Goal: Task Accomplishment & Management: Manage account settings

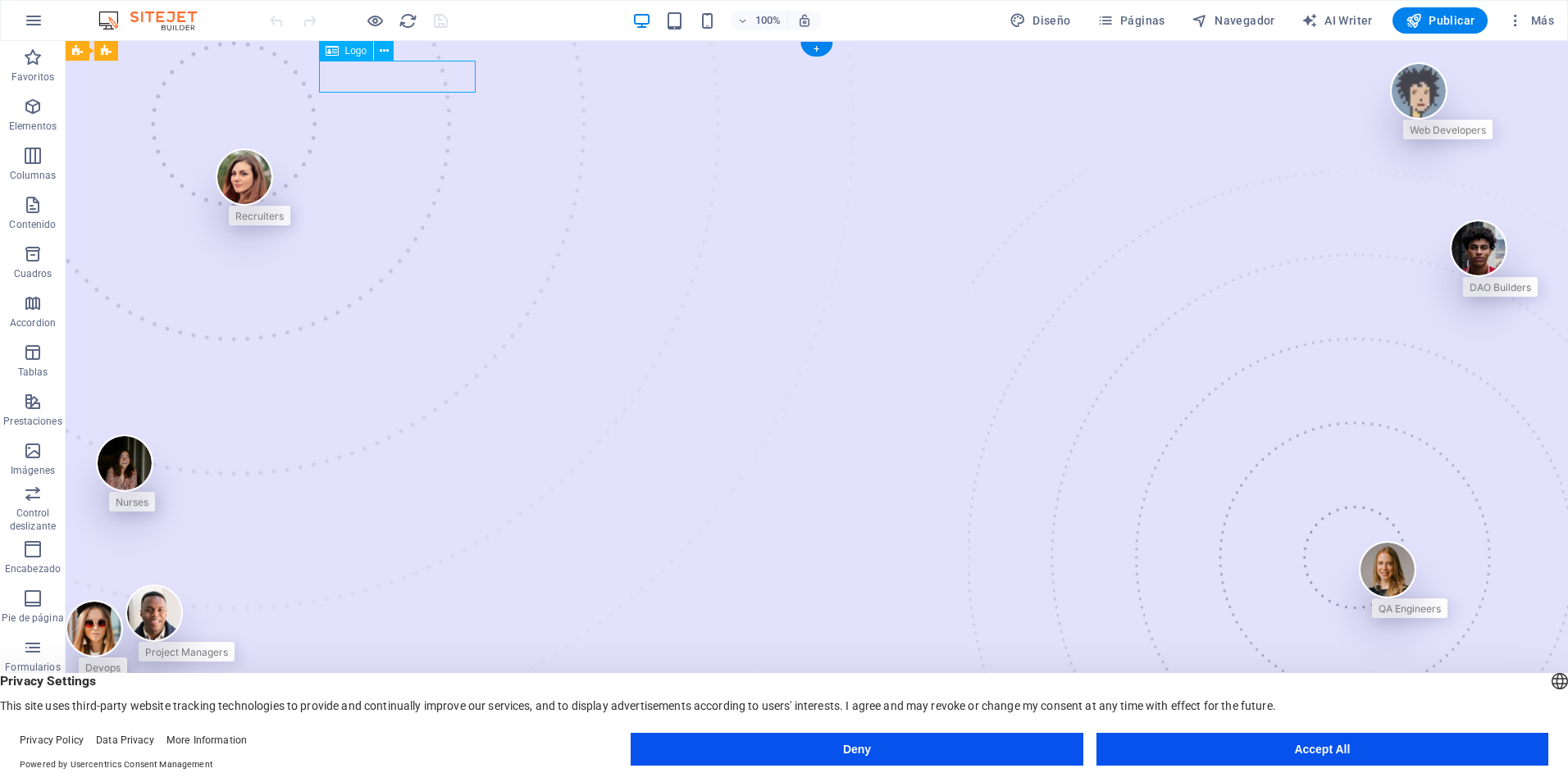
click at [382, 48] on icon at bounding box center [384, 51] width 9 height 17
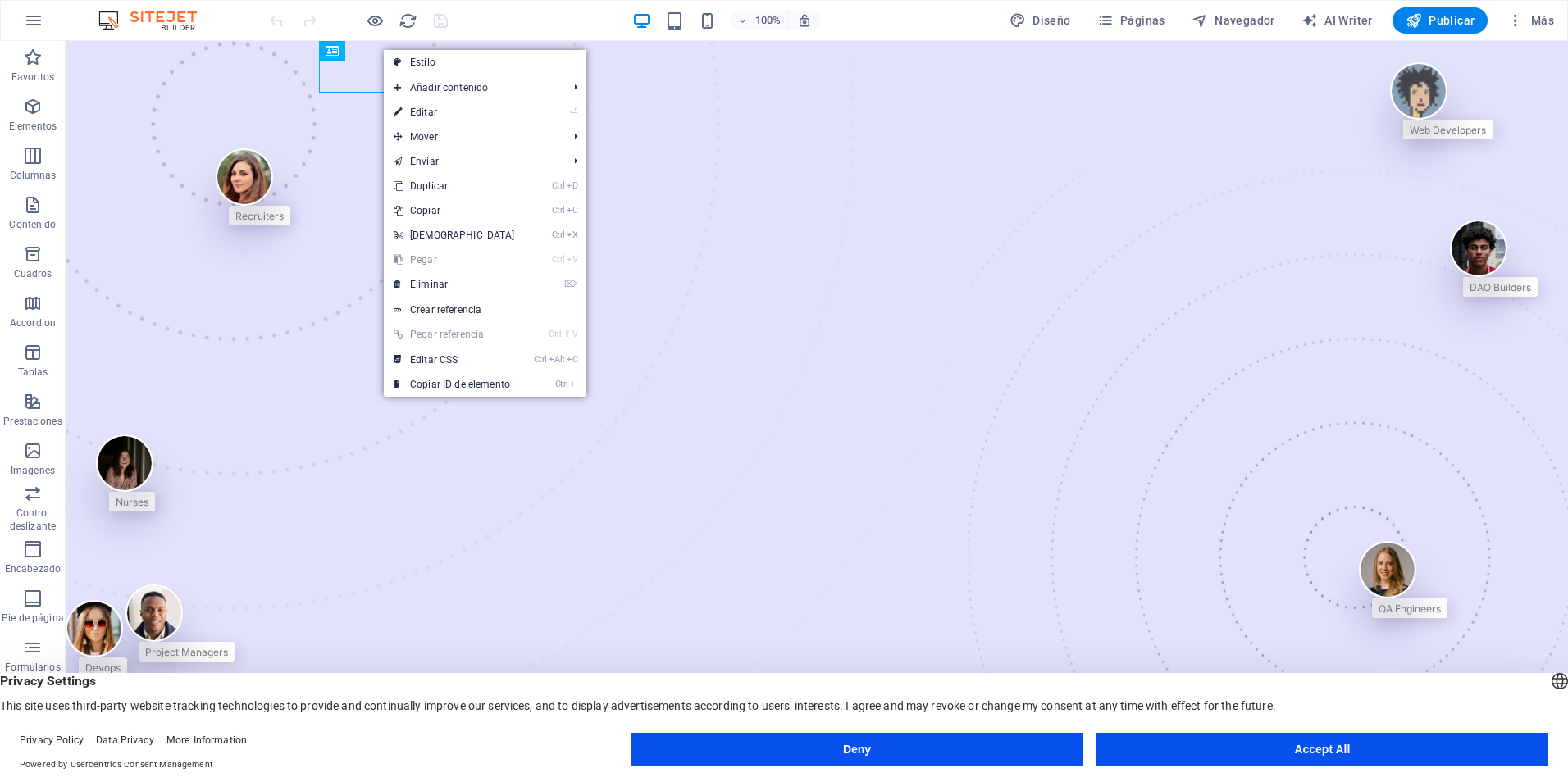
drag, startPoint x: 448, startPoint y: 117, endPoint x: 452, endPoint y: 103, distance: 14.6
click at [448, 117] on link "⏎ Editar" at bounding box center [454, 112] width 141 height 25
select select "px"
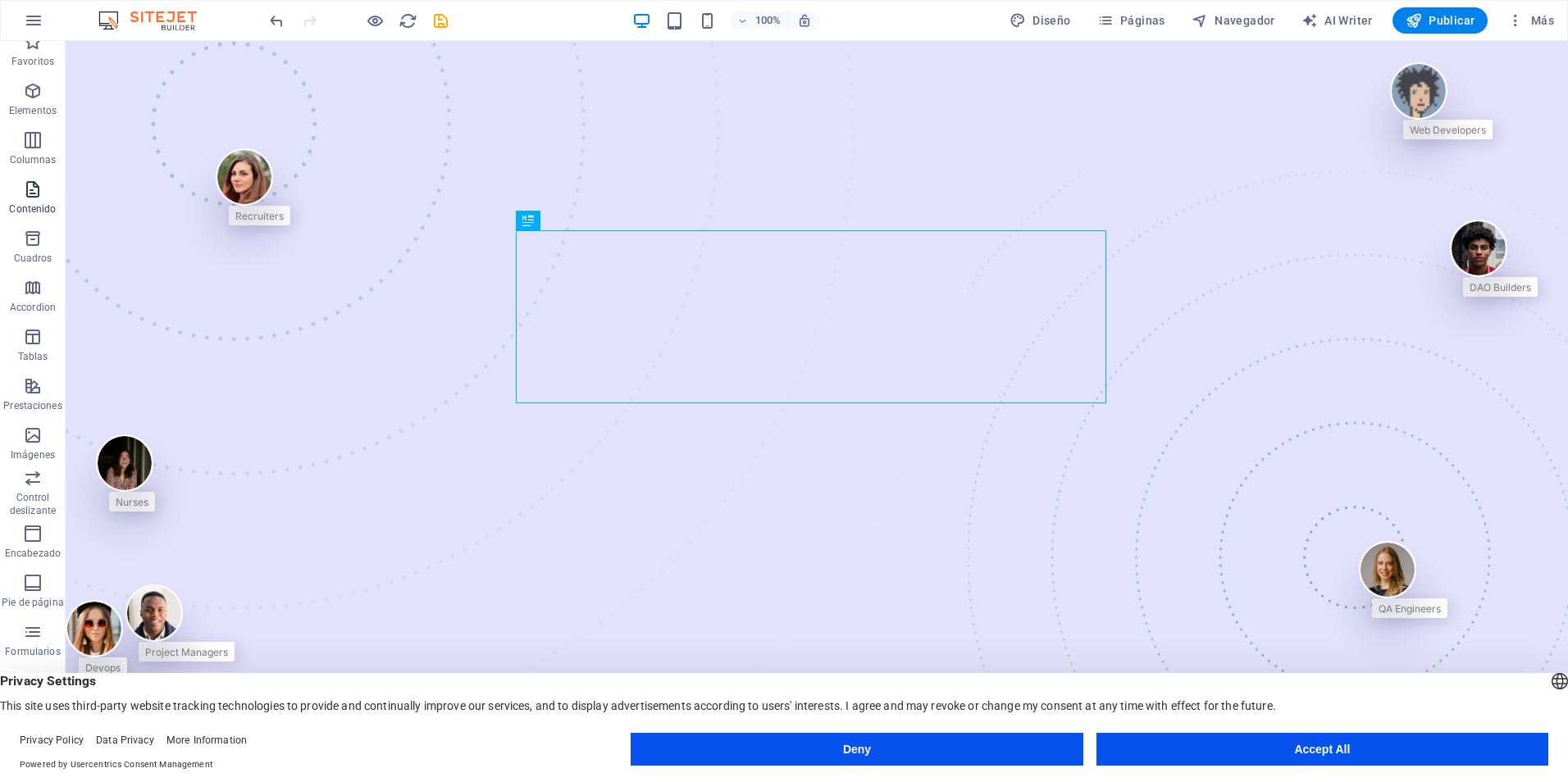
scroll to position [23, 0]
click at [28, 590] on p "Pie de página" at bounding box center [32, 595] width 62 height 13
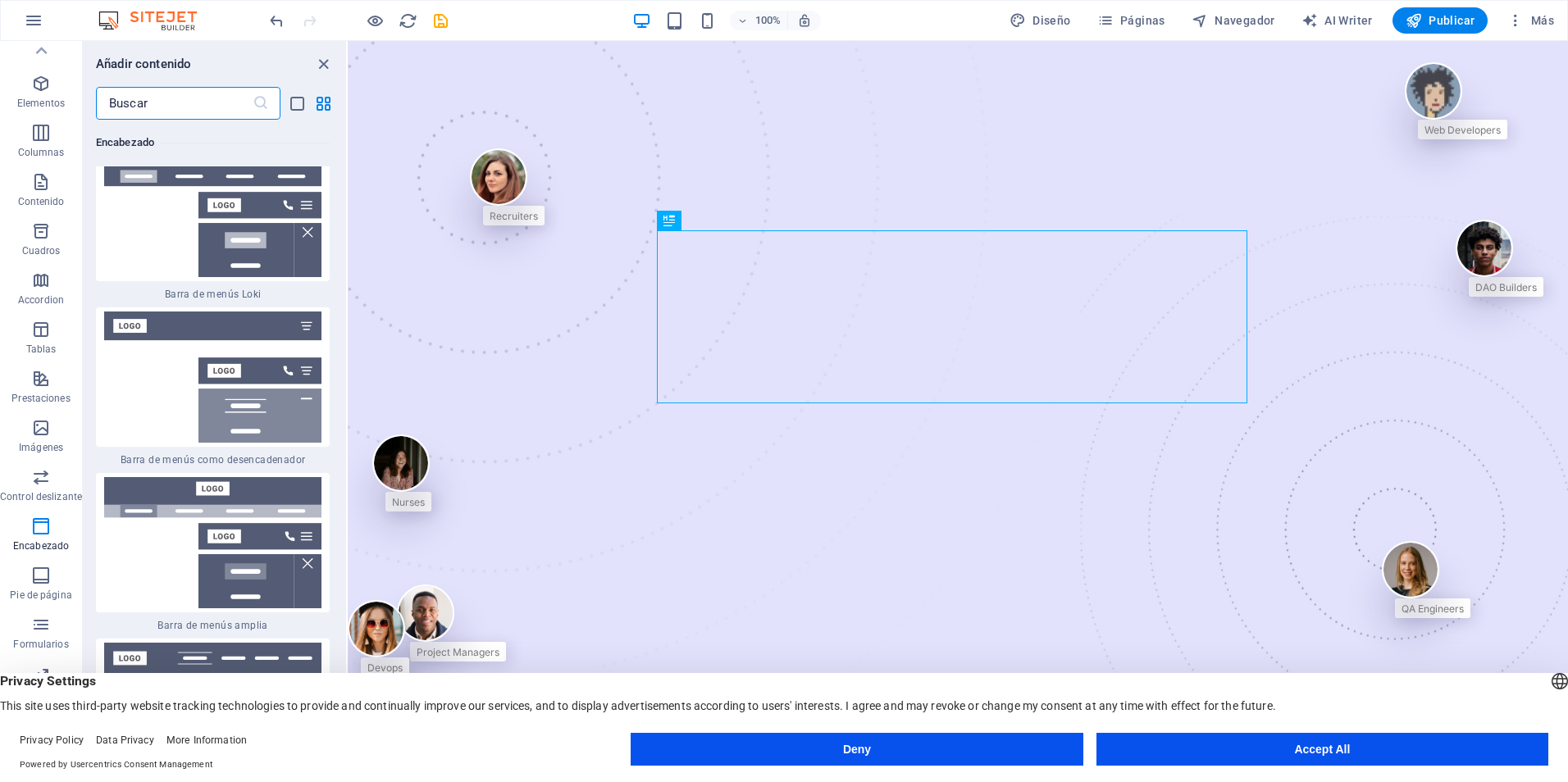
scroll to position [20956, 0]
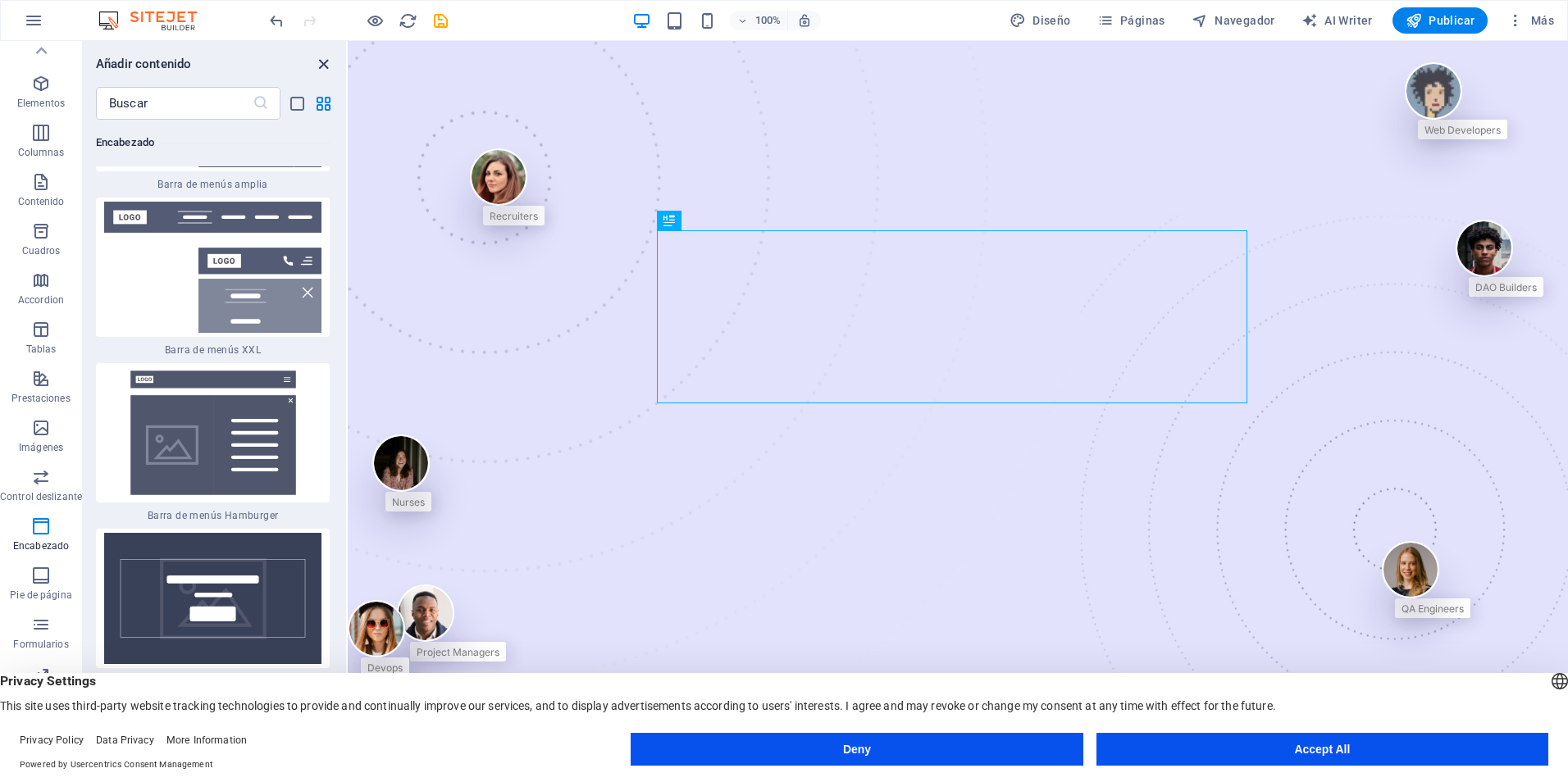
click at [327, 68] on icon "close panel" at bounding box center [323, 64] width 19 height 19
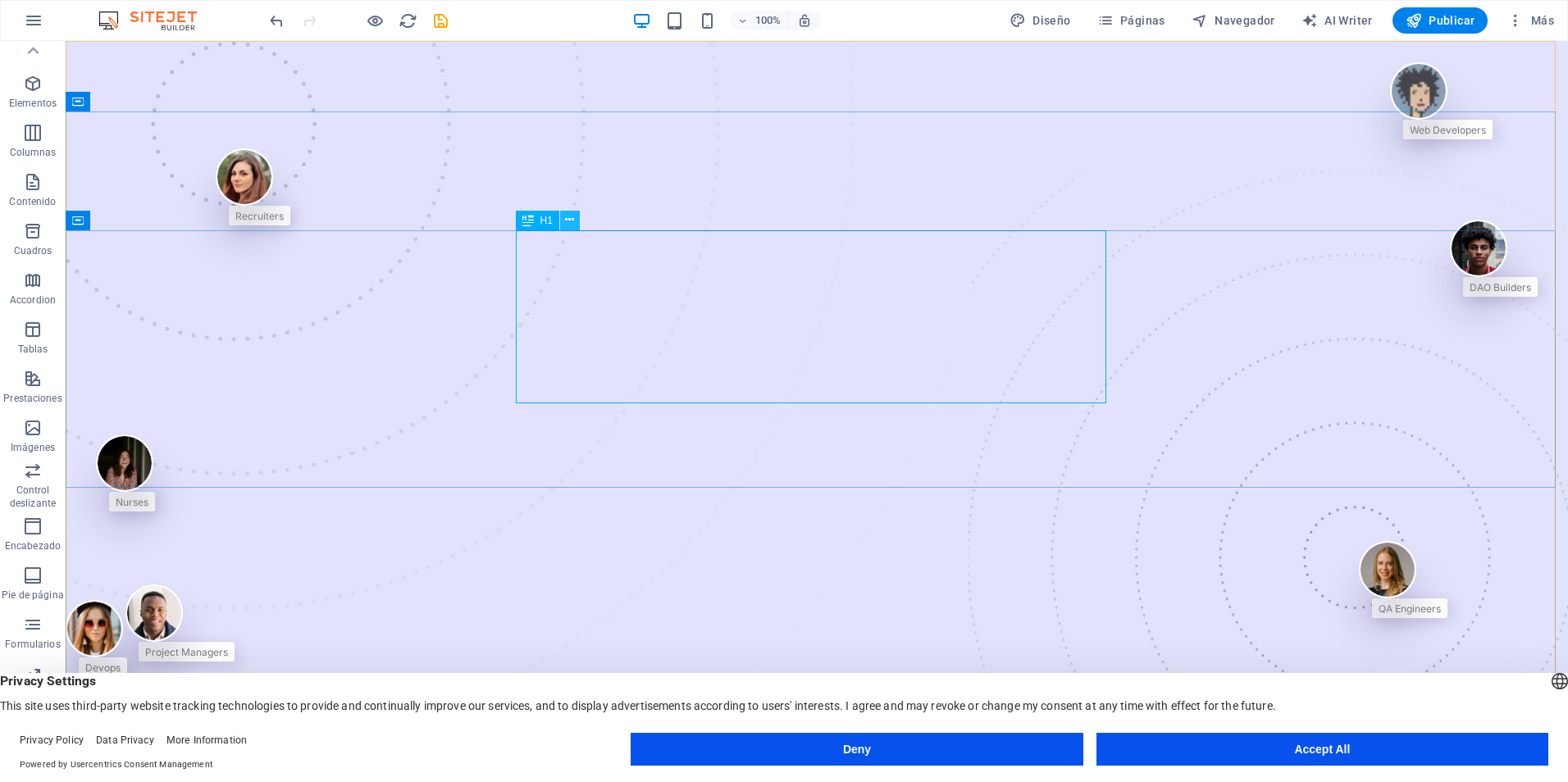
click at [569, 222] on icon at bounding box center [569, 220] width 9 height 17
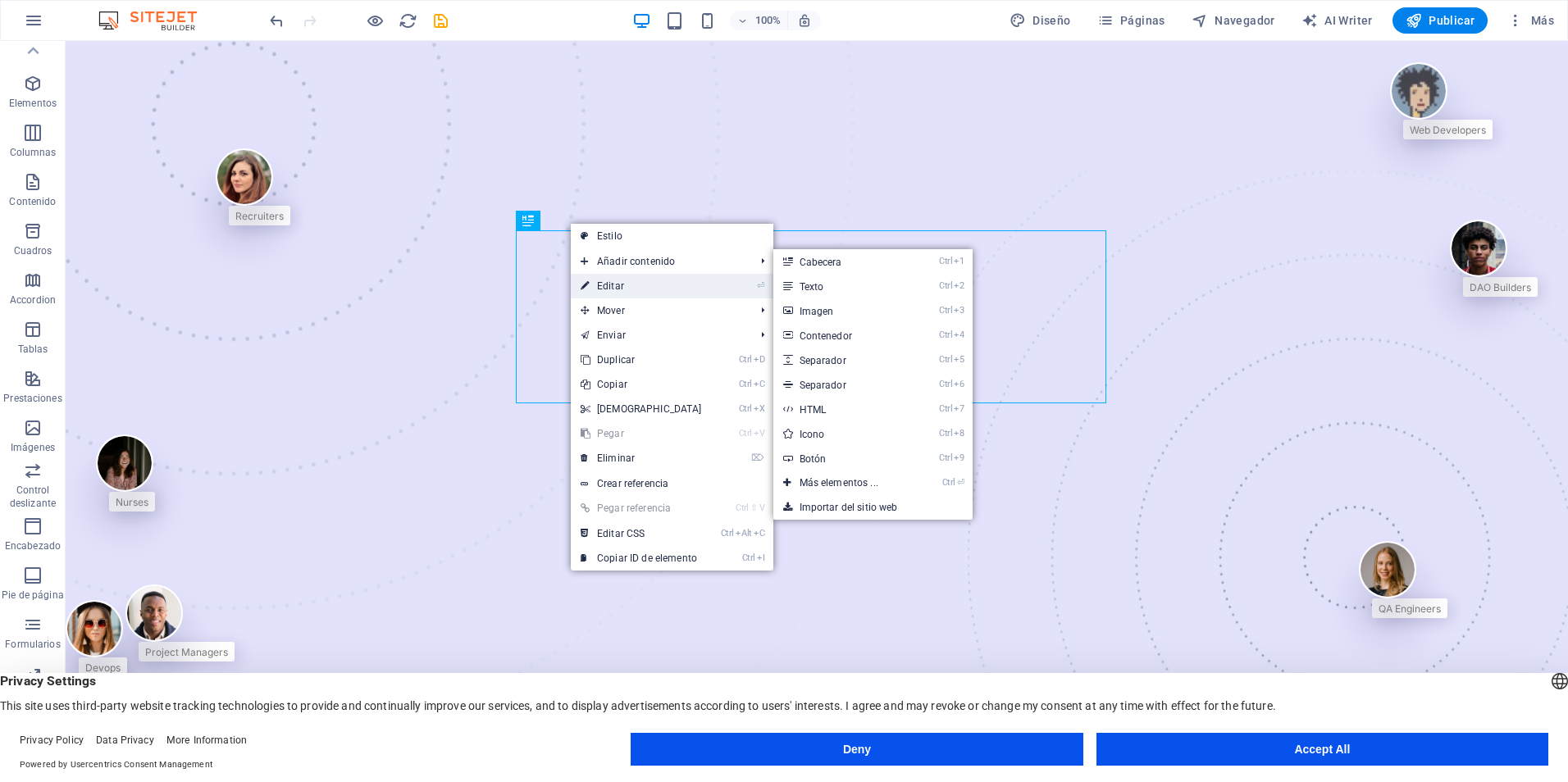
click at [607, 283] on link "⏎ Editar" at bounding box center [641, 286] width 141 height 25
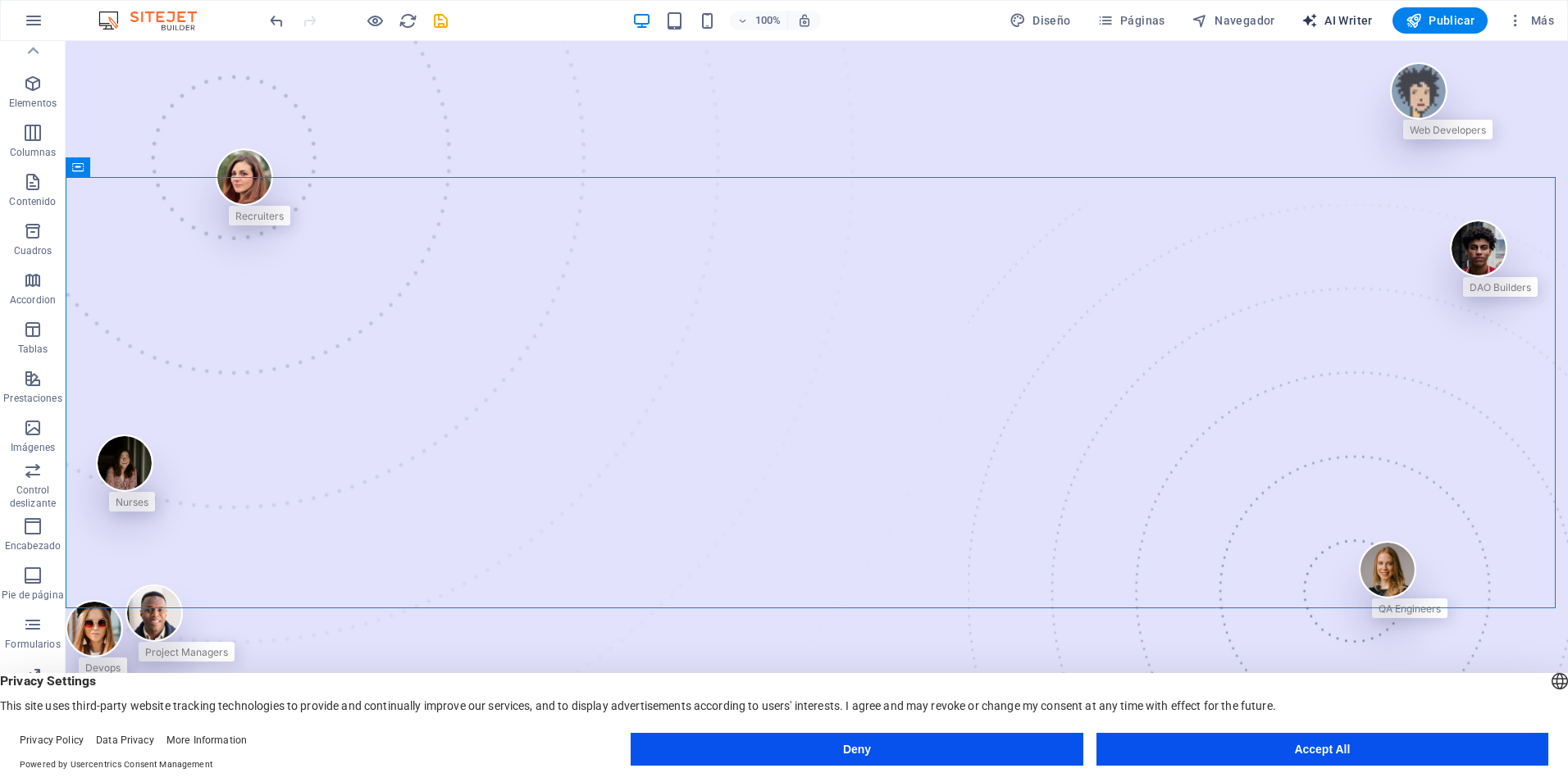
click at [1343, 19] on span "AI Writer" at bounding box center [1337, 21] width 72 height 17
select select "English"
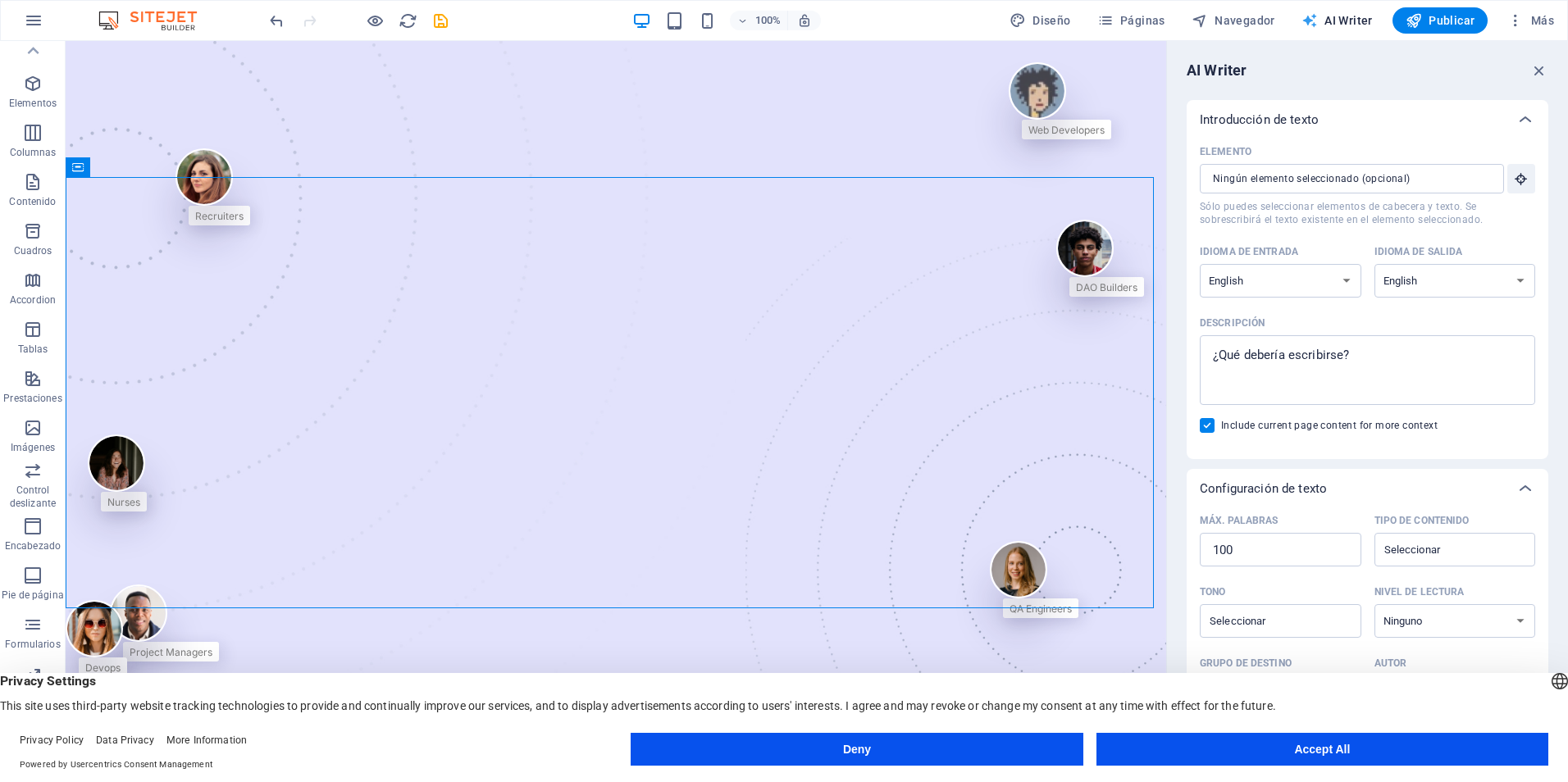
scroll to position [0, 0]
click at [1405, 283] on select "Albanian Arabic Armenian Awadhi Azerbaijani Bashkir Basque Belarusian Bengali B…" at bounding box center [1456, 281] width 162 height 33
select select "Spanish"
click at [1375, 264] on select "Albanian Arabic Armenian Awadhi Azerbaijani Bashkir Basque Belarusian Bengali B…" at bounding box center [1456, 281] width 162 height 33
click at [1266, 291] on select "Albanian Arabic Armenian Awadhi Azerbaijani Bashkir Basque Belarusian Bengali B…" at bounding box center [1281, 281] width 162 height 33
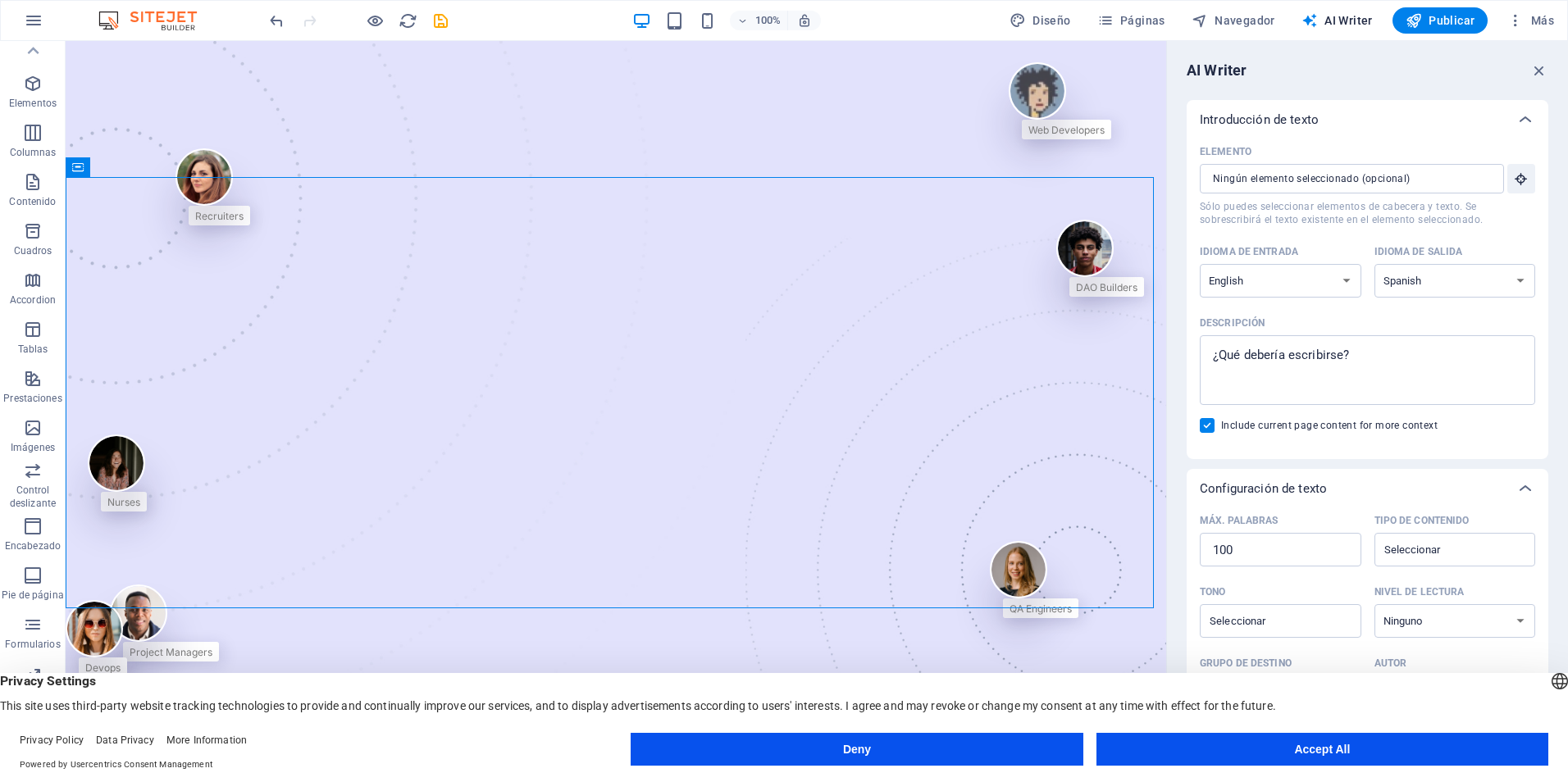
select select "Spanish"
click at [1200, 264] on select "Albanian Arabic Armenian Awadhi Azerbaijani Bashkir Basque Belarusian Bengali B…" at bounding box center [1281, 281] width 162 height 33
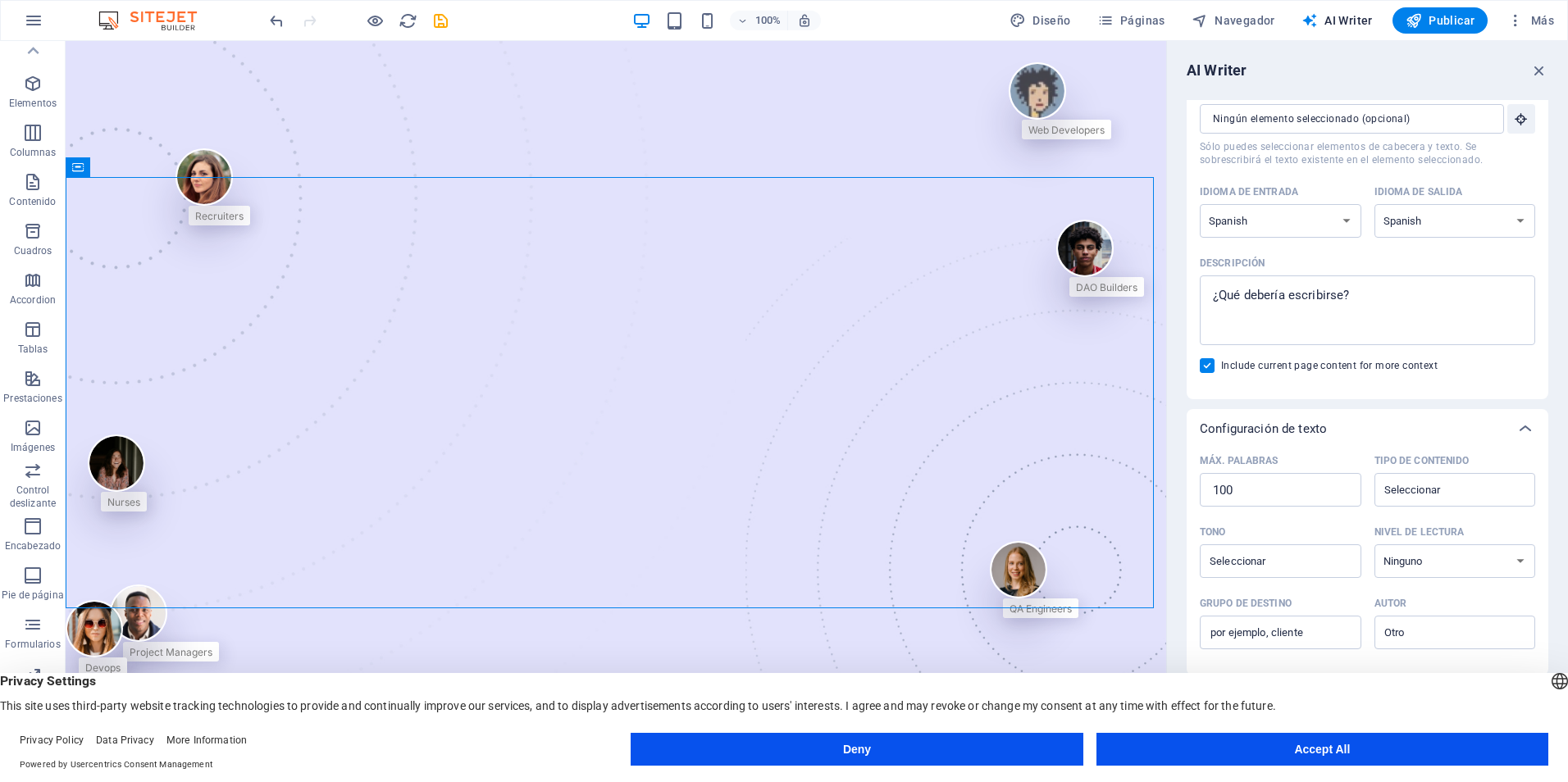
scroll to position [82, 0]
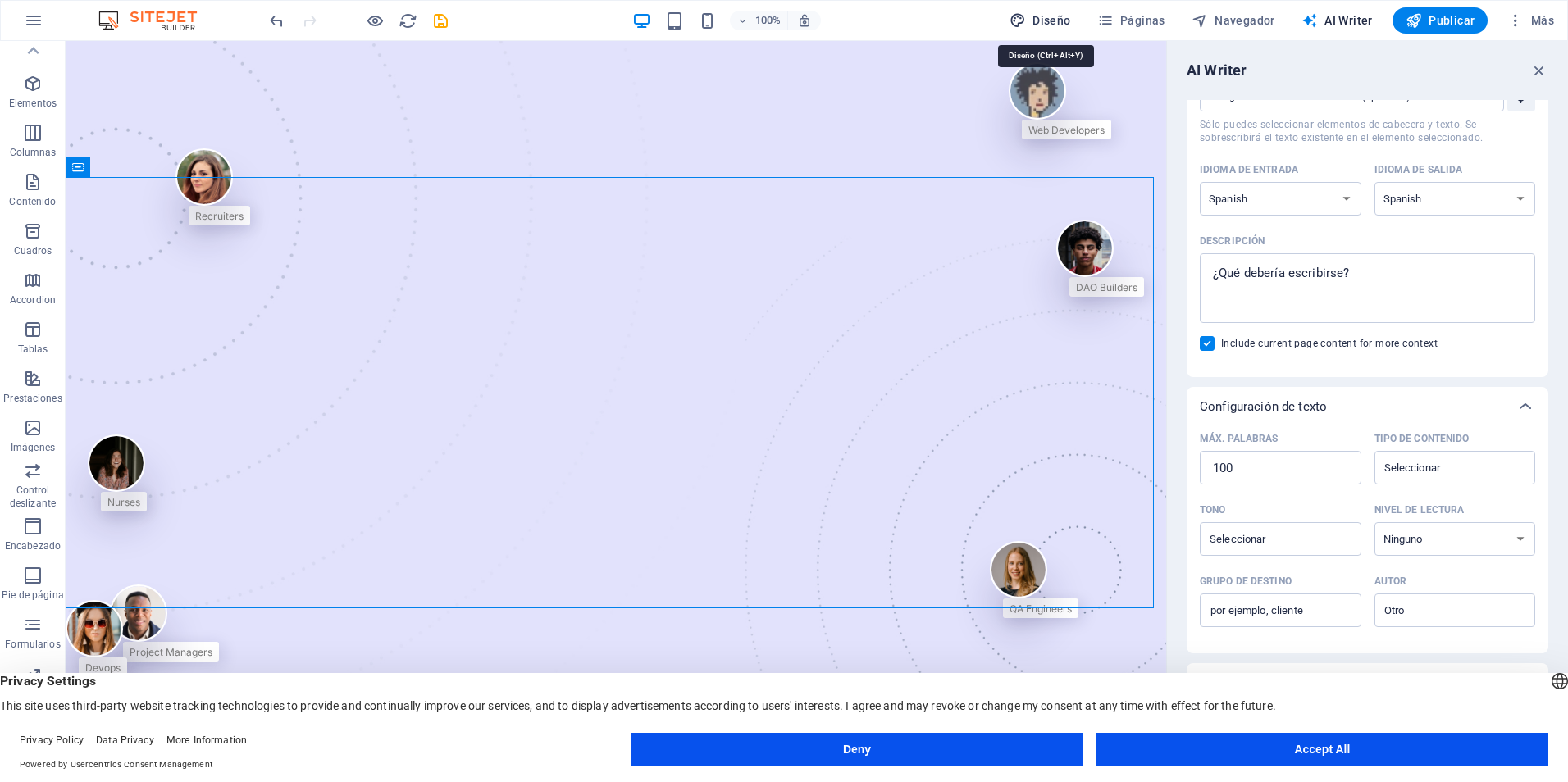
click at [1061, 17] on span "Diseño" at bounding box center [1041, 21] width 62 height 17
select select "px"
select select "400"
select select "px"
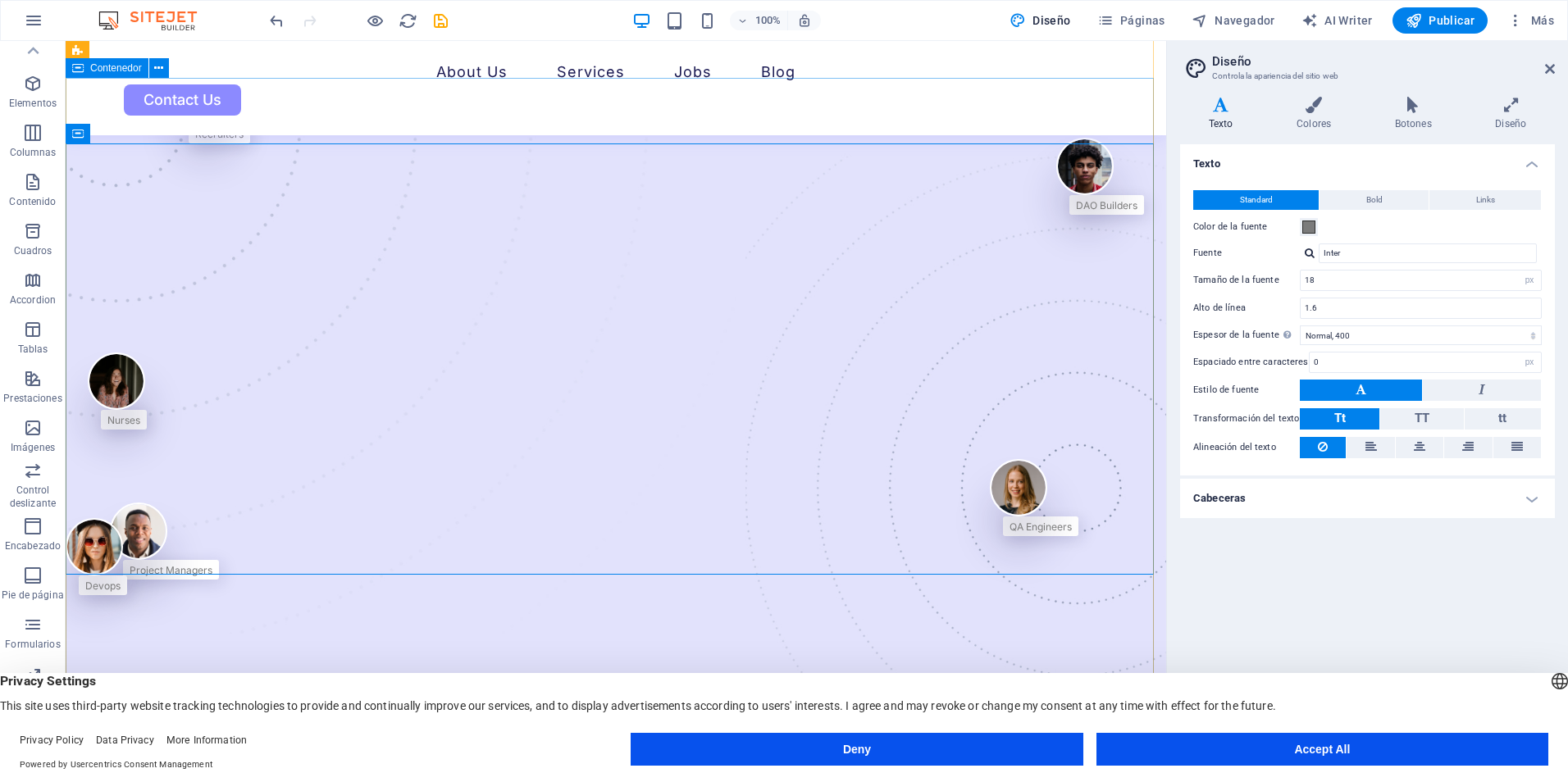
scroll to position [0, 0]
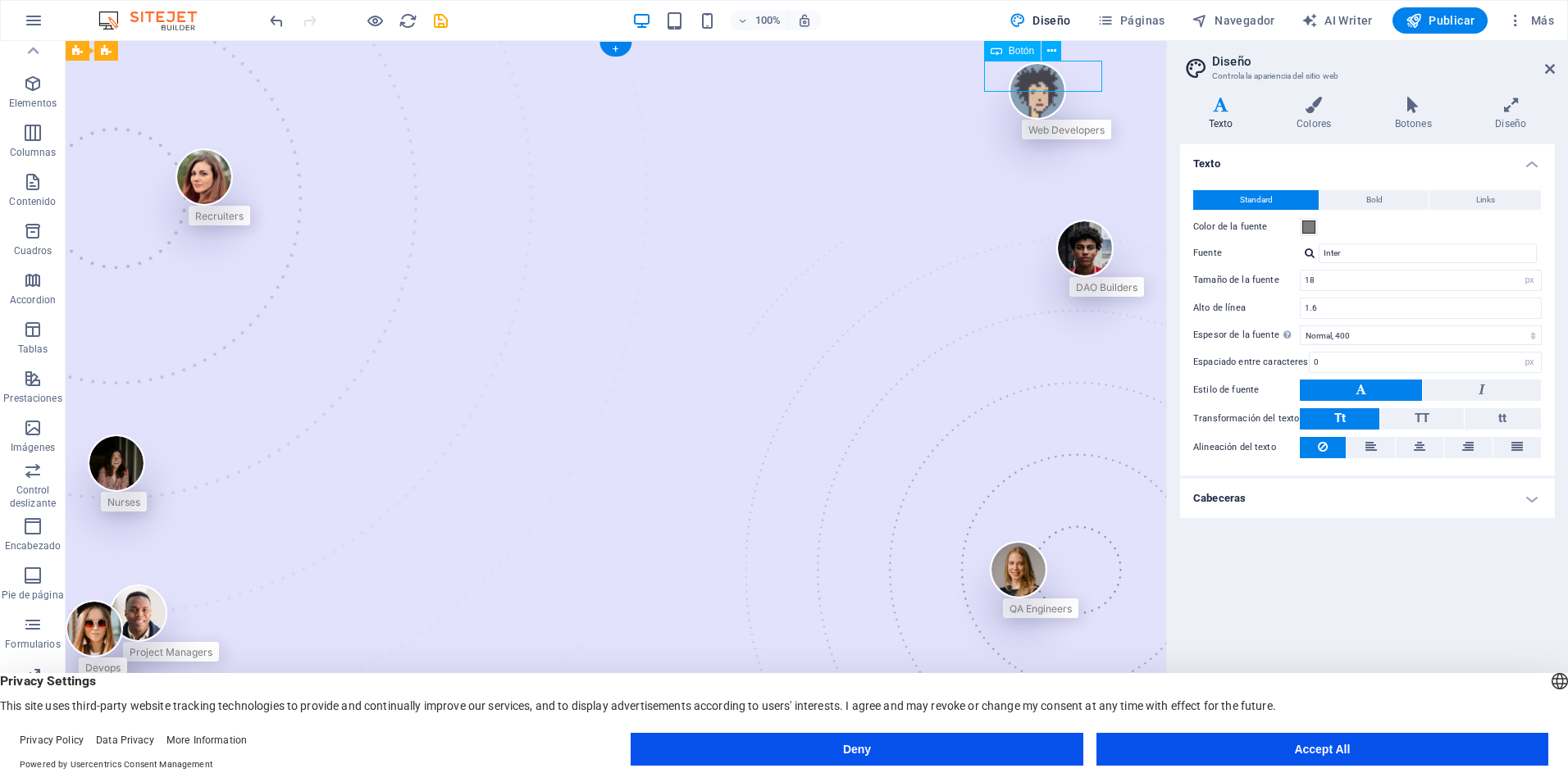
click at [1056, 47] on icon at bounding box center [1051, 51] width 9 height 17
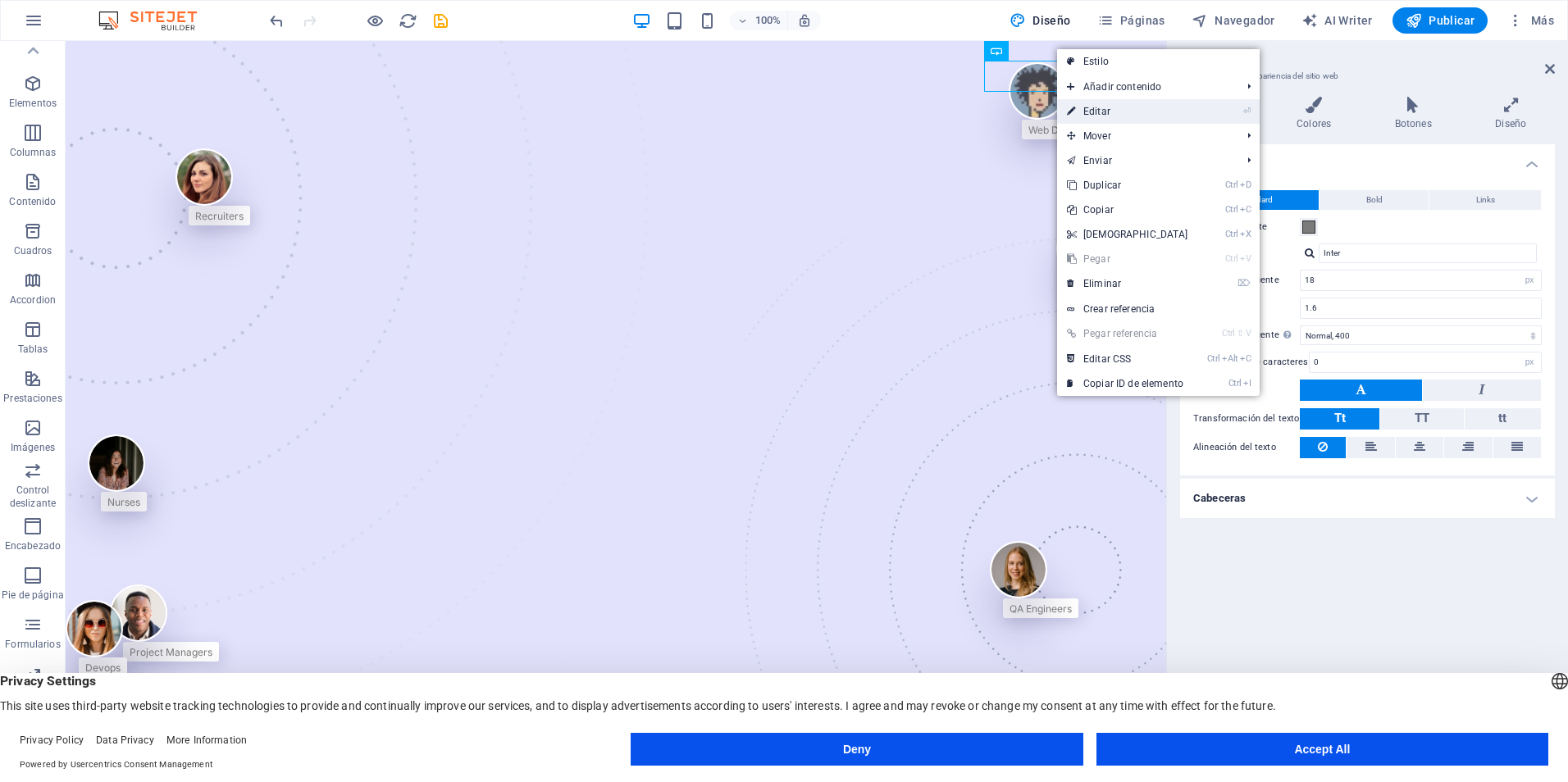
click at [1121, 117] on link "⏎ Editar" at bounding box center [1127, 112] width 141 height 25
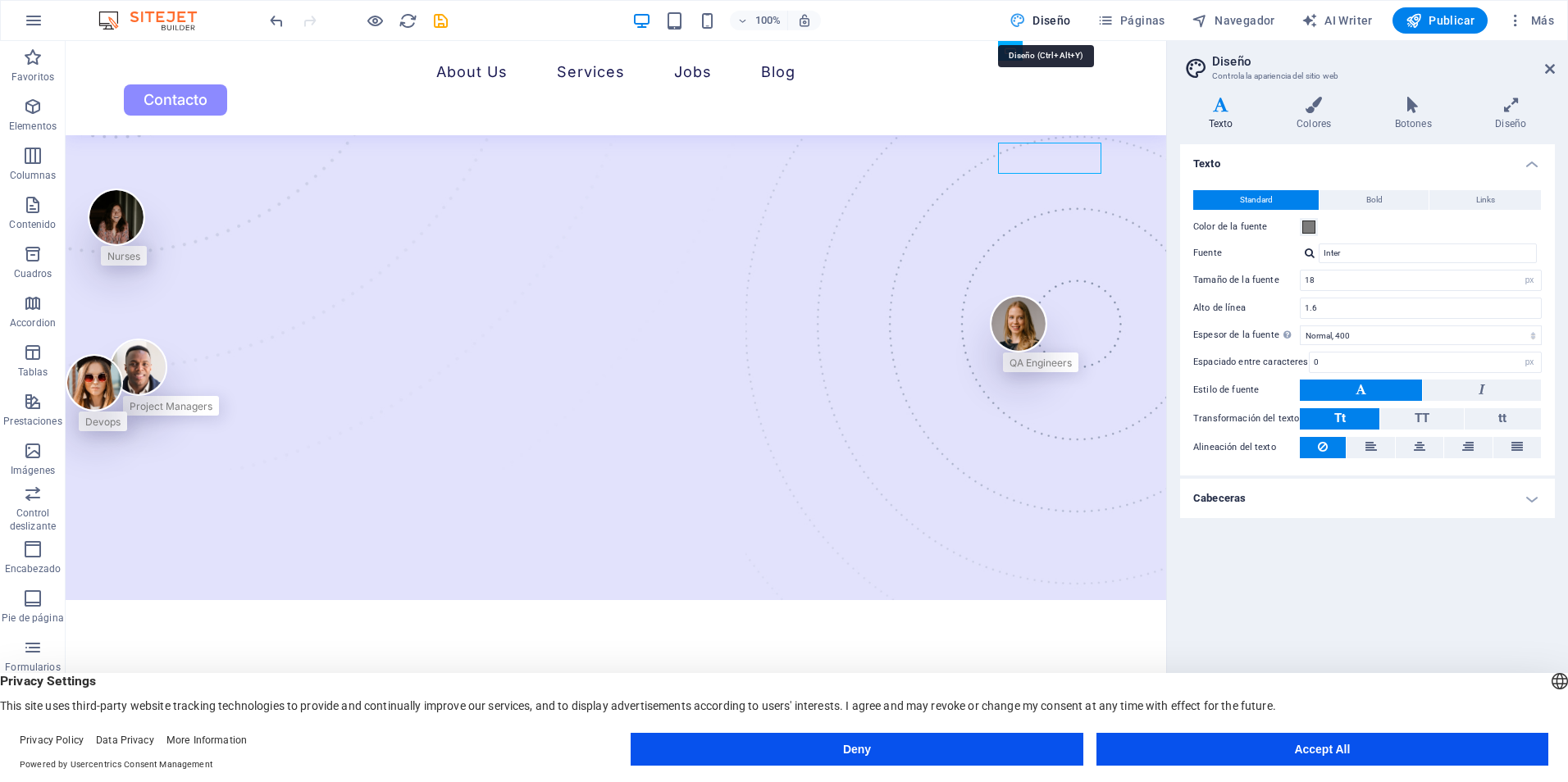
click at [1061, 17] on span "Diseño" at bounding box center [1041, 21] width 62 height 17
click at [1526, 492] on h4 "Cabeceras" at bounding box center [1368, 498] width 375 height 39
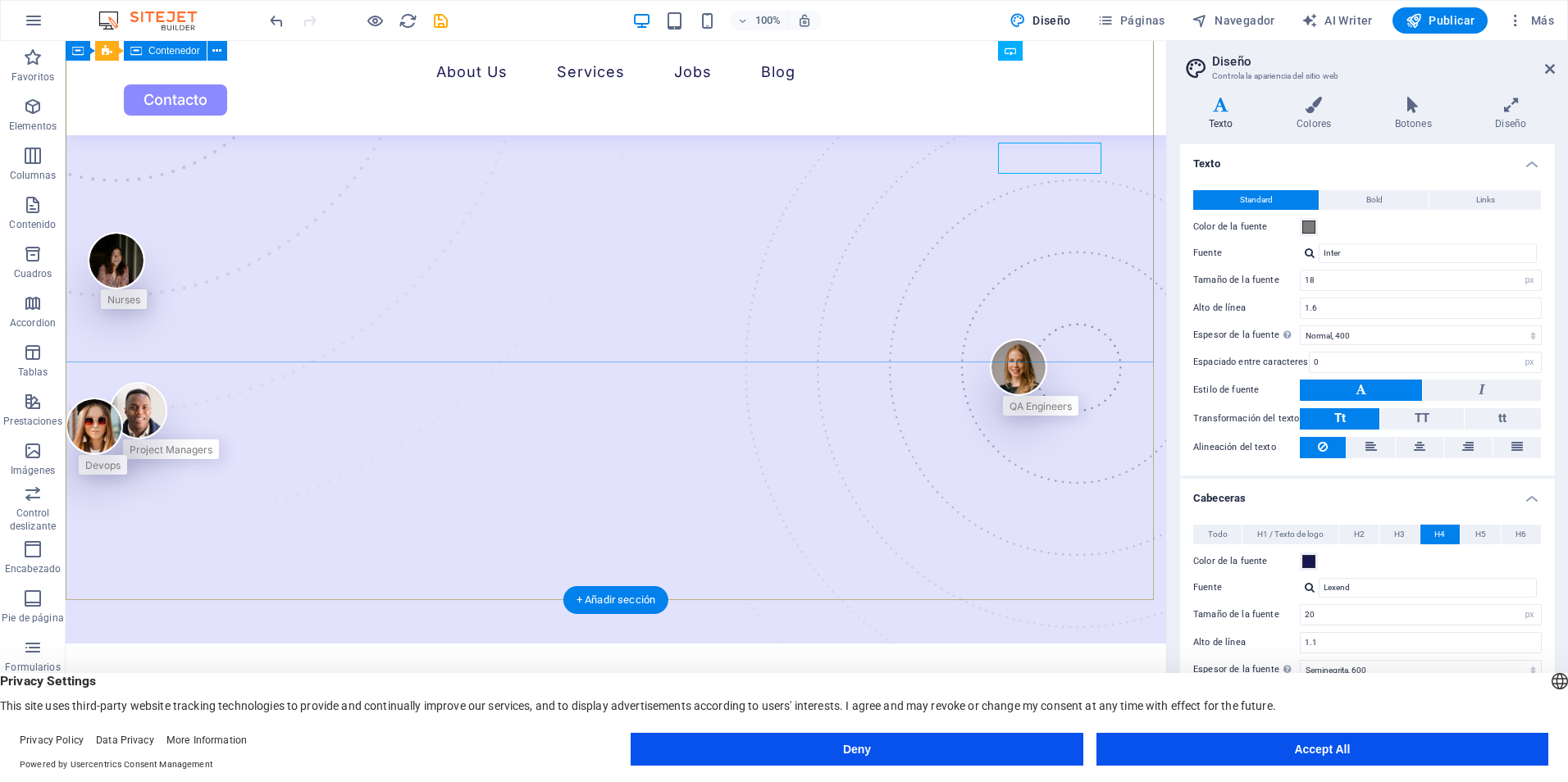
scroll to position [82, 0]
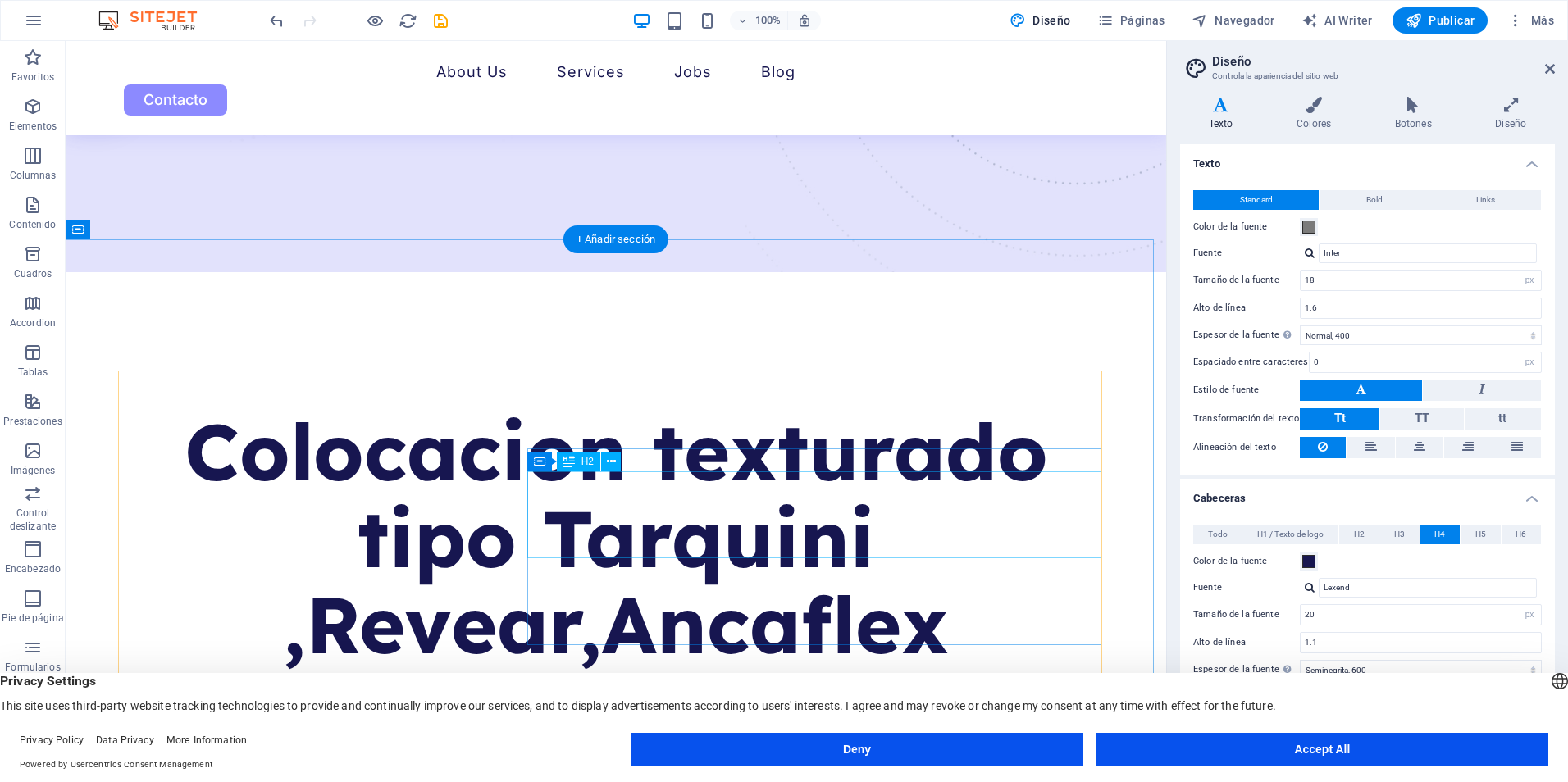
scroll to position [819, 0]
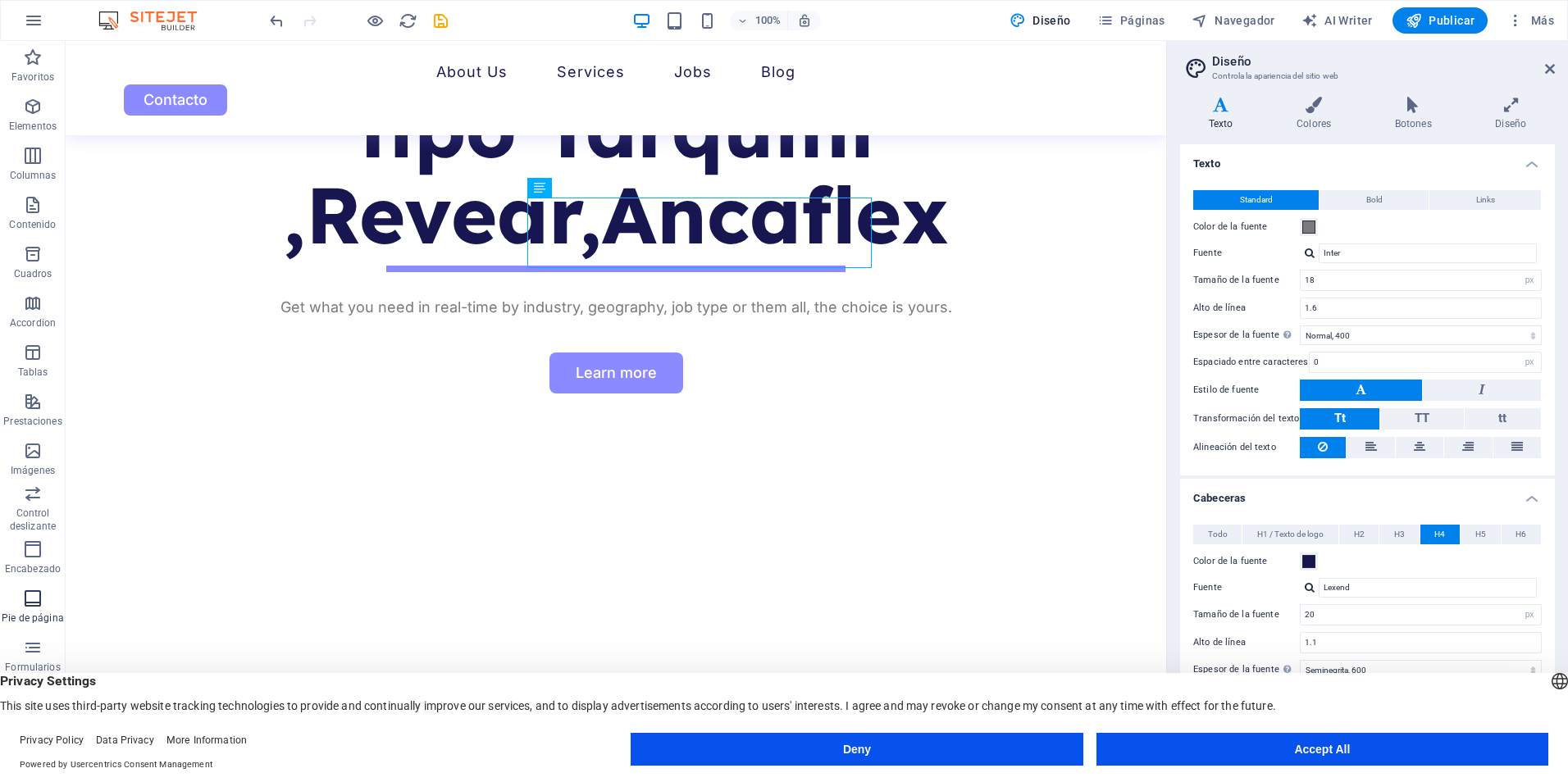
scroll to position [23, 0]
drag, startPoint x: 47, startPoint y: 631, endPoint x: 40, endPoint y: 560, distance: 71.3
click at [46, 631] on span "Formularios" at bounding box center [32, 634] width 66 height 39
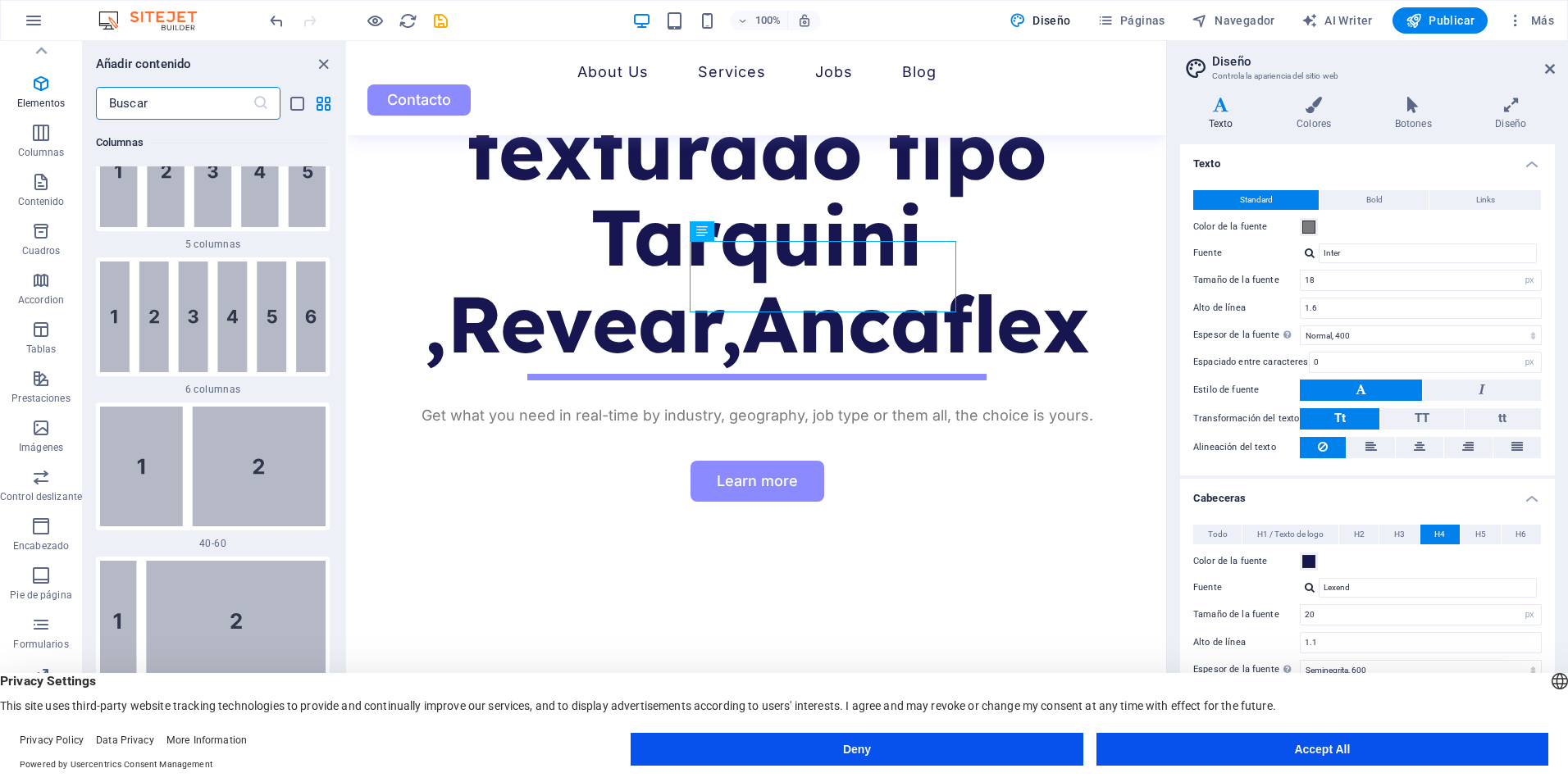
scroll to position [0, 0]
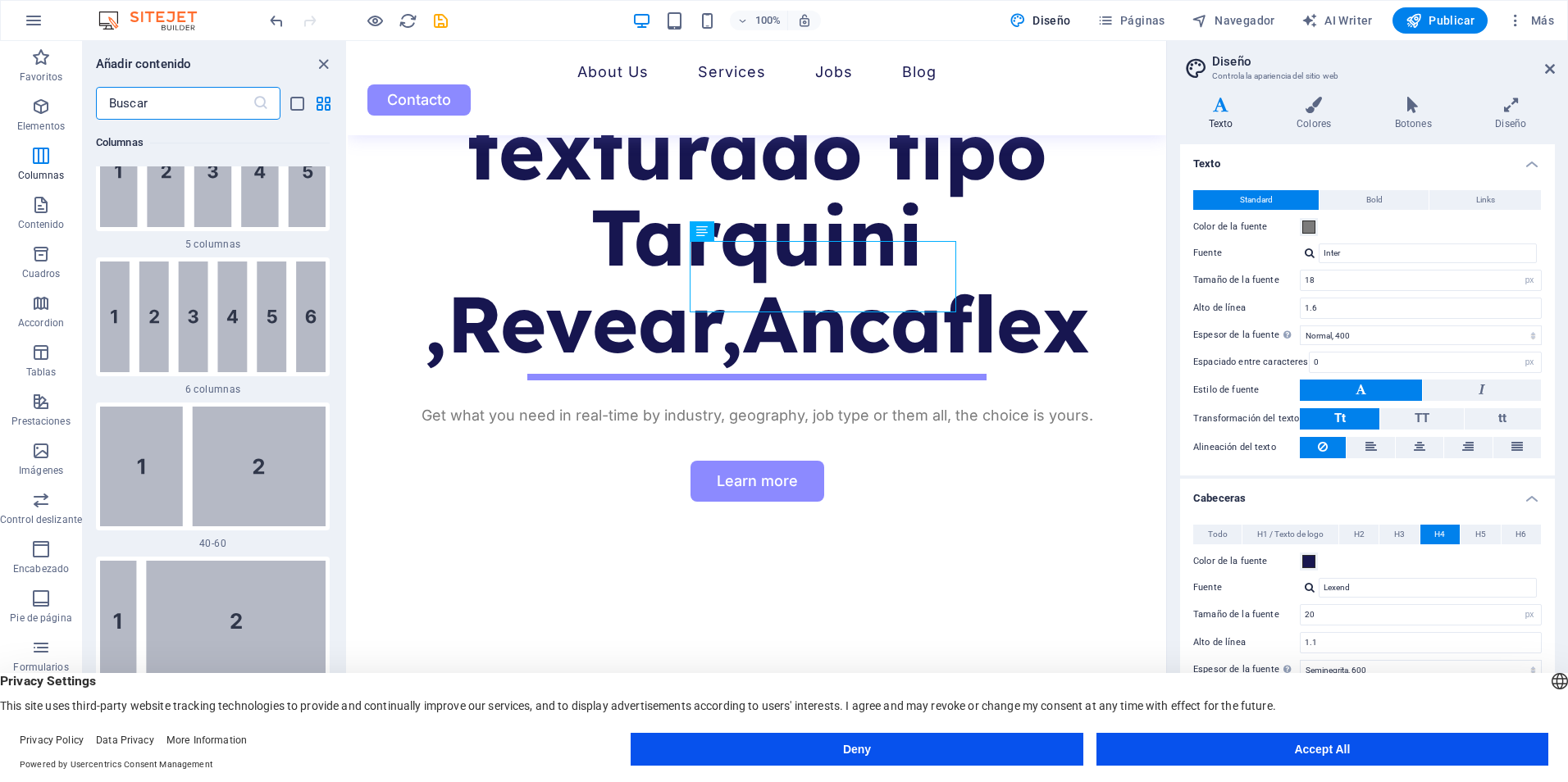
click at [572, 18] on div "100% Diseño Páginas Navegador AI Writer Publicar Más" at bounding box center [913, 21] width 1294 height 27
drag, startPoint x: 331, startPoint y: 62, endPoint x: 251, endPoint y: 26, distance: 87.7
click at [331, 62] on icon "close panel" at bounding box center [323, 64] width 19 height 19
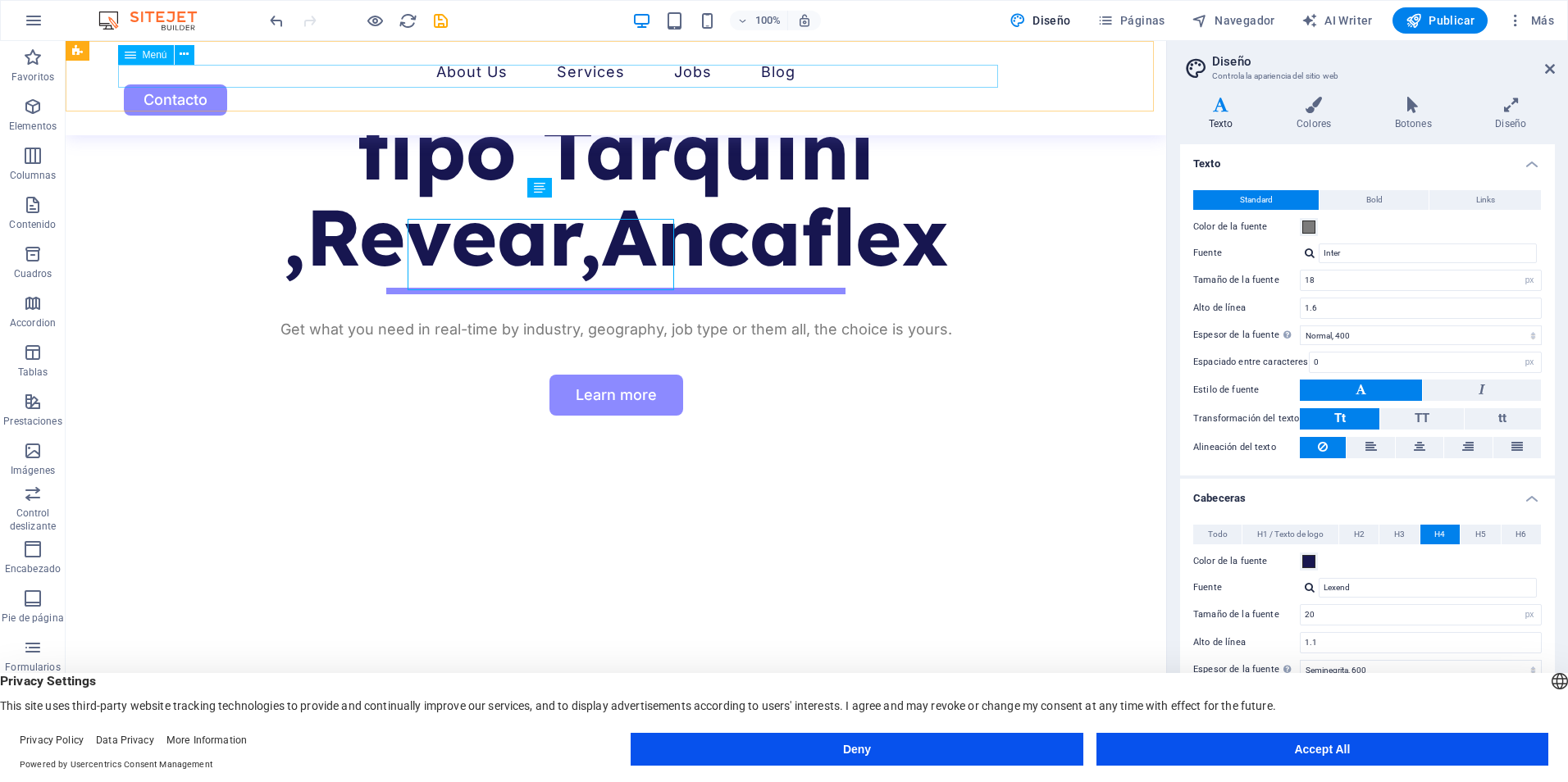
scroll to position [984, 0]
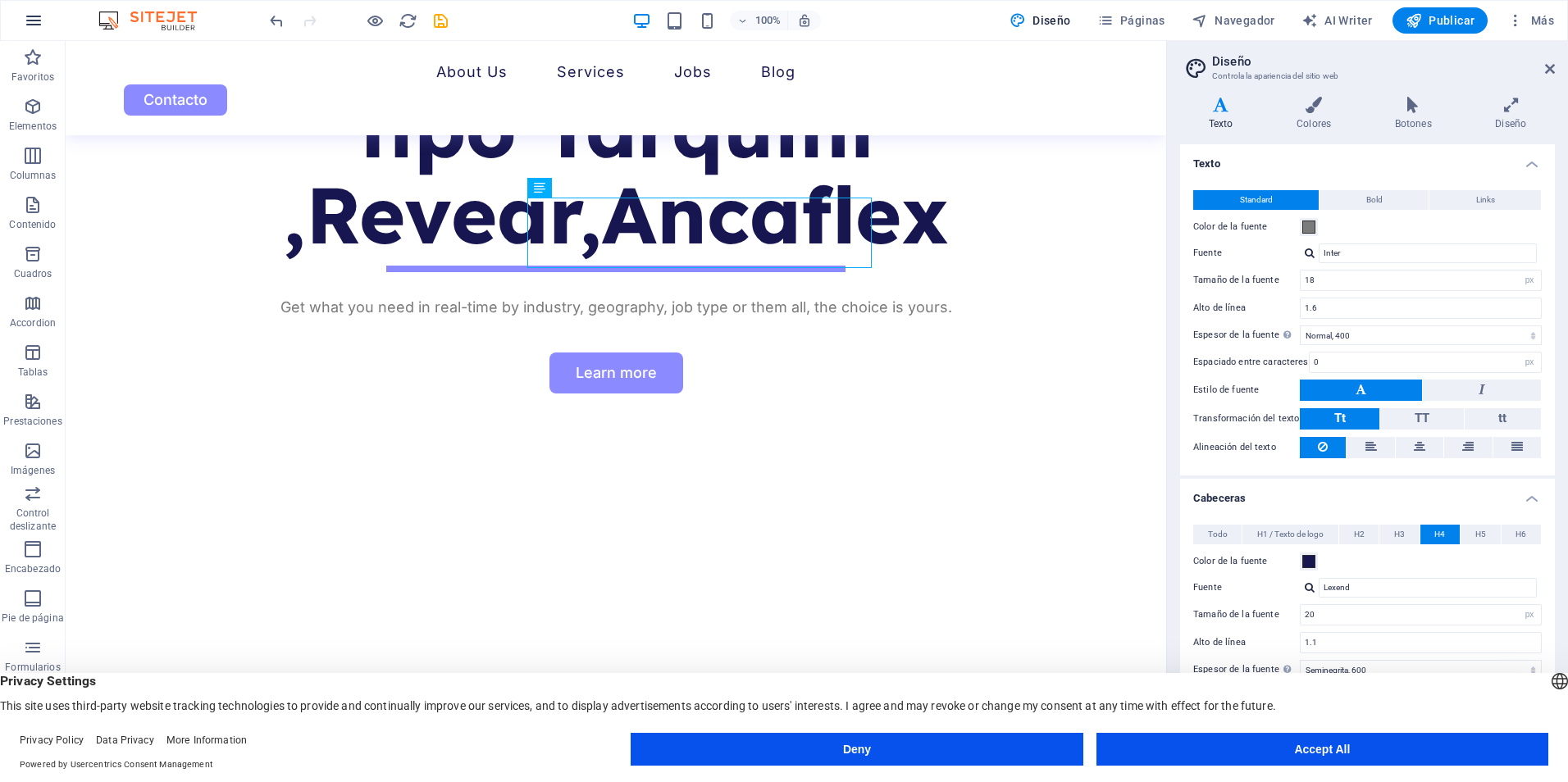
click at [37, 23] on icon "button" at bounding box center [34, 21] width 20 height 20
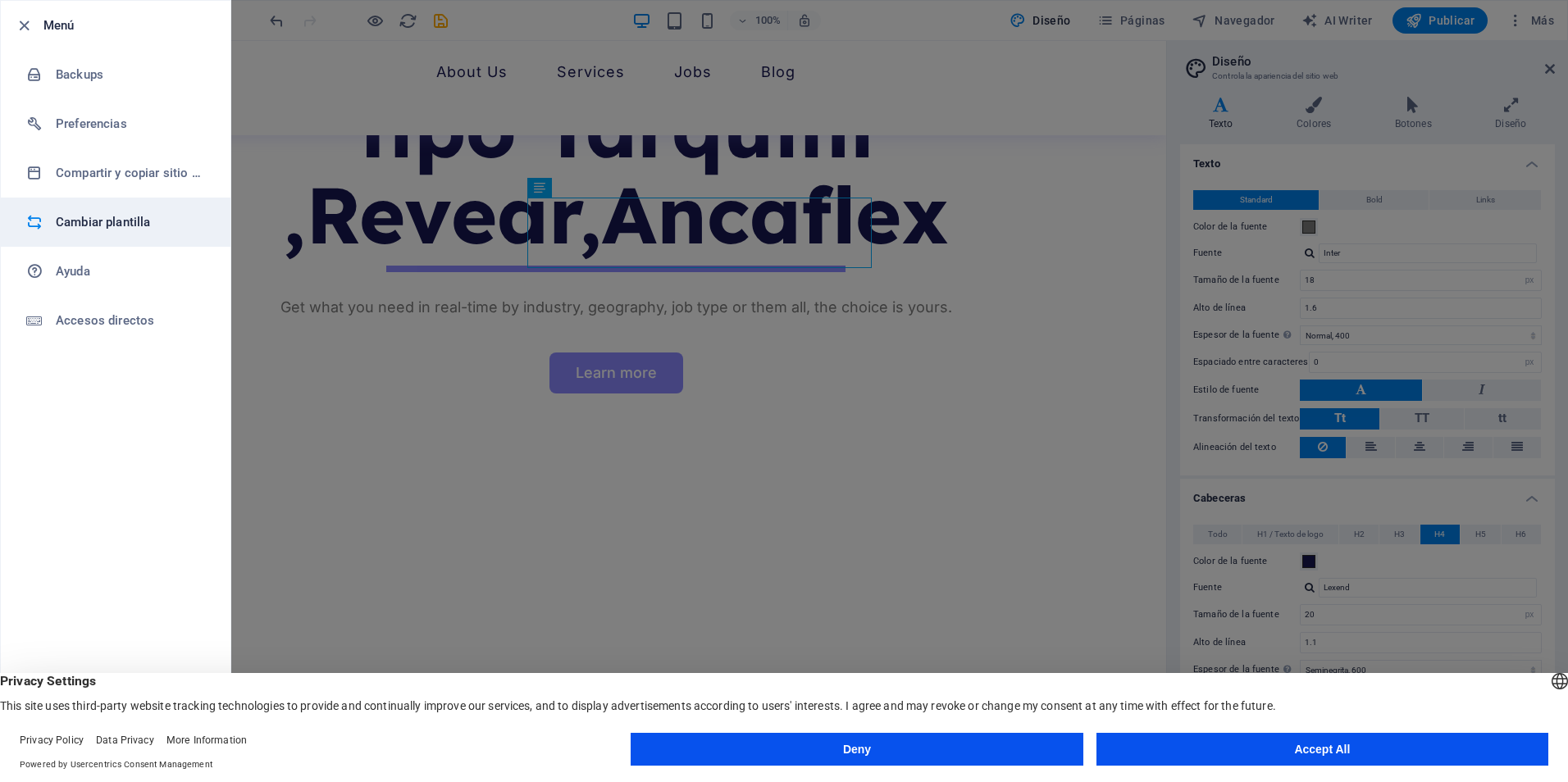
click at [104, 208] on li "Cambiar plantilla" at bounding box center [116, 222] width 230 height 49
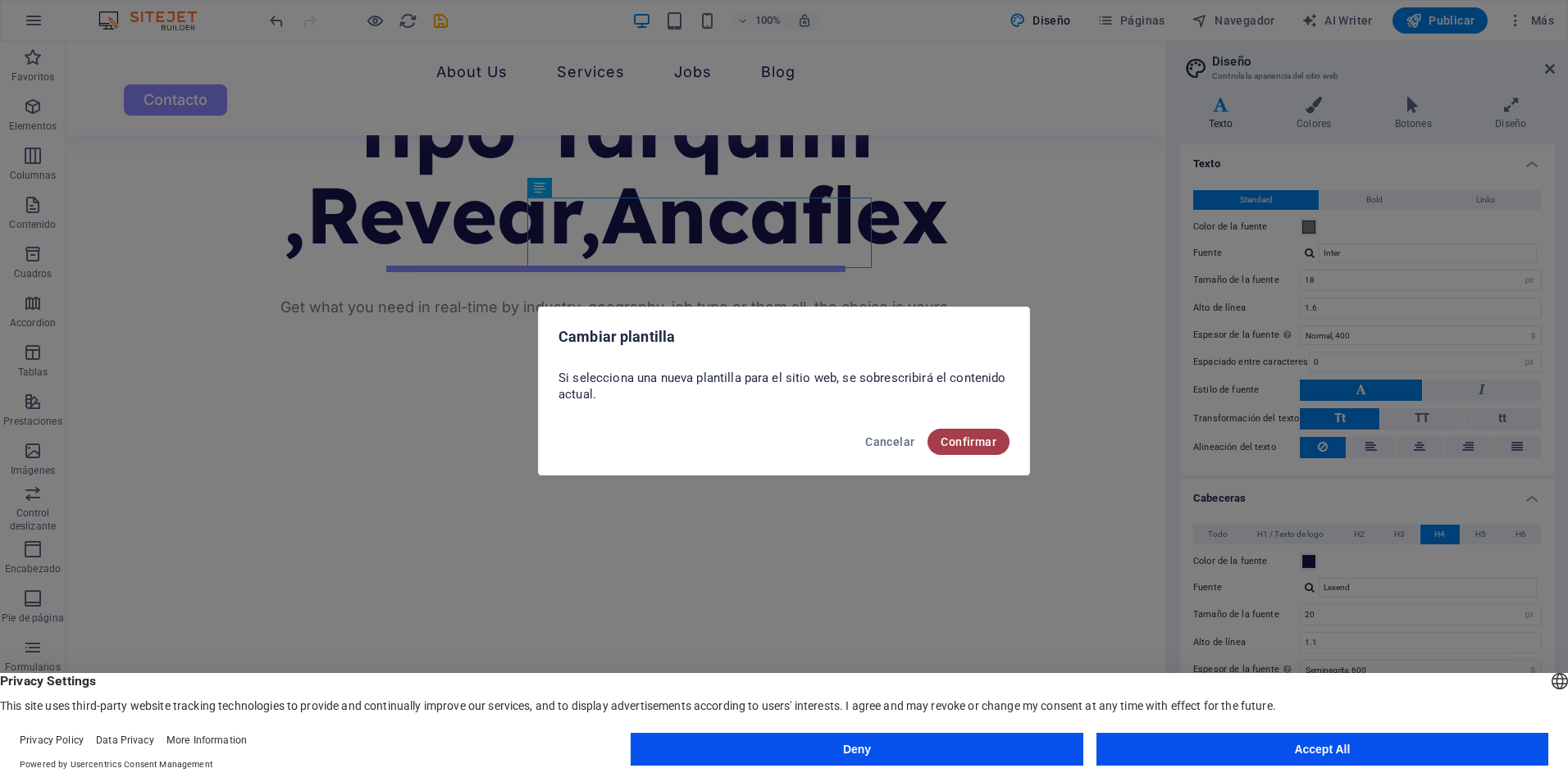
click at [959, 440] on span "Confirmar" at bounding box center [968, 442] width 56 height 13
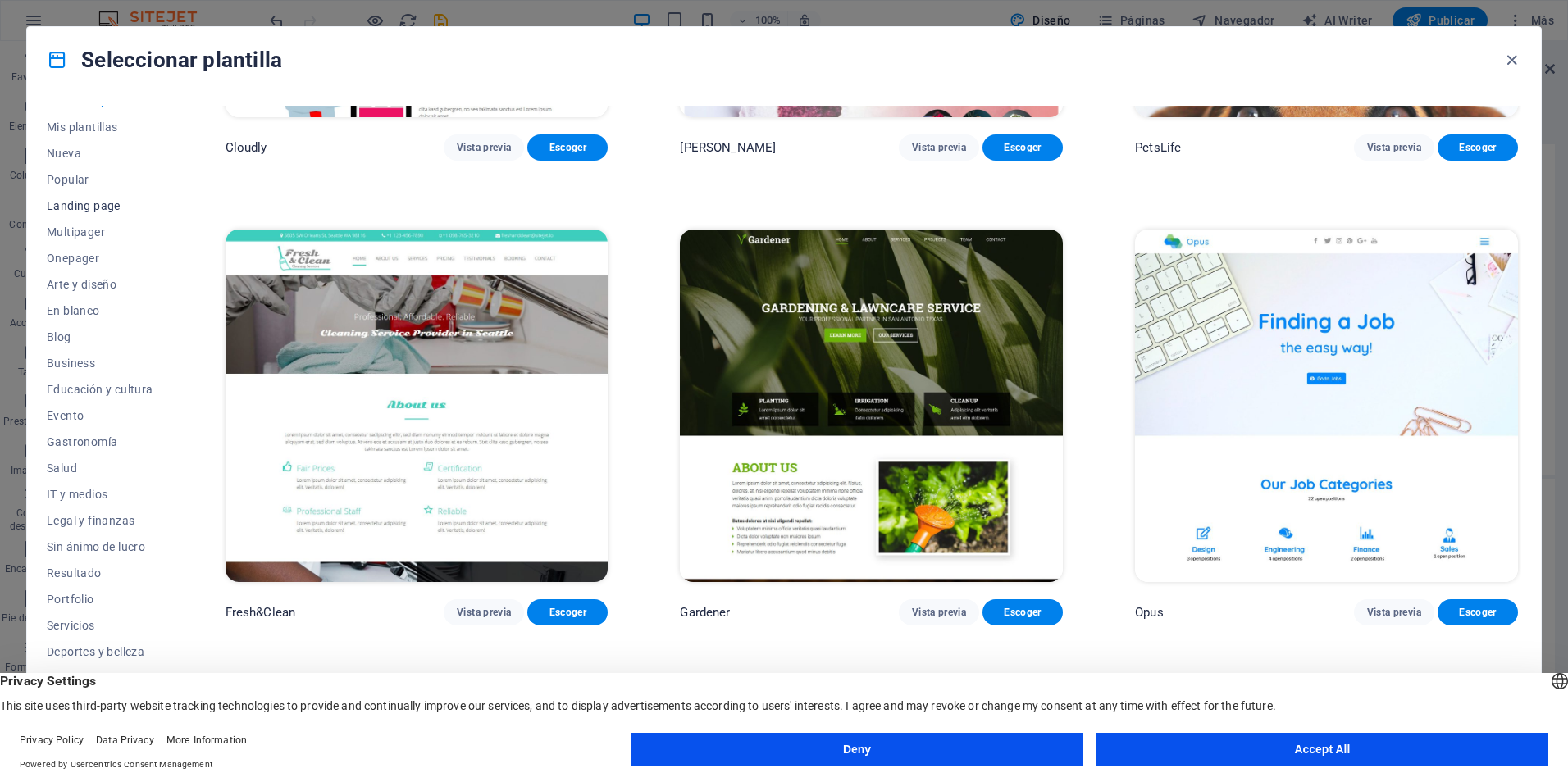
scroll to position [27, 0]
click at [67, 611] on span "Servicios" at bounding box center [100, 617] width 107 height 13
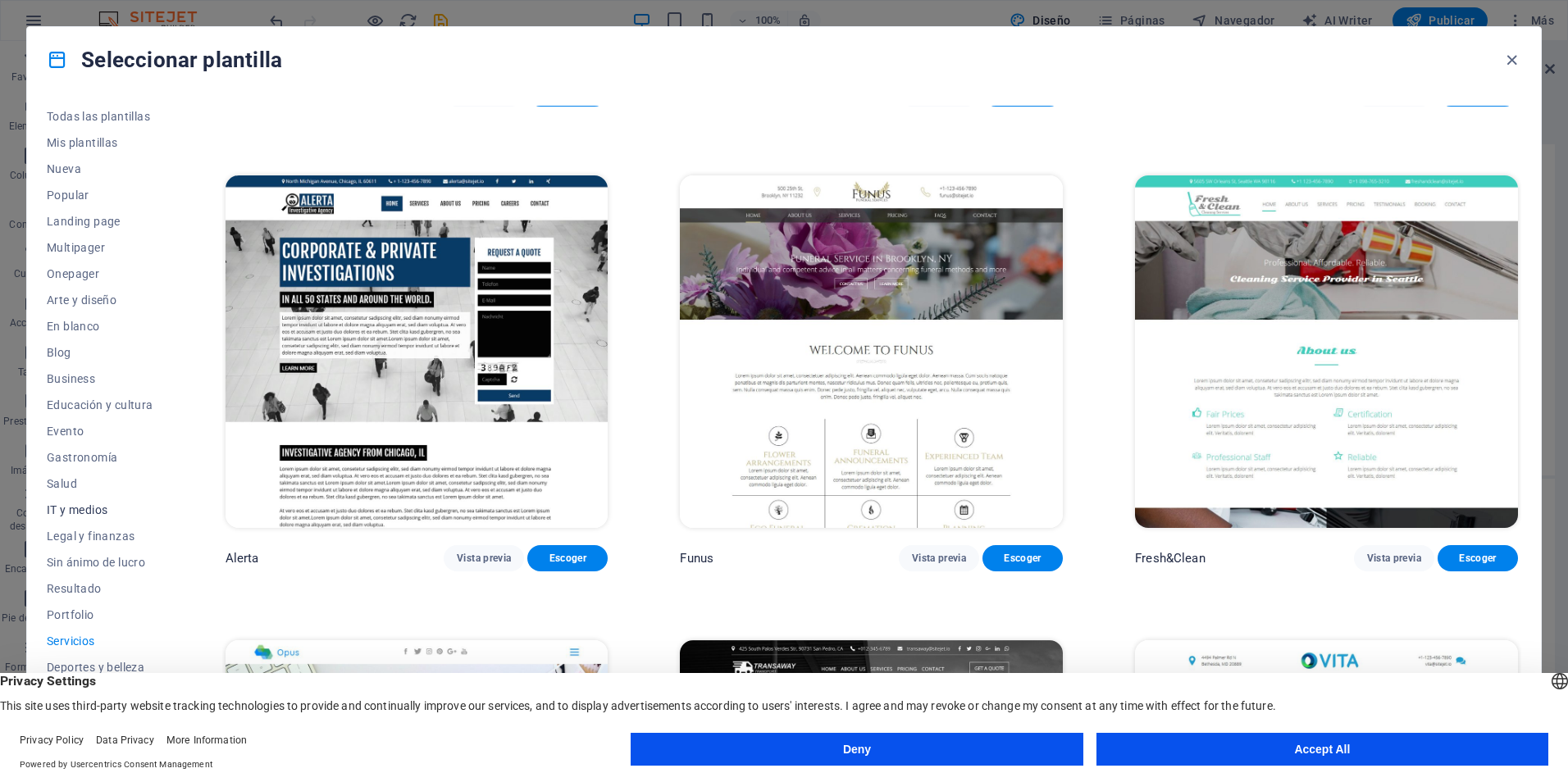
scroll to position [0, 0]
click at [101, 310] on button "Arte y diseño" at bounding box center [100, 303] width 107 height 27
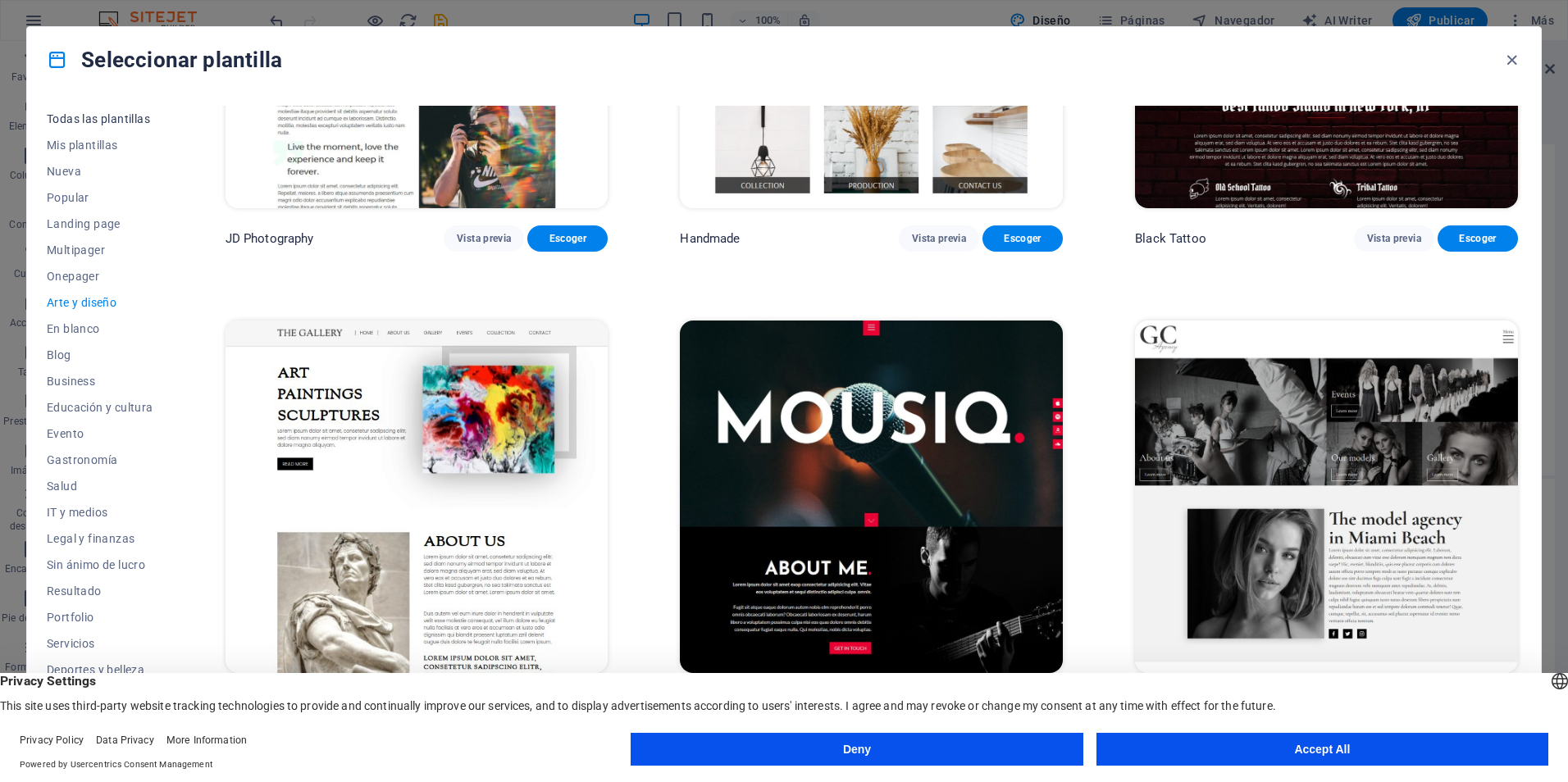
click at [110, 112] on span "Todas las plantillas" at bounding box center [100, 119] width 107 height 13
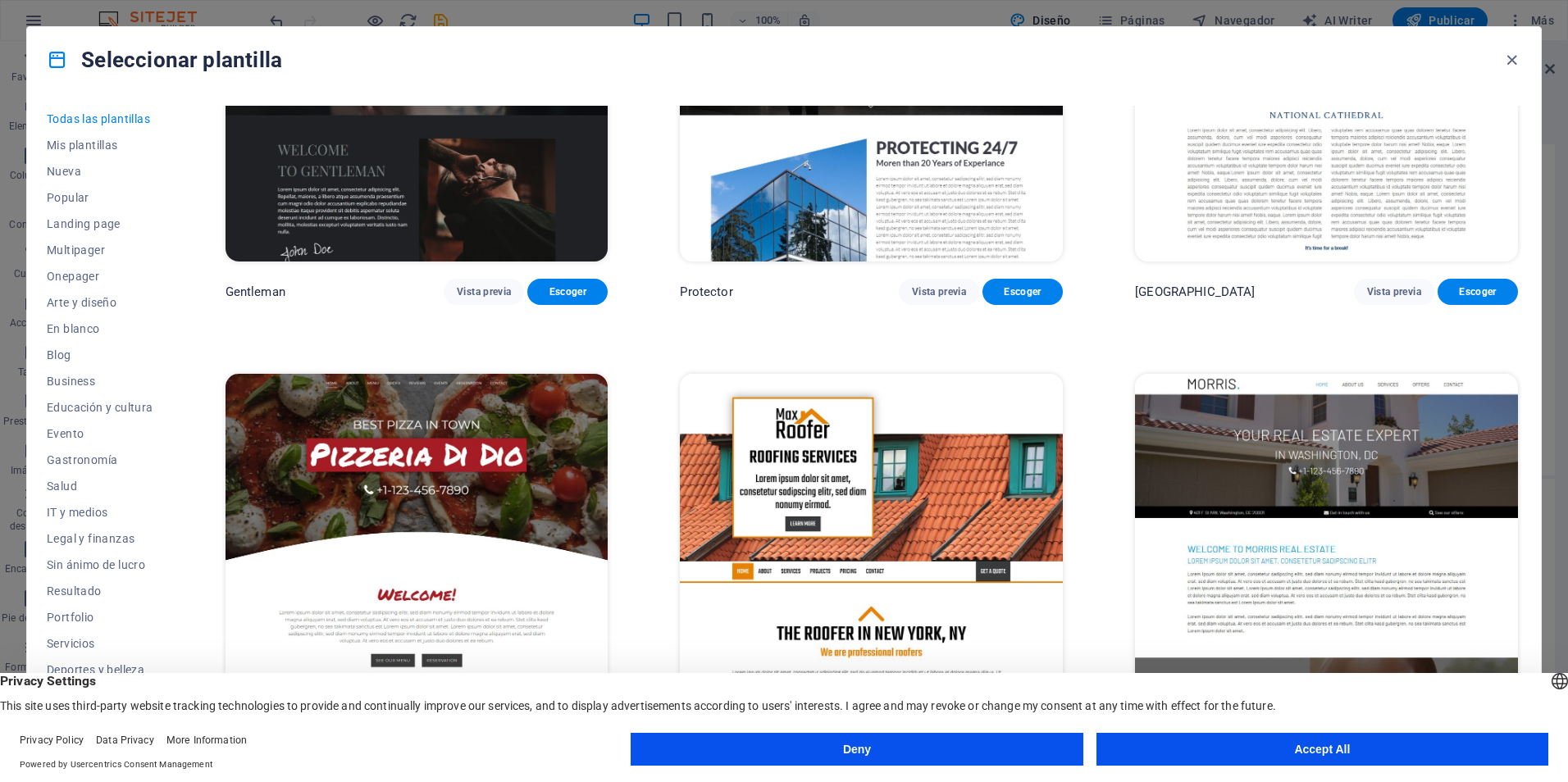
scroll to position [9546, 0]
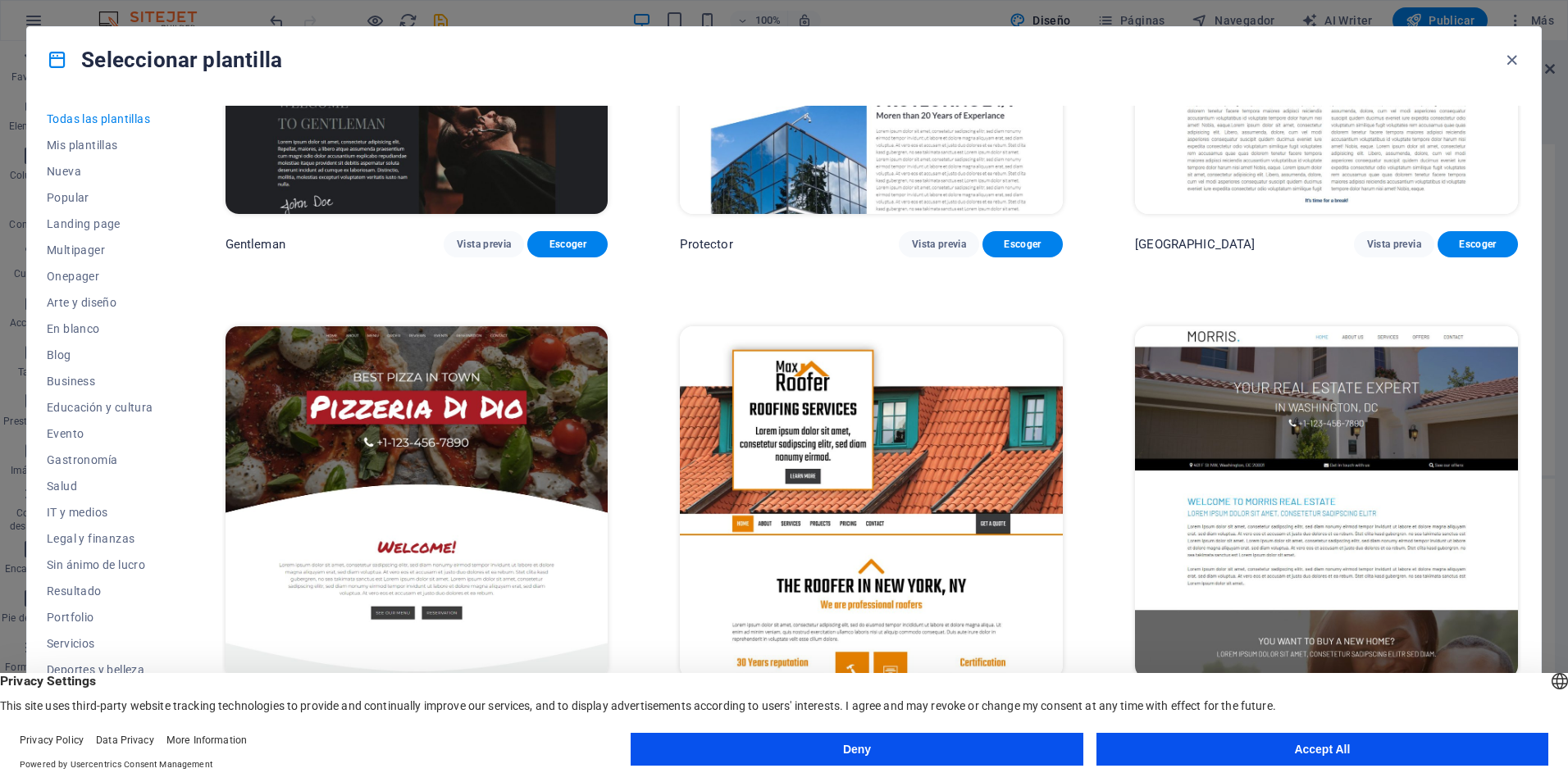
click at [1415, 376] on img at bounding box center [1327, 502] width 383 height 352
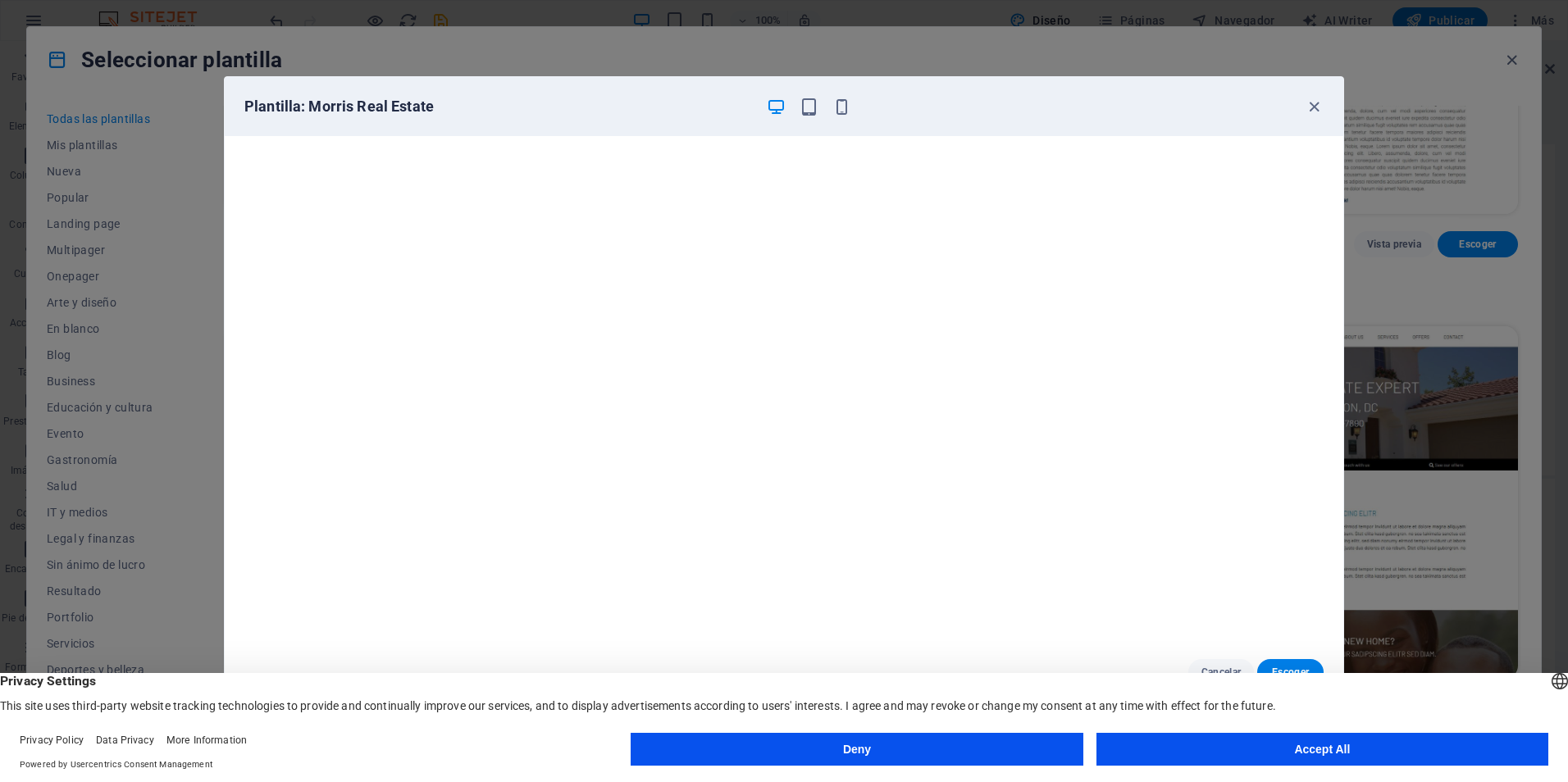
click at [1235, 740] on button "Accept All" at bounding box center [1322, 749] width 452 height 32
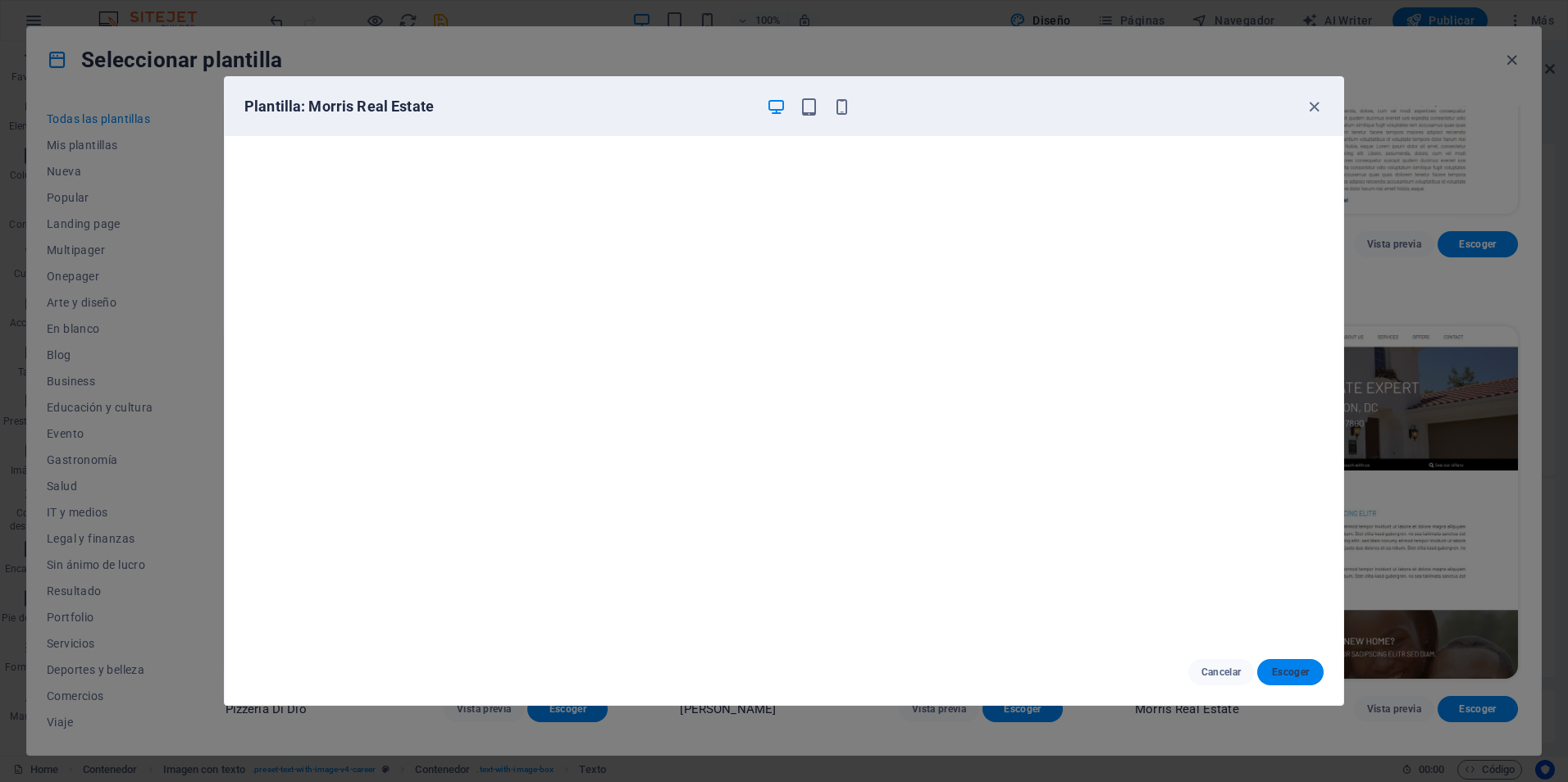
click at [1289, 669] on span "Escoger" at bounding box center [1291, 672] width 40 height 13
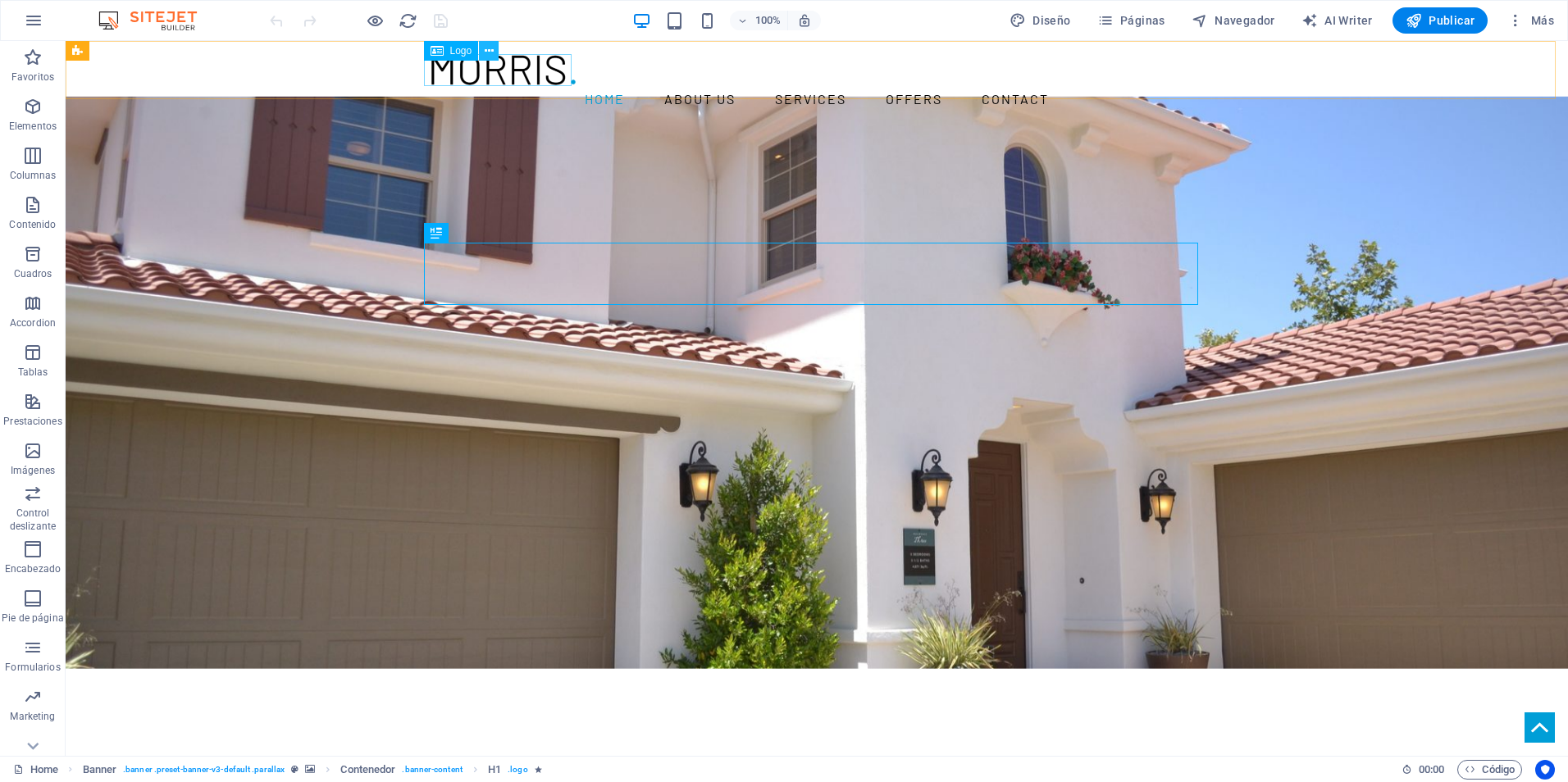
click at [482, 51] on button at bounding box center [489, 51] width 20 height 20
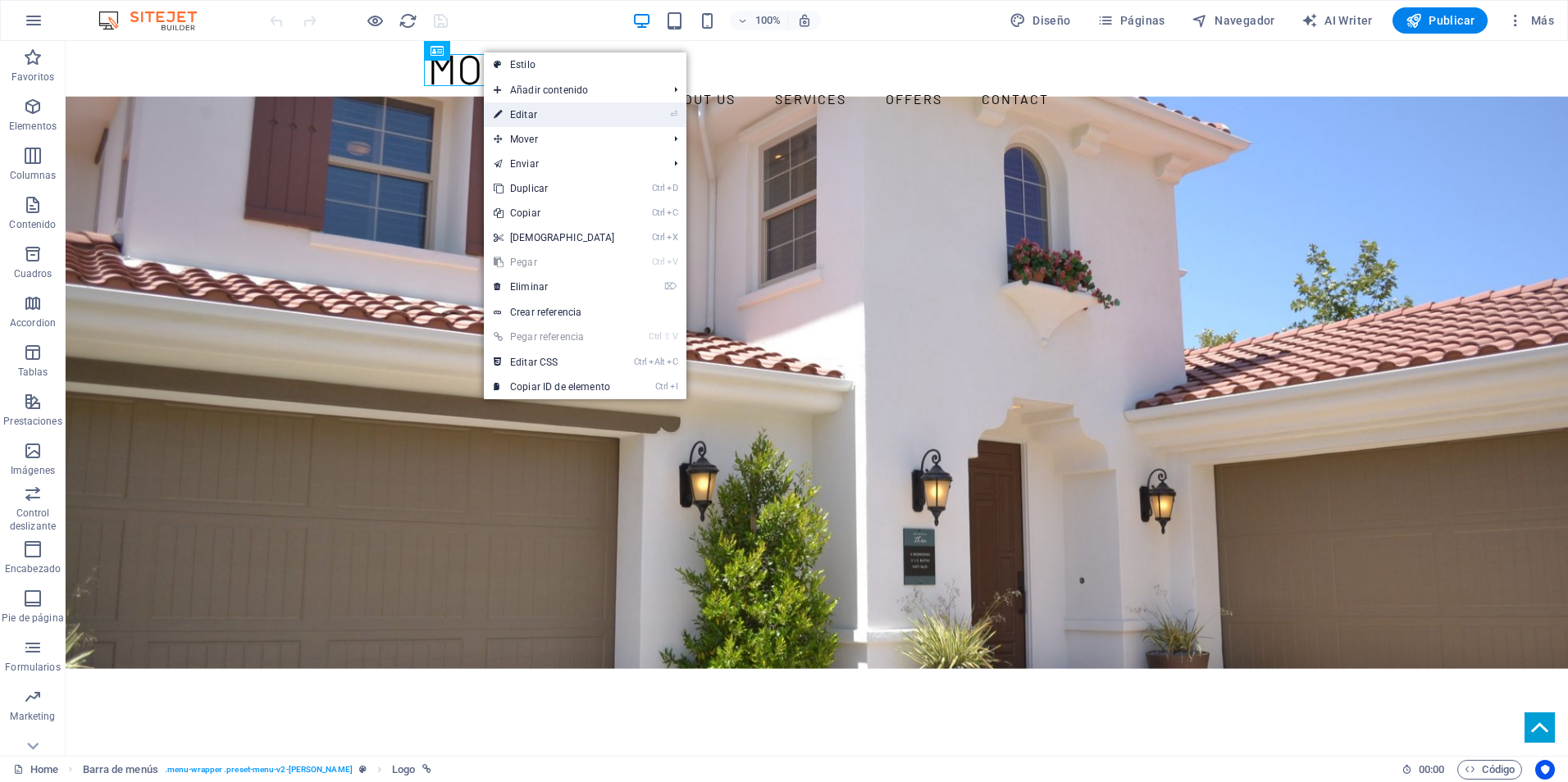
click at [524, 118] on link "⏎ Editar" at bounding box center [554, 115] width 141 height 25
select select "px"
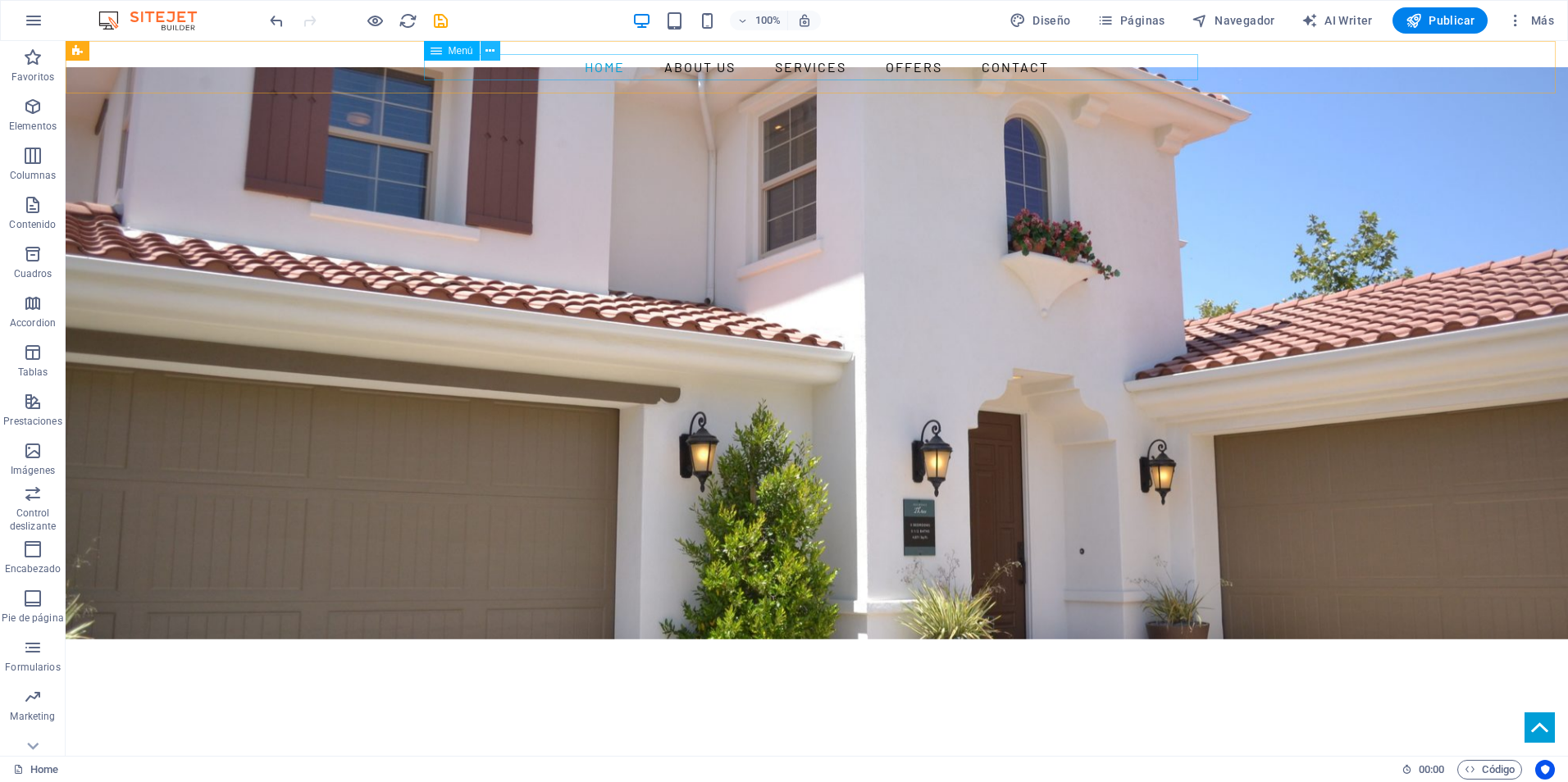
click at [495, 52] on icon at bounding box center [490, 51] width 9 height 17
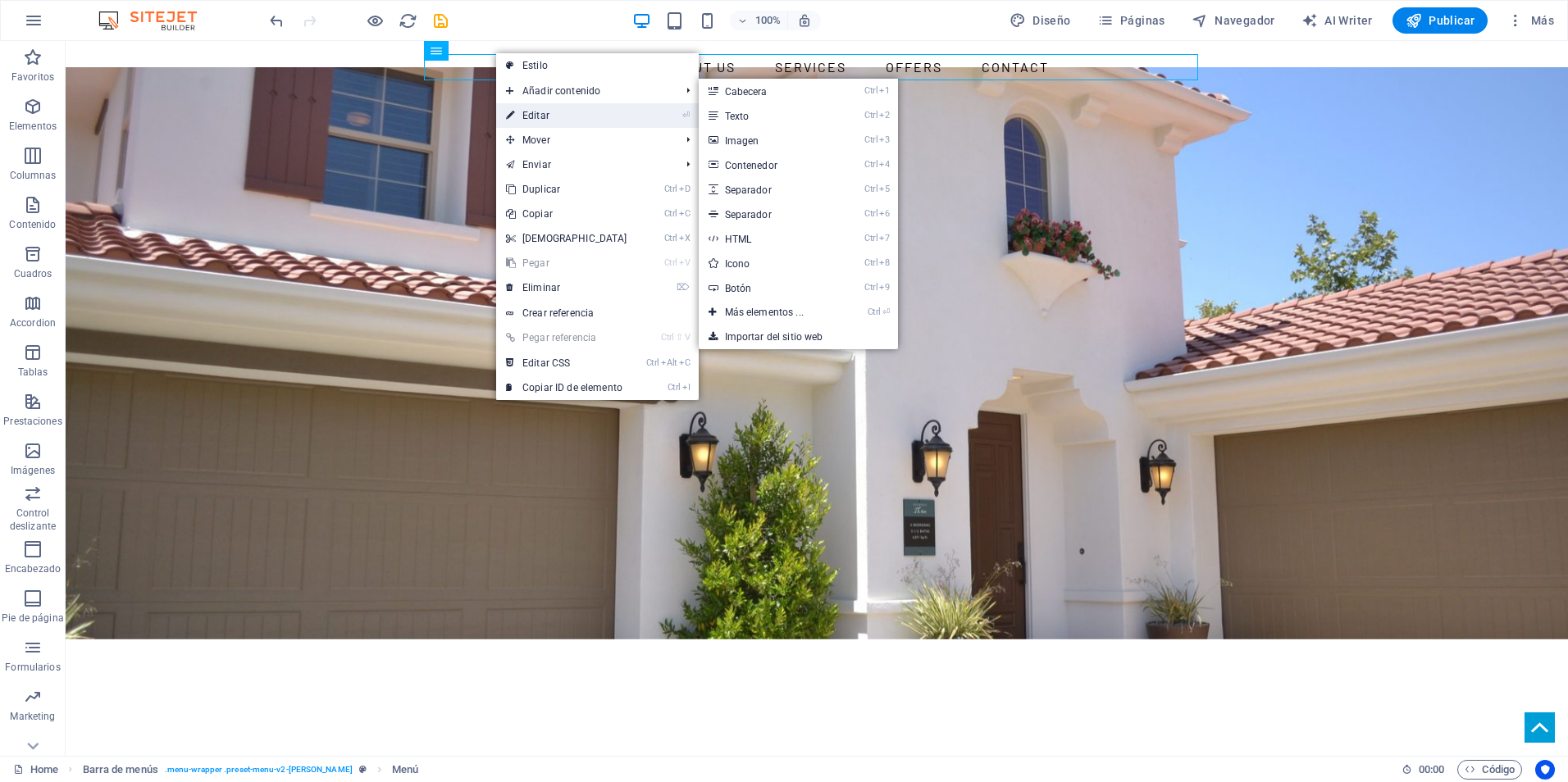
click at [535, 115] on link "⏎ Editar" at bounding box center [567, 116] width 141 height 25
select select
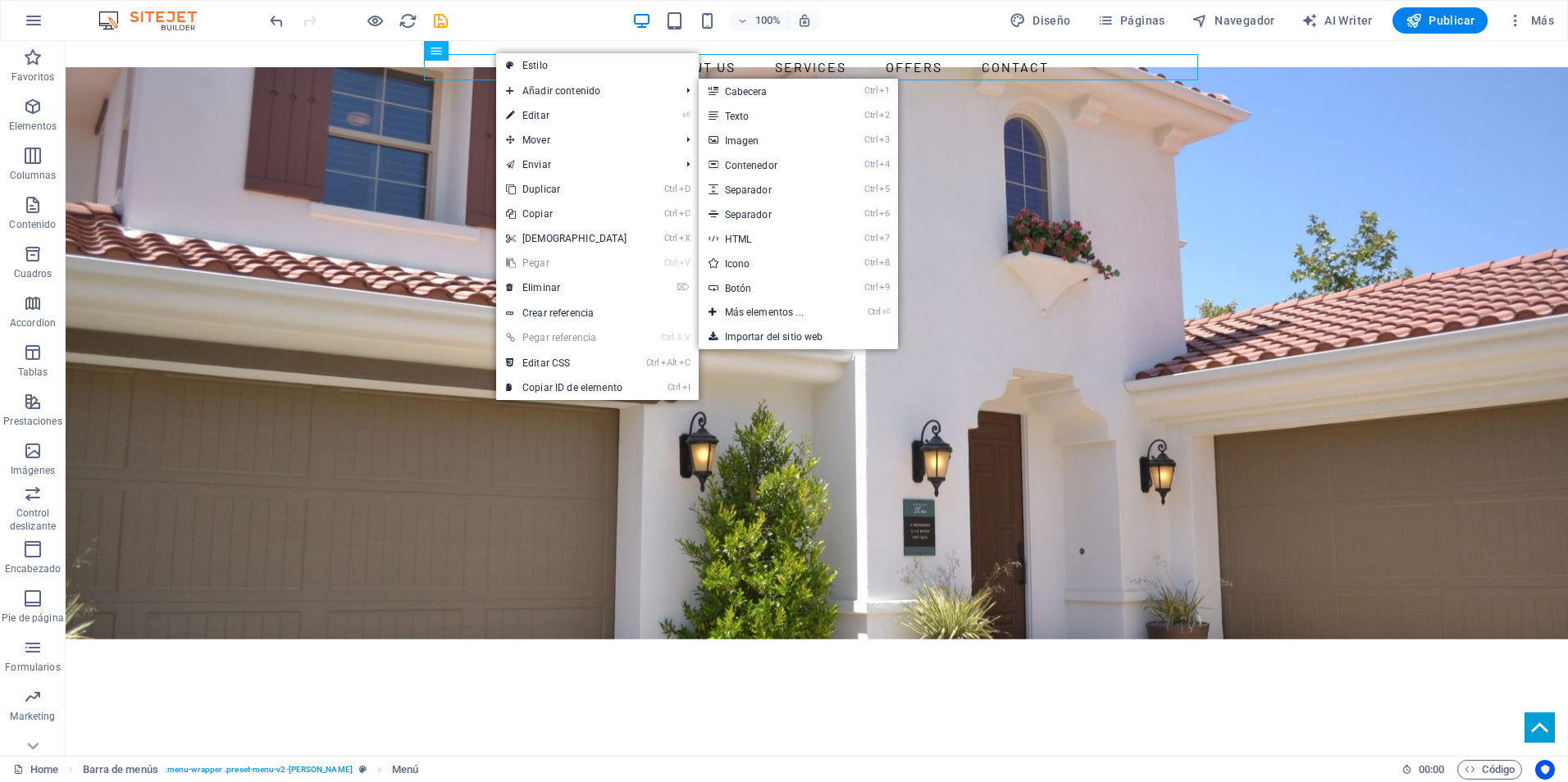
select select
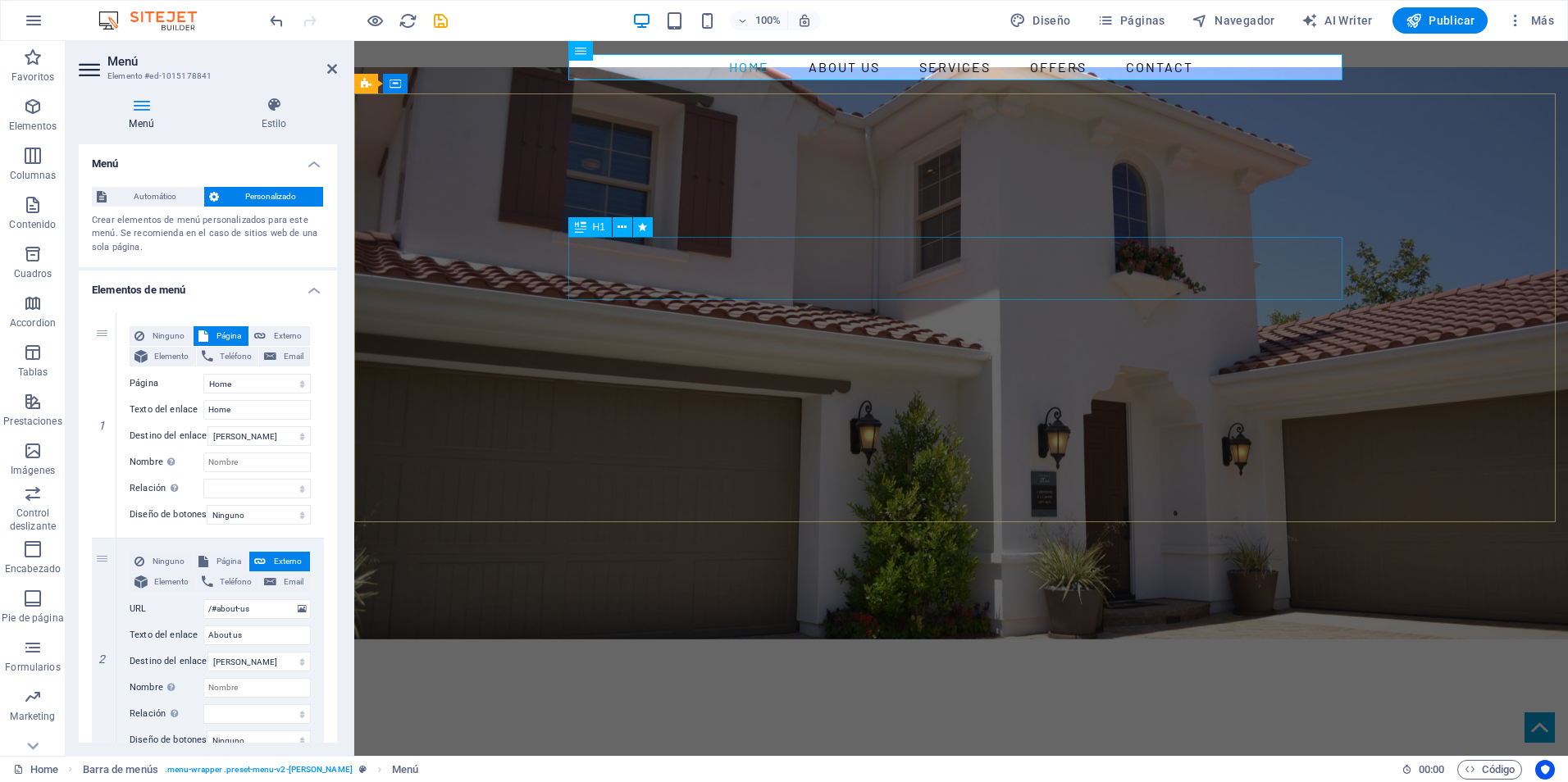
click at [846, 731] on div "YOUR REAL ESTATE EXPERT" at bounding box center [961, 763] width 774 height 63
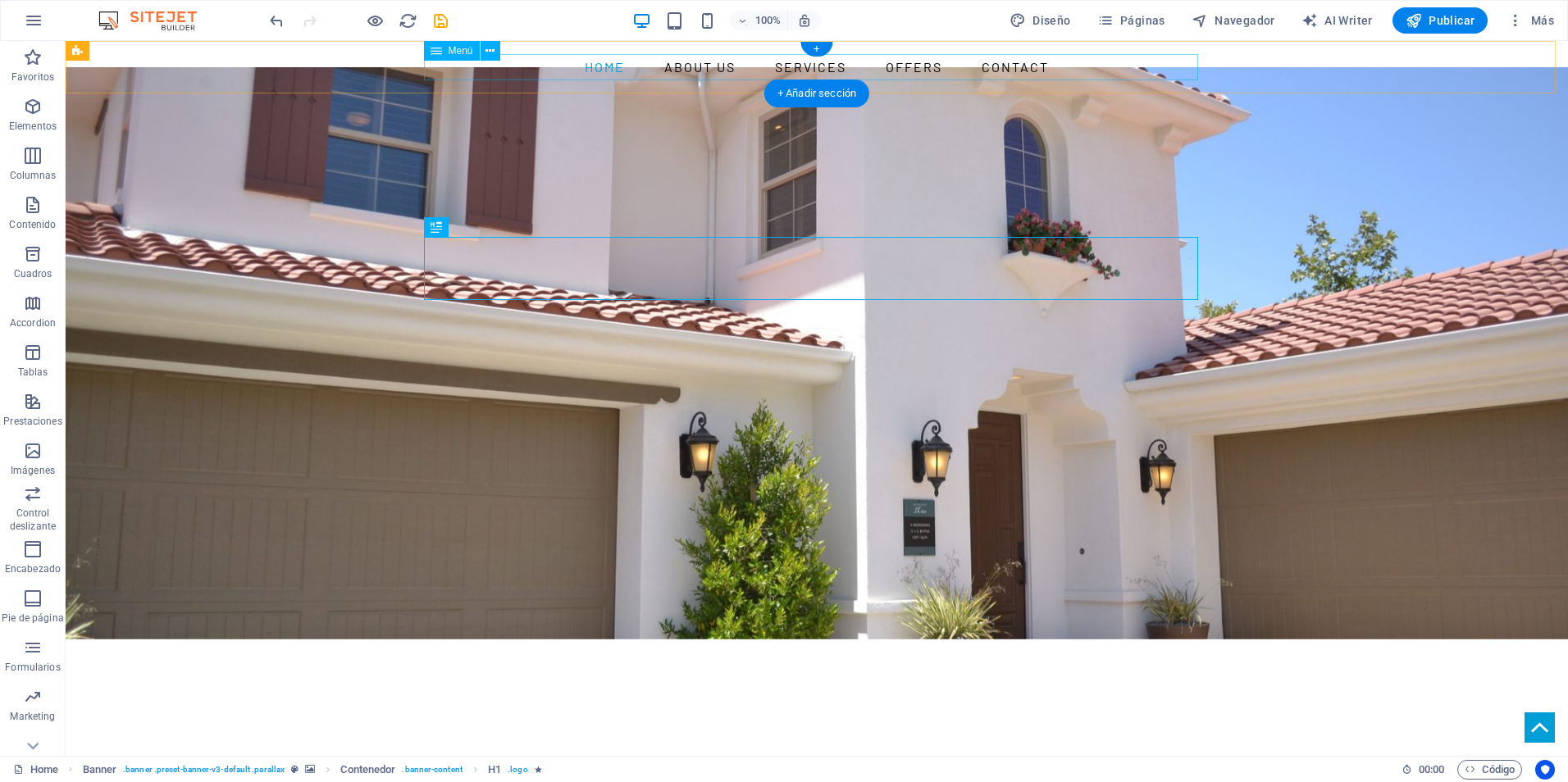
click at [605, 70] on nav "Home About us Services Offers Contact" at bounding box center [816, 67] width 774 height 27
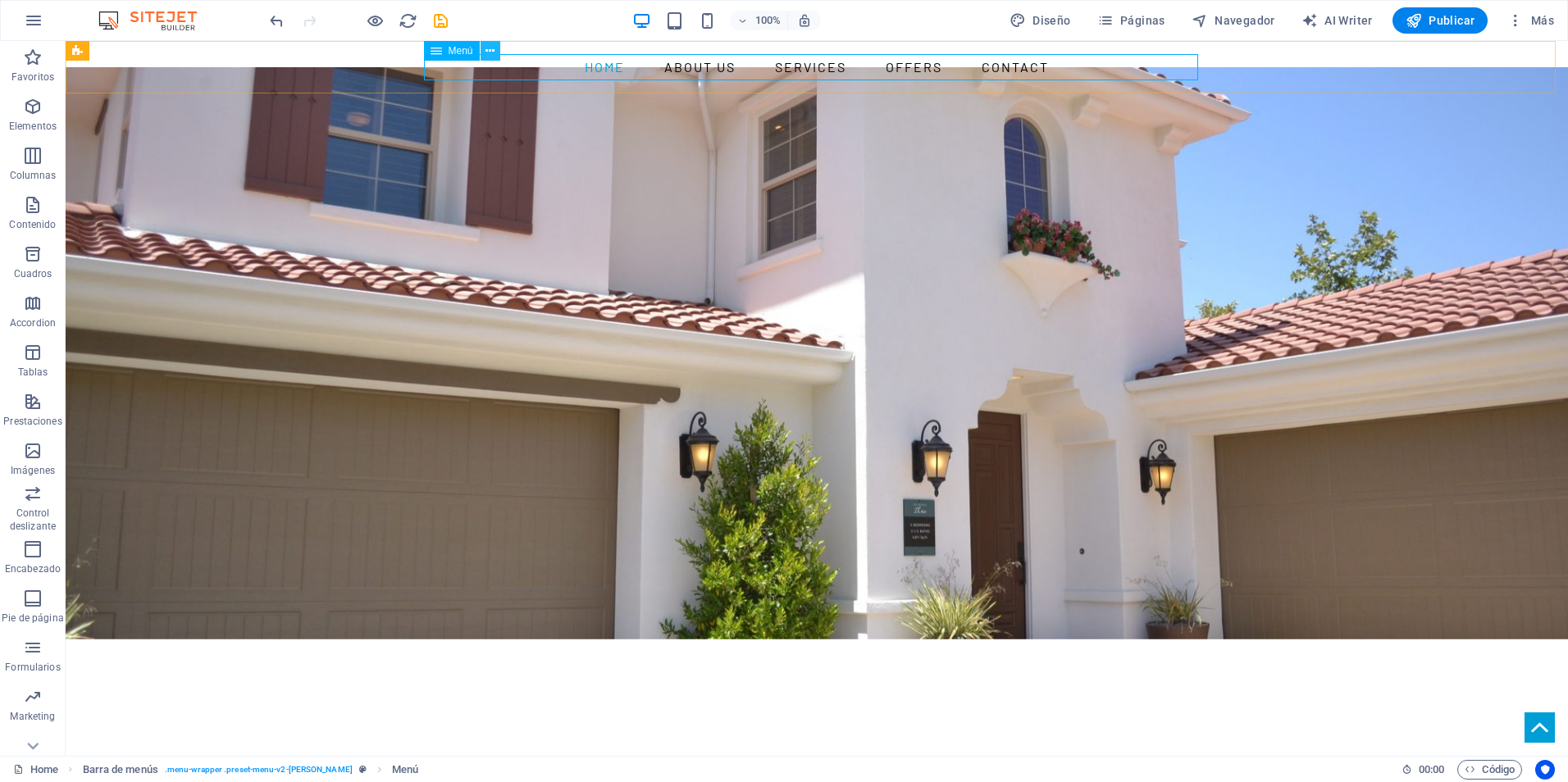
click at [493, 47] on icon at bounding box center [490, 51] width 9 height 17
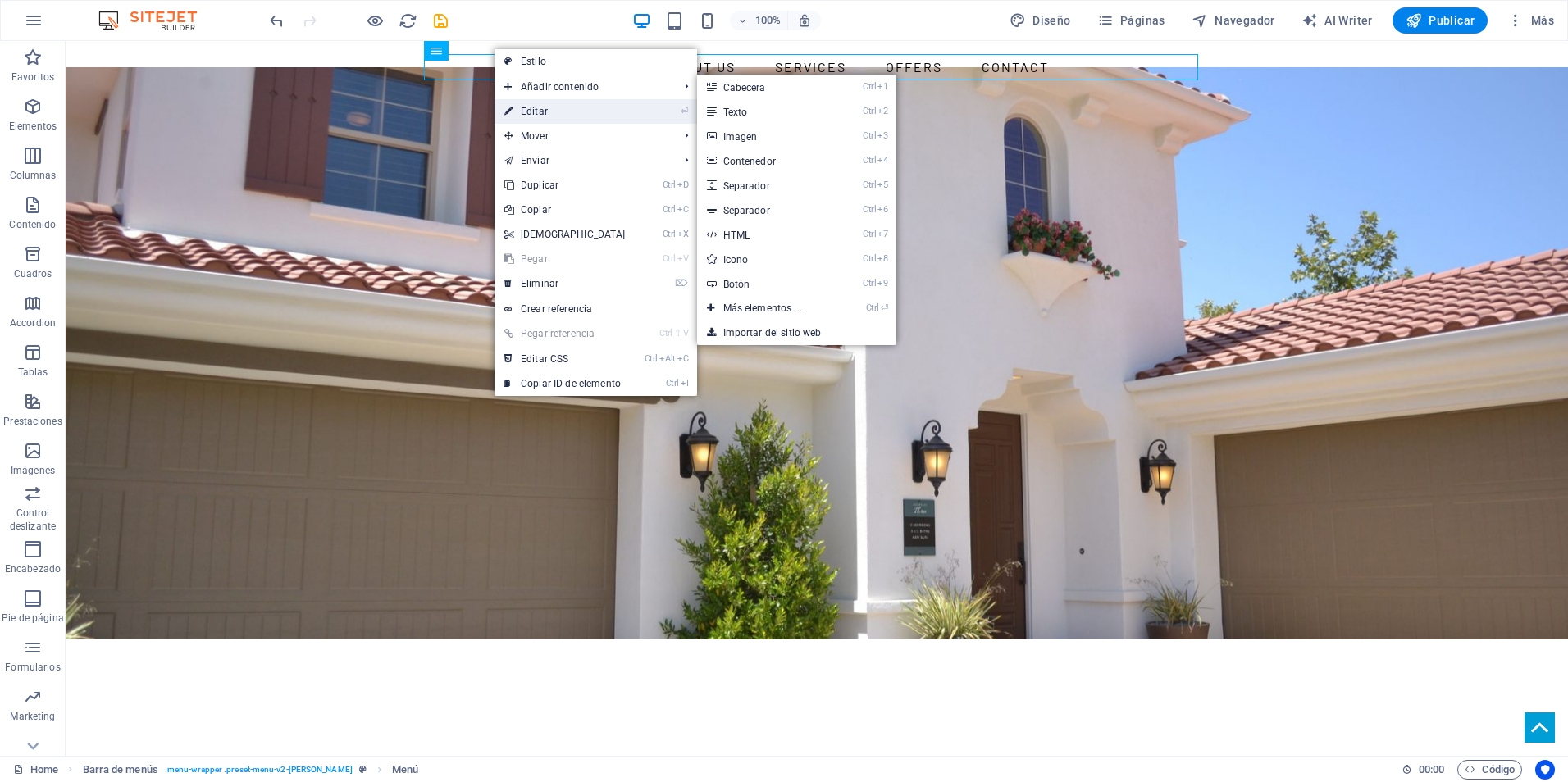
click at [532, 115] on link "⏎ Editar" at bounding box center [565, 112] width 141 height 25
select select
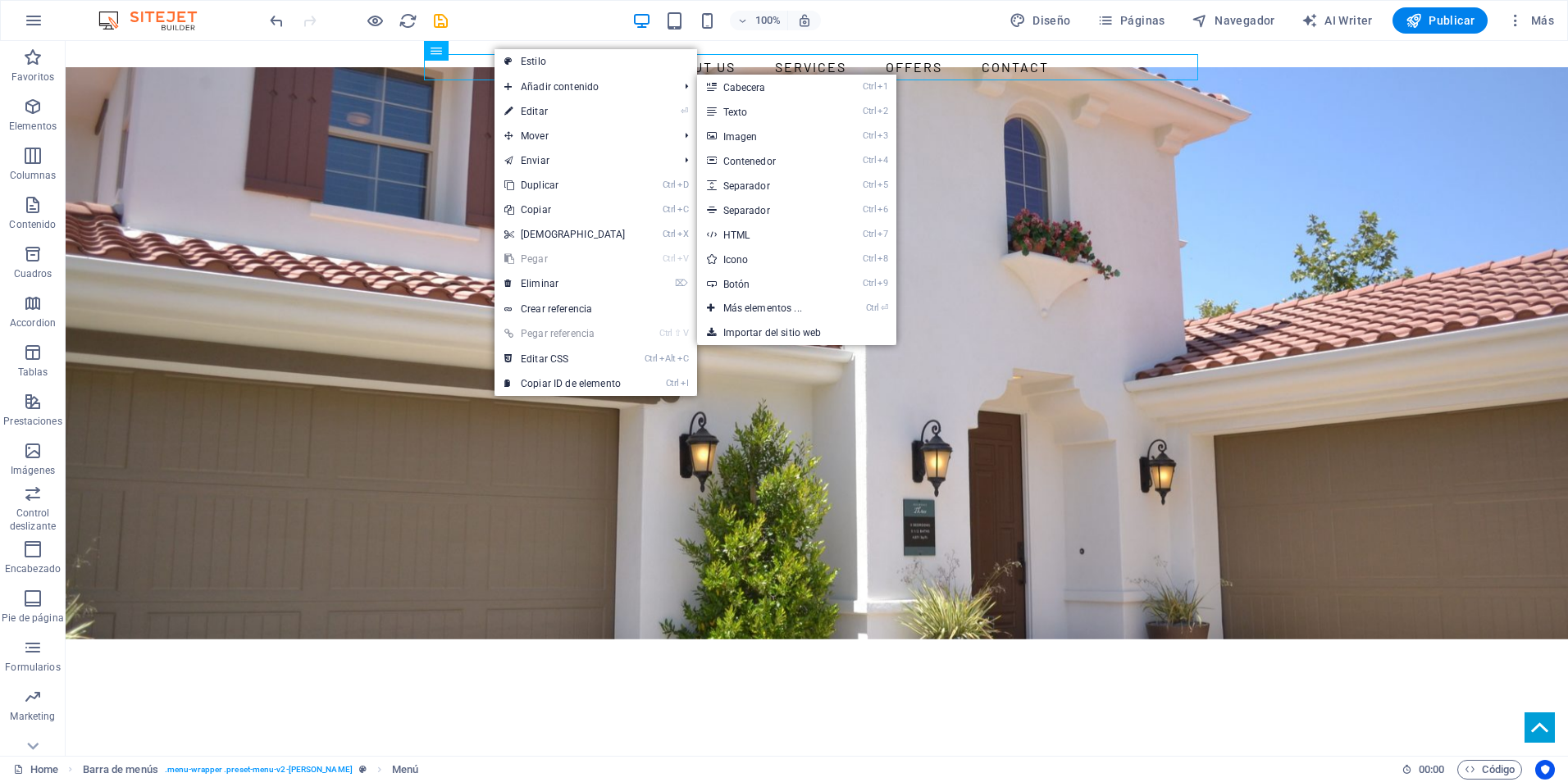
select select
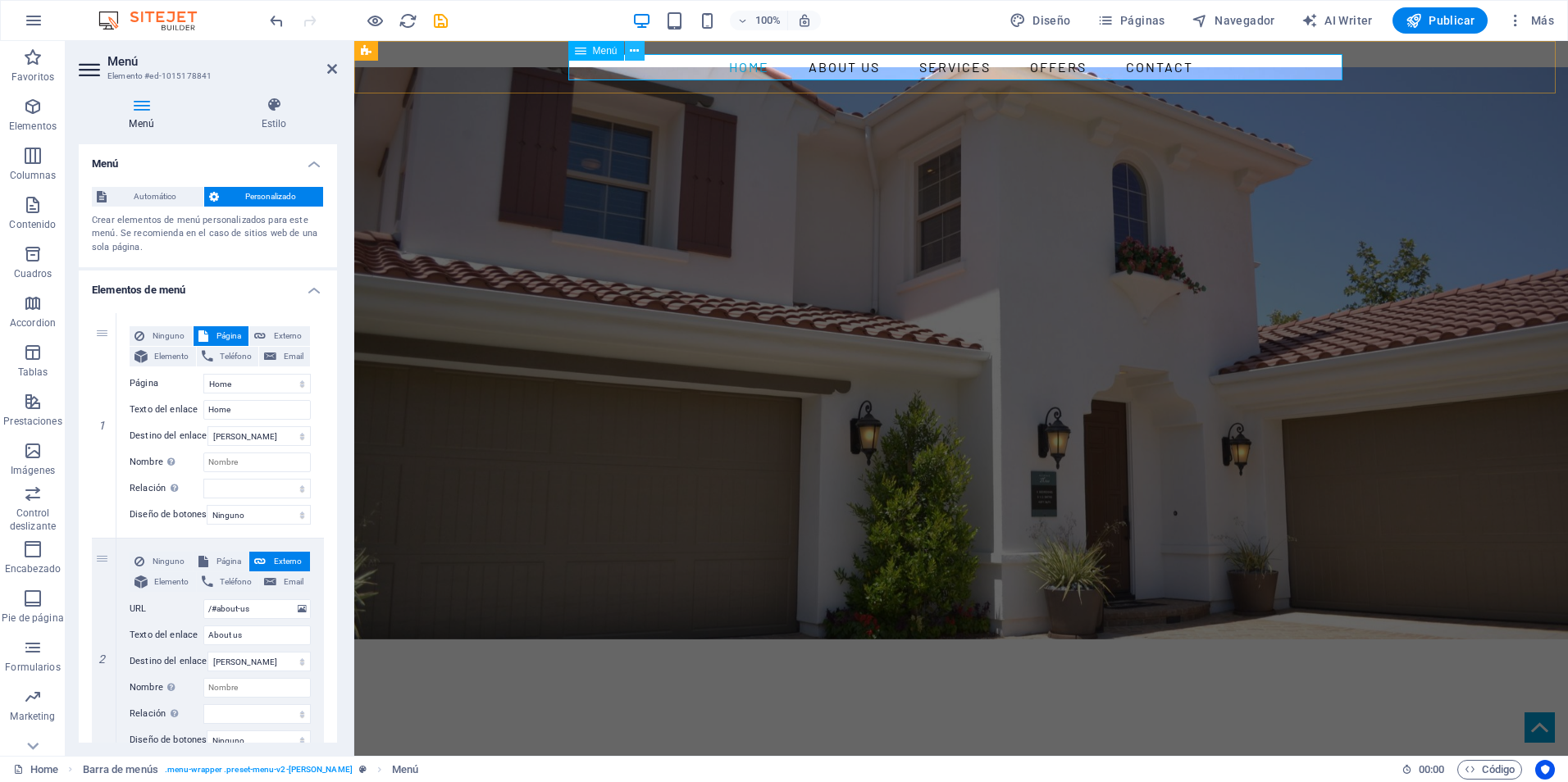
click at [636, 55] on icon at bounding box center [634, 51] width 9 height 17
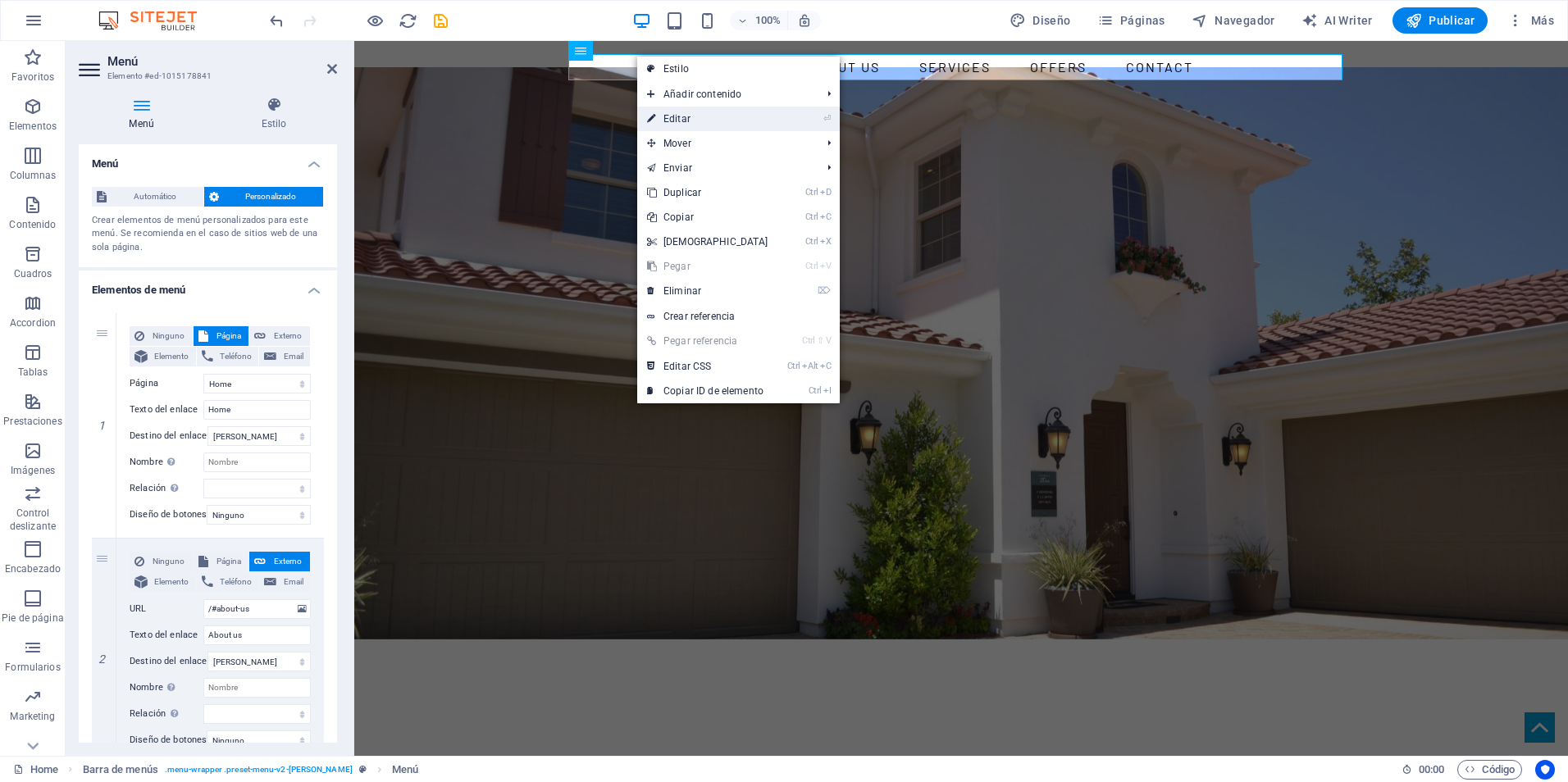
click at [680, 123] on link "⏎ Editar" at bounding box center [707, 119] width 141 height 25
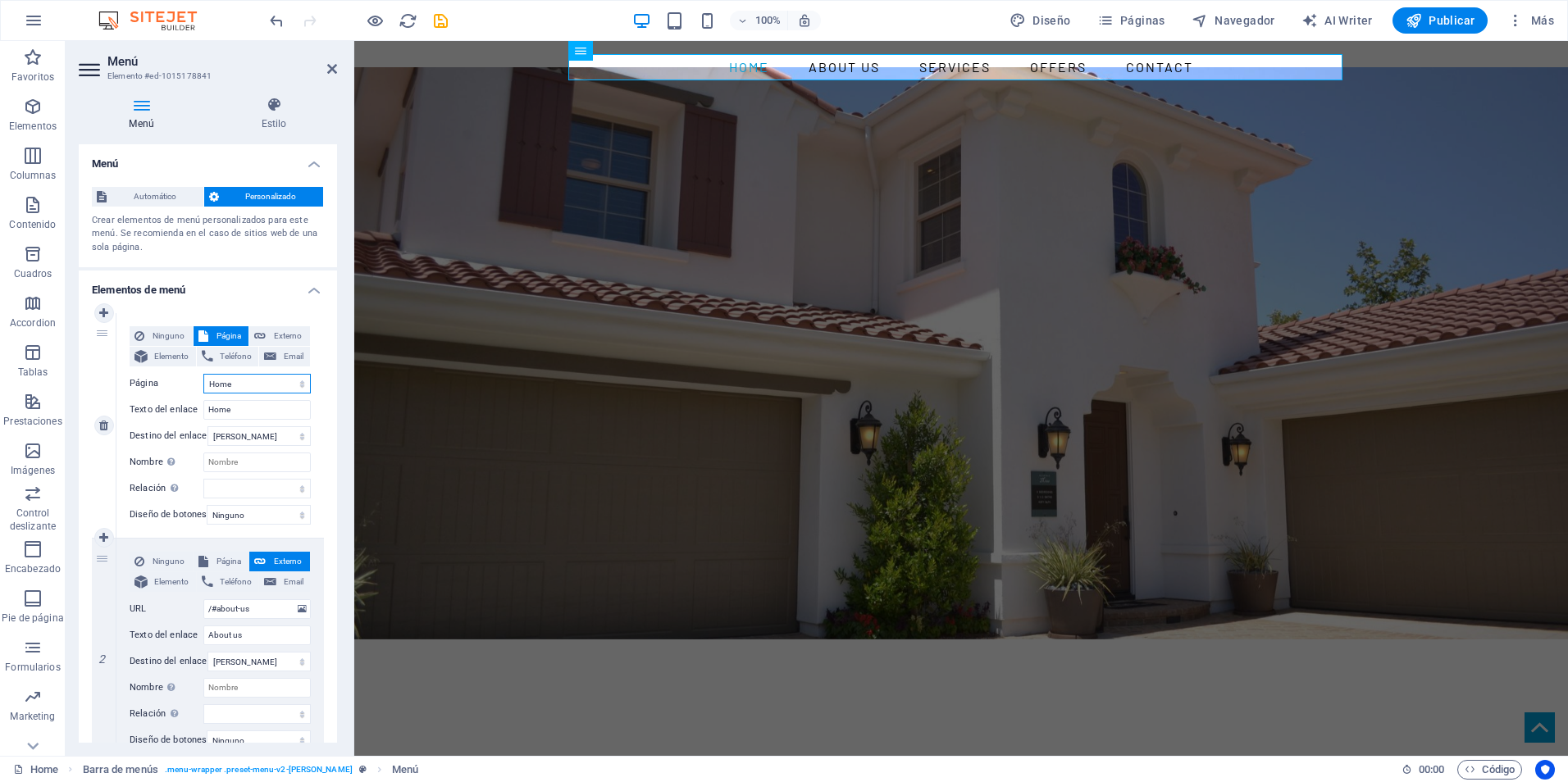
click at [227, 384] on select "Home Subpage Legal Notice Privacy" at bounding box center [257, 384] width 107 height 20
click at [247, 376] on select "Home Subpage Legal Notice Privacy" at bounding box center [257, 384] width 107 height 20
click at [183, 381] on label "Página" at bounding box center [167, 384] width 74 height 20
click at [203, 381] on select "Home Subpage Legal Notice Privacy" at bounding box center [257, 384] width 107 height 20
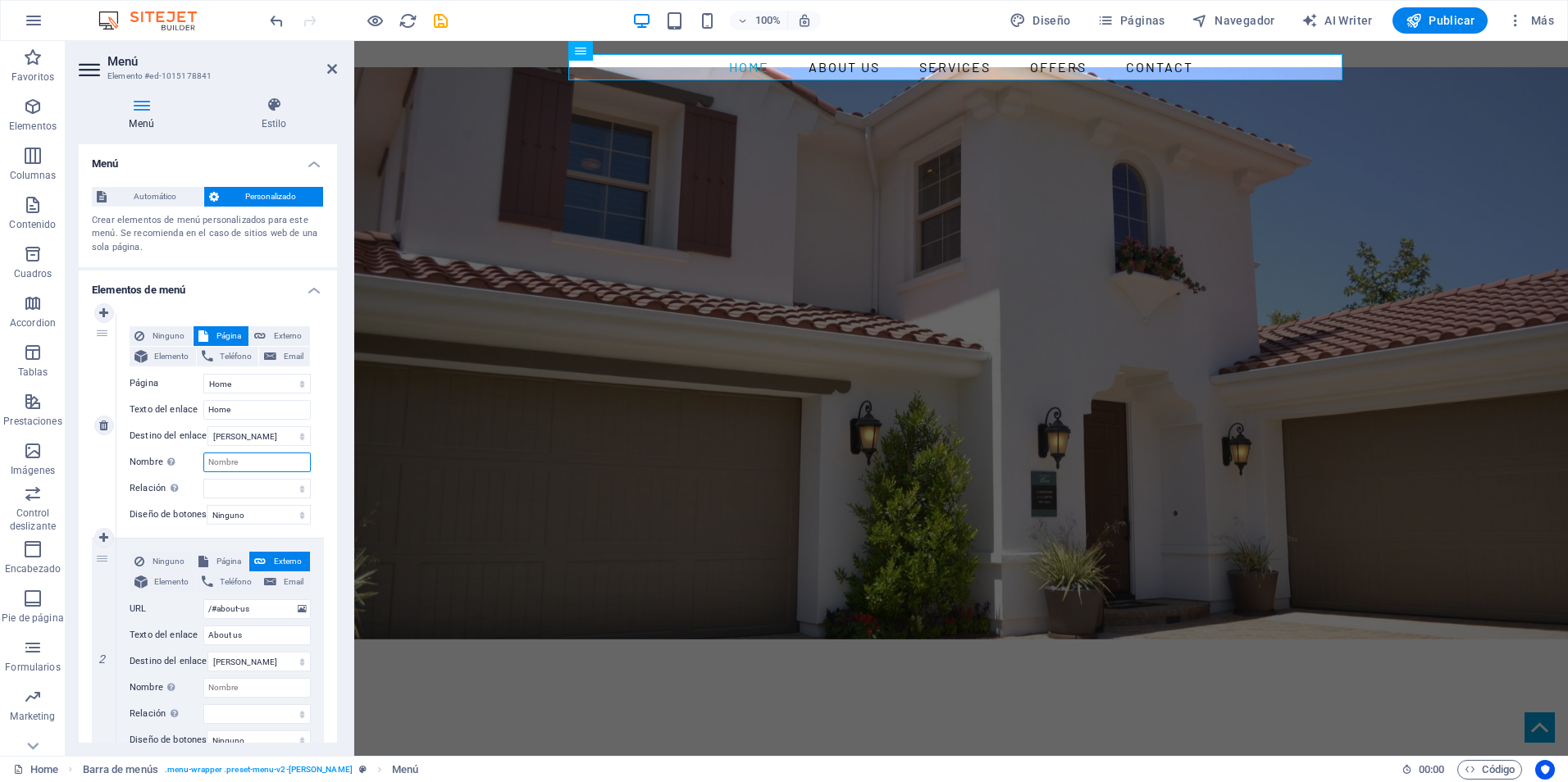
click at [271, 469] on input "Nombre Una descripción adicional del enlace no debería ser igual al texto del e…" at bounding box center [257, 462] width 107 height 20
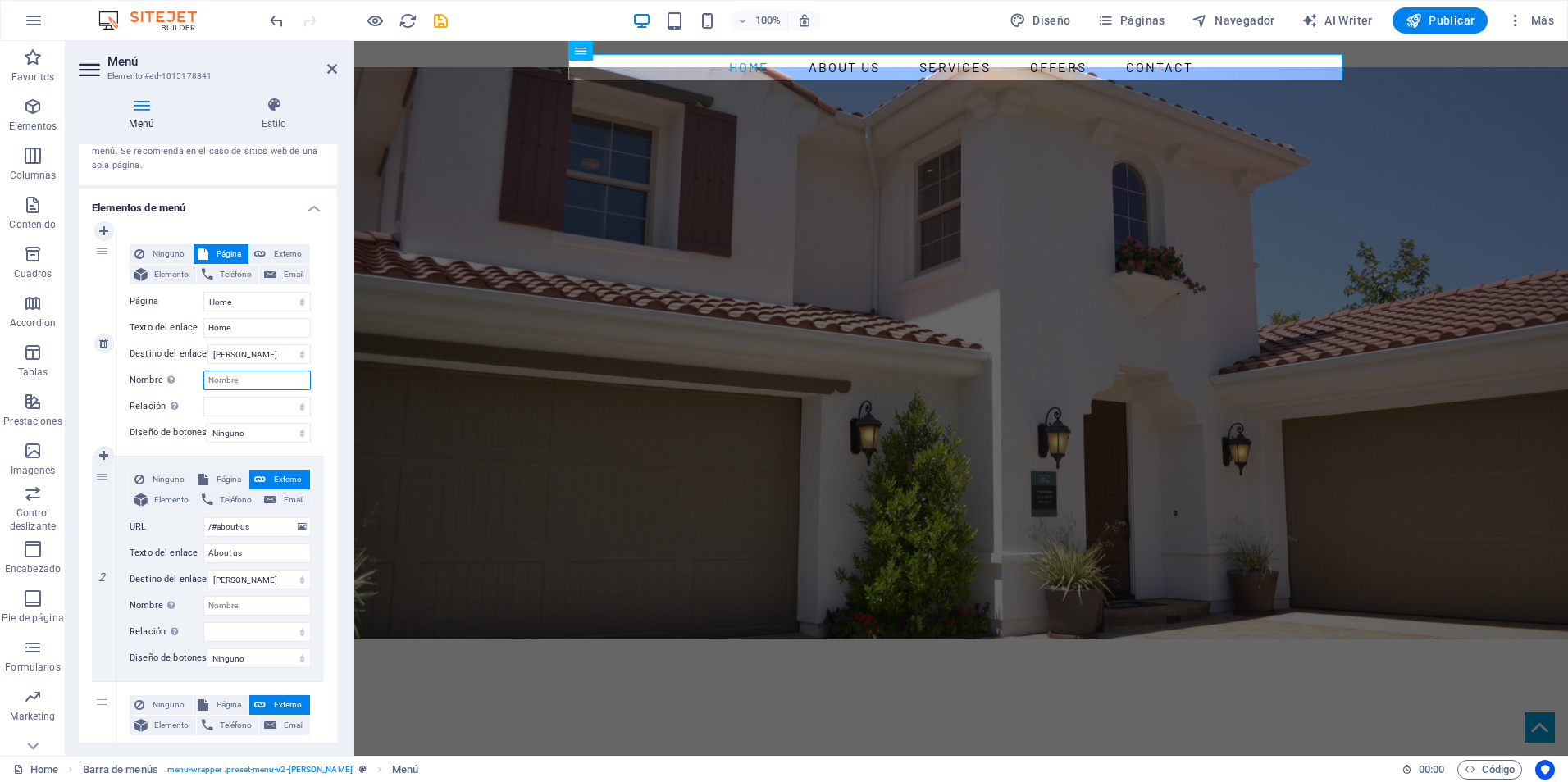
click at [238, 388] on input "Nombre Una descripción adicional del enlace no debería ser igual al texto del e…" at bounding box center [257, 381] width 107 height 20
type input "ven"
select select
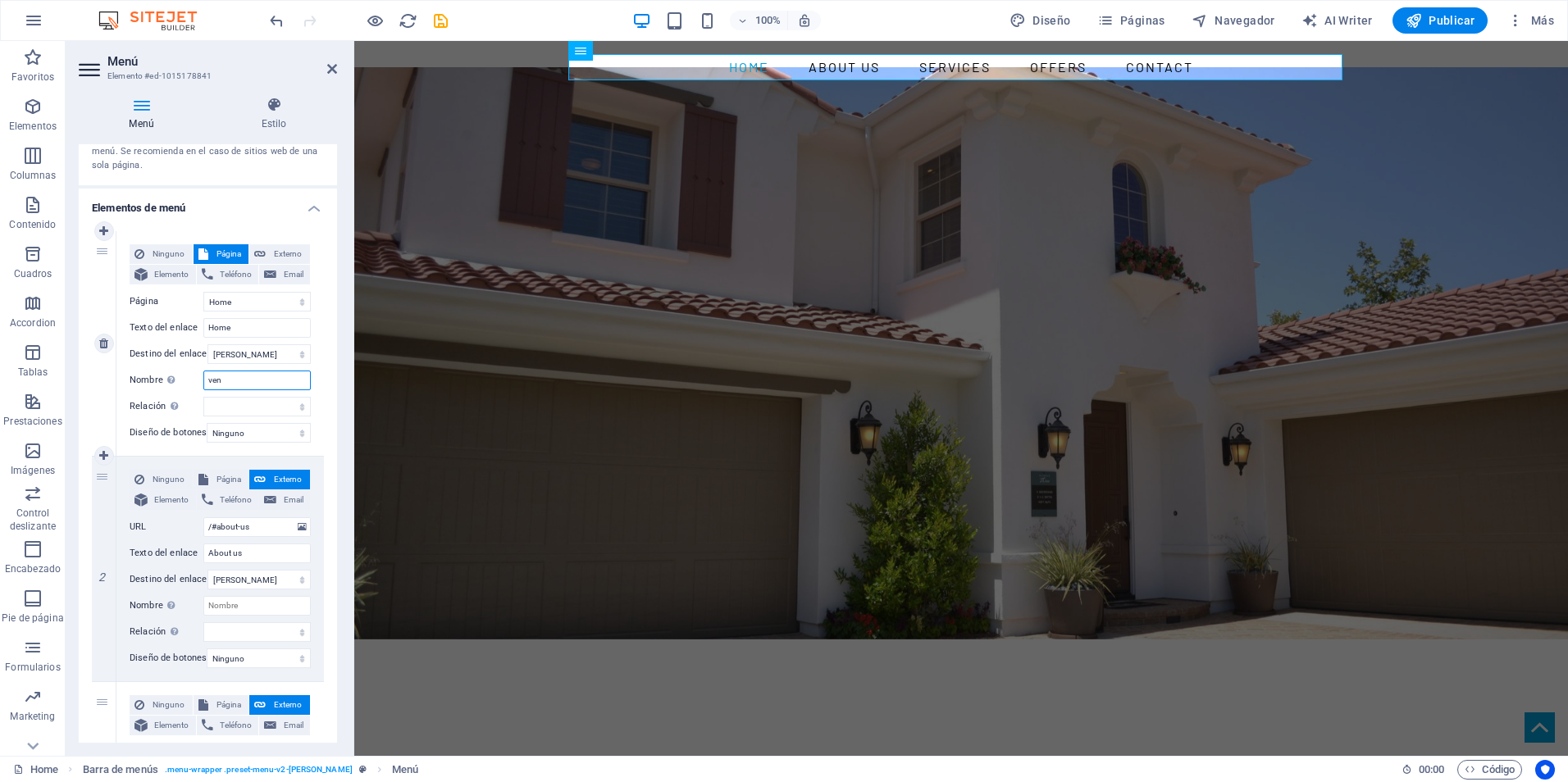
select select
type input "ventt"
select select
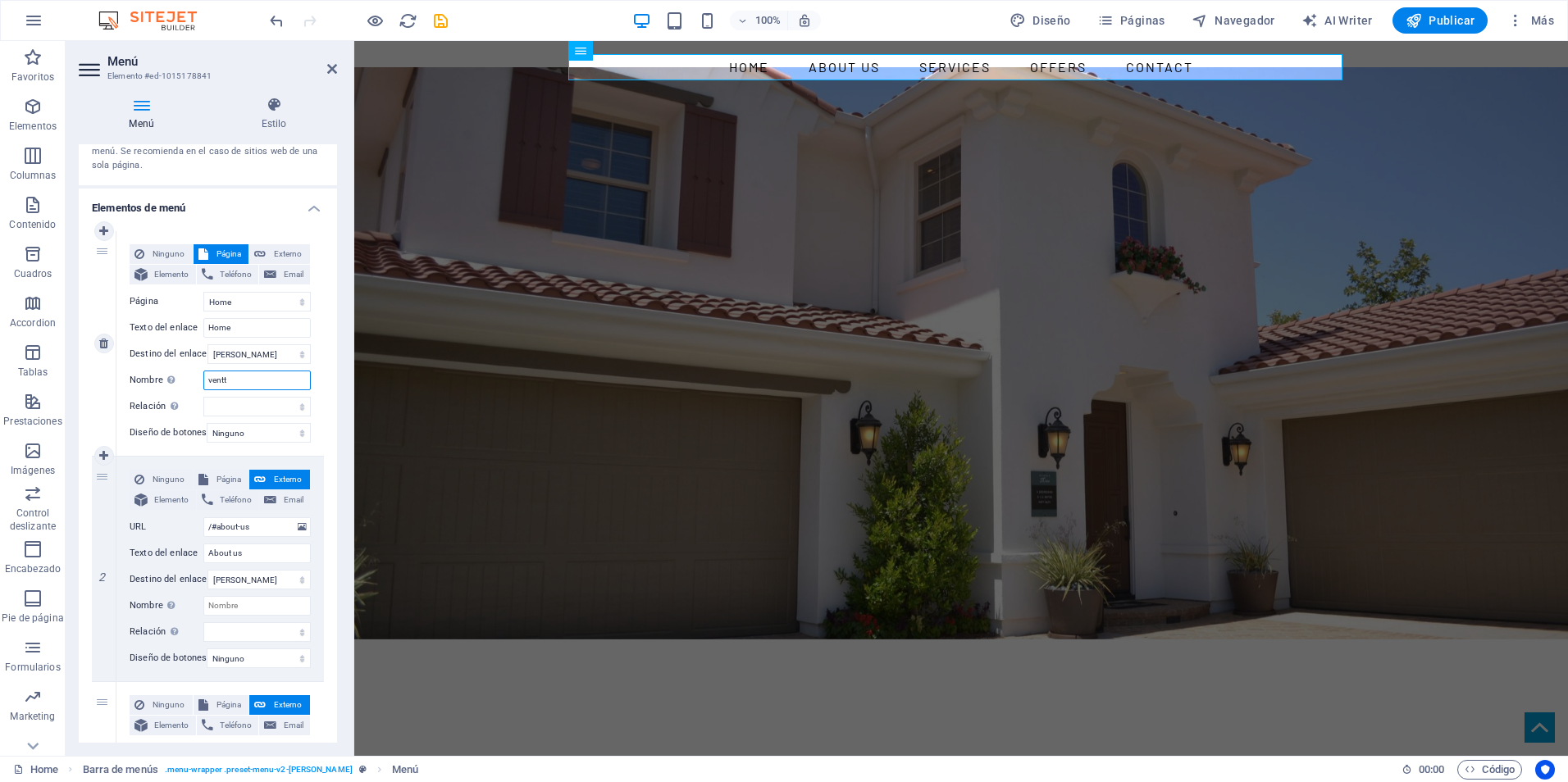
select select
type input "v"
select select
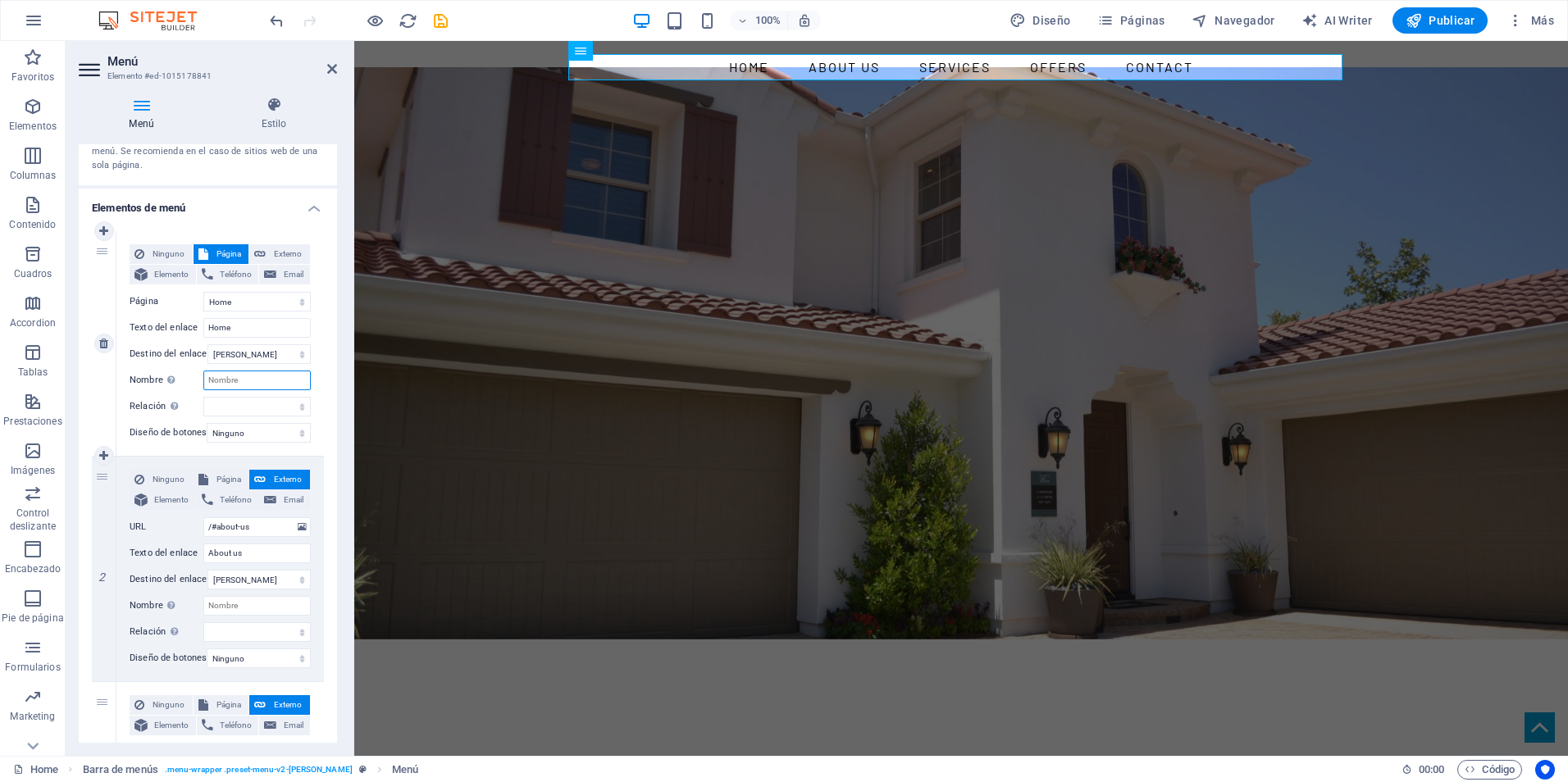
select select
type input "C"
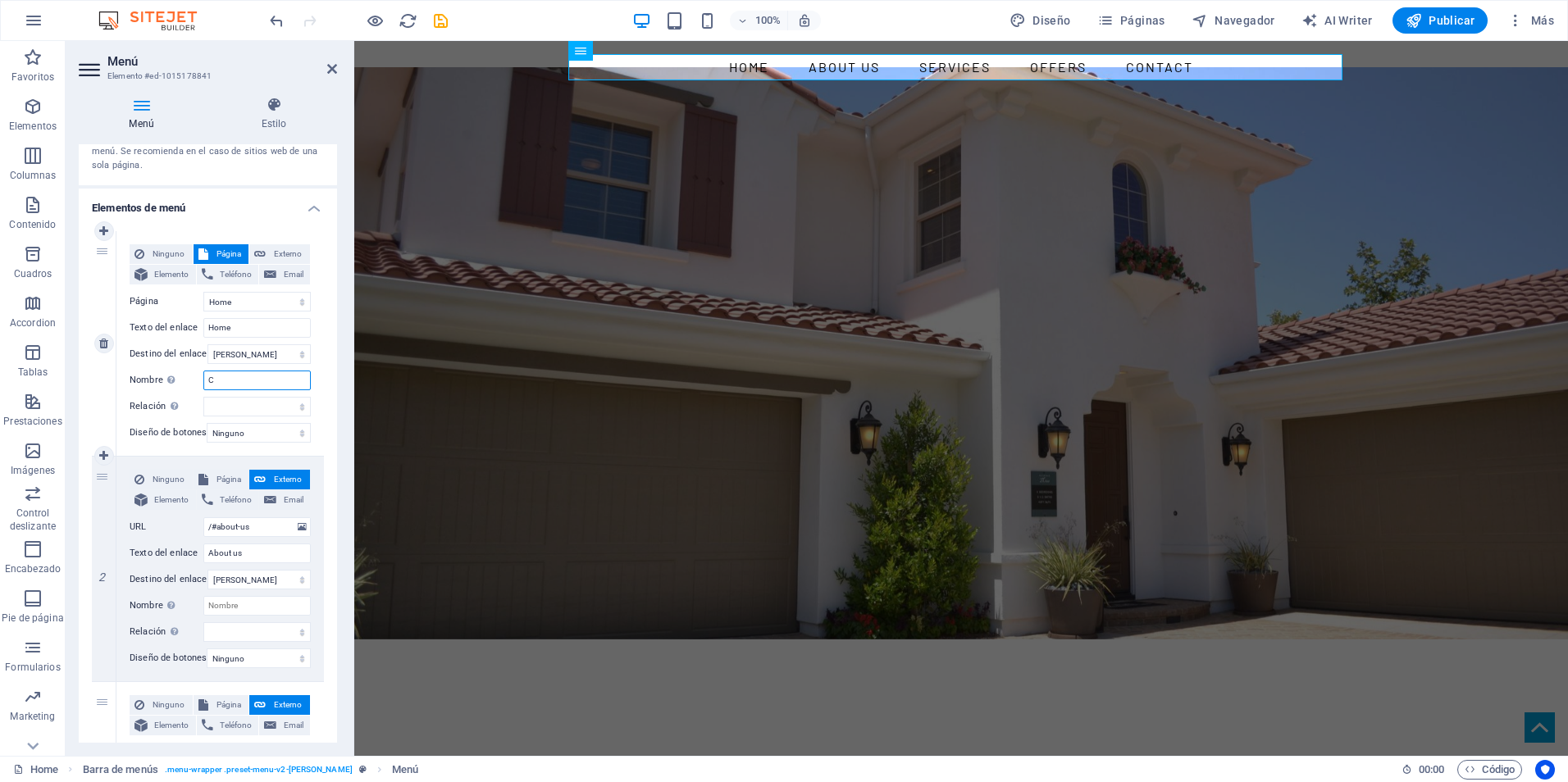
select select
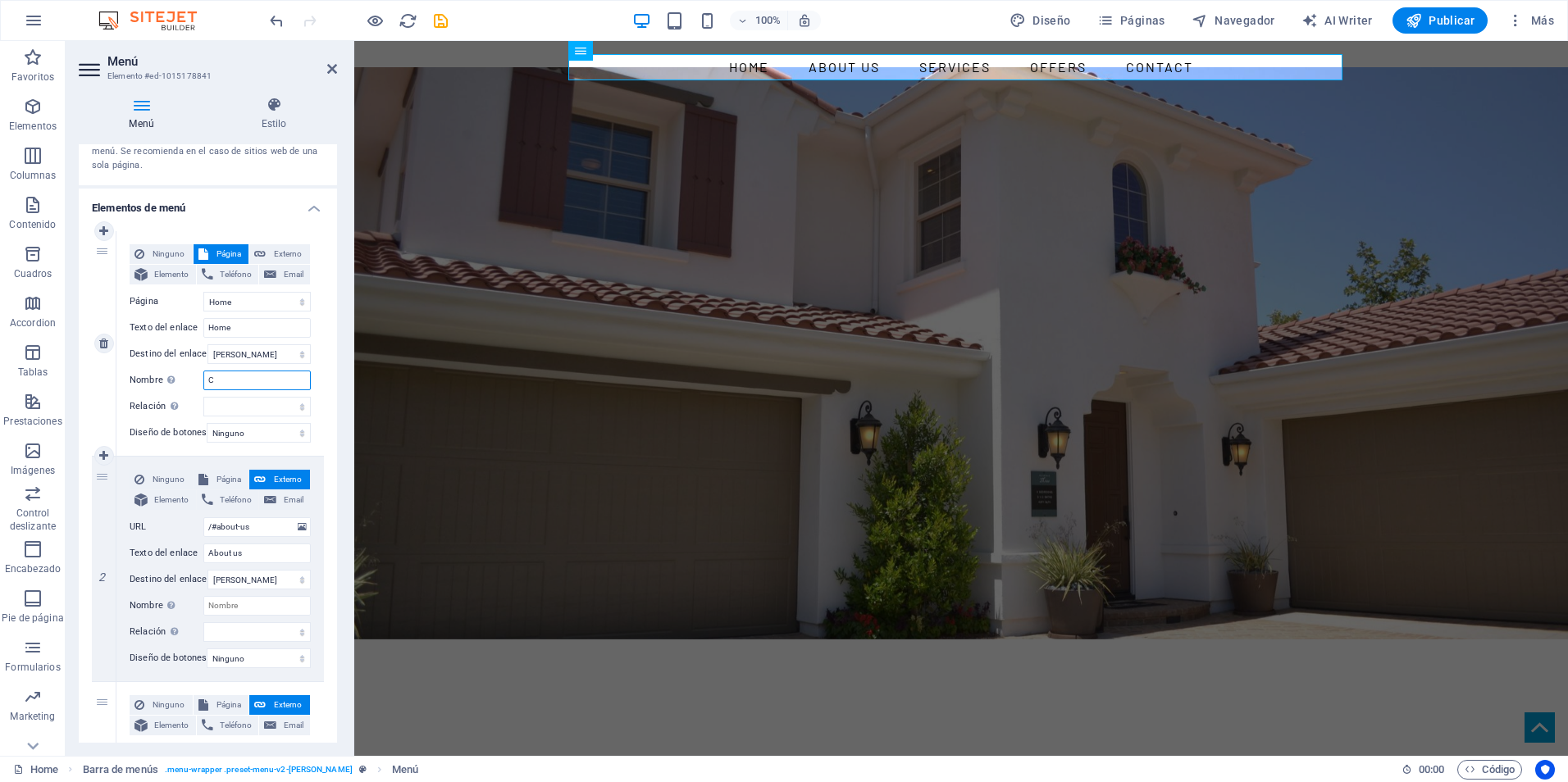
type input "Co"
select select
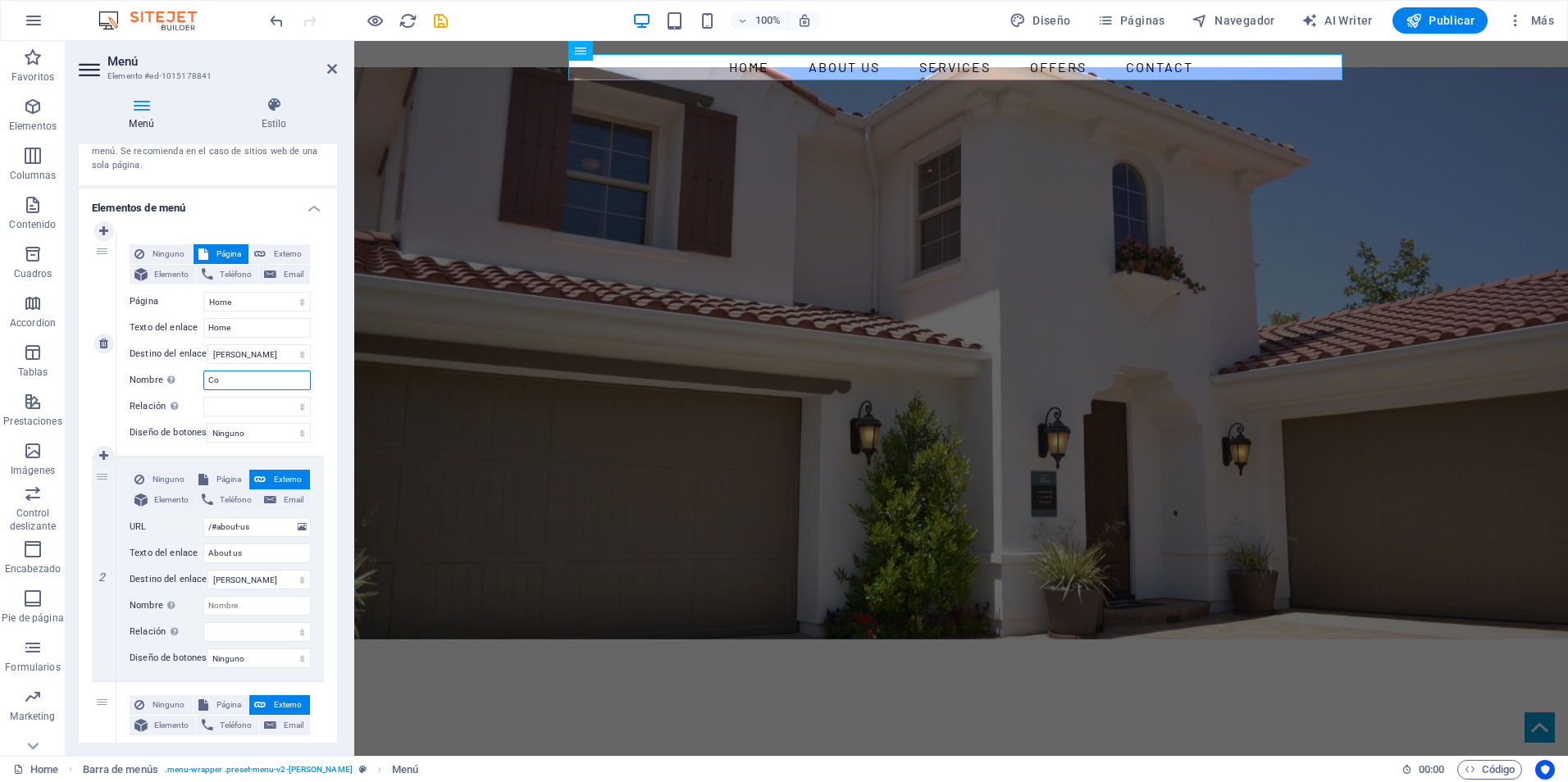
select select
type input "Colo"
select select
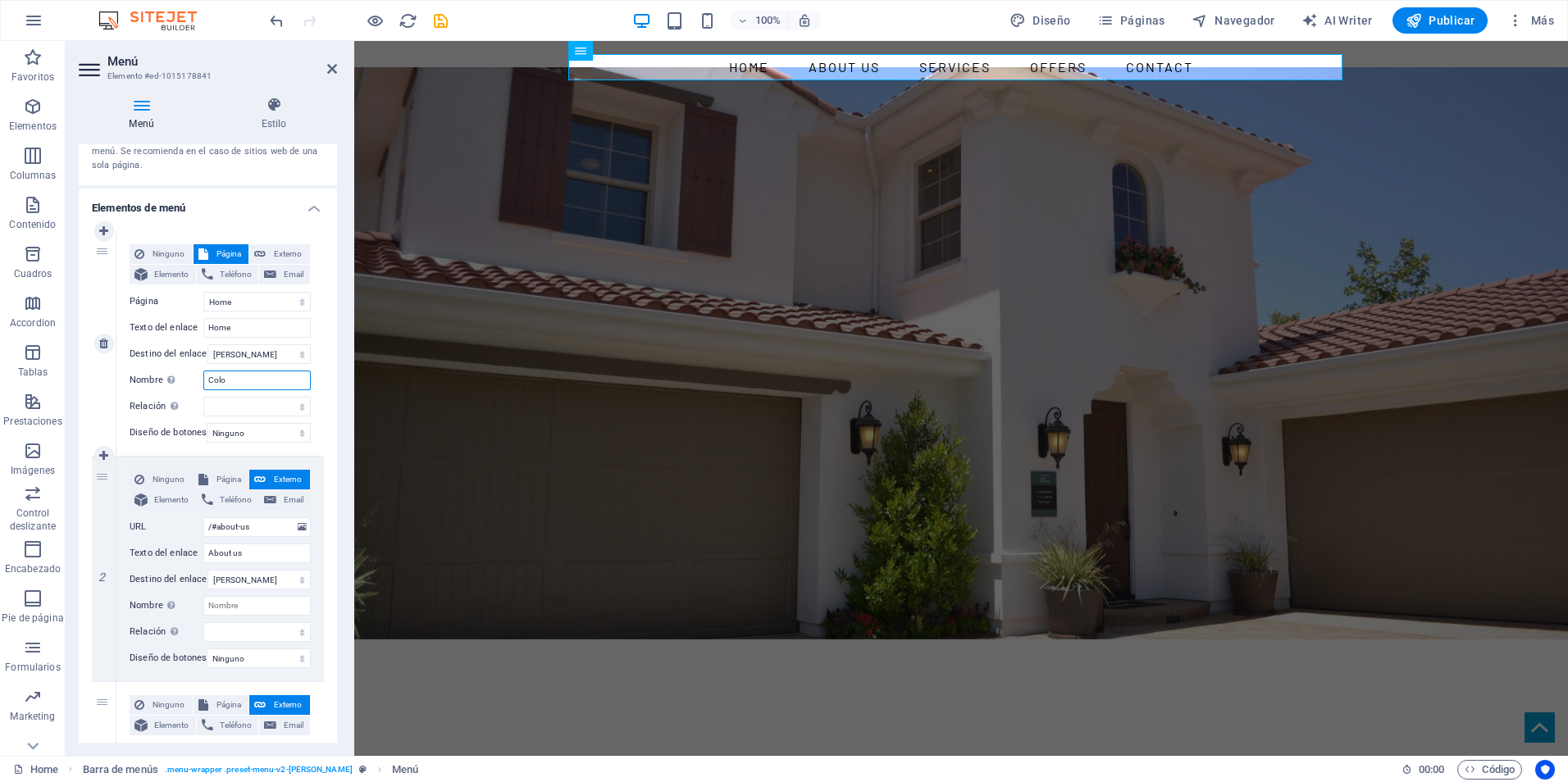
select select
type input "Colocador"
select select
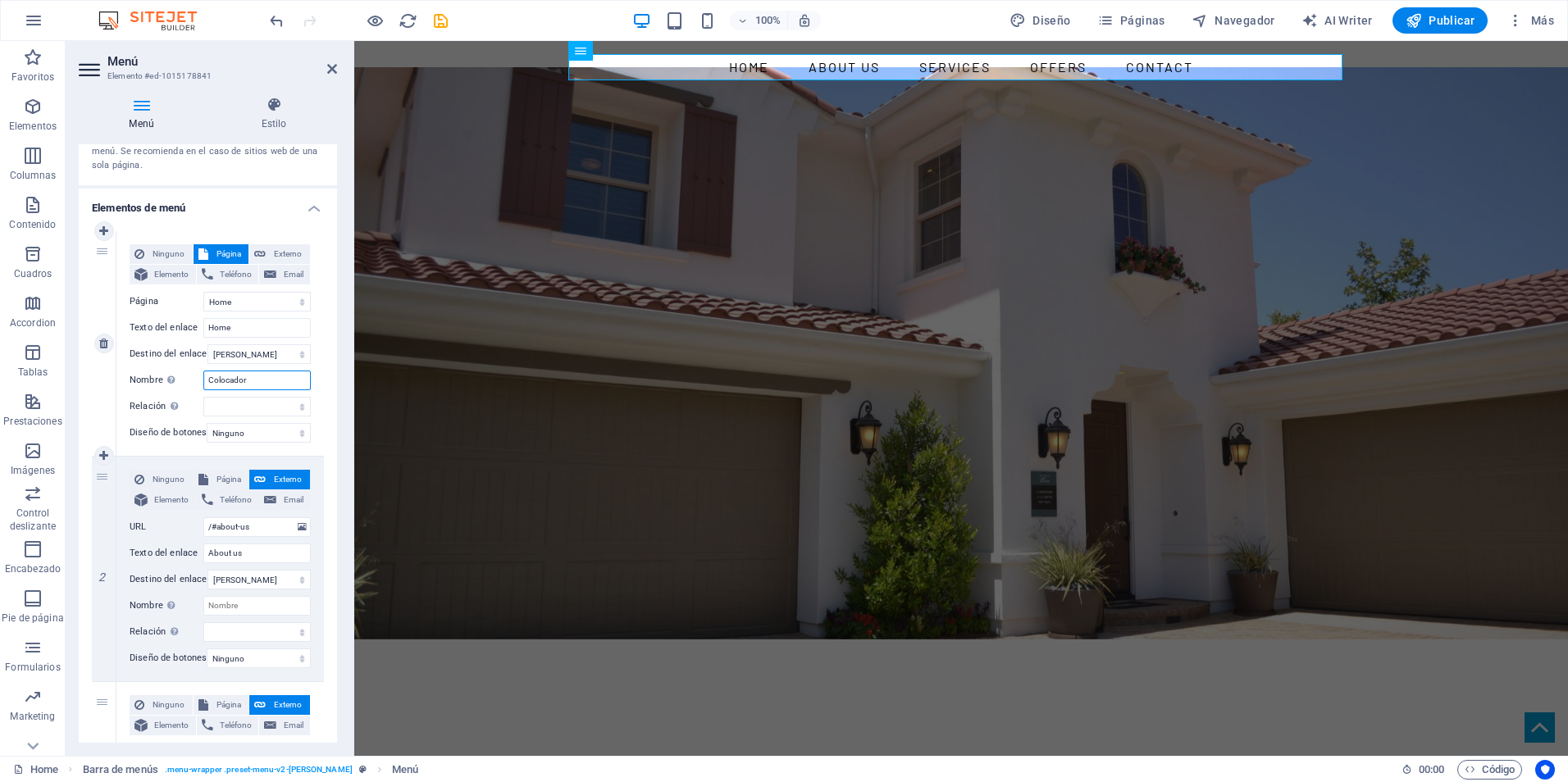
select select
type input "Colocador textur"
select select
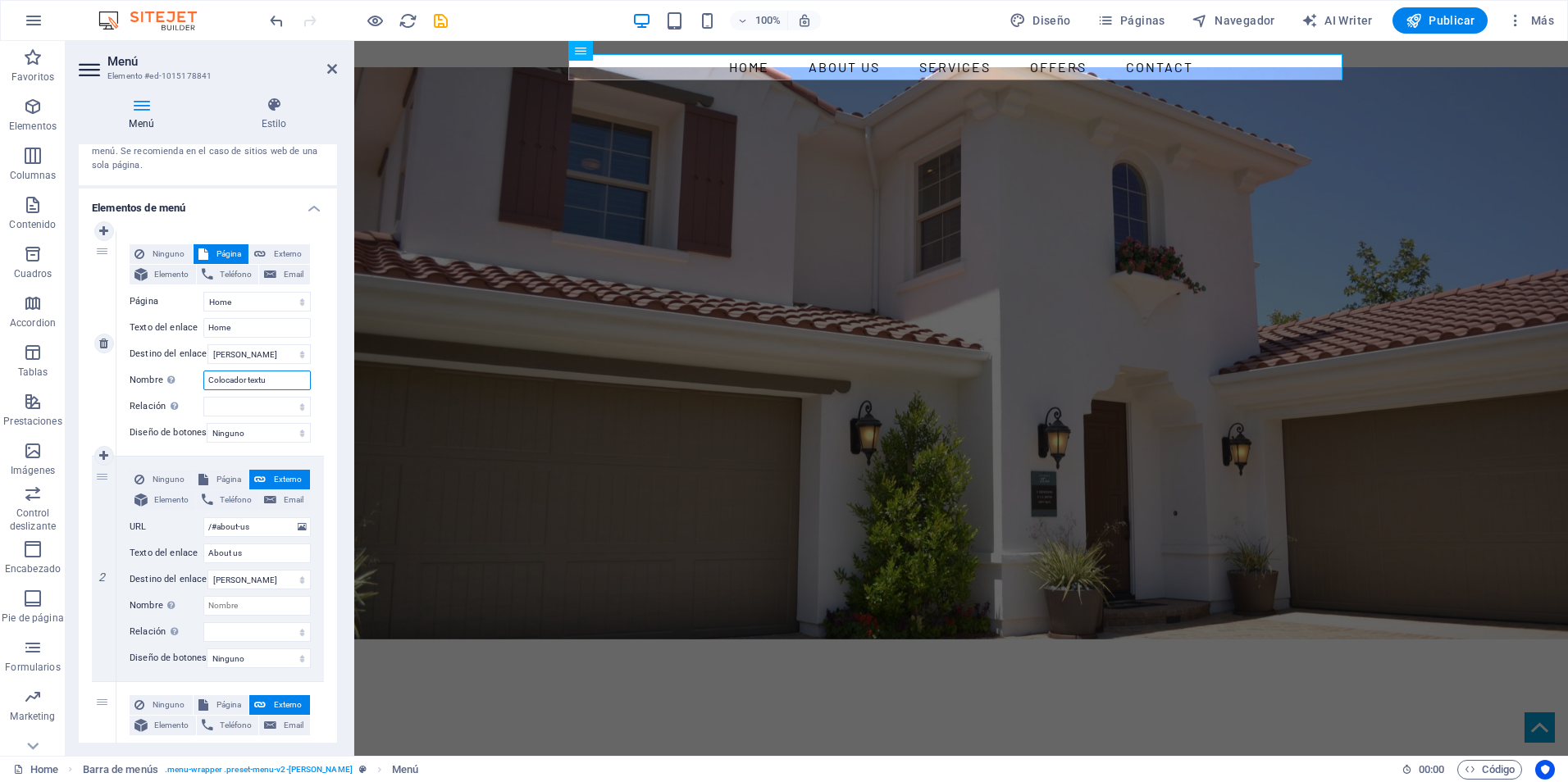
select select
type input "Colocador texturado"
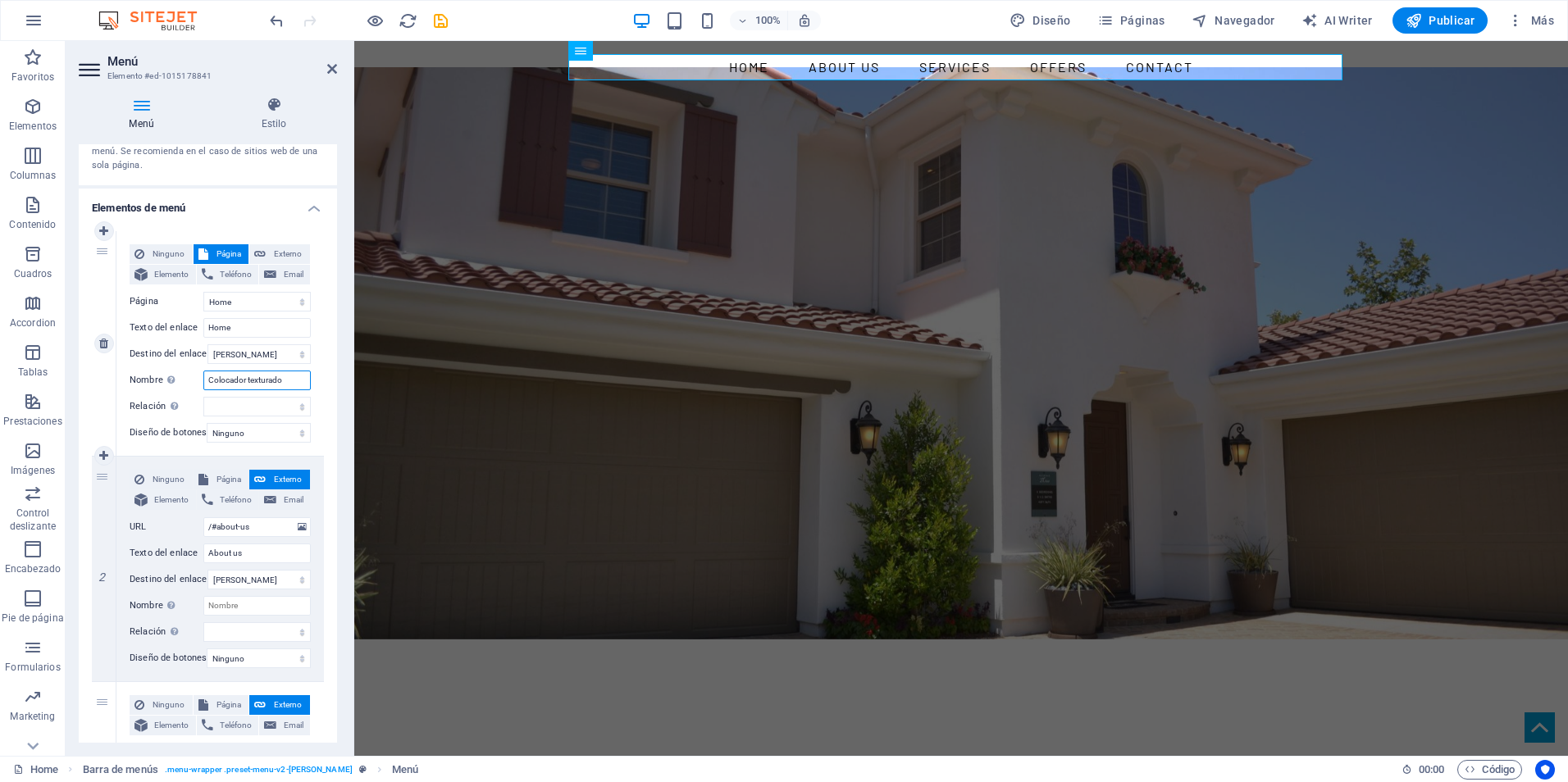
select select
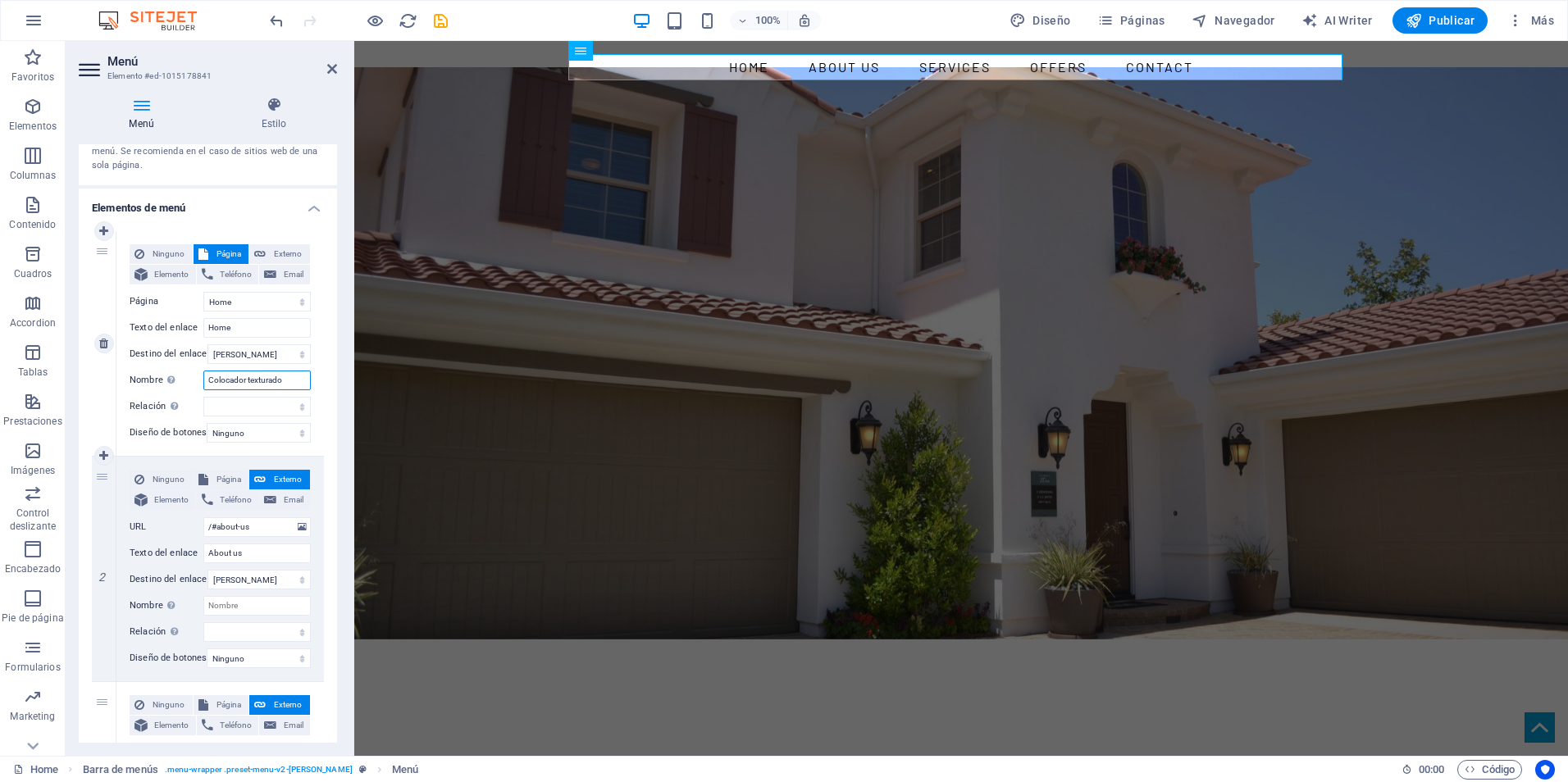
type input "Colocador texturado"
select select
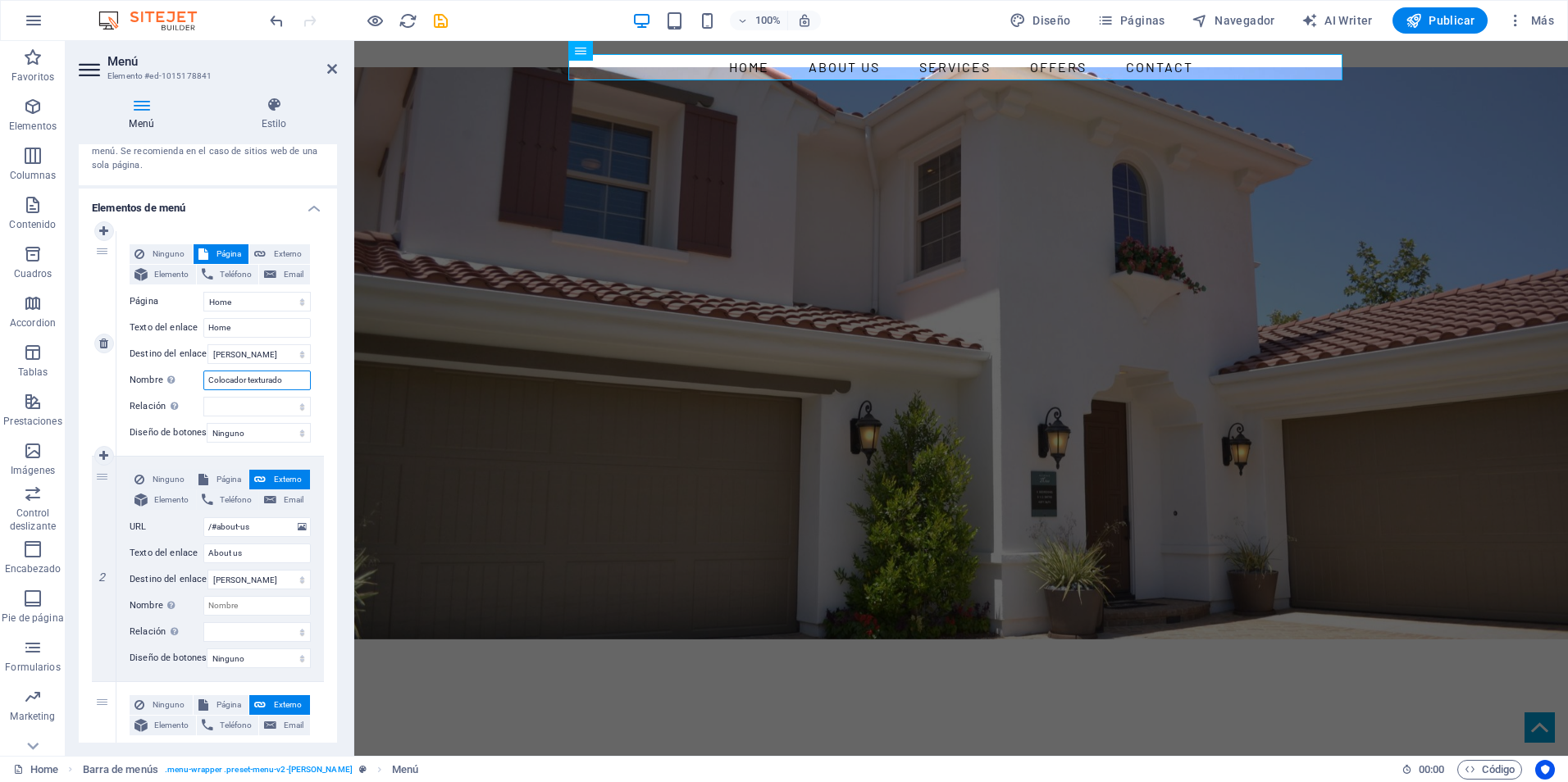
select select
type input "Colocador texturado TA"
select select
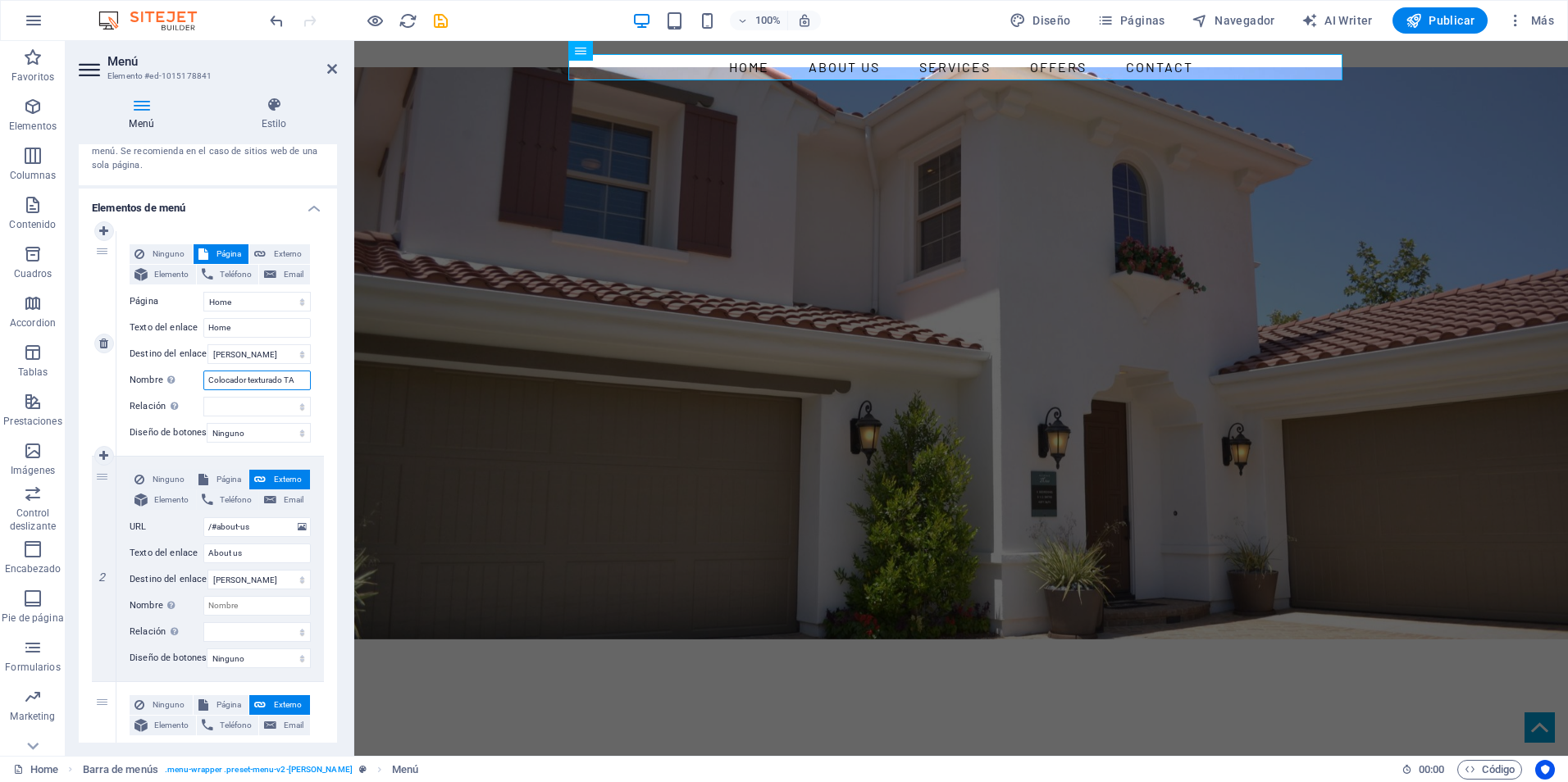
select select
type input "Colocador texturado T"
select select
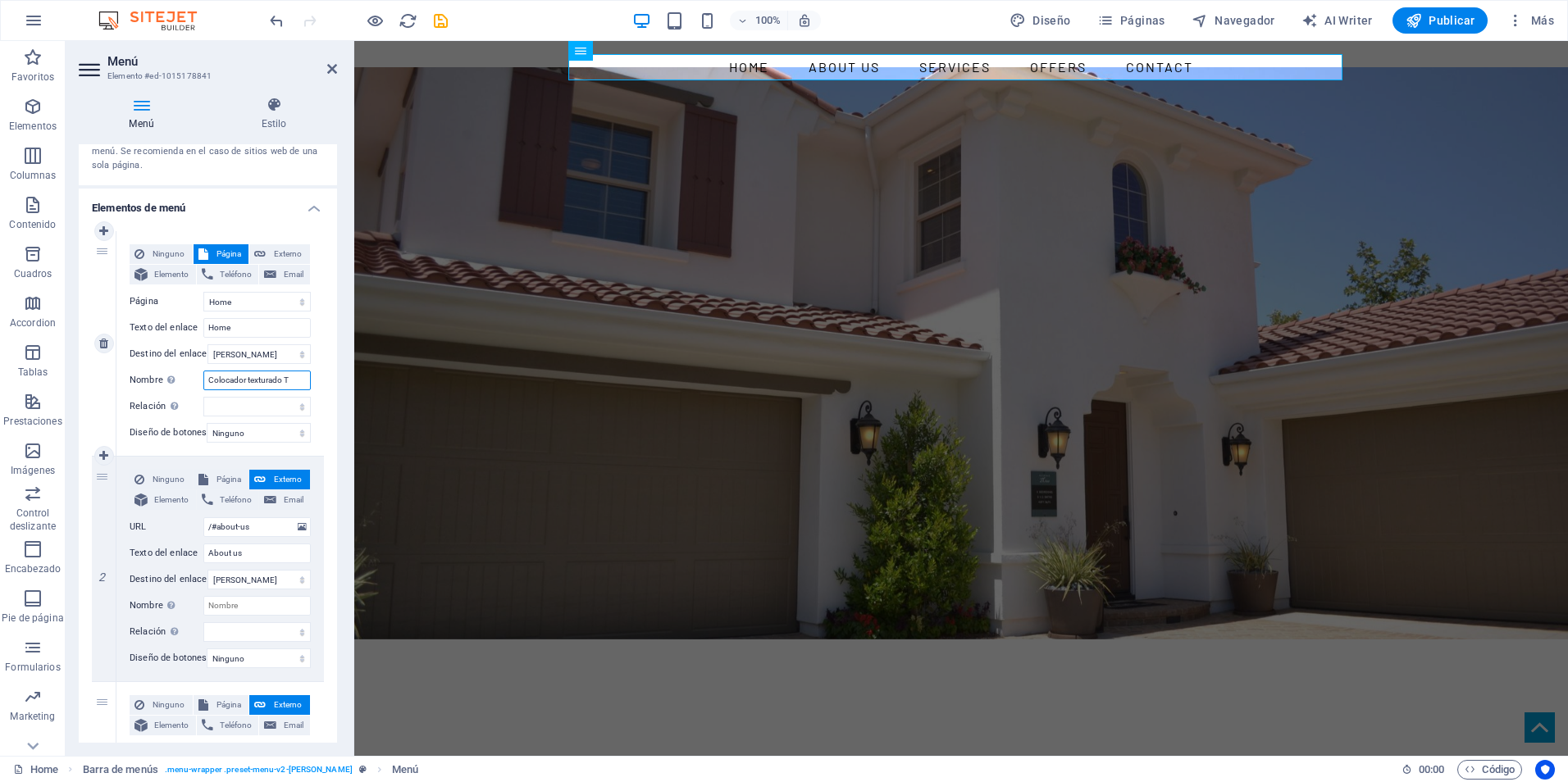
select select
type input "Colocador texturado Tarquini"
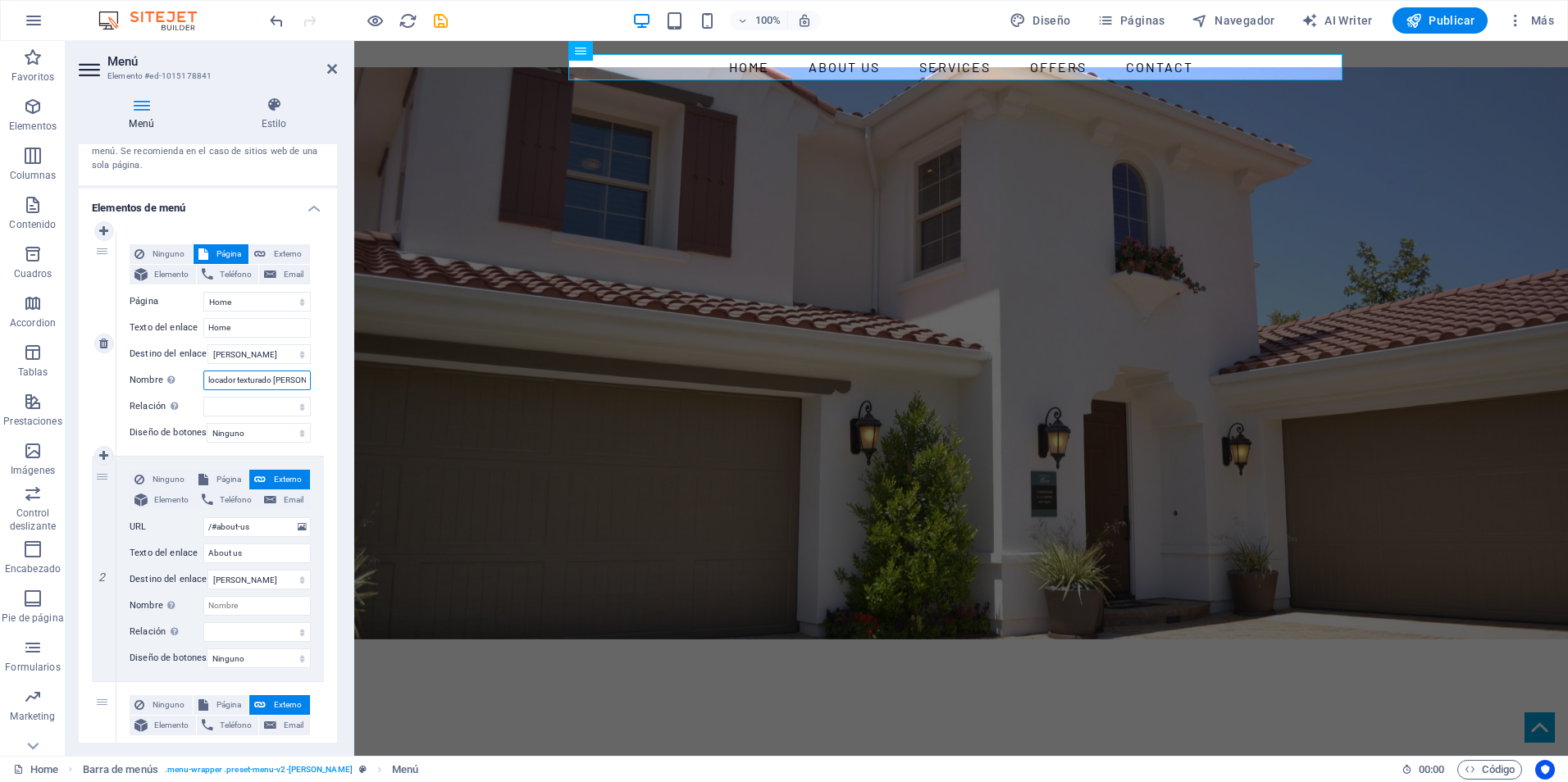
select select
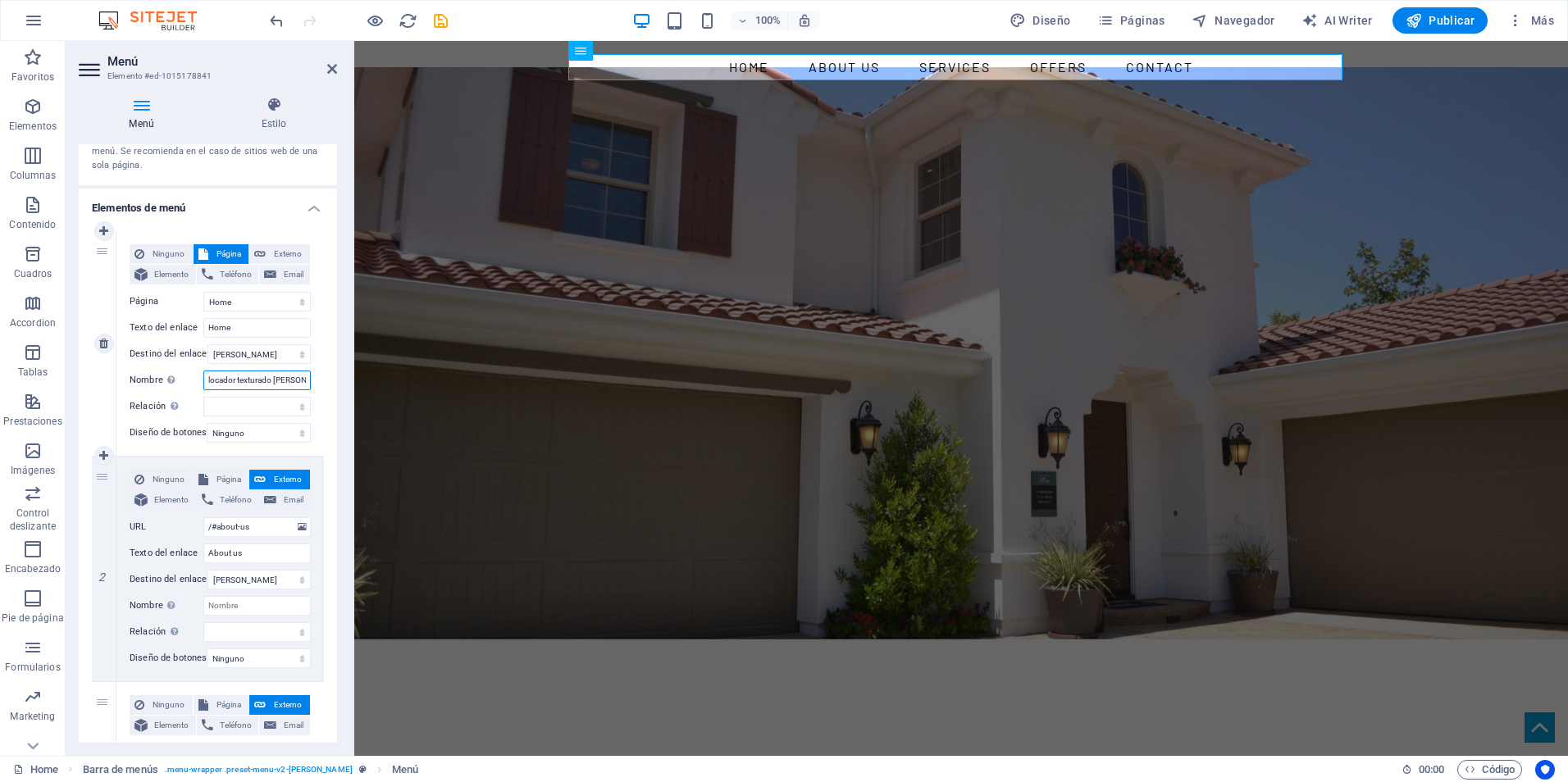
type input "Colocador texturado Tarquini"
select select
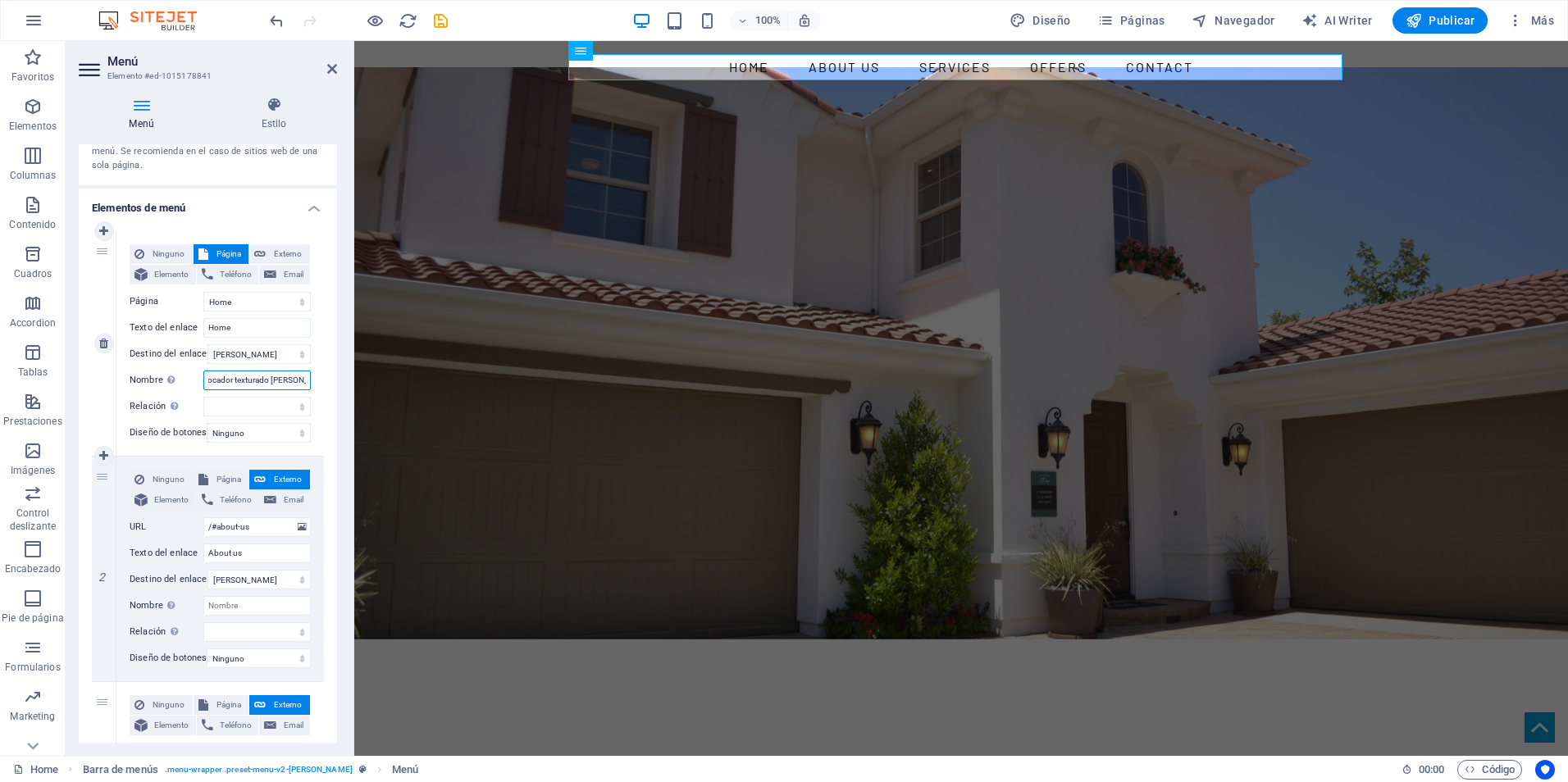
select select
type input "Colocador texturado Tarquini An"
select select
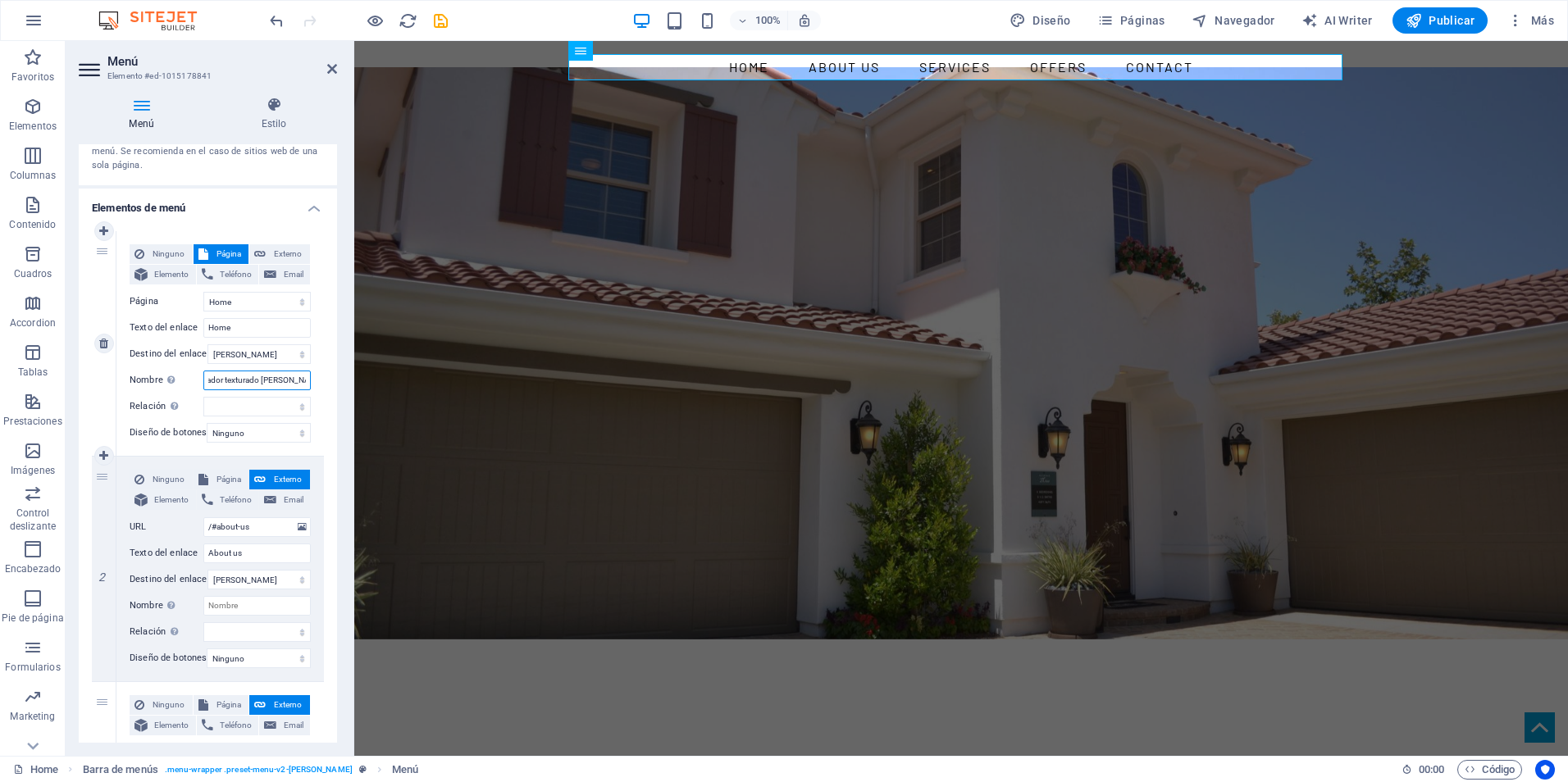
select select
type input "Colocador texturado Tarquini Anca"
select select
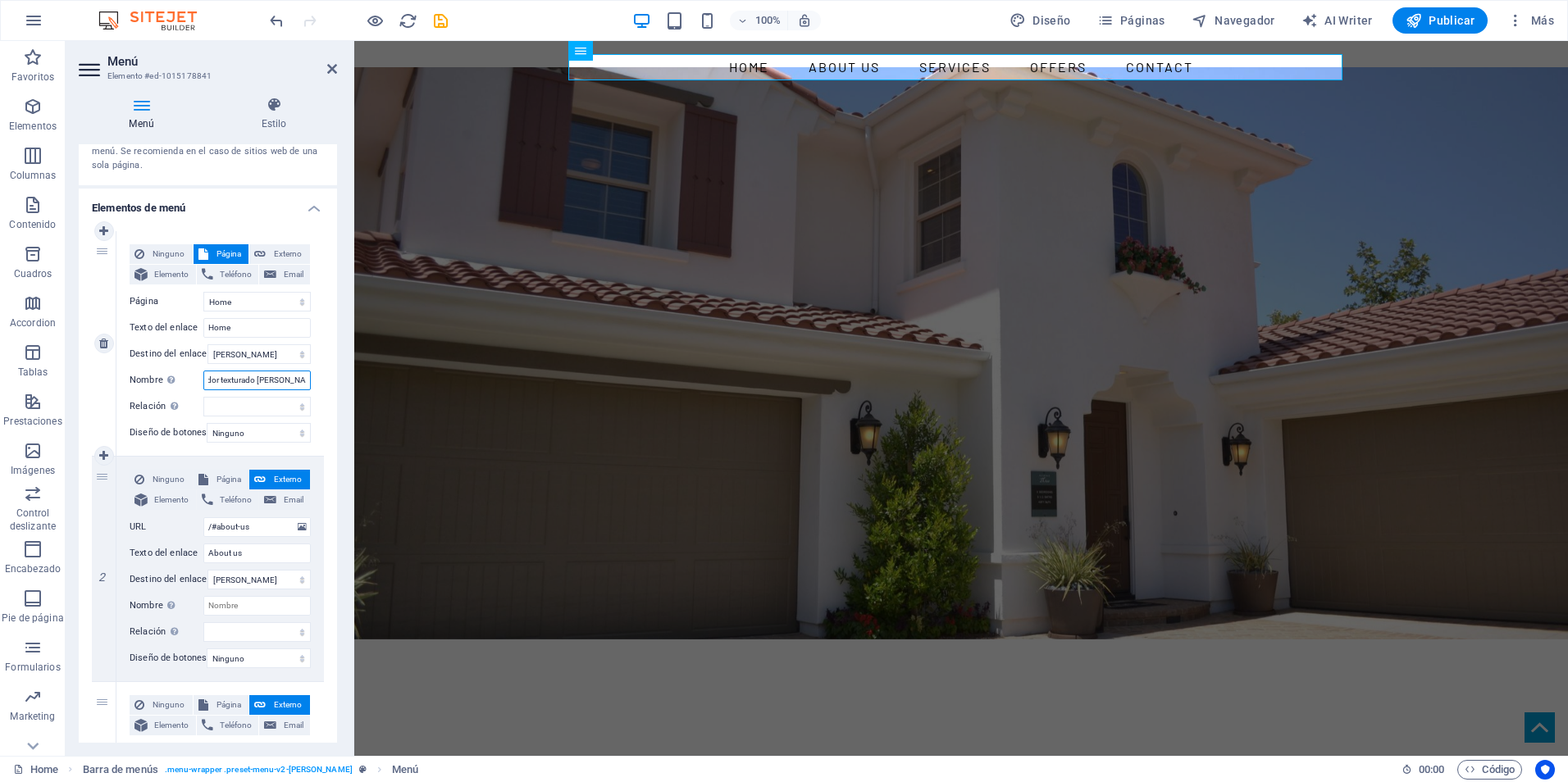
select select
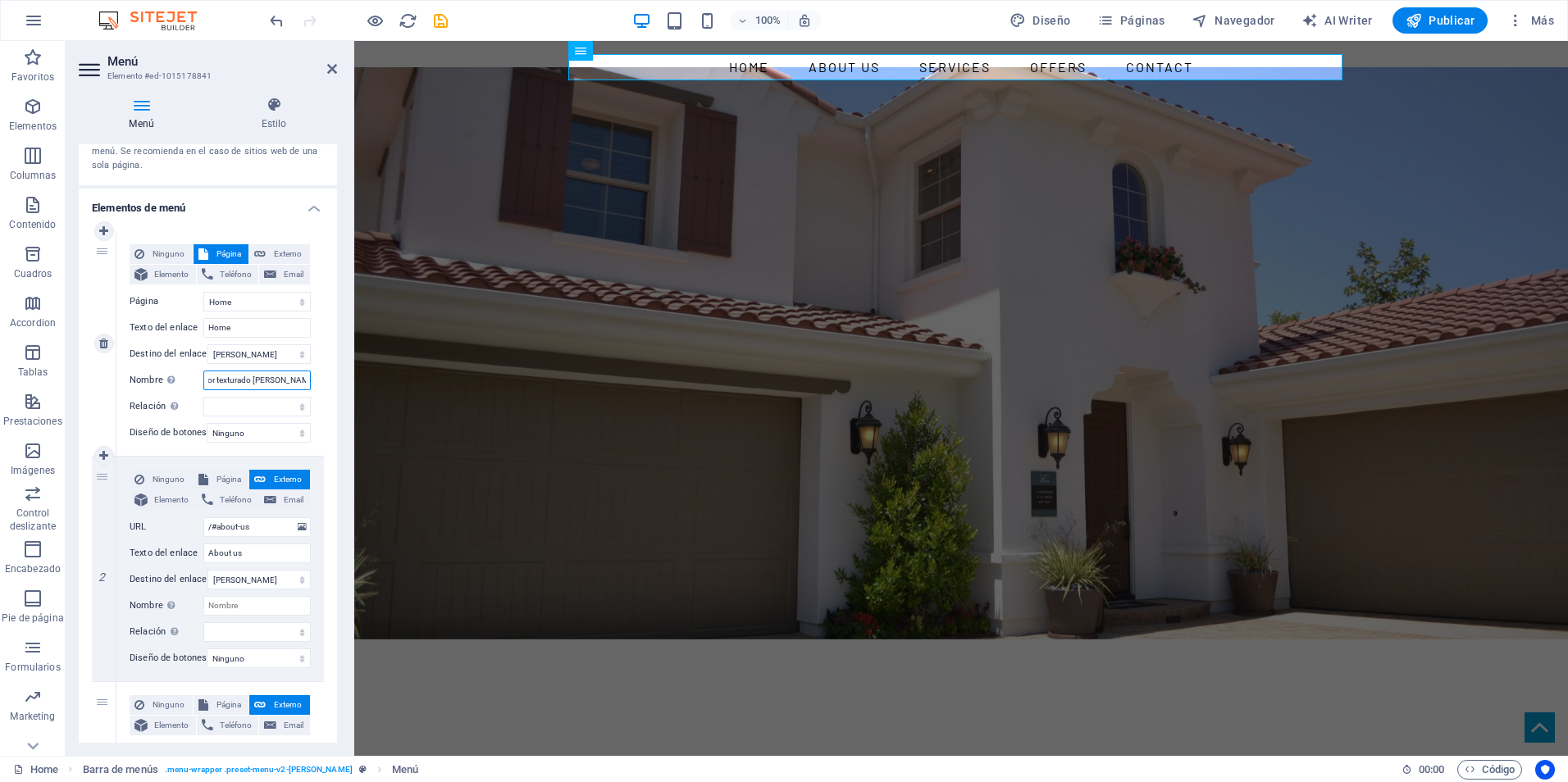
select select
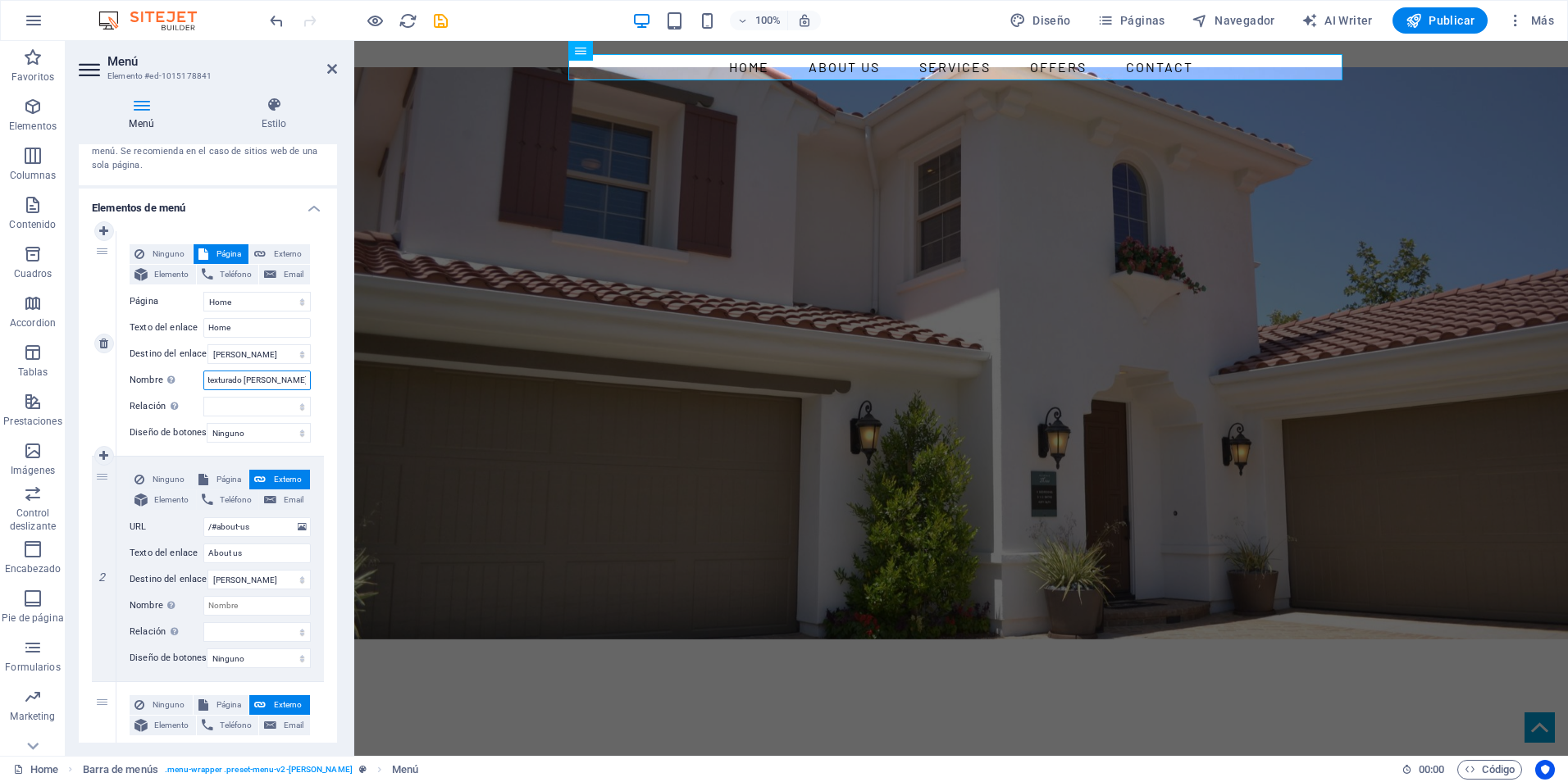
type input "Colocador texturado Tarquini Ancaflex"
select select
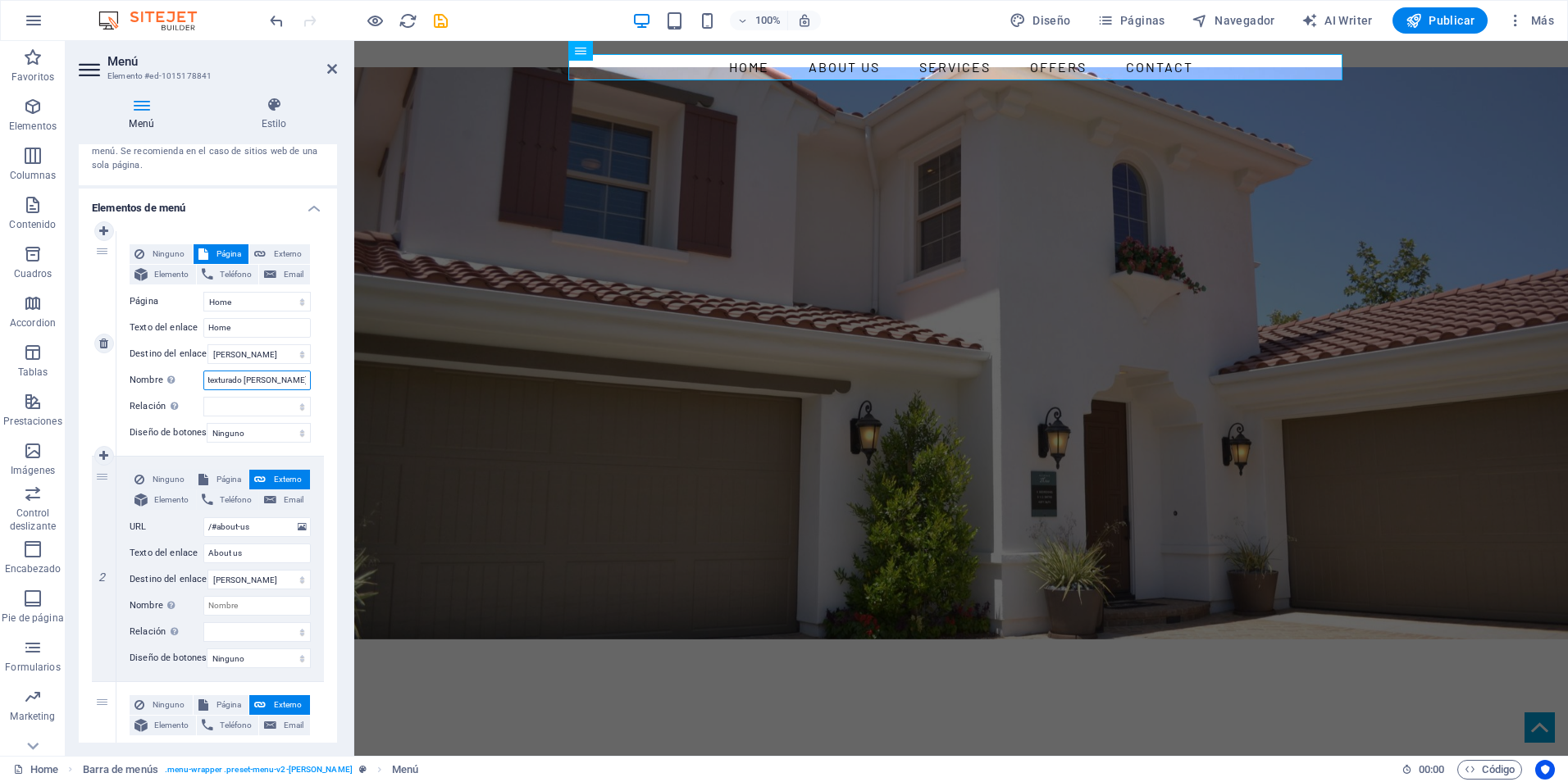
select select
type input "Colocador texturado Tarquini Ancaflex"
click at [275, 331] on input "Home" at bounding box center [257, 328] width 107 height 20
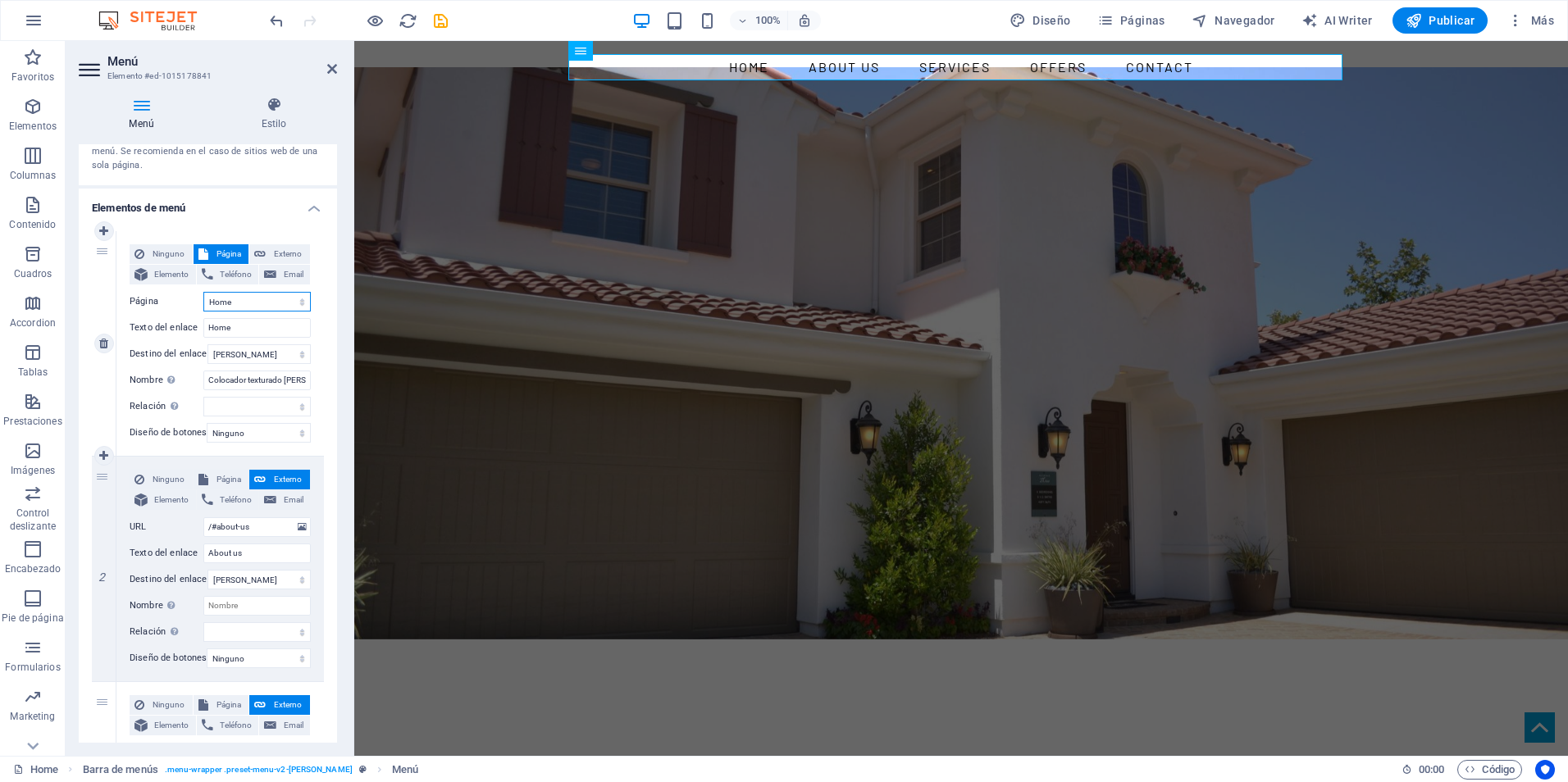
click at [267, 296] on select "Home Subpage Legal Notice Privacy" at bounding box center [257, 301] width 107 height 20
click at [268, 300] on select "Home Subpage Legal Notice Privacy" at bounding box center [257, 301] width 107 height 20
click at [250, 331] on input "Home" at bounding box center [257, 328] width 107 height 20
type input "H"
select select
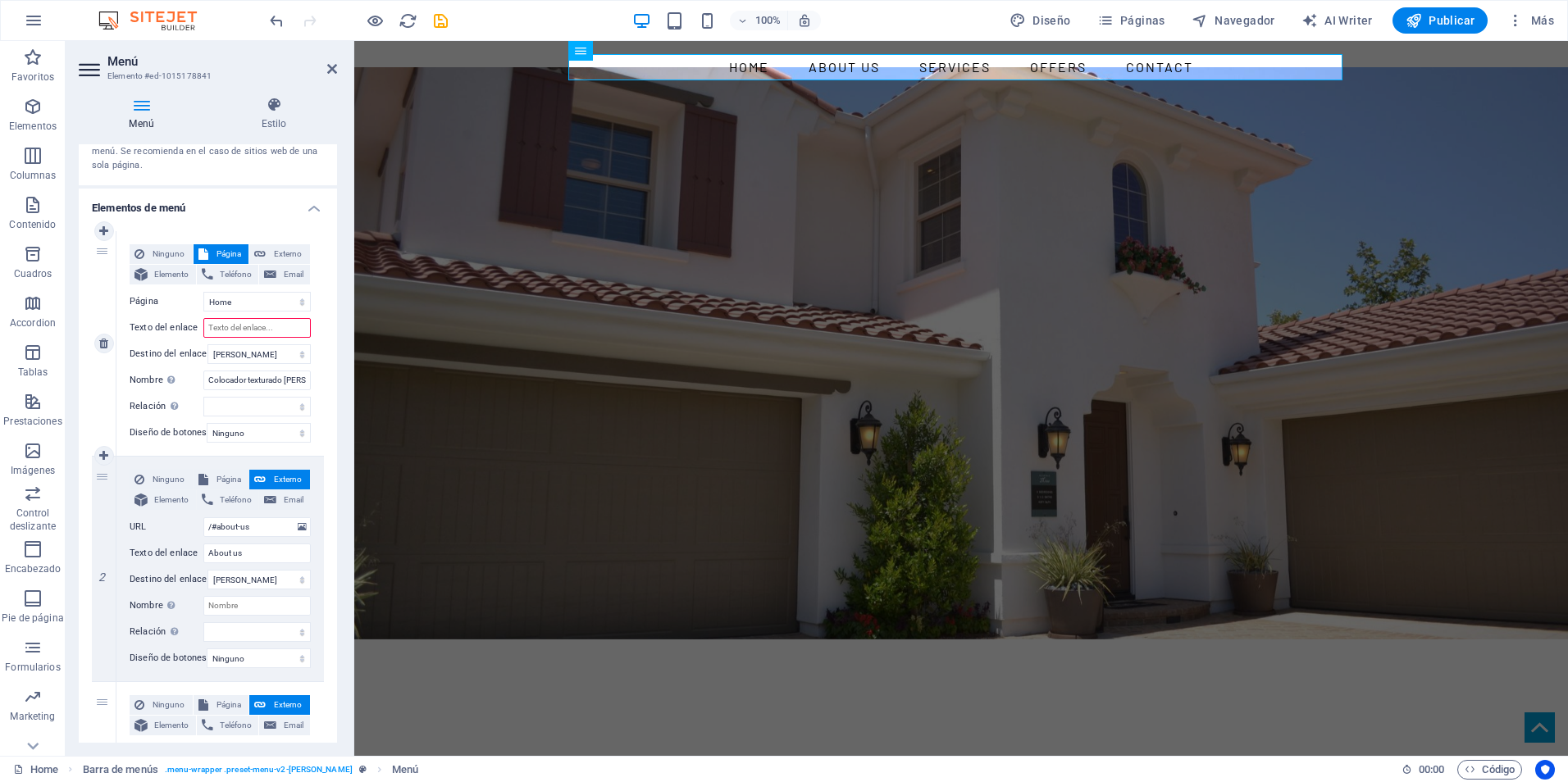
select select
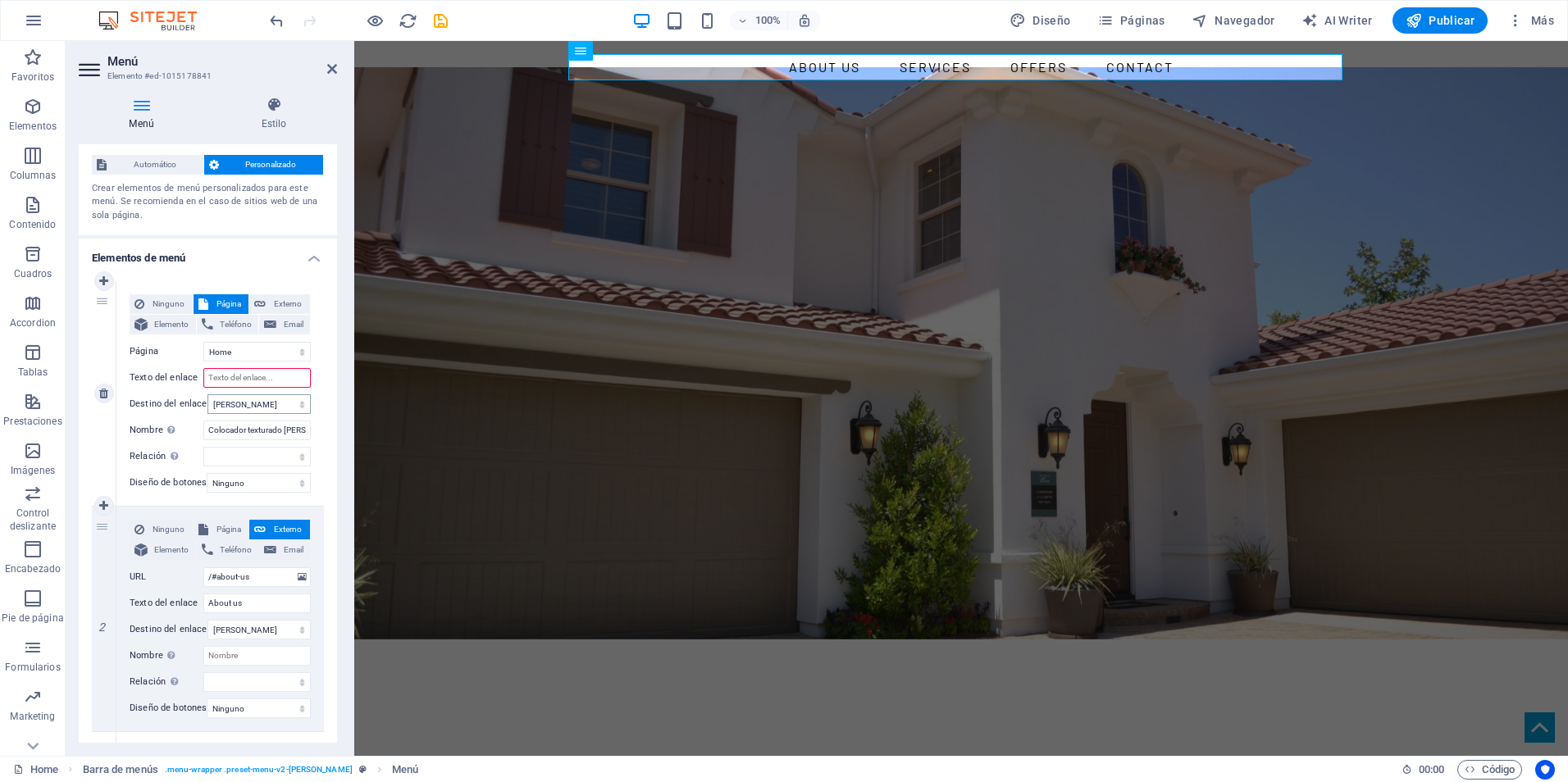
scroll to position [16, 0]
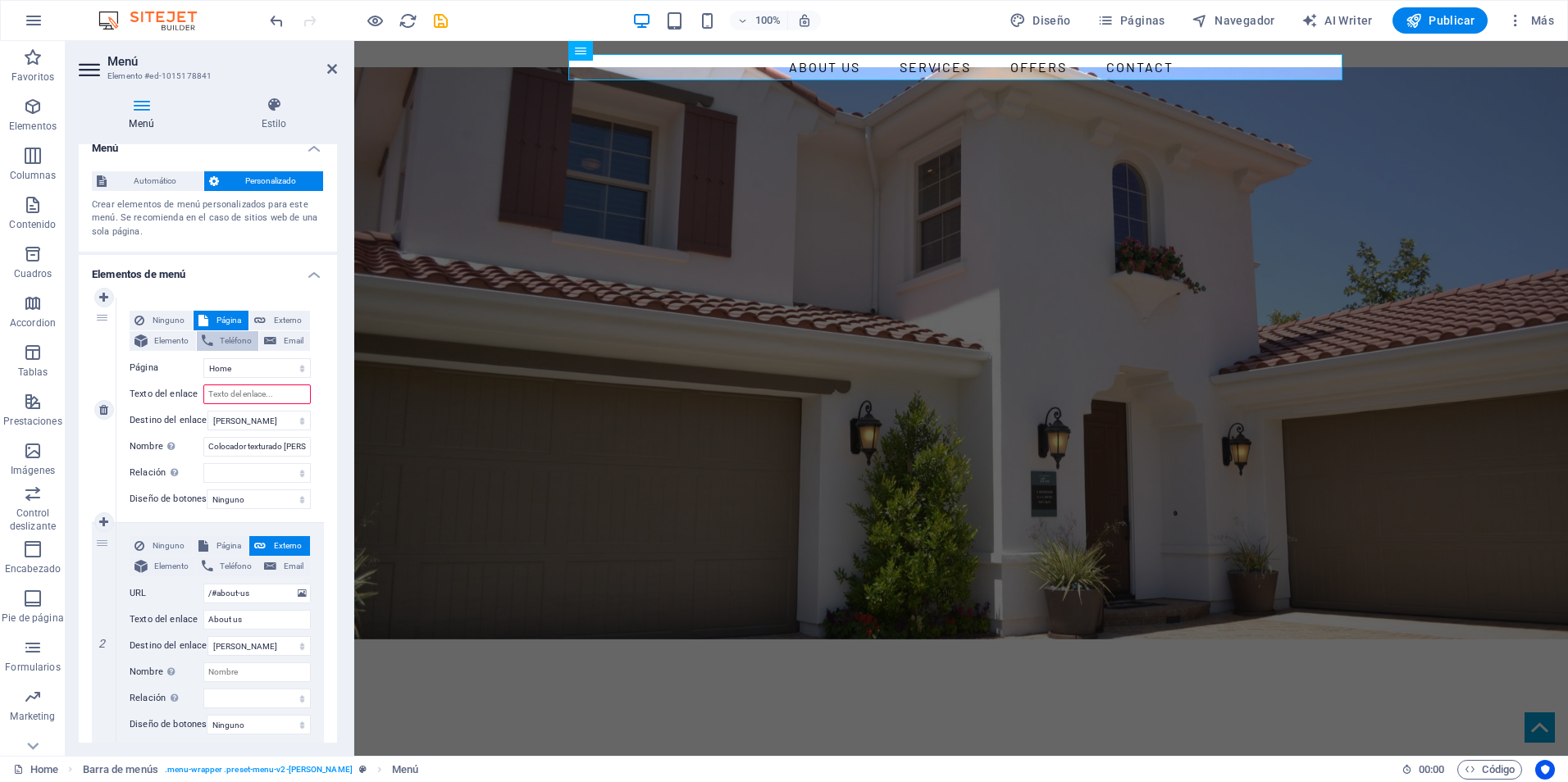
type input "Home"
select select
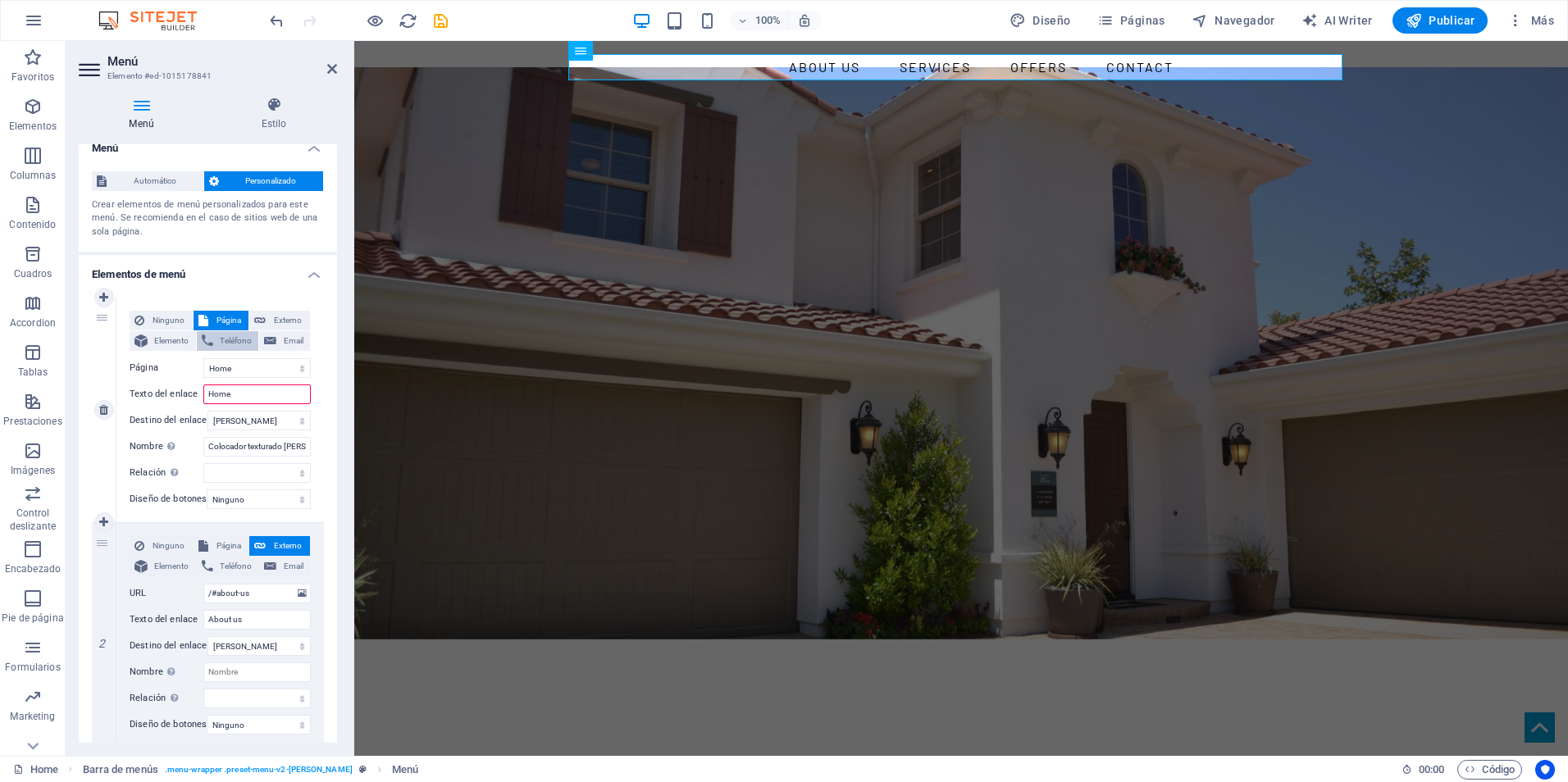
click at [230, 344] on span "Teléfono" at bounding box center [236, 341] width 36 height 20
select select
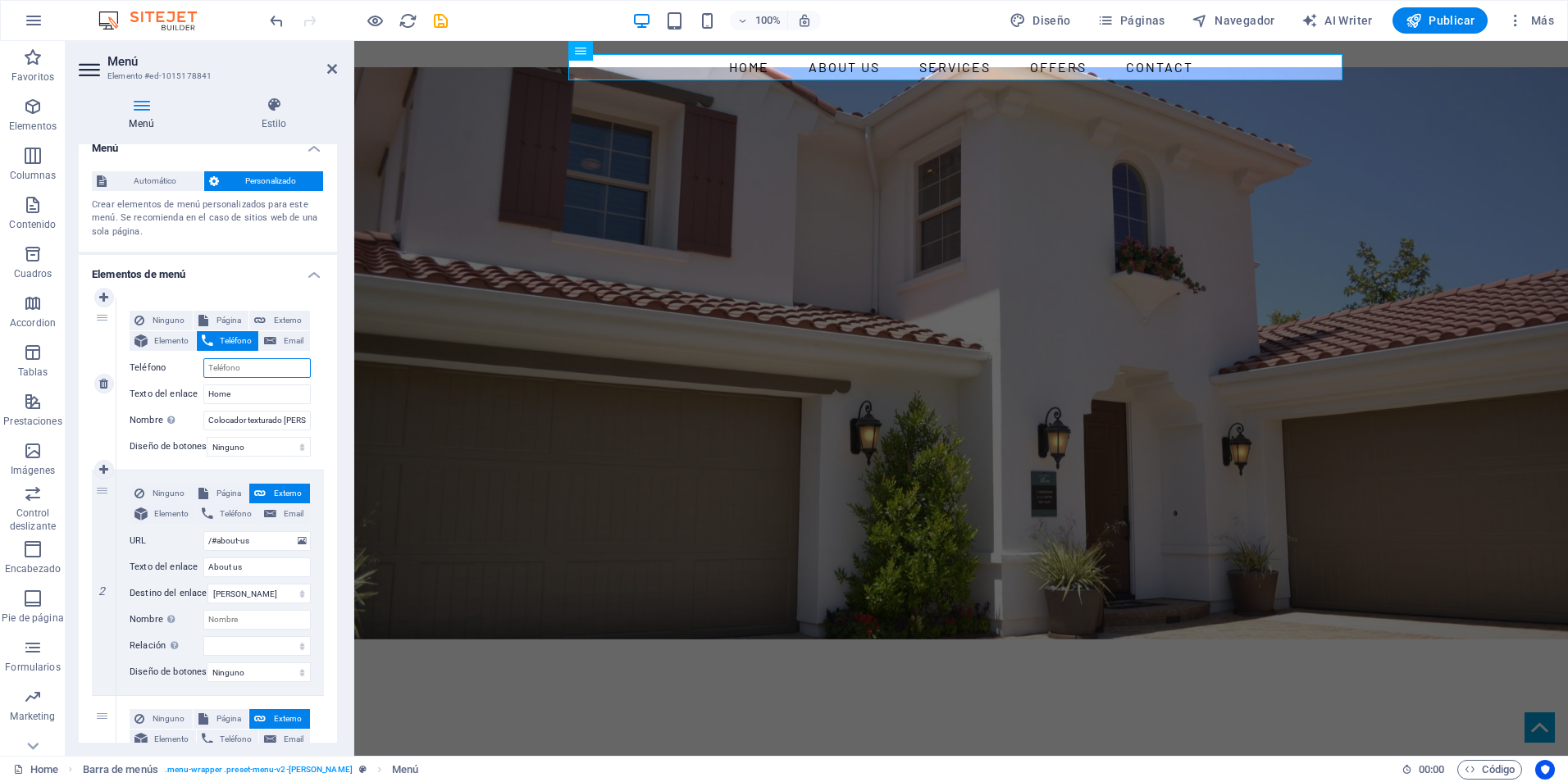
click at [240, 370] on input "Teléfono" at bounding box center [257, 368] width 107 height 20
type input "01137654777"
select select
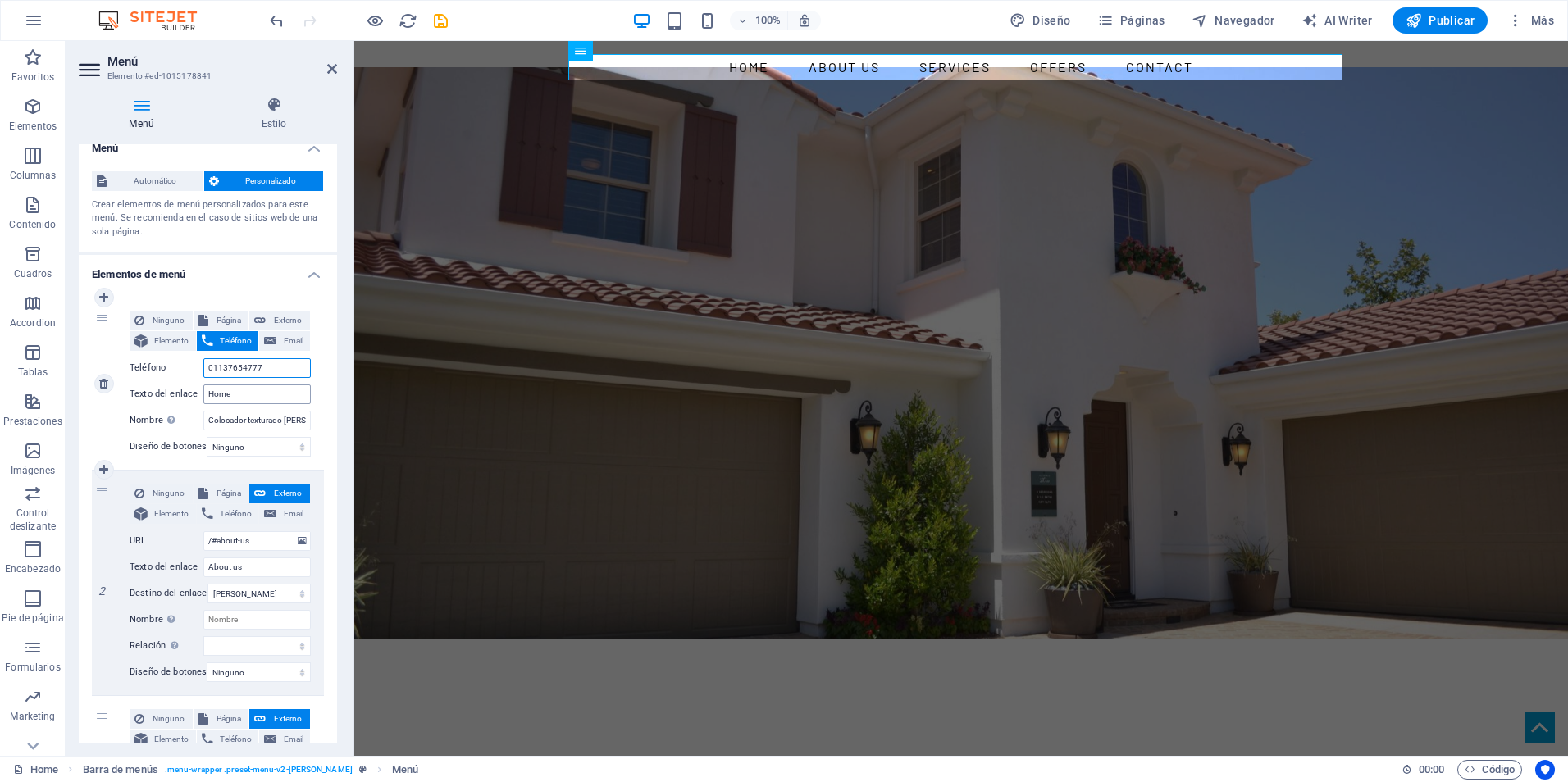
select select
click at [231, 448] on select "Ninguno Predeterminado Principal Secundario" at bounding box center [258, 447] width 104 height 20
select select "default"
click at [207, 437] on select "Ninguno Predeterminado Principal Secundario" at bounding box center [258, 447] width 104 height 20
select select
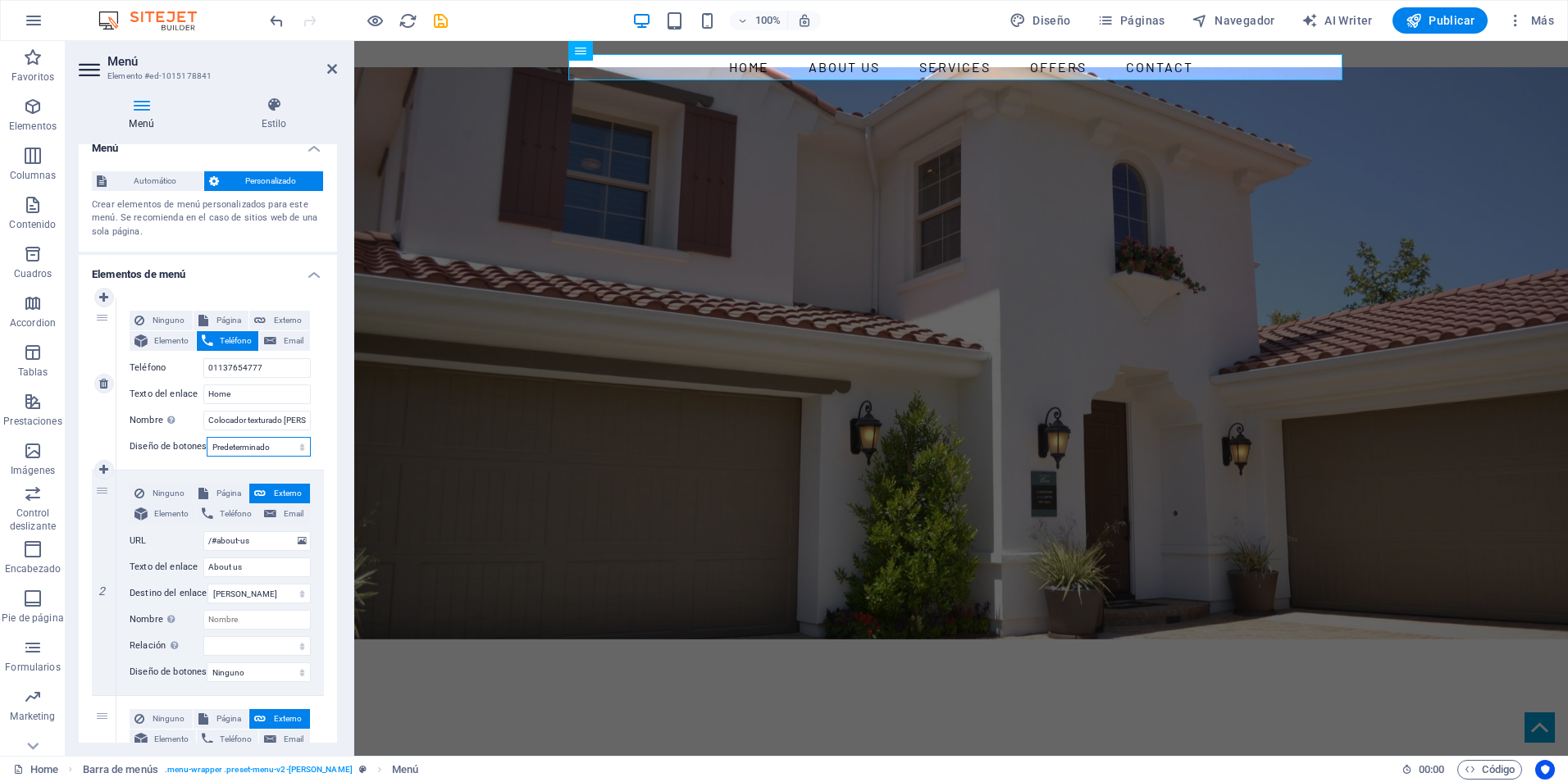
select select
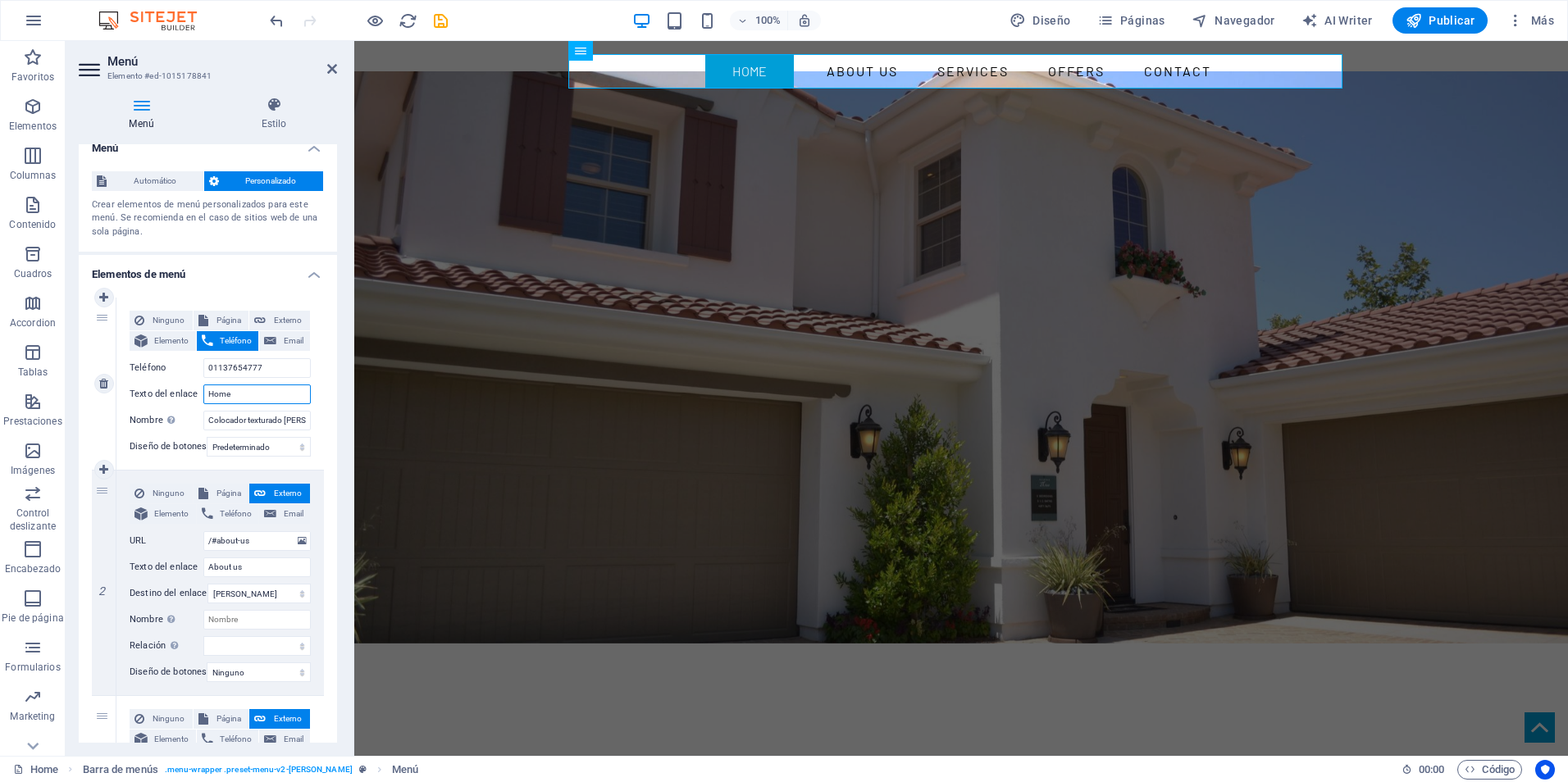
click at [262, 397] on input "Home" at bounding box center [257, 395] width 107 height 20
type input "H"
select select
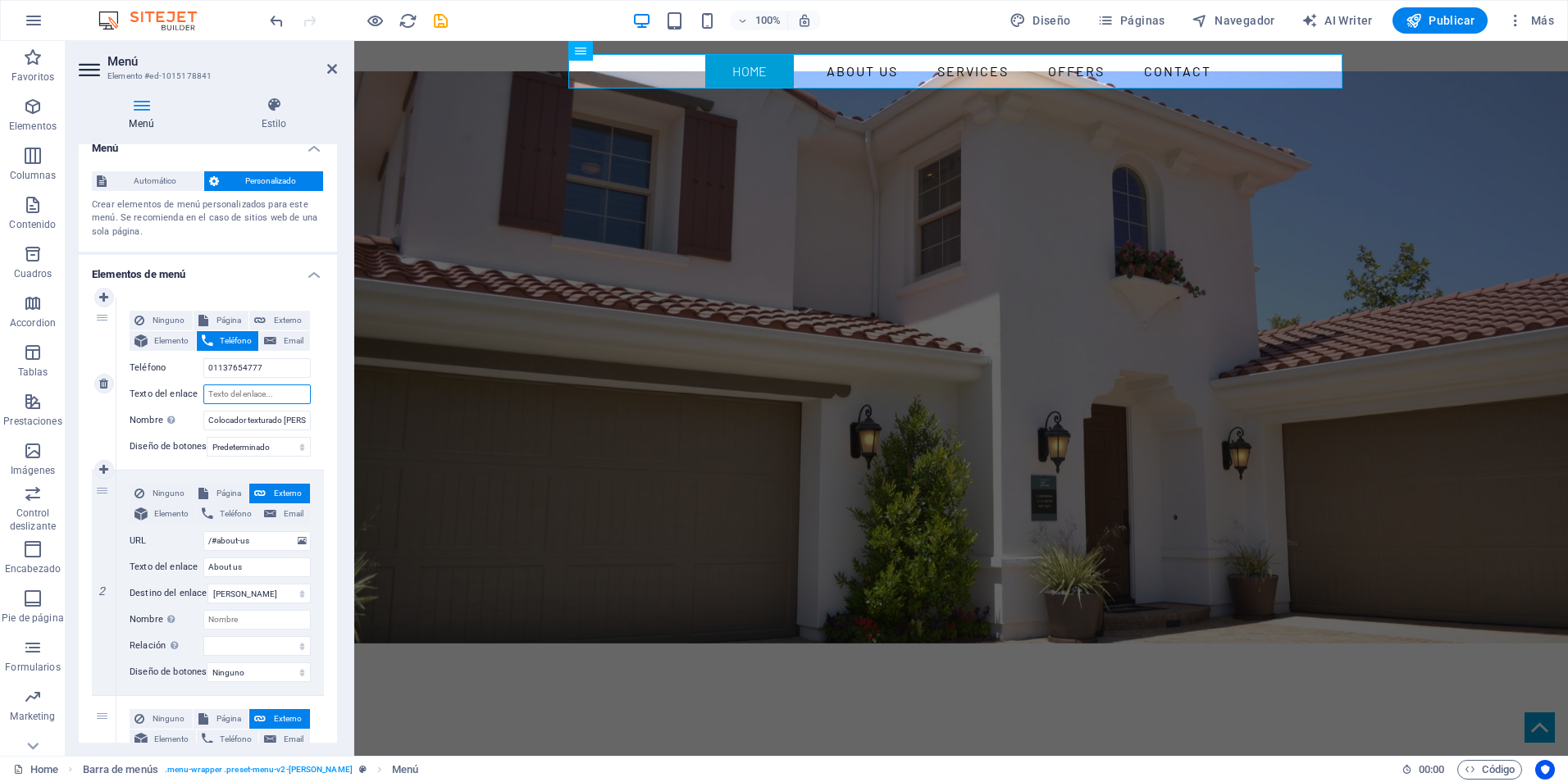
select select
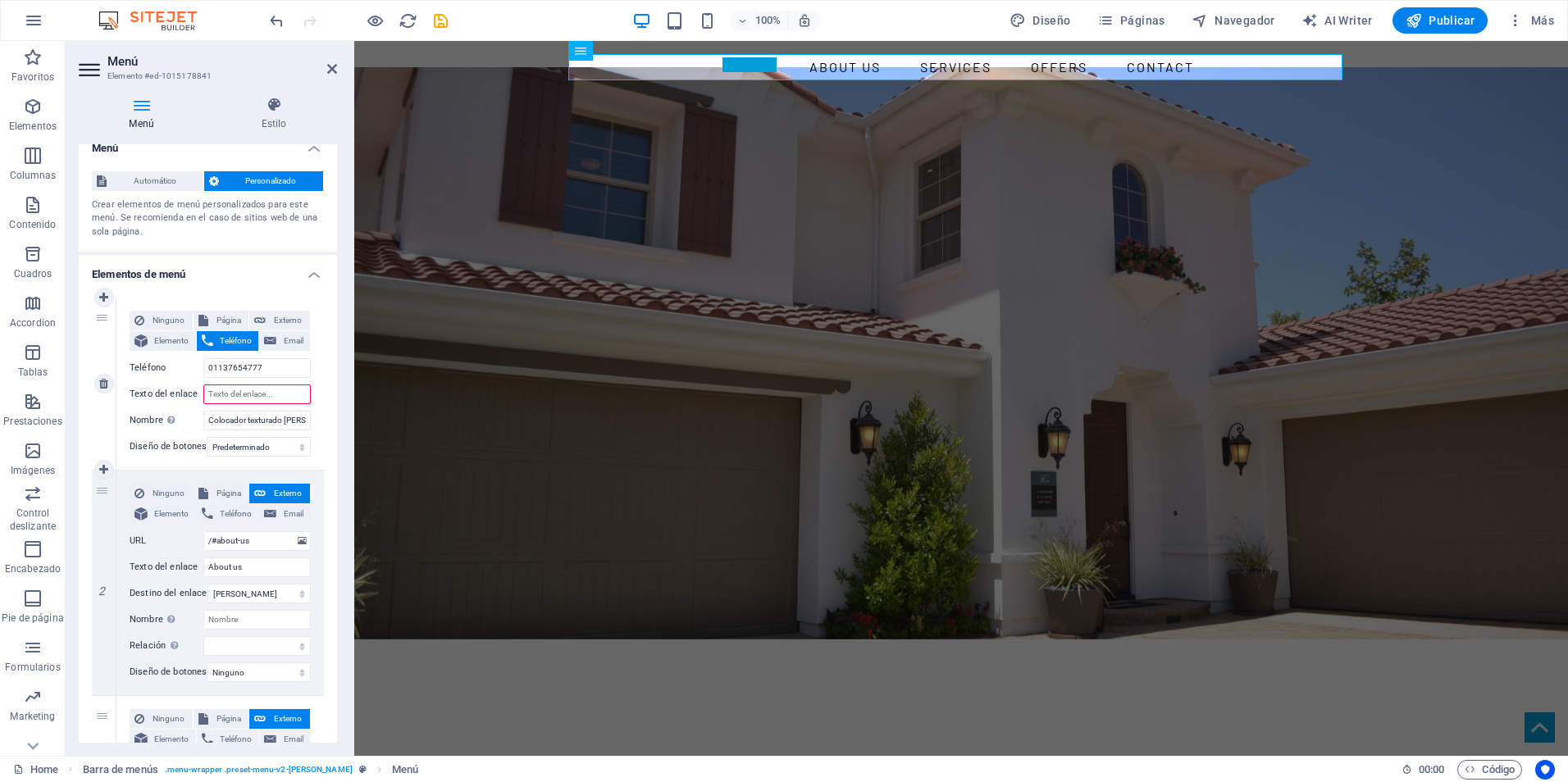
type input "b"
select select
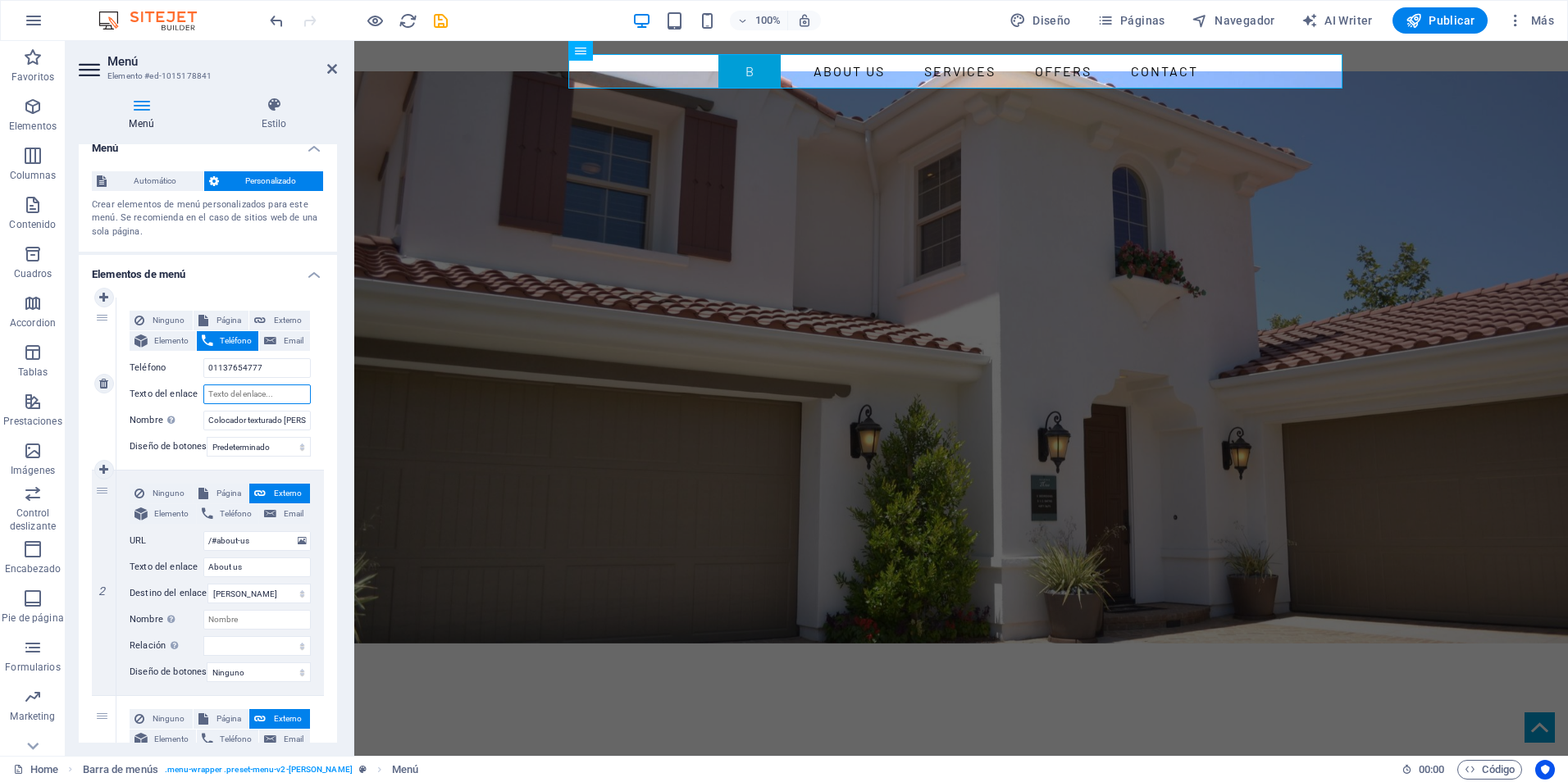
select select
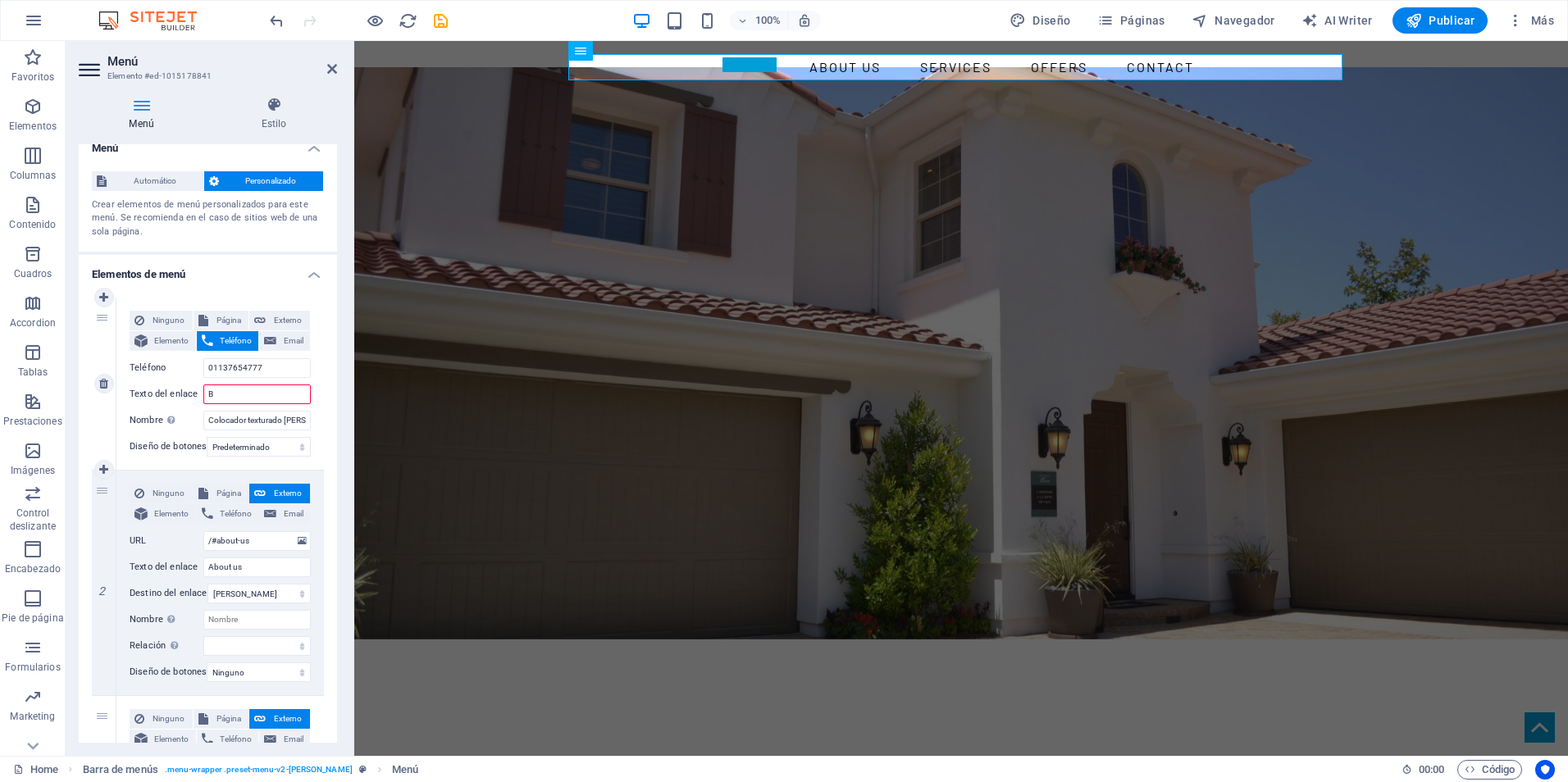
type input "Bi"
select select
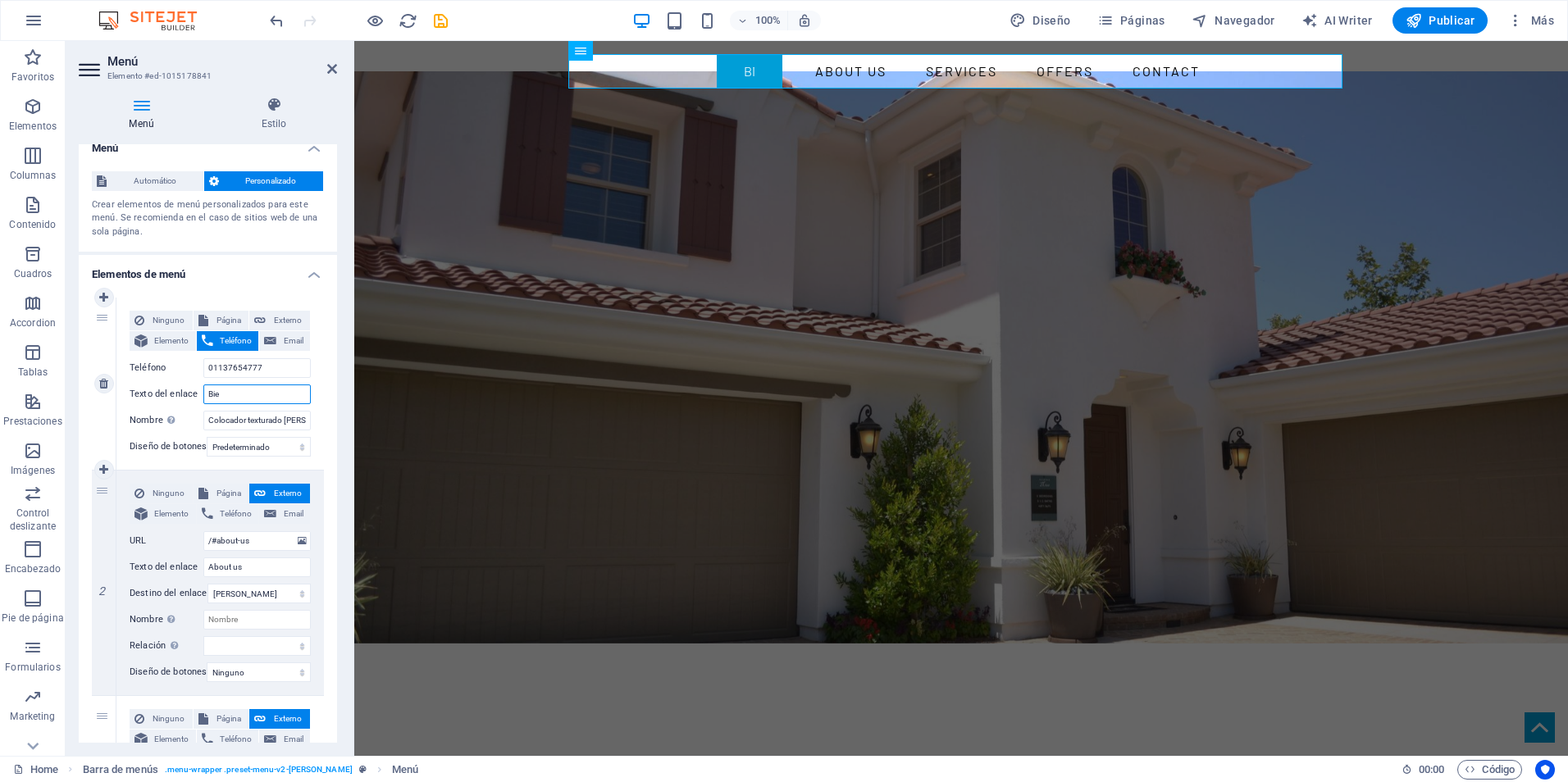
type input "Bien"
select select
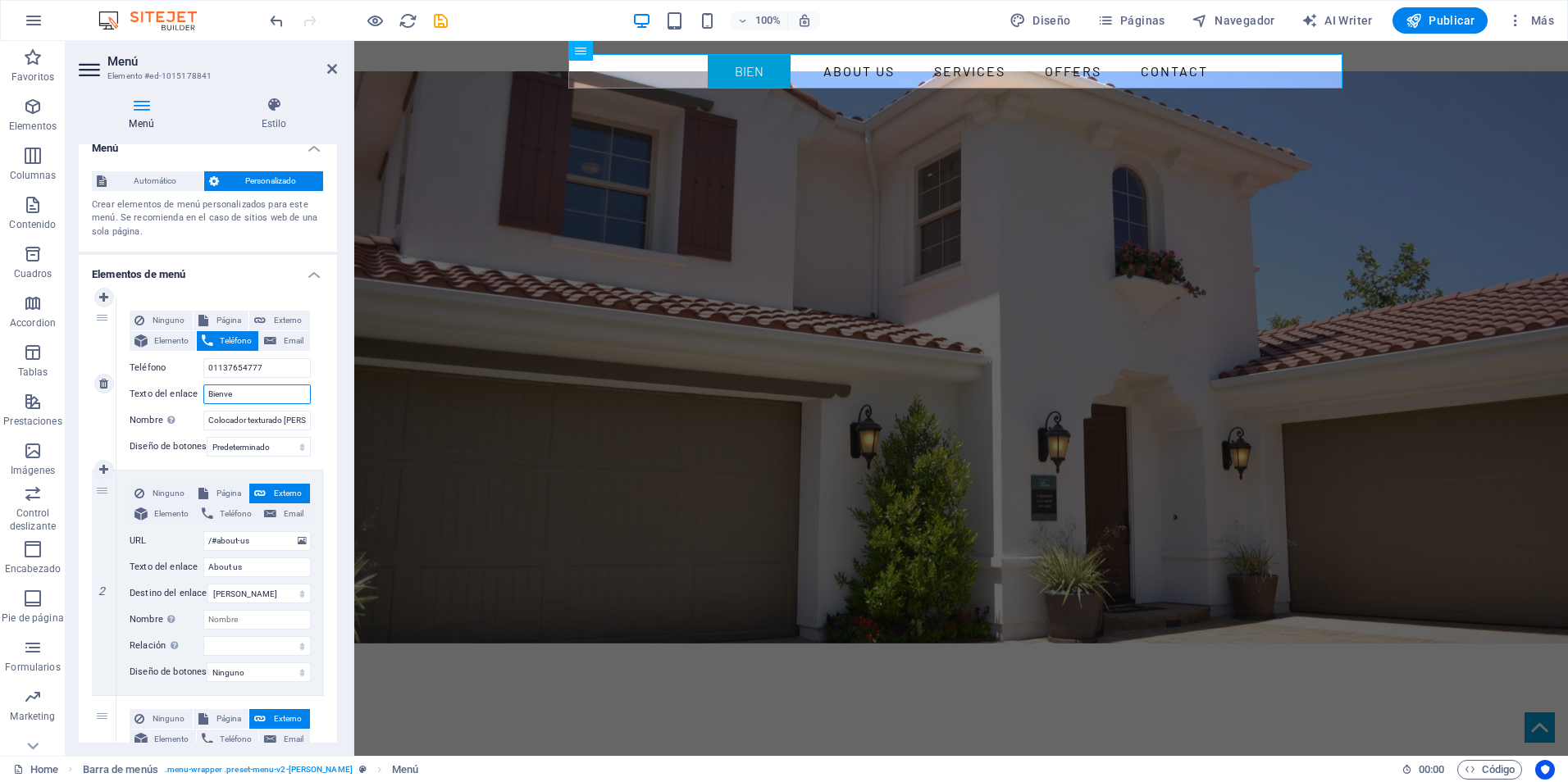
type input "Bienven"
select select
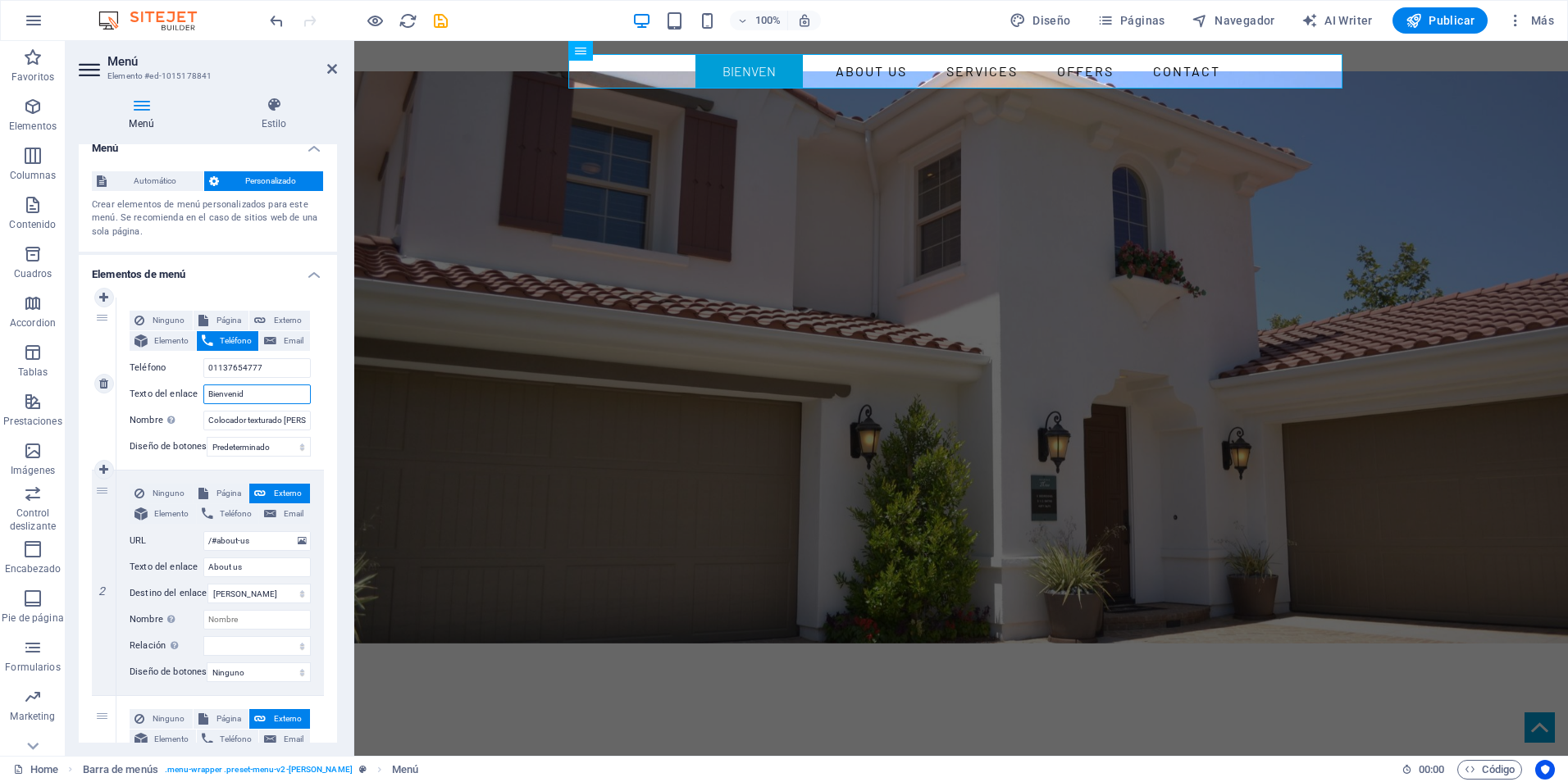
type input "Bienvenido"
select select
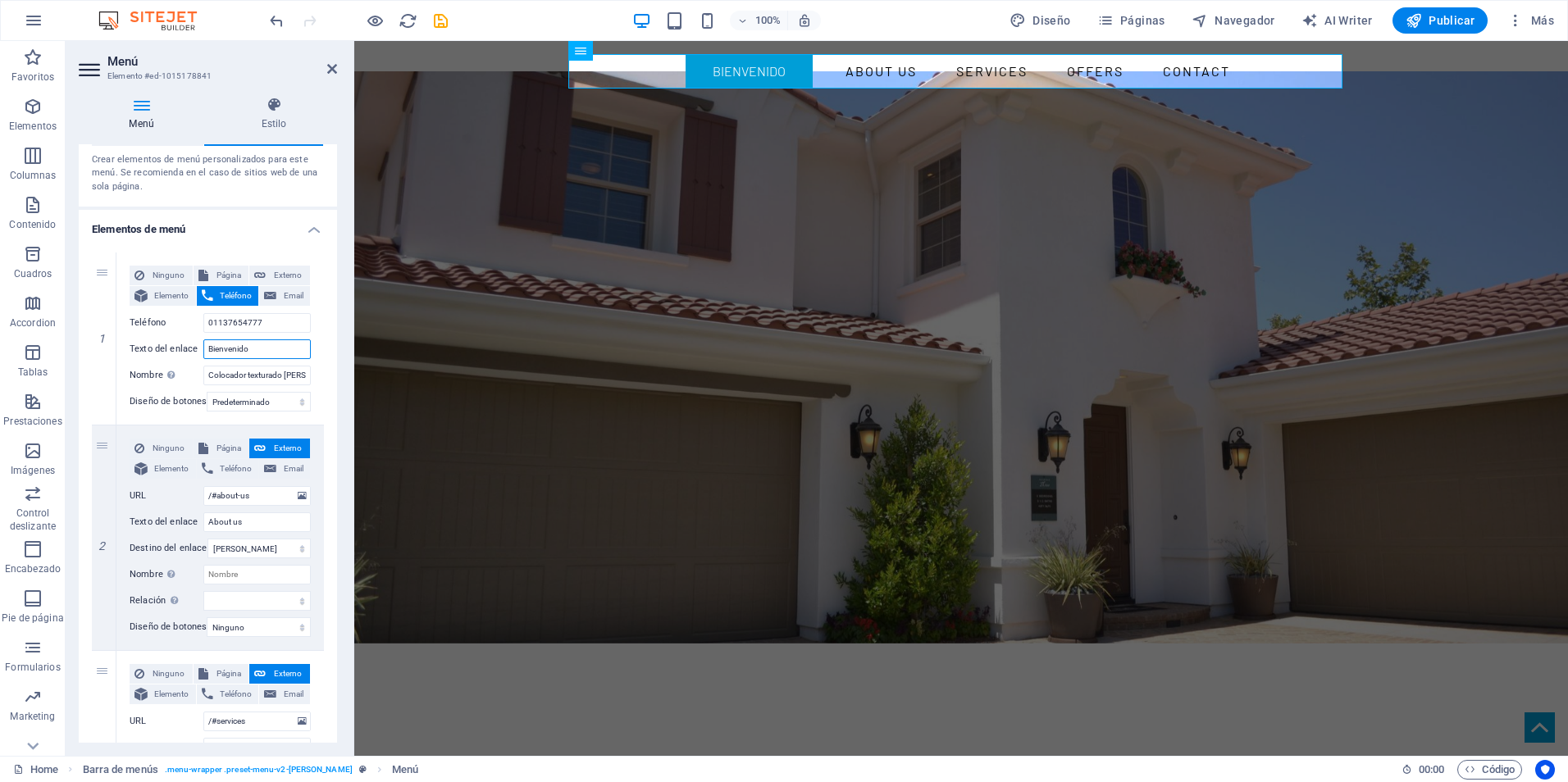
scroll to position [0, 0]
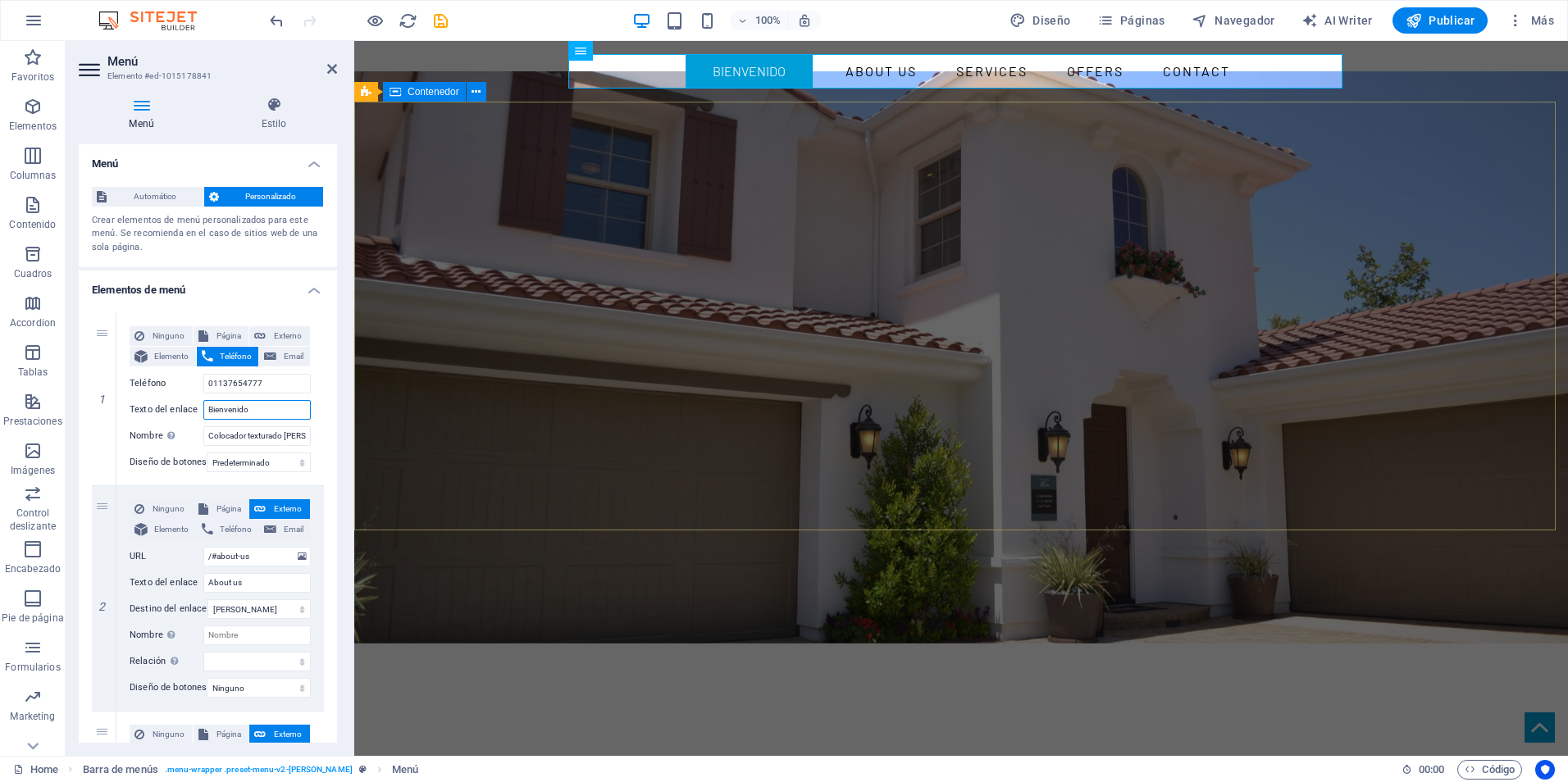
type input "Bienvenido"
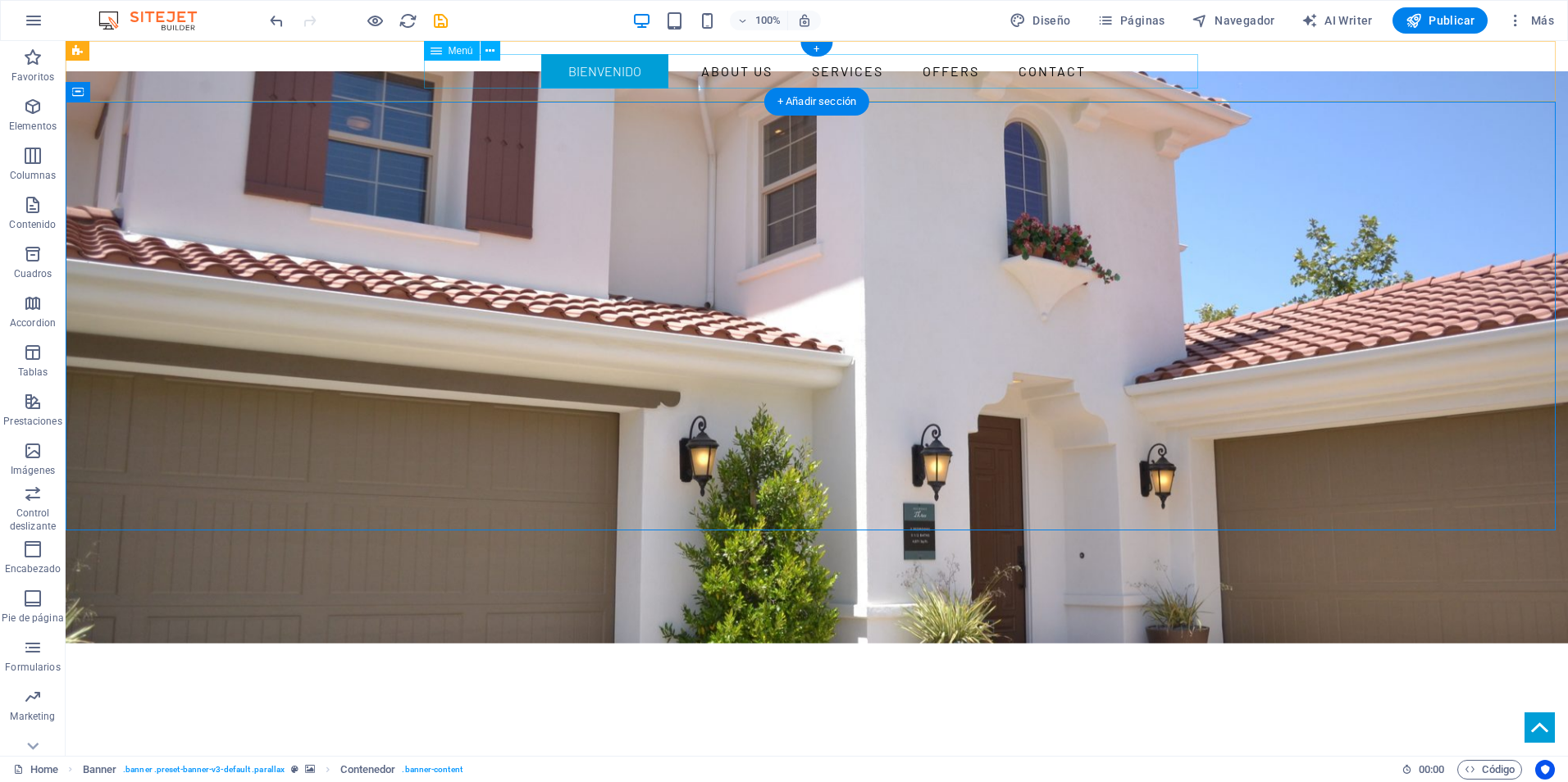
click at [612, 79] on nav "Bienvenido About us Services Offers Contact" at bounding box center [816, 71] width 774 height 34
click at [613, 71] on nav "Bienvenido About us Services Offers Contact" at bounding box center [816, 71] width 774 height 34
click at [707, 77] on nav "Bienvenido About us Services Offers Contact" at bounding box center [816, 71] width 774 height 34
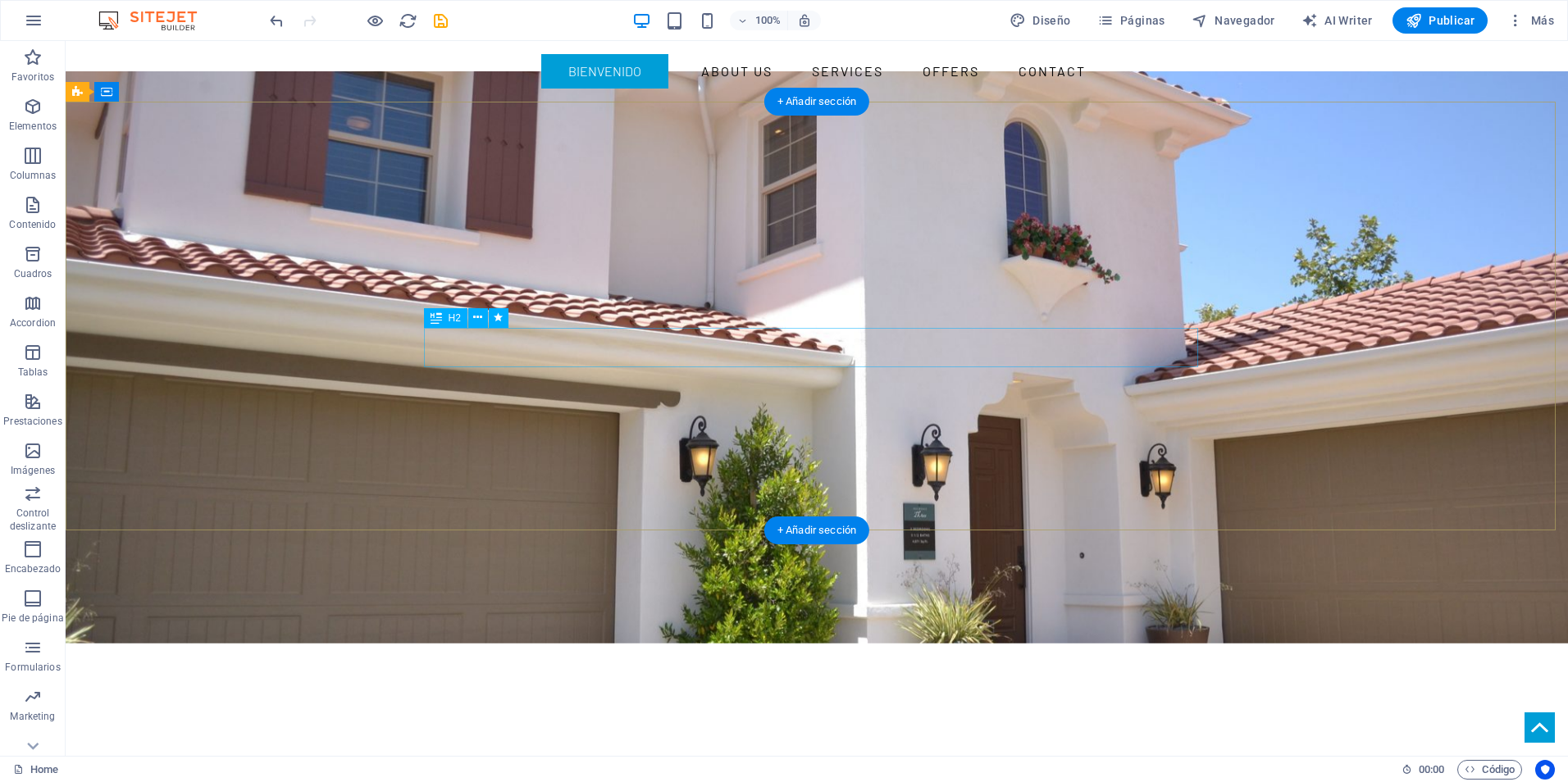
drag, startPoint x: 898, startPoint y: 363, endPoint x: 880, endPoint y: 386, distance: 29.2
drag, startPoint x: 877, startPoint y: 386, endPoint x: 857, endPoint y: 398, distance: 23.3
click at [873, 674] on div "YOUR REAL ESTATE EXPERT IN WASHINGTON, DC" at bounding box center [817, 790] width 1503 height 234
click at [854, 674] on div "YOUR REAL ESTATE EXPERT IN WASHINGTON, DC" at bounding box center [817, 790] width 1503 height 234
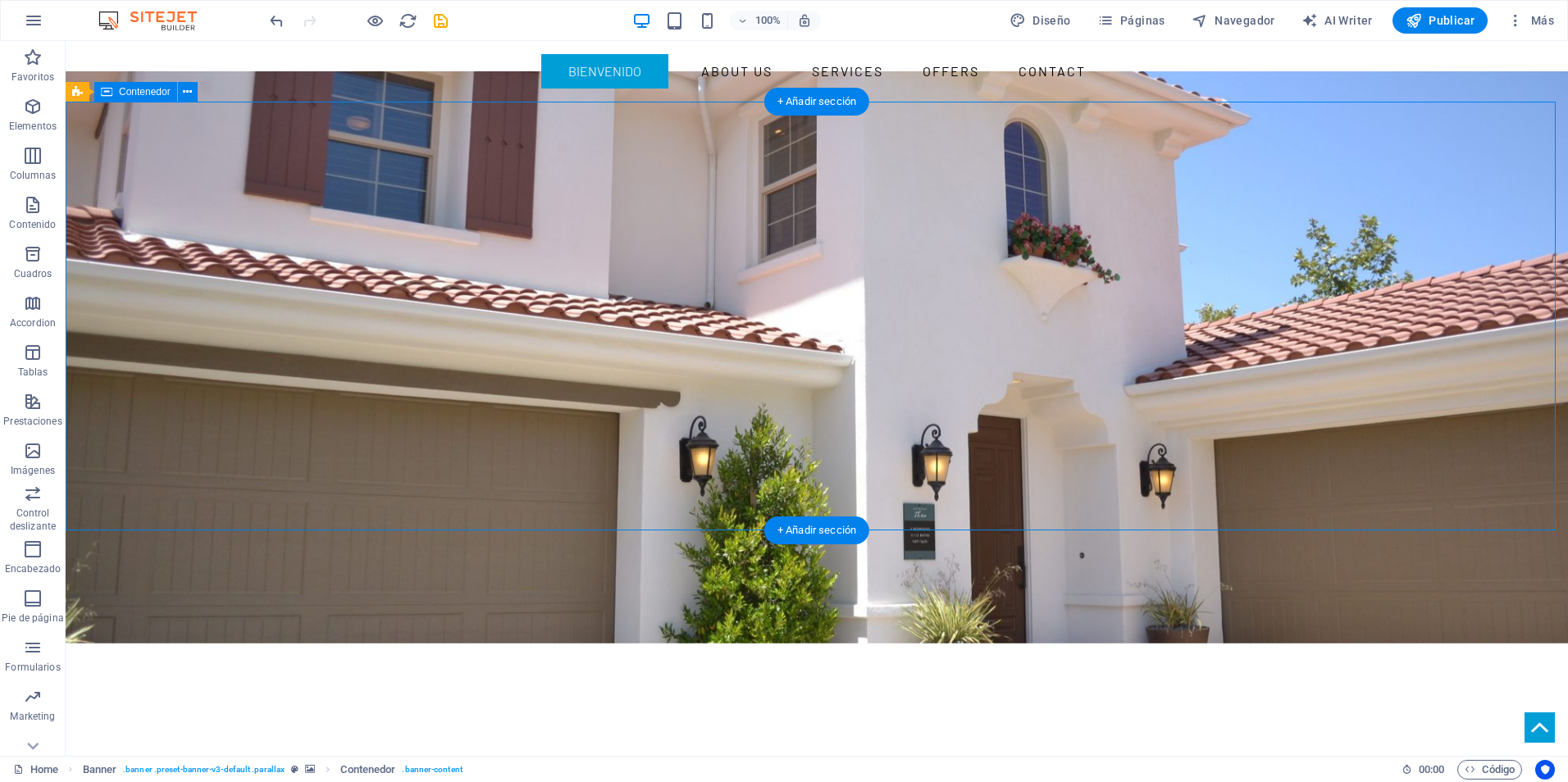
click at [802, 674] on div "YOUR REAL ESTATE EXPERT IN WASHINGTON, DC" at bounding box center [817, 790] width 1503 height 234
click at [800, 674] on div "YOUR REAL ESTATE EXPERT IN WASHINGTON, DC" at bounding box center [817, 790] width 1503 height 234
click at [799, 674] on div "YOUR REAL ESTATE EXPERT IN WASHINGTON, DC" at bounding box center [817, 790] width 1503 height 234
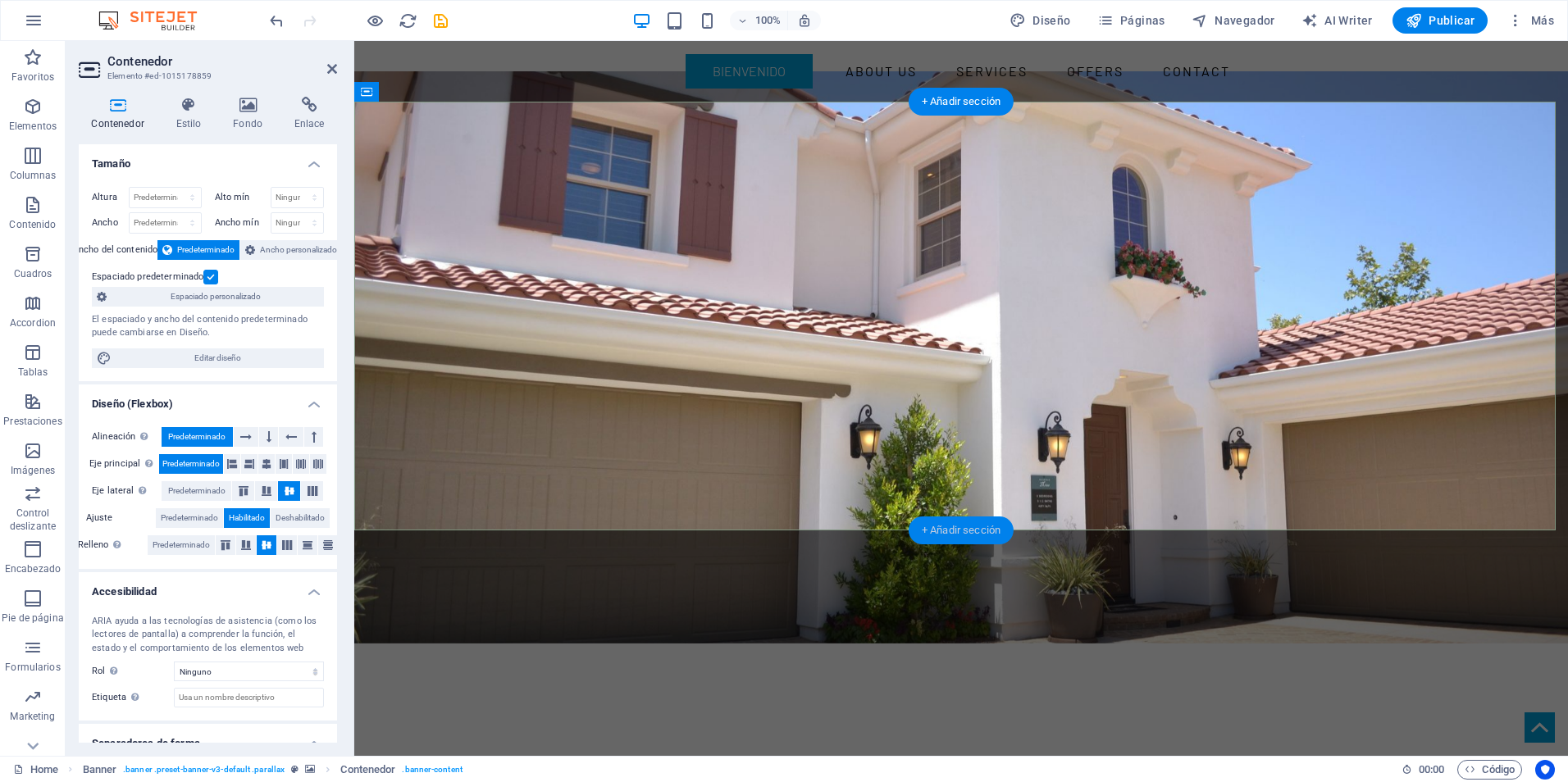
click at [946, 533] on div "+ Añadir sección" at bounding box center [961, 530] width 105 height 27
click at [966, 530] on div "+ Añadir sección" at bounding box center [961, 530] width 105 height 27
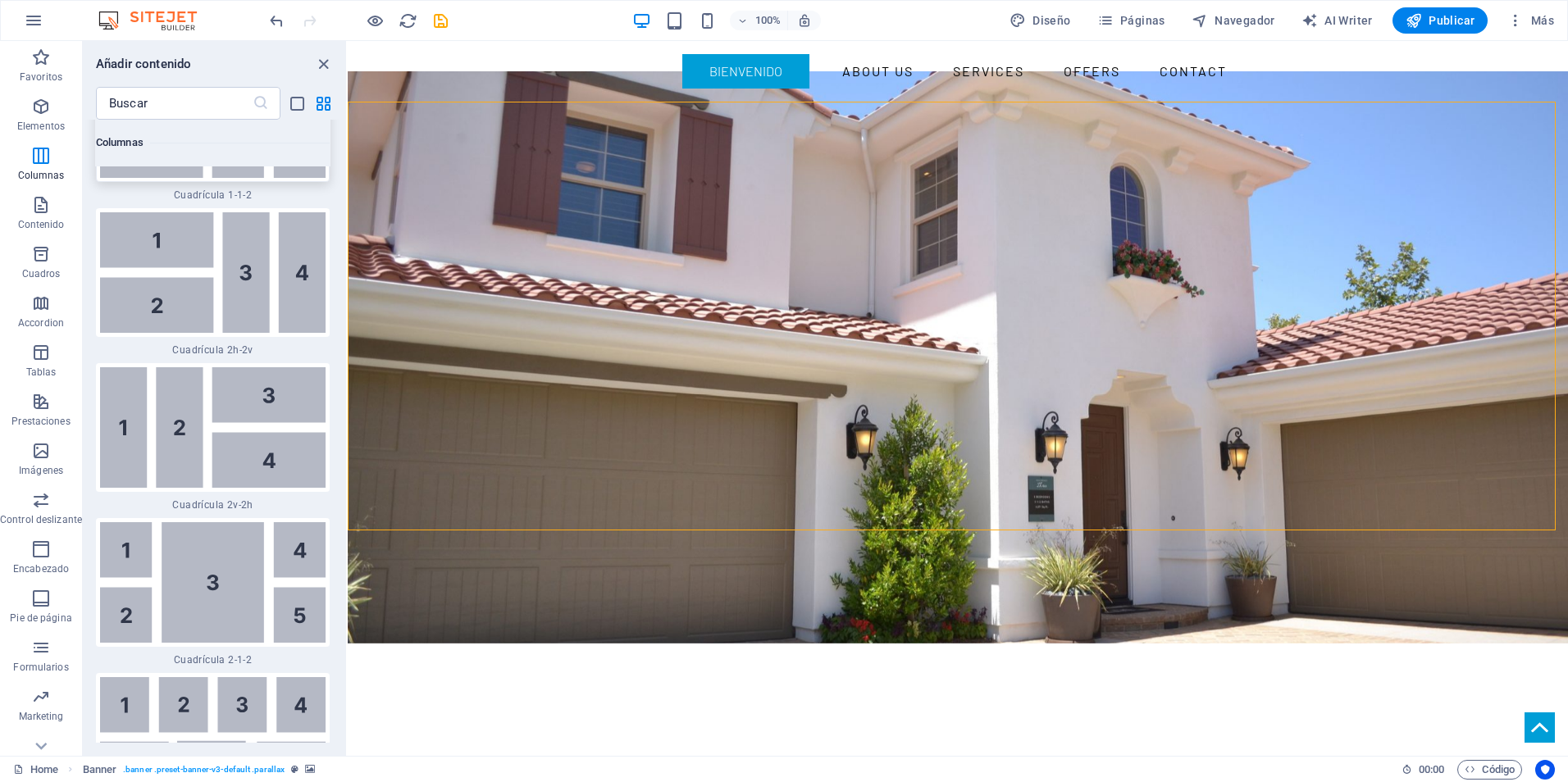
scroll to position [4718, 0]
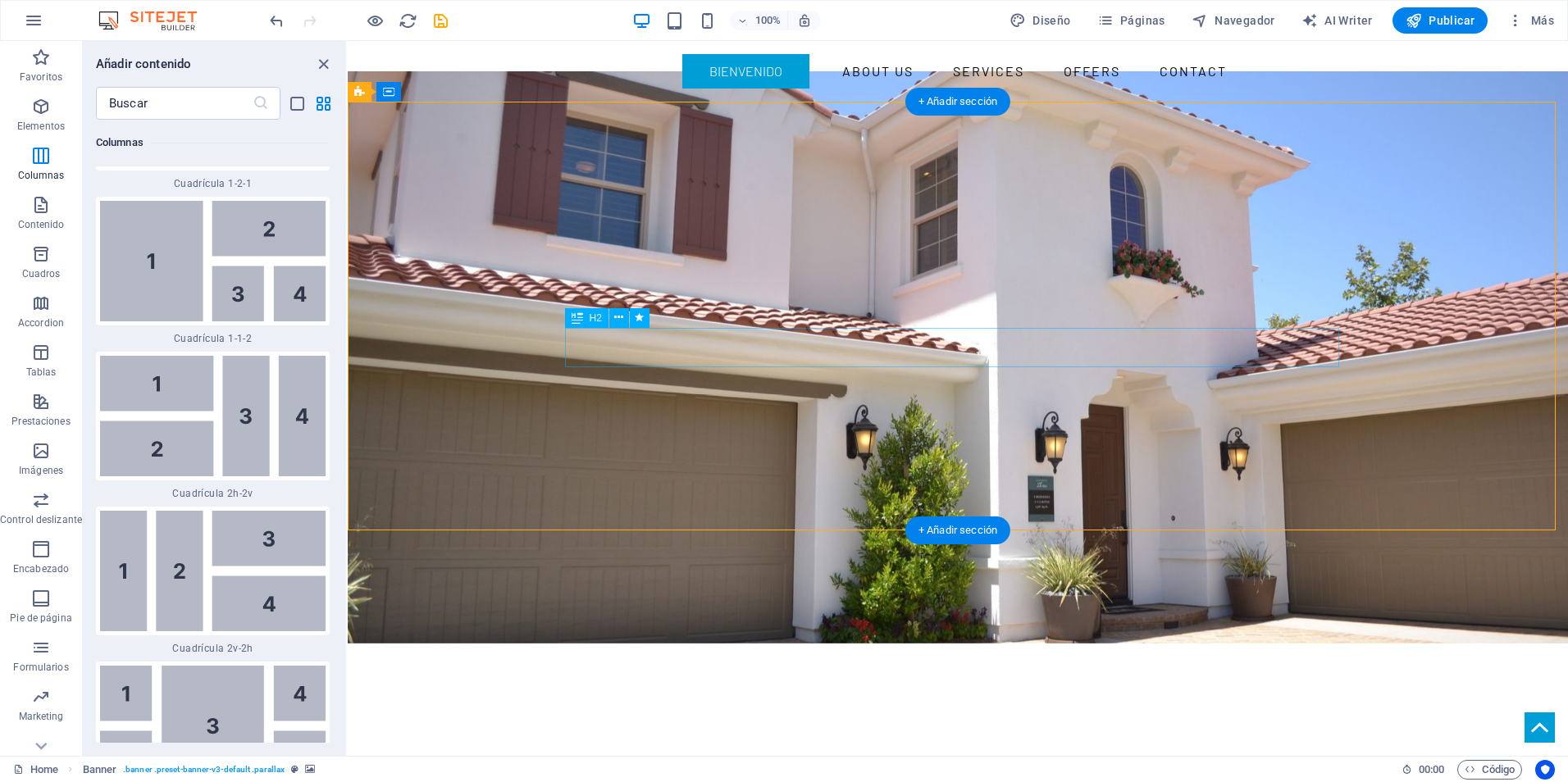
click at [616, 310] on icon at bounding box center [618, 317] width 9 height 17
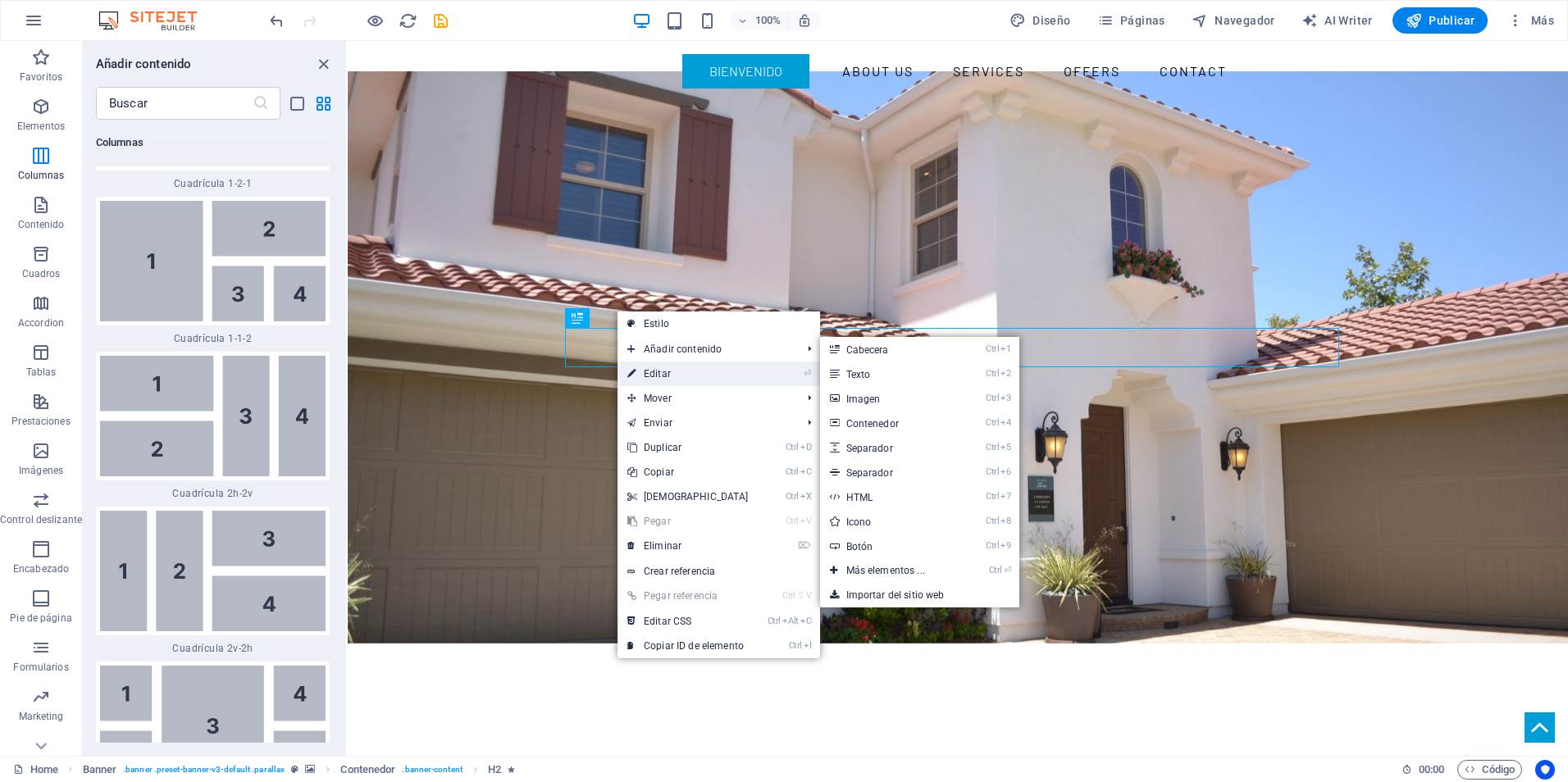
click at [654, 371] on link "⏎ Editar" at bounding box center [687, 374] width 141 height 25
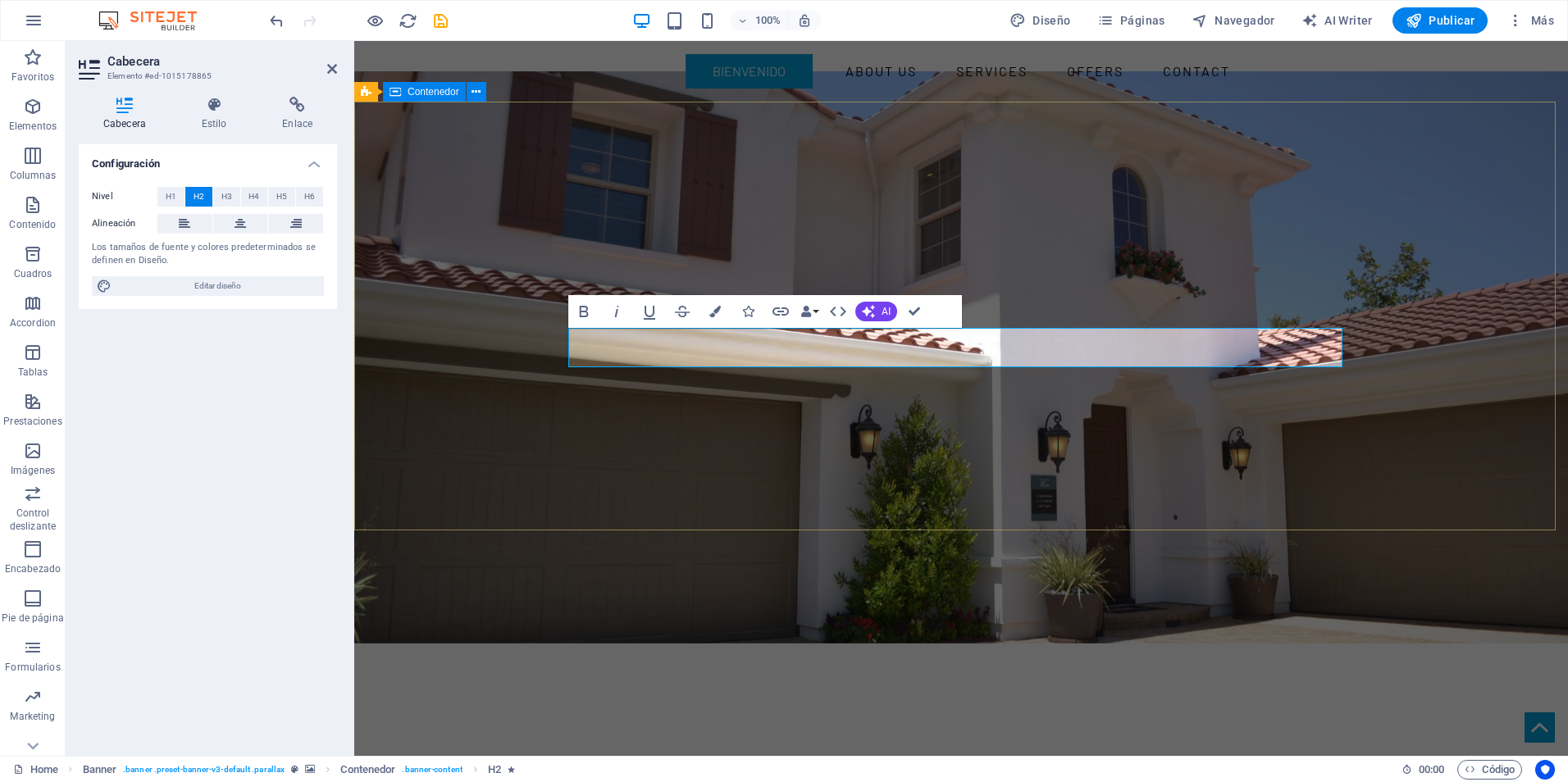
click at [499, 674] on div "YOUR REAL ESTATE EXPERT 1137654777" at bounding box center [961, 790] width 1214 height 234
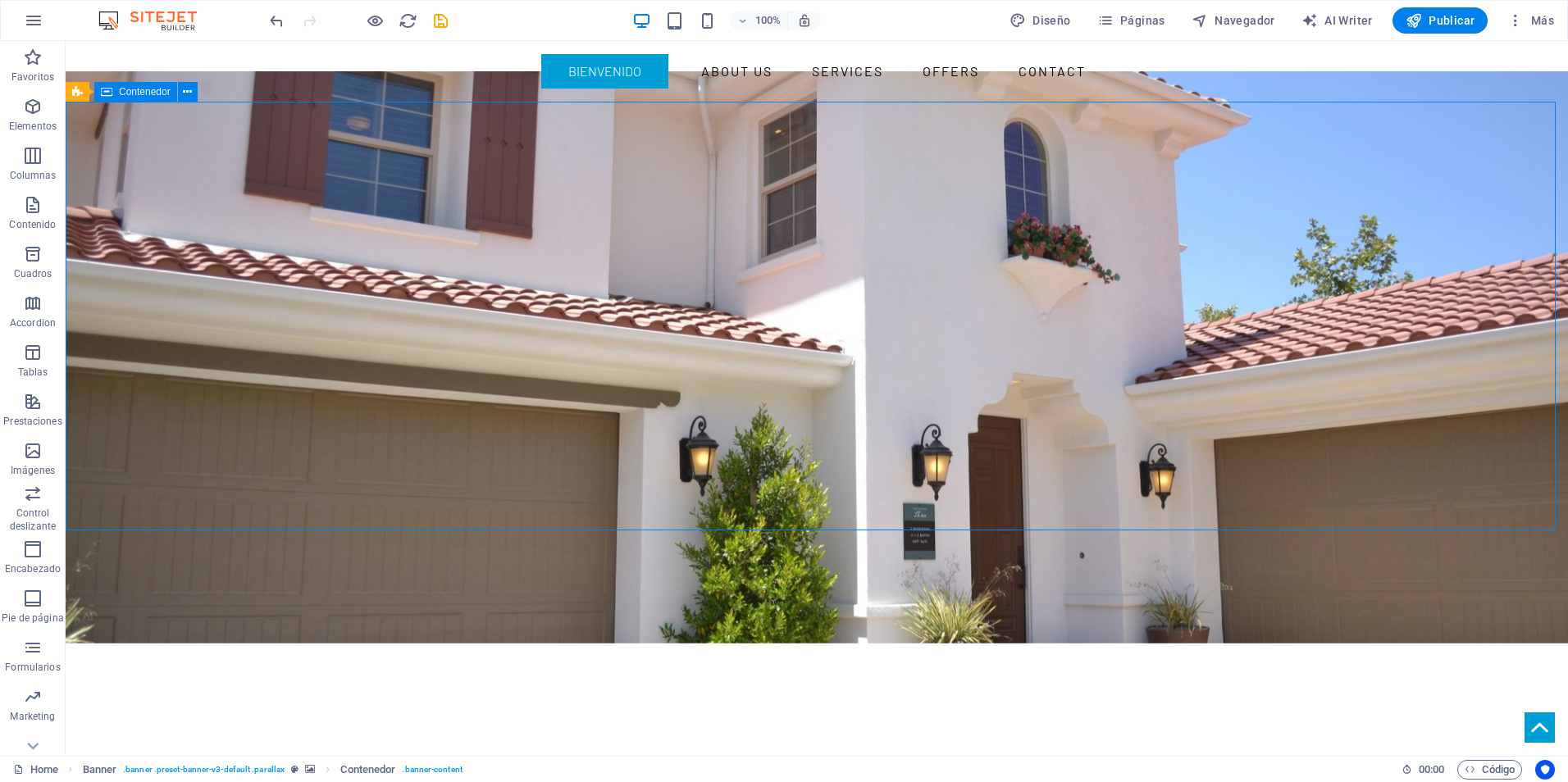
click at [505, 674] on div "YOUR REAL ESTATE EXPERT 1137654777" at bounding box center [817, 790] width 1503 height 234
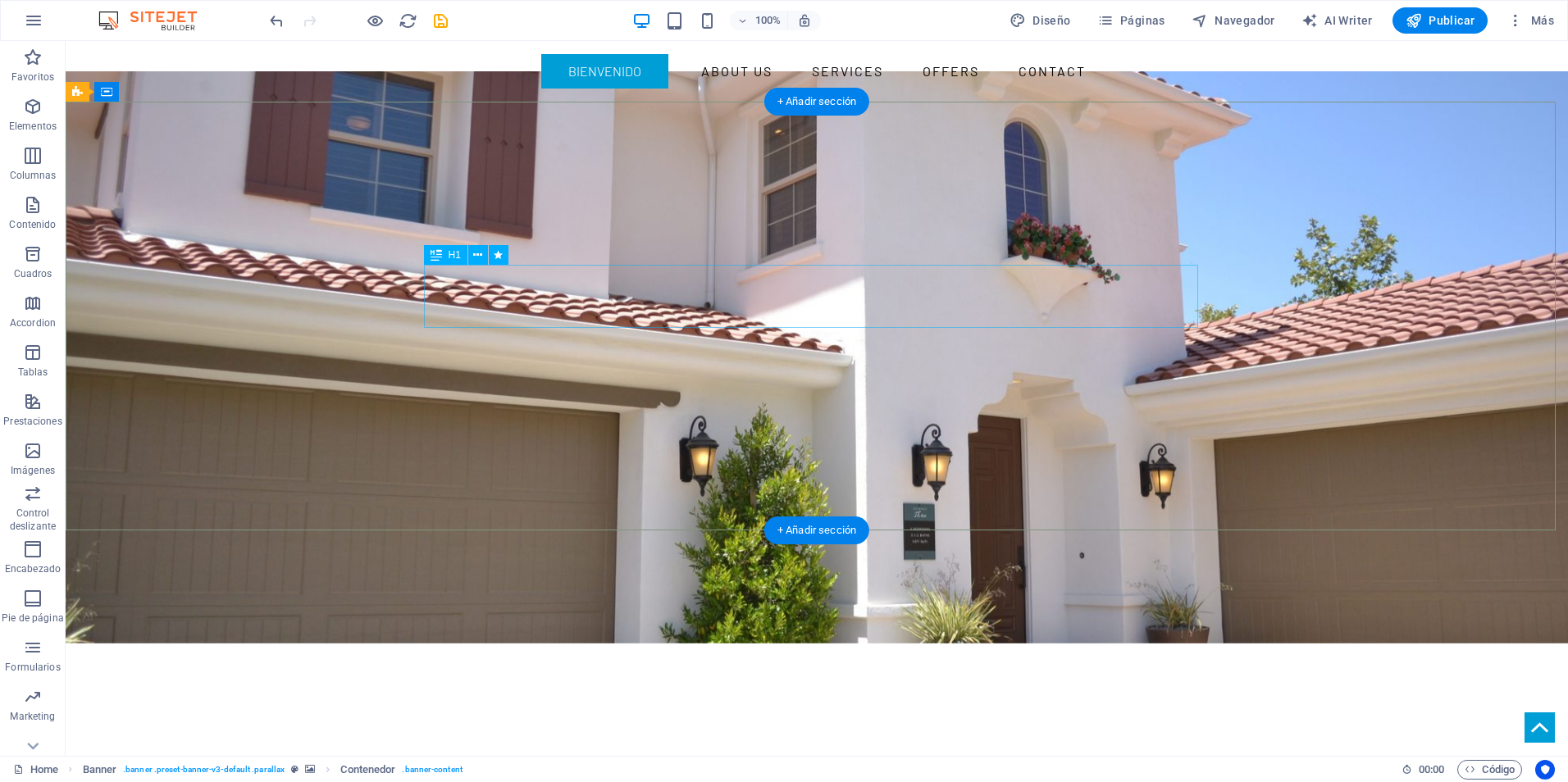
click at [1051, 740] on div "YOUR REAL ESTATE EXPERT" at bounding box center [816, 771] width 774 height 63
click at [474, 255] on icon at bounding box center [477, 255] width 9 height 17
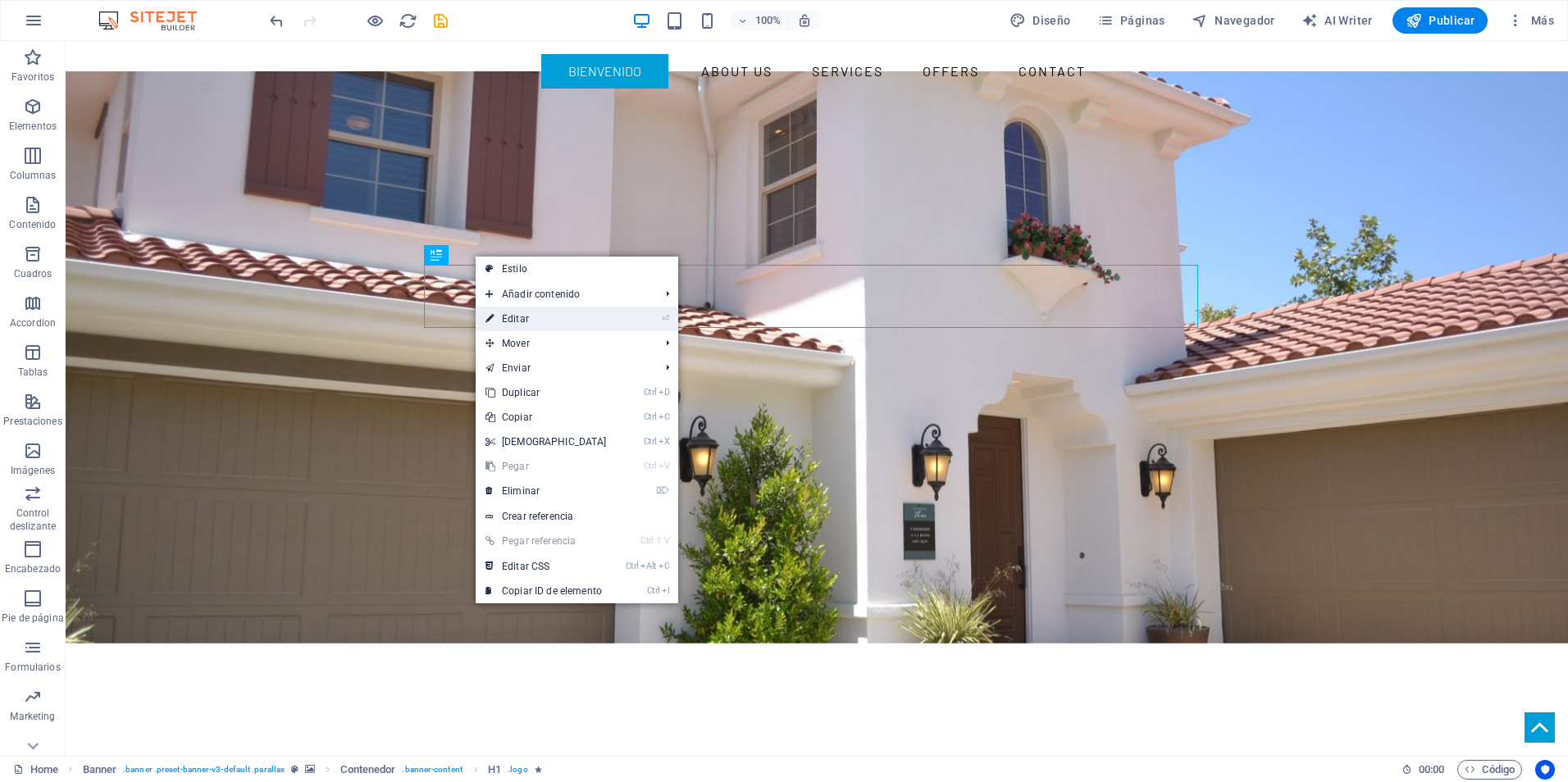
click at [523, 311] on link "⏎ Editar" at bounding box center [546, 319] width 141 height 25
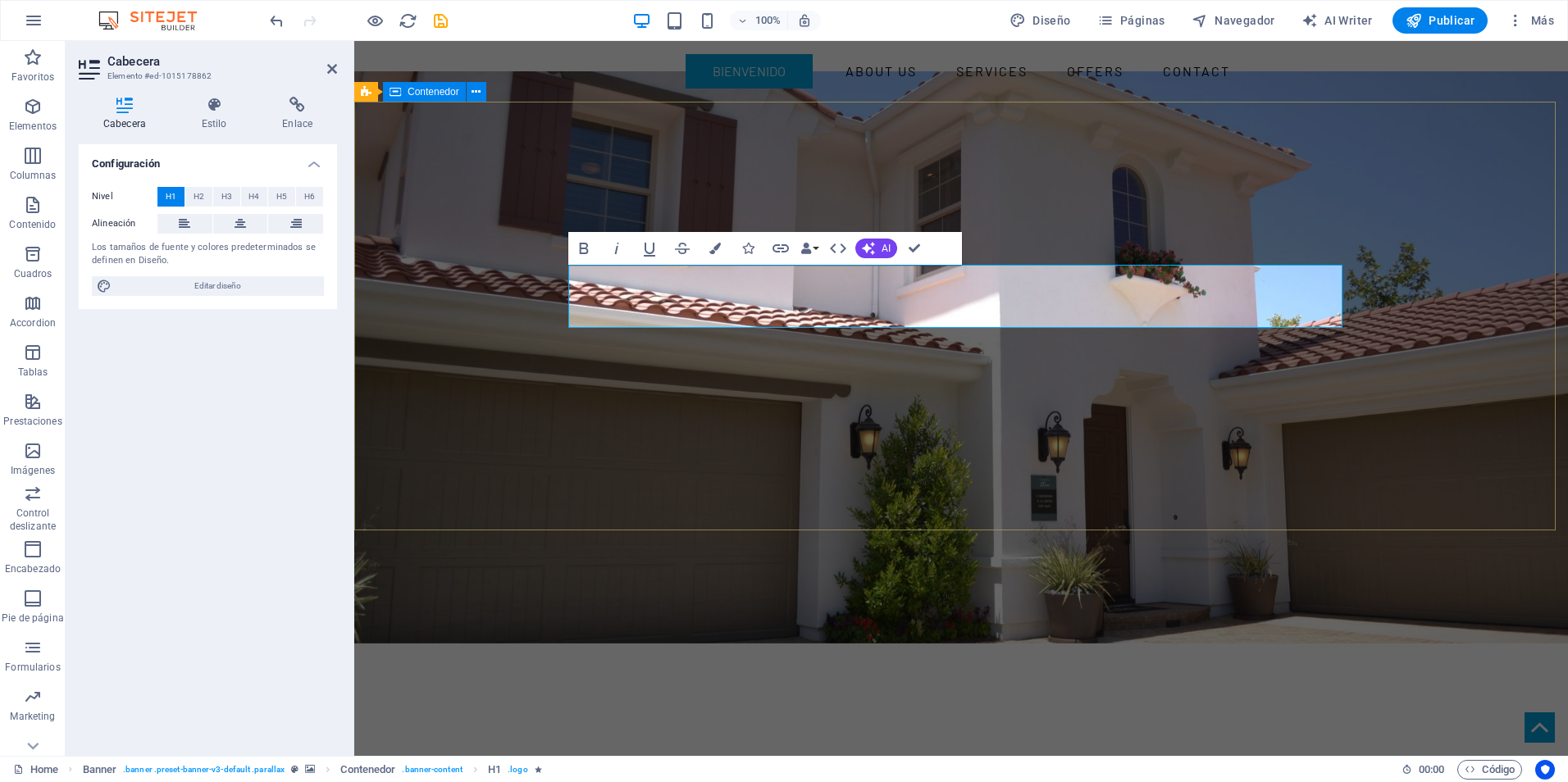
drag, startPoint x: 602, startPoint y: 453, endPoint x: 891, endPoint y: 455, distance: 289.0
click at [891, 674] on div "colocacion texturado y venta 1137654777" at bounding box center [961, 790] width 1214 height 234
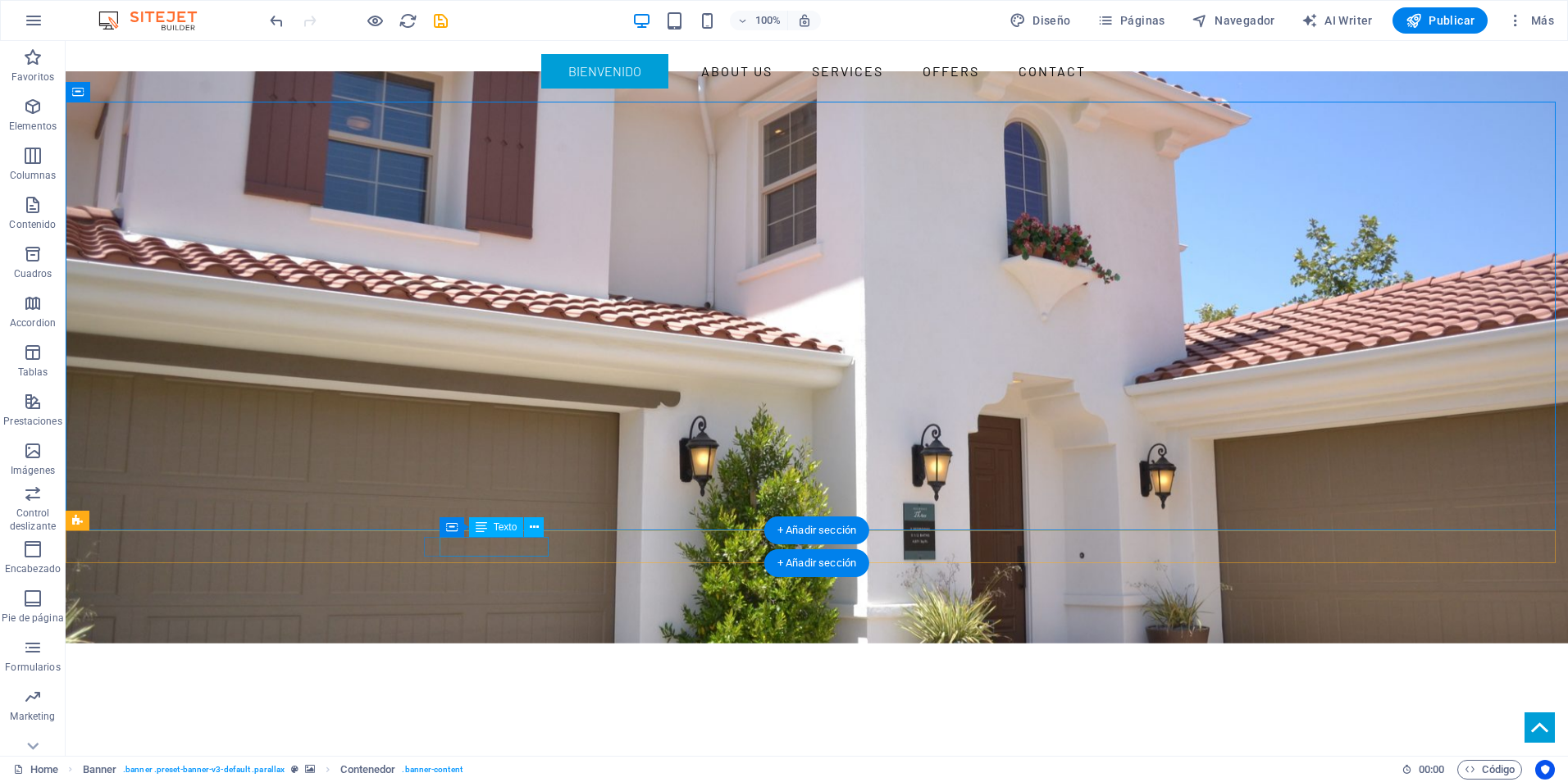
click at [536, 536] on button at bounding box center [534, 527] width 20 height 20
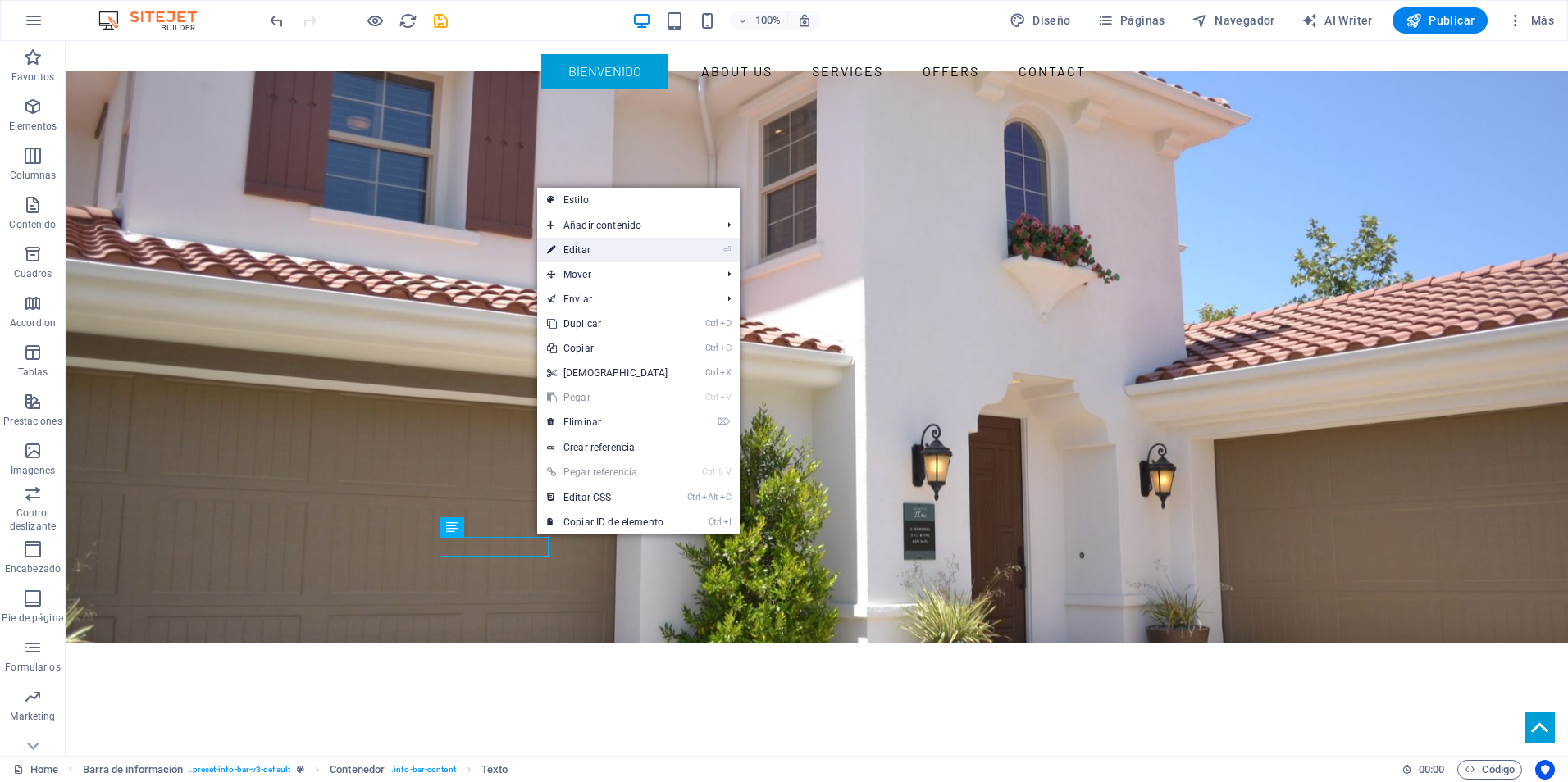
click at [540, 241] on link "⏎ Editar" at bounding box center [607, 250] width 141 height 25
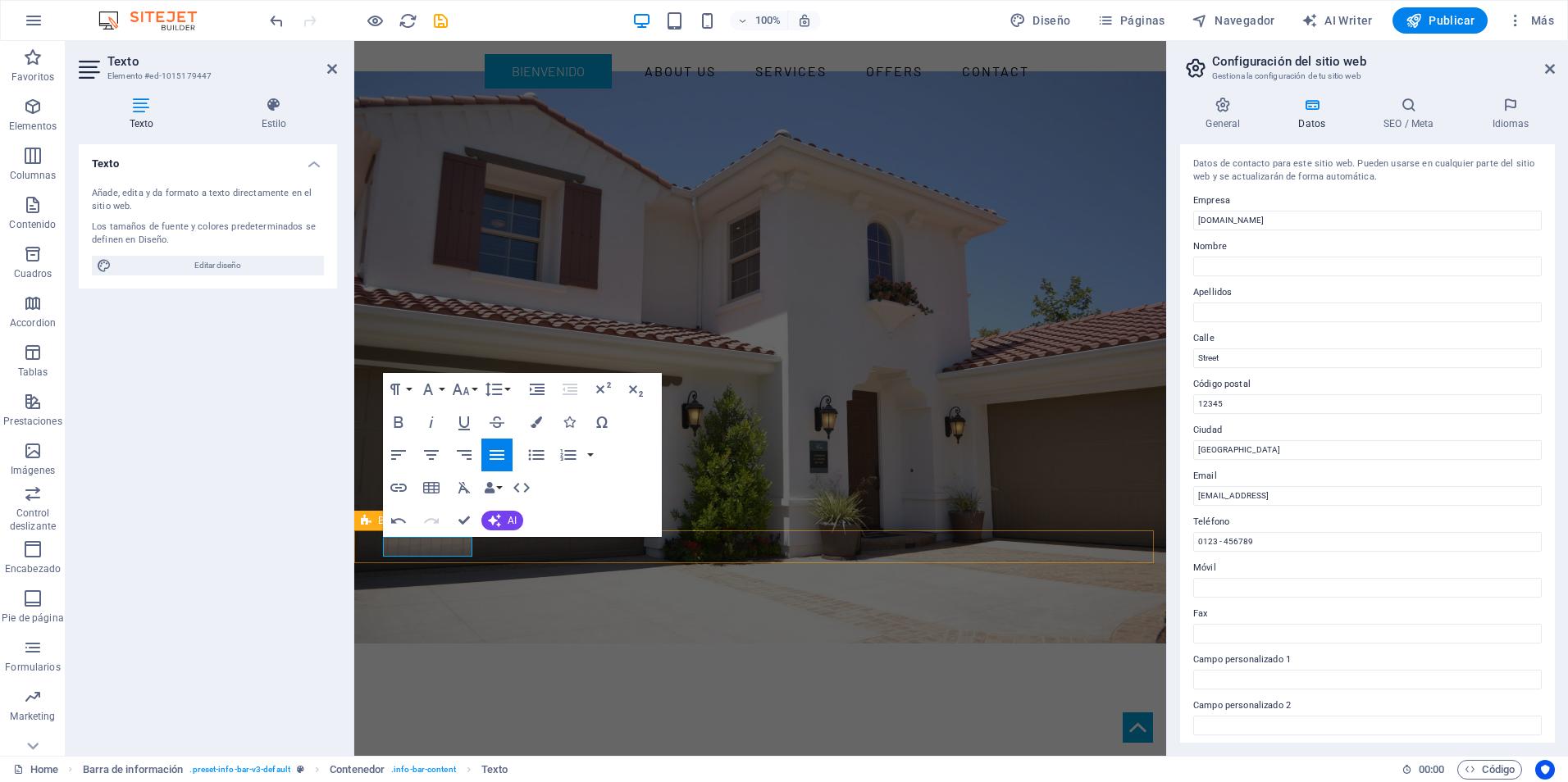
drag, startPoint x: 463, startPoint y: 547, endPoint x: 482, endPoint y: 548, distance: 19.0
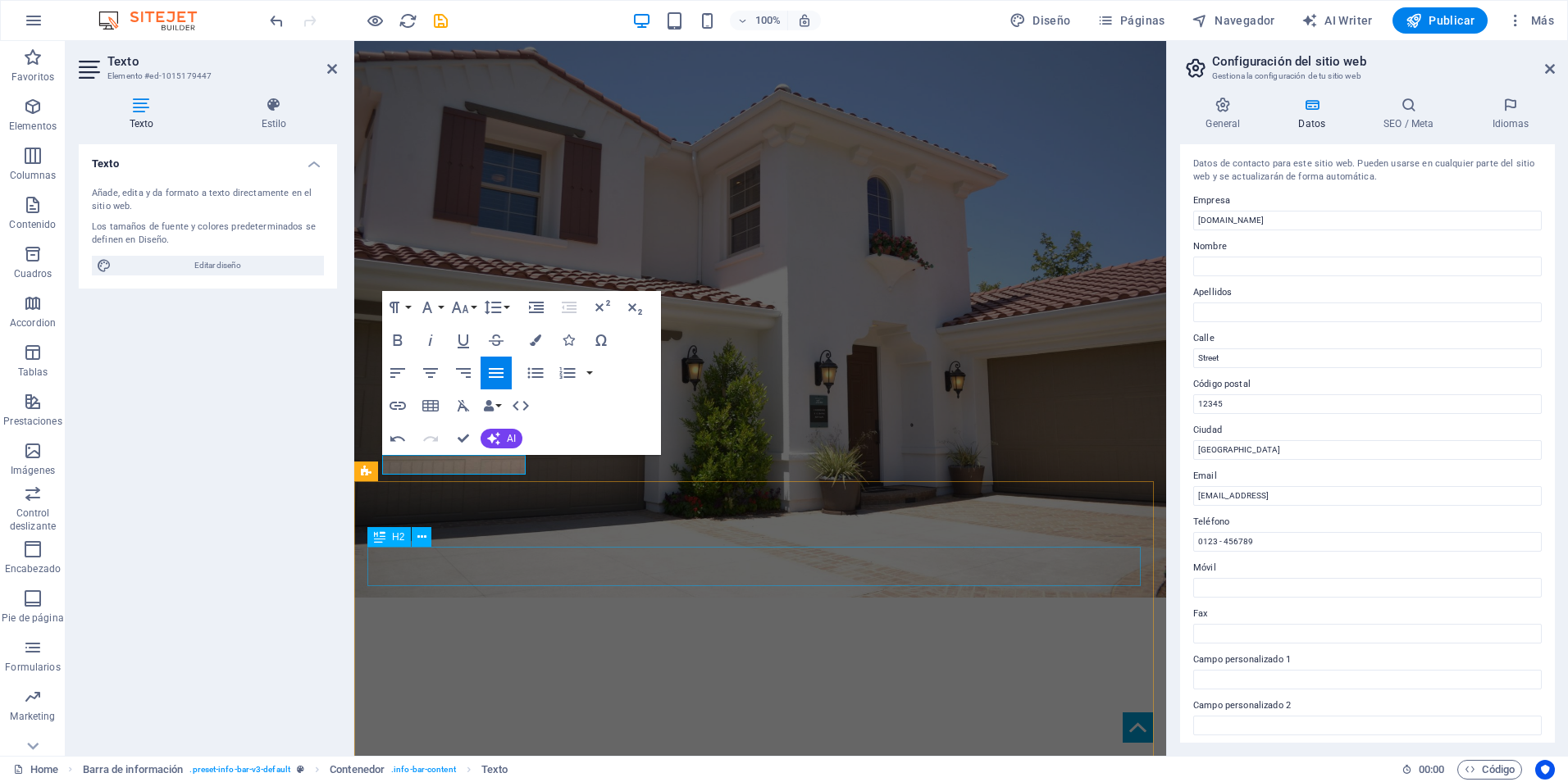
scroll to position [82, 0]
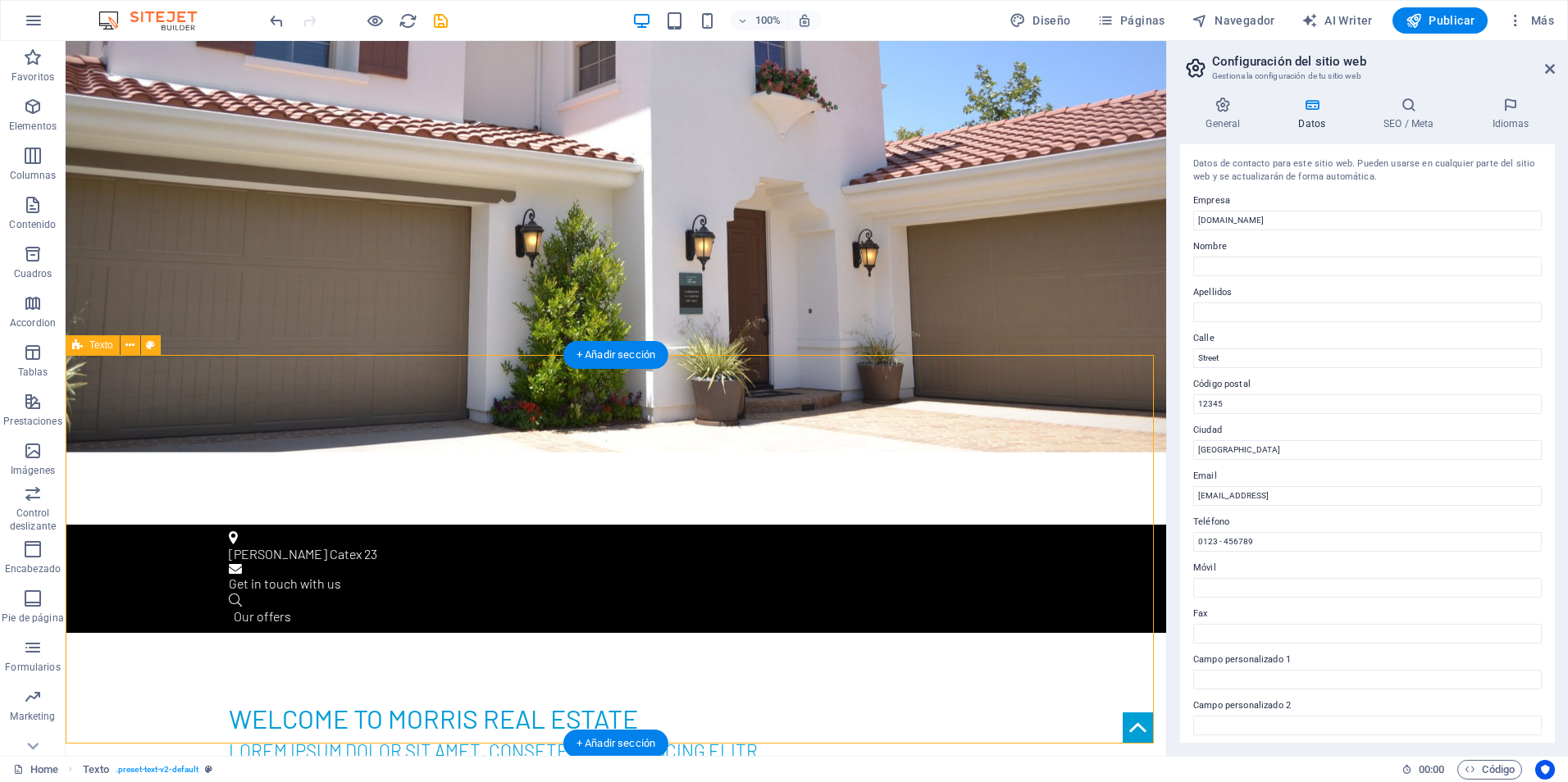
scroll to position [410, 0]
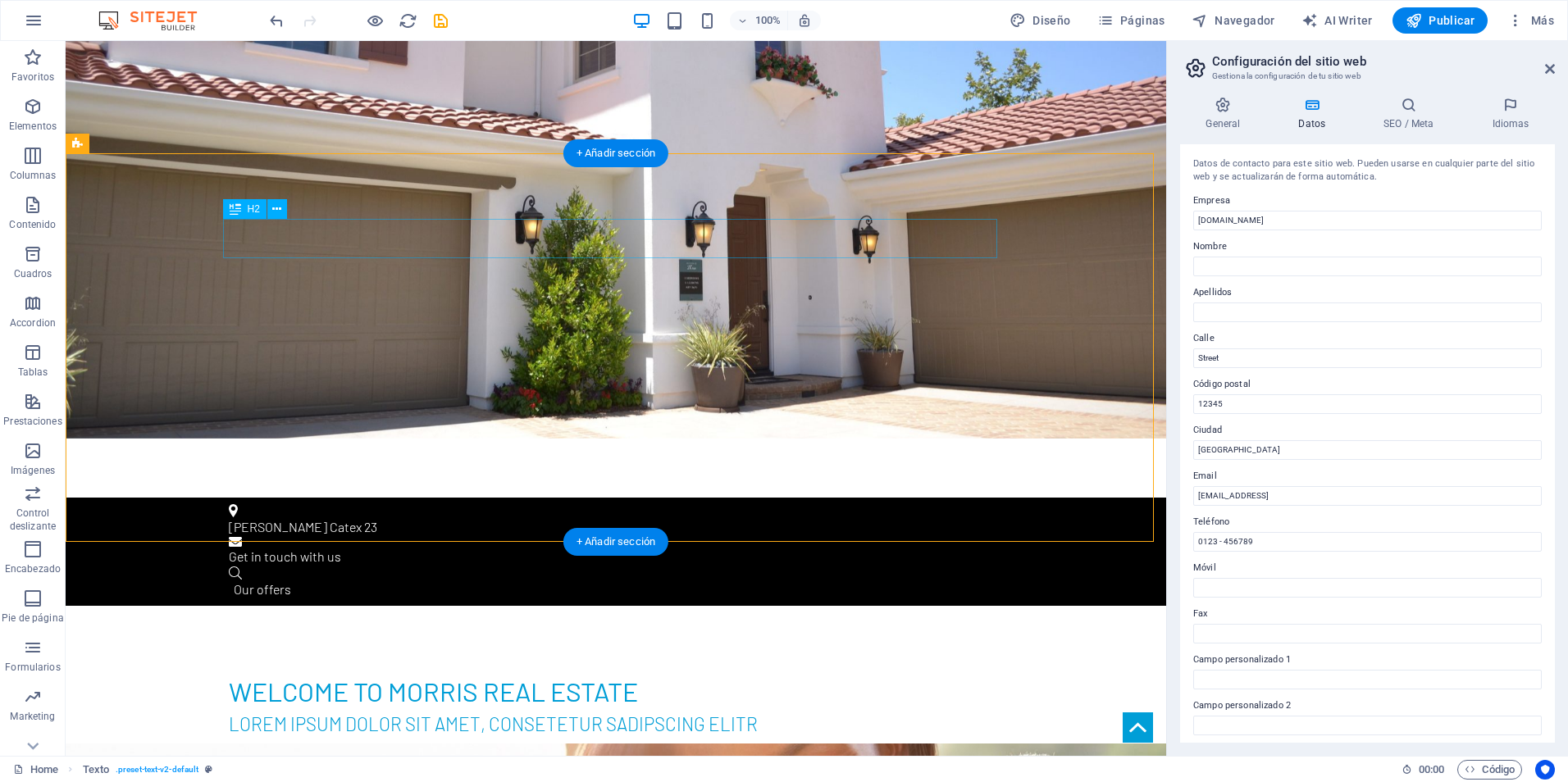
click at [612, 671] on div "Welcome to Morris Real Estate" at bounding box center [616, 690] width 774 height 39
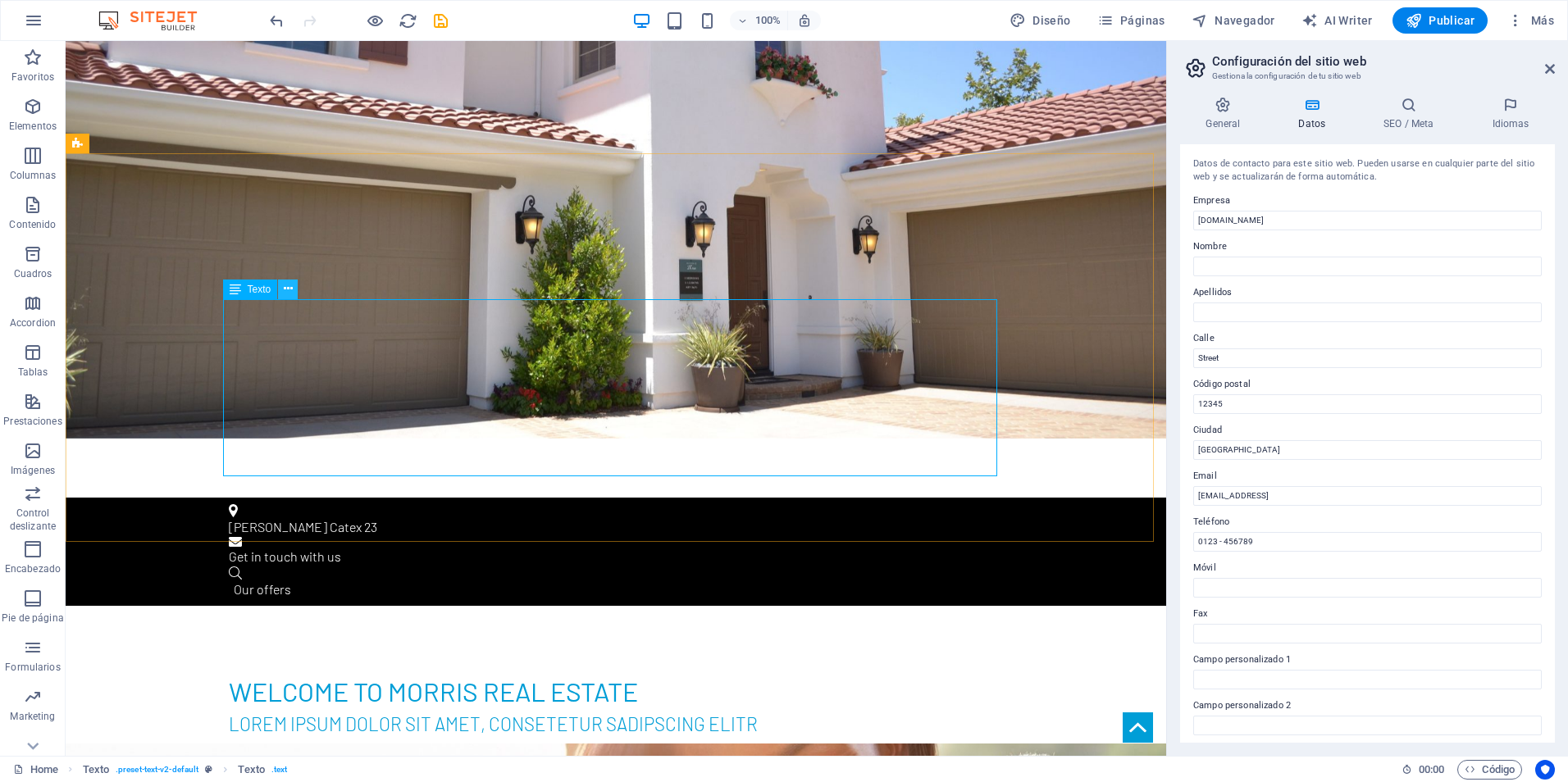
click at [290, 293] on icon at bounding box center [288, 289] width 9 height 17
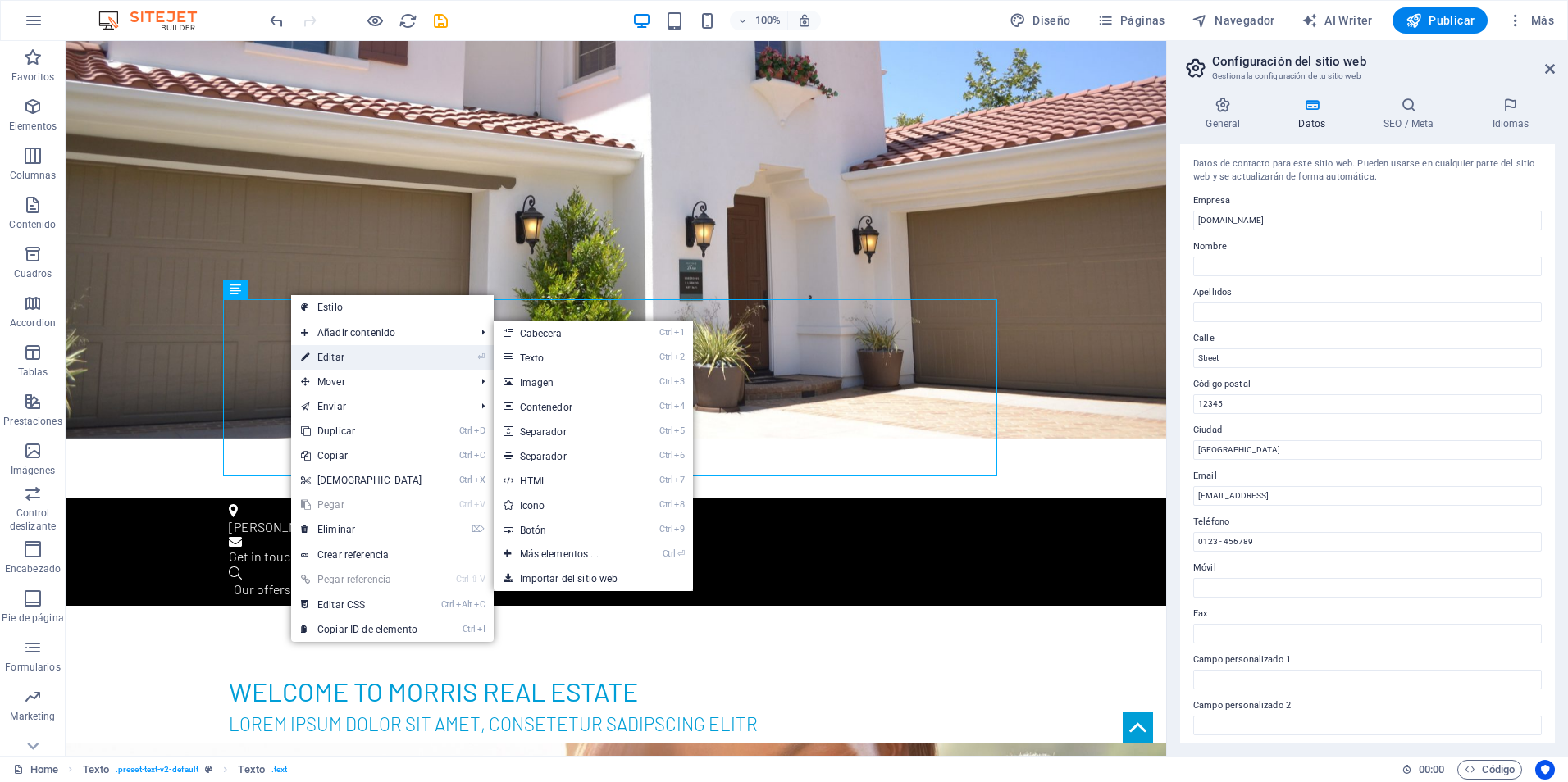
click at [339, 352] on link "⏎ Editar" at bounding box center [361, 357] width 141 height 25
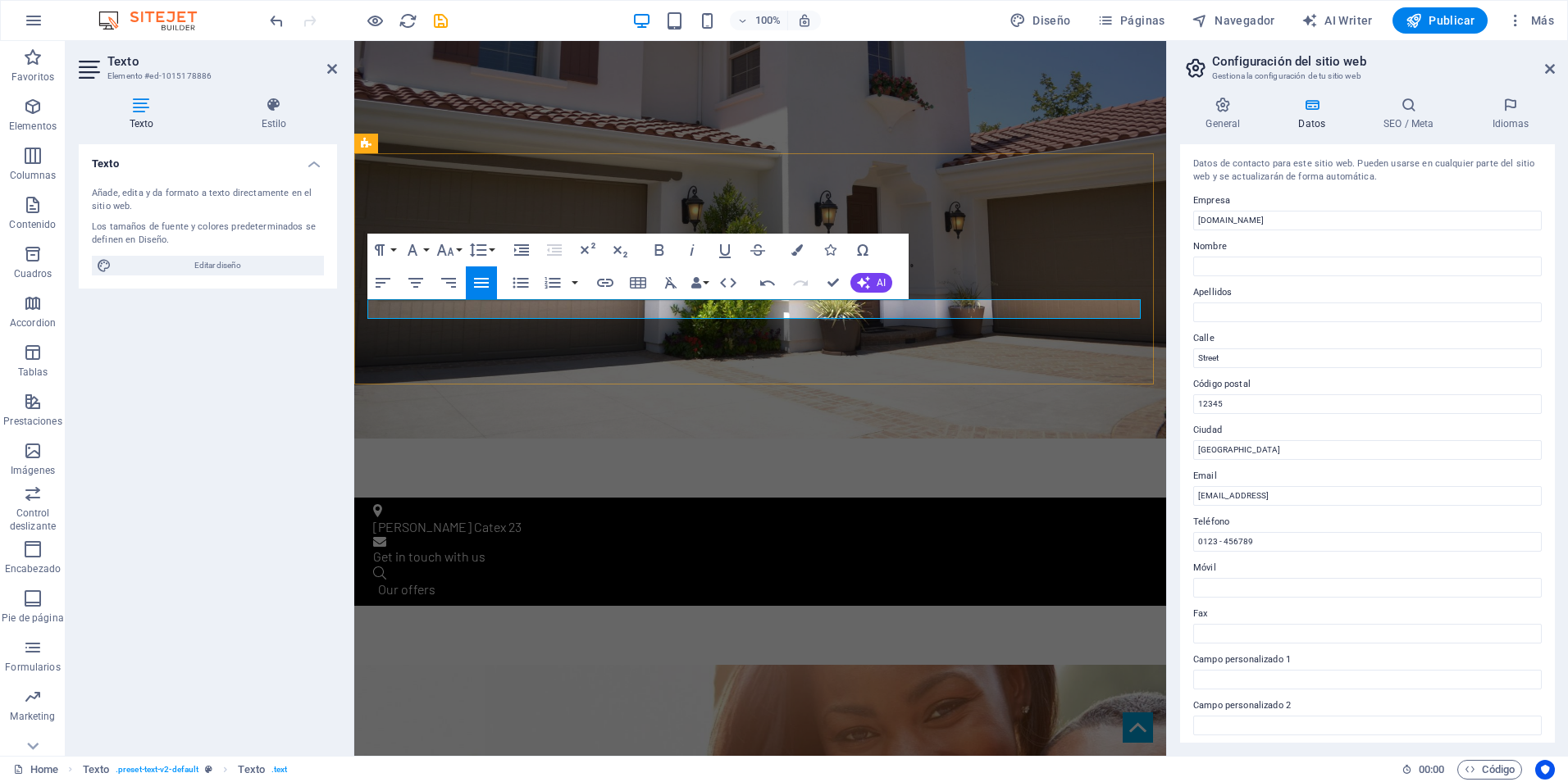
click at [502, 751] on p at bounding box center [760, 761] width 774 height 20
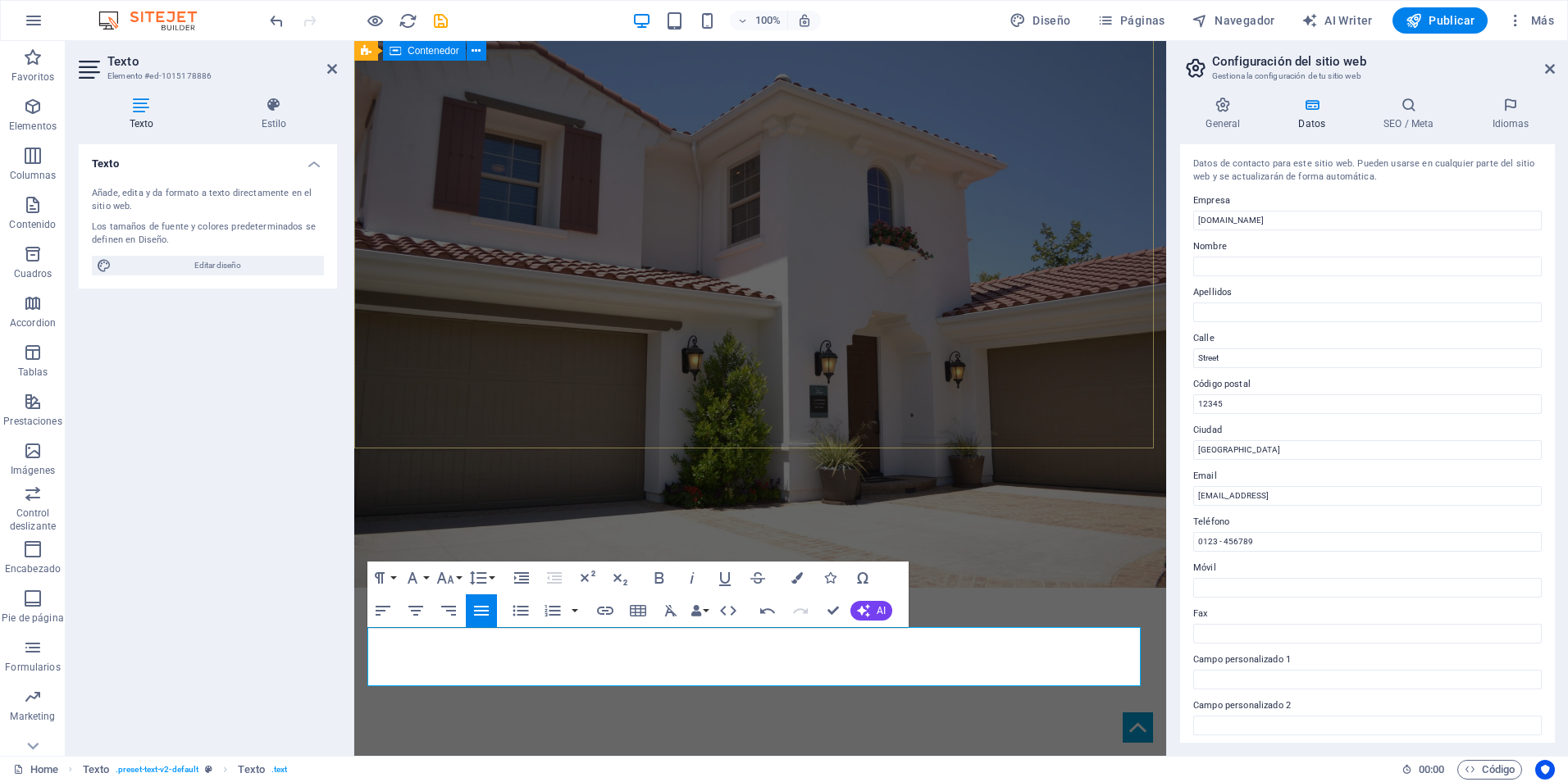
scroll to position [82, 0]
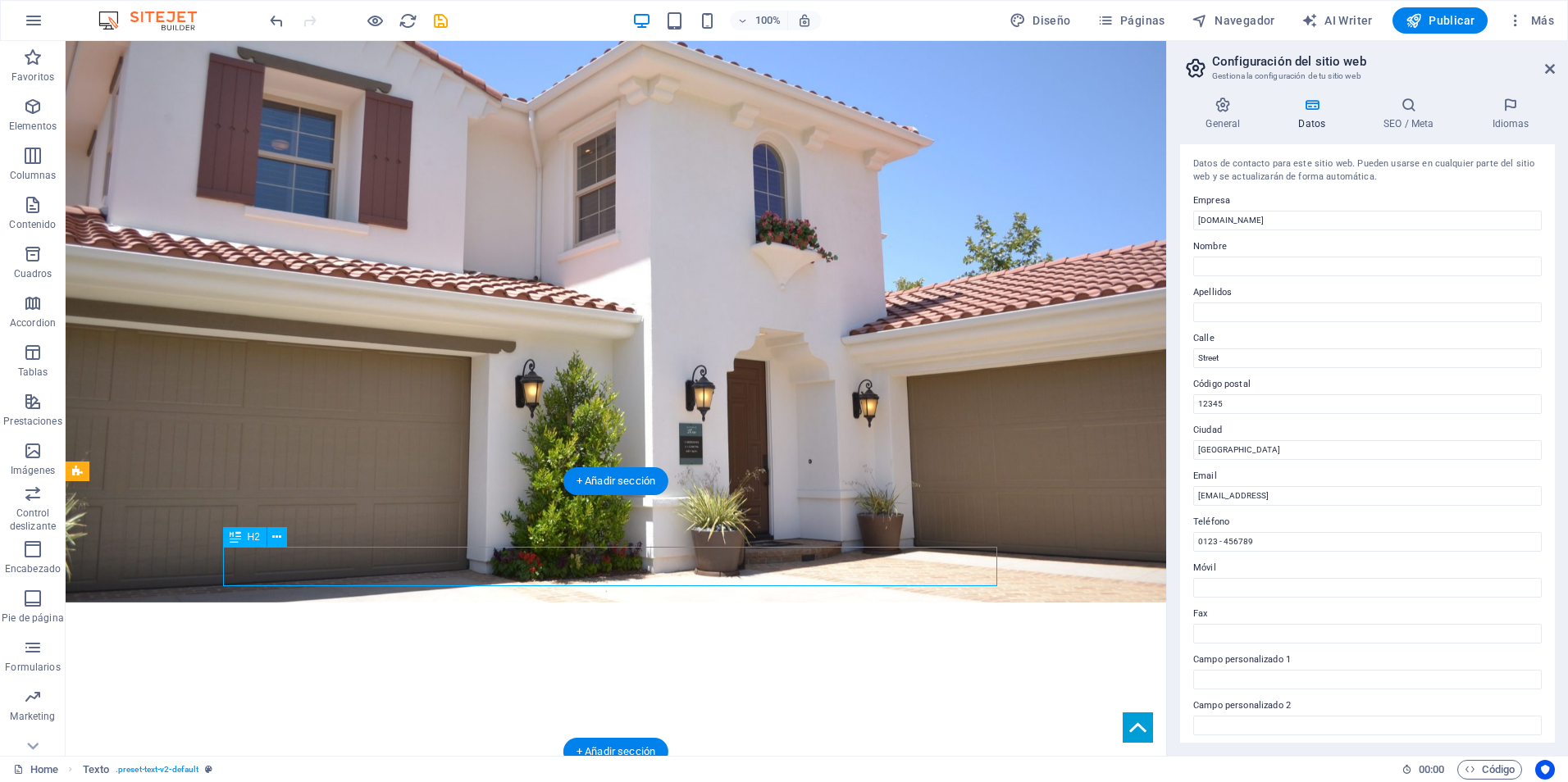
click at [289, 539] on div "H2" at bounding box center [261, 537] width 75 height 21
click at [277, 534] on icon at bounding box center [277, 537] width 9 height 17
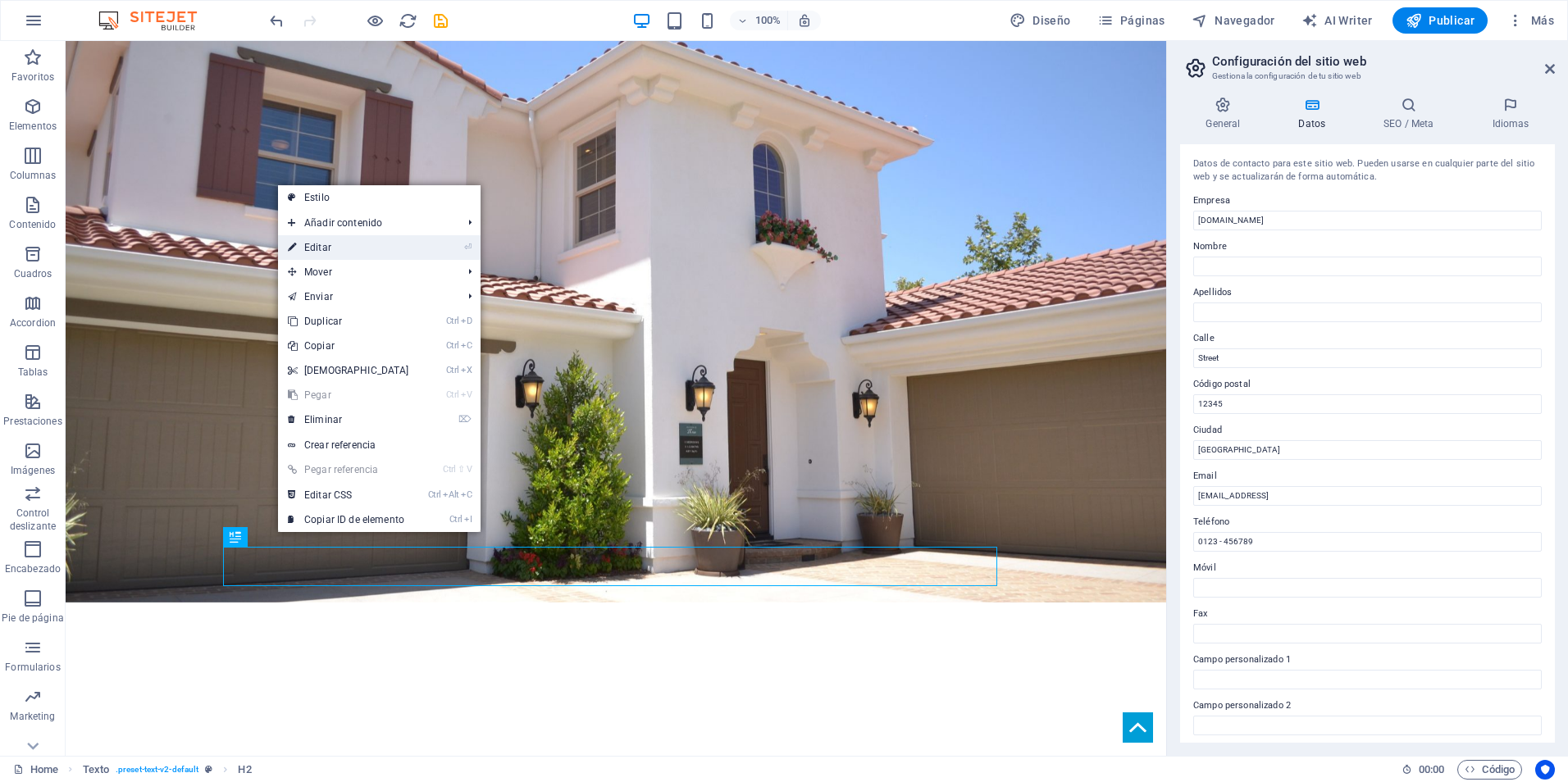
click at [337, 245] on link "⏎ Editar" at bounding box center [348, 248] width 141 height 25
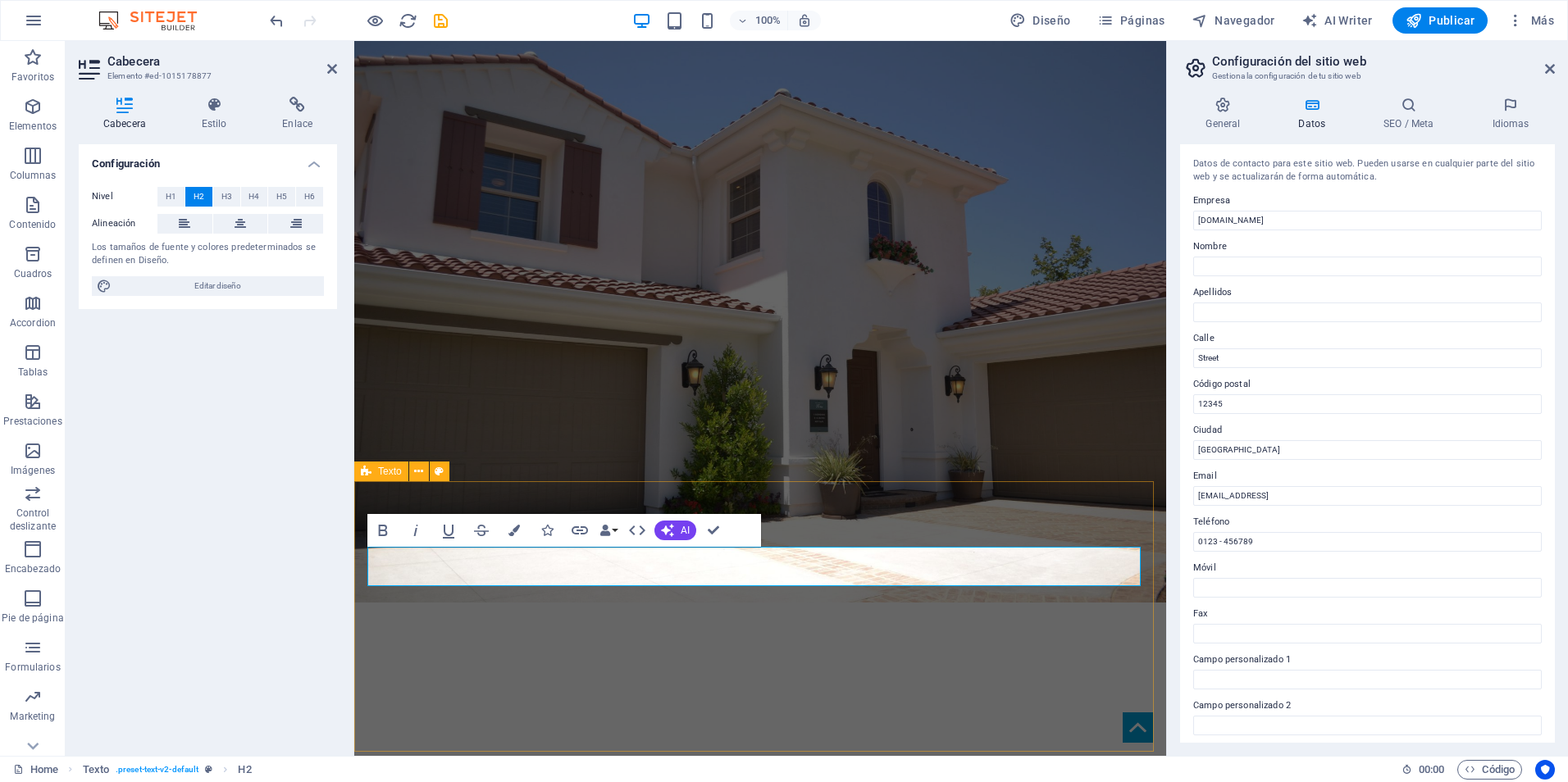
drag, startPoint x: 808, startPoint y: 508, endPoint x: 1084, endPoint y: 507, distance: 276.0
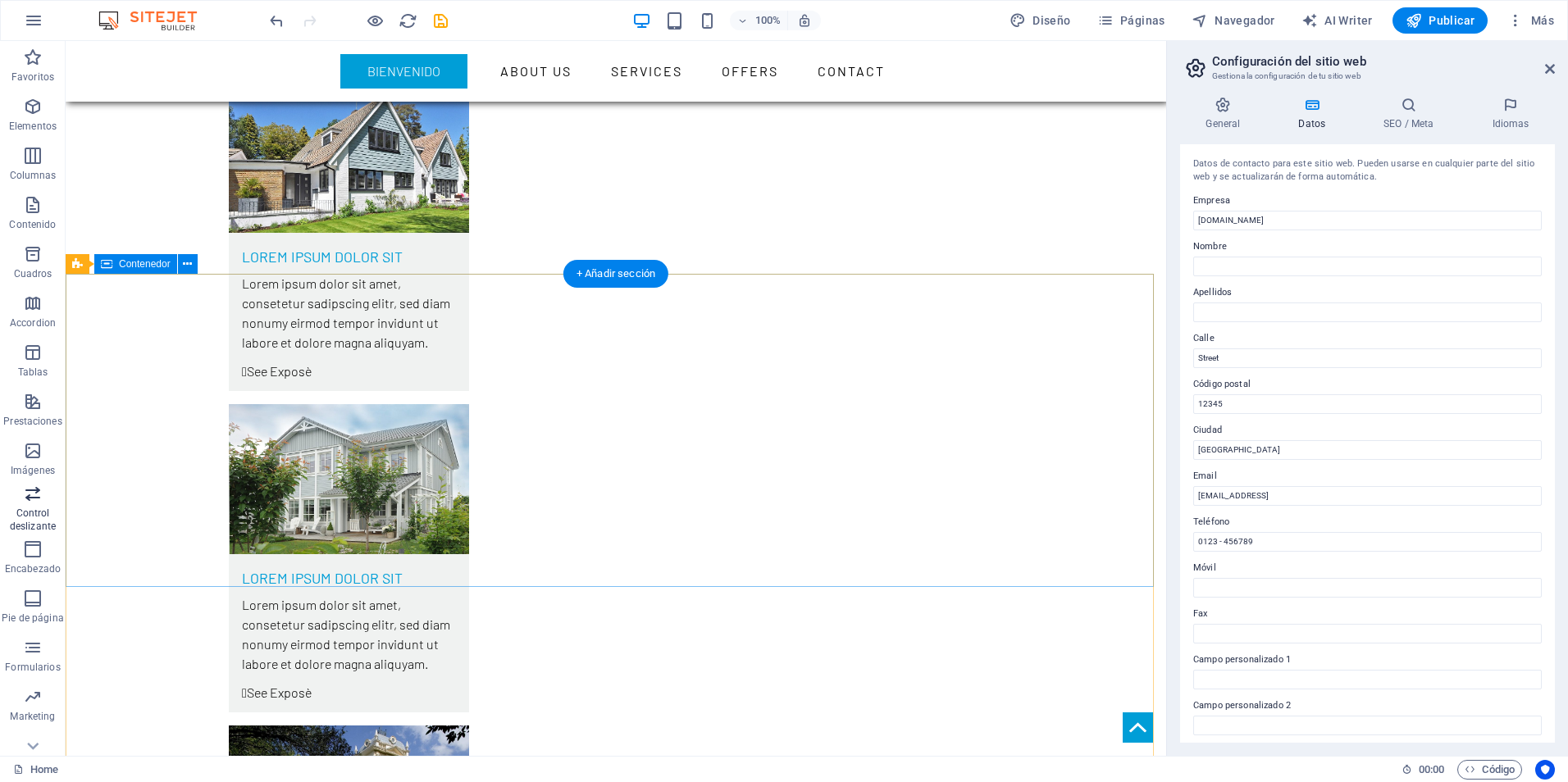
scroll to position [4774, 0]
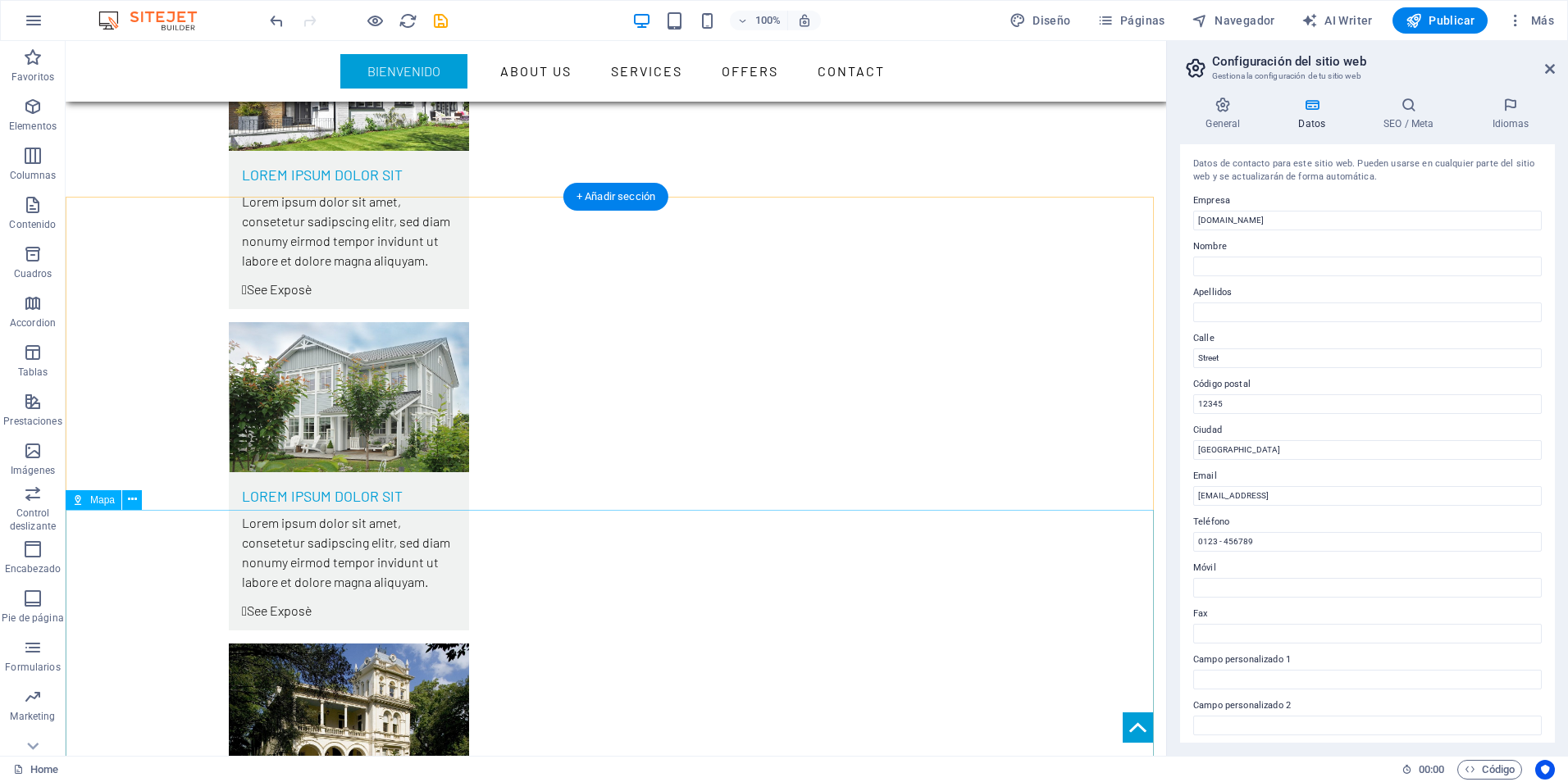
click at [132, 499] on icon at bounding box center [132, 500] width 9 height 17
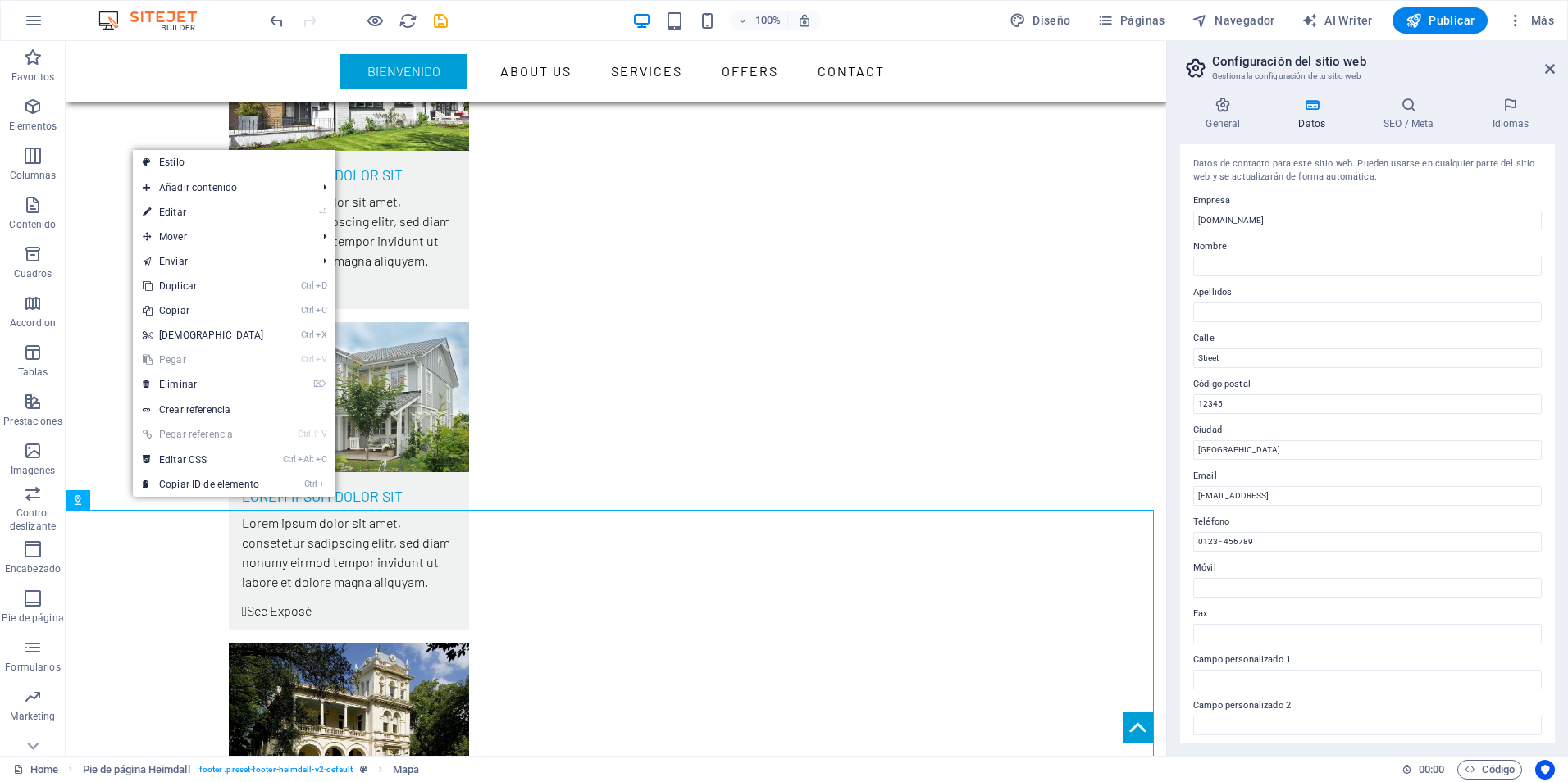
click at [177, 201] on link "⏎ Editar" at bounding box center [202, 212] width 141 height 25
select select "1"
select select "px"
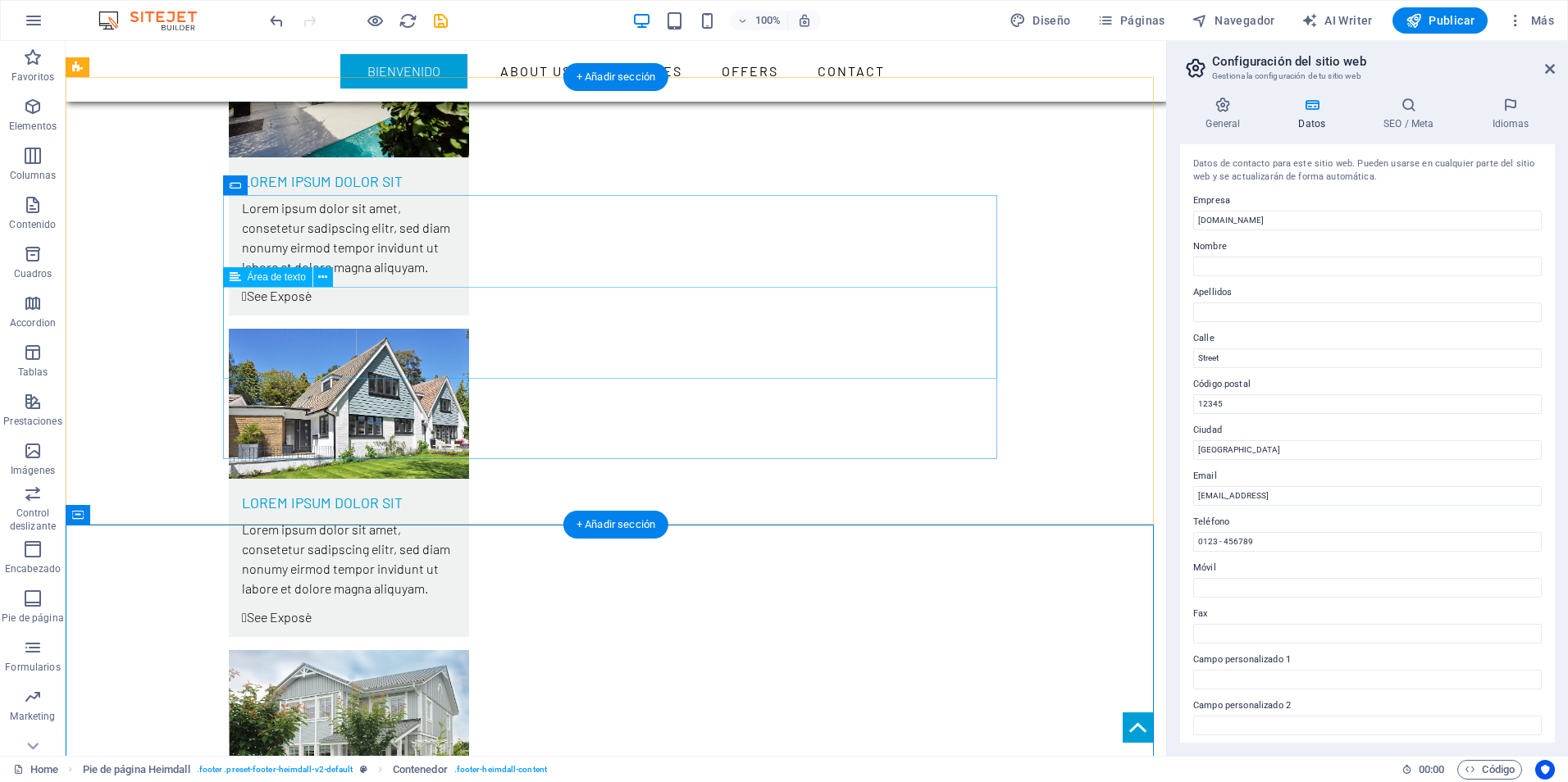
scroll to position [4281, 0]
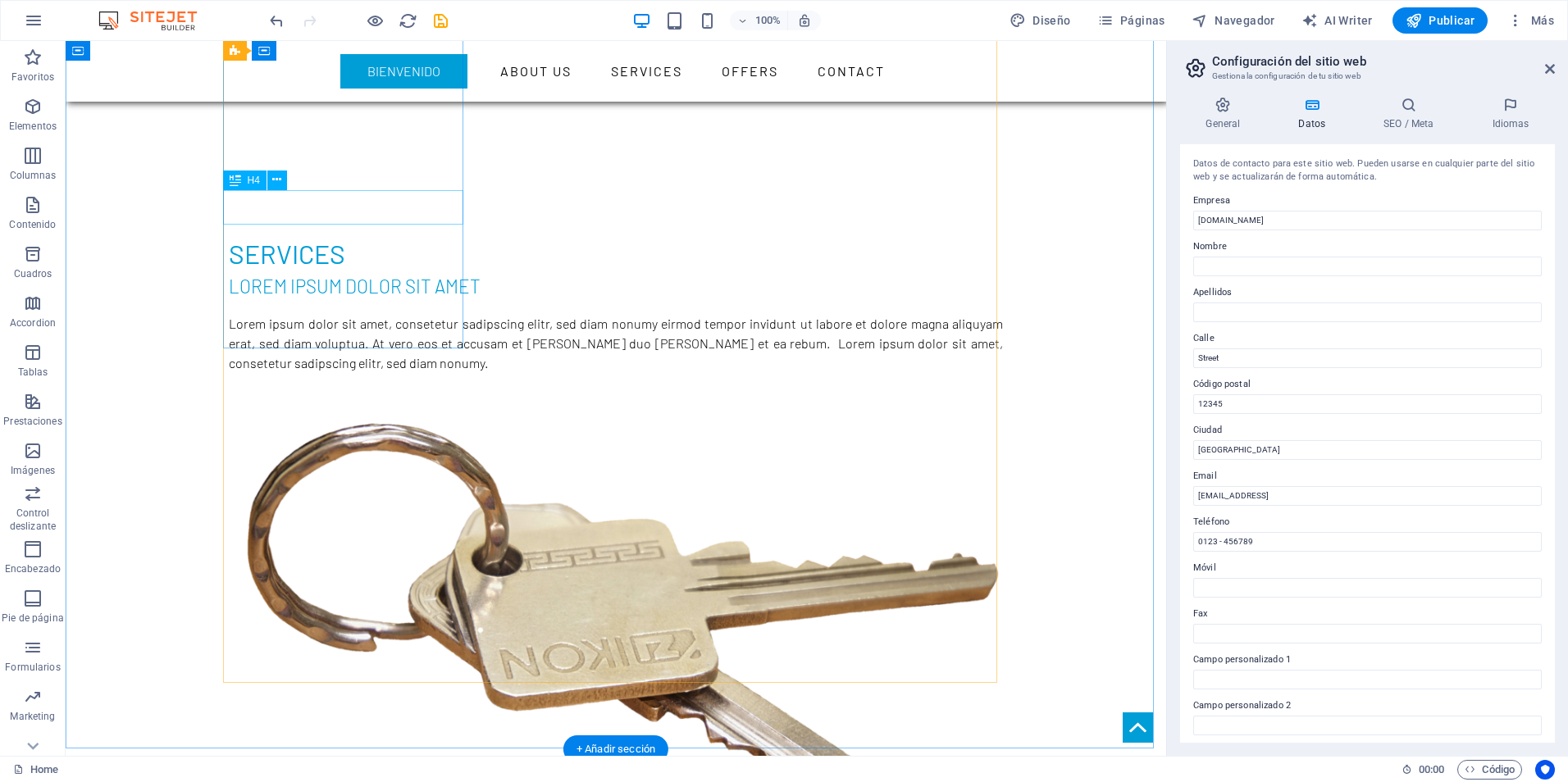
scroll to position [1658, 0]
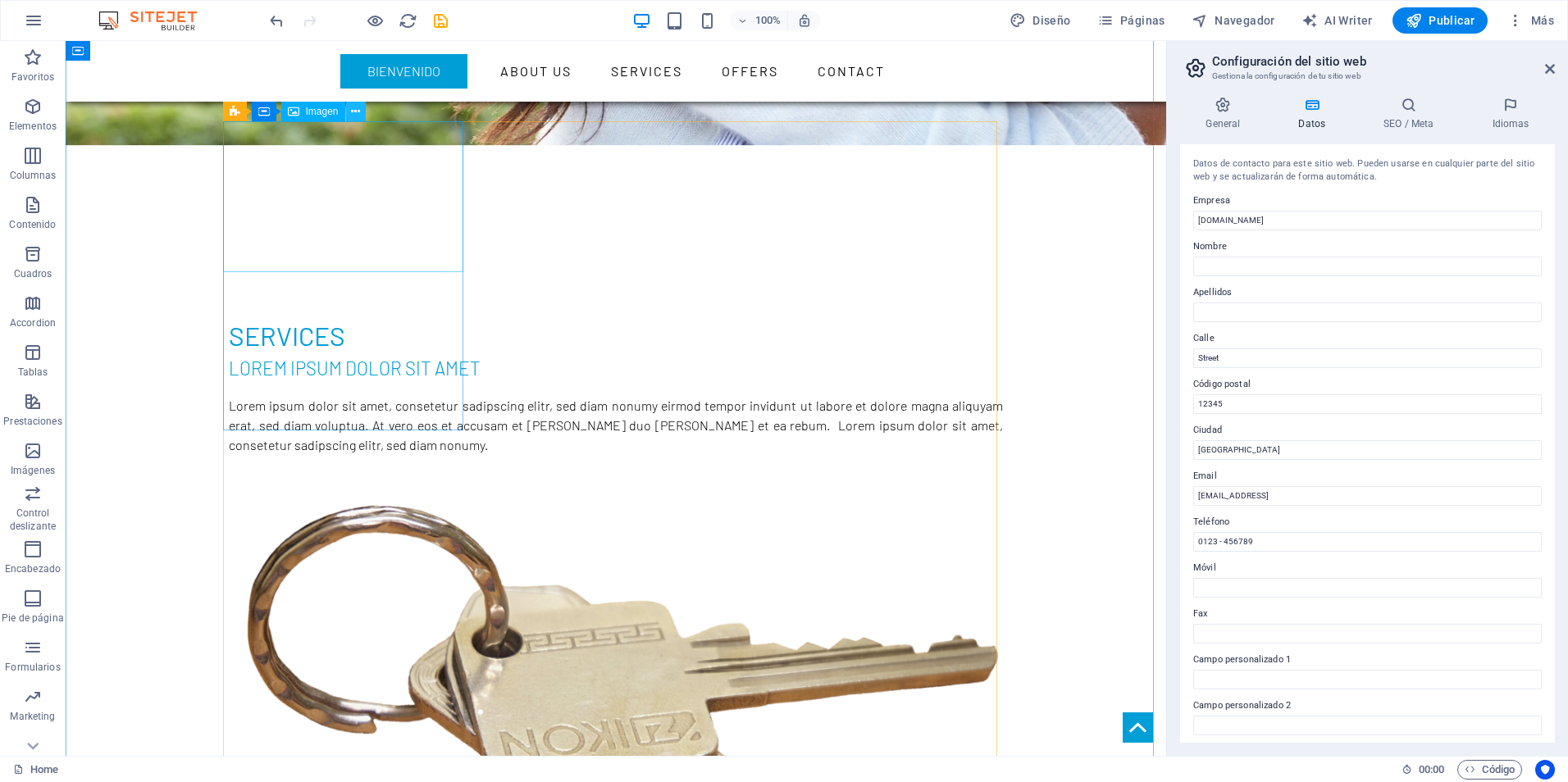
click at [352, 114] on icon at bounding box center [355, 112] width 9 height 17
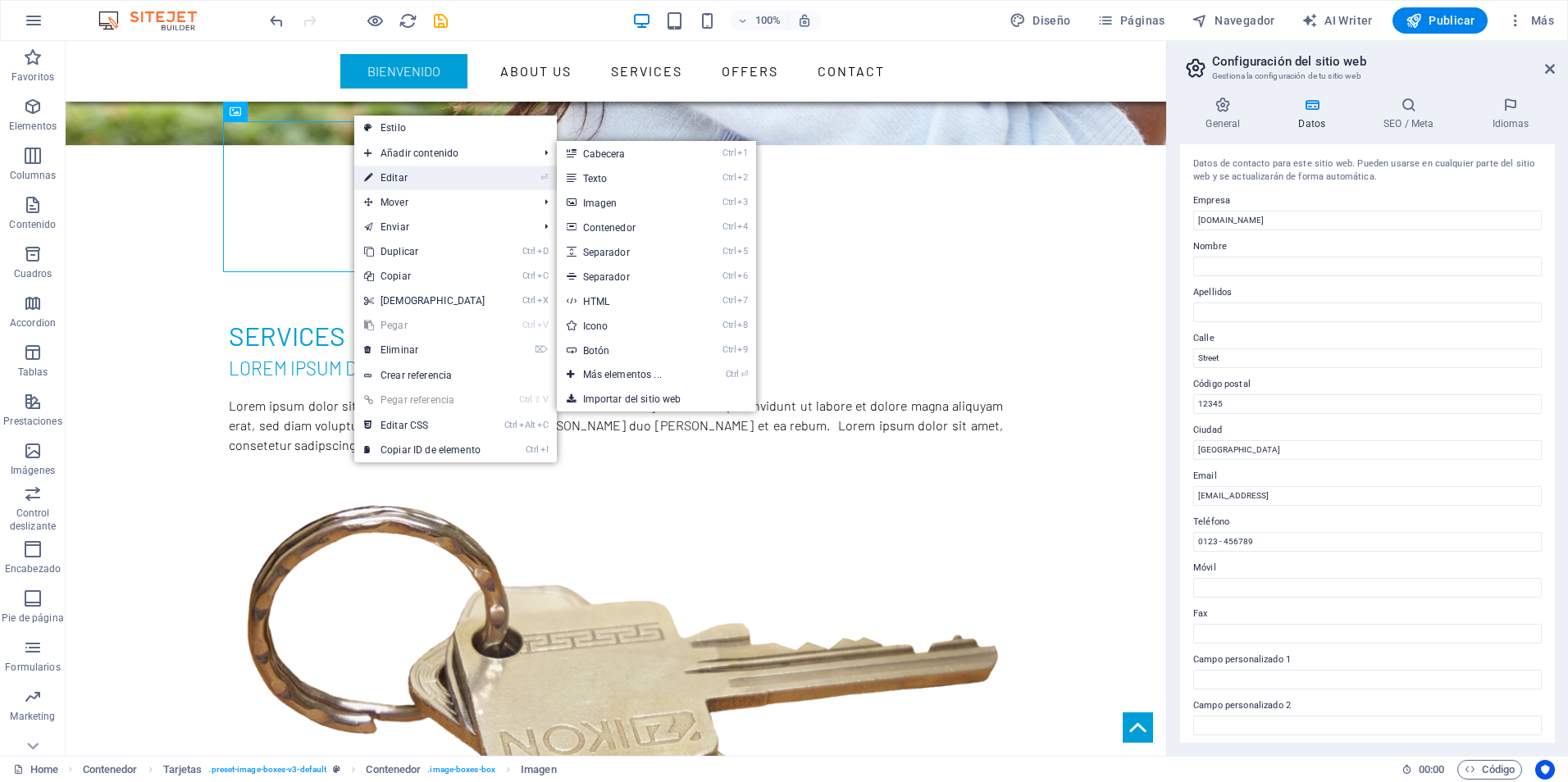
click at [404, 178] on link "⏎ Editar" at bounding box center [424, 178] width 141 height 25
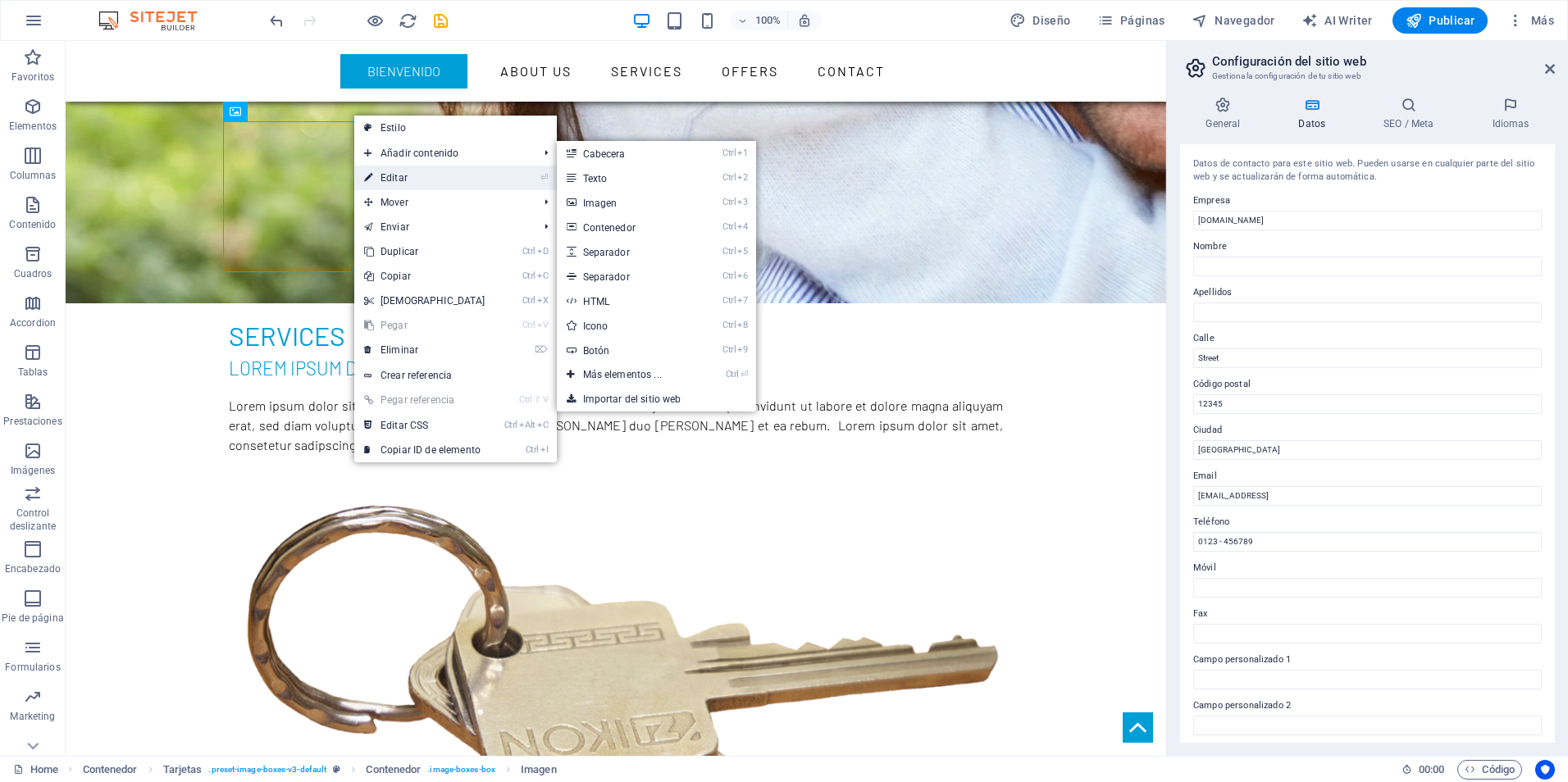
select select "%"
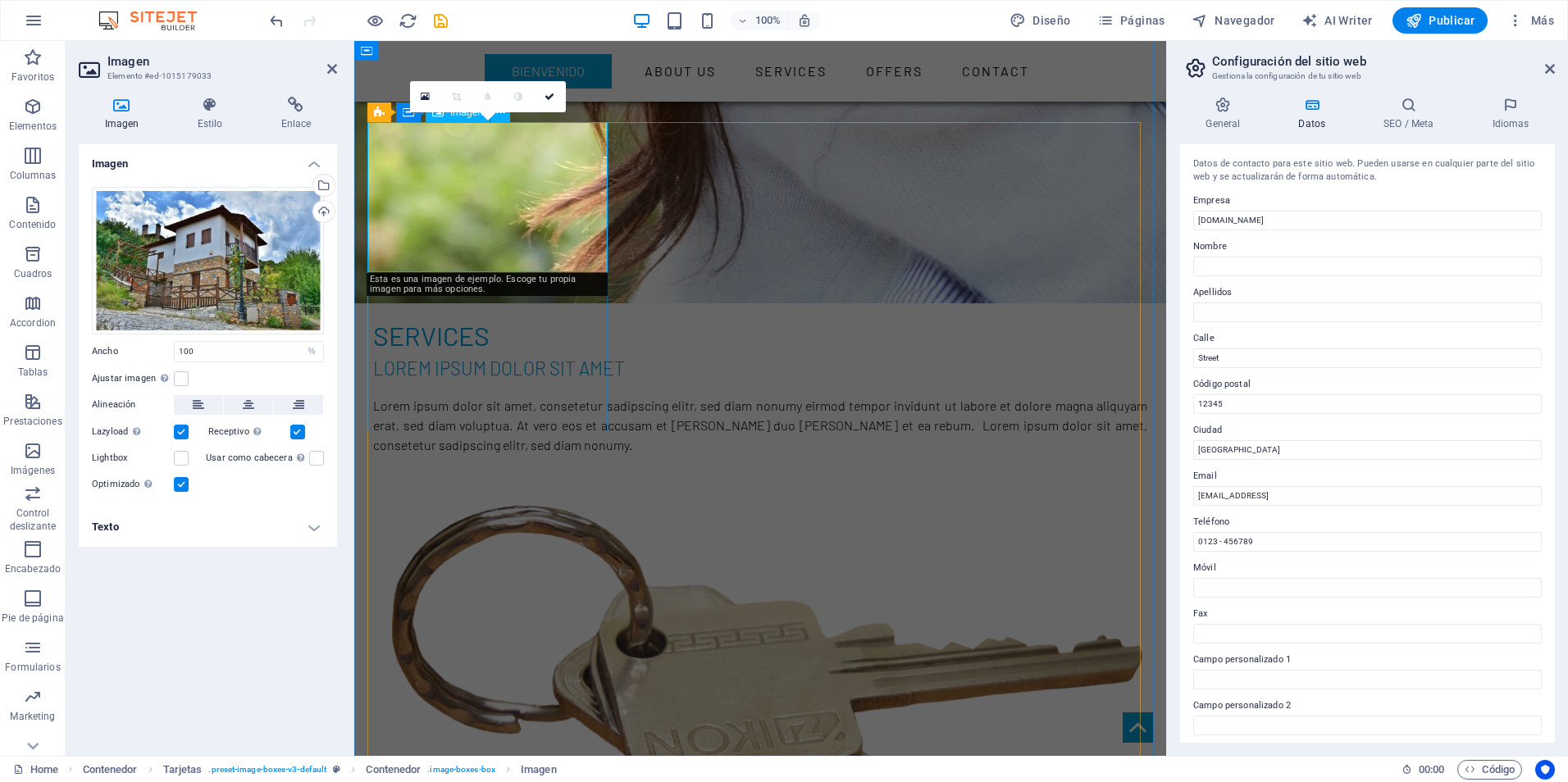
scroll to position [1657, 0]
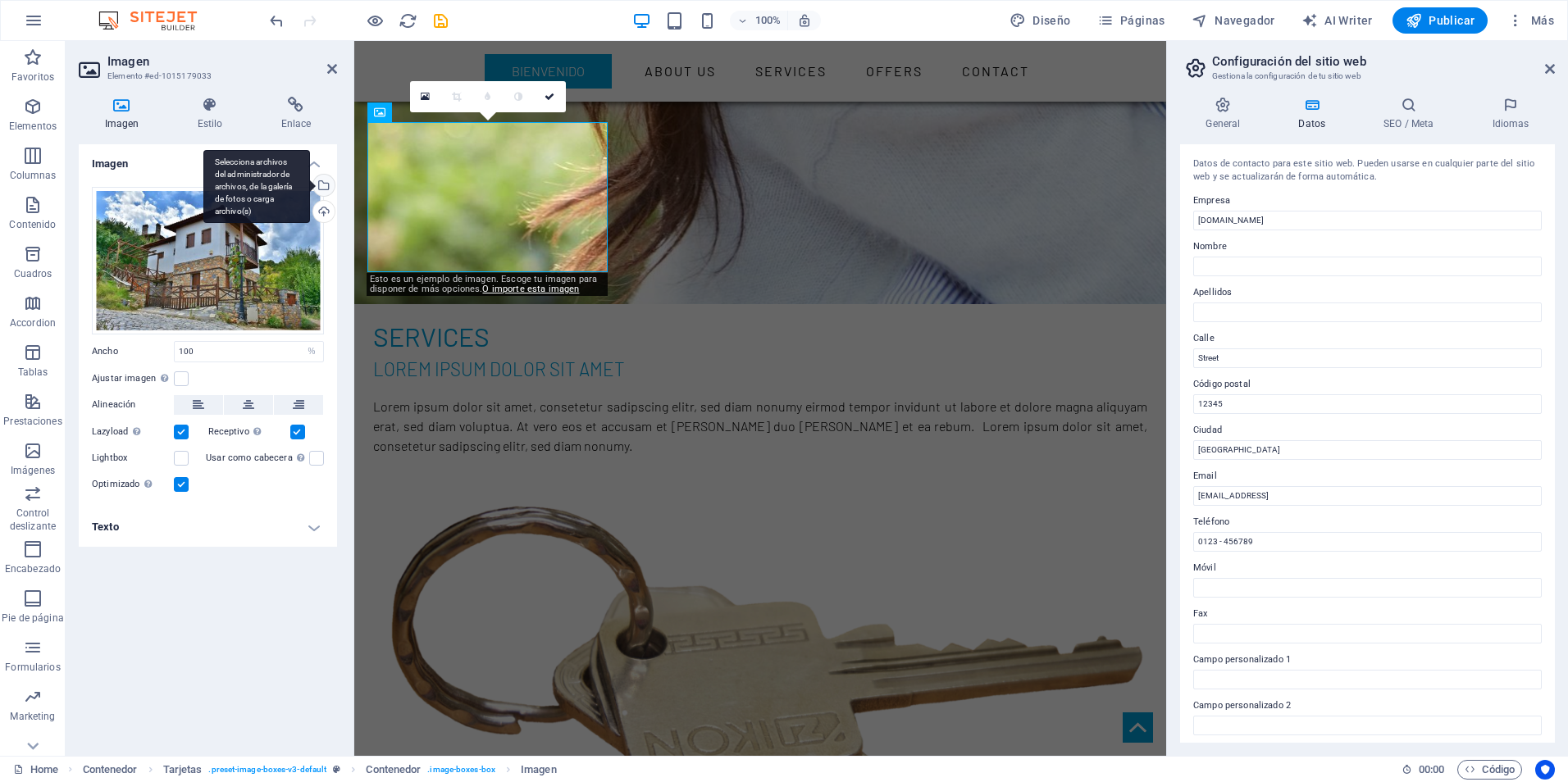
click at [310, 186] on div "Selecciona archivos del administrador de archivos, de la galería de fotos o car…" at bounding box center [257, 187] width 107 height 74
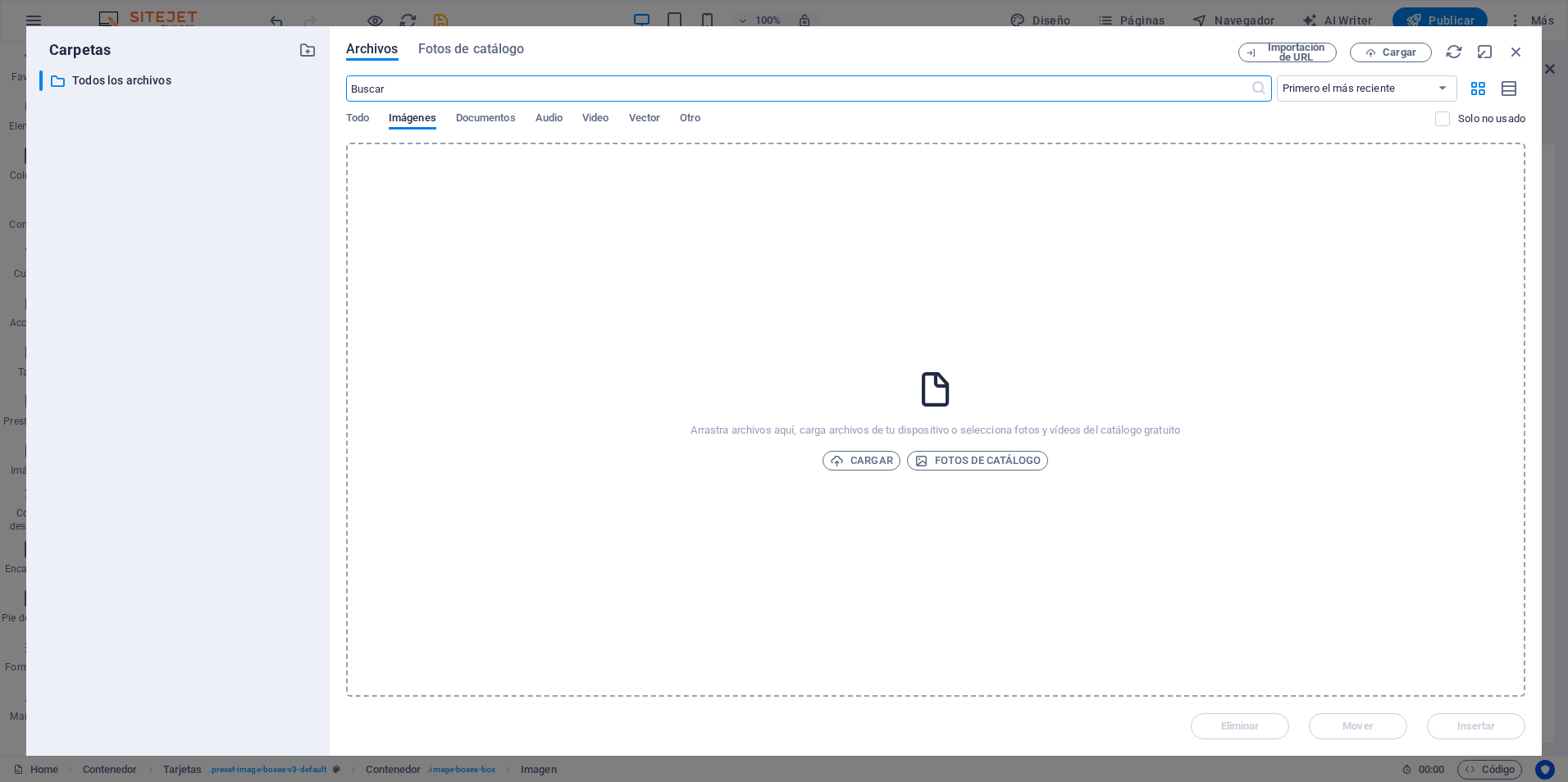
scroll to position [2086, 0]
click at [940, 464] on span "Fotos de catálogo" at bounding box center [978, 461] width 127 height 20
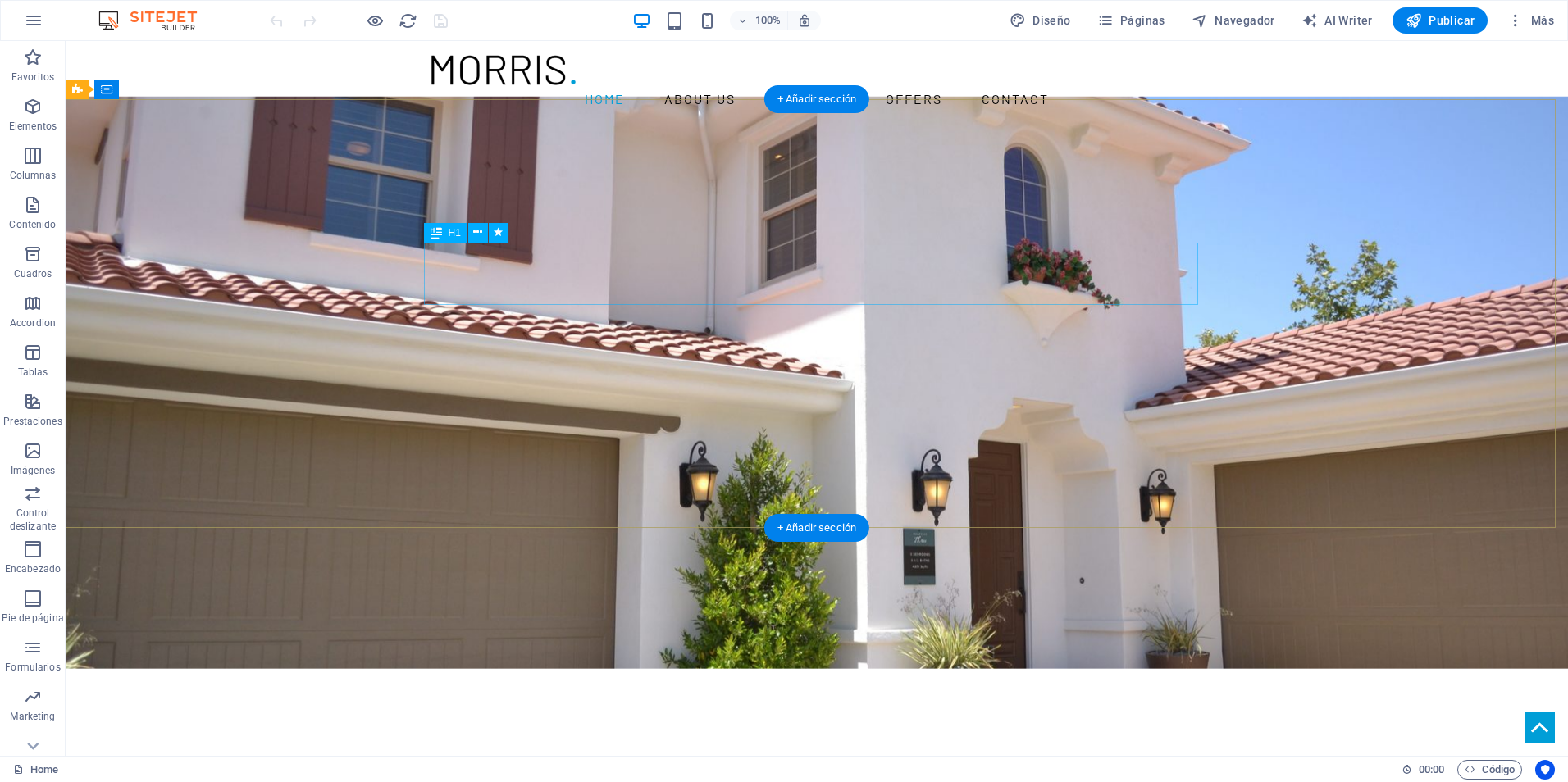
click at [1070, 764] on div "YOUR REAL ESTATE EXPERT" at bounding box center [816, 795] width 774 height 63
click at [1038, 764] on div "YOUR REAL ESTATE EXPERT" at bounding box center [816, 795] width 774 height 63
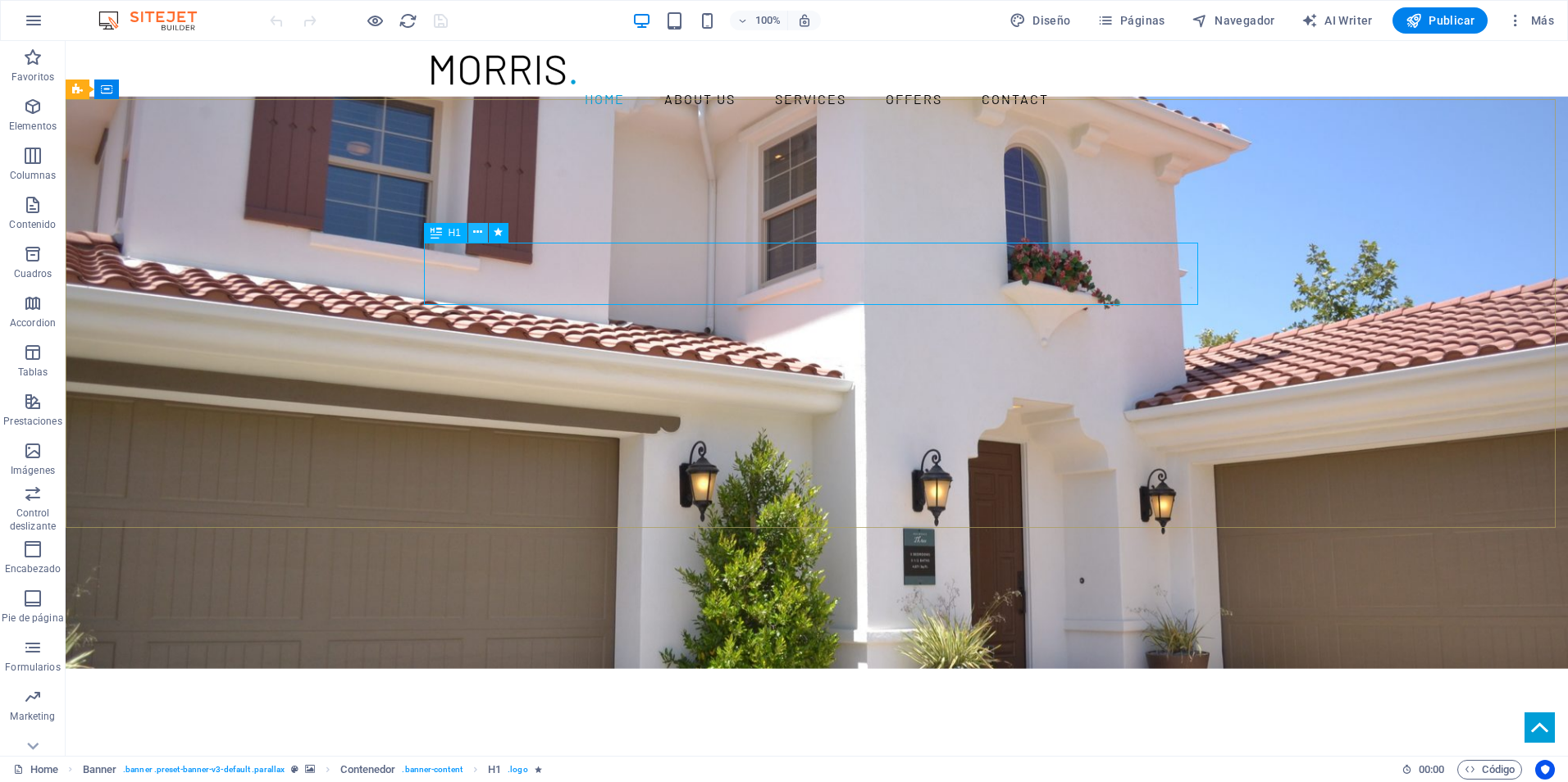
click at [477, 240] on icon at bounding box center [477, 232] width 9 height 17
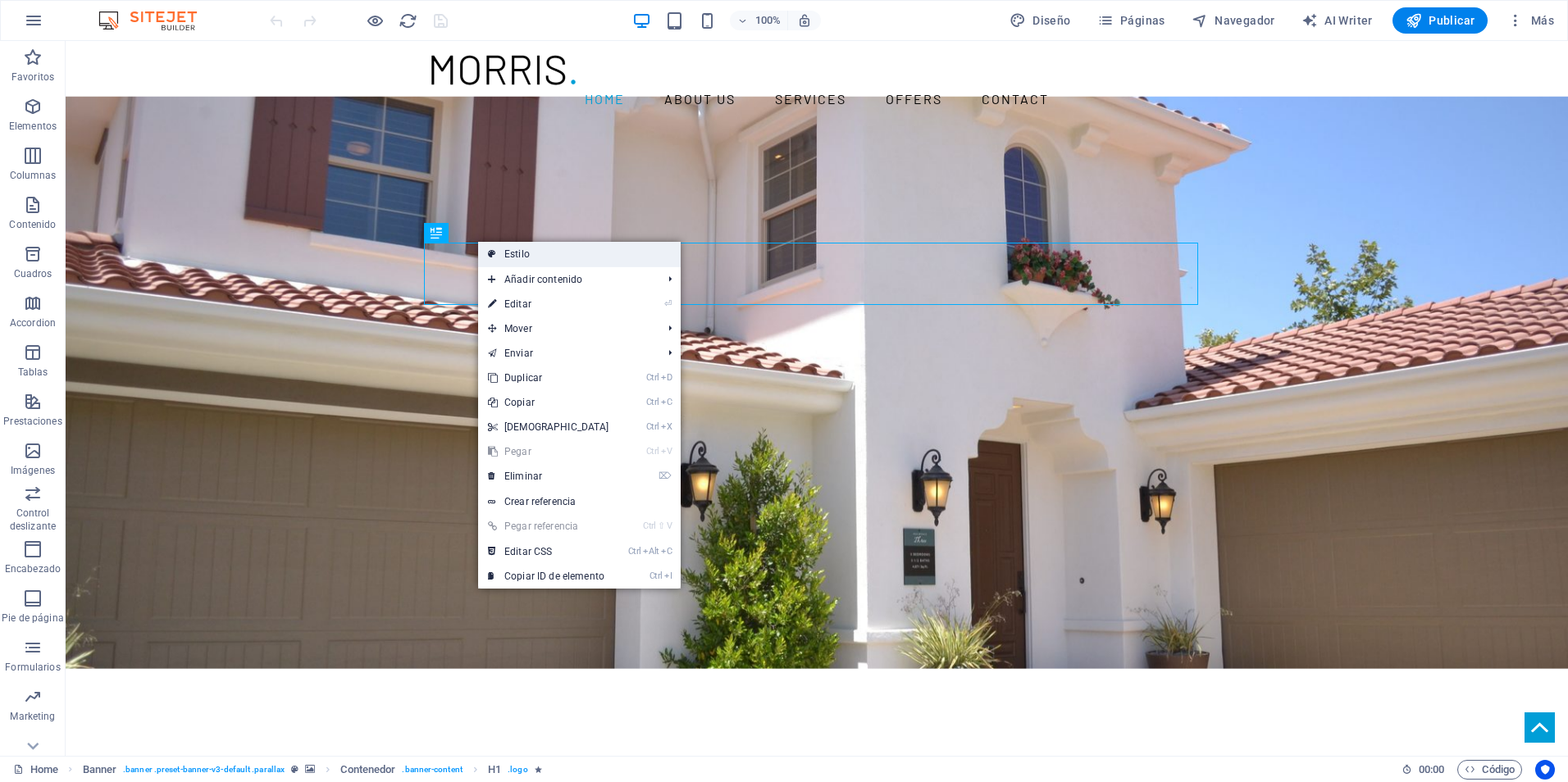
click at [510, 254] on link "Estilo" at bounding box center [579, 254] width 202 height 25
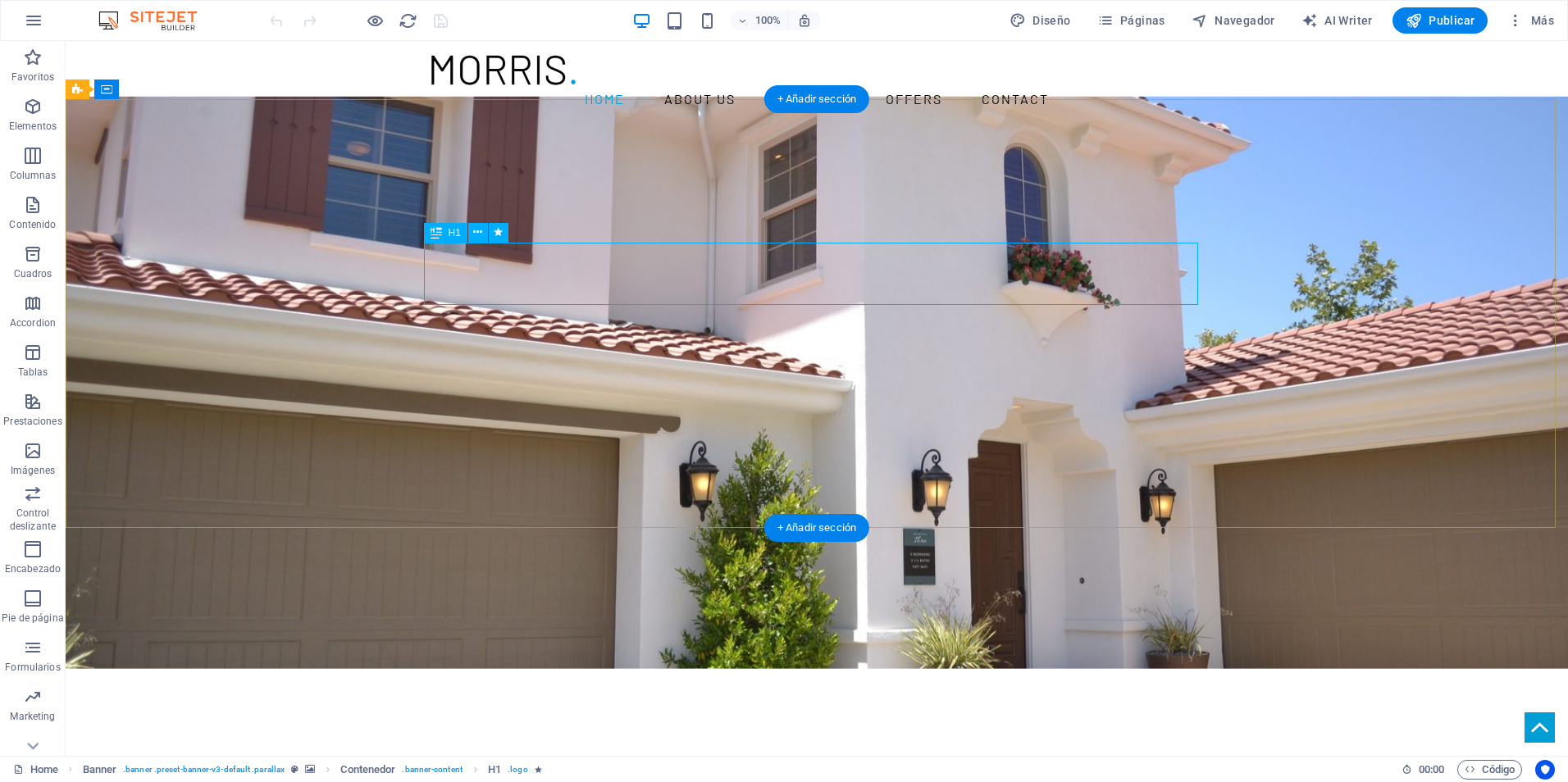
click at [1048, 764] on div "YOUR REAL ESTATE EXPERT" at bounding box center [816, 795] width 774 height 63
click at [477, 232] on icon at bounding box center [477, 232] width 9 height 17
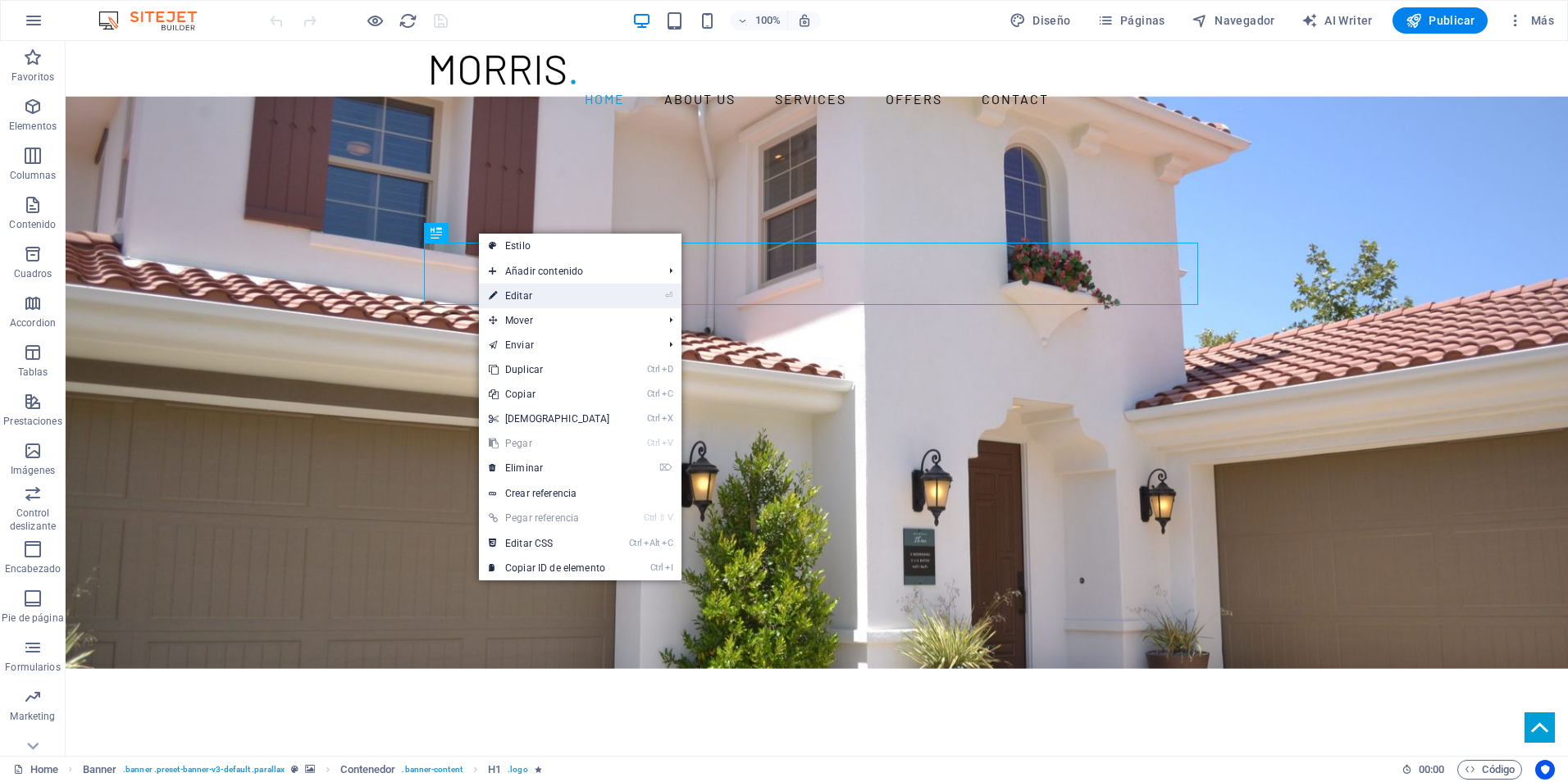
click at [536, 296] on link "⏎ Editar" at bounding box center [549, 296] width 141 height 25
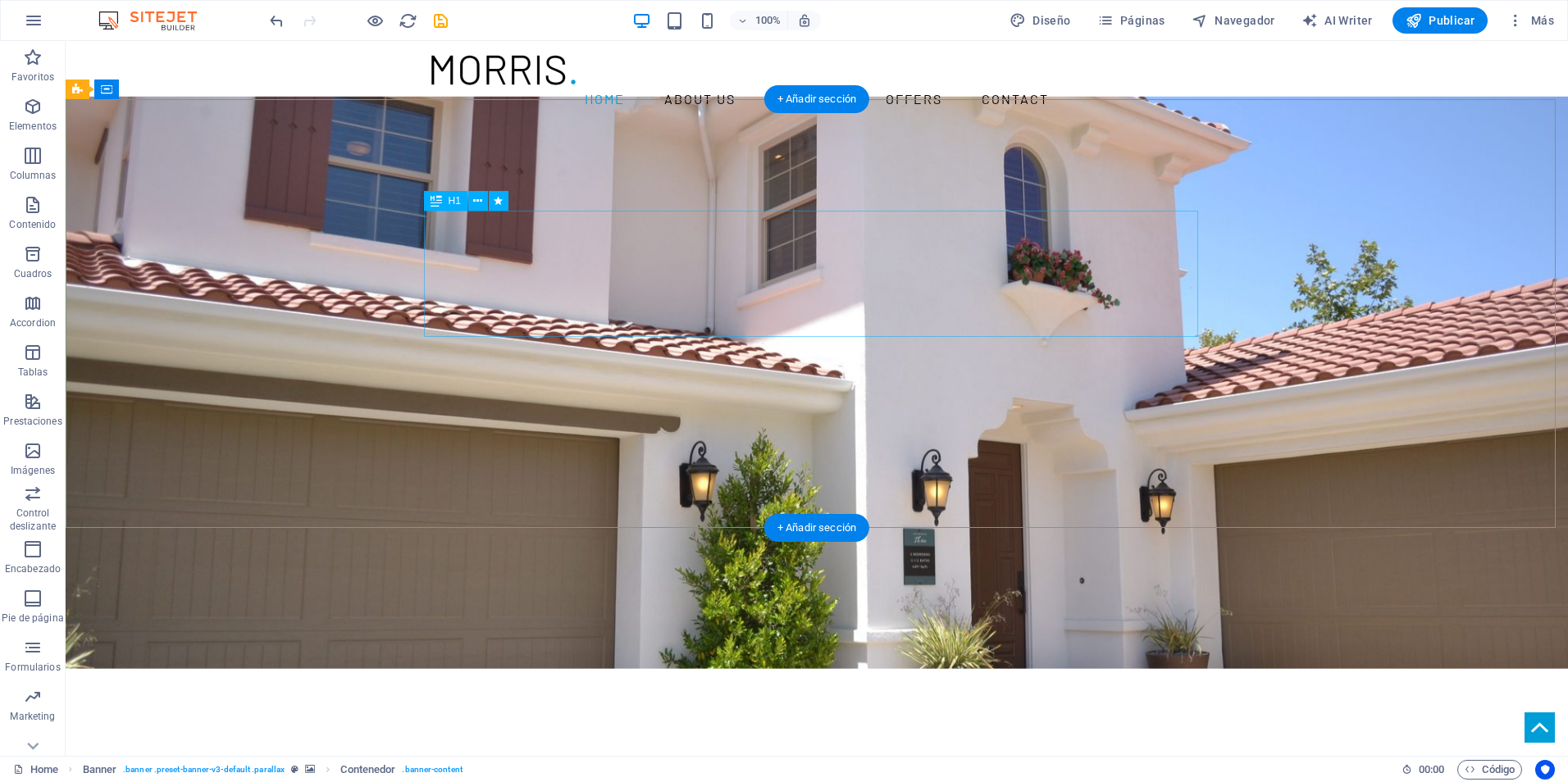
click at [487, 199] on button at bounding box center [478, 201] width 20 height 20
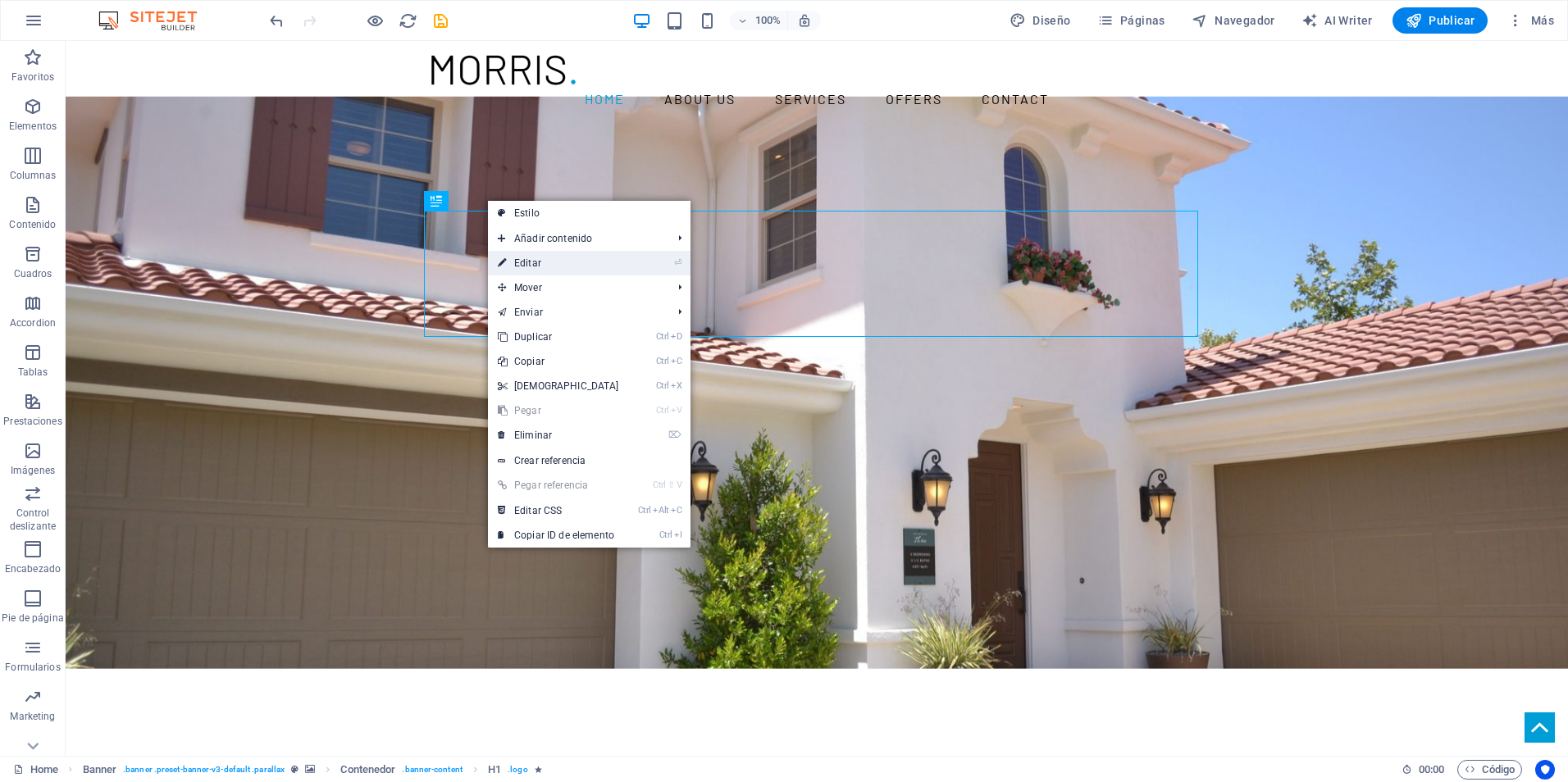
drag, startPoint x: 549, startPoint y: 265, endPoint x: 194, endPoint y: 223, distance: 357.5
click at [549, 265] on link "⏎ Editar" at bounding box center [558, 263] width 141 height 25
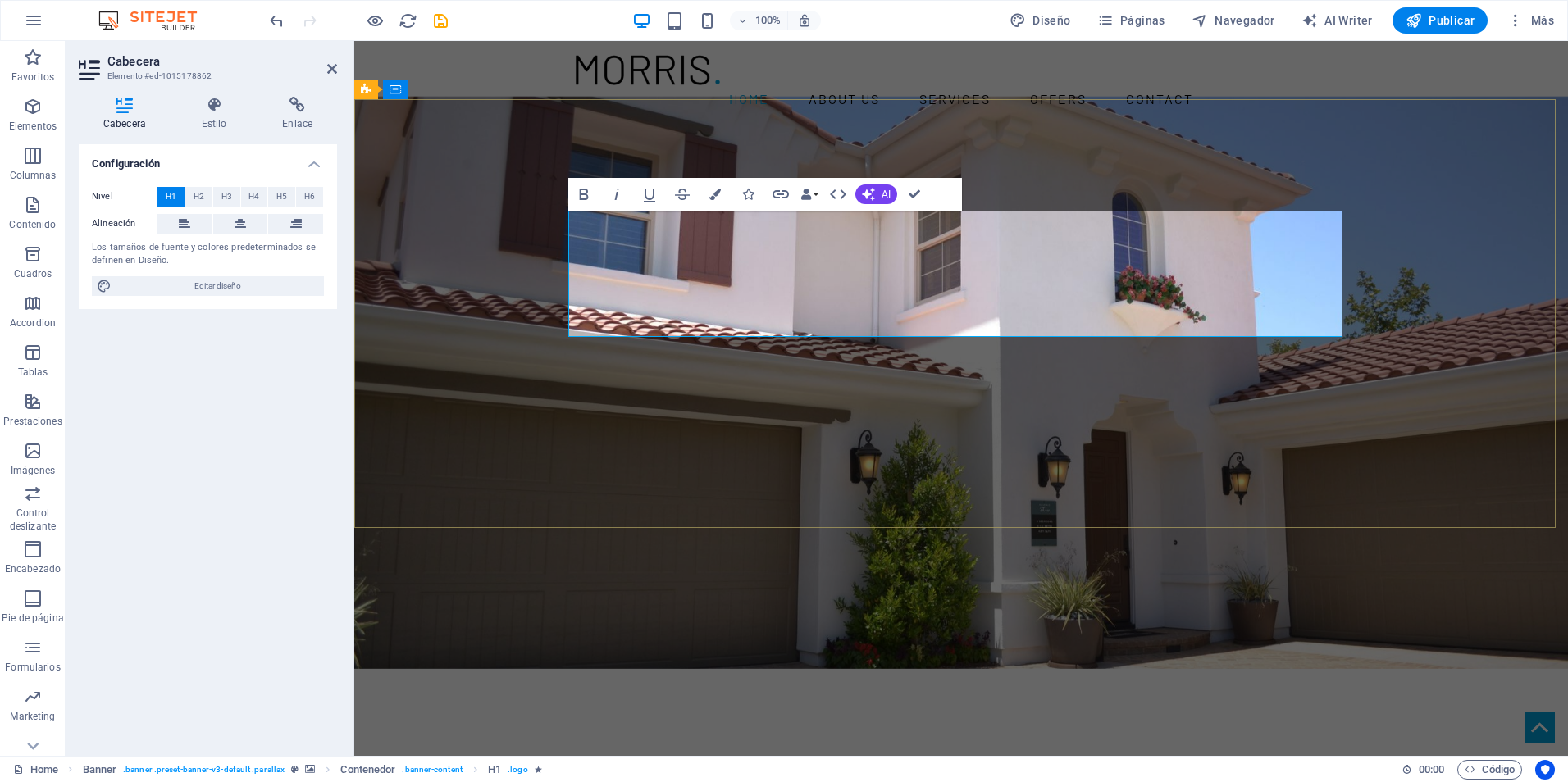
drag, startPoint x: 757, startPoint y: 399, endPoint x: 1047, endPoint y: 400, distance: 290.0
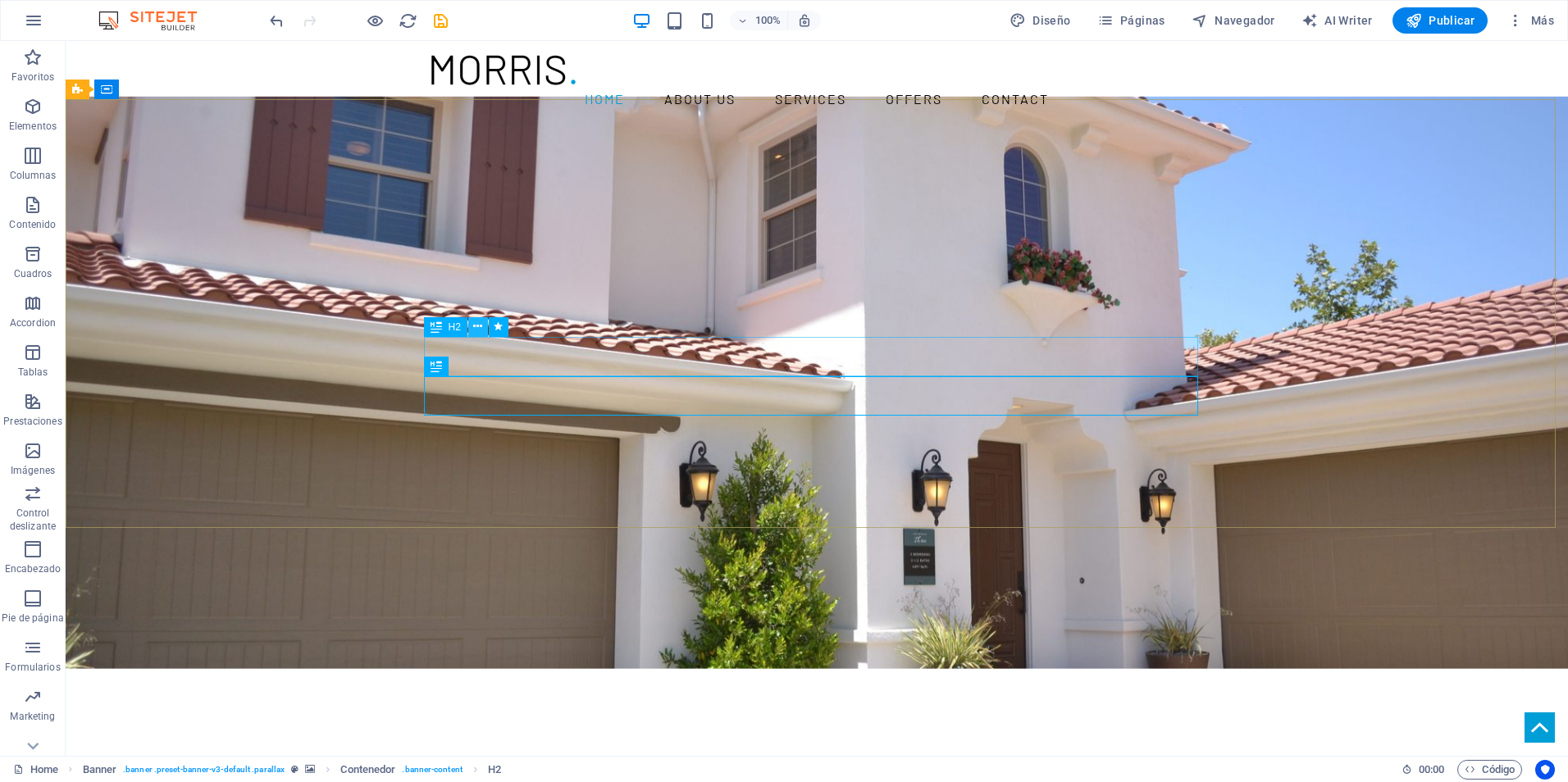
click at [480, 321] on icon at bounding box center [477, 326] width 9 height 17
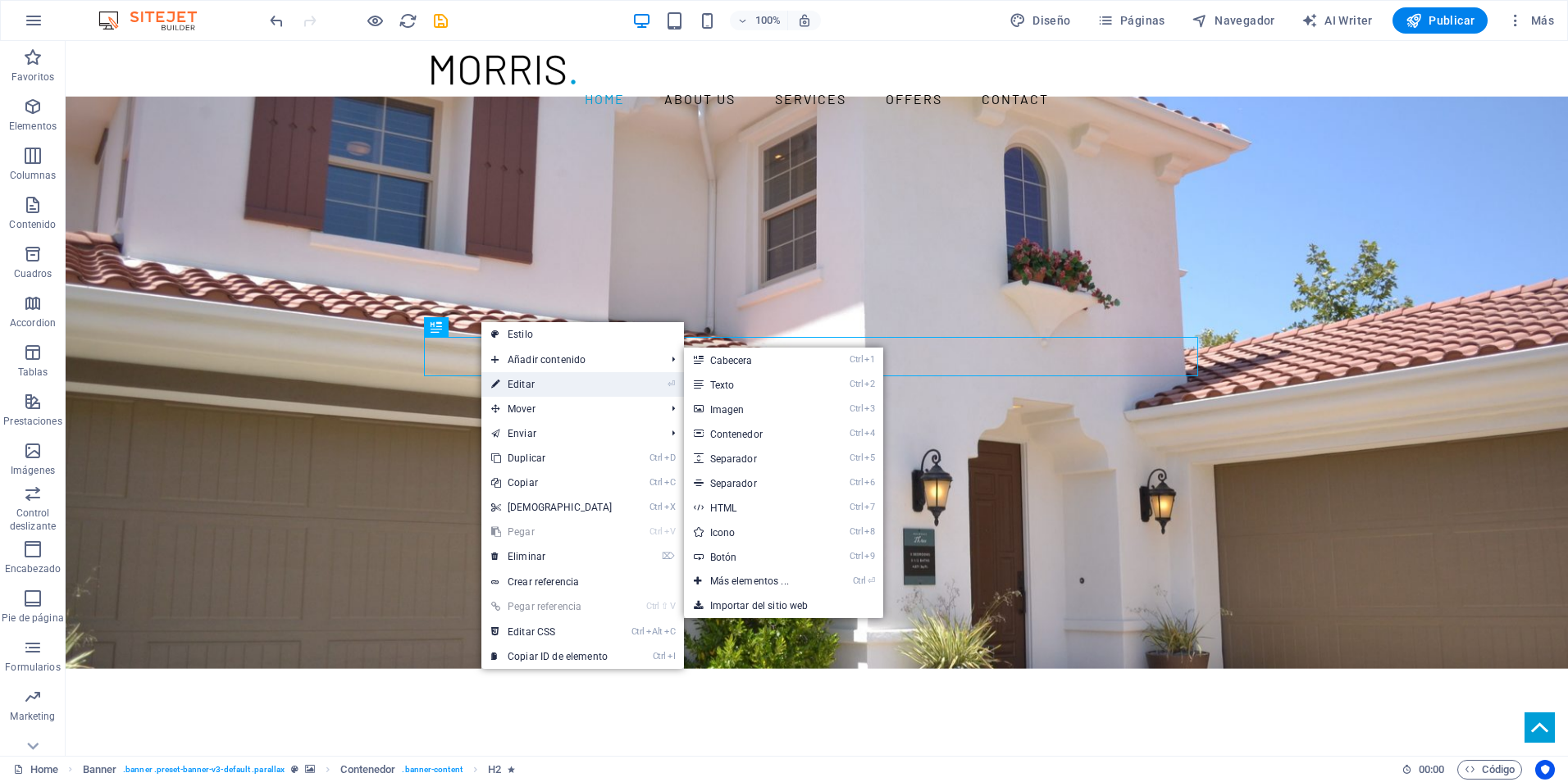
drag, startPoint x: 622, startPoint y: 423, endPoint x: 531, endPoint y: 388, distance: 97.5
click at [531, 388] on link "⏎ Editar" at bounding box center [552, 385] width 141 height 25
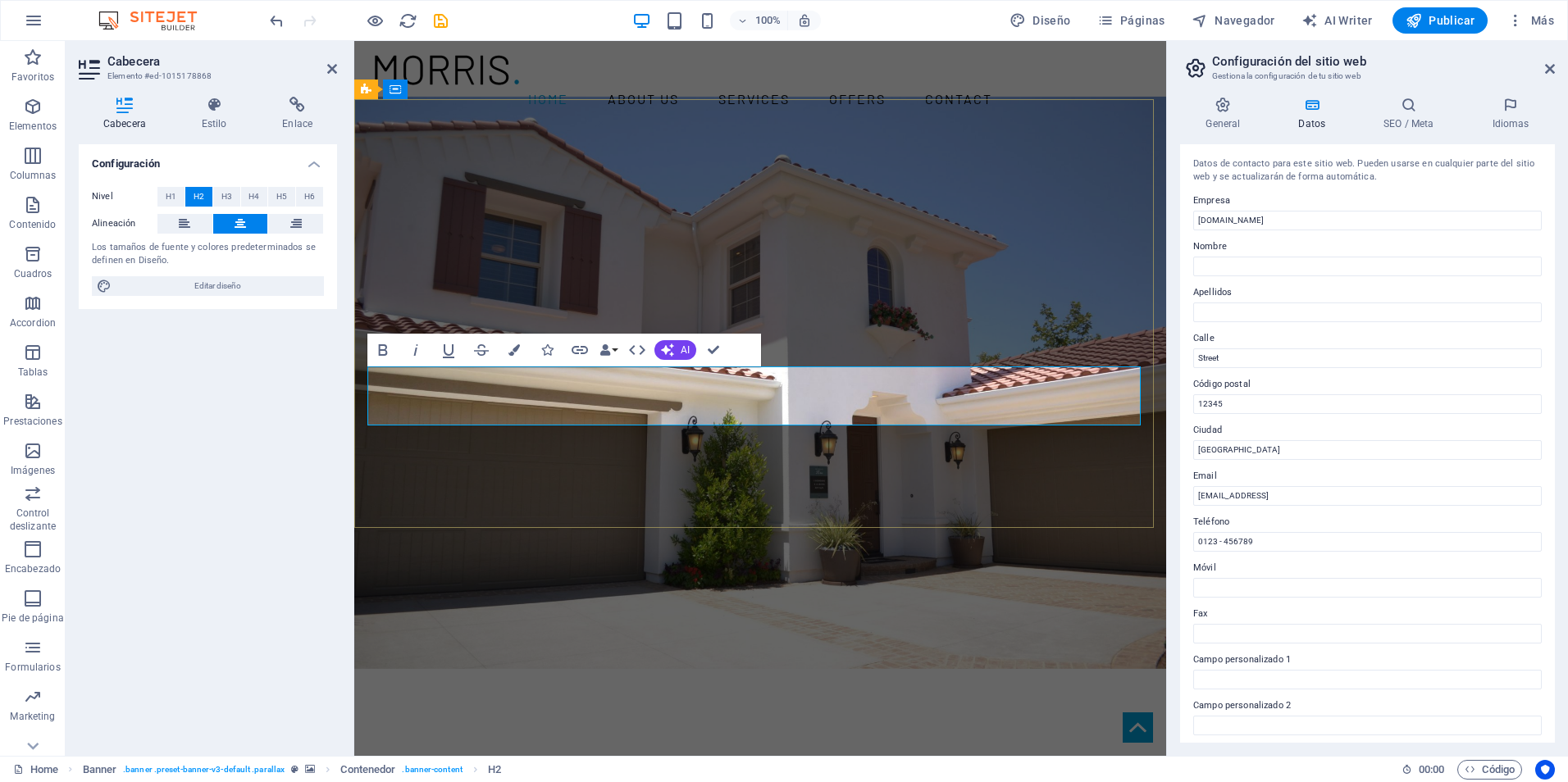
drag, startPoint x: 882, startPoint y: 406, endPoint x: 853, endPoint y: 401, distance: 29.4
drag, startPoint x: 766, startPoint y: 398, endPoint x: 788, endPoint y: 406, distance: 23.4
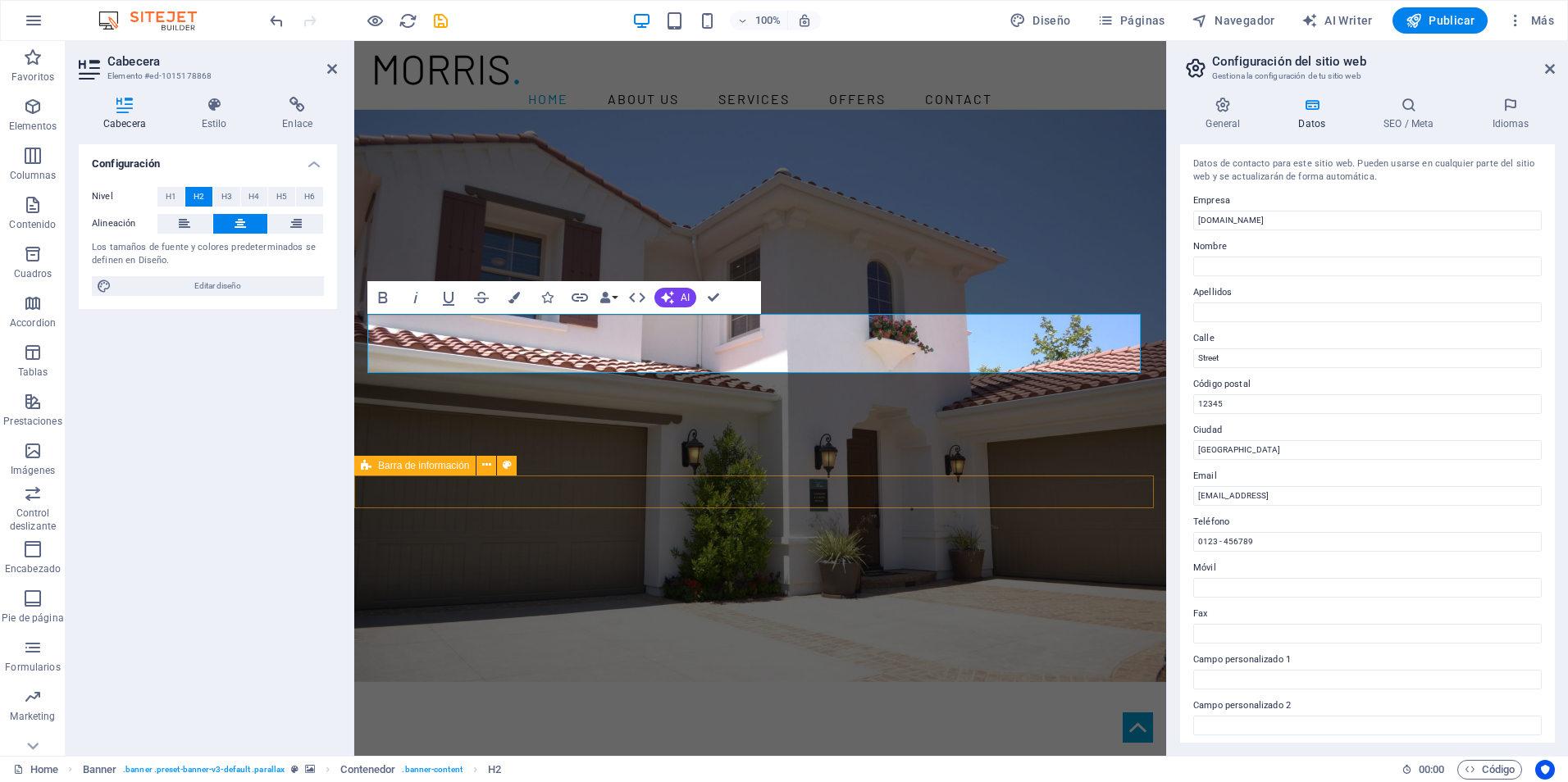
scroll to position [82, 0]
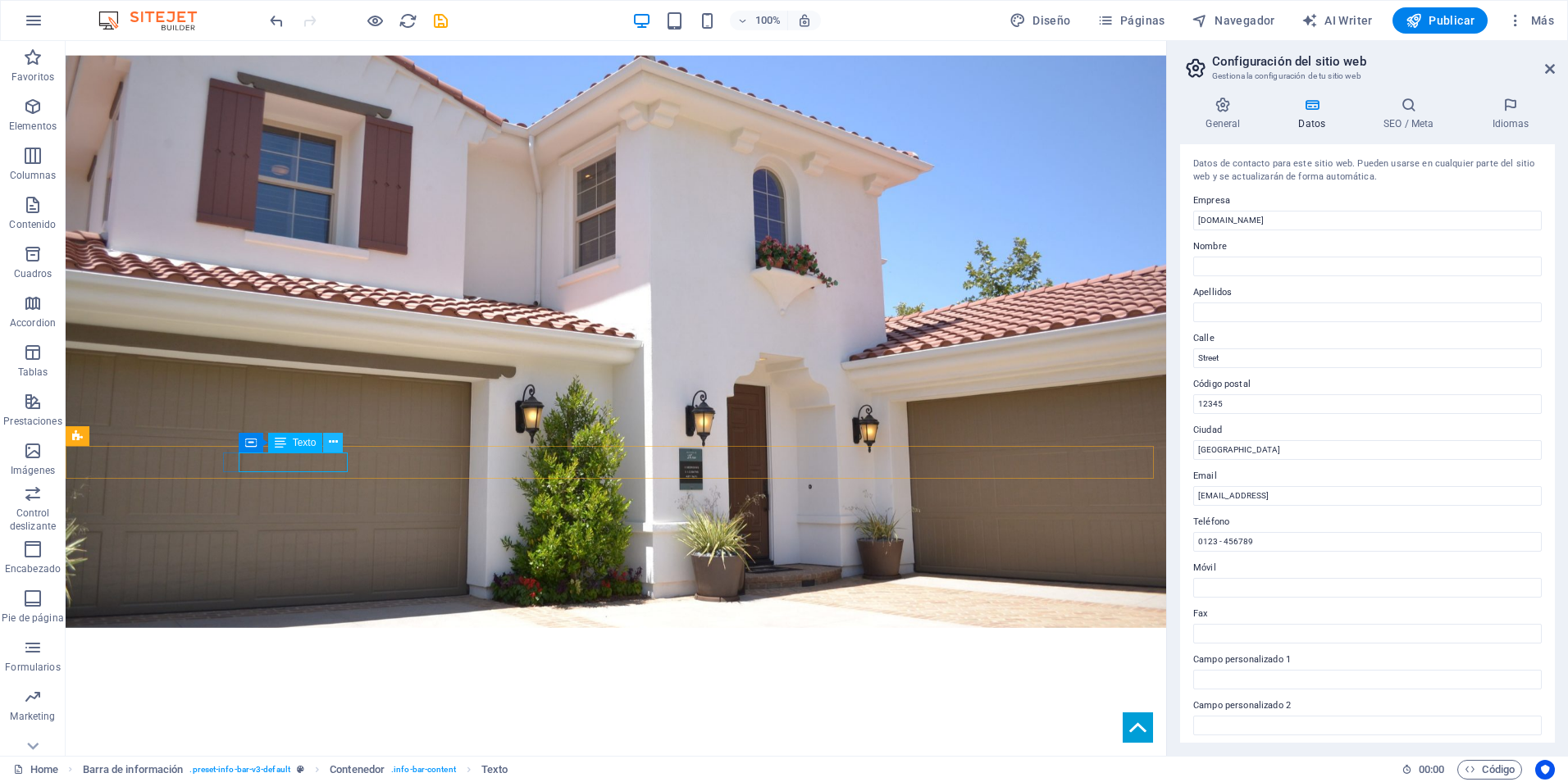
click at [336, 448] on icon at bounding box center [333, 442] width 9 height 17
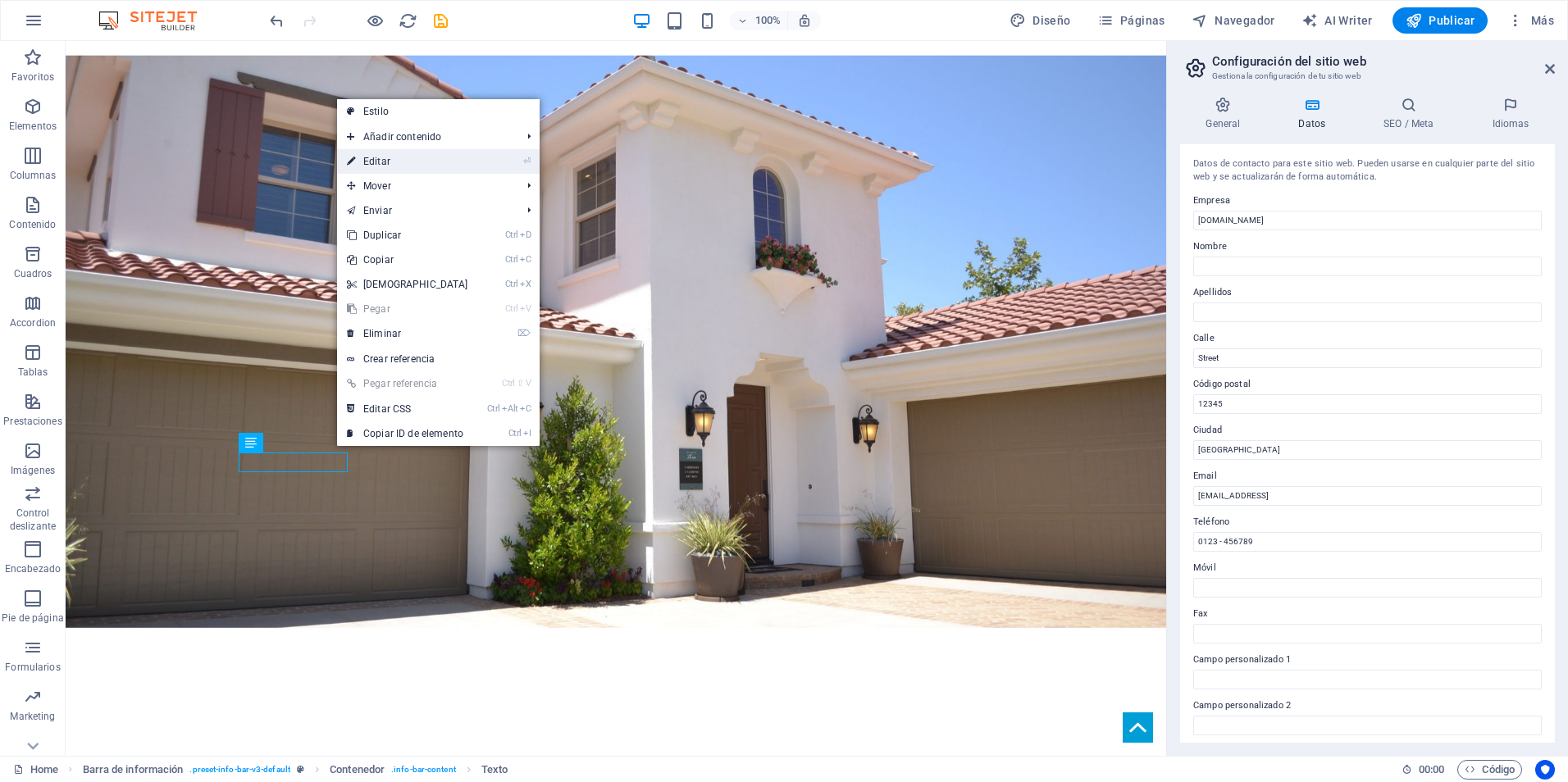
drag, startPoint x: 37, startPoint y: 126, endPoint x: 392, endPoint y: 166, distance: 357.2
click at [392, 166] on link "⏎ Editar" at bounding box center [407, 162] width 141 height 25
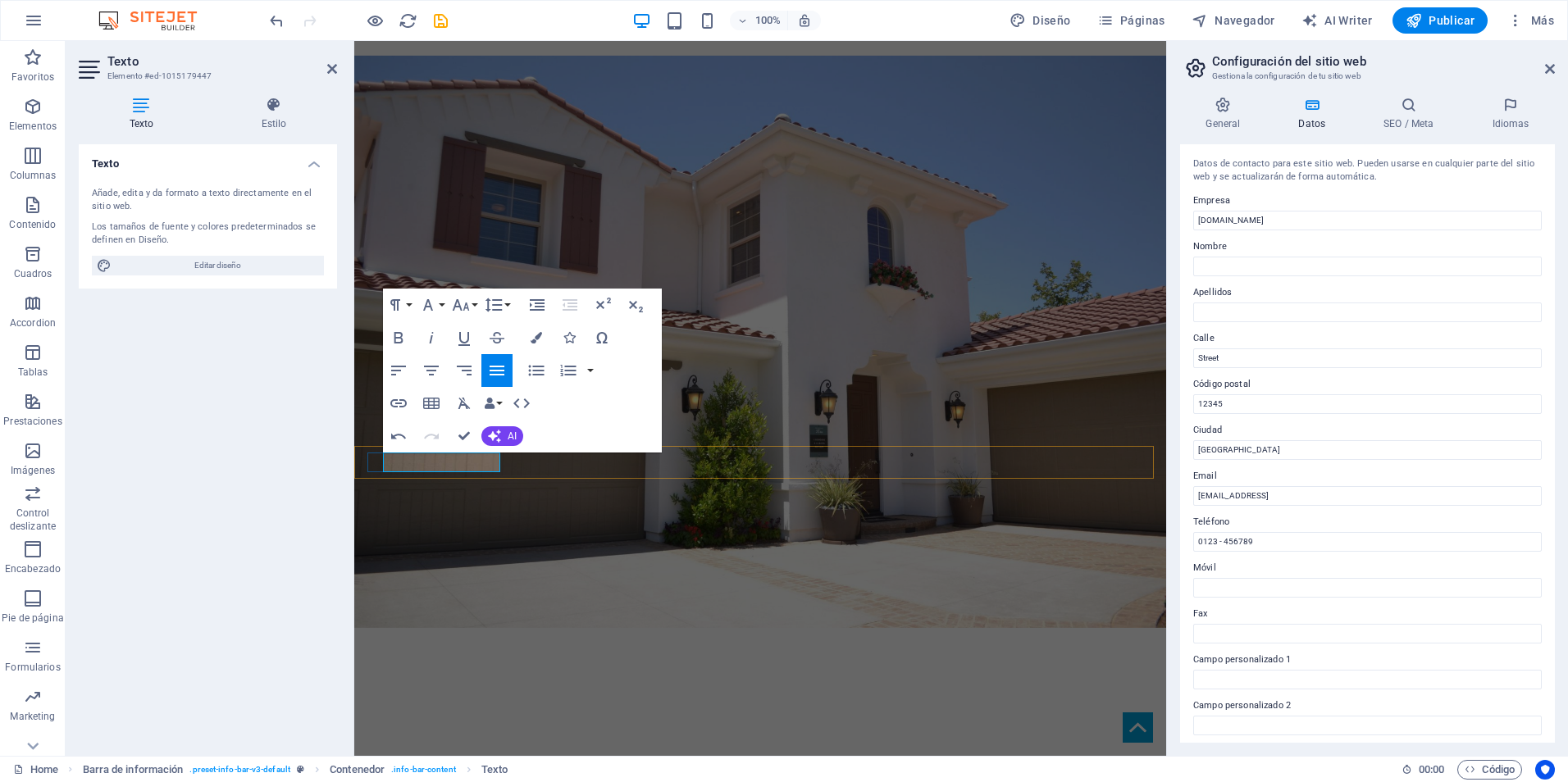
click at [1308, 446] on input "Berlin" at bounding box center [1367, 451] width 348 height 20
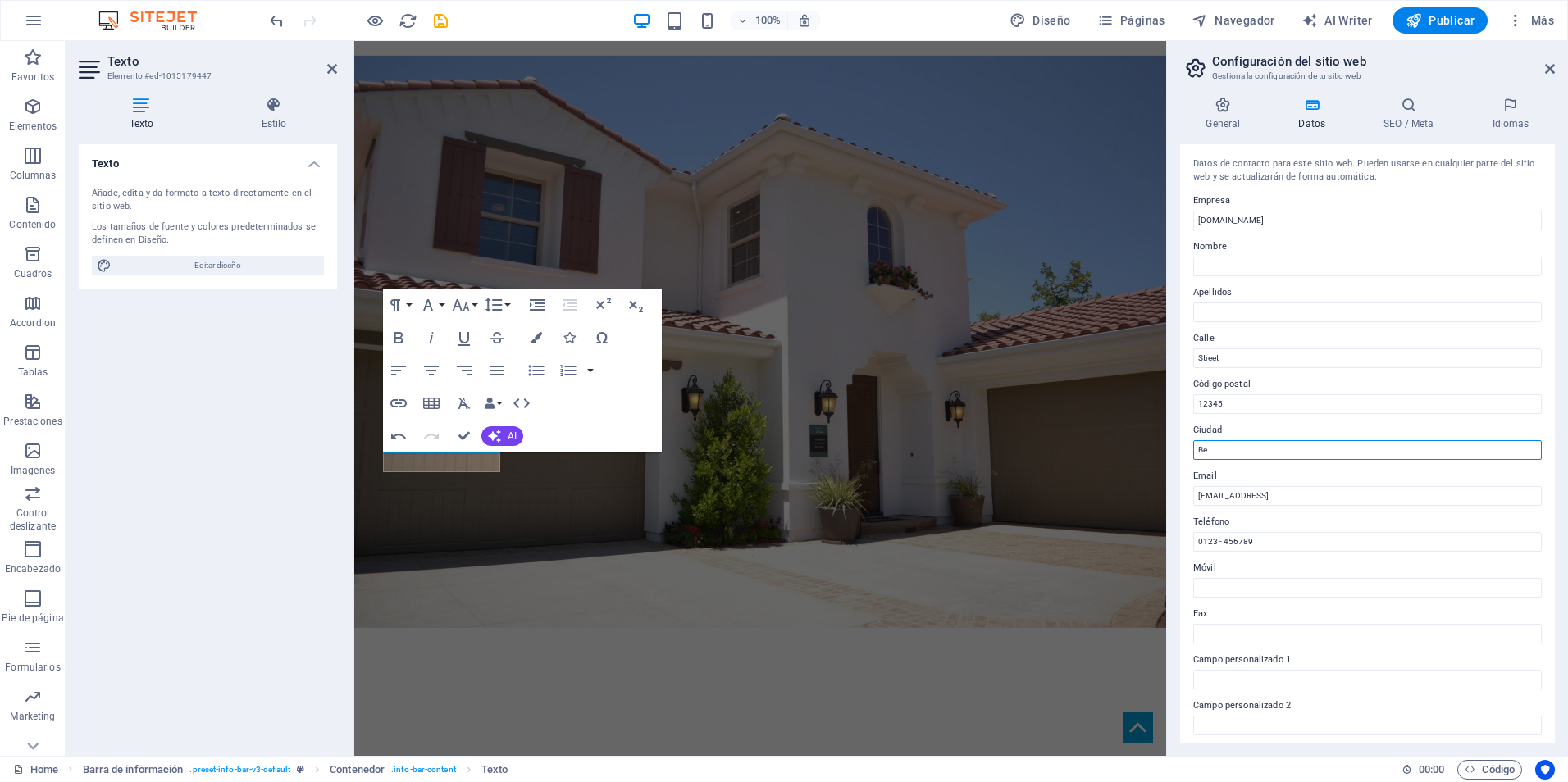
type input "B"
type input "[GEOGRAPHIC_DATA]"
click at [1252, 349] on input "Street" at bounding box center [1367, 358] width 348 height 20
type input "S"
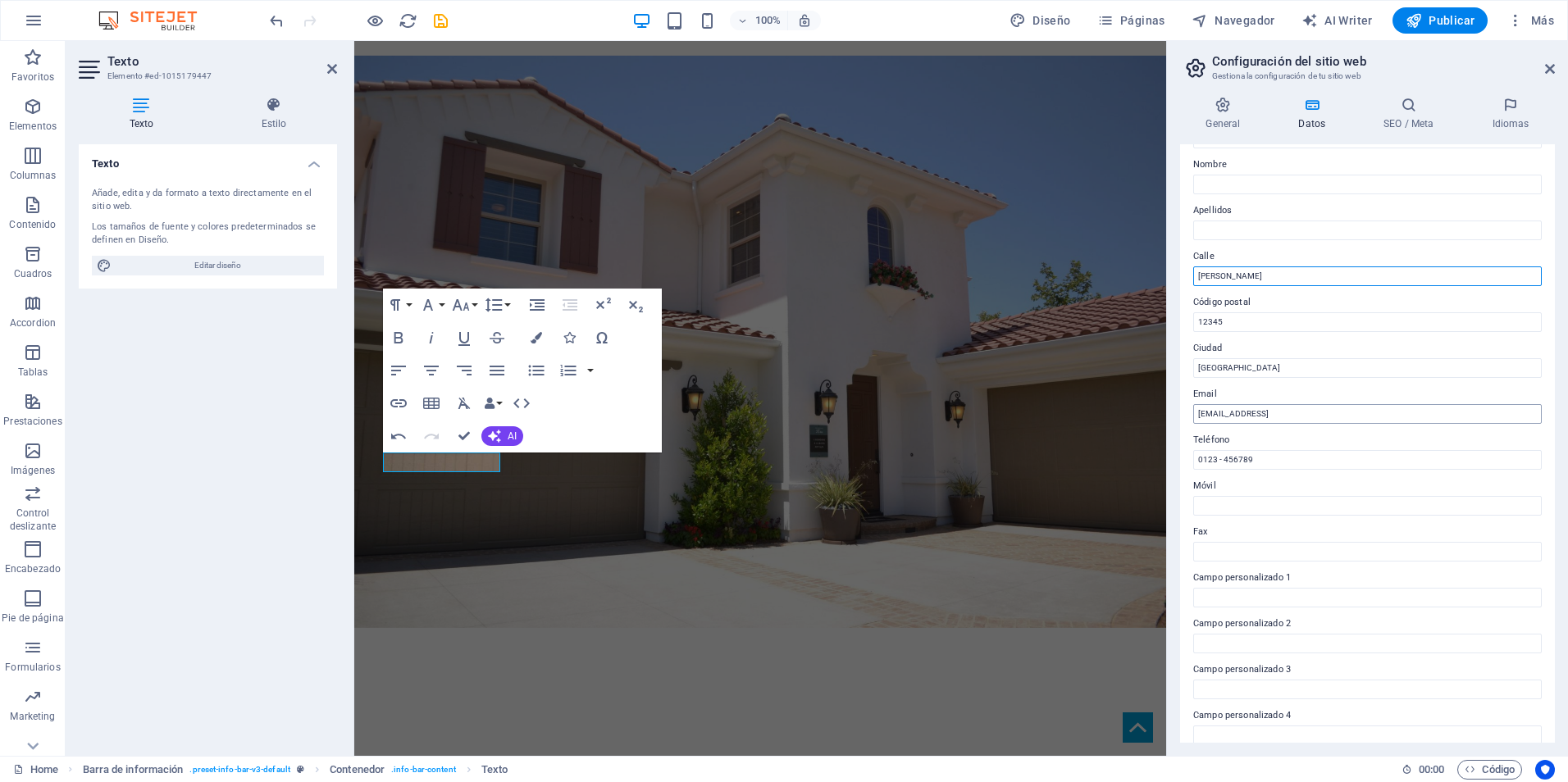
type input "[PERSON_NAME]"
click at [1403, 422] on input "92eade04a564fa03f661a21ec3f1e3@cpanel.local" at bounding box center [1367, 414] width 348 height 20
type input "9"
type input "[EMAIL_ADDRESS][DOMAIN_NAME]"
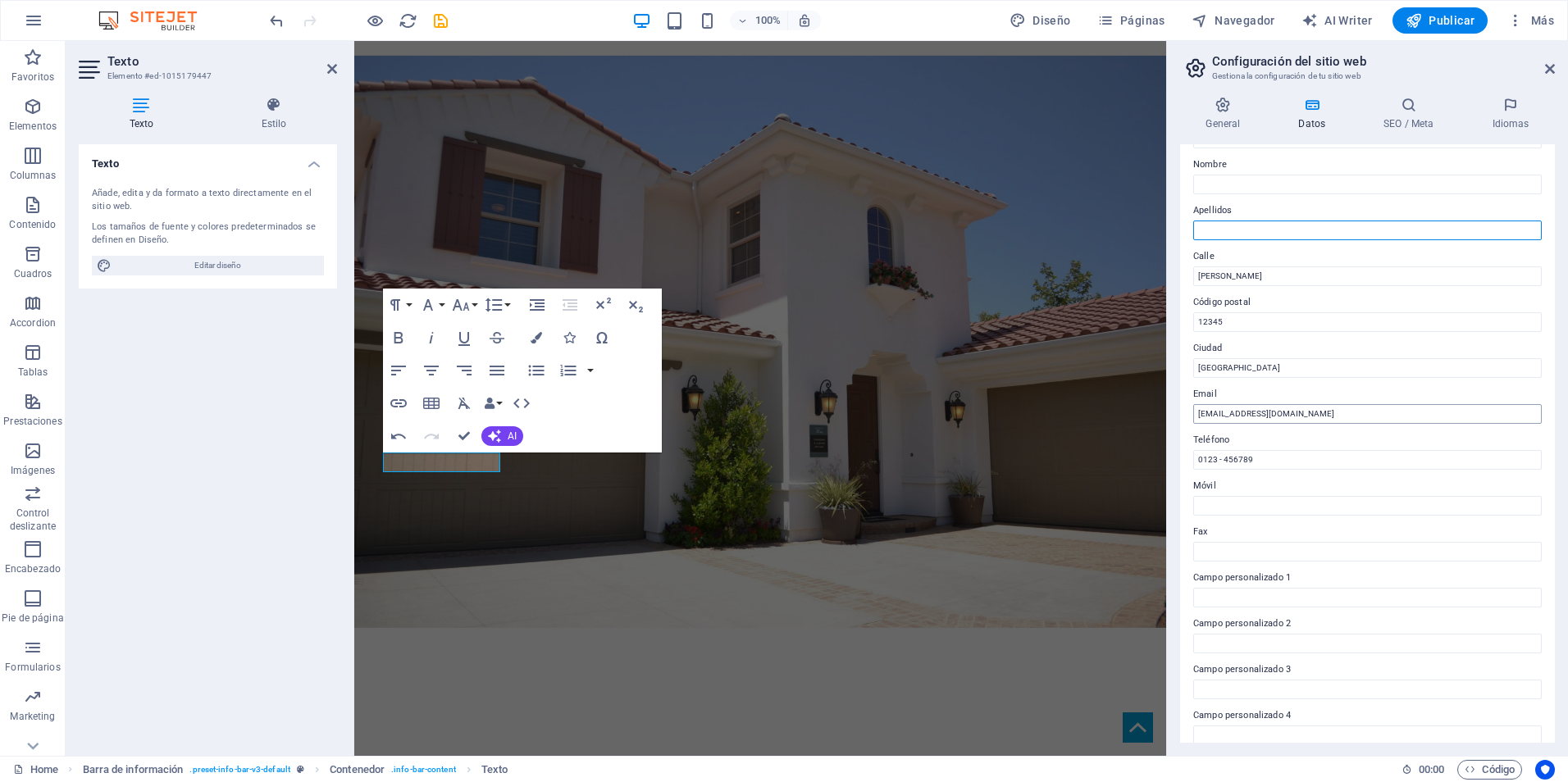
type input "loesjs"
click at [1408, 456] on input "0123 - 456789" at bounding box center [1367, 460] width 348 height 20
type input "0"
type input "01137654777"
type input "lorenzo"
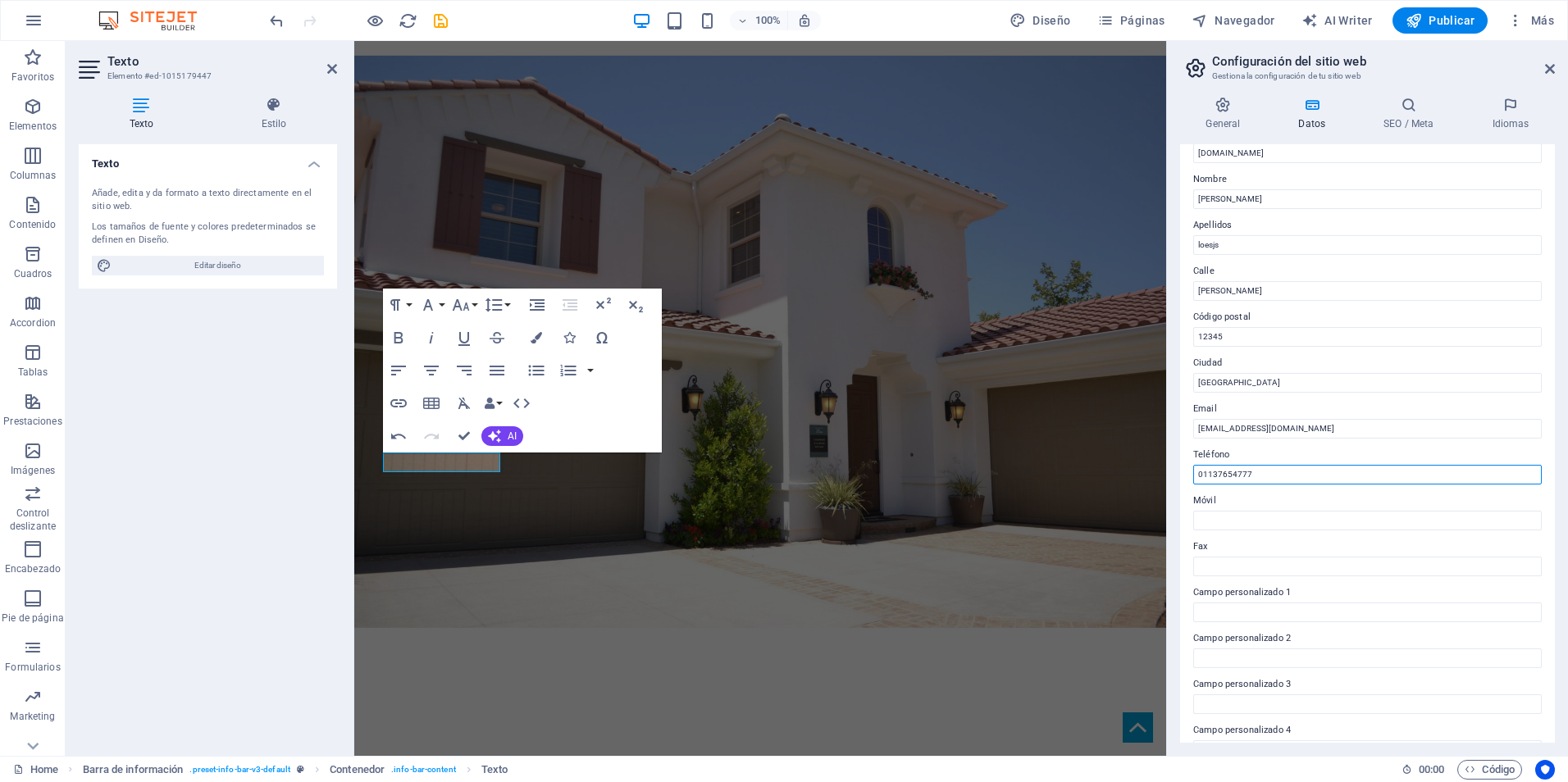
scroll to position [0, 0]
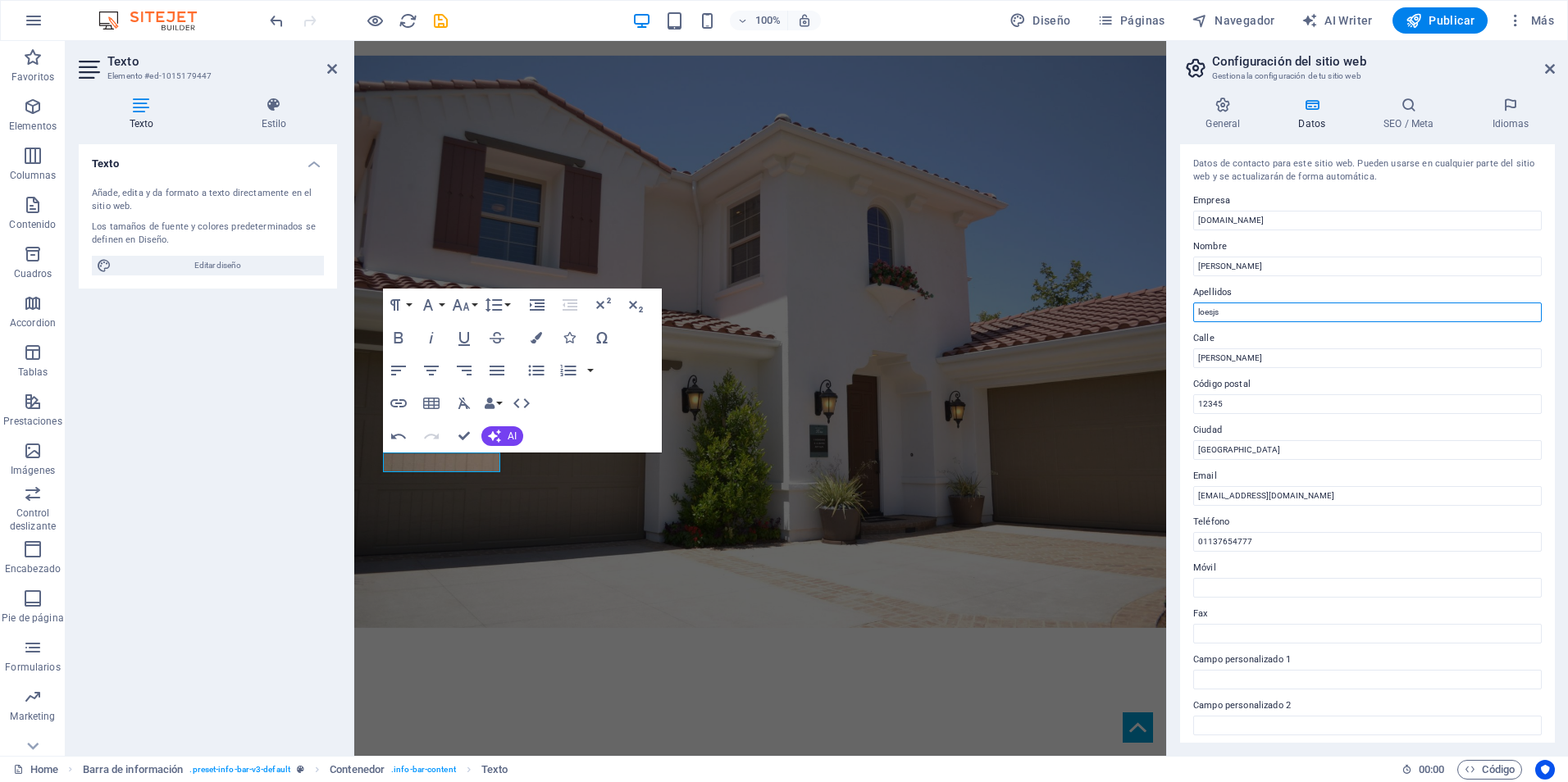
click at [1277, 311] on input "loesjs" at bounding box center [1367, 312] width 348 height 20
type input "l"
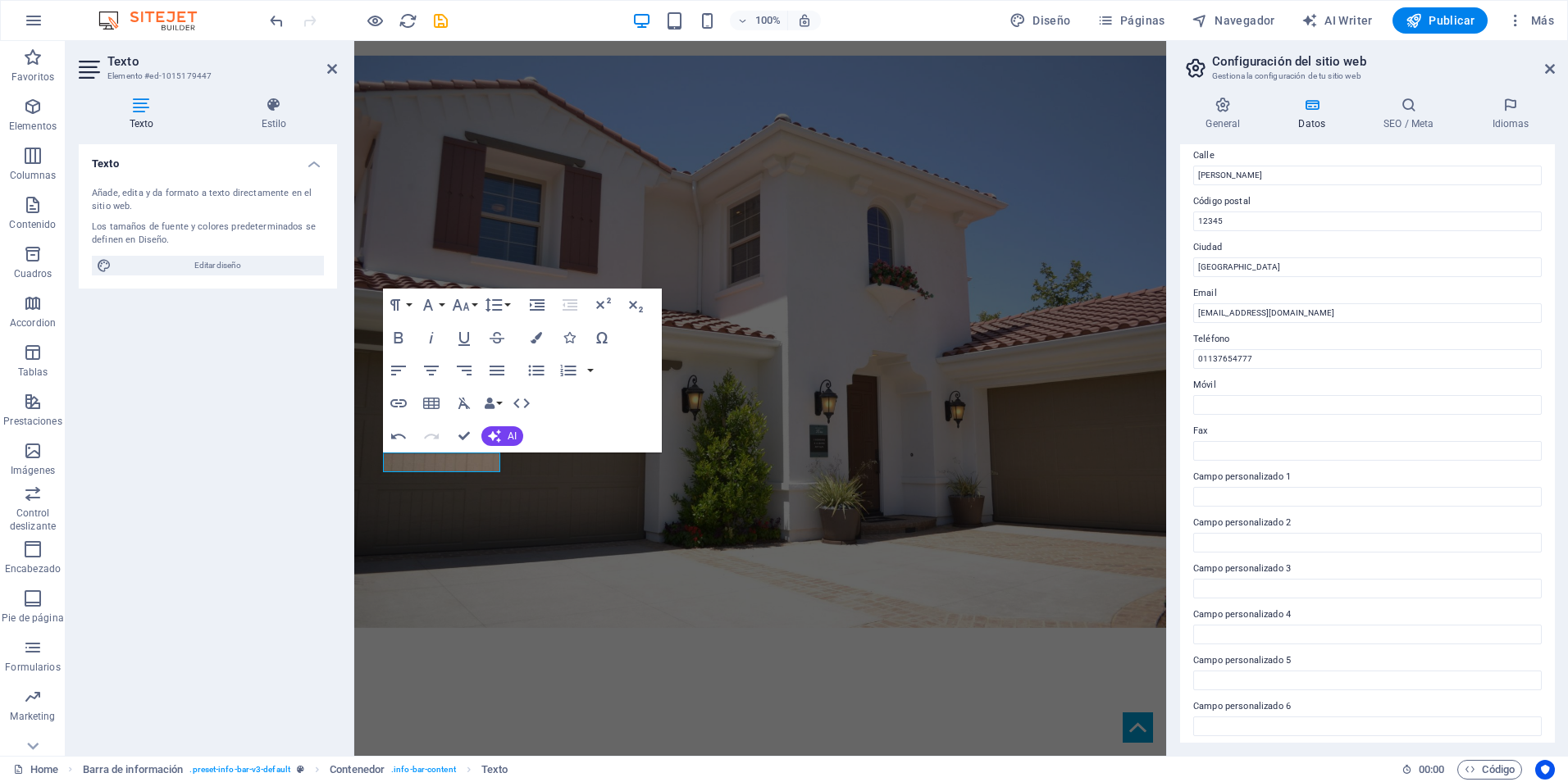
scroll to position [189, 0]
type input "ZELAYA"
drag, startPoint x: 1076, startPoint y: 516, endPoint x: 1349, endPoint y: 534, distance: 273.6
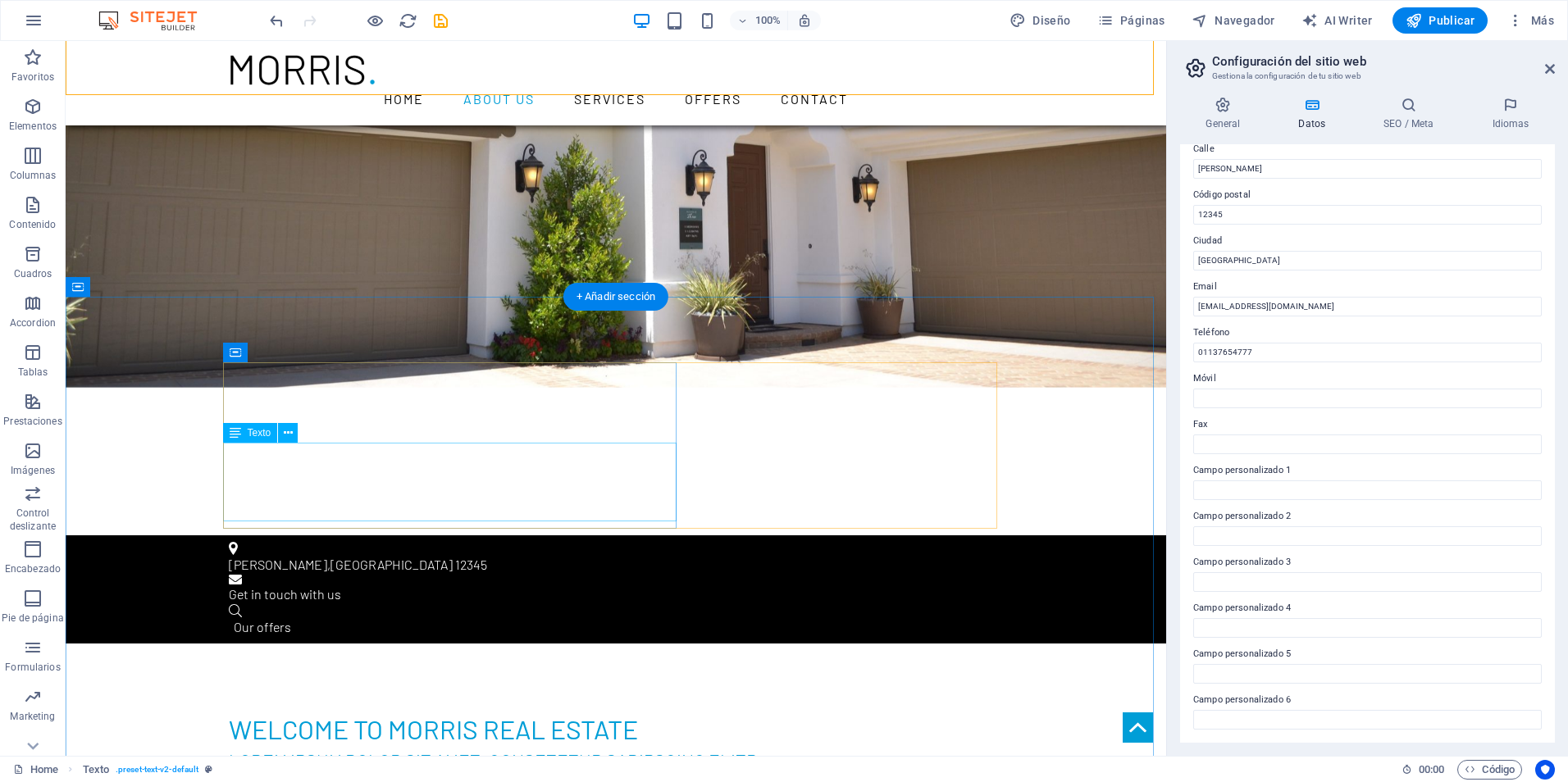
scroll to position [819, 0]
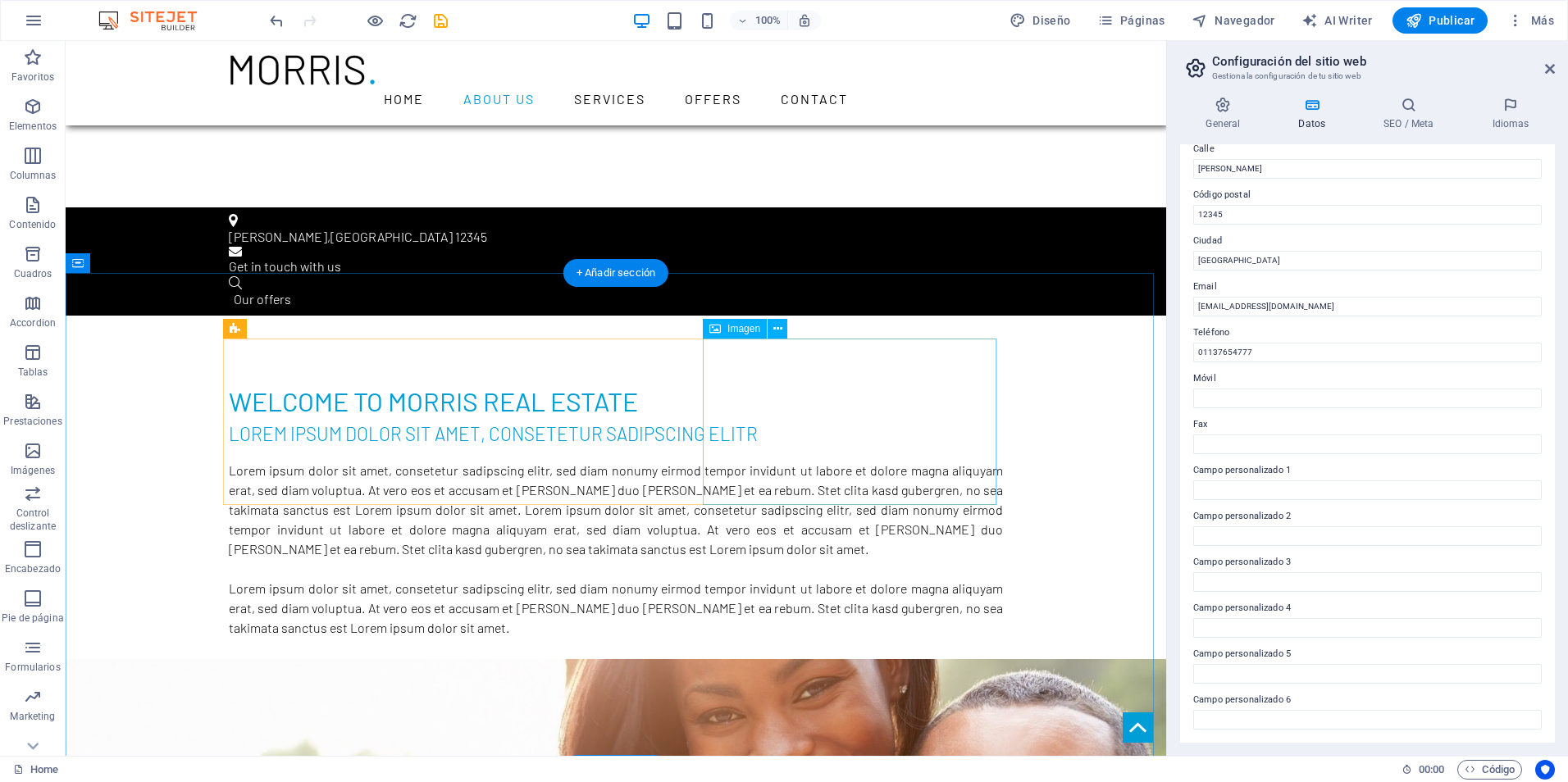
click at [786, 332] on button at bounding box center [777, 329] width 20 height 20
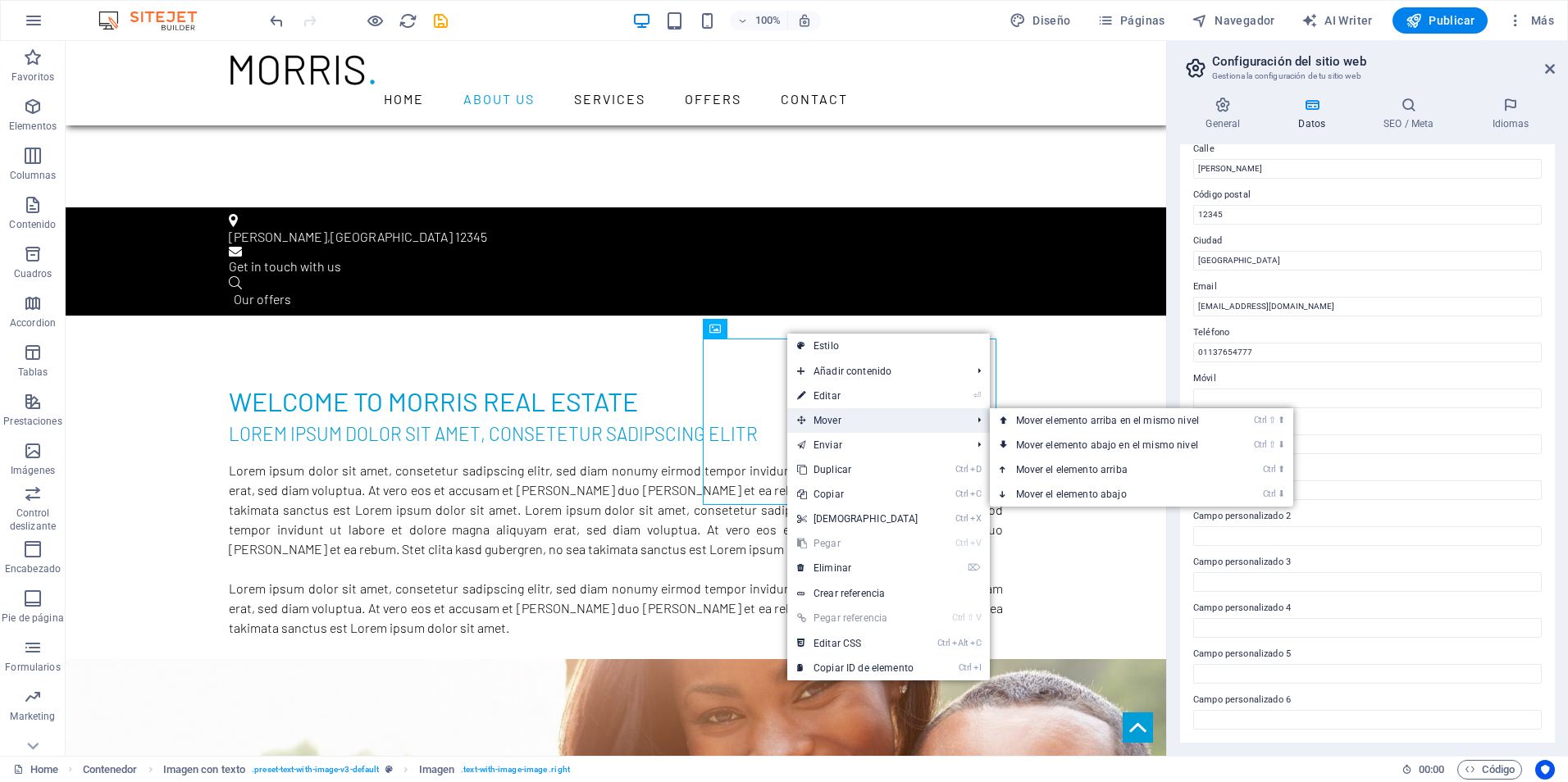
click at [840, 415] on span "Mover" at bounding box center [876, 421] width 178 height 25
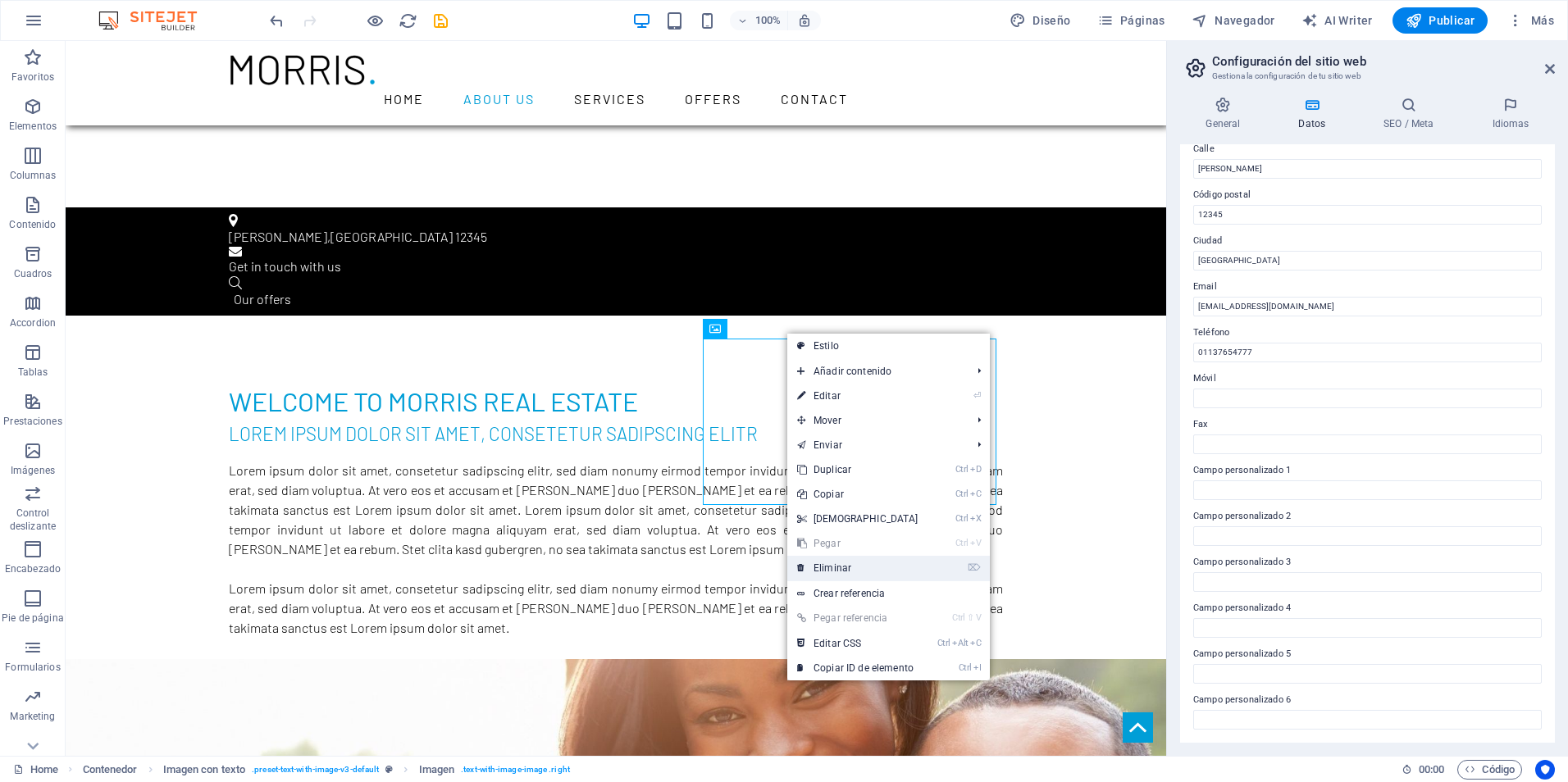
click at [821, 560] on link "⌦ Eliminar" at bounding box center [857, 568] width 141 height 25
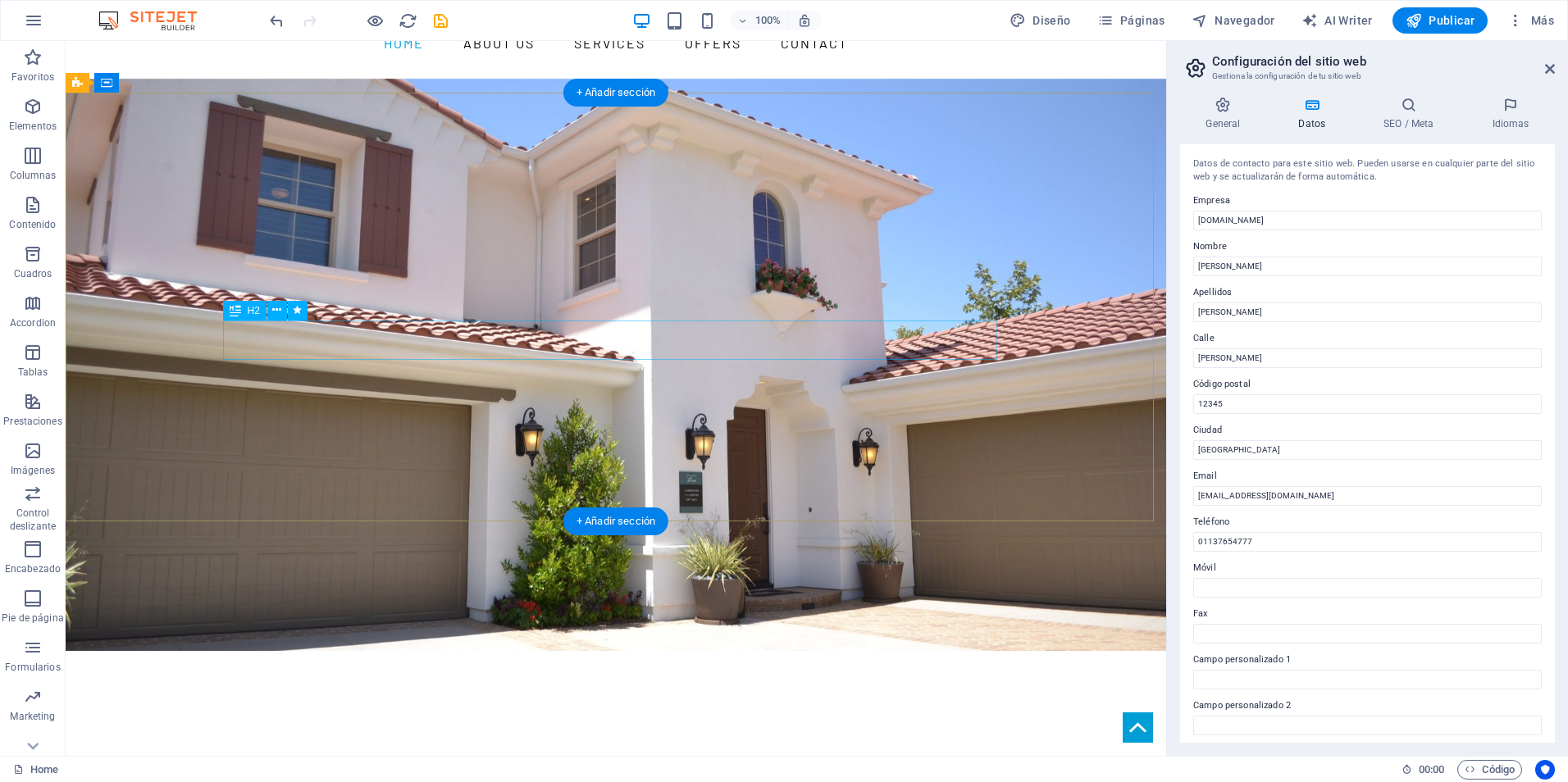
scroll to position [0, 0]
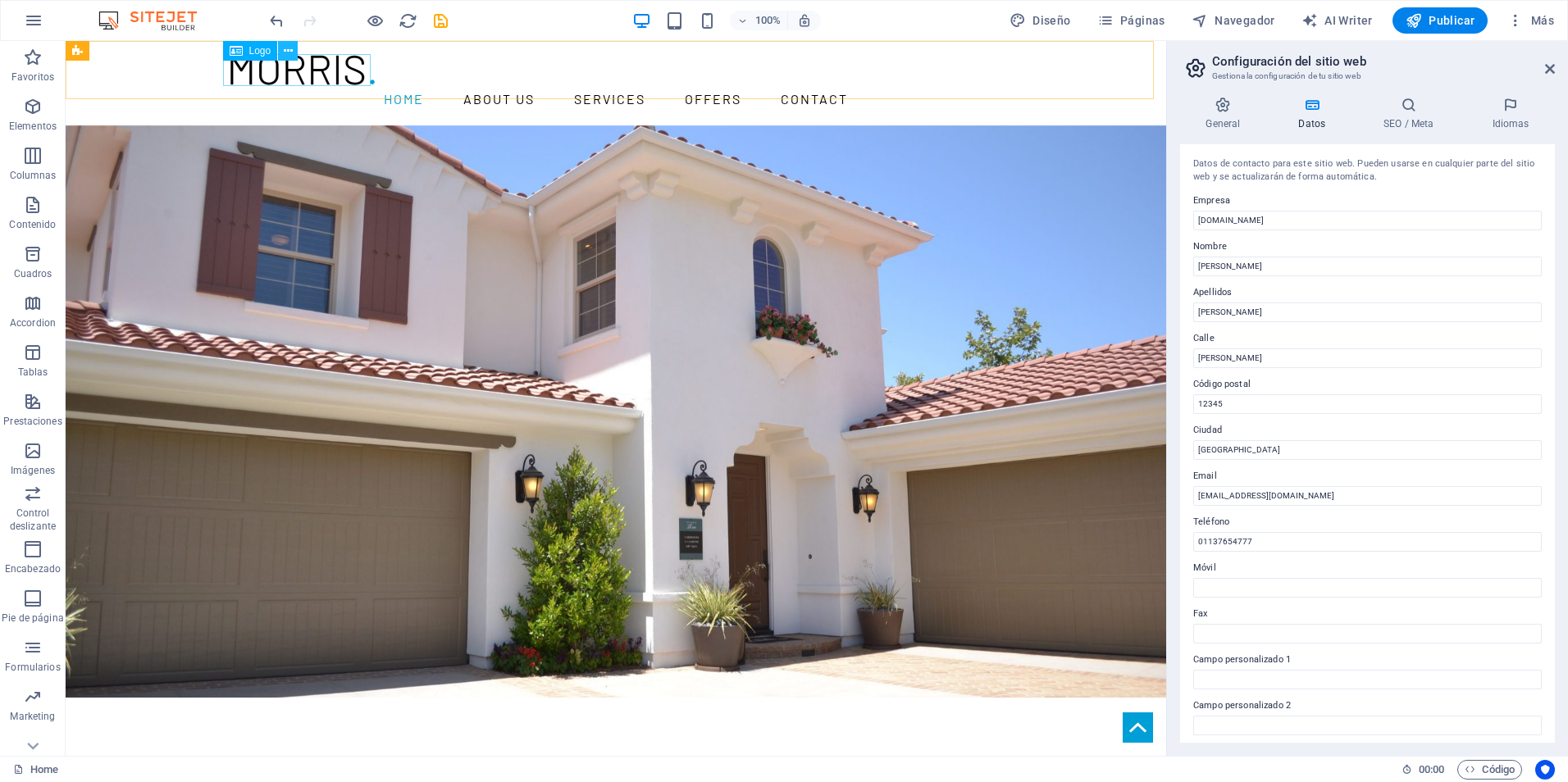
click at [285, 46] on icon at bounding box center [288, 51] width 9 height 17
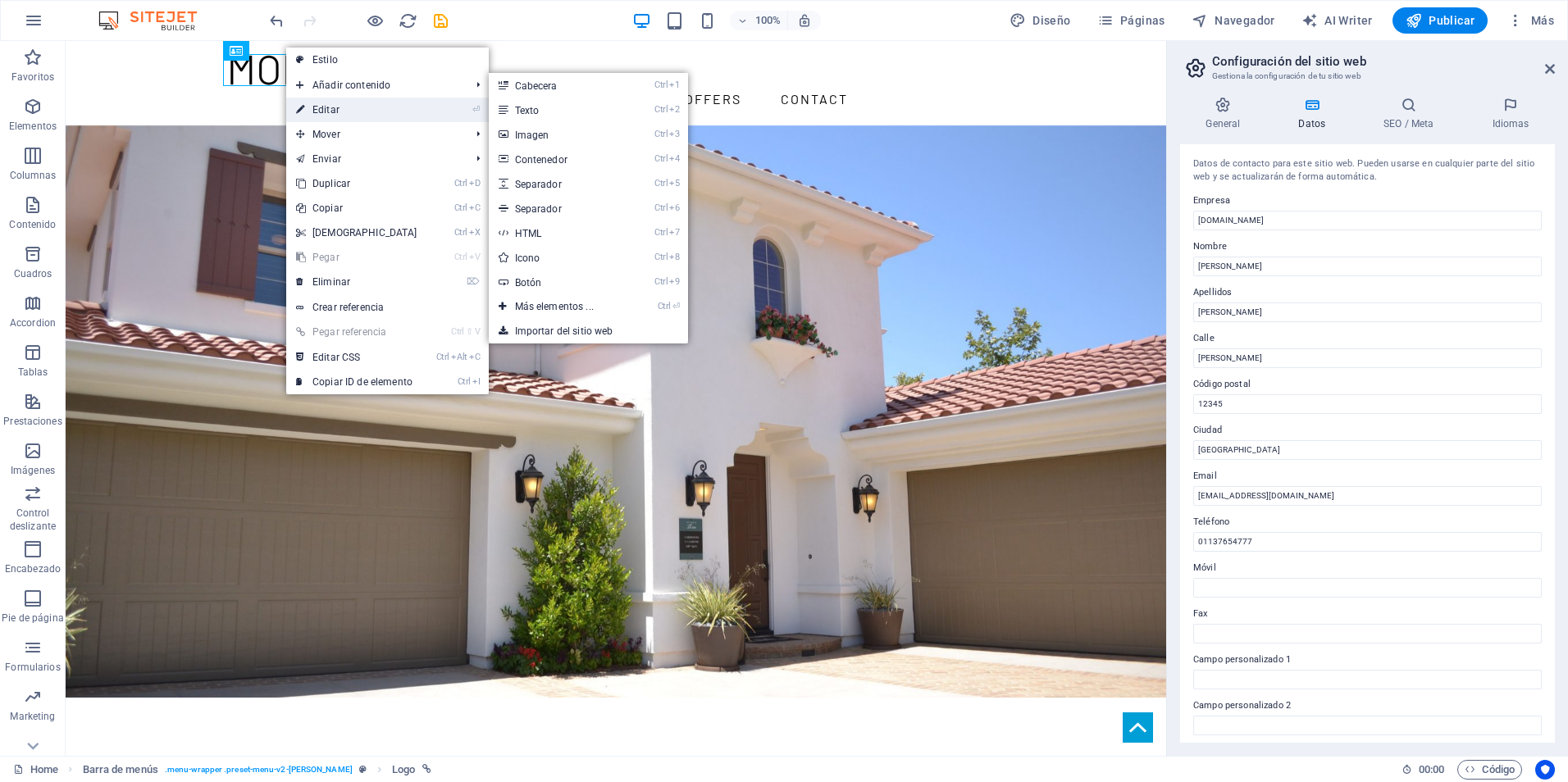
click at [320, 111] on link "⏎ Editar" at bounding box center [357, 110] width 141 height 25
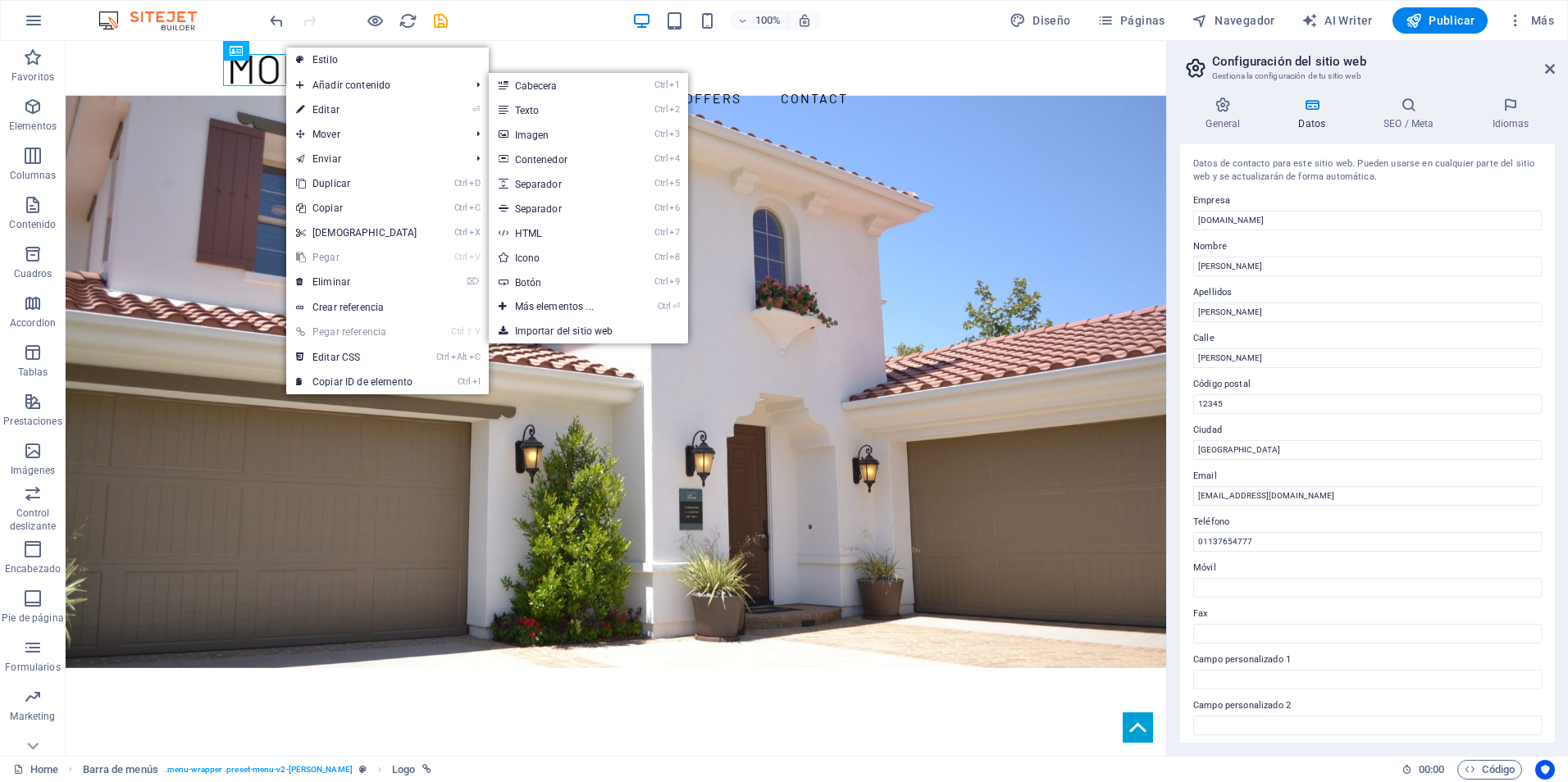
select select "px"
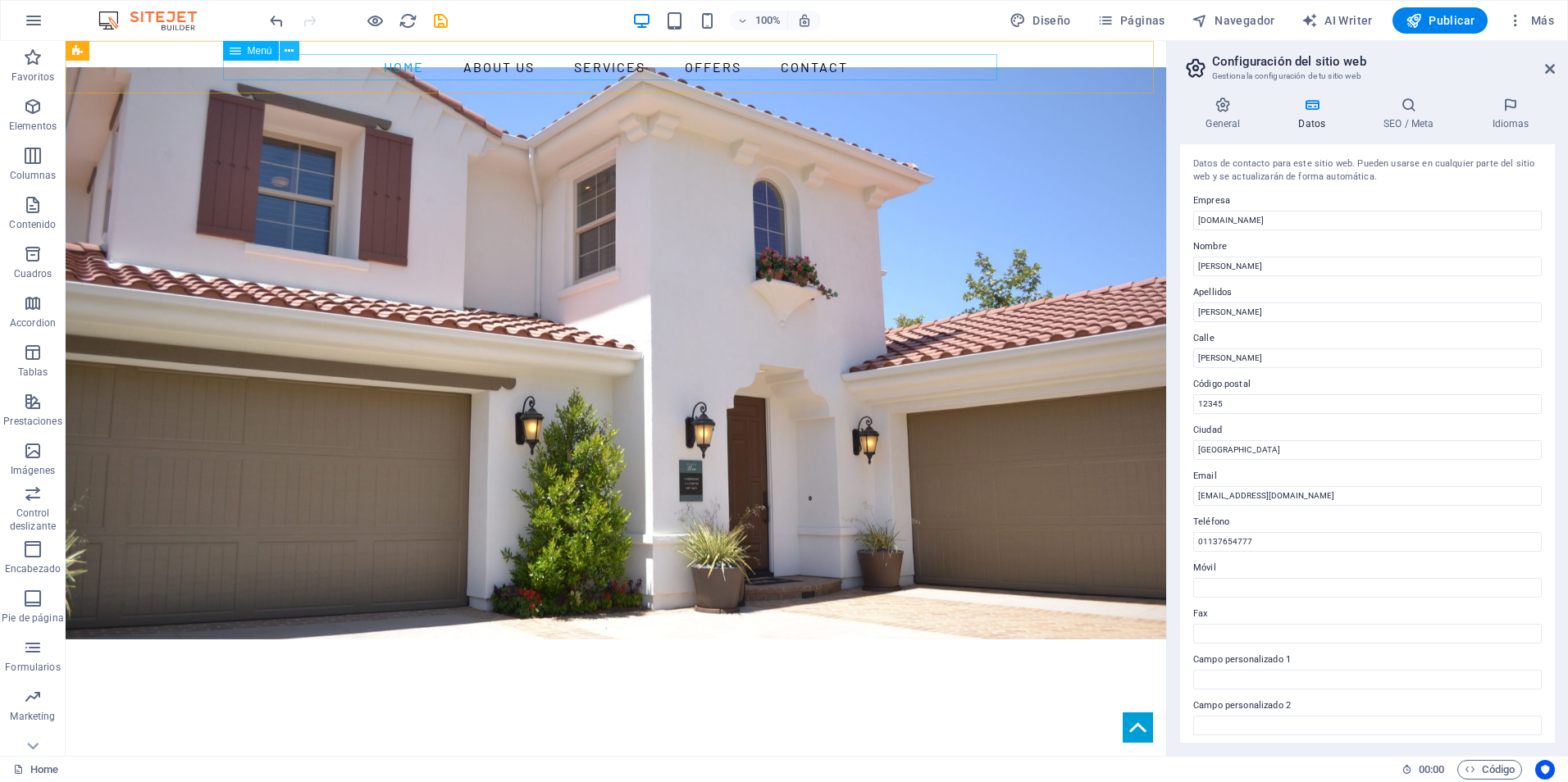
click at [284, 51] on button at bounding box center [290, 51] width 20 height 20
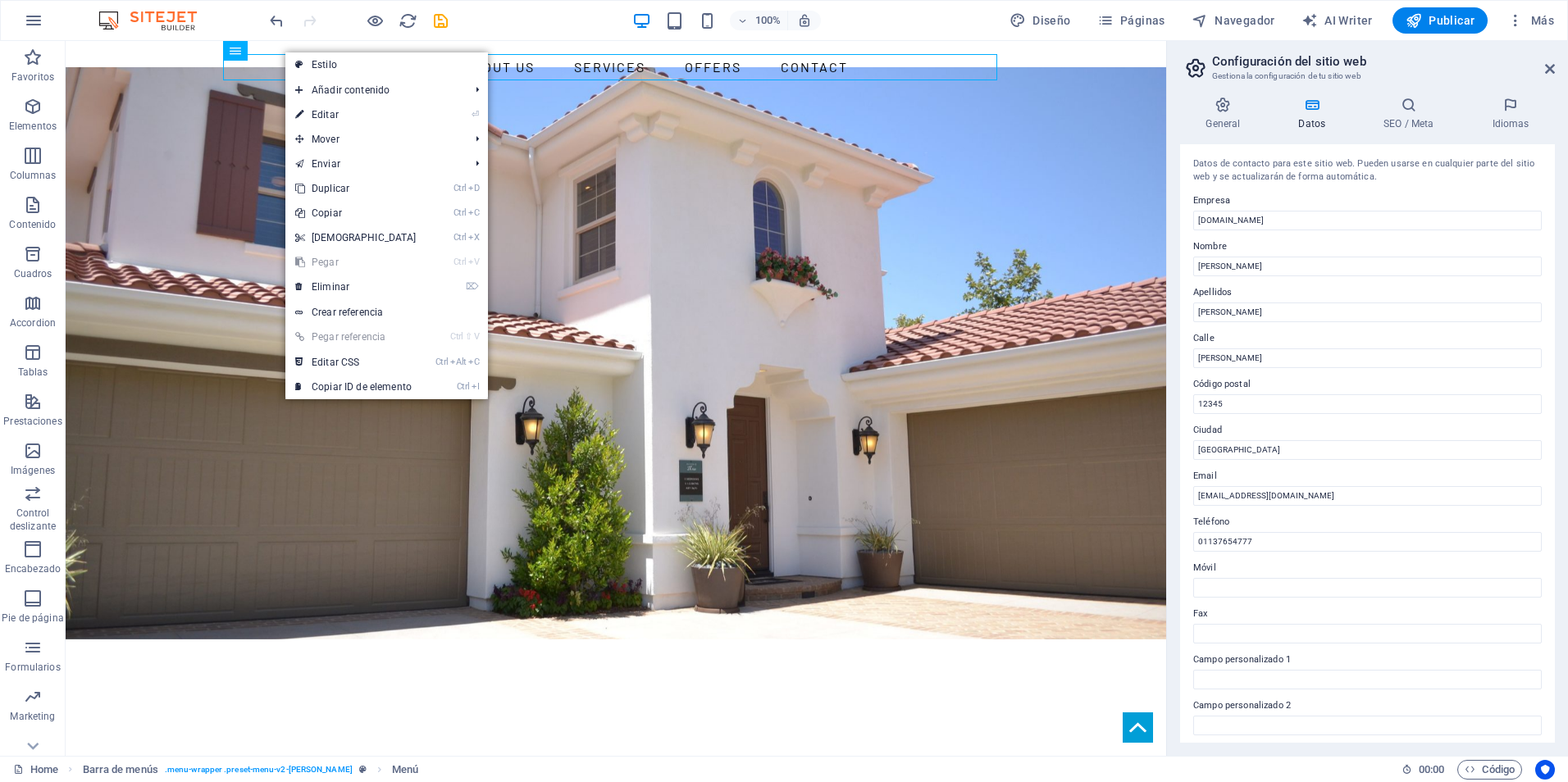
click at [332, 116] on link "⏎ Editar" at bounding box center [356, 115] width 141 height 25
select select
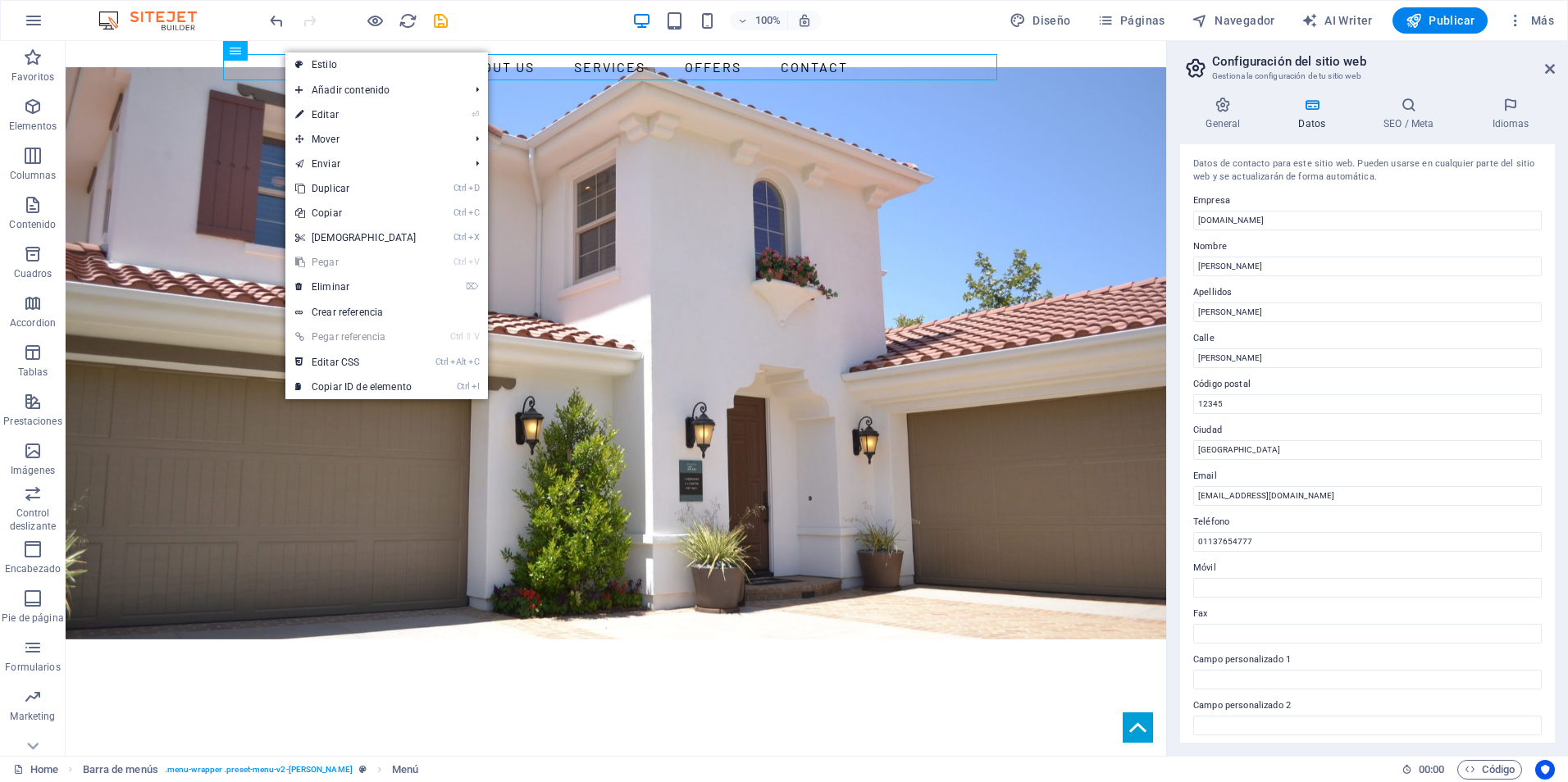
select select
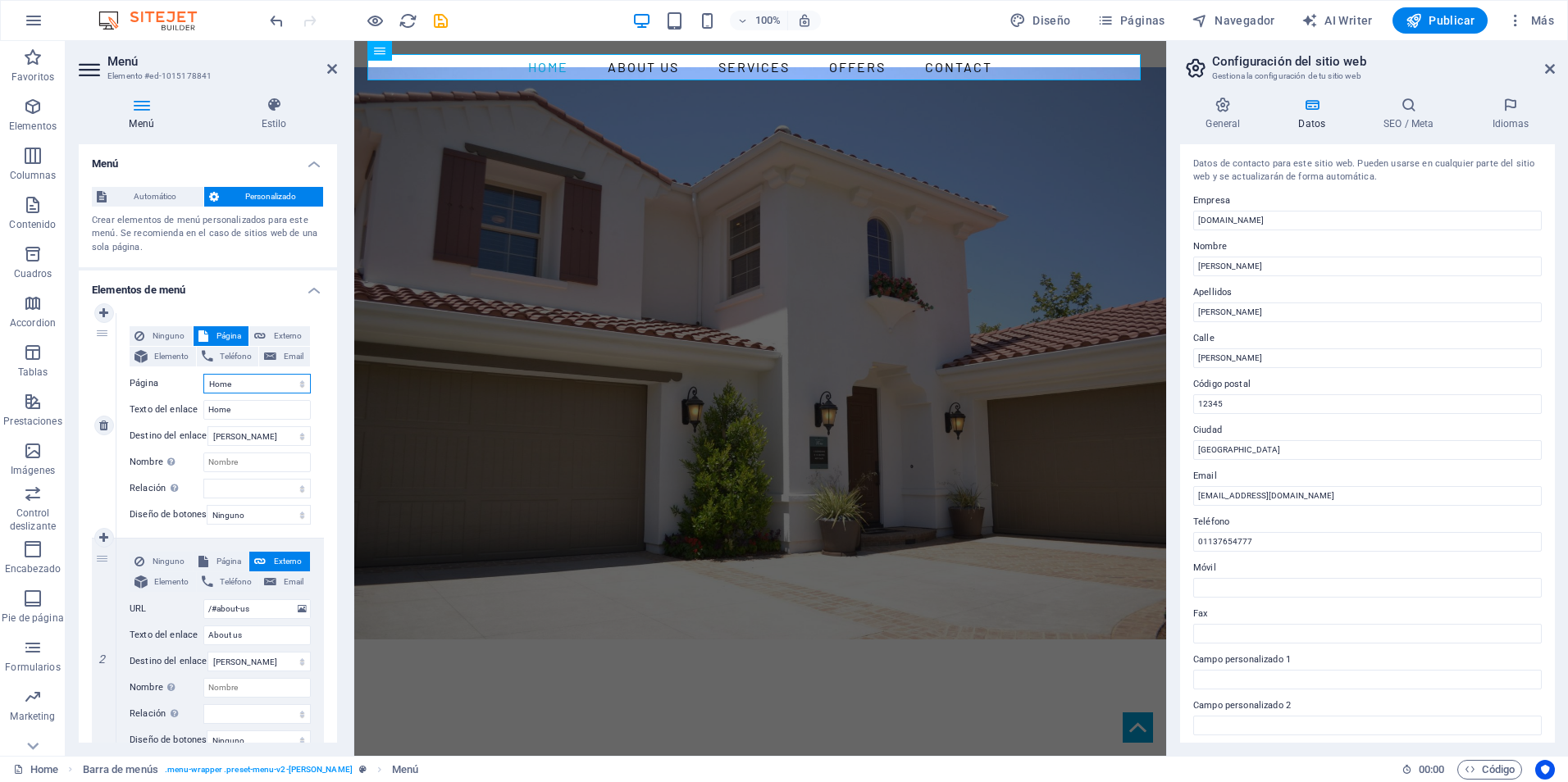
click at [247, 388] on select "Home Subpage Legal Notice Privacy" at bounding box center [257, 384] width 107 height 20
click at [242, 380] on select "Home Subpage Legal Notice Privacy" at bounding box center [257, 384] width 107 height 20
click at [242, 410] on input "Home" at bounding box center [257, 410] width 107 height 20
type input "H"
select select
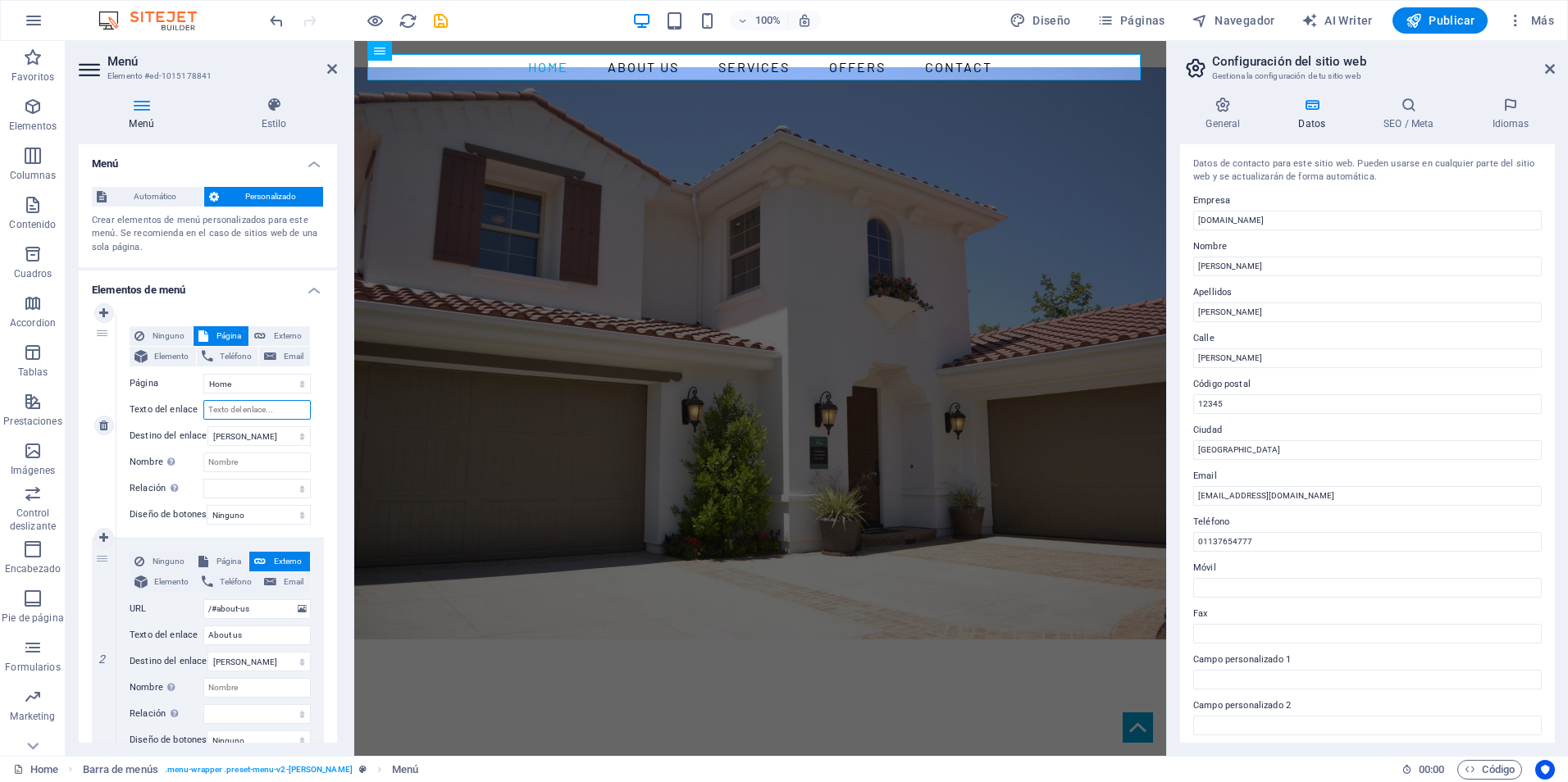
select select
type input "B"
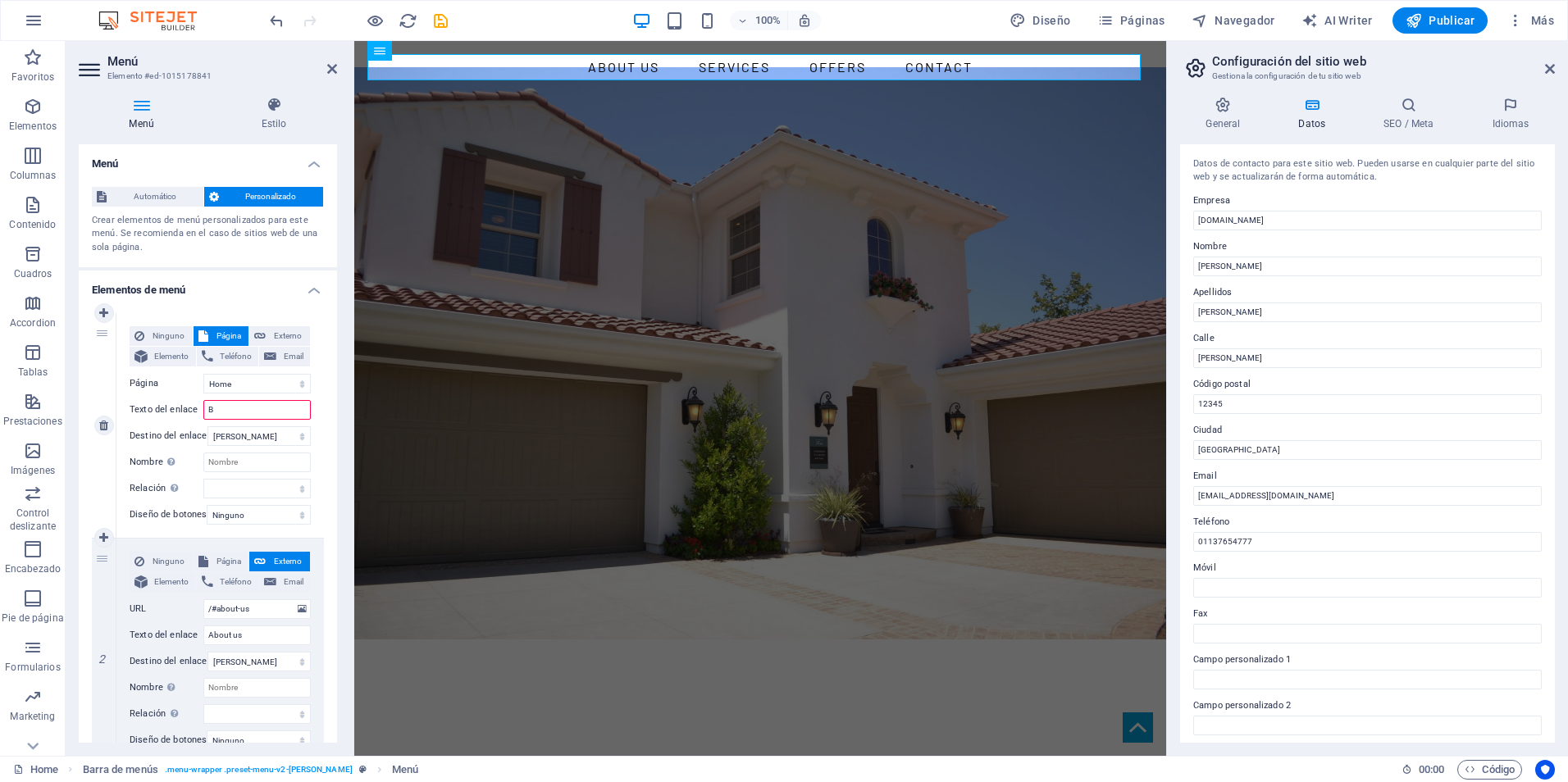
select select
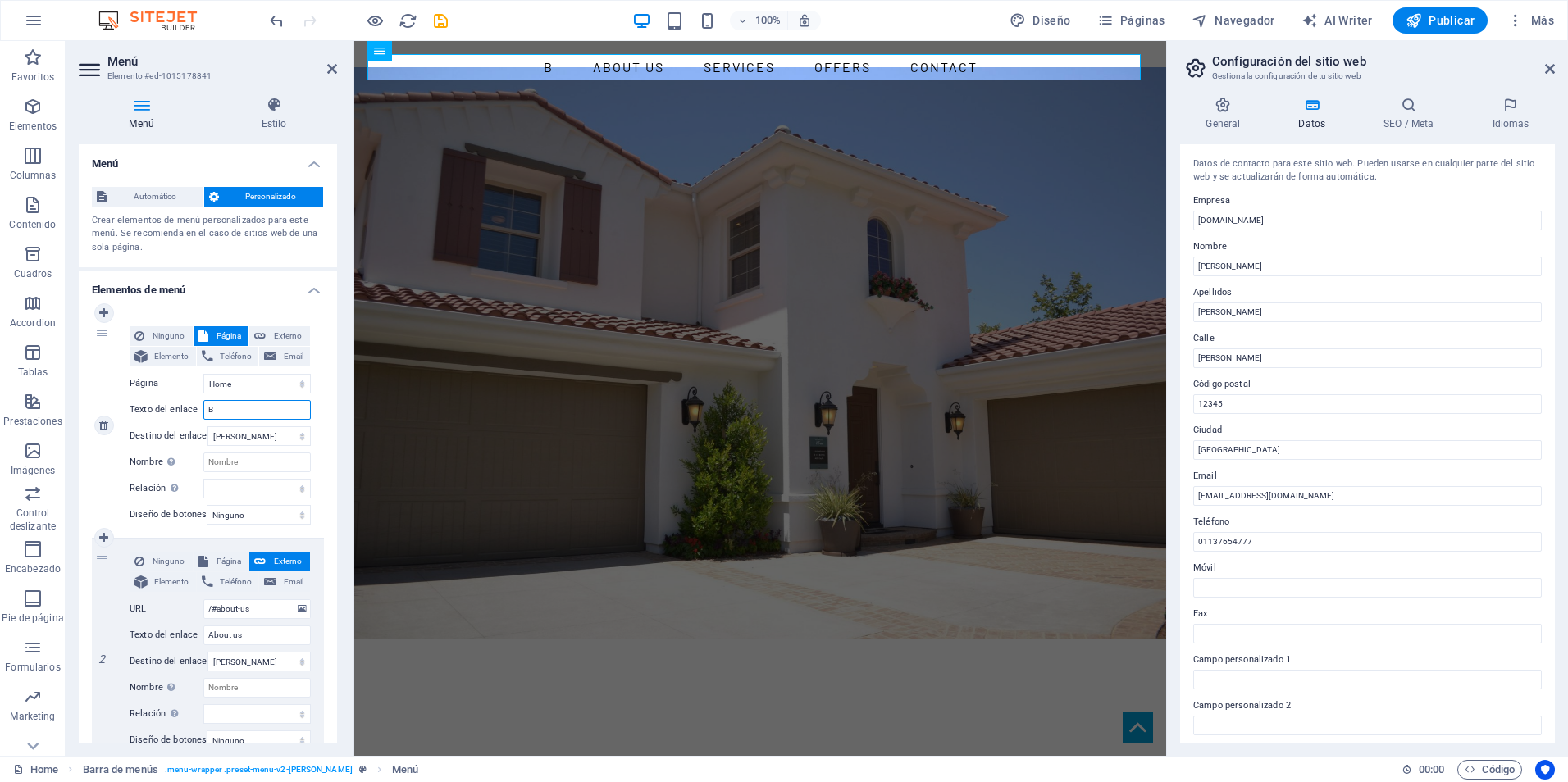
type input "BI"
select select
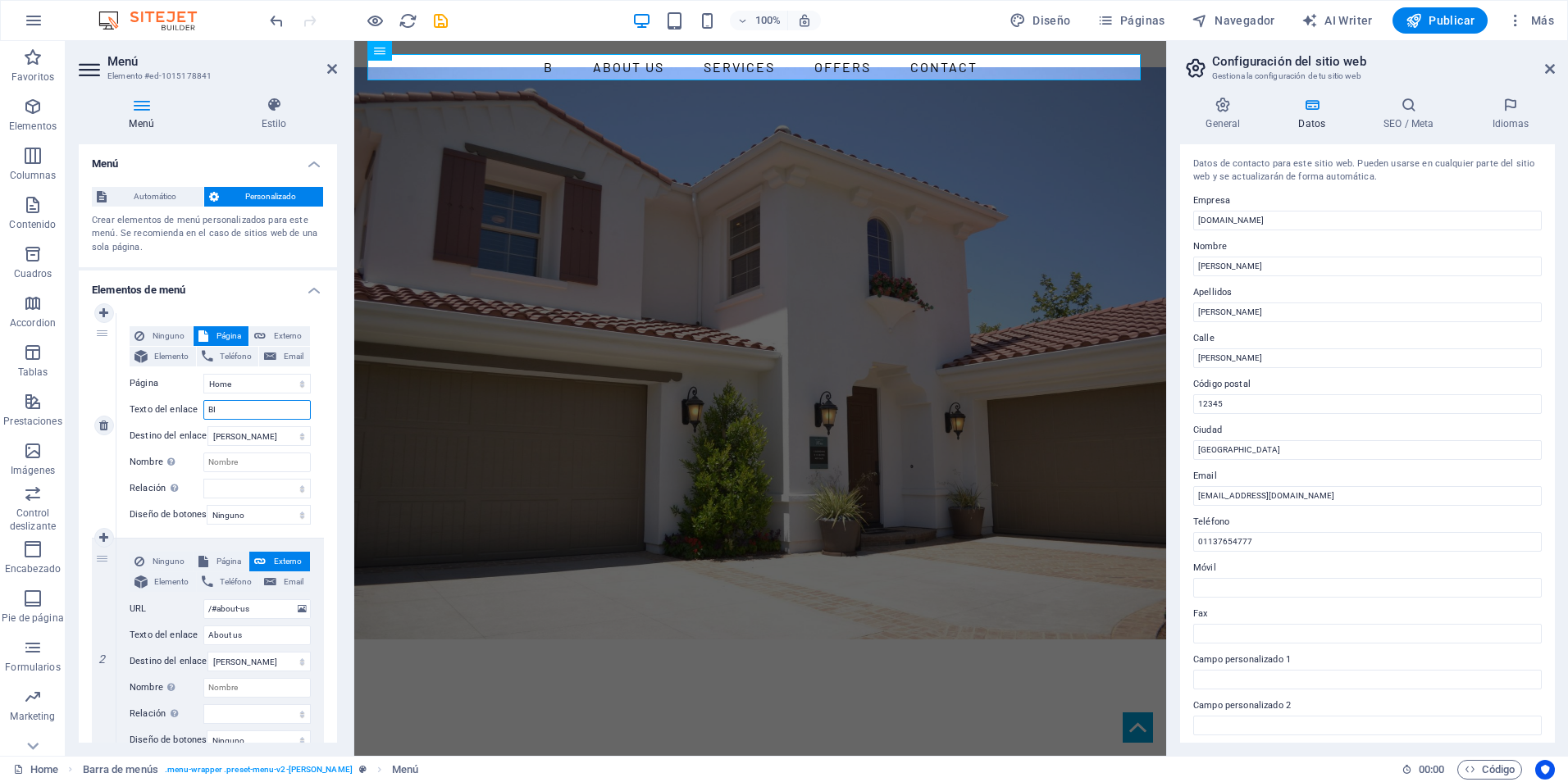
select select
type input "BINE"
select select
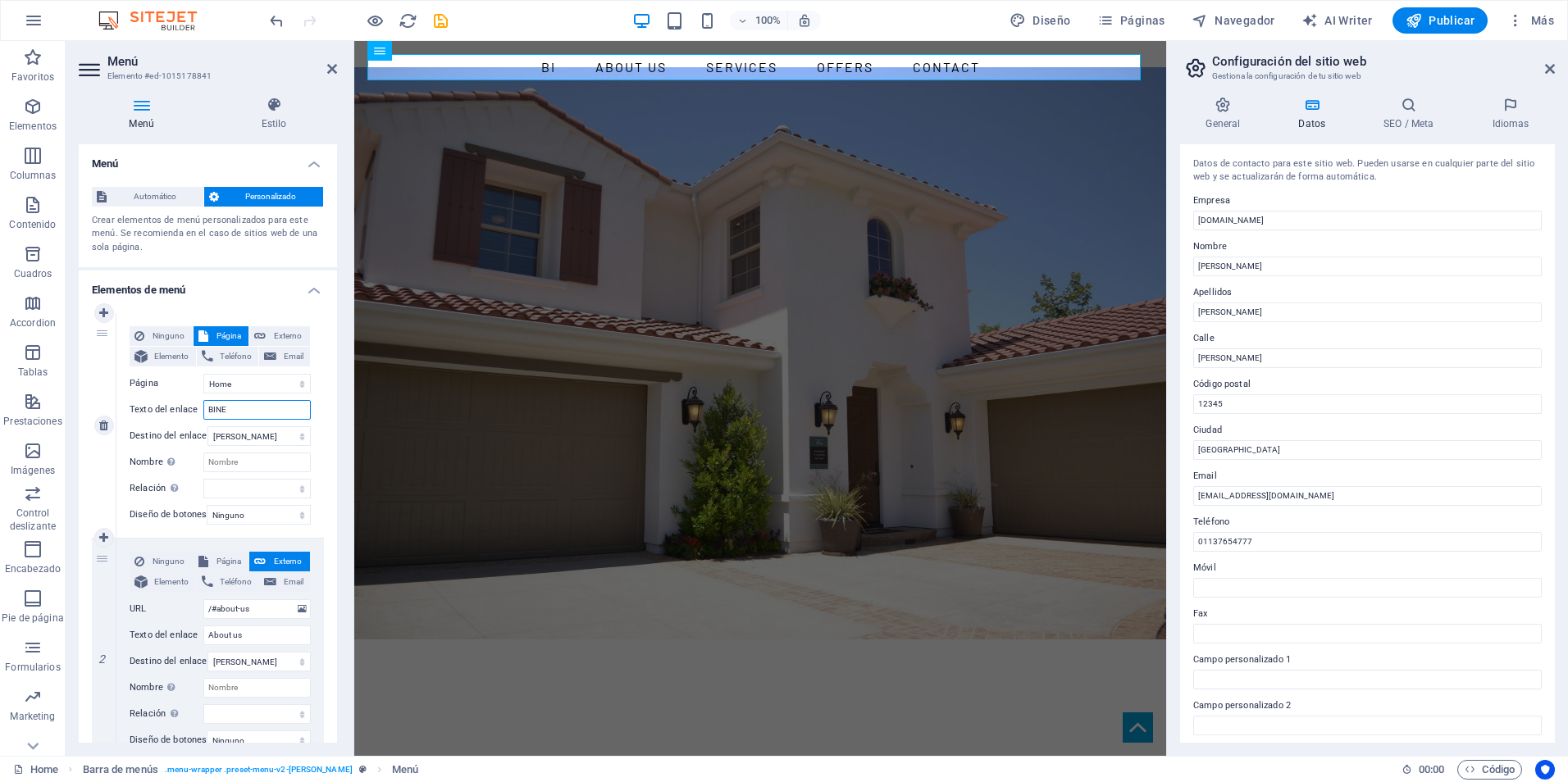
select select
type input "BI"
select select
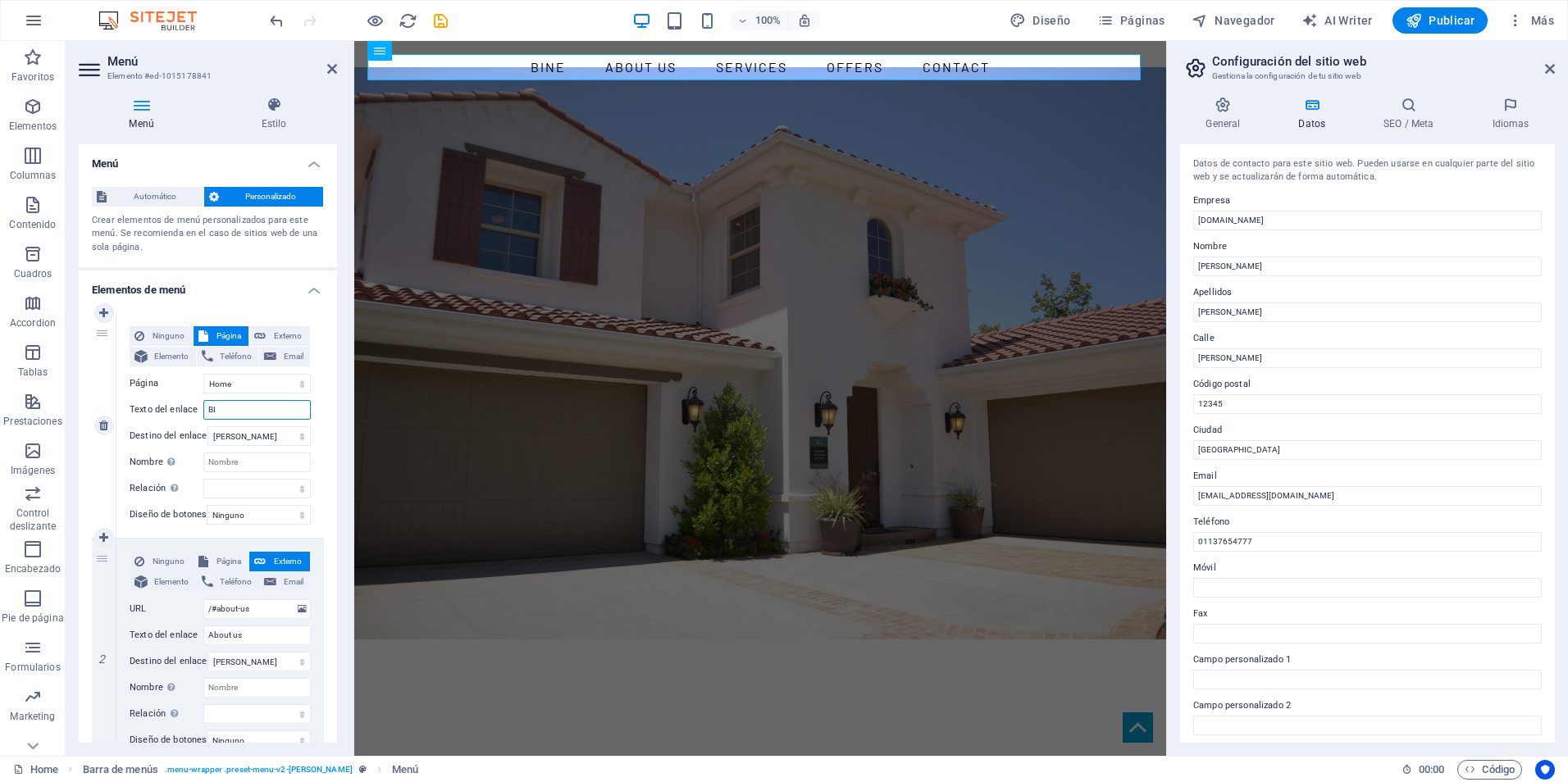
select select
type input "BIEN"
select select
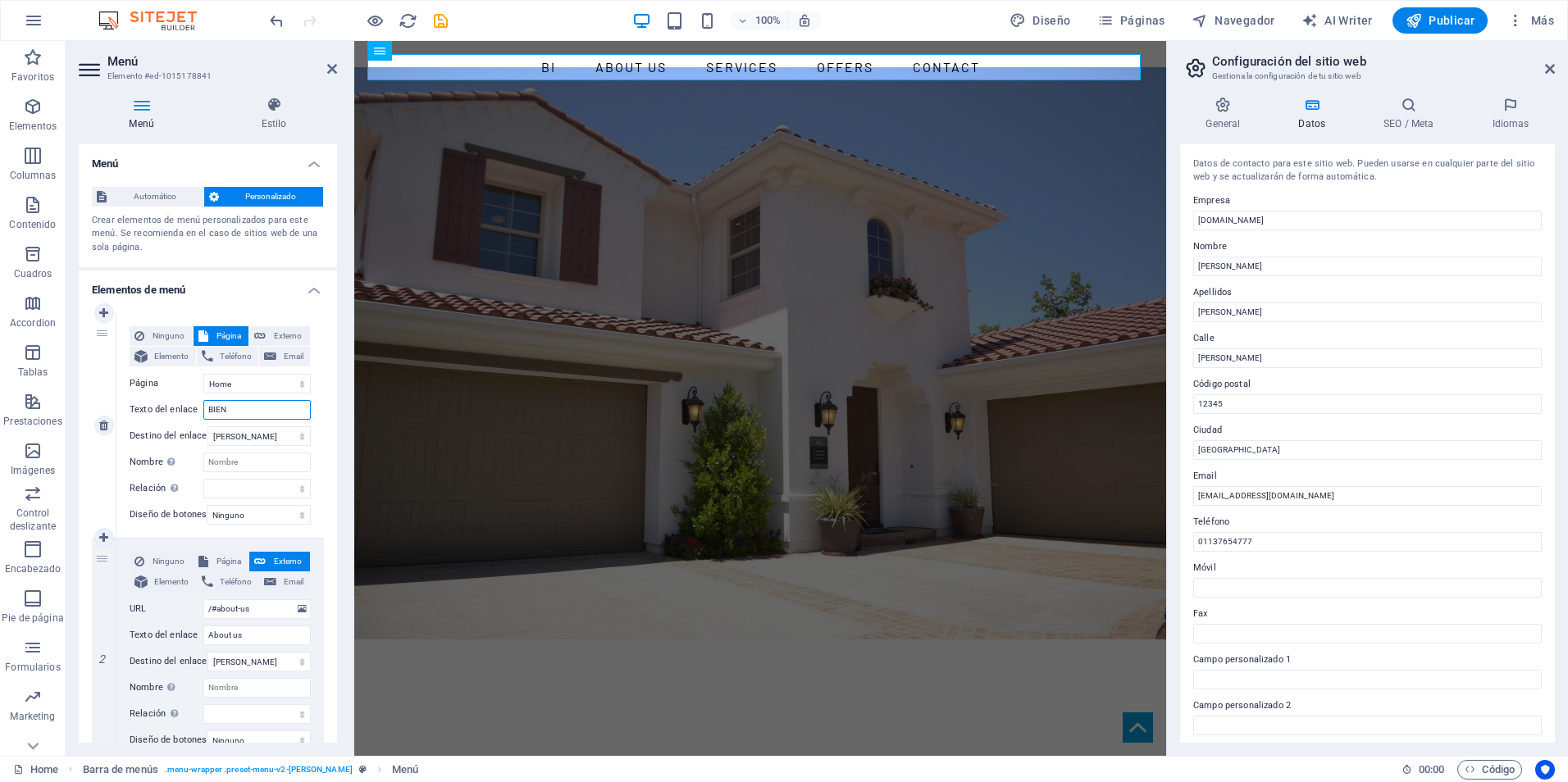
select select
type input "BIENVENI"
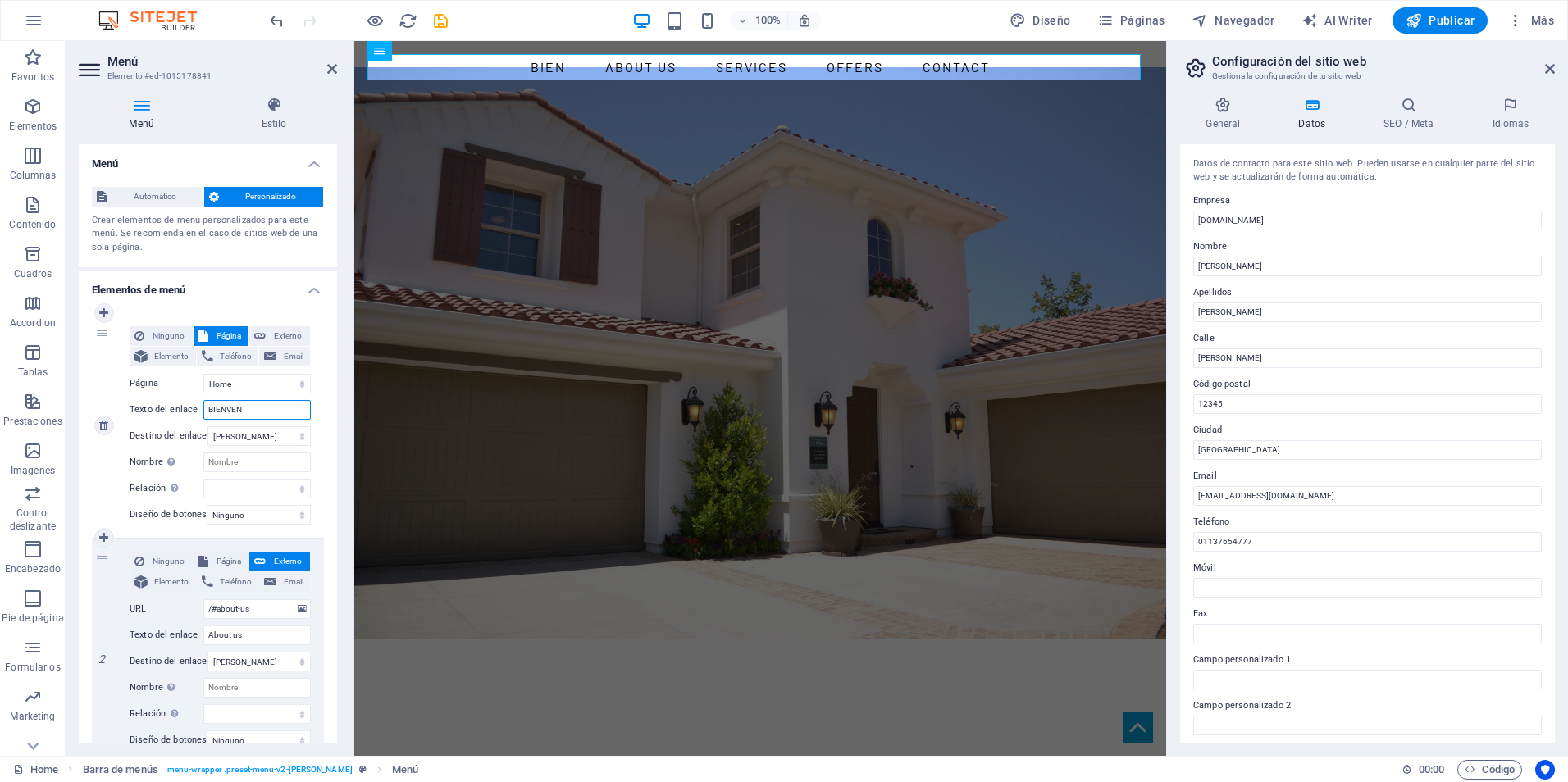
select select
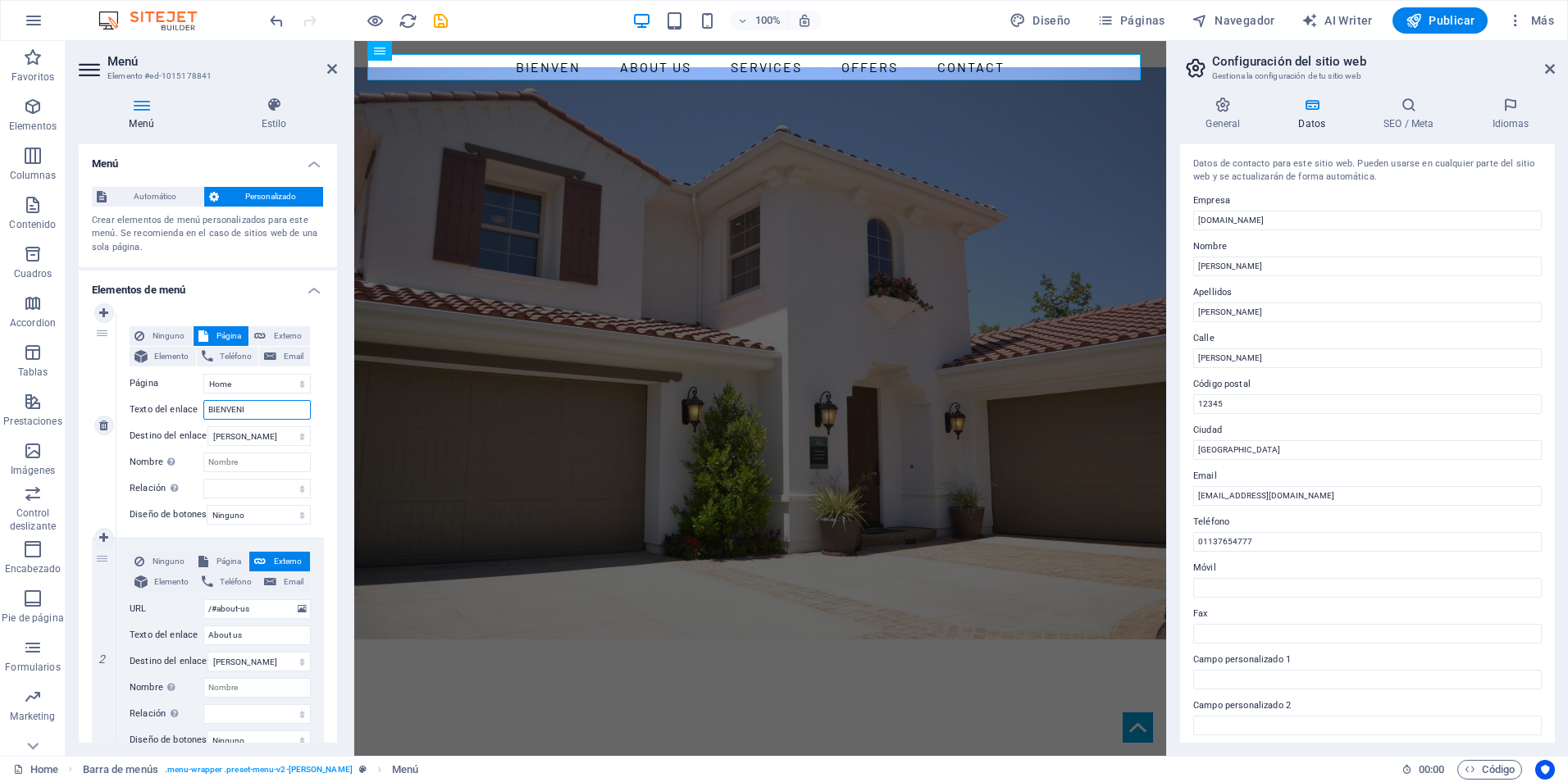
type input "BIENVENID"
select select
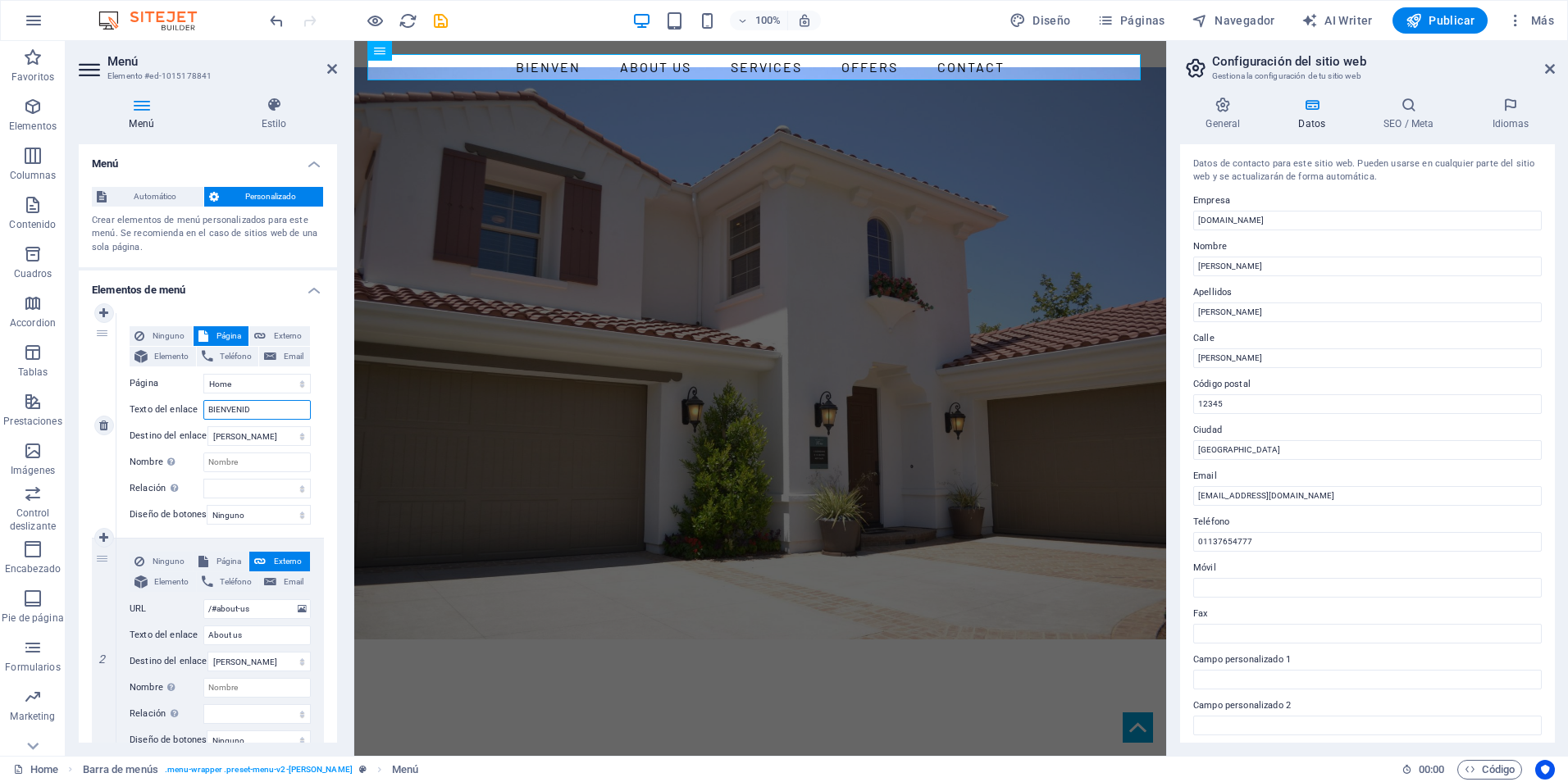
select select
type input "BIENVENIDO"
select select
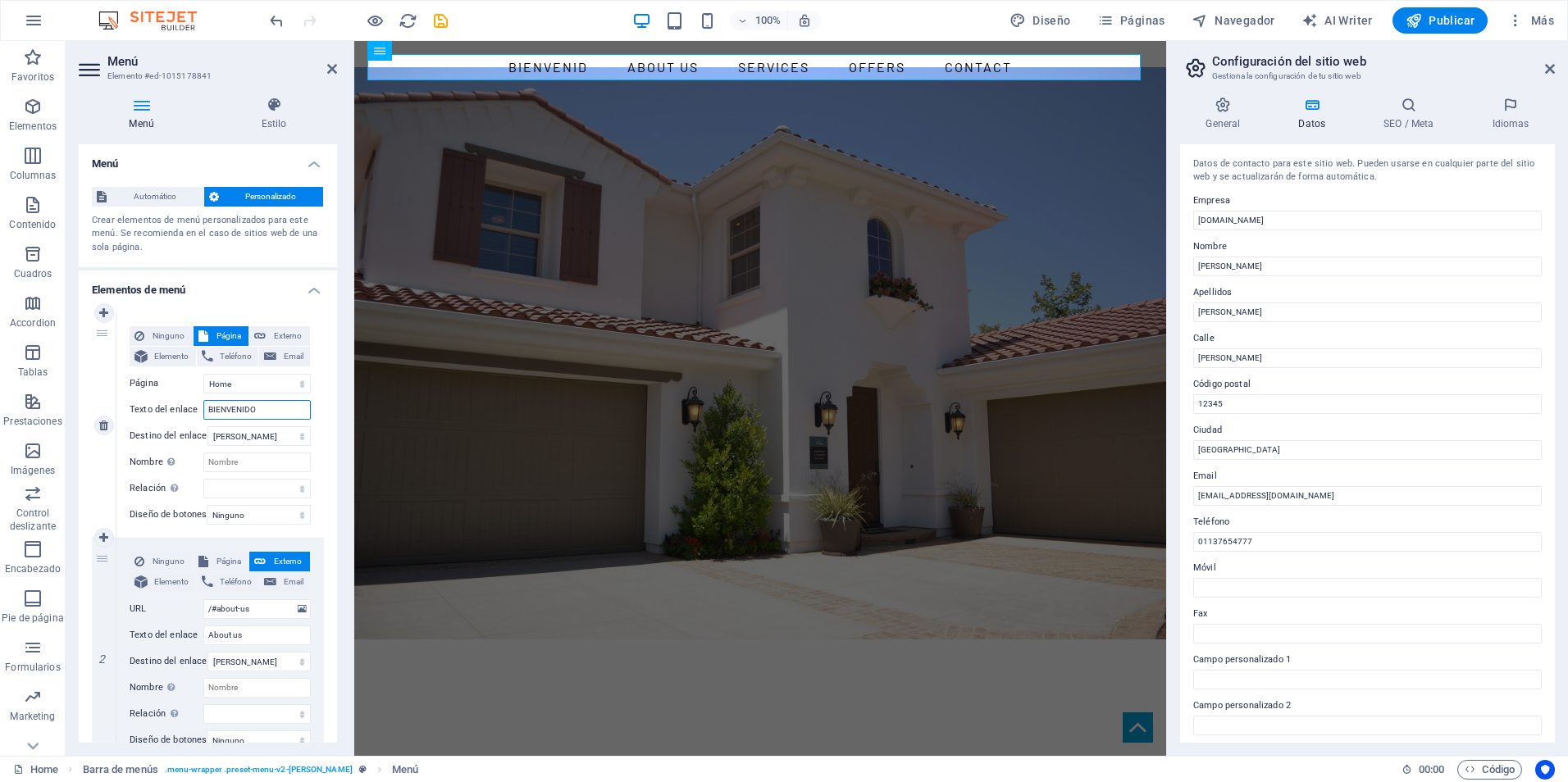
select select
type input "BIENVENIDO"
click at [277, 432] on select "Nueva pestaña Misma pestaña Superposición" at bounding box center [259, 436] width 103 height 20
click at [102, 456] on div "1" at bounding box center [104, 426] width 25 height 225
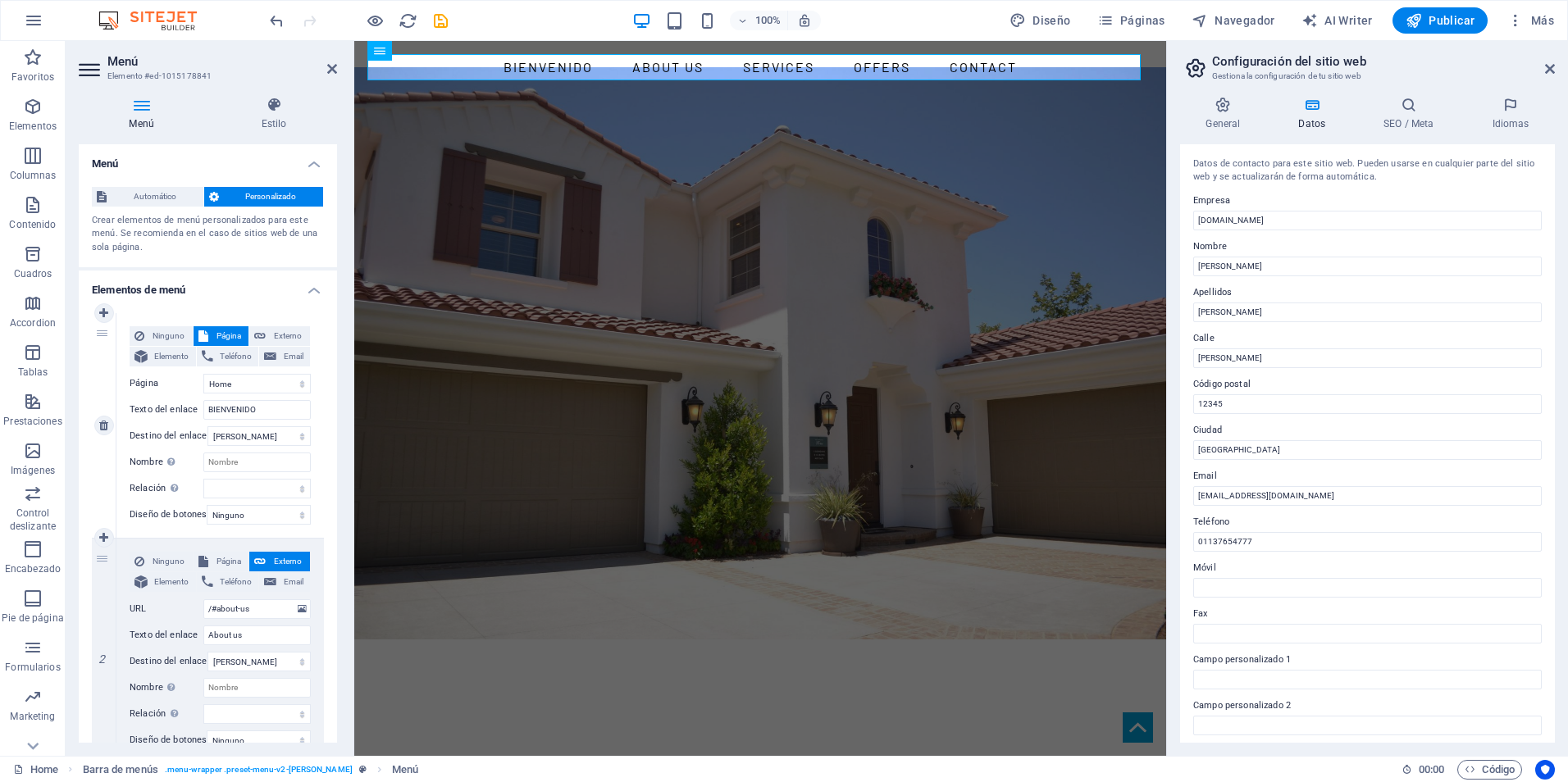
select select
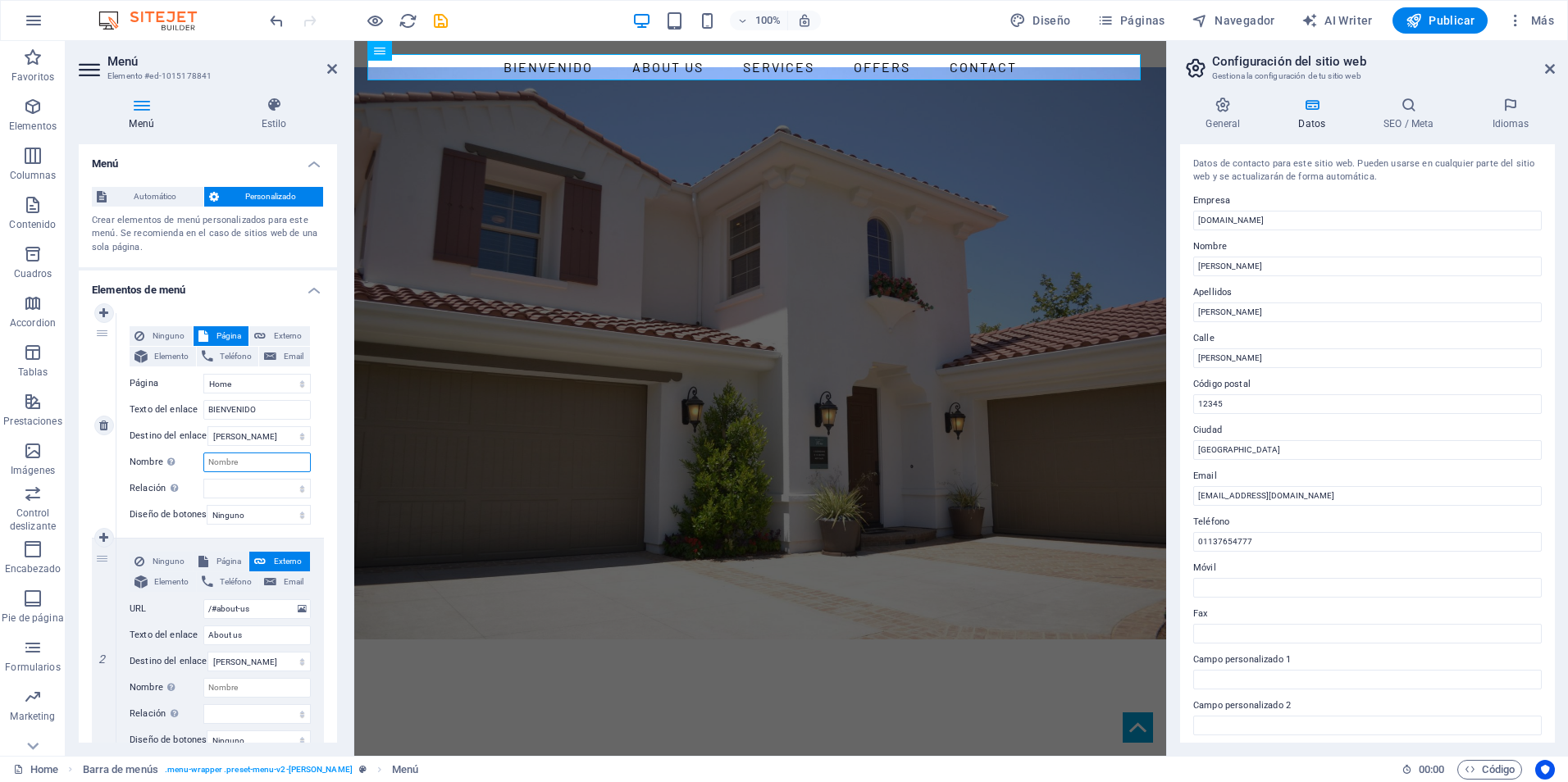
click at [257, 461] on input "Nombre Una descripción adicional del enlace no debería ser igual al texto del e…" at bounding box center [257, 462] width 107 height 20
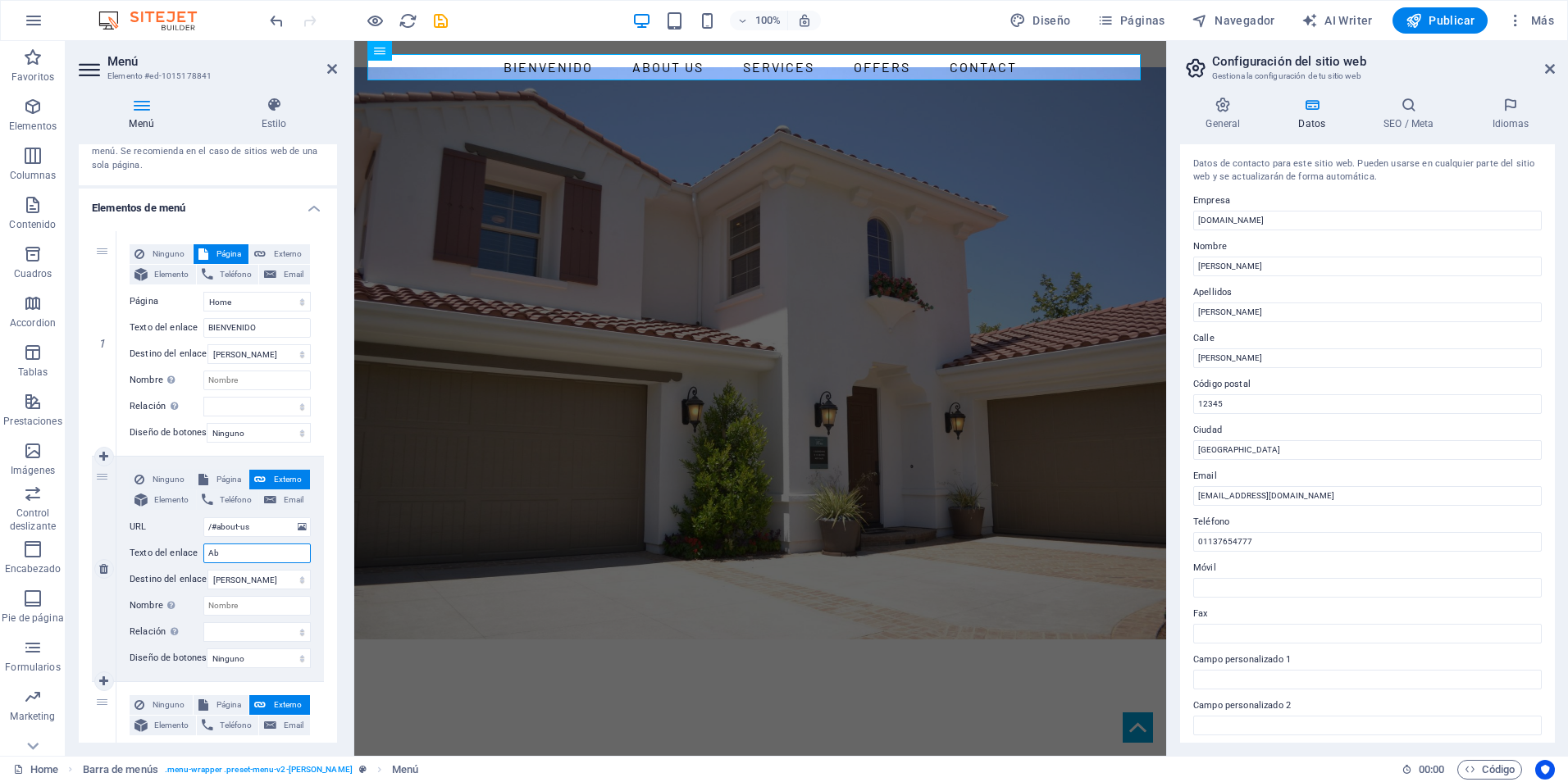
type input "A"
select select
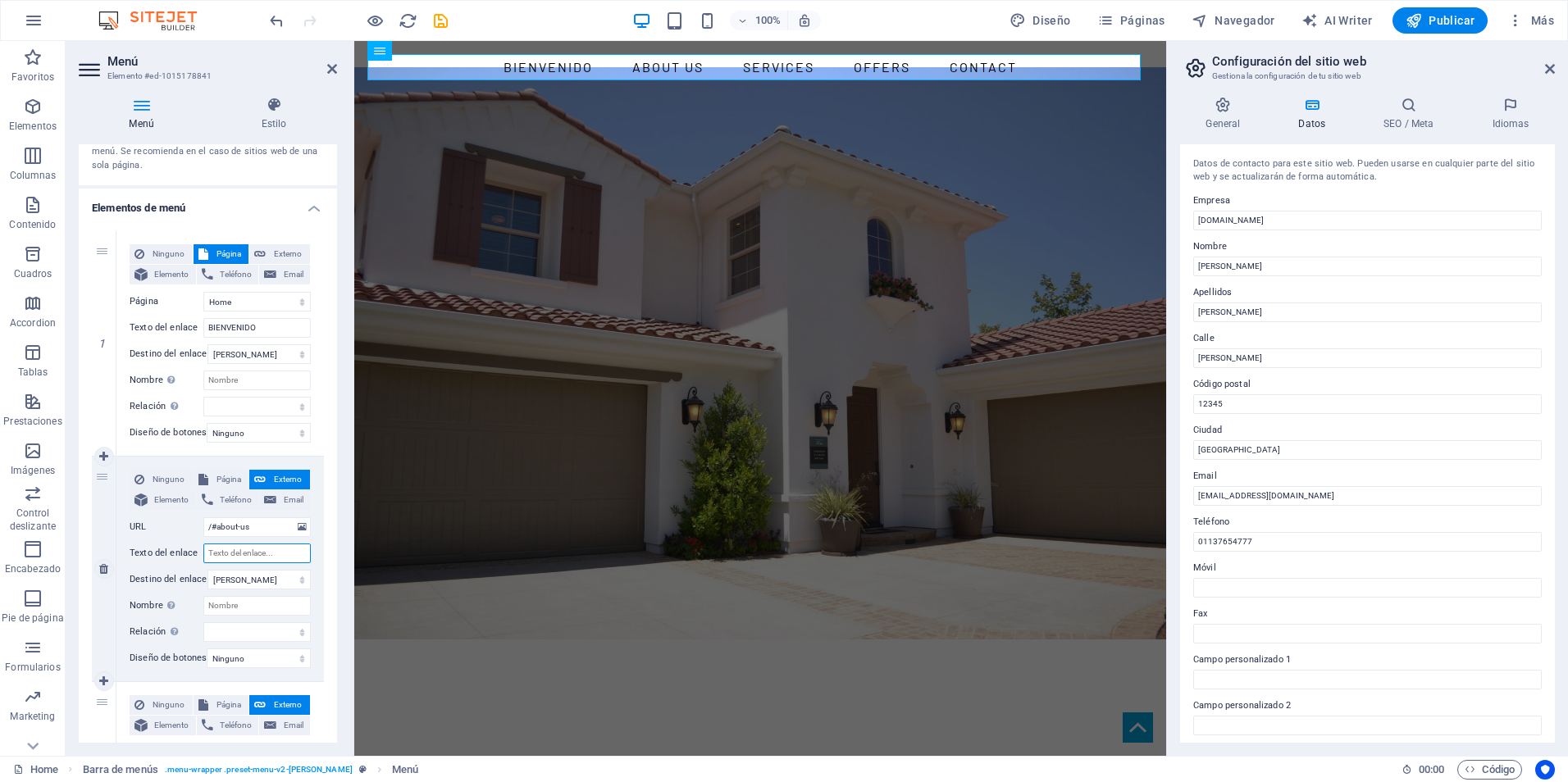
select select
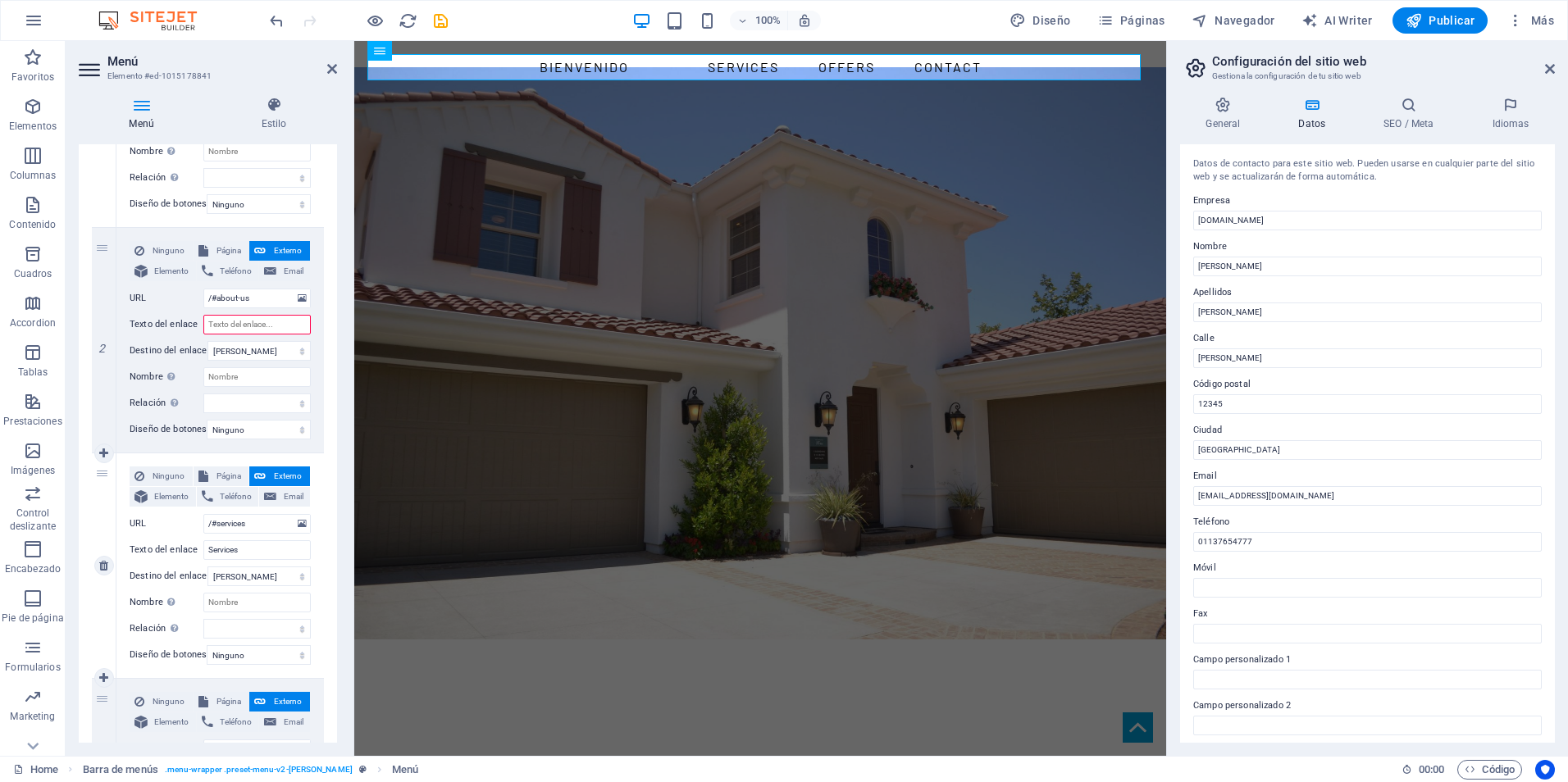
scroll to position [328, 0]
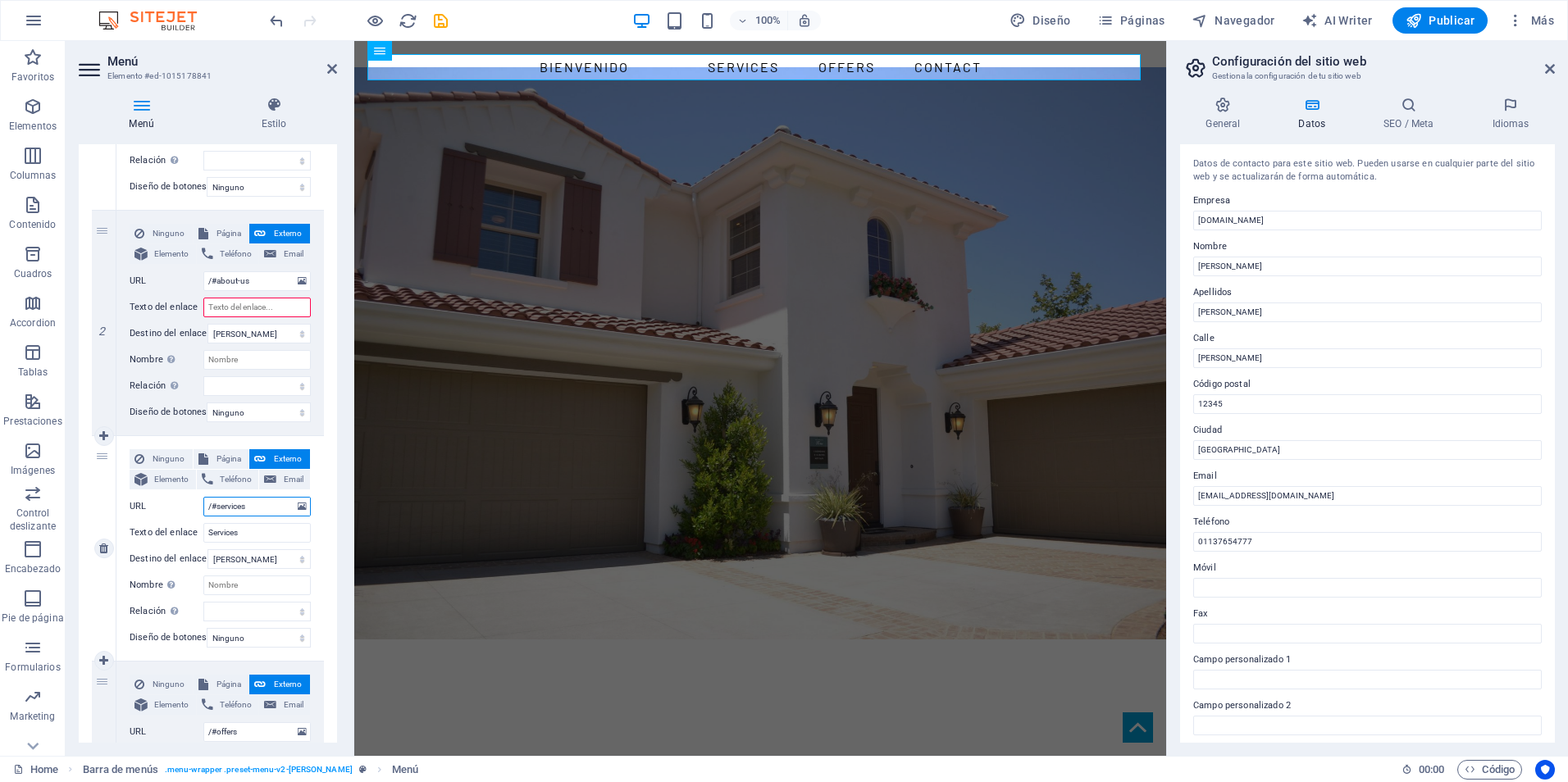
click at [261, 502] on input "/#services" at bounding box center [257, 507] width 107 height 20
type input "/"
select select
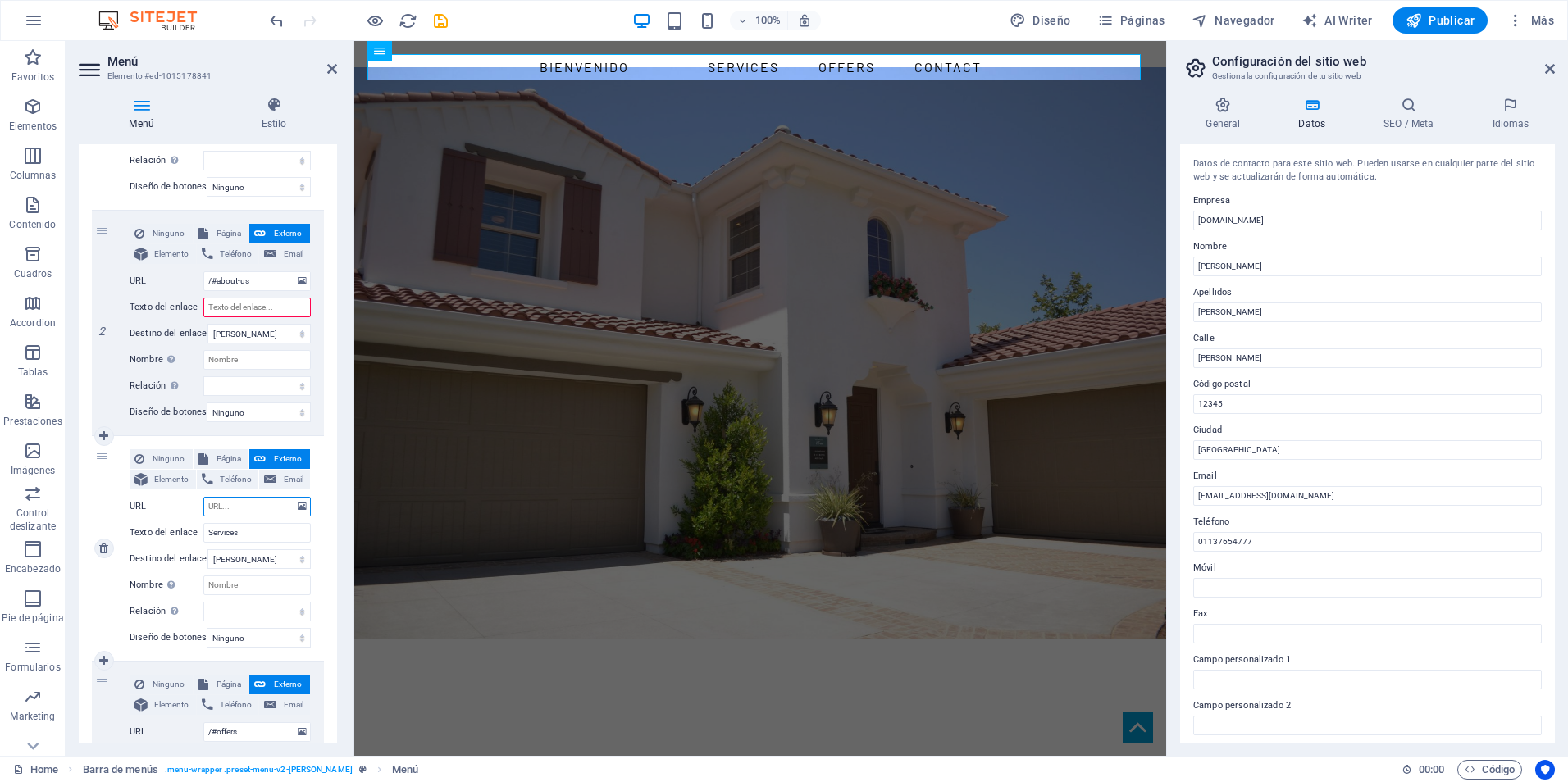
select select
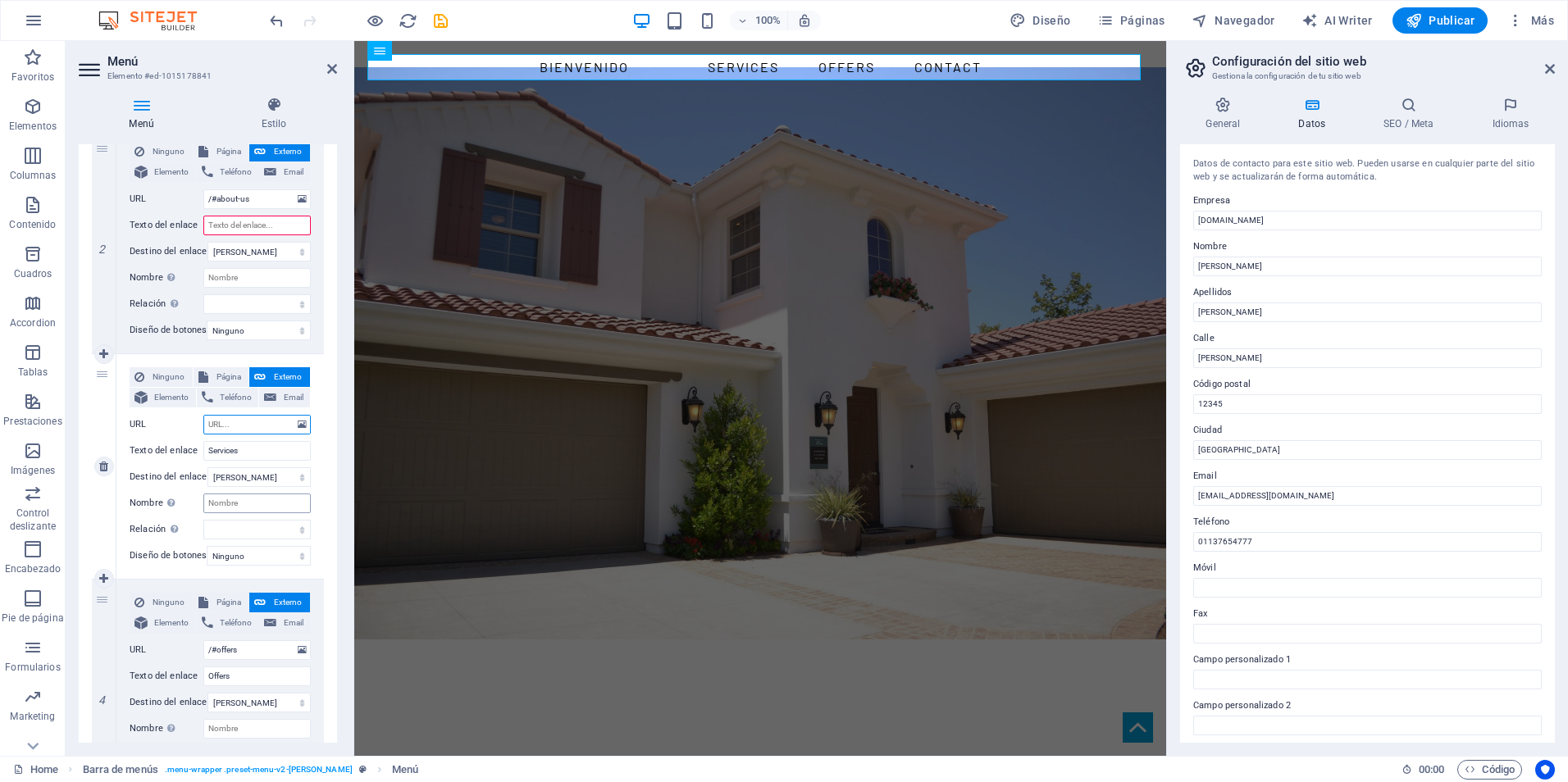
scroll to position [492, 0]
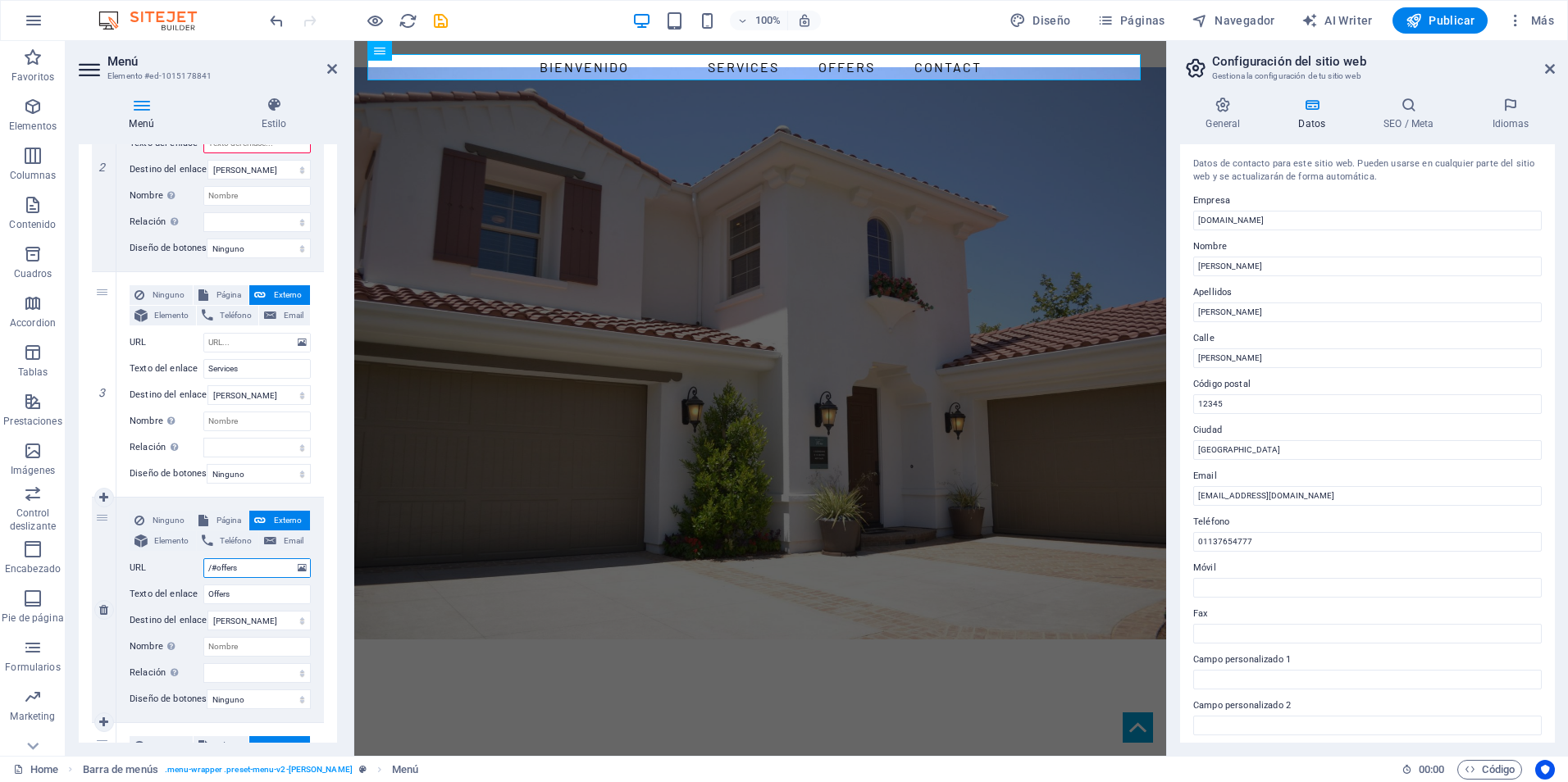
click at [259, 566] on input "/#offers" at bounding box center [257, 568] width 107 height 20
click at [227, 548] on span "Teléfono" at bounding box center [236, 541] width 36 height 20
select select
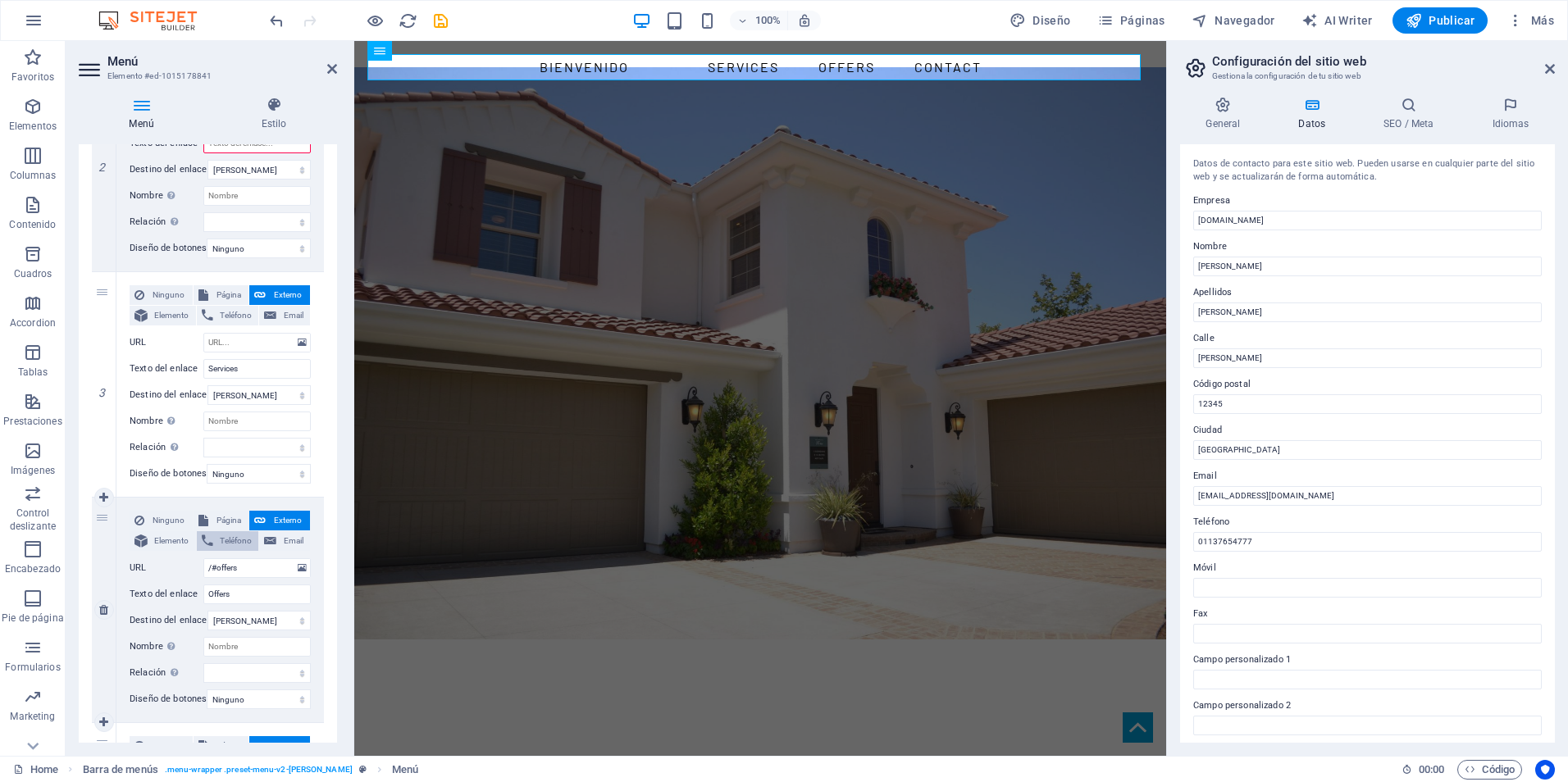
select select
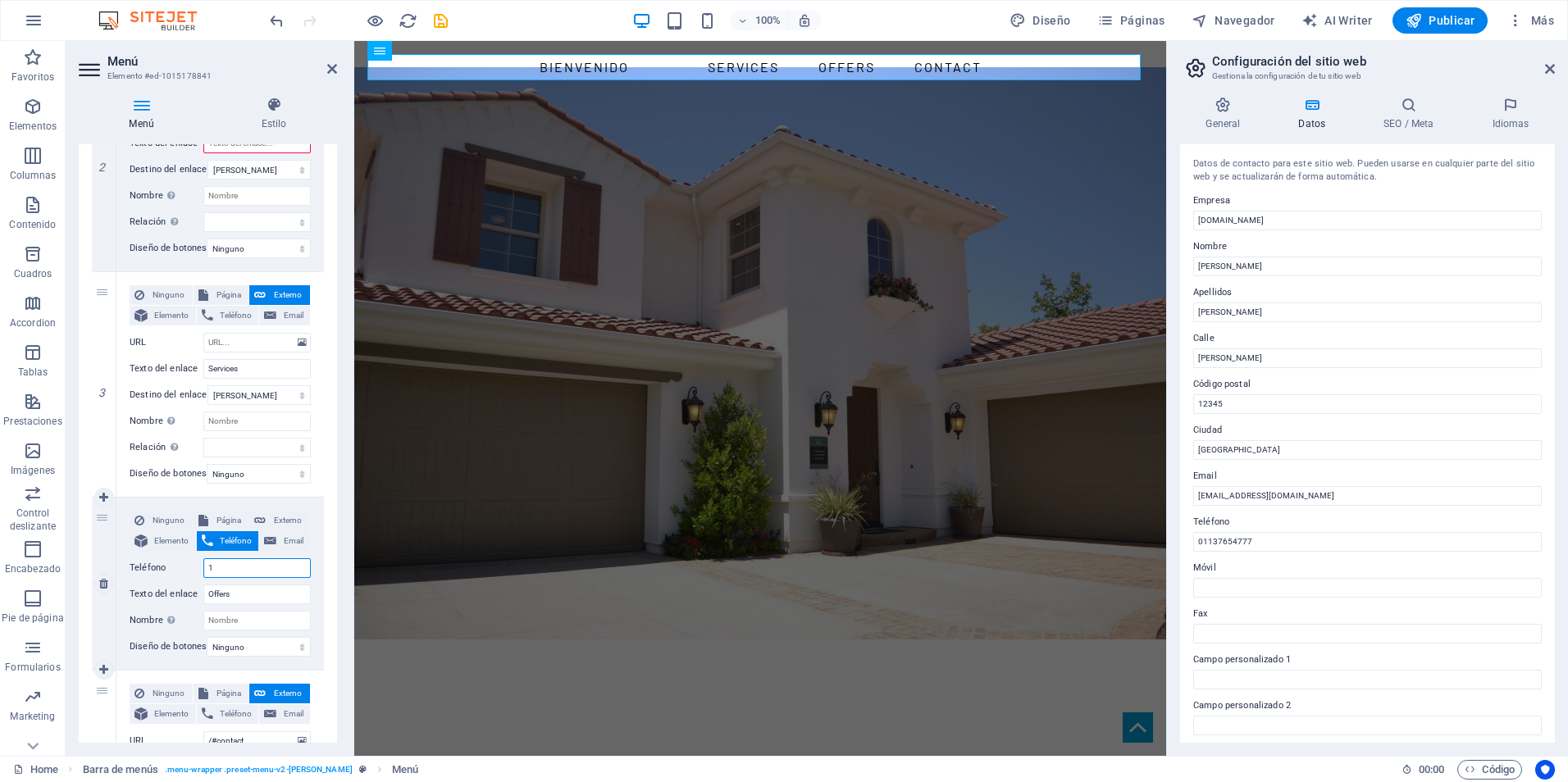
type input "11"
select select
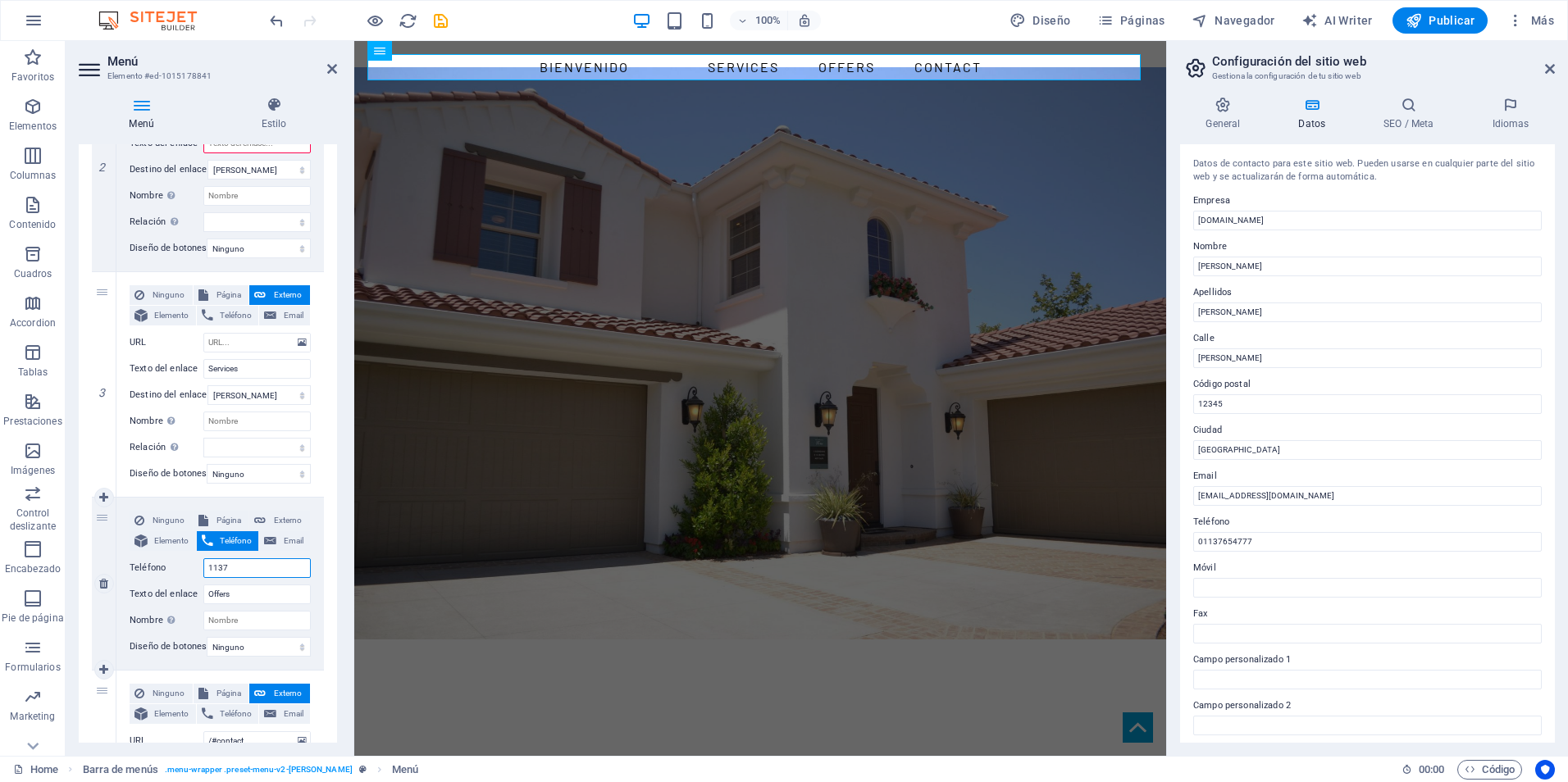
type input "11376"
select select
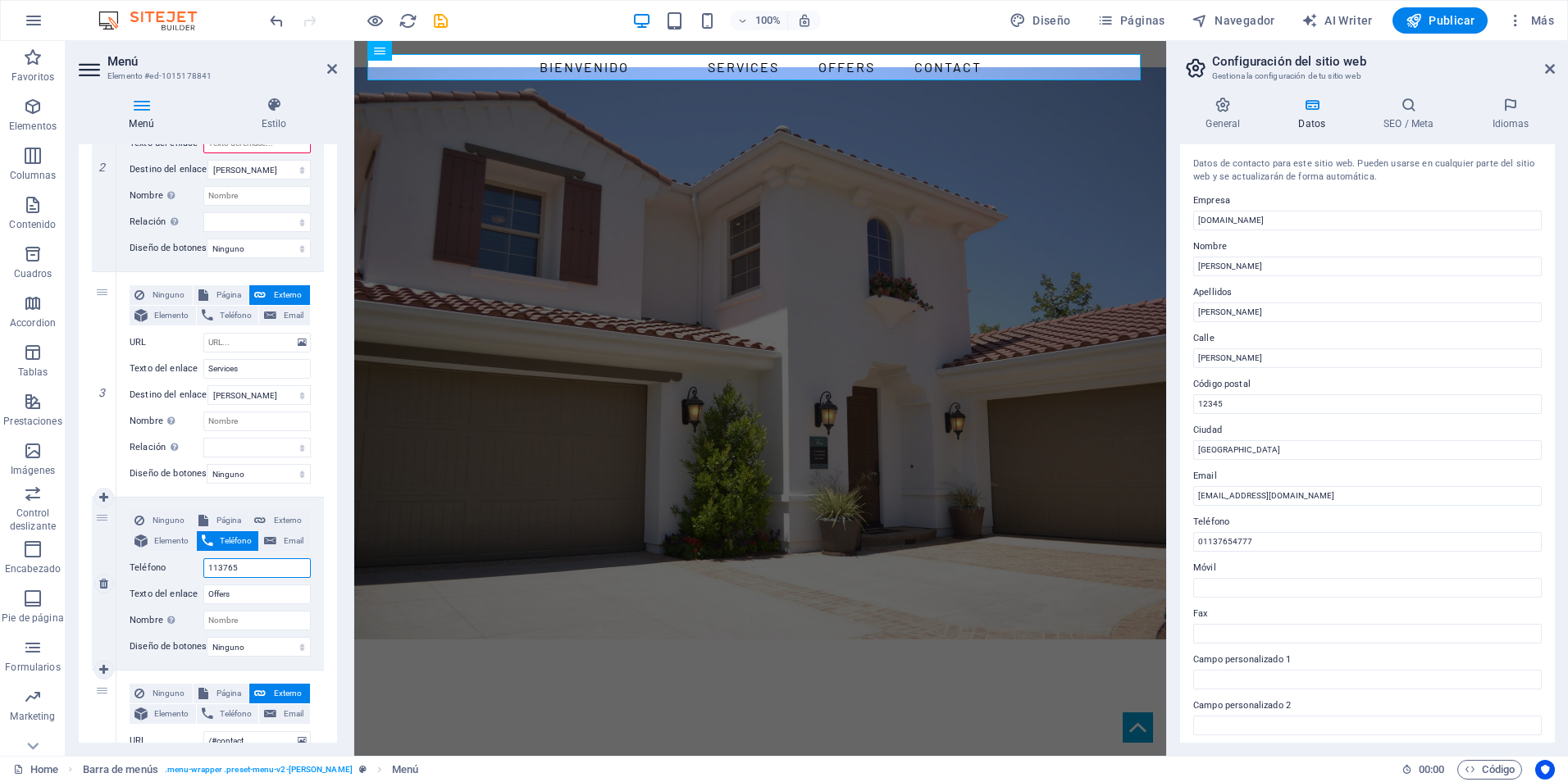
type input "1137654"
select select
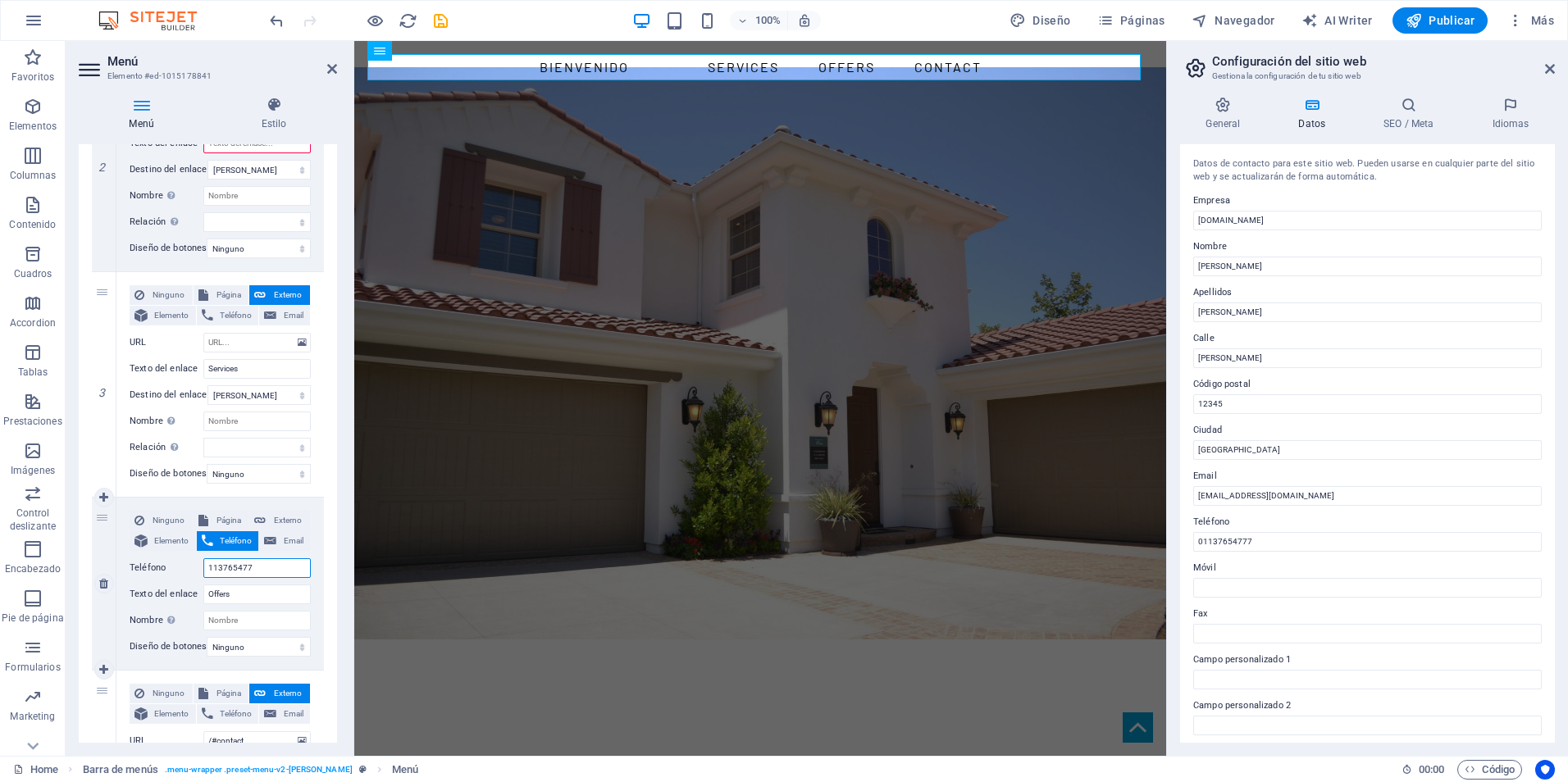
type input "1137654777"
select select
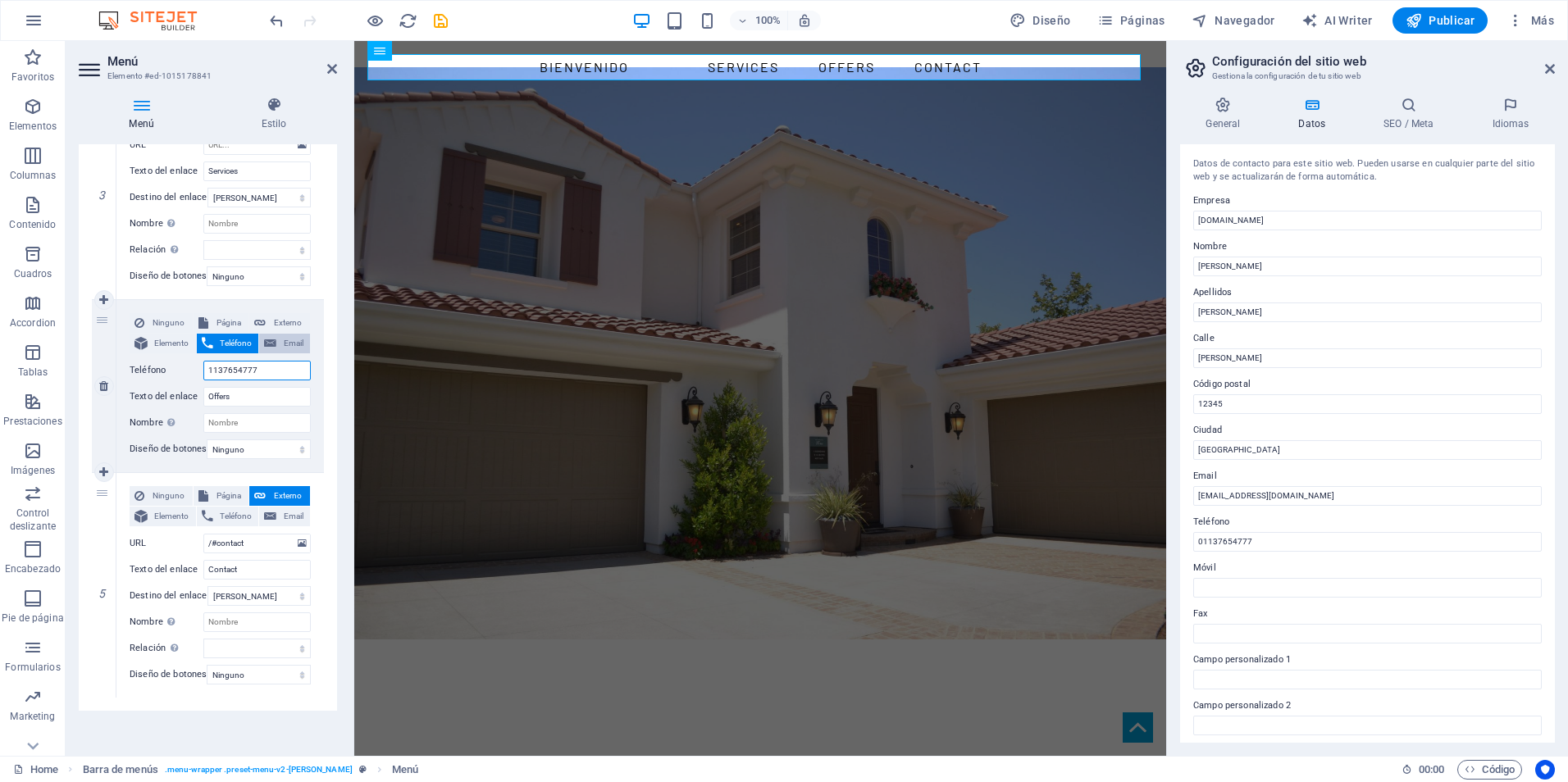
scroll to position [701, 0]
type input "1137654777"
click at [267, 332] on icon at bounding box center [270, 342] width 12 height 20
select select
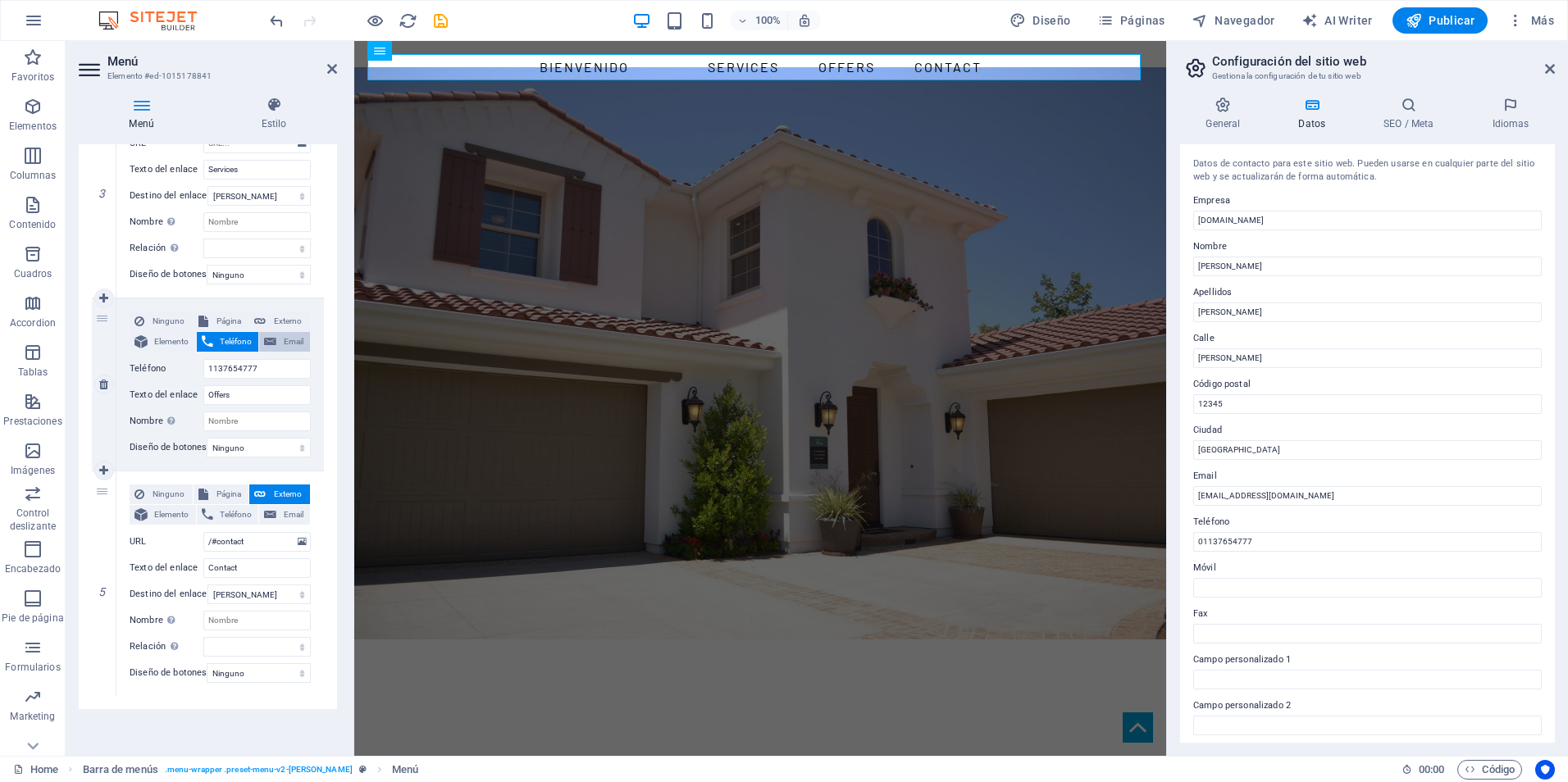
select select
click at [266, 359] on input "Email" at bounding box center [257, 369] width 107 height 20
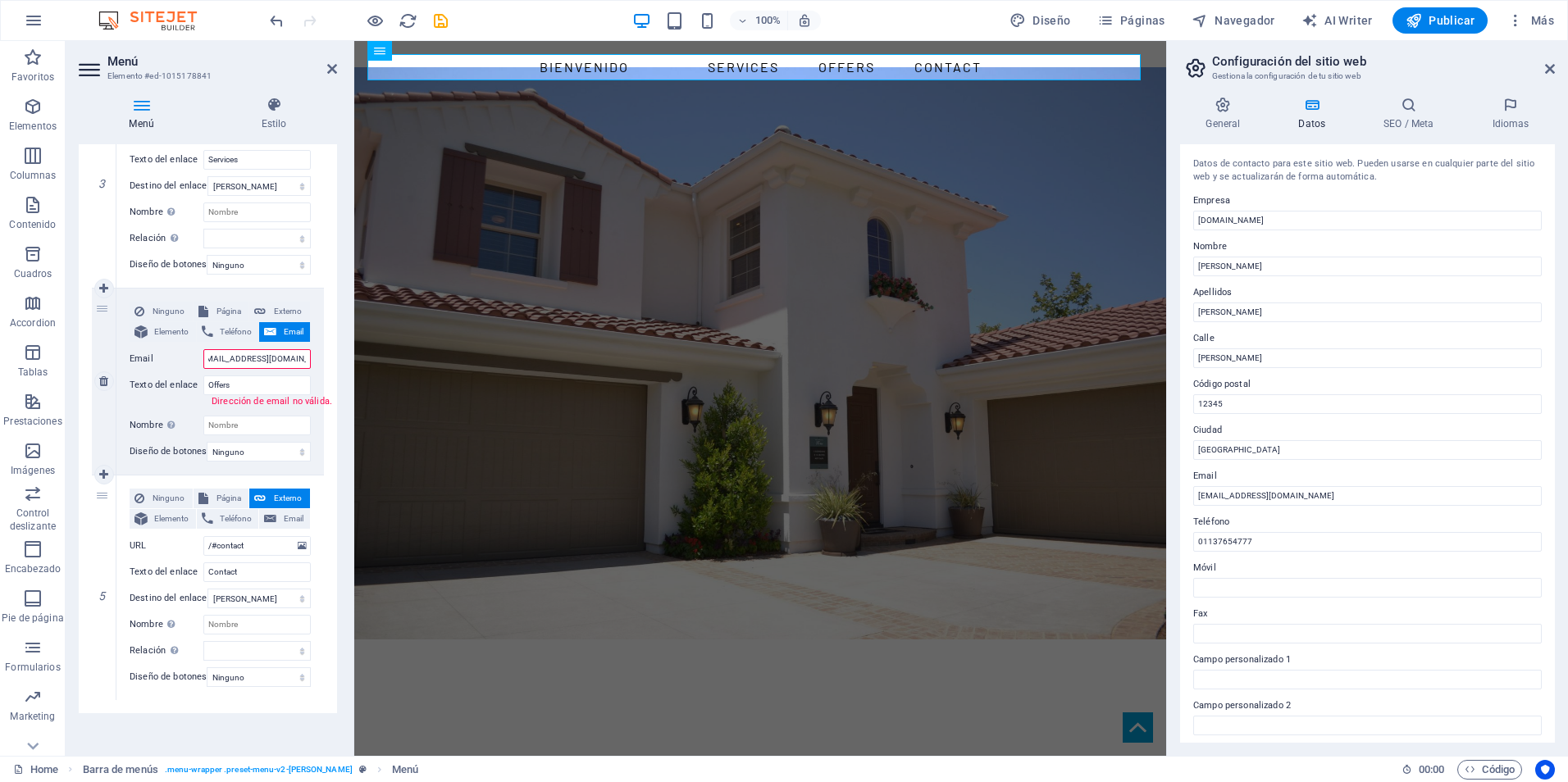
type input "[EMAIL_ADDRESS][DOMAIN_NAME]"
select select
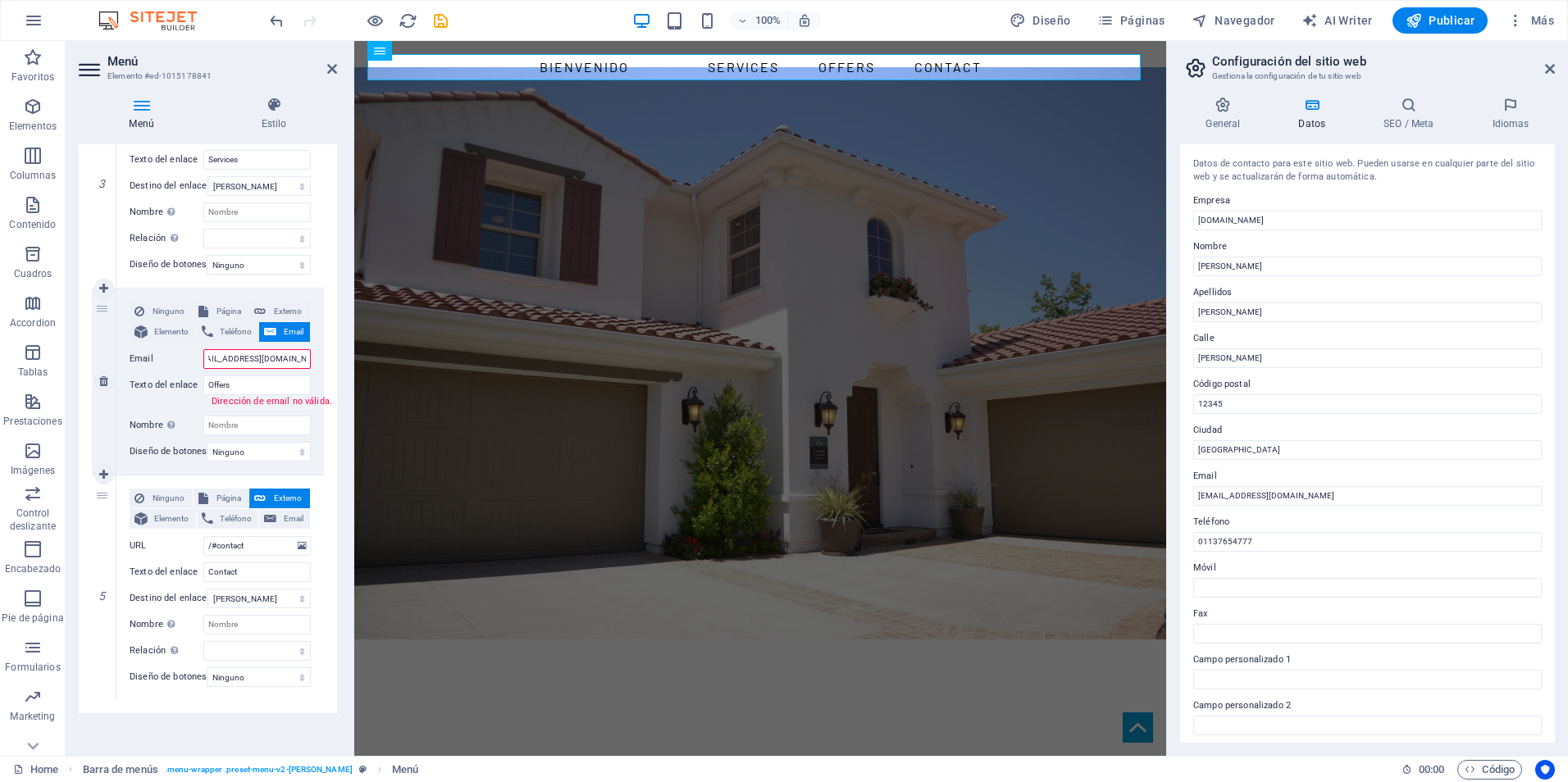
select select
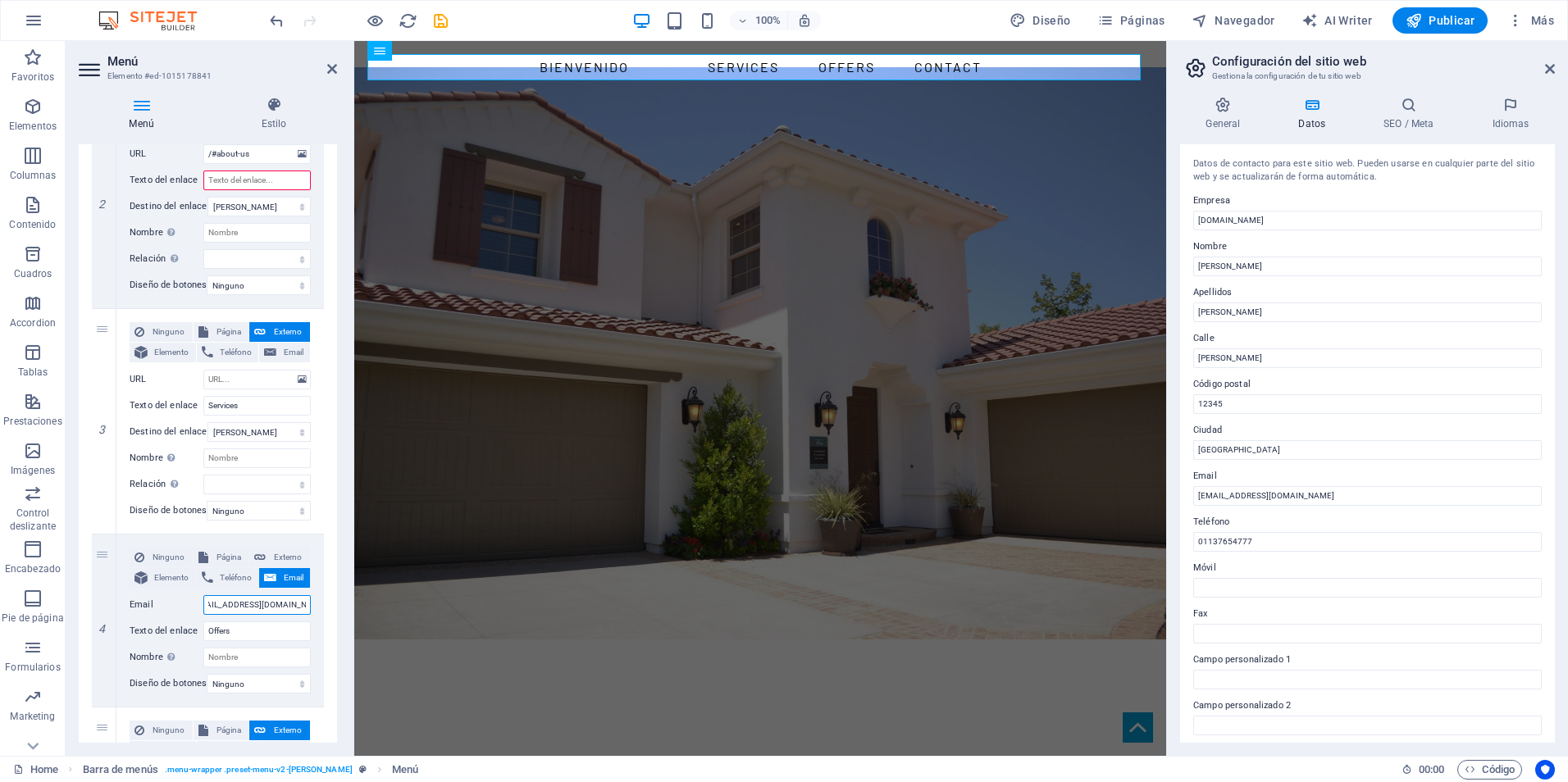
type input "[EMAIL_ADDRESS][DOMAIN_NAME]"
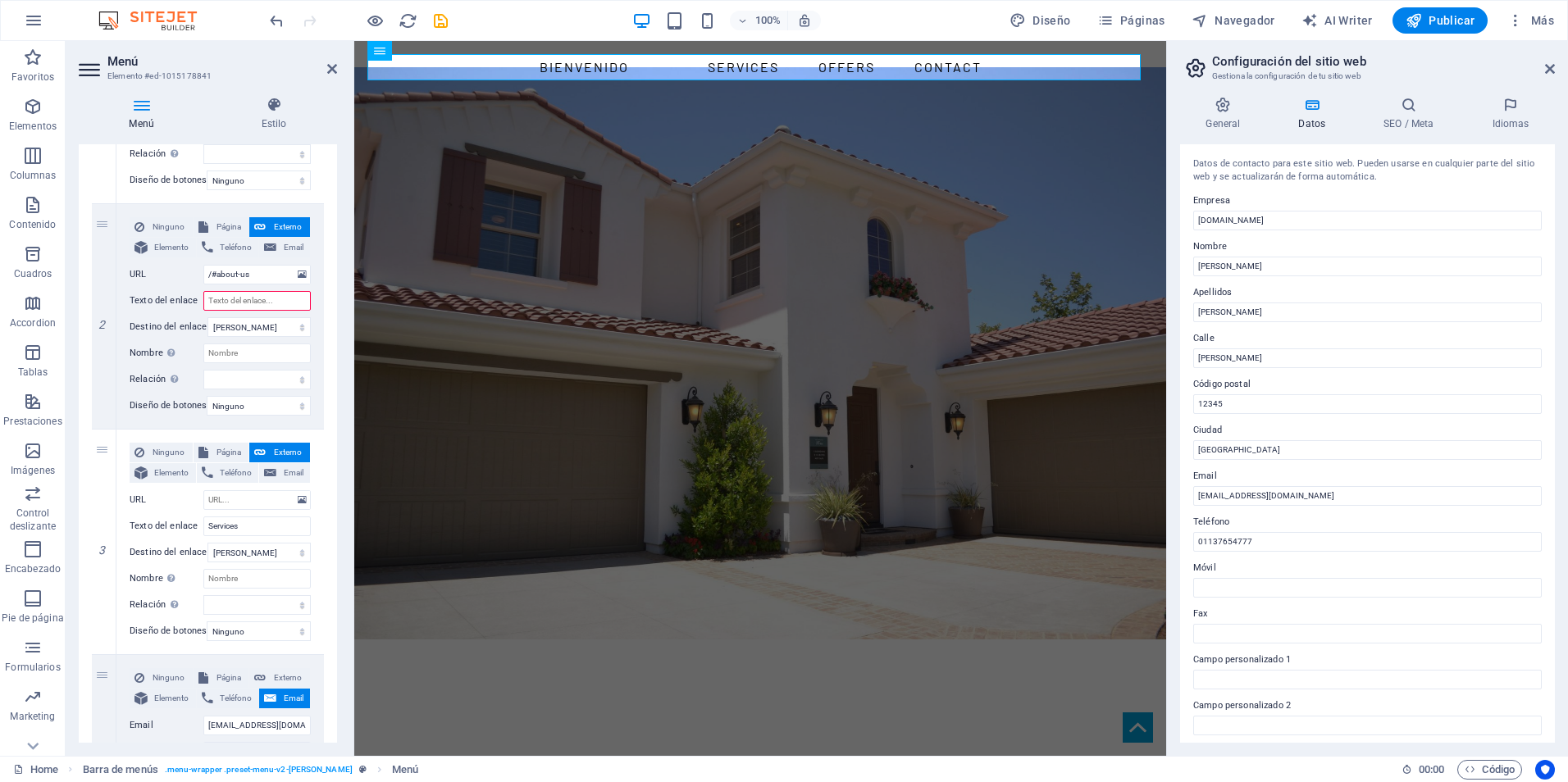
scroll to position [291, 0]
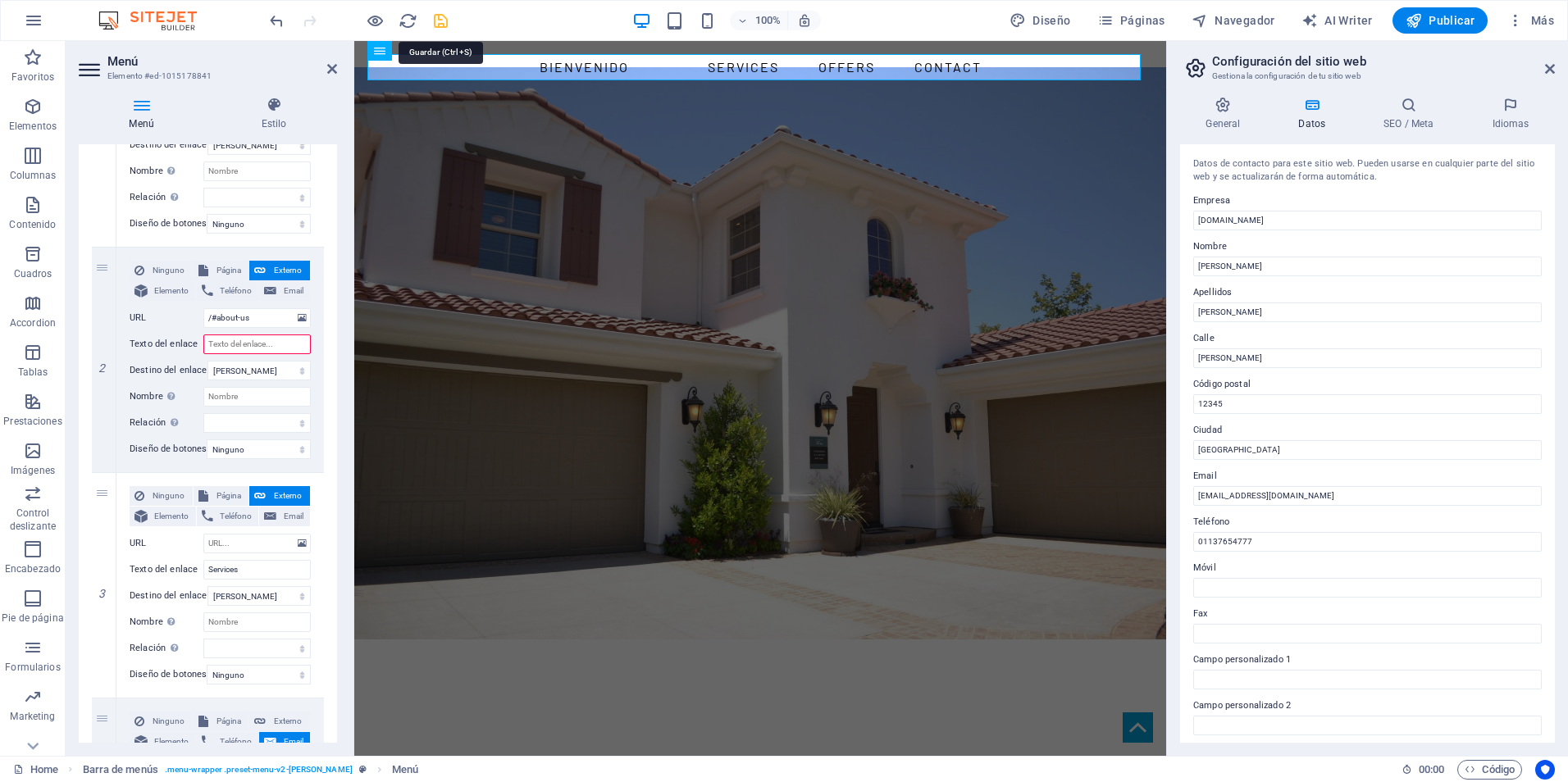
click at [435, 23] on icon "save" at bounding box center [441, 21] width 19 height 19
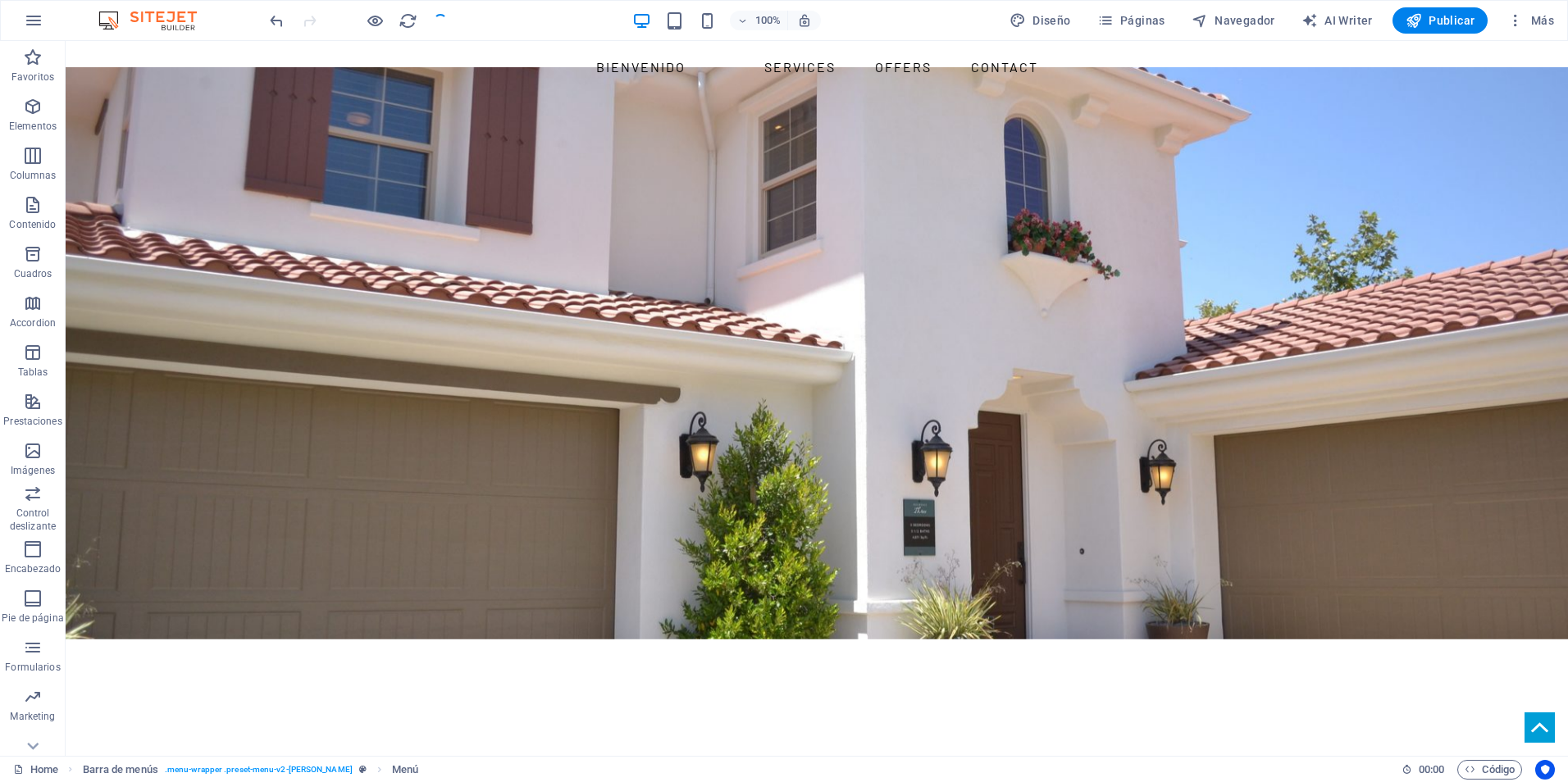
checkbox input "false"
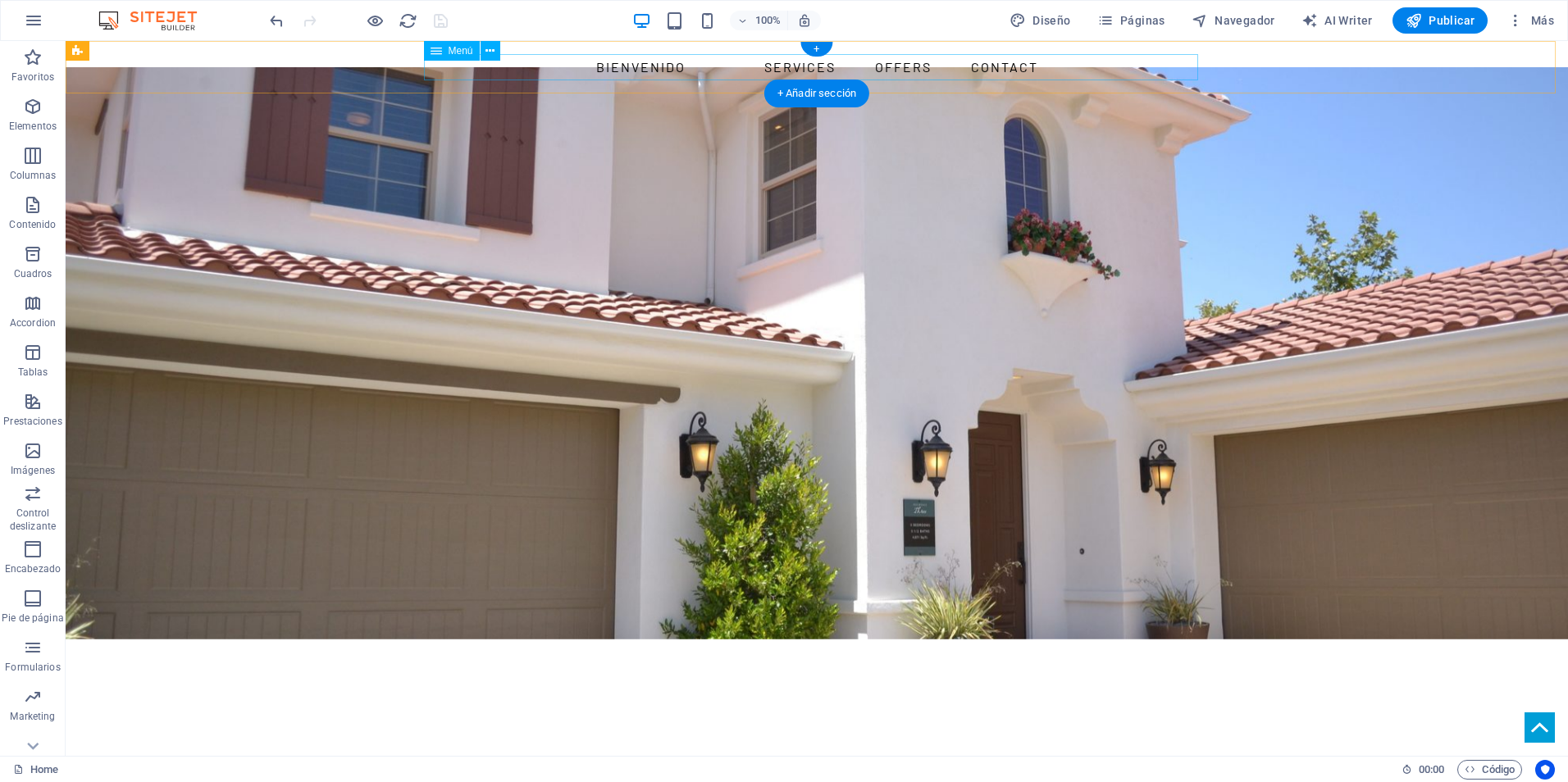
click at [992, 65] on nav "BIENVENIDO Services Offers Contact" at bounding box center [816, 67] width 774 height 27
click at [989, 65] on nav "BIENVENIDO Services Offers Contact" at bounding box center [816, 67] width 774 height 27
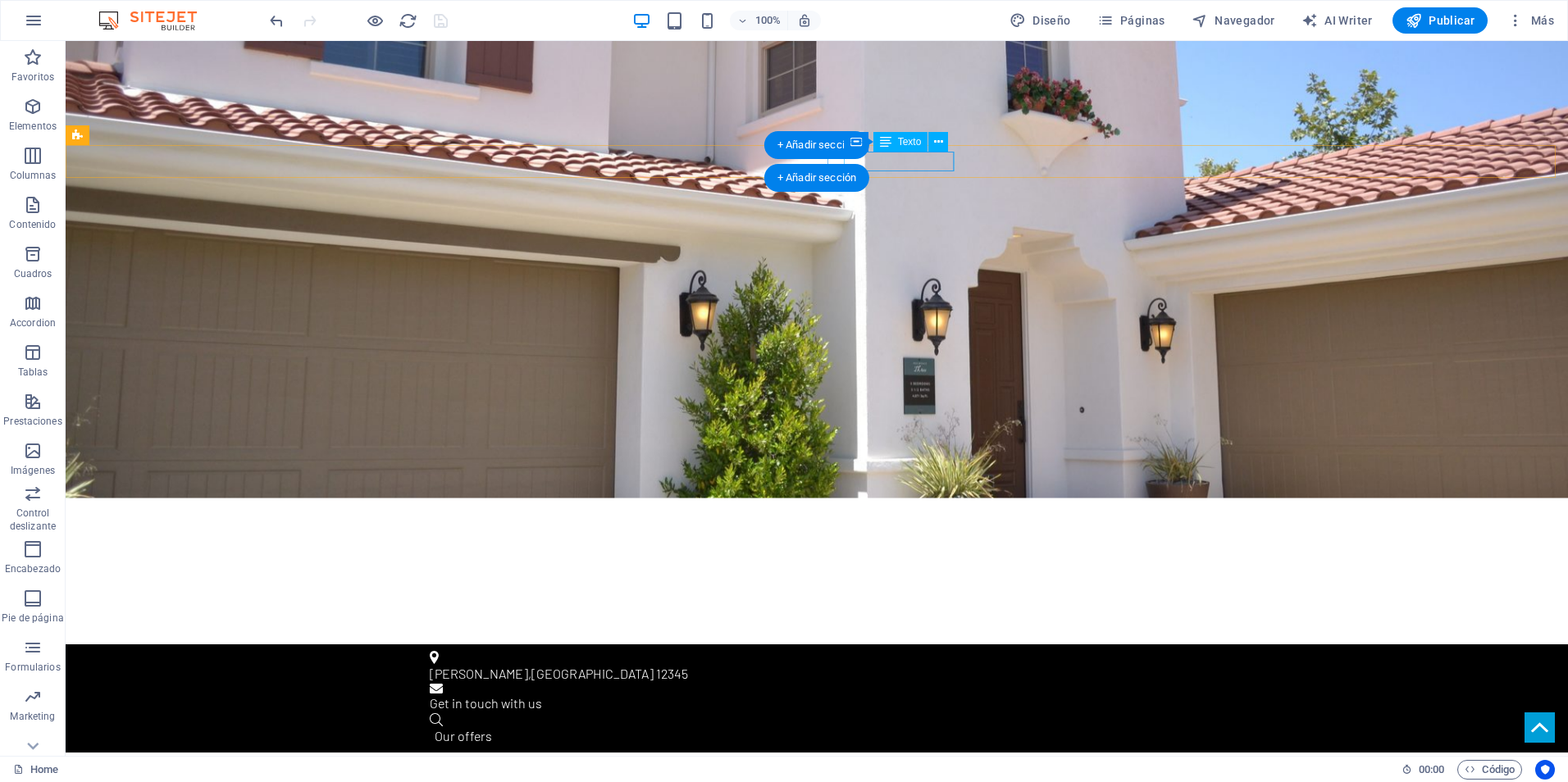
scroll to position [328, 0]
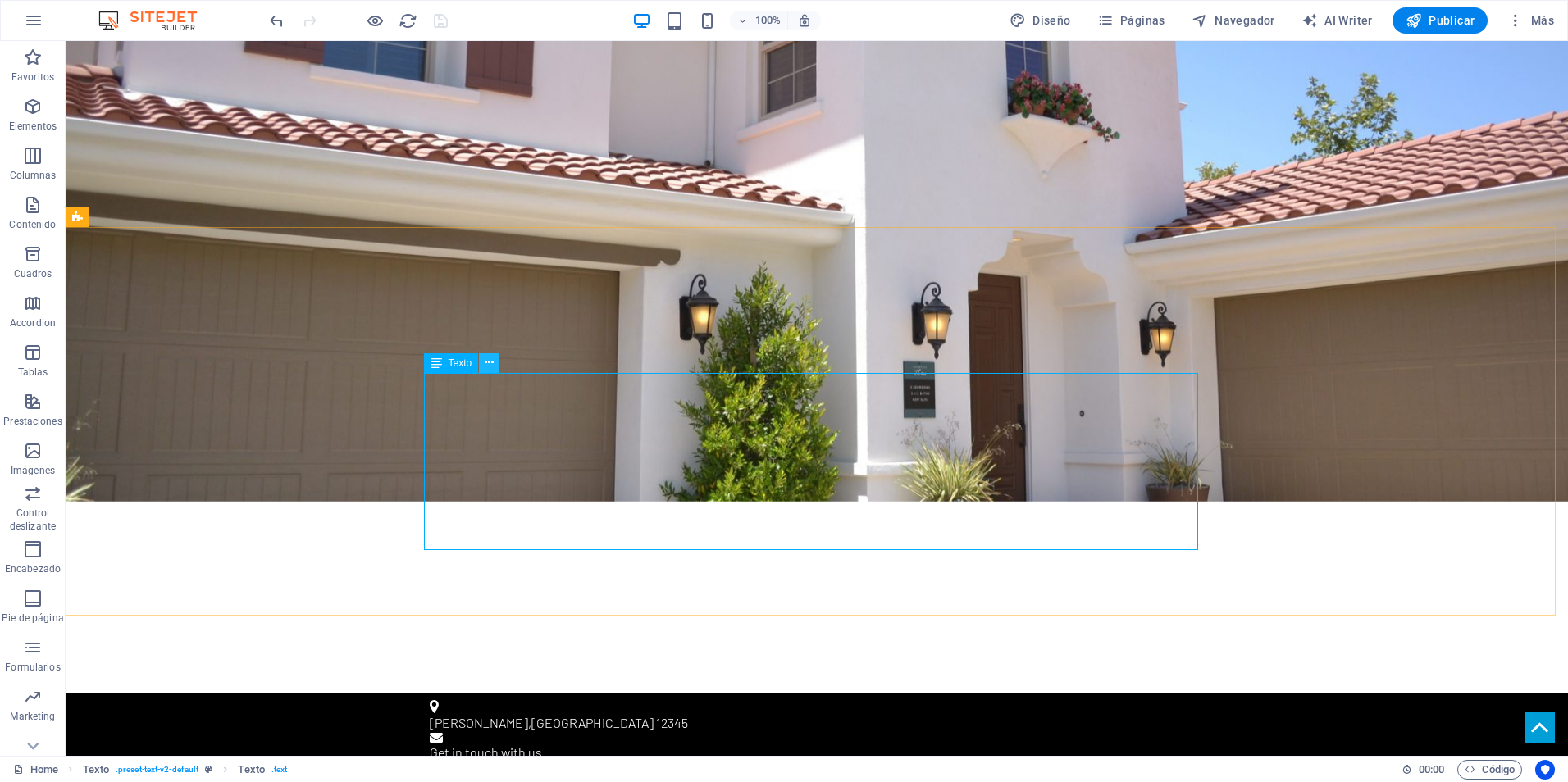
click at [486, 369] on icon at bounding box center [489, 362] width 9 height 17
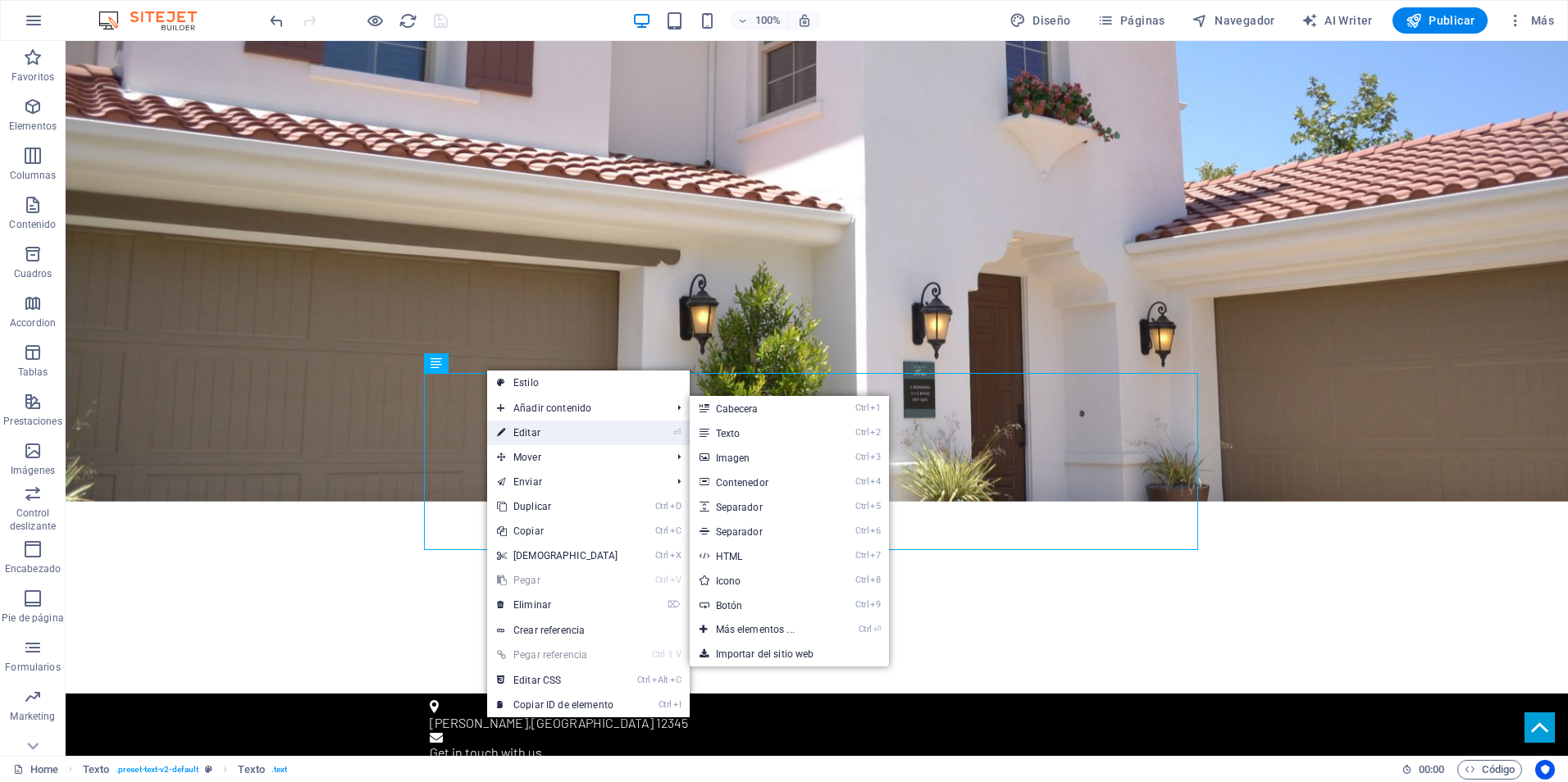
click at [527, 441] on link "⏎ Editar" at bounding box center [557, 433] width 141 height 25
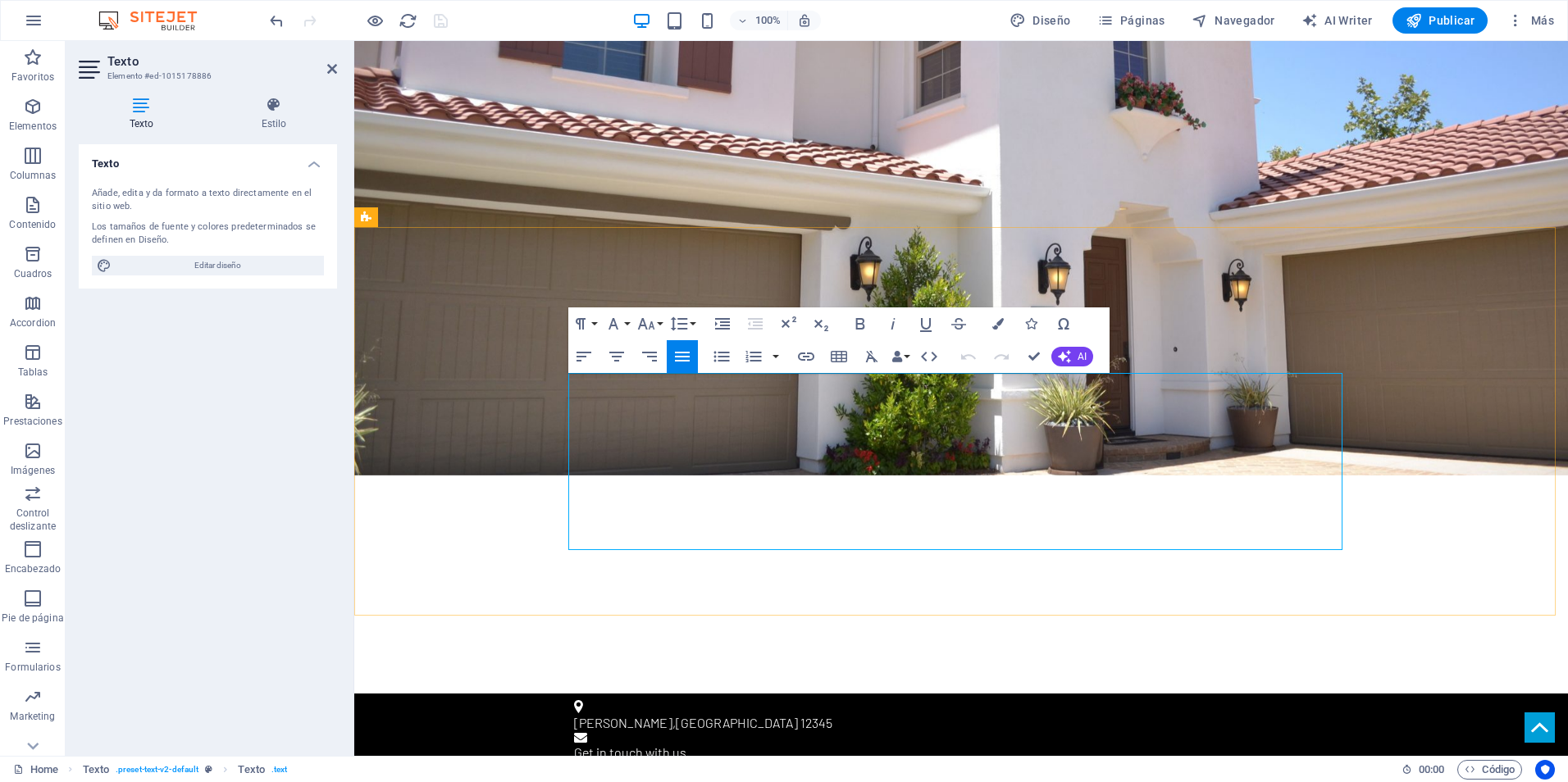
drag, startPoint x: 620, startPoint y: 411, endPoint x: 616, endPoint y: 396, distance: 15.5
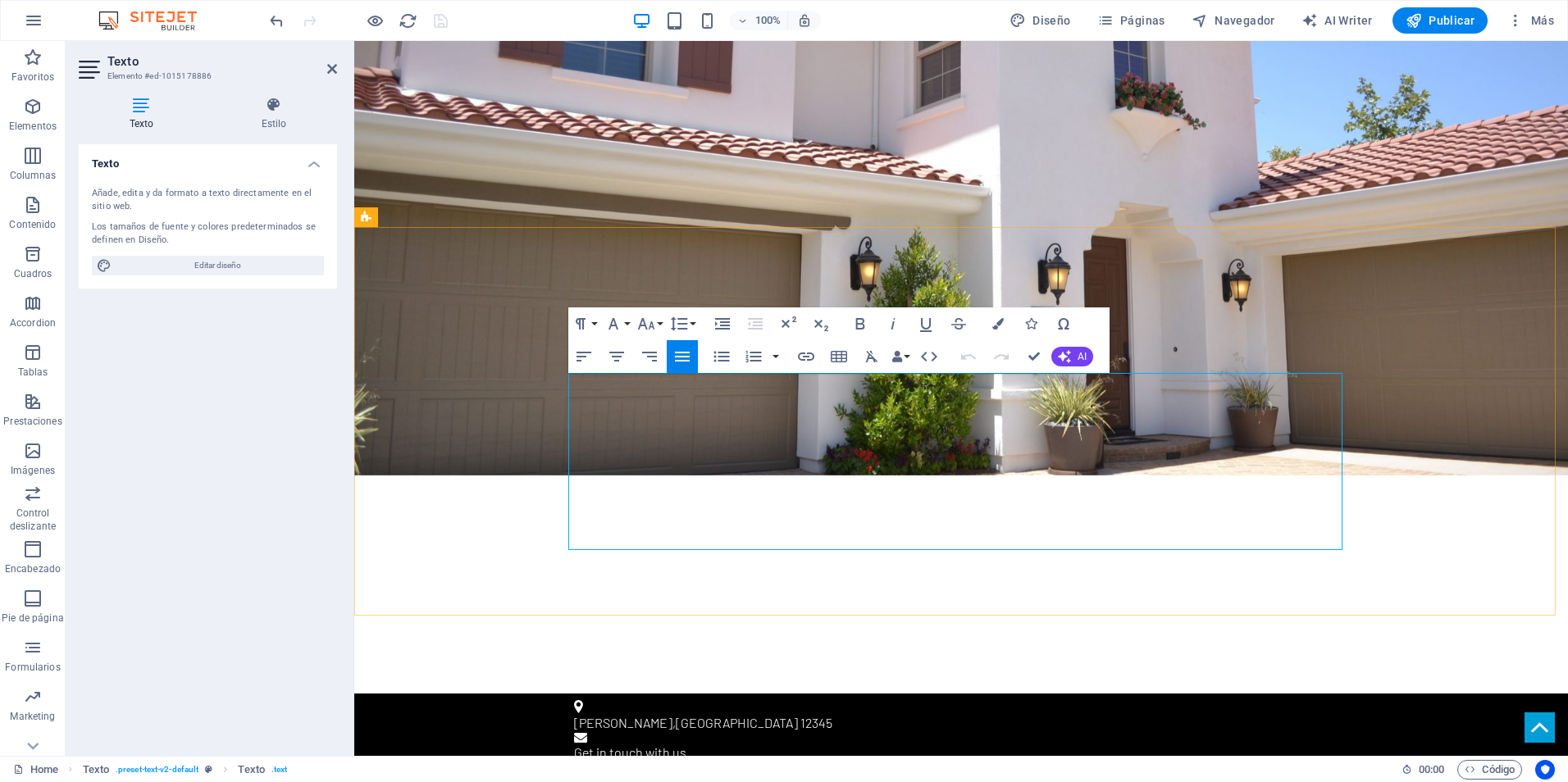
drag, startPoint x: 576, startPoint y: 405, endPoint x: 748, endPoint y: 542, distance: 219.9
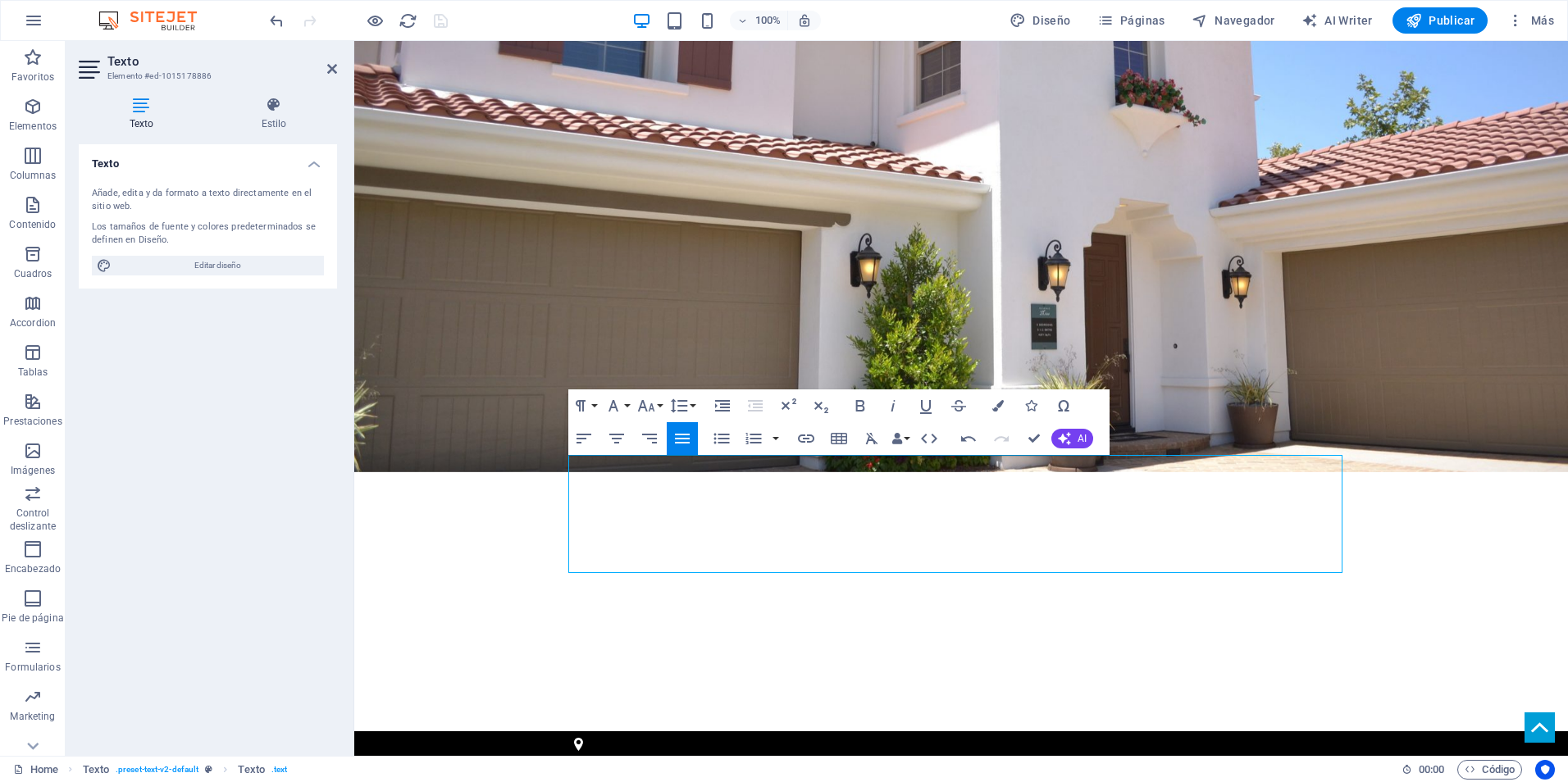
scroll to position [246, 0]
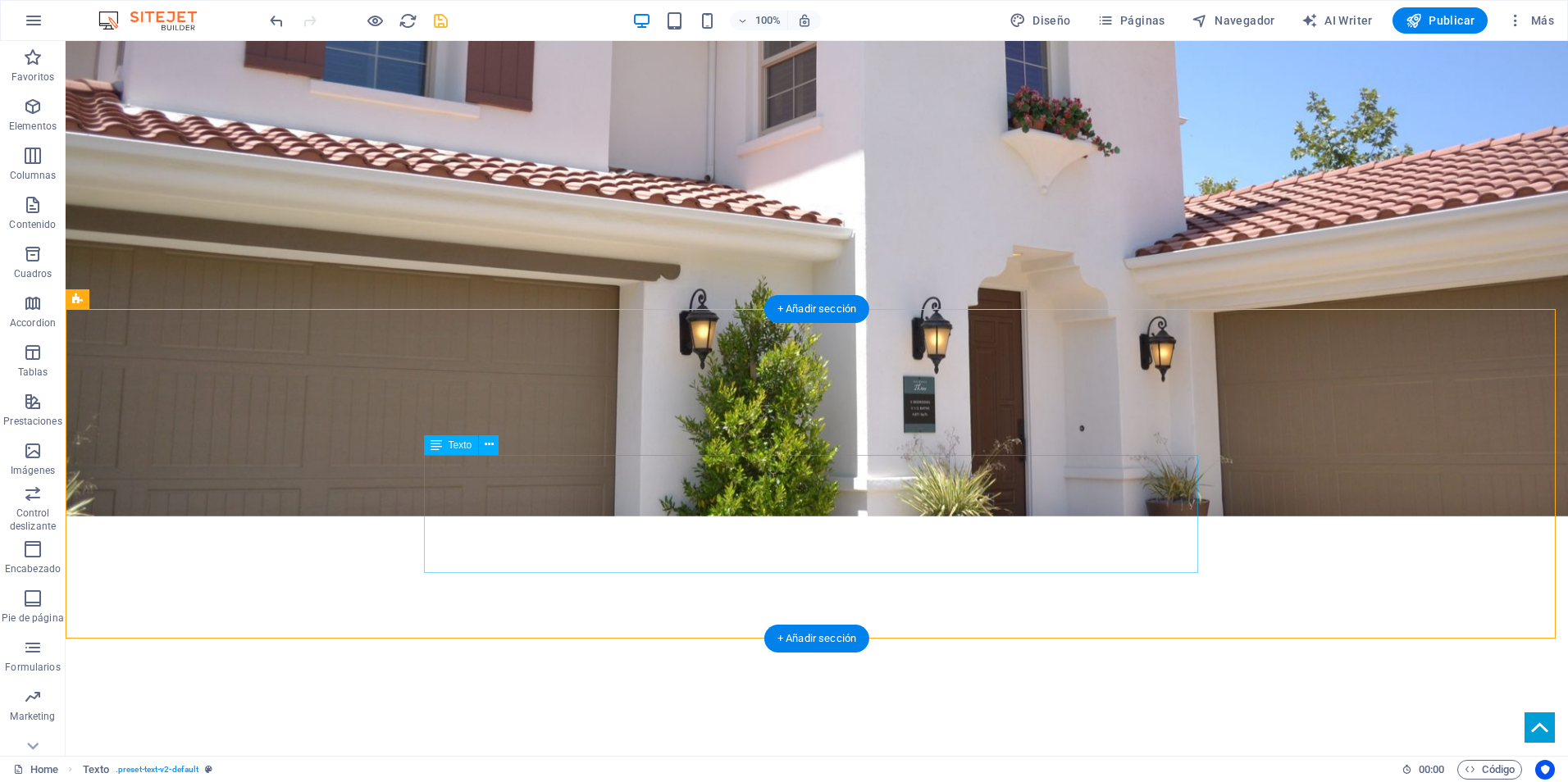
drag, startPoint x: 460, startPoint y: 483, endPoint x: 173, endPoint y: 485, distance: 287.0
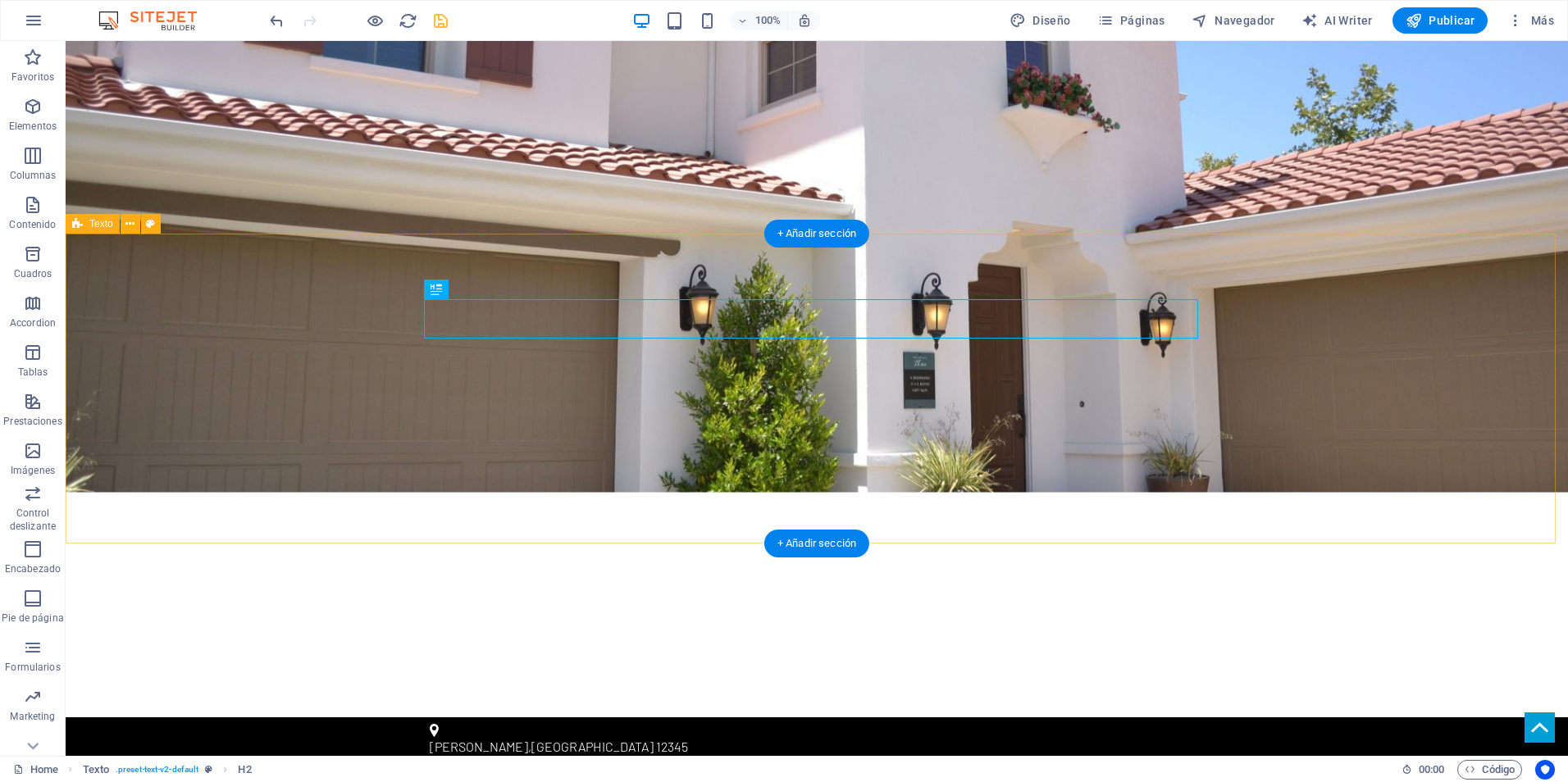
scroll to position [328, 0]
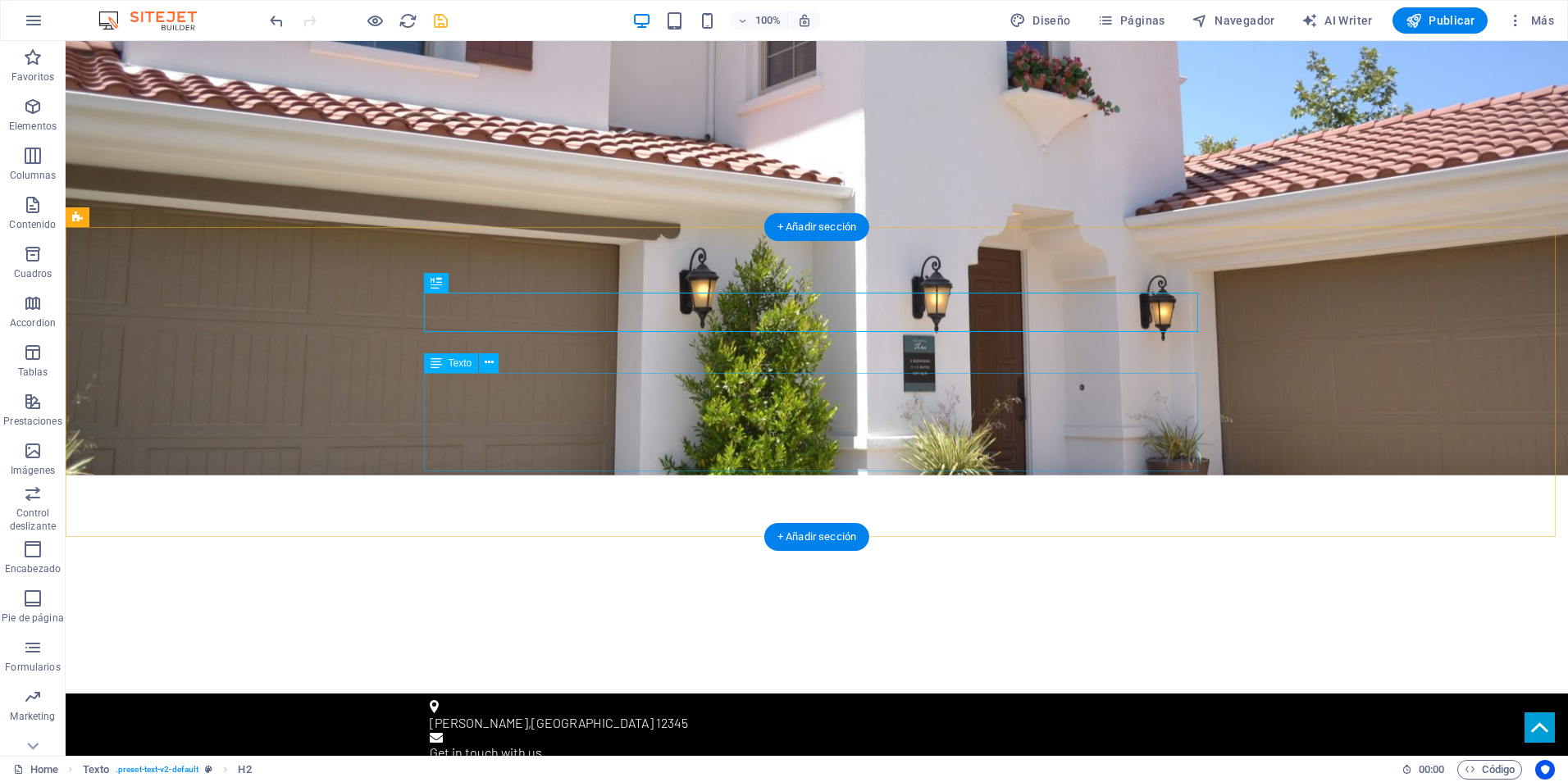
drag, startPoint x: 1086, startPoint y: 441, endPoint x: 803, endPoint y: 442, distance: 283.0
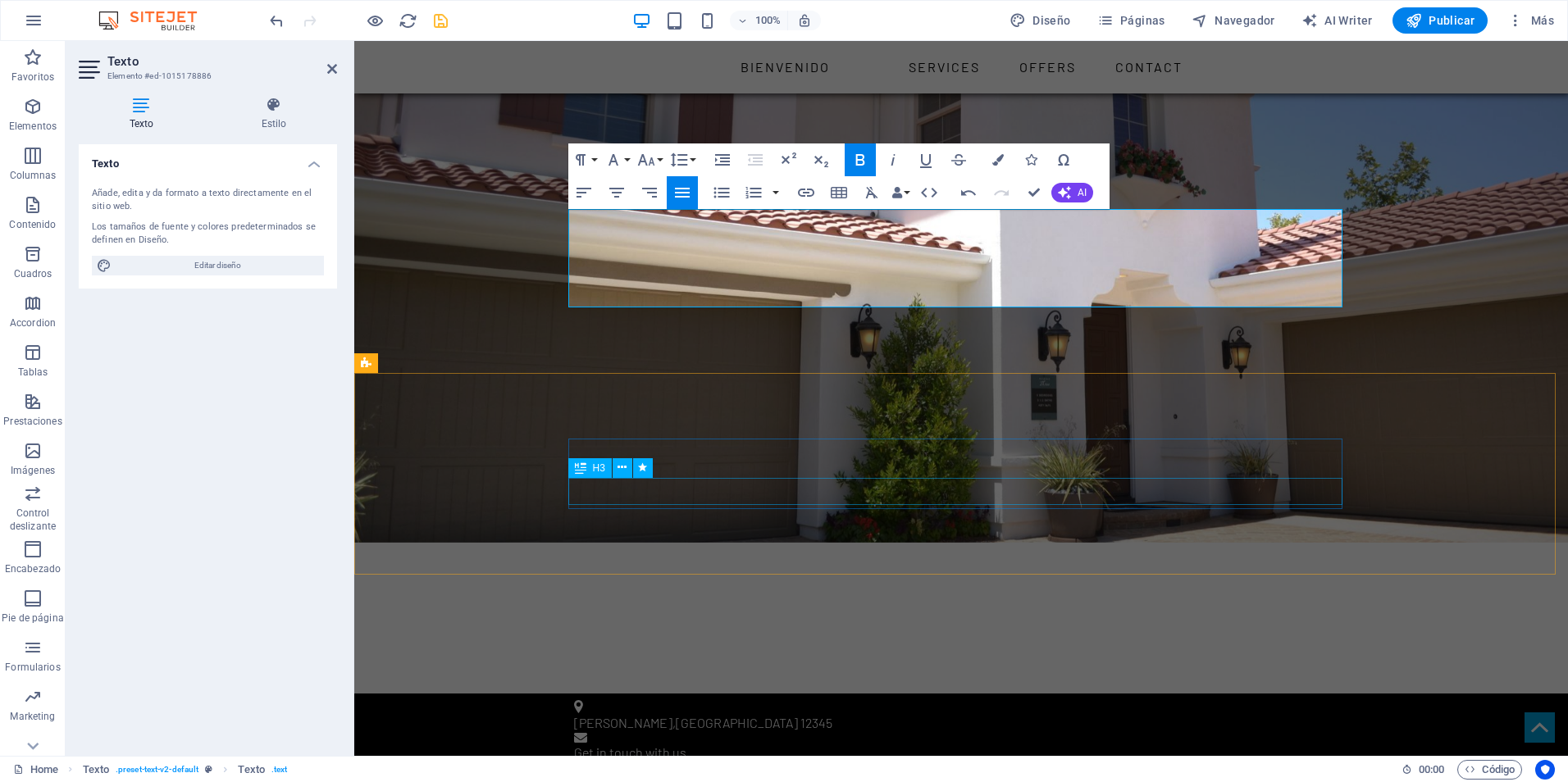
scroll to position [492, 0]
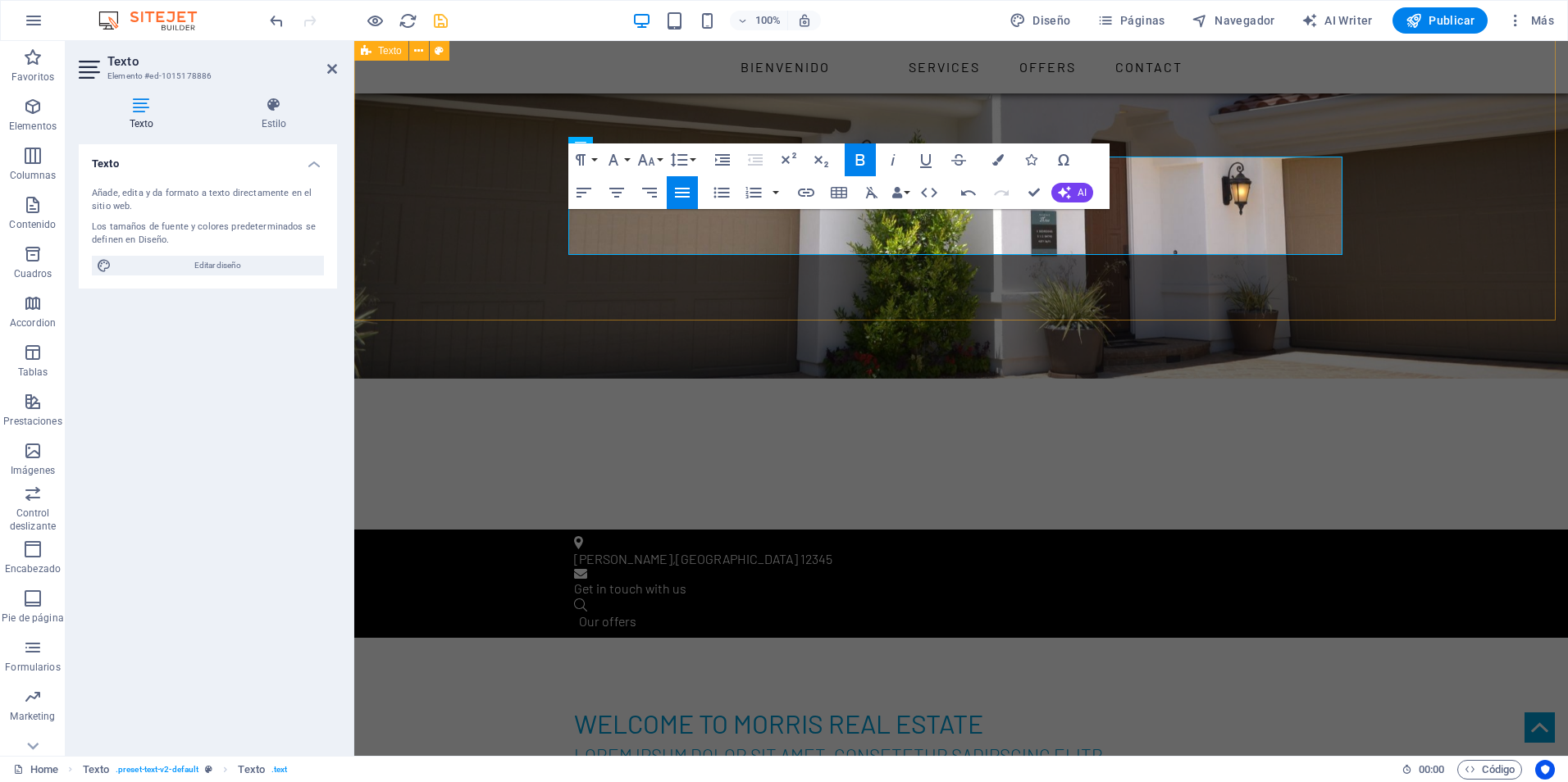
drag, startPoint x: 1548, startPoint y: 189, endPoint x: 1812, endPoint y: 157, distance: 265.9
click at [1567, 638] on div "Welcome to Morris Real Estate Lorem ipsum dolor sit amet, consetetur sadipscing…" at bounding box center [961, 793] width 1214 height 310
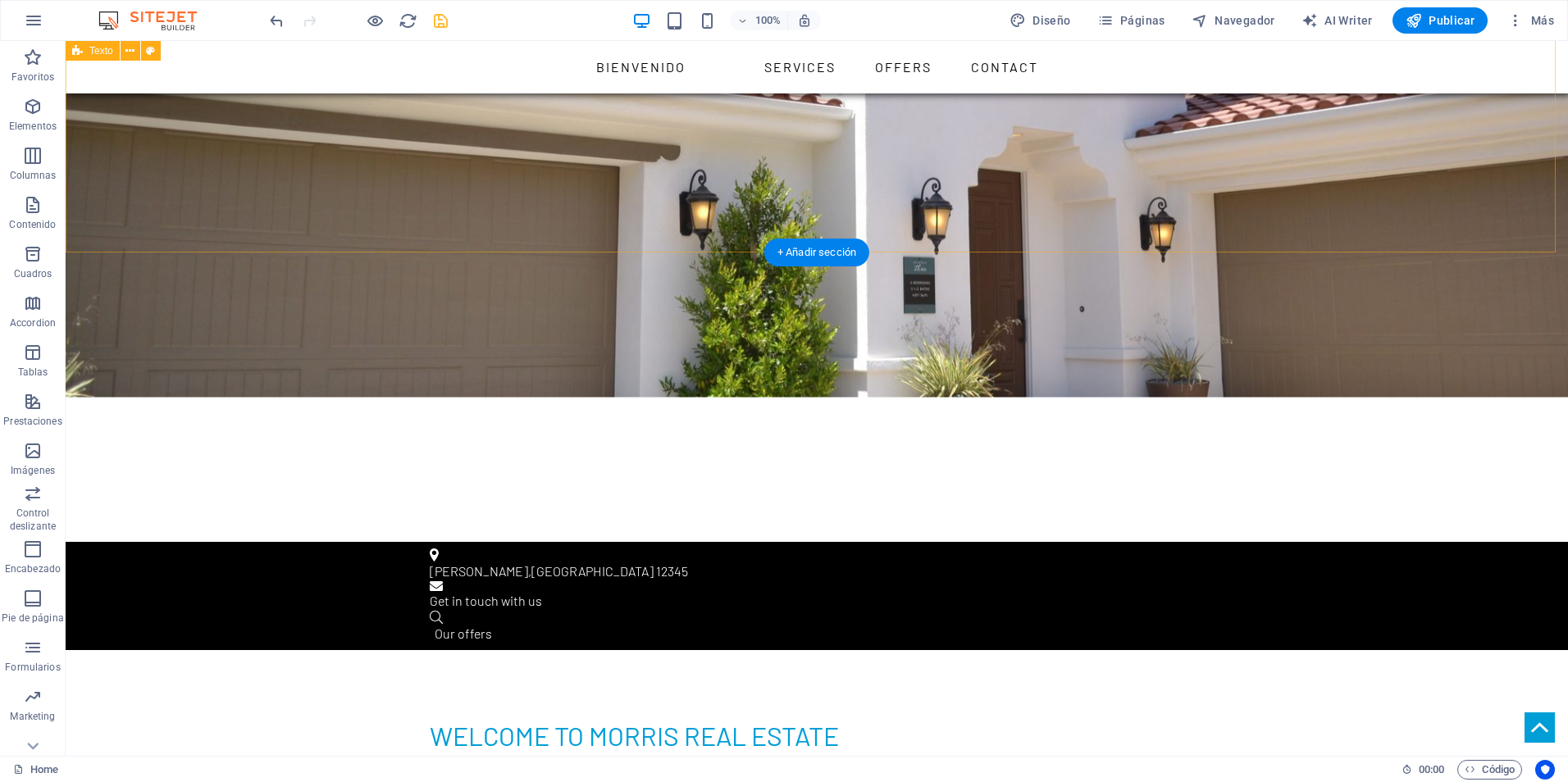
scroll to position [246, 0]
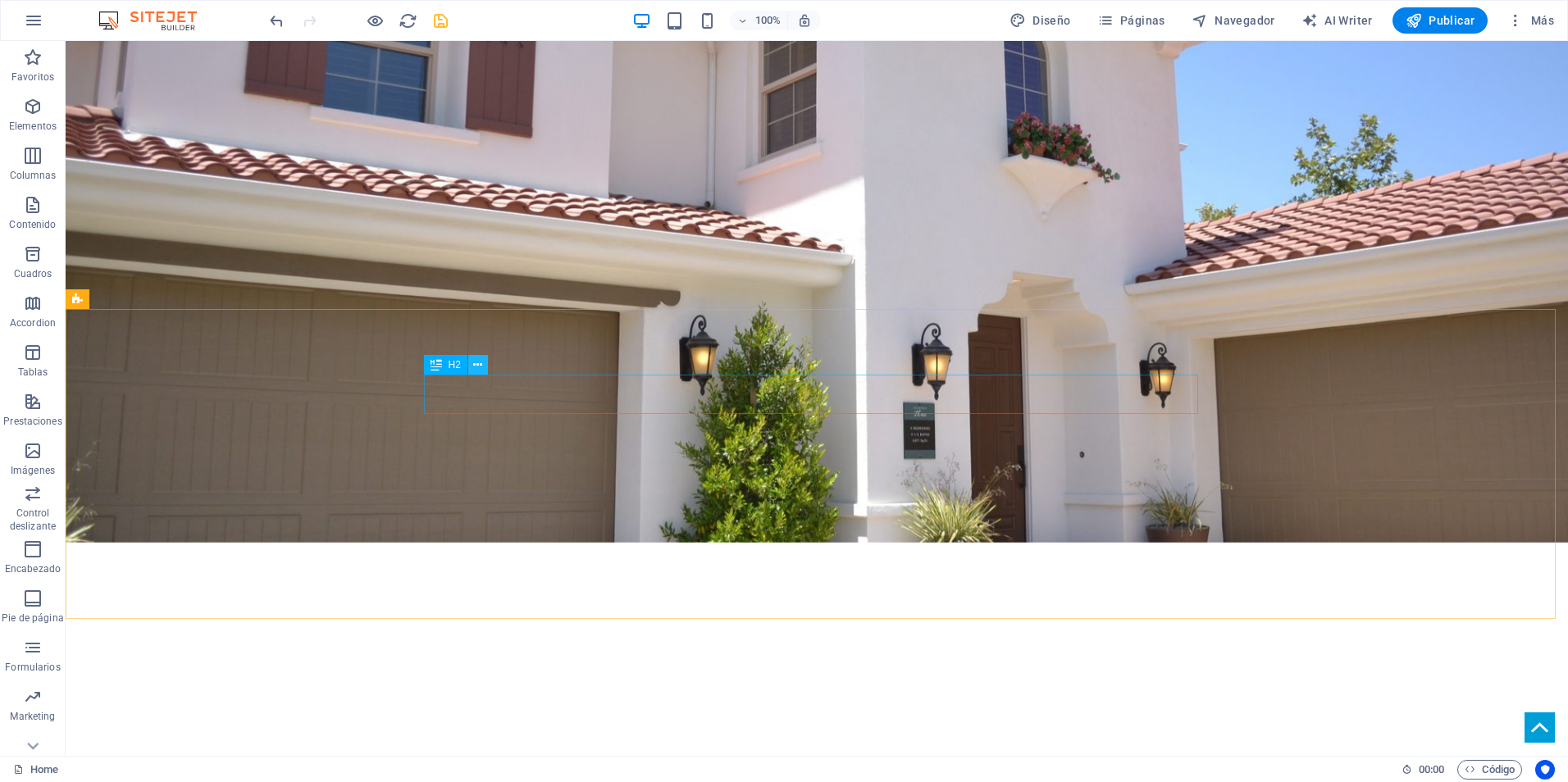
click at [479, 359] on icon at bounding box center [477, 365] width 9 height 17
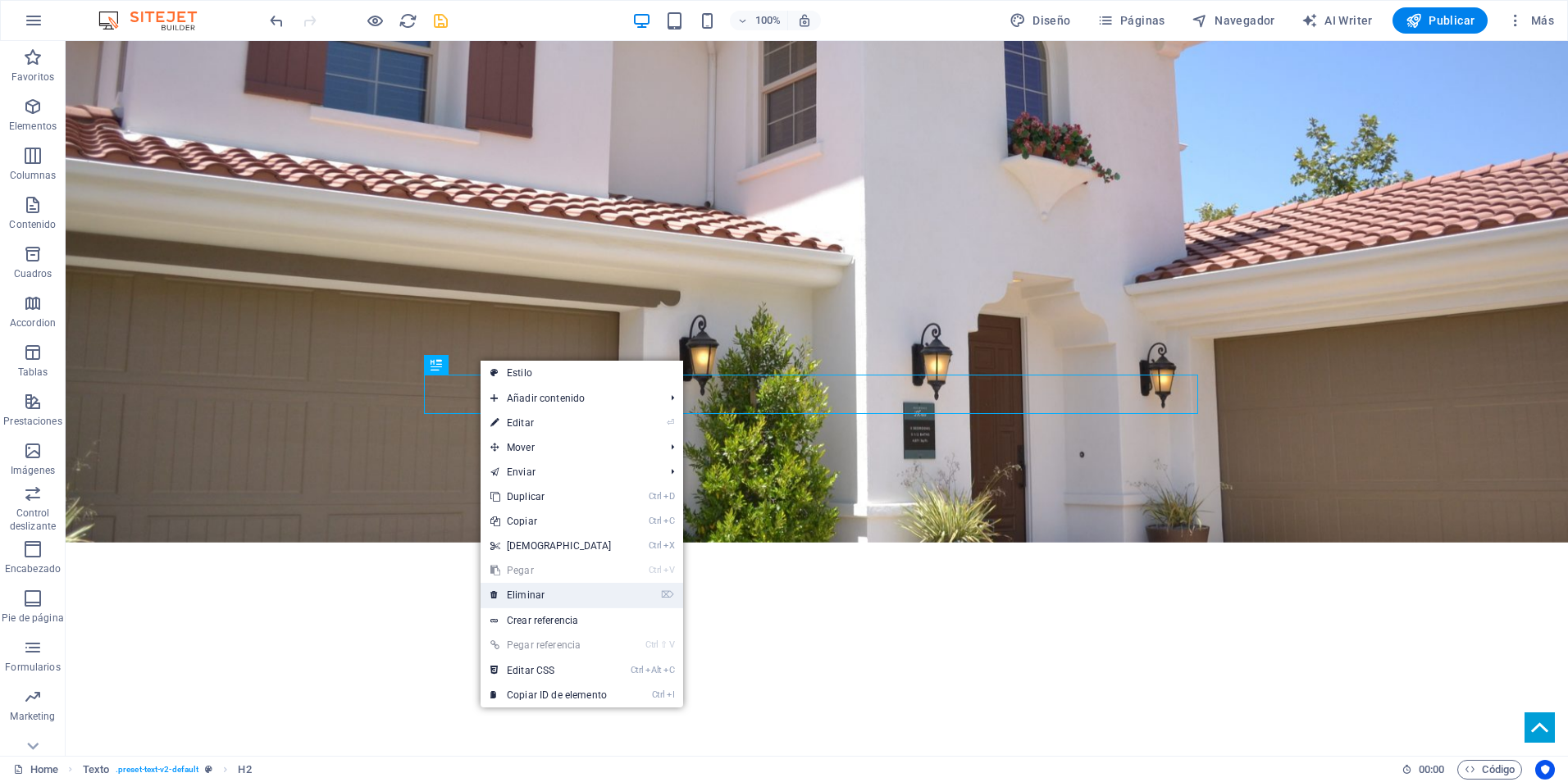
click at [580, 589] on link "⌦ Eliminar" at bounding box center [551, 595] width 141 height 25
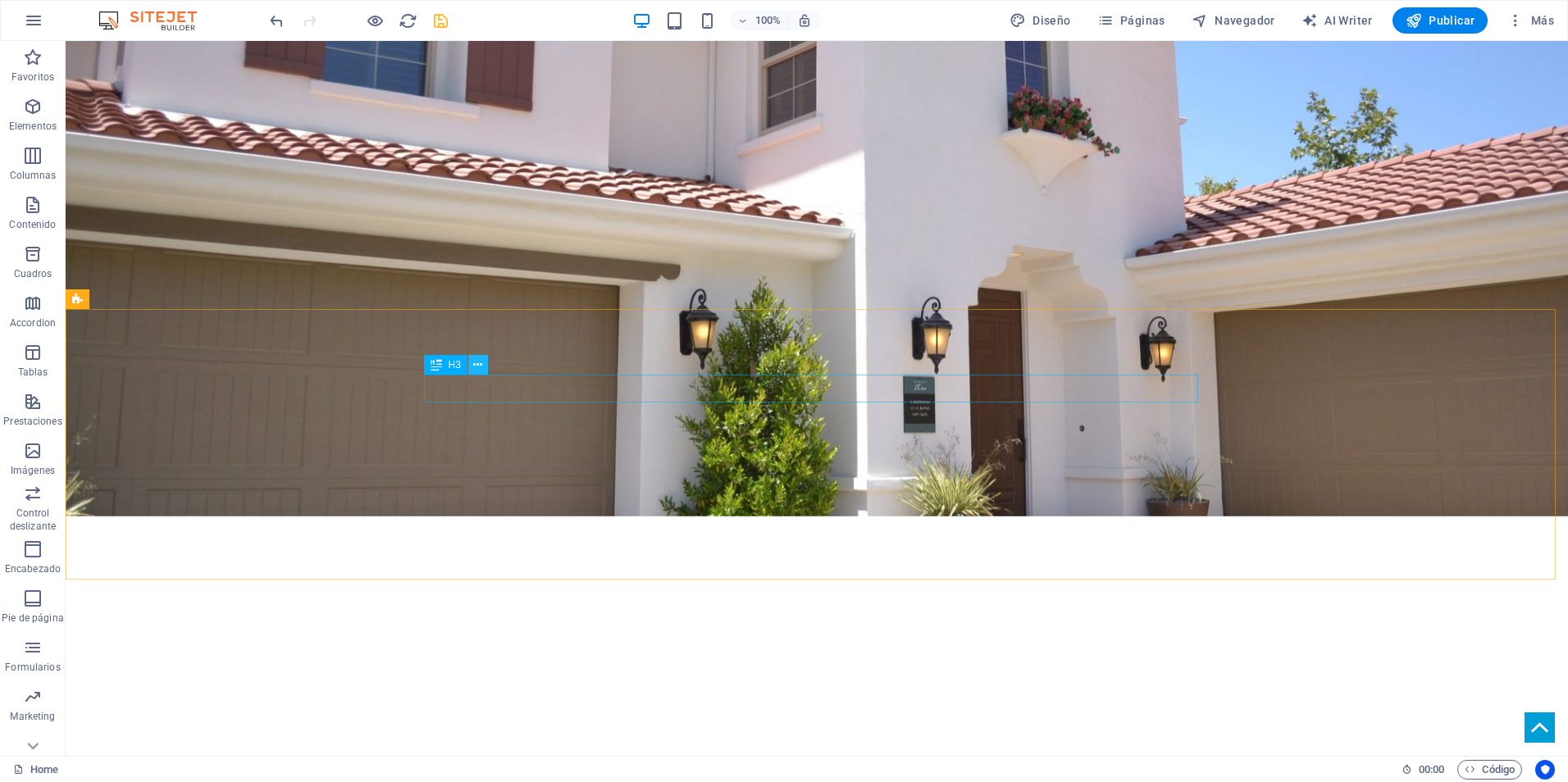
click at [478, 371] on icon at bounding box center [477, 365] width 9 height 17
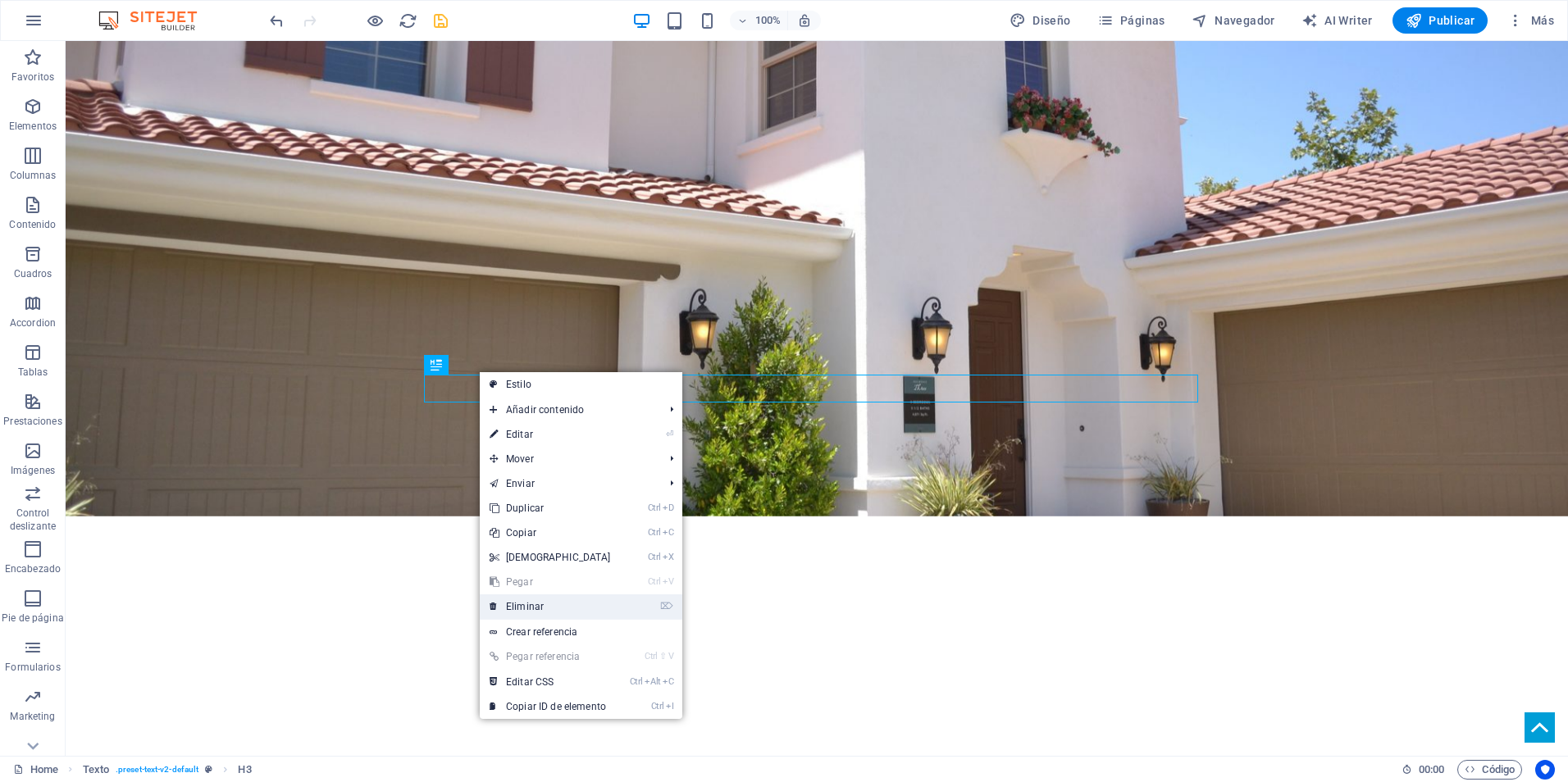
click at [518, 604] on link "⌦ Eliminar" at bounding box center [550, 607] width 141 height 25
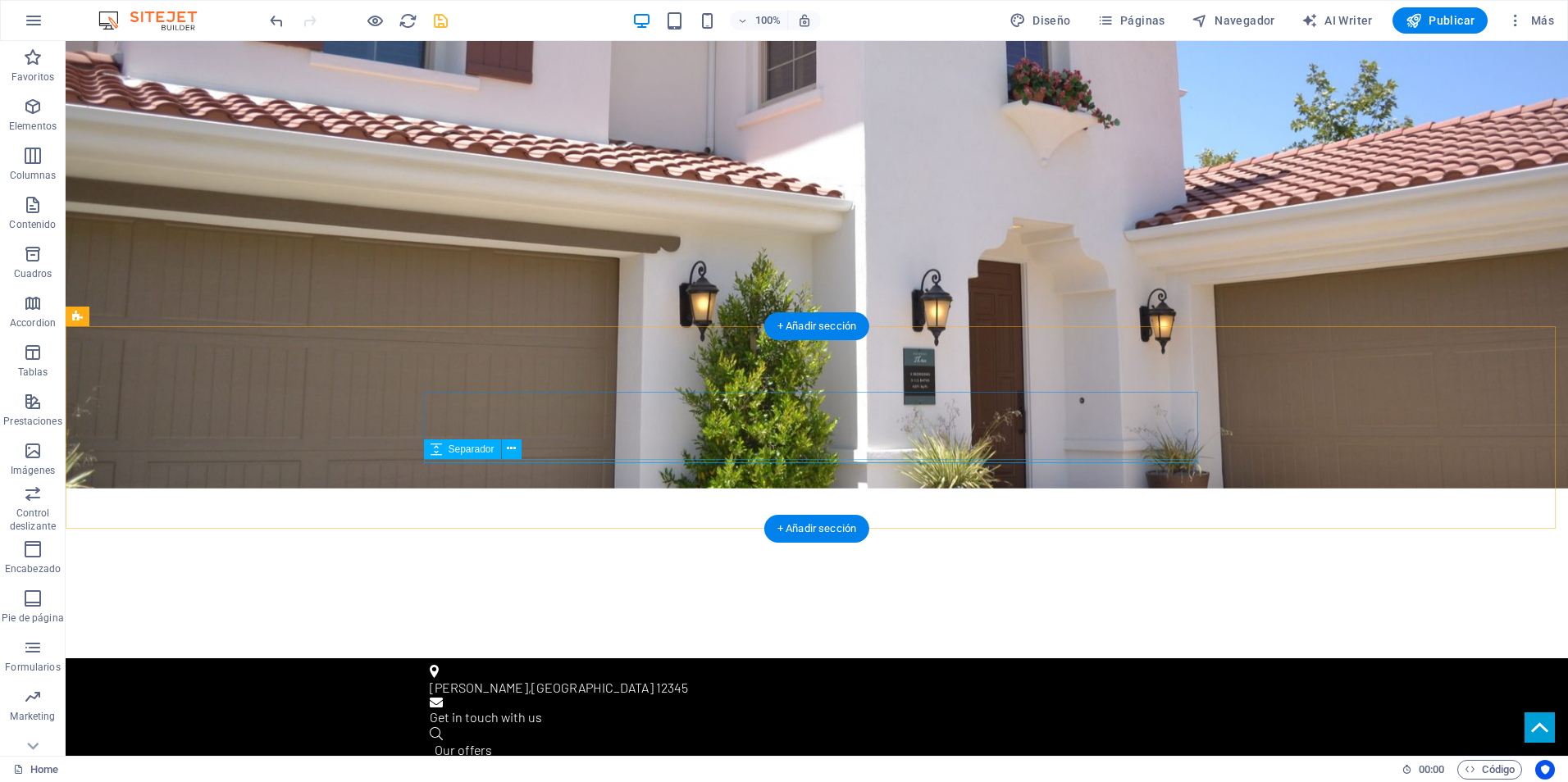
scroll to position [492, 0]
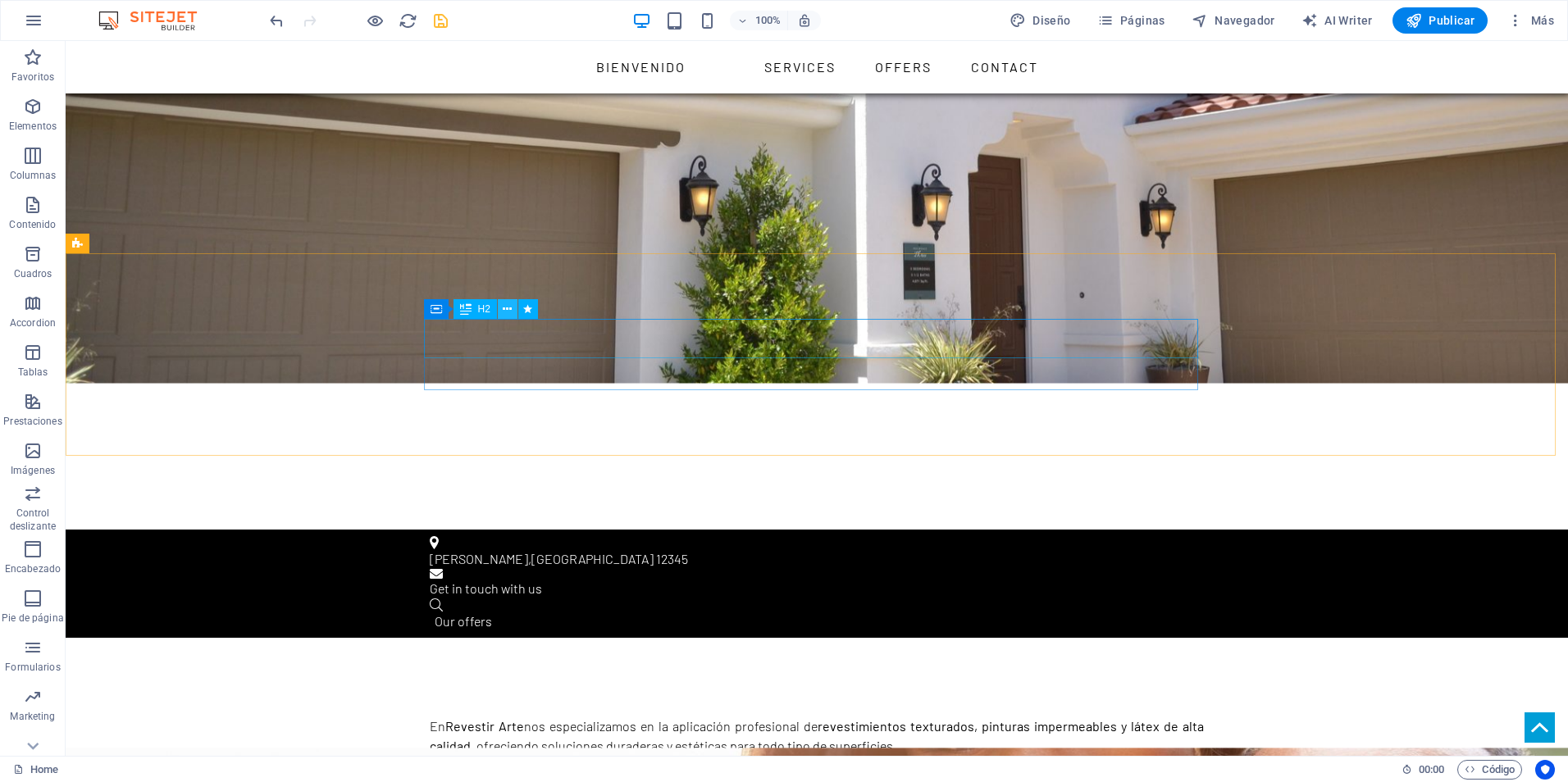
click at [514, 311] on button at bounding box center [508, 309] width 20 height 20
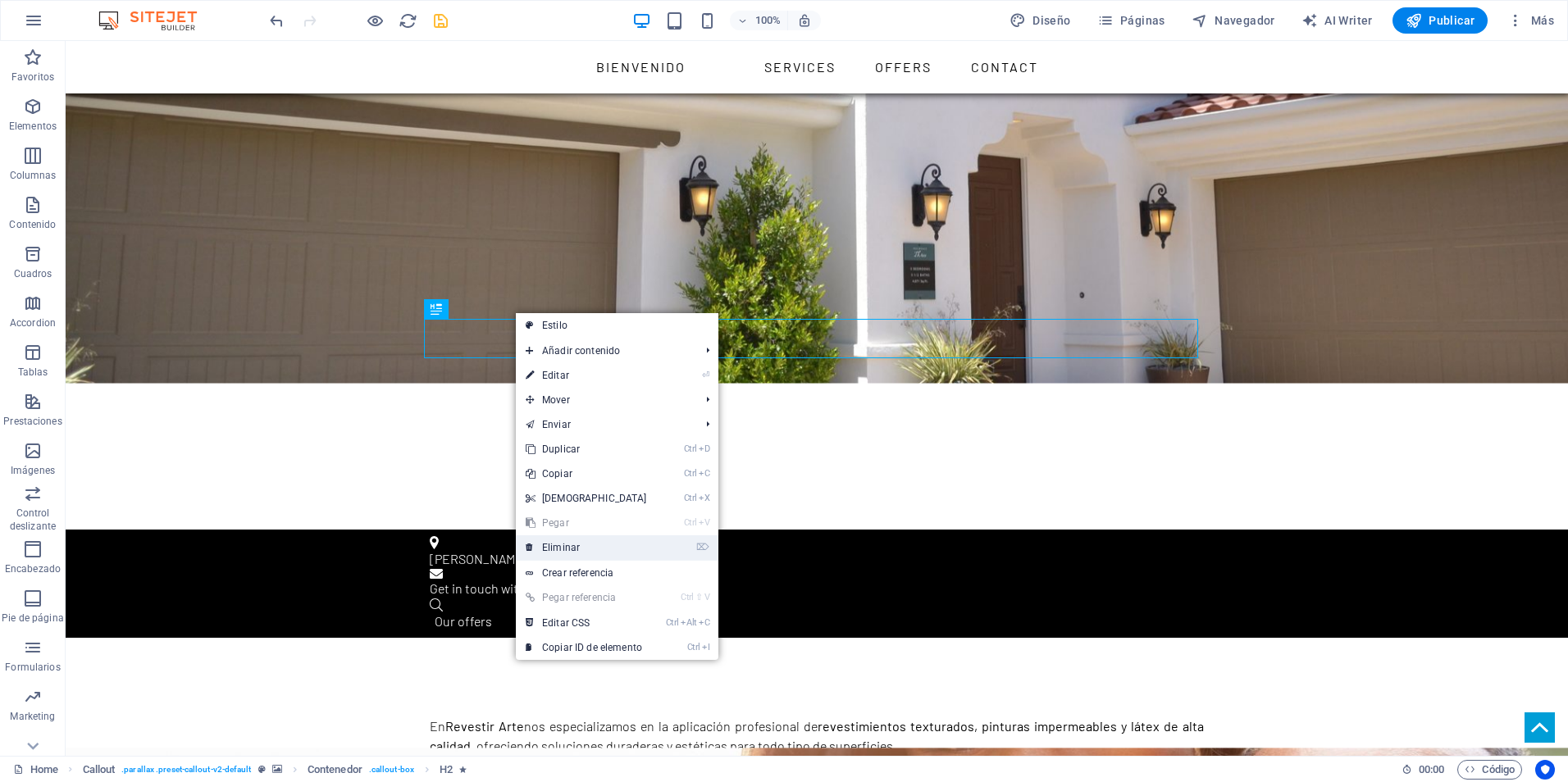
click at [574, 538] on link "⌦ Eliminar" at bounding box center [586, 548] width 141 height 25
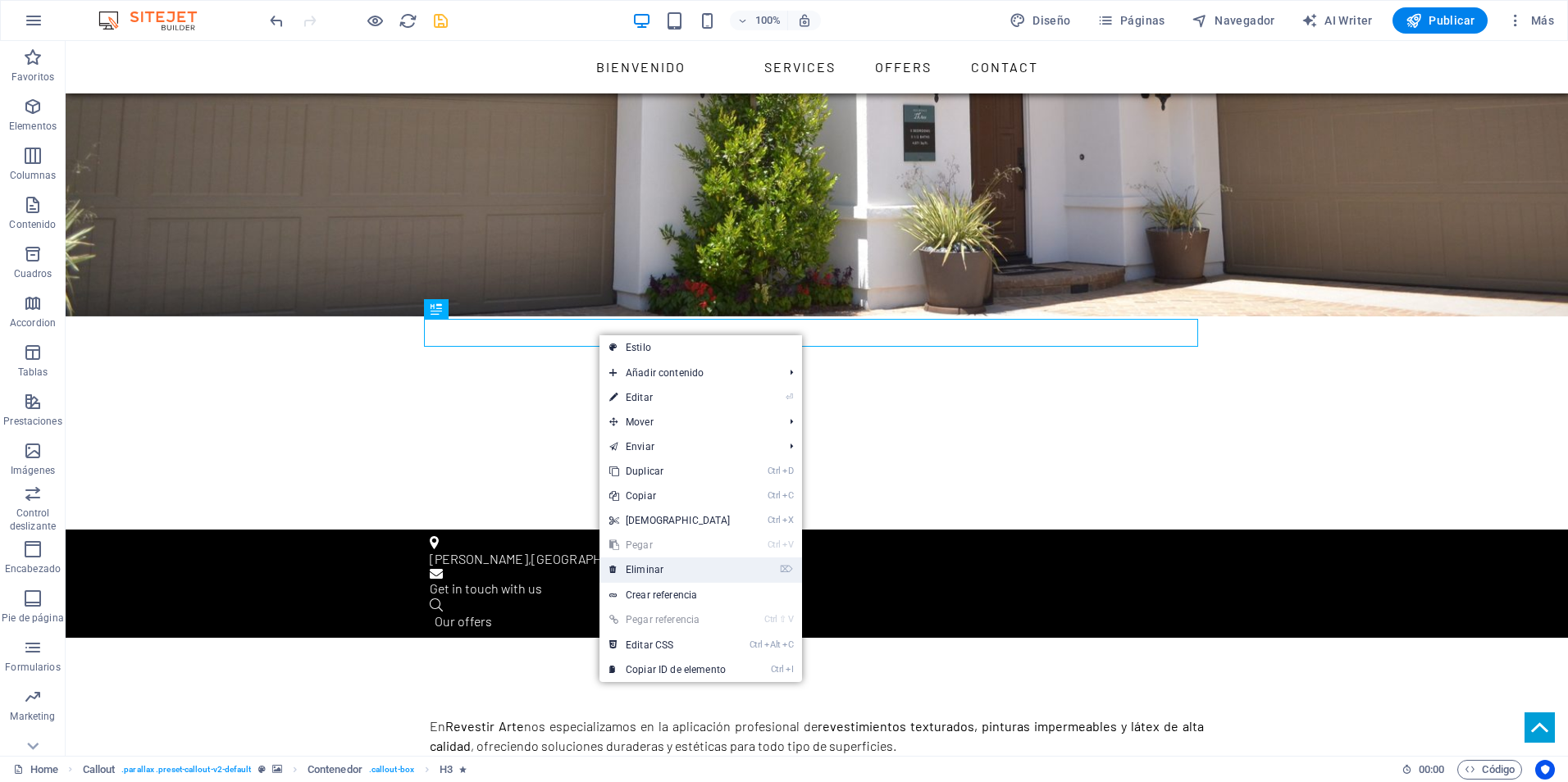
drag, startPoint x: 655, startPoint y: 561, endPoint x: 589, endPoint y: 522, distance: 76.7
click at [655, 561] on link "⌦ Eliminar" at bounding box center [670, 570] width 141 height 25
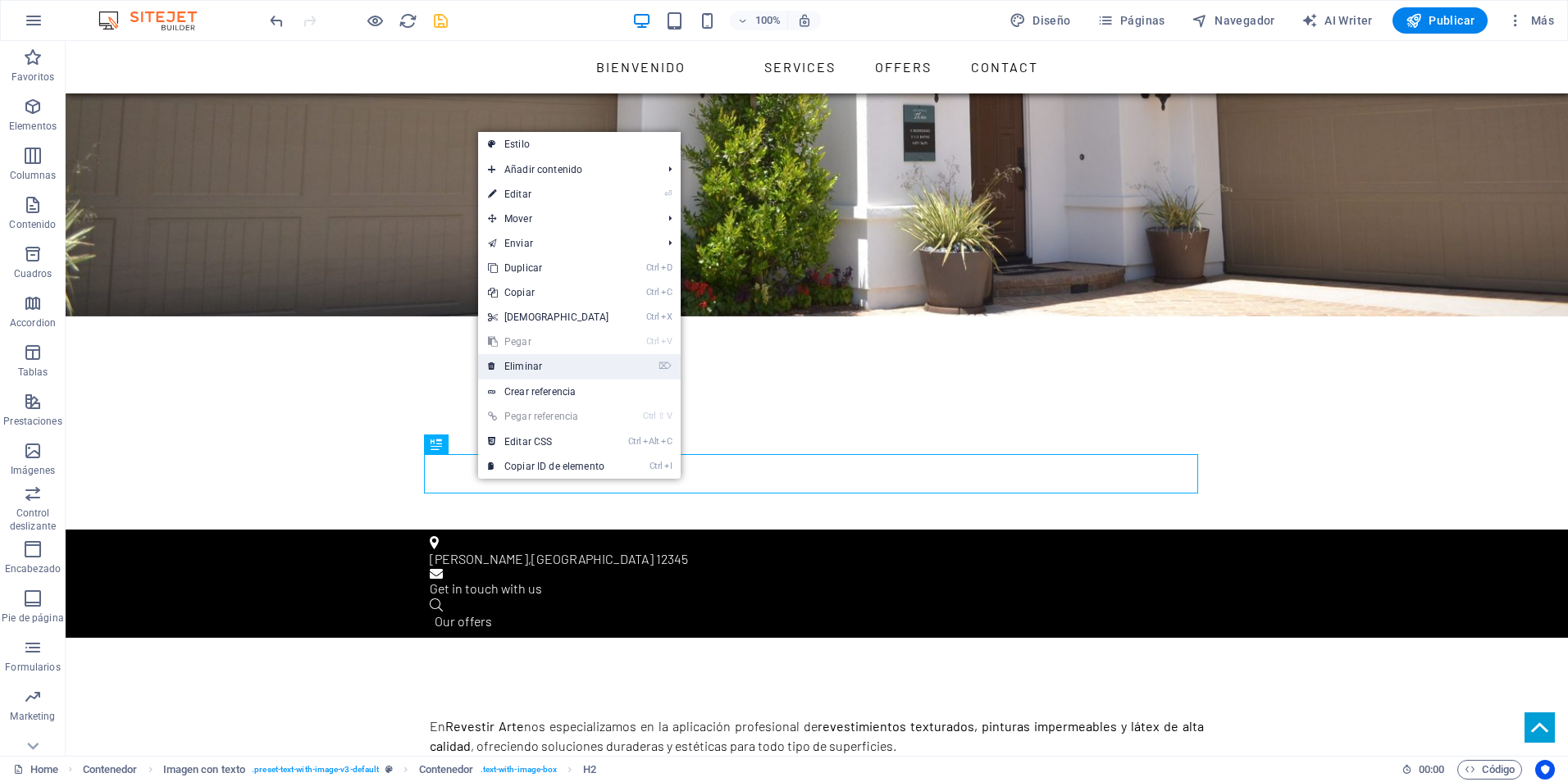
click at [504, 364] on link "⌦ Eliminar" at bounding box center [548, 366] width 141 height 25
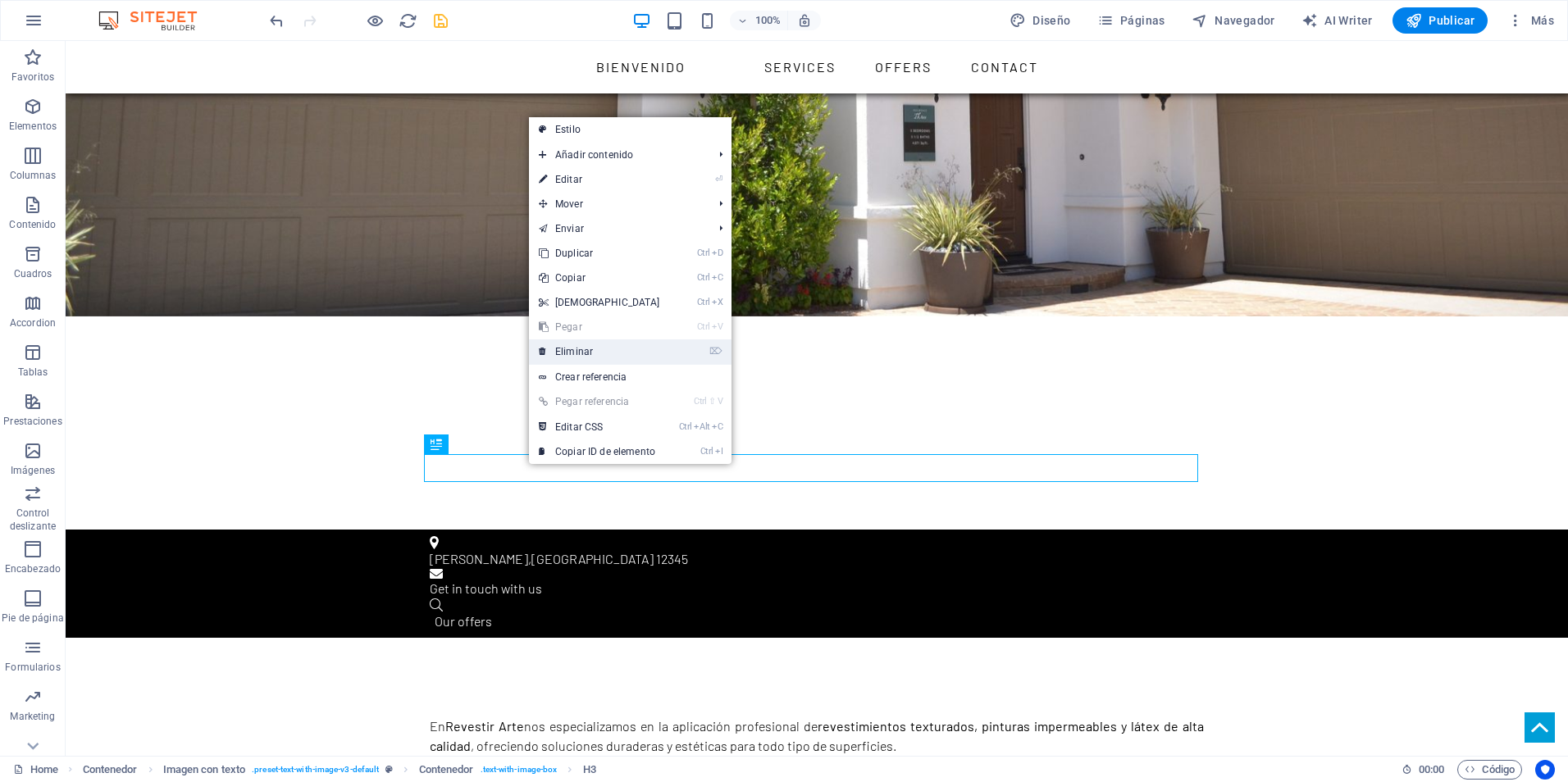
click at [562, 341] on link "⌦ Eliminar" at bounding box center [599, 352] width 141 height 25
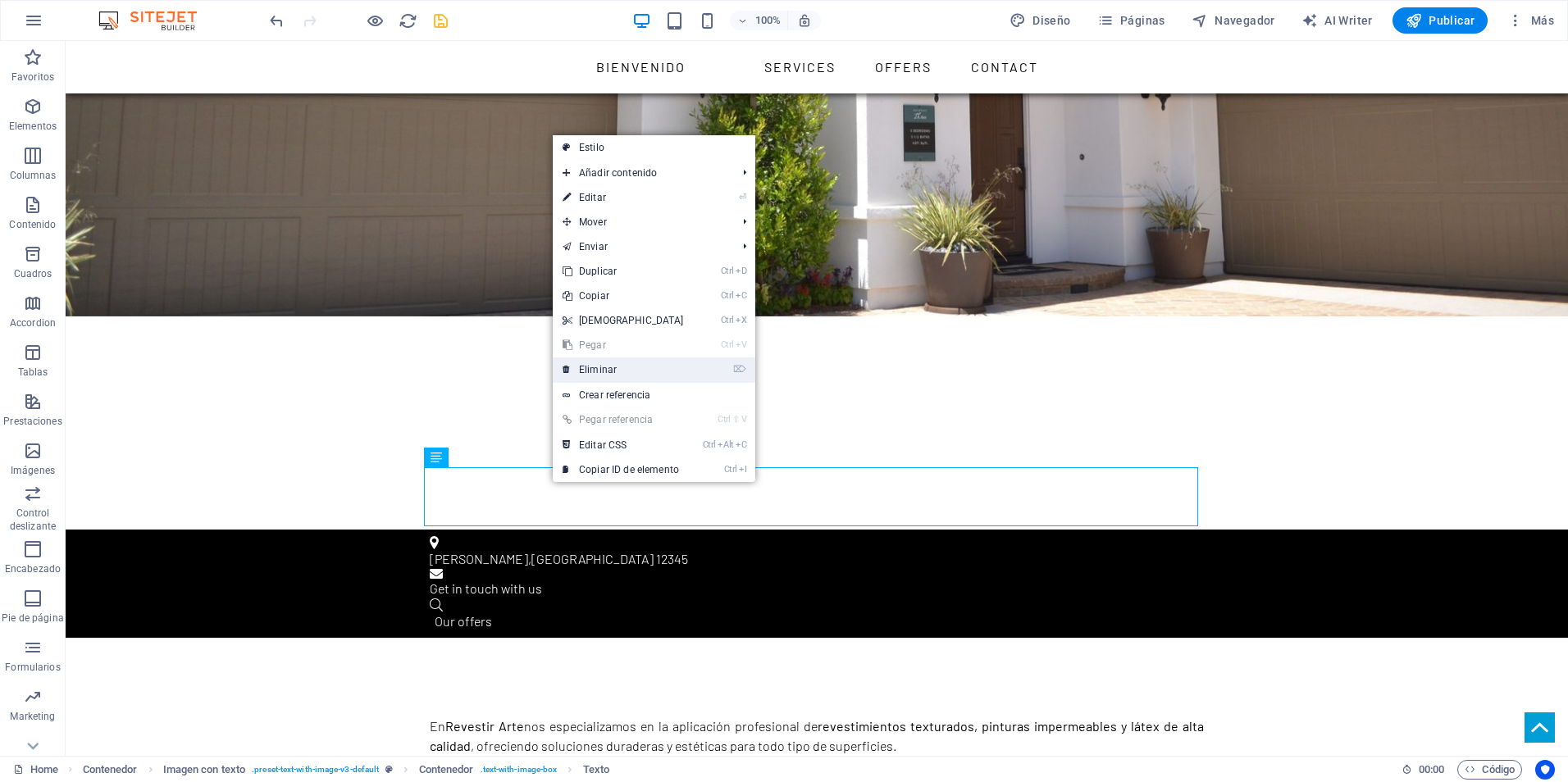
click at [595, 372] on link "⌦ Eliminar" at bounding box center [623, 370] width 141 height 25
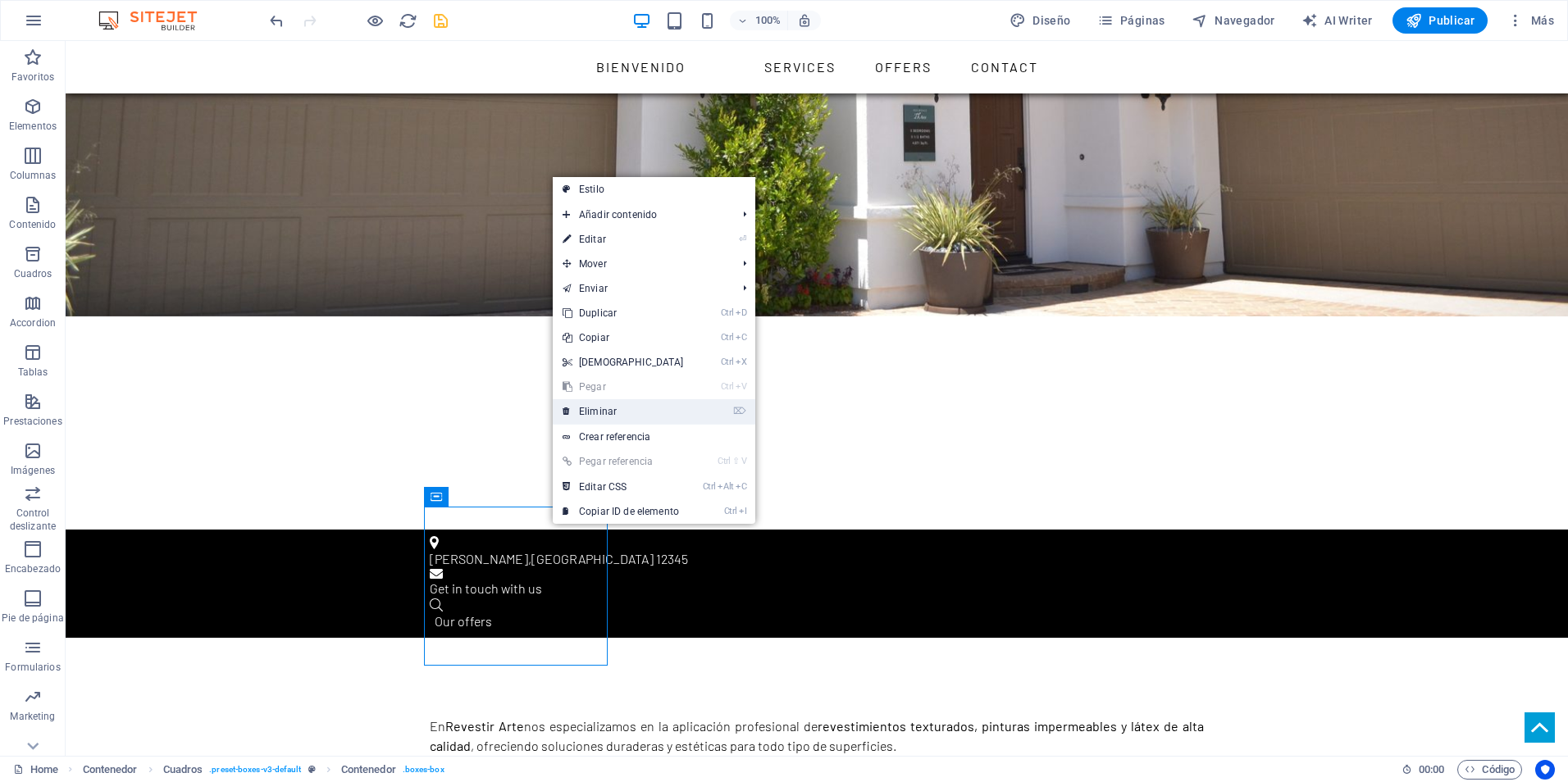
click at [596, 410] on link "⌦ Eliminar" at bounding box center [623, 411] width 141 height 25
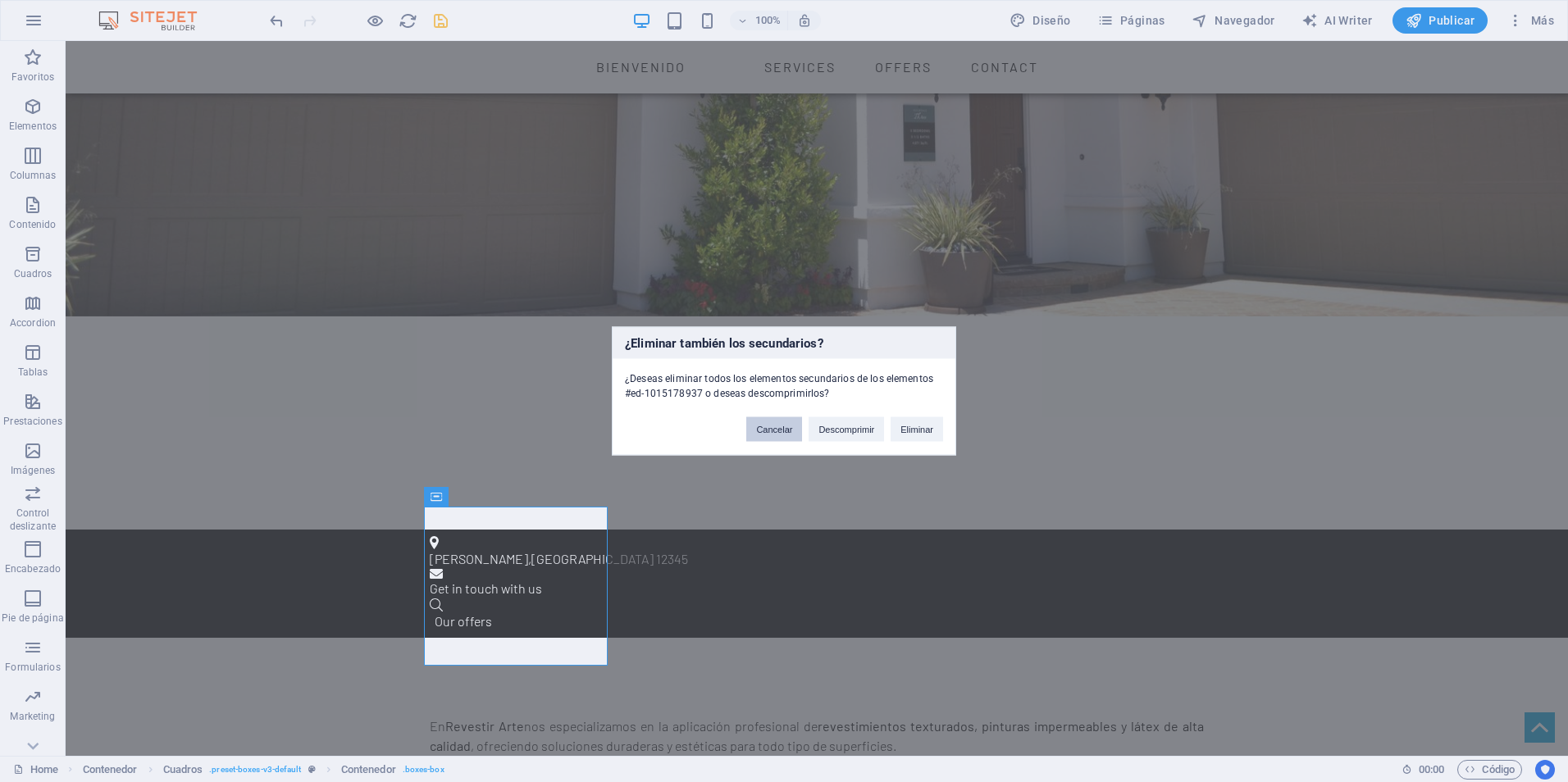
click at [770, 428] on button "Cancelar" at bounding box center [774, 430] width 56 height 25
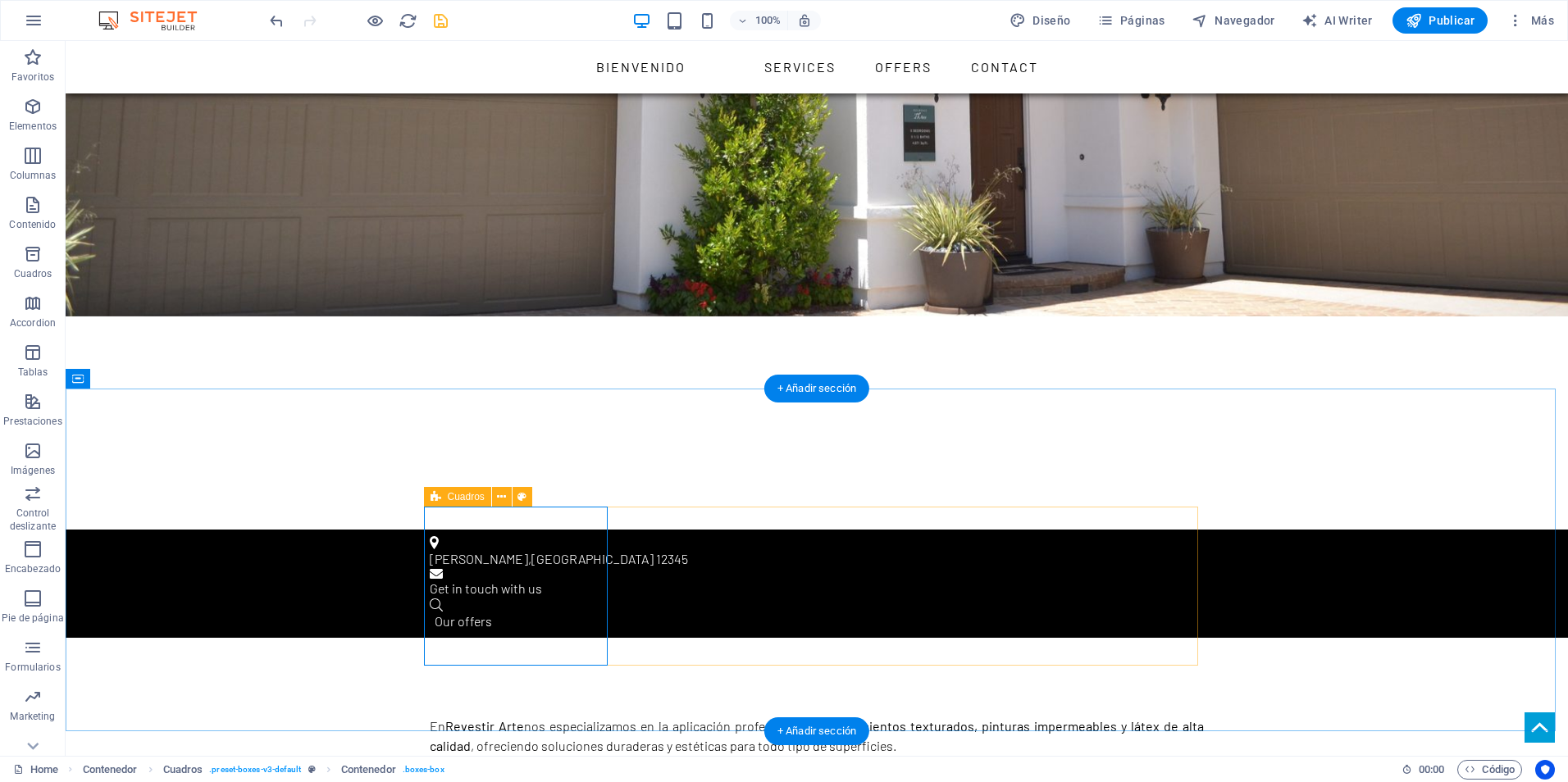
drag, startPoint x: 617, startPoint y: 517, endPoint x: 605, endPoint y: 531, distance: 18.4
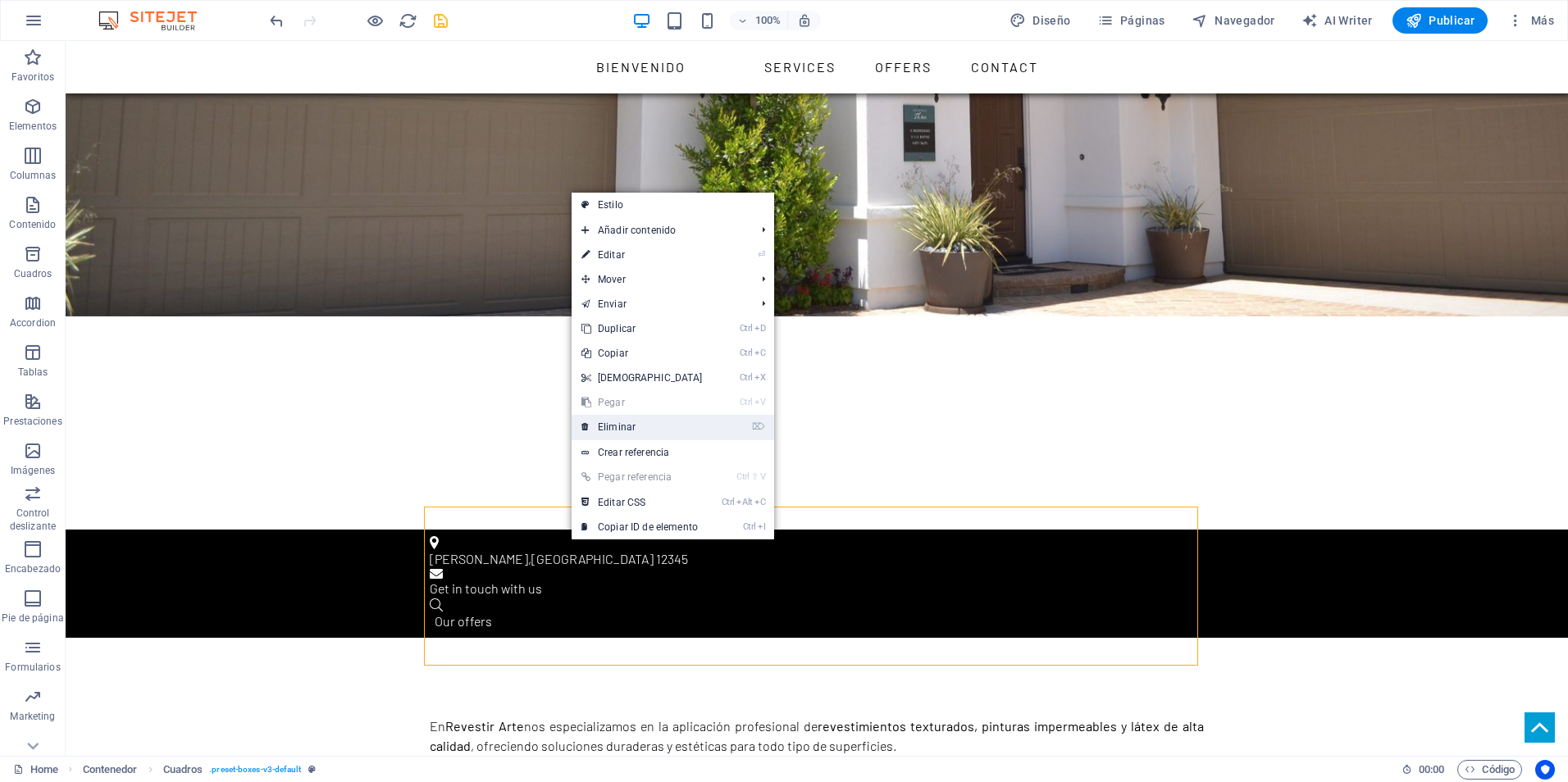
click at [610, 423] on link "⌦ Eliminar" at bounding box center [642, 427] width 141 height 25
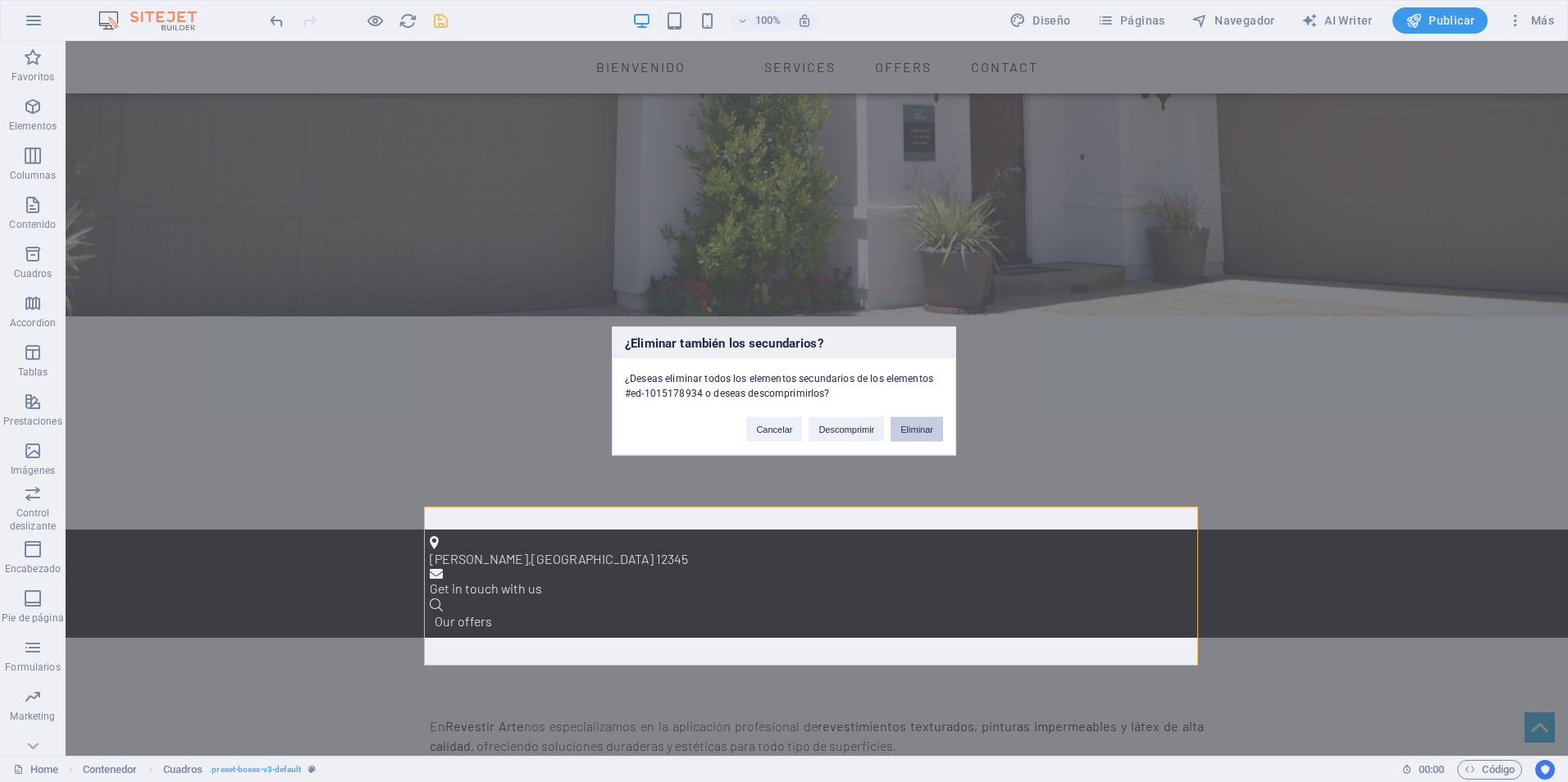
click at [916, 430] on button "Eliminar" at bounding box center [916, 430] width 52 height 25
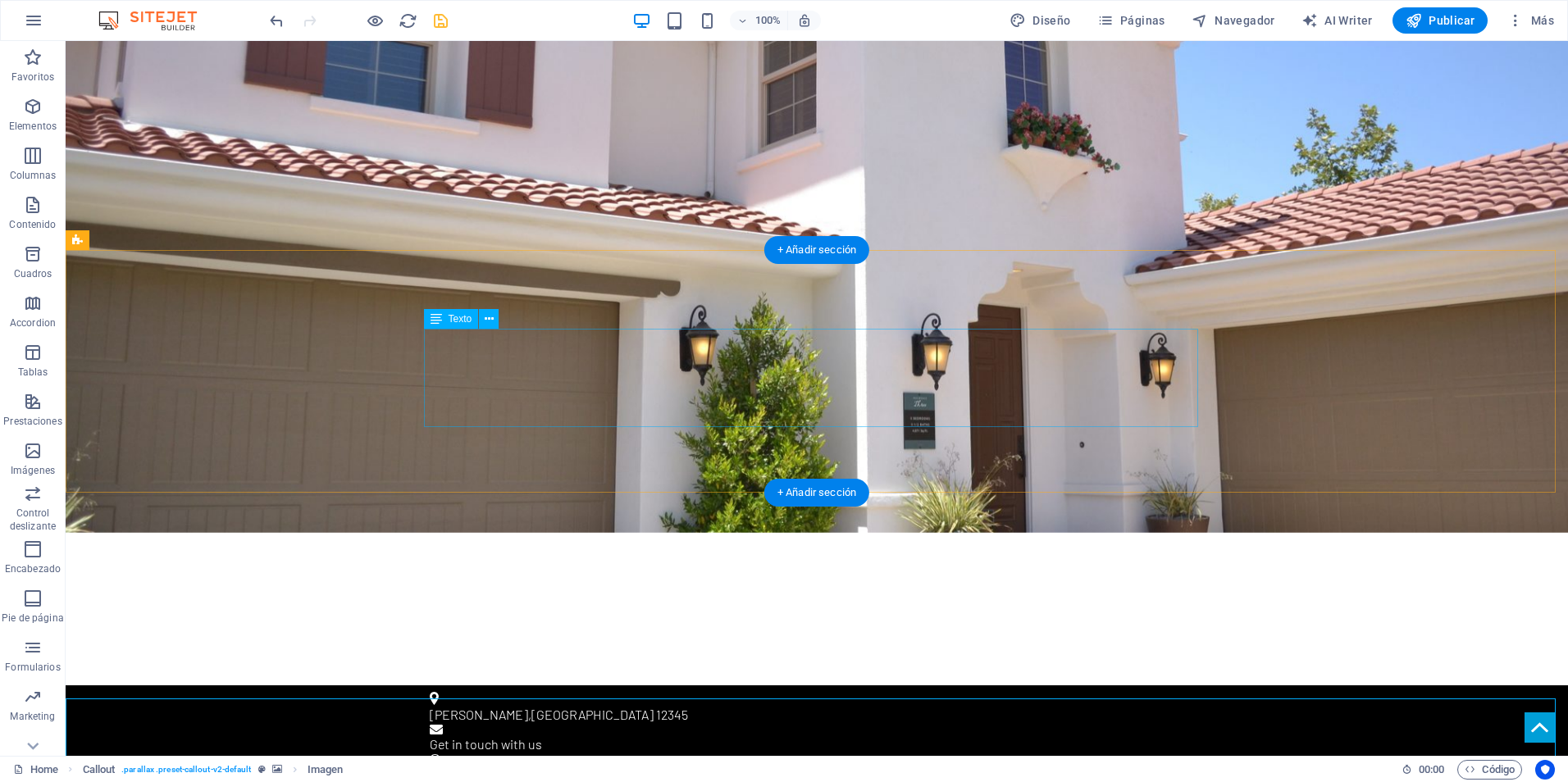
scroll to position [410, 0]
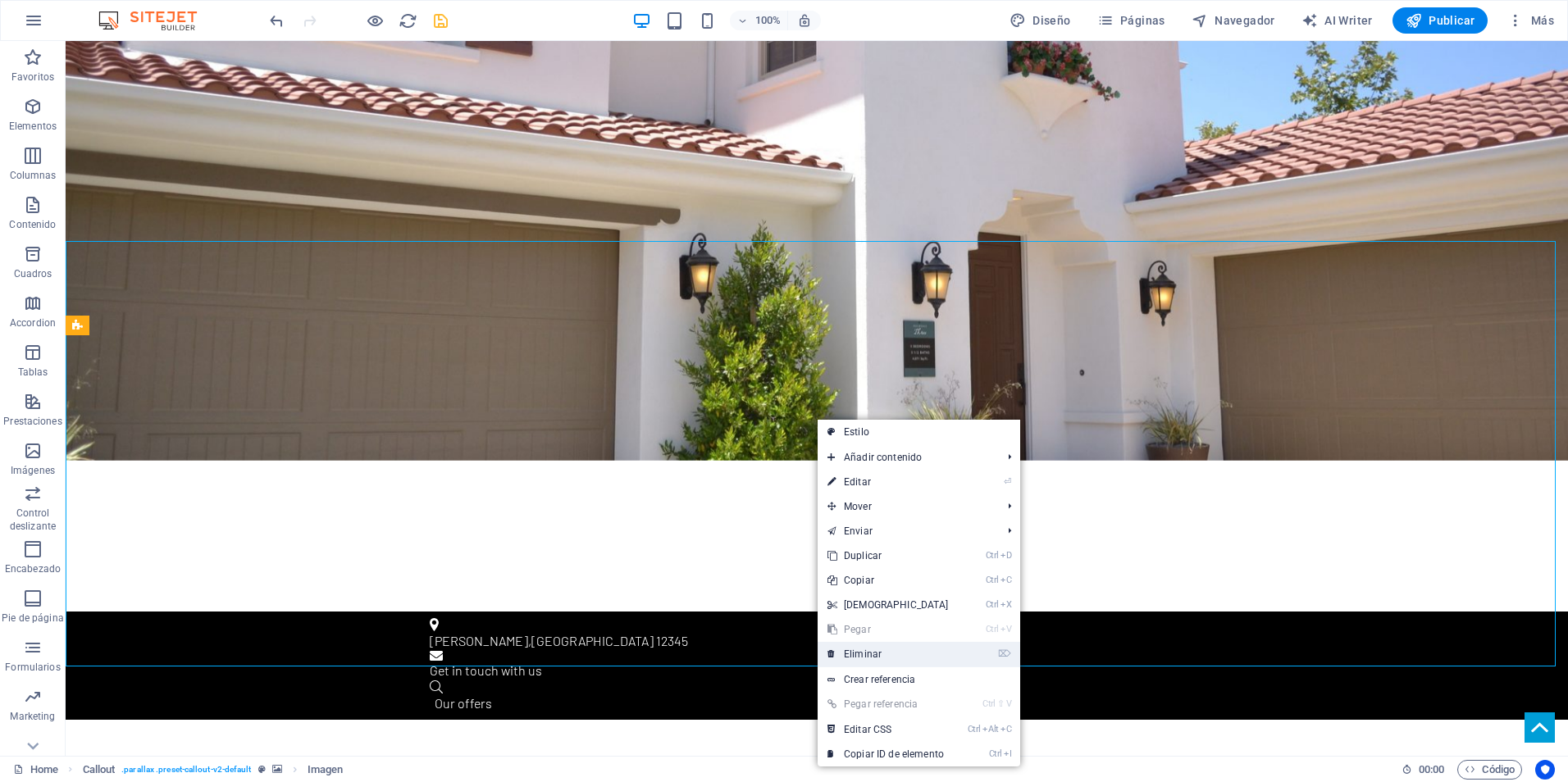
click at [867, 650] on link "⌦ Eliminar" at bounding box center [888, 655] width 141 height 25
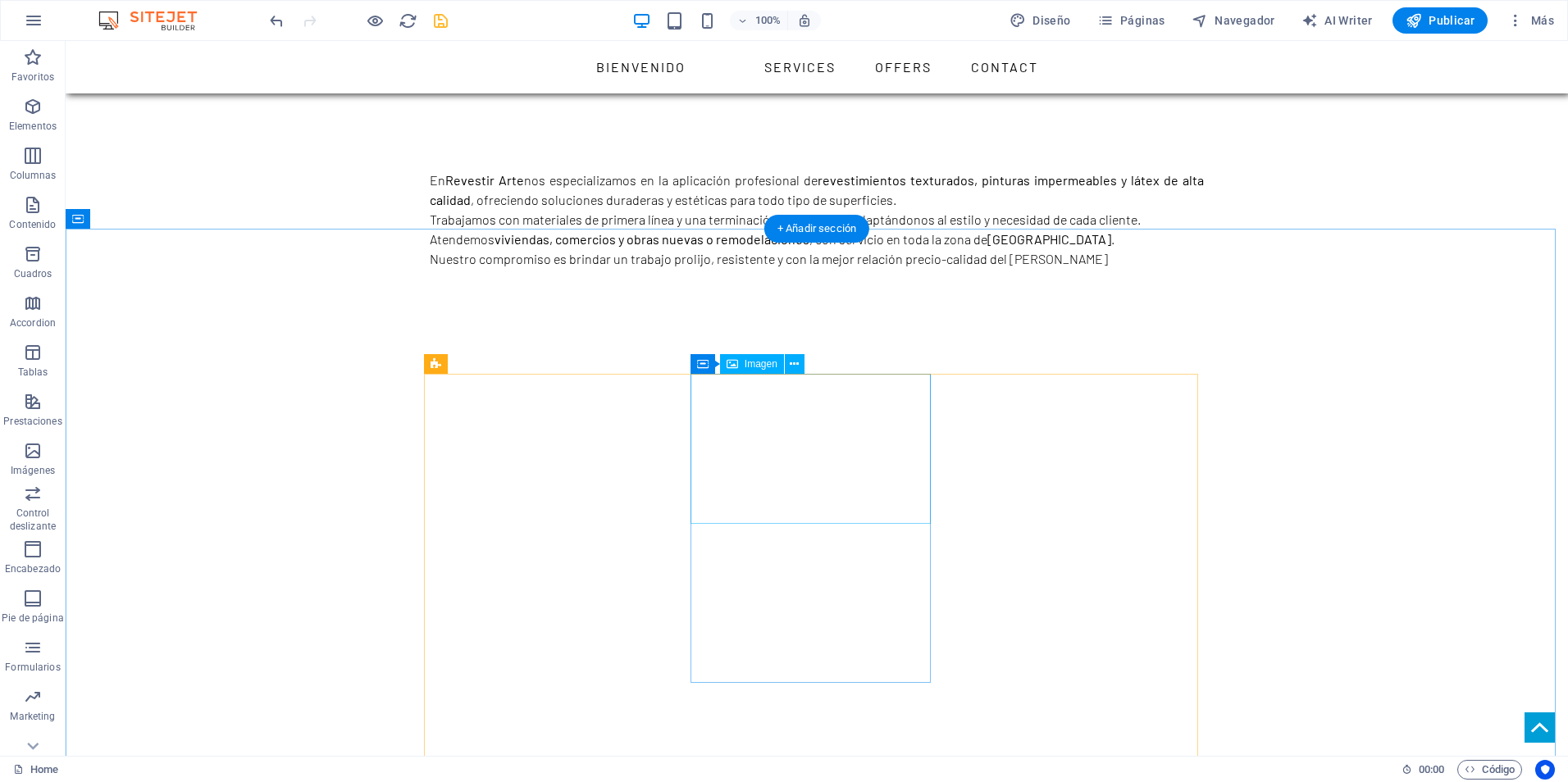
scroll to position [1066, 0]
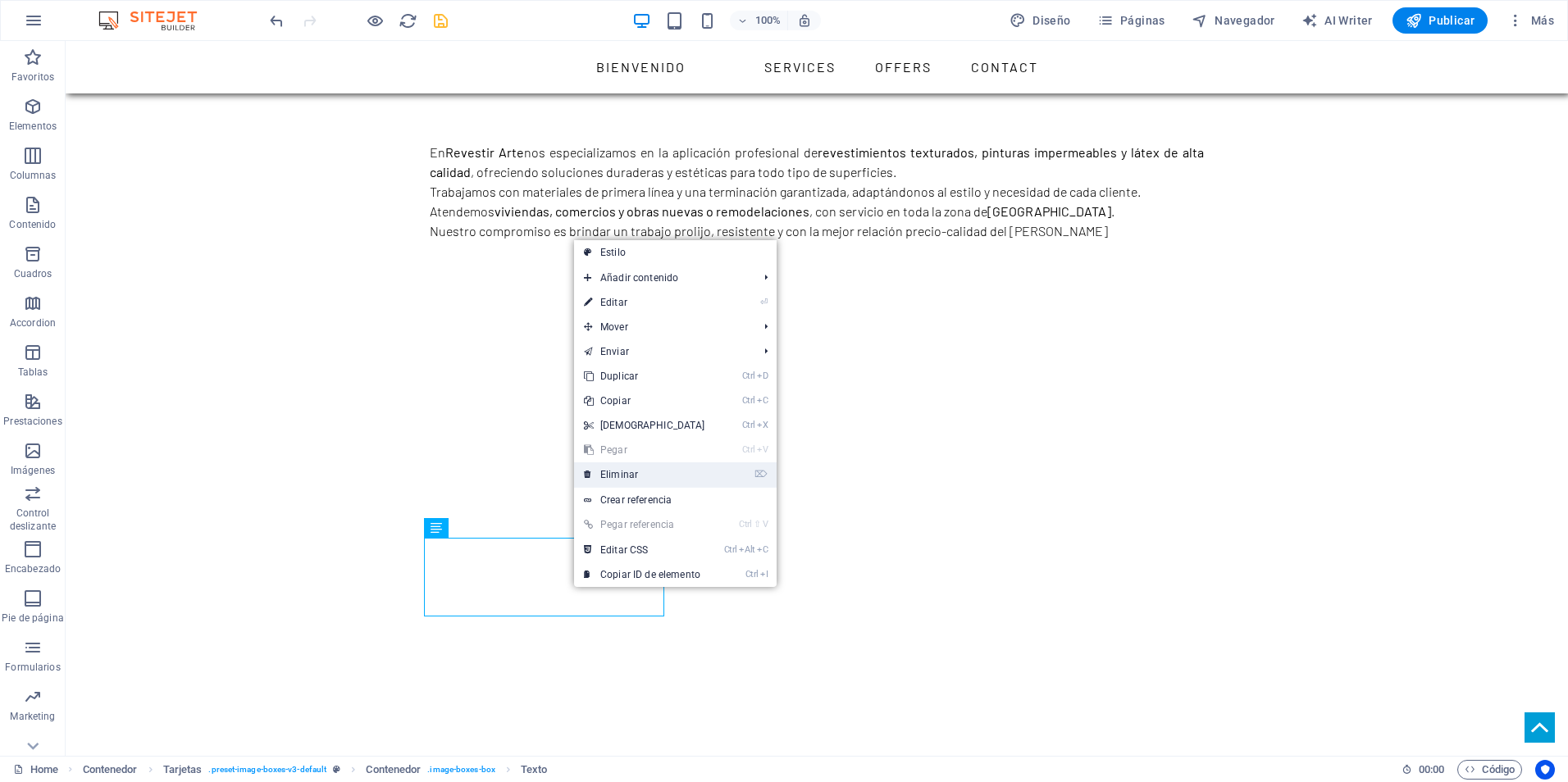
click at [623, 476] on link "⌦ Eliminar" at bounding box center [644, 475] width 141 height 25
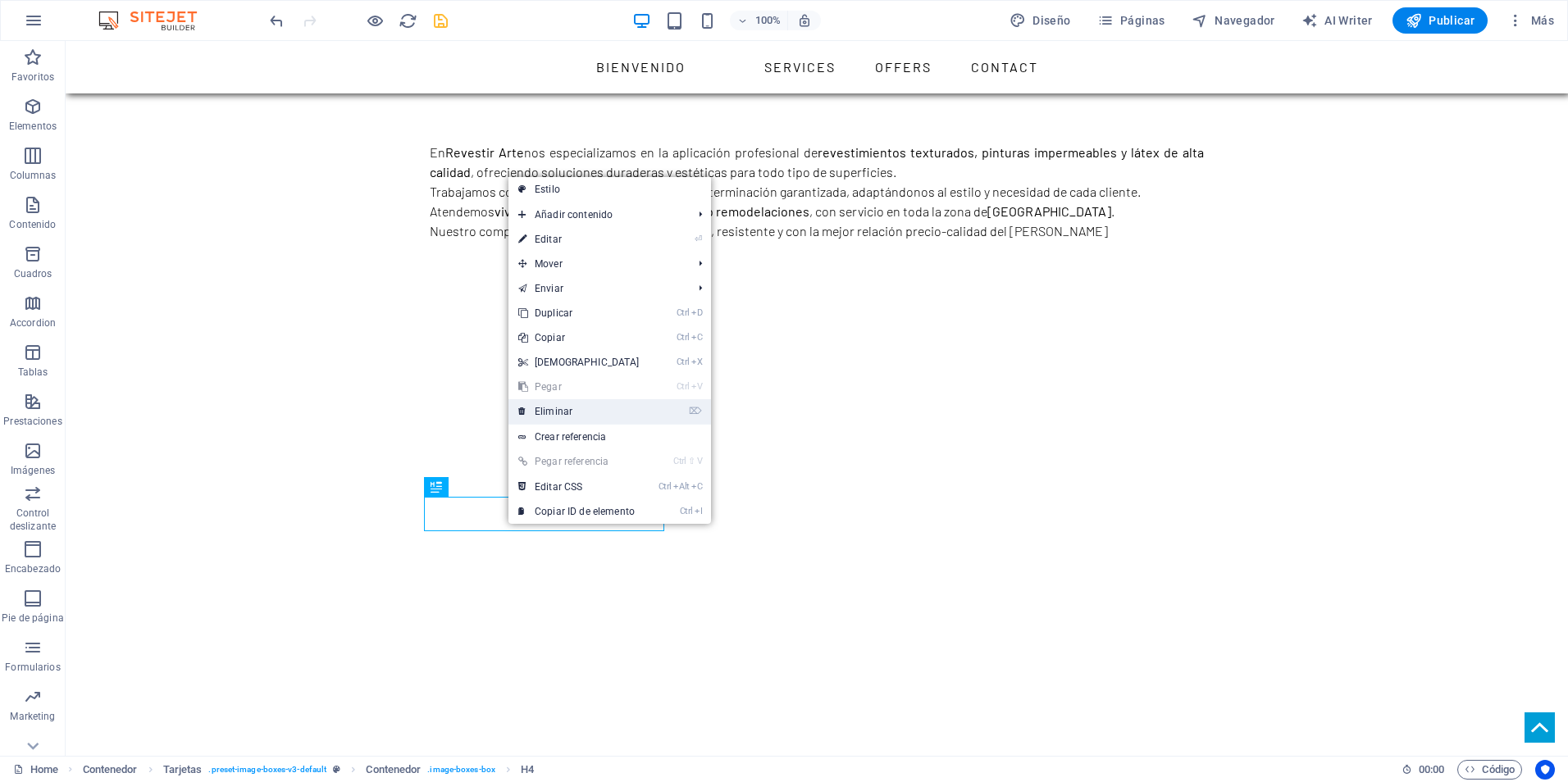
click at [537, 409] on link "⌦ Eliminar" at bounding box center [578, 411] width 141 height 25
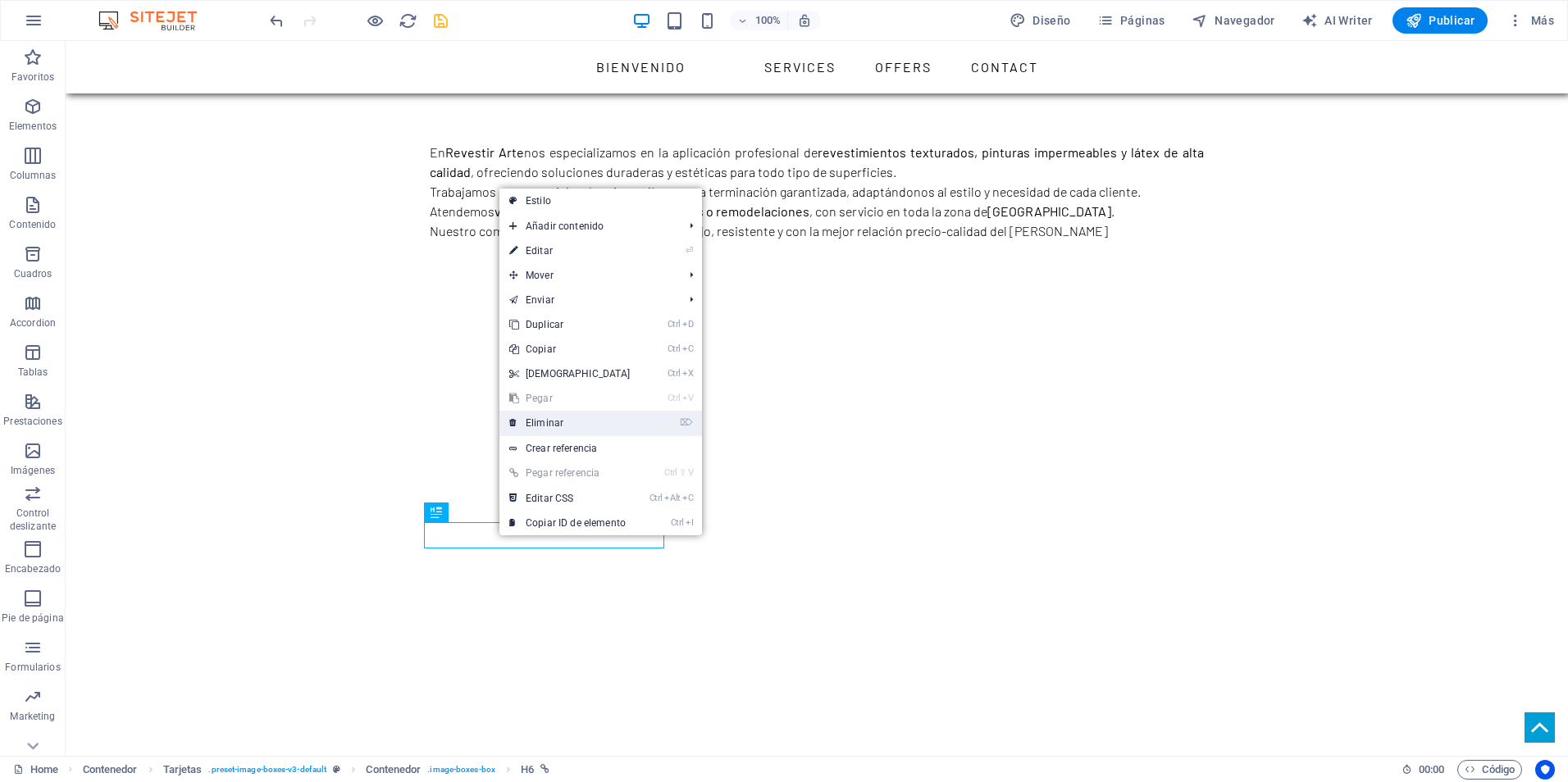
click at [544, 422] on link "⌦ Eliminar" at bounding box center [570, 423] width 141 height 25
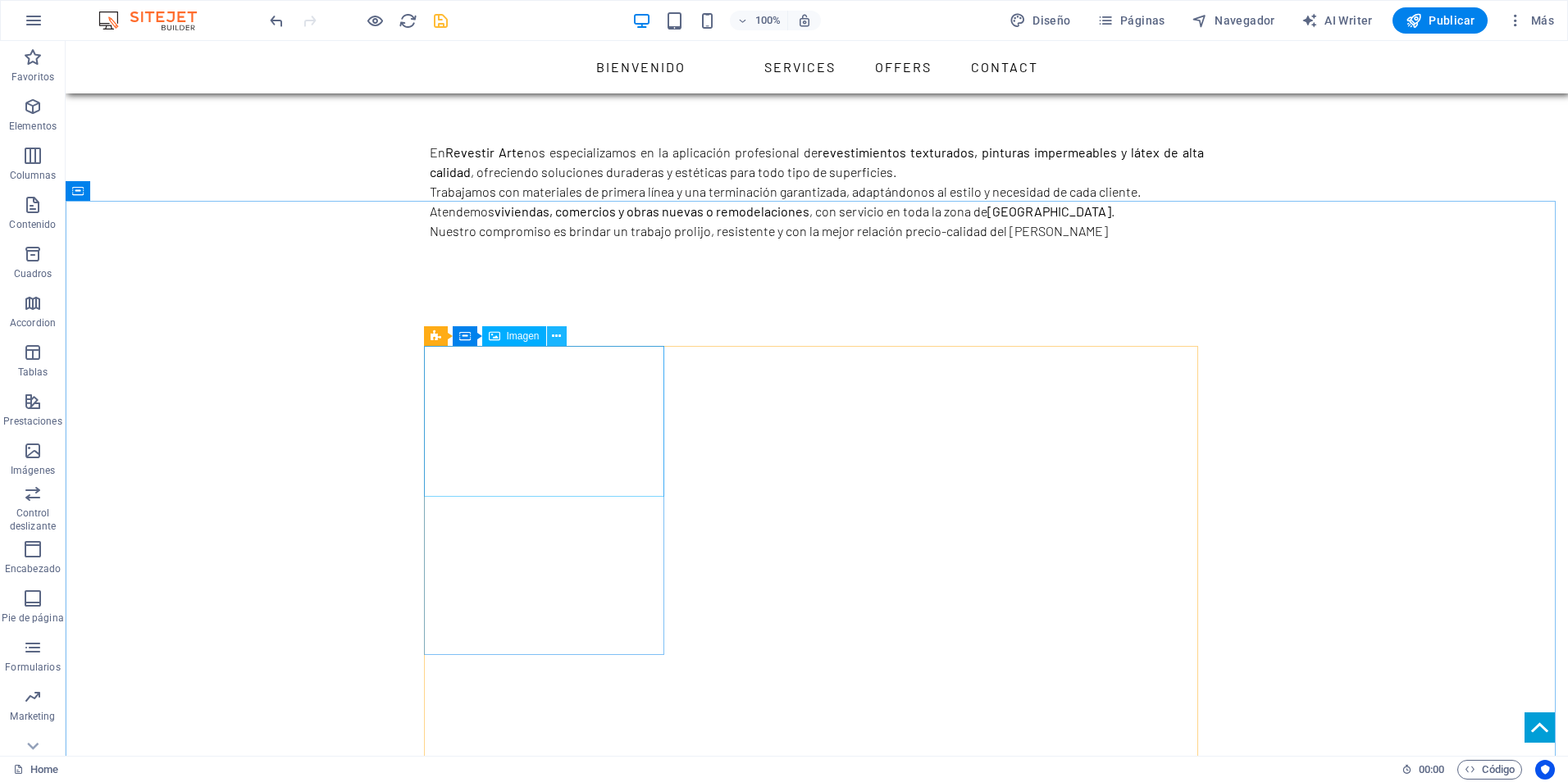
click at [552, 341] on icon at bounding box center [557, 336] width 9 height 17
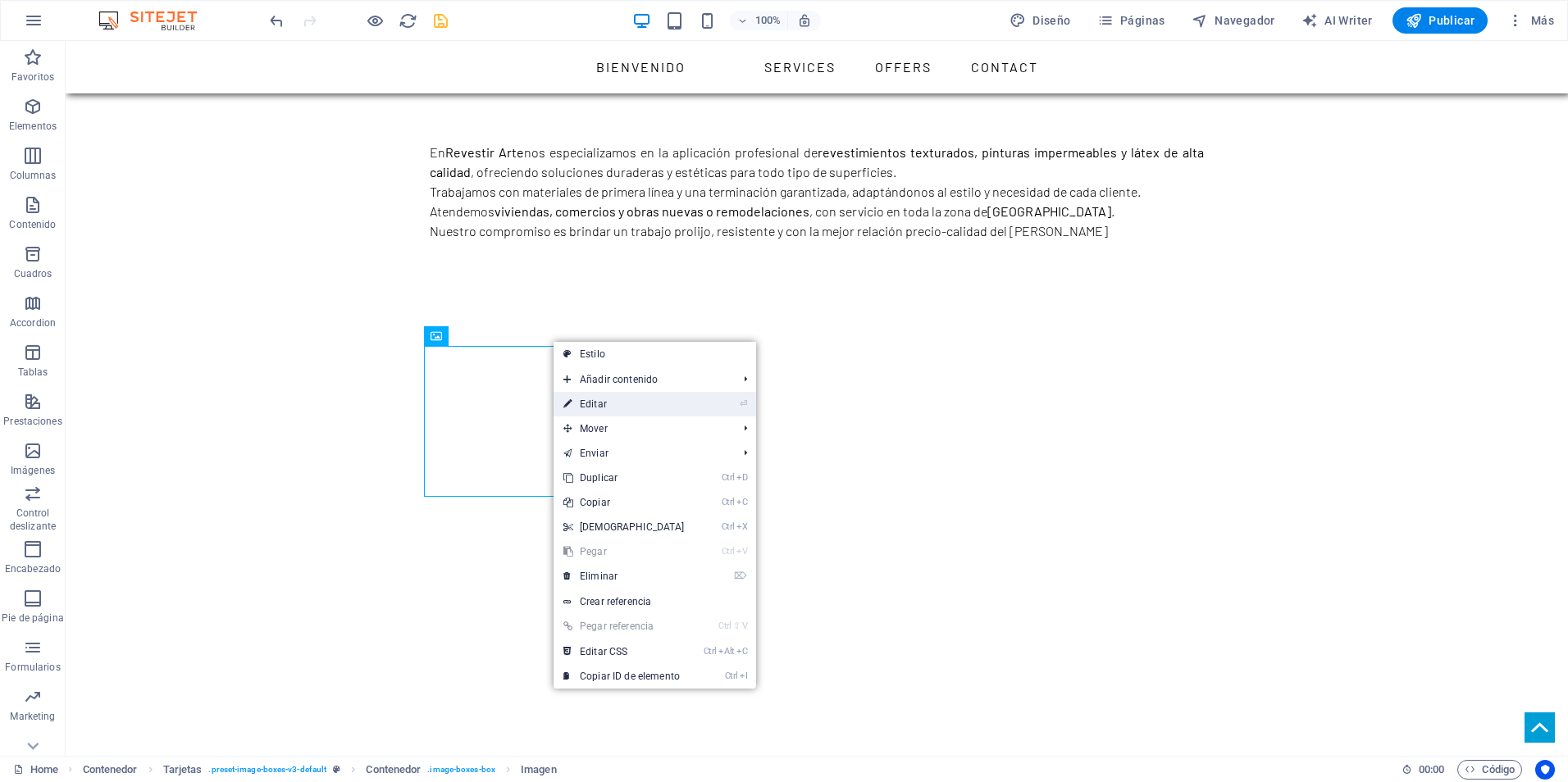
drag, startPoint x: 592, startPoint y: 409, endPoint x: 259, endPoint y: 344, distance: 339.3
click at [592, 409] on link "⏎ Editar" at bounding box center [624, 405] width 141 height 25
select select "%"
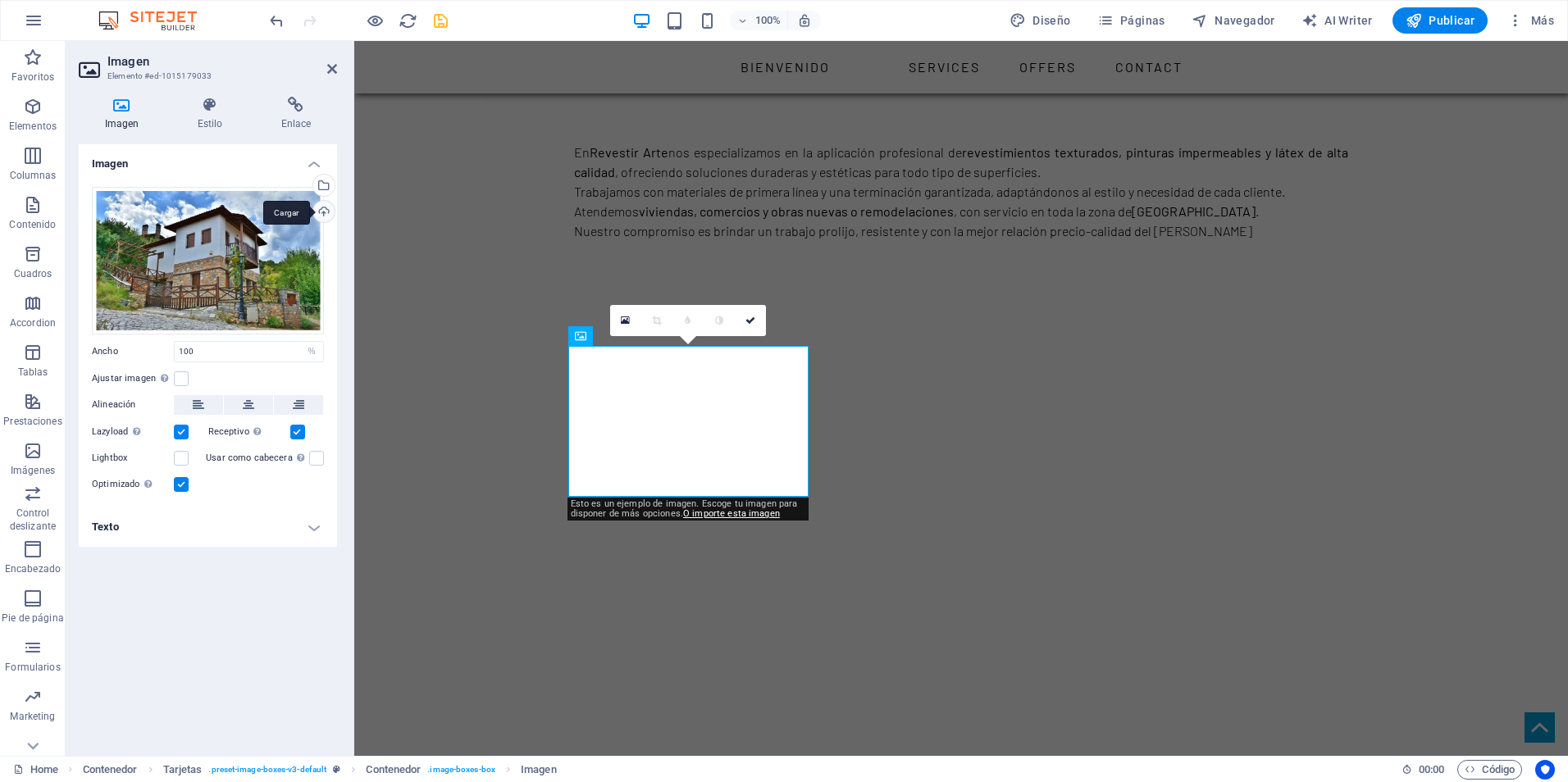
click at [327, 211] on div "Cargar" at bounding box center [322, 213] width 25 height 25
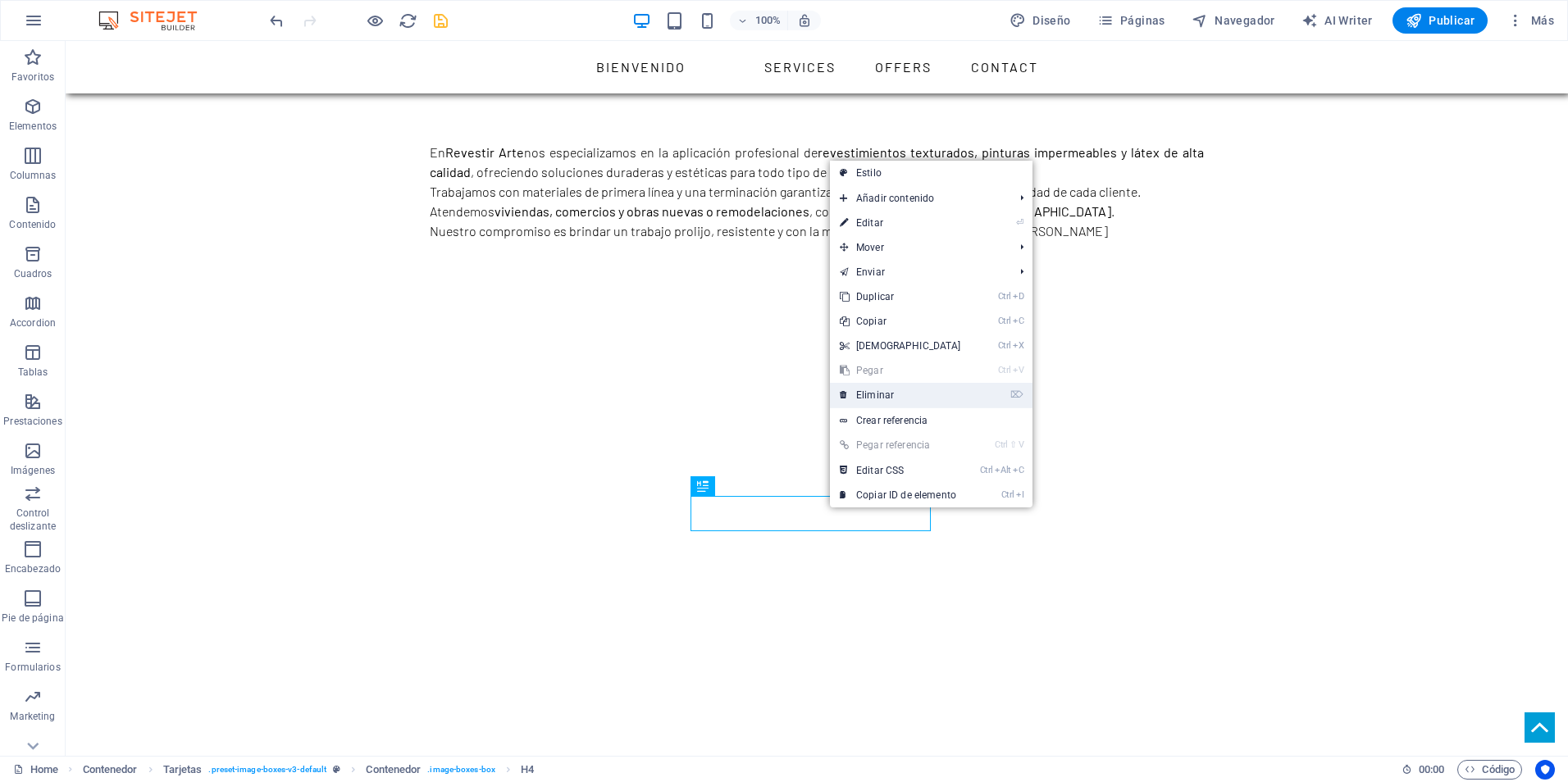
drag, startPoint x: 882, startPoint y: 394, endPoint x: 816, endPoint y: 353, distance: 77.7
click at [882, 394] on link "⌦ Eliminar" at bounding box center [900, 396] width 141 height 25
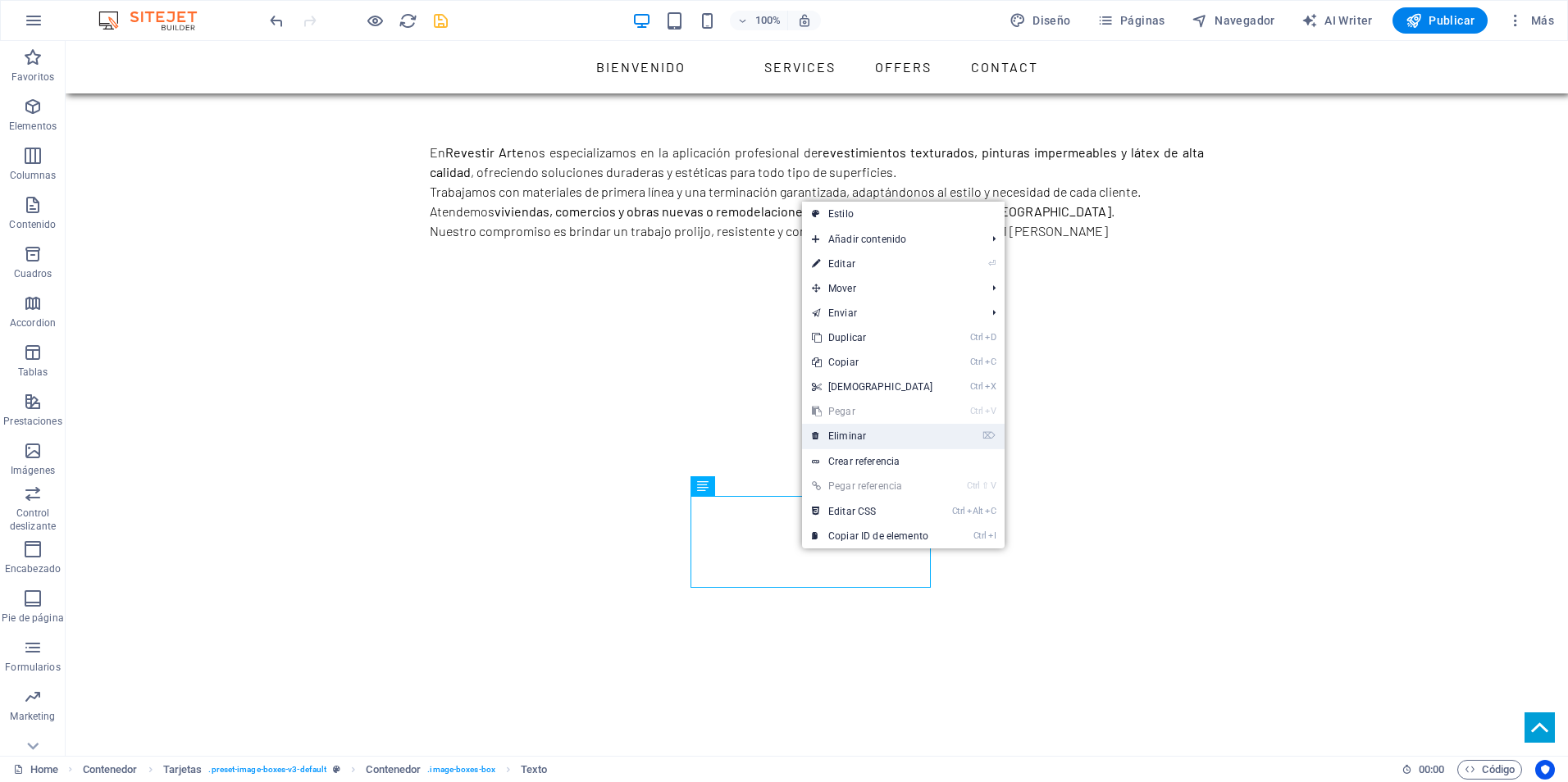
click at [831, 436] on link "⌦ Eliminar" at bounding box center [872, 436] width 141 height 25
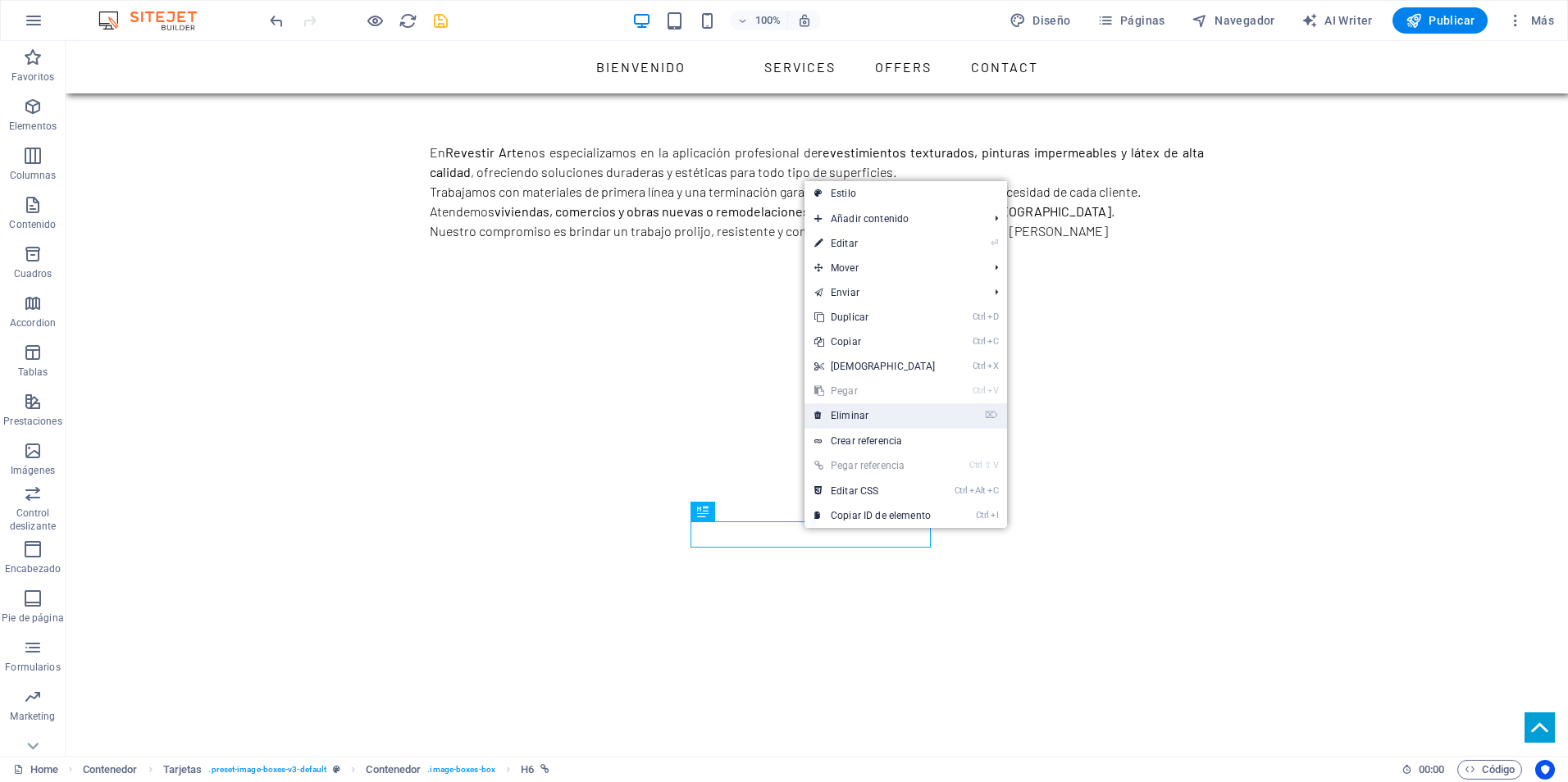
click at [861, 412] on link "⌦ Eliminar" at bounding box center [875, 416] width 141 height 25
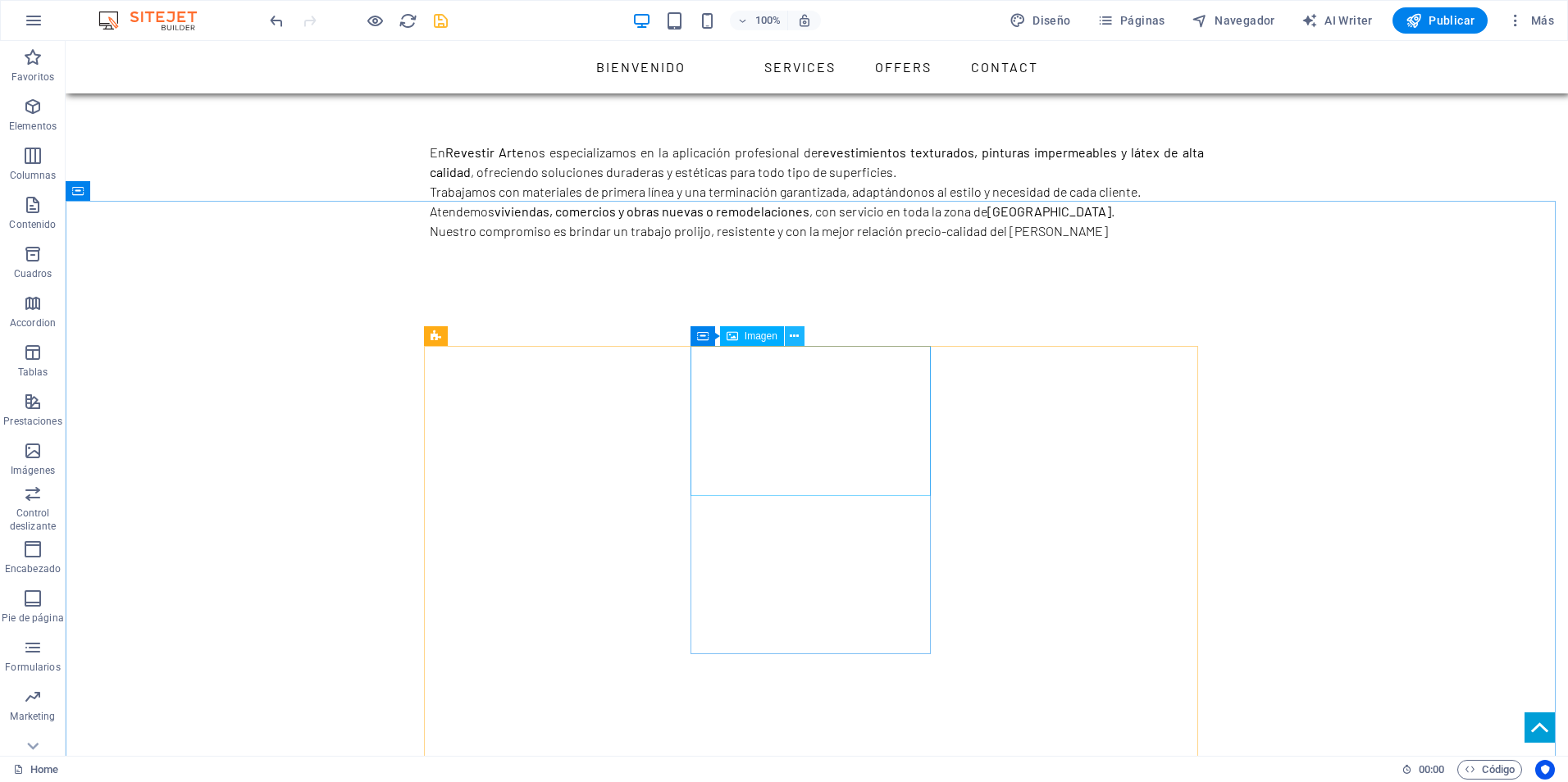
click at [787, 333] on button at bounding box center [795, 336] width 20 height 20
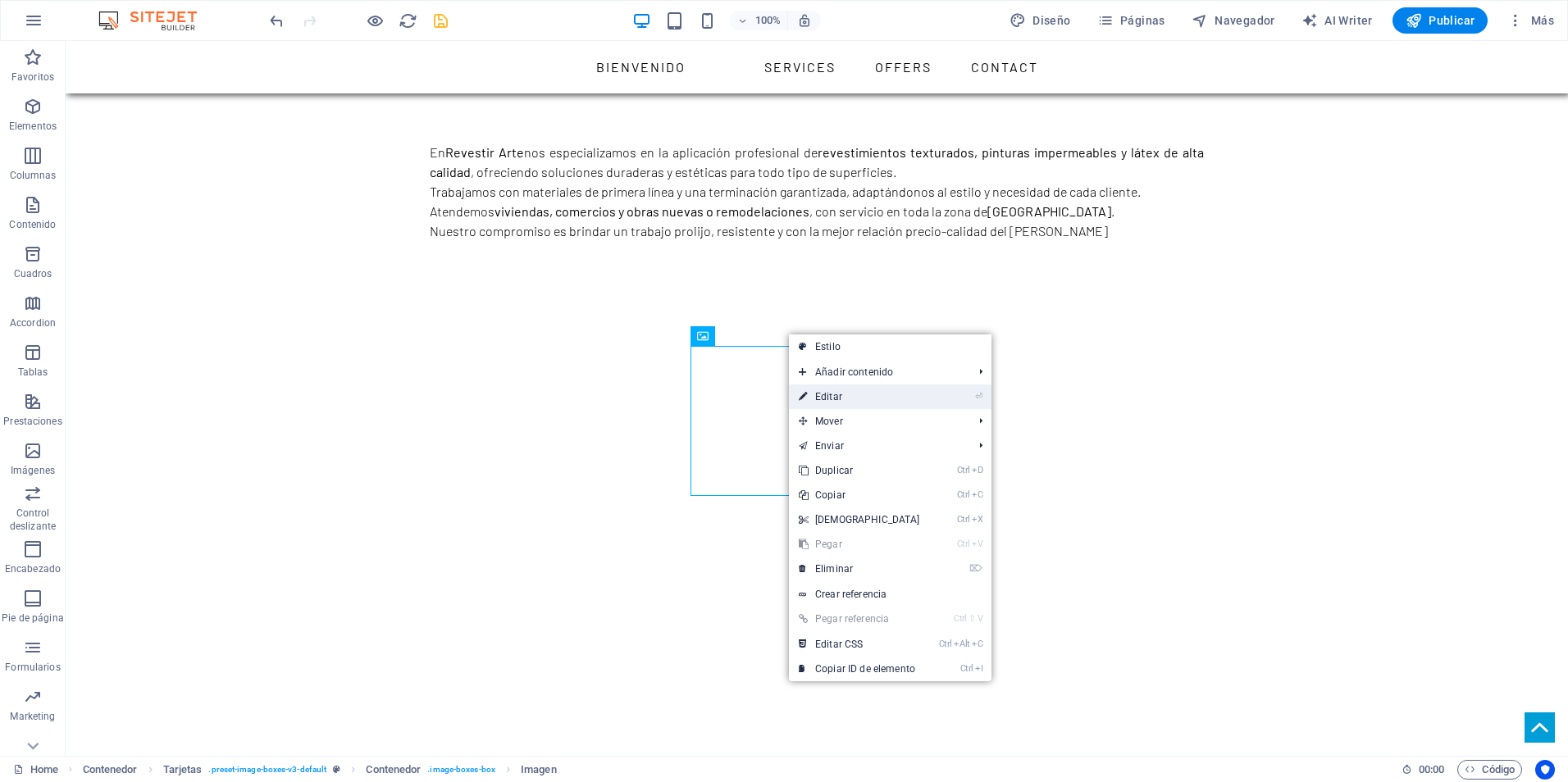
drag, startPoint x: 838, startPoint y: 396, endPoint x: 481, endPoint y: 353, distance: 359.6
click at [838, 396] on link "⏎ Editar" at bounding box center [859, 397] width 141 height 25
select select "%"
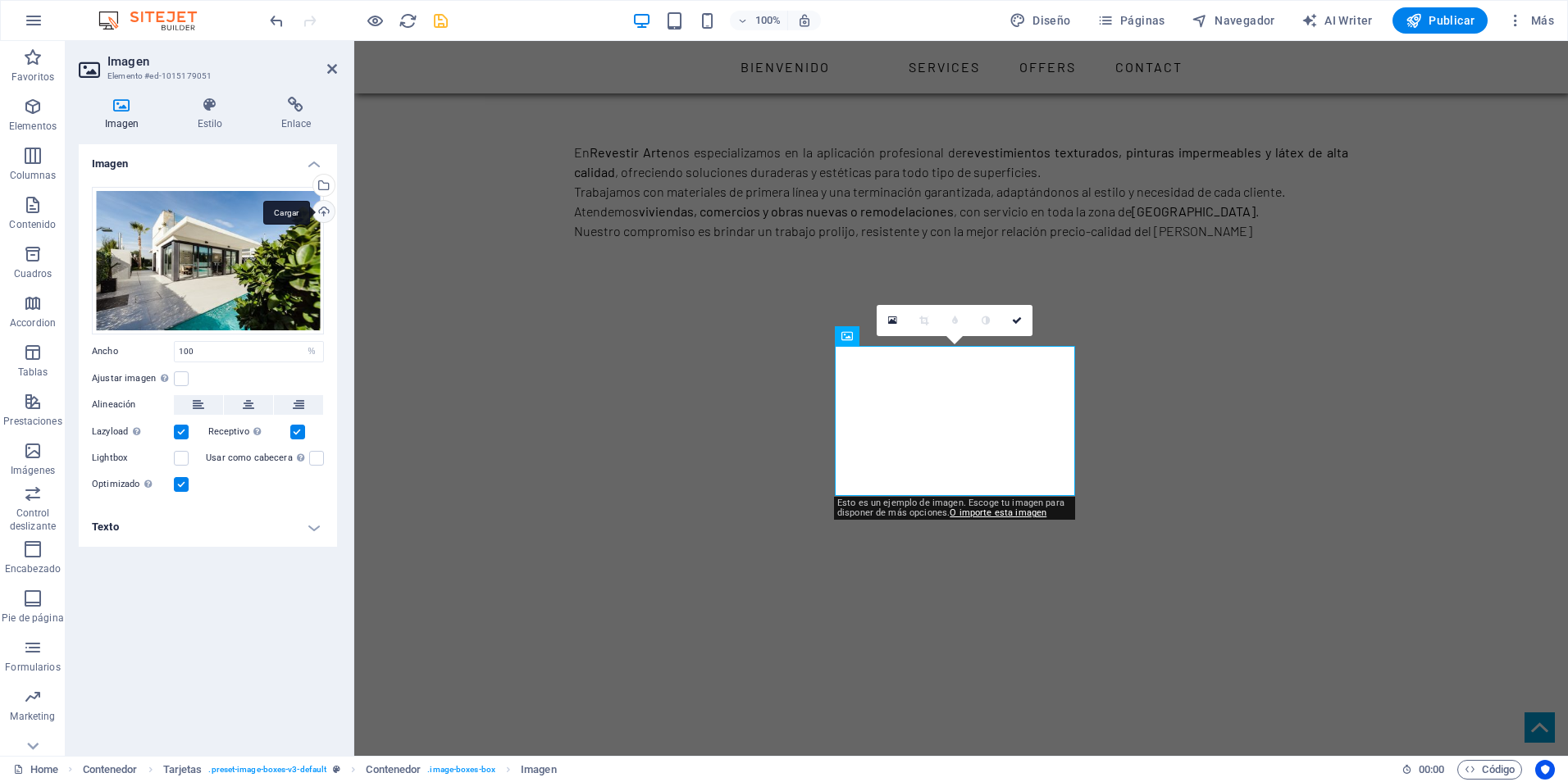
click at [327, 215] on div "Cargar" at bounding box center [322, 213] width 25 height 25
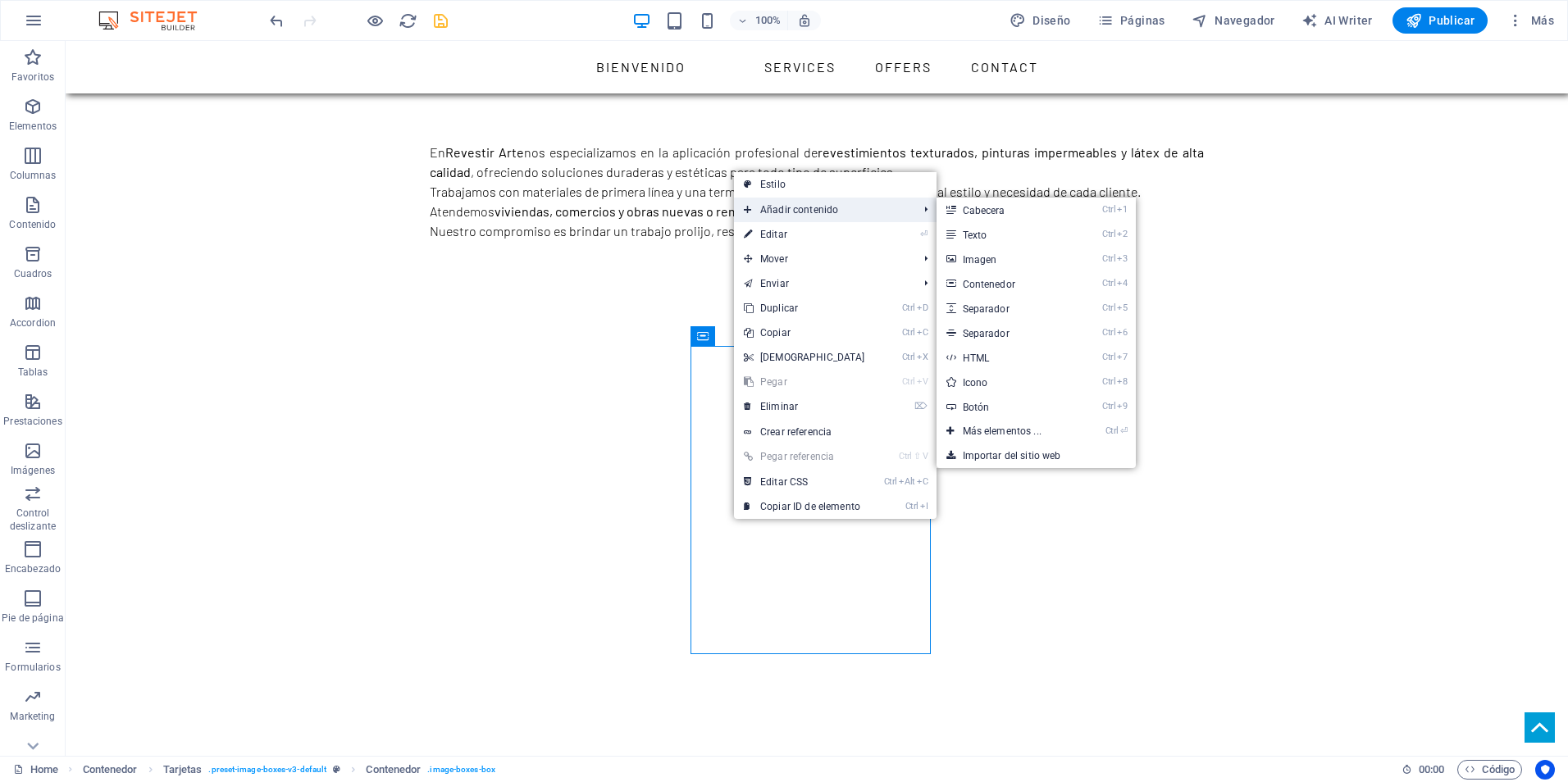
click at [766, 212] on span "Añadir contenido" at bounding box center [823, 210] width 178 height 25
click at [777, 207] on span "Añadir contenido" at bounding box center [823, 210] width 178 height 25
click at [995, 227] on link "Ctrl 2 Texto" at bounding box center [1005, 235] width 137 height 25
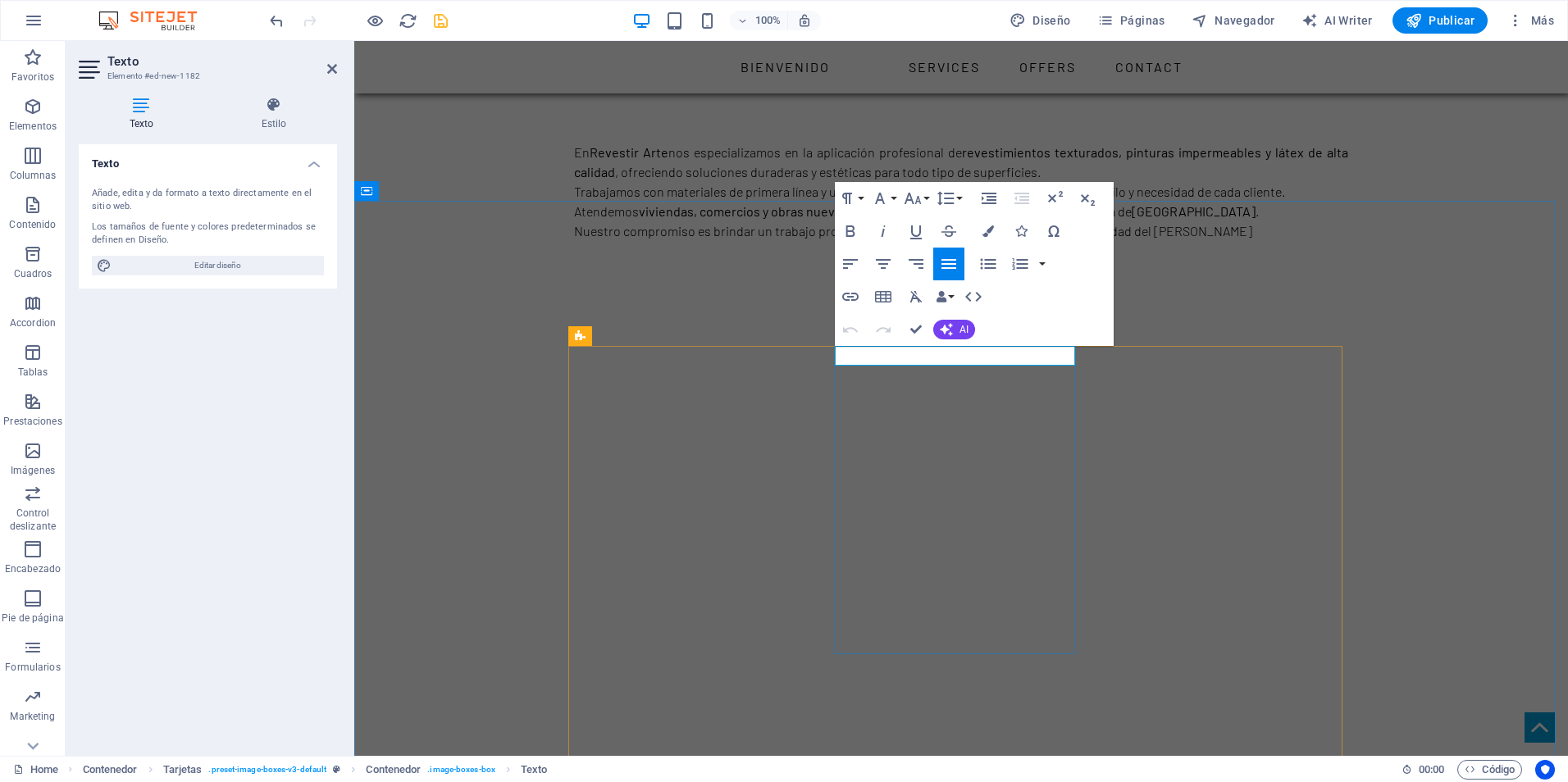
drag, startPoint x: 1247, startPoint y: 262, endPoint x: 1537, endPoint y: 263, distance: 290.0
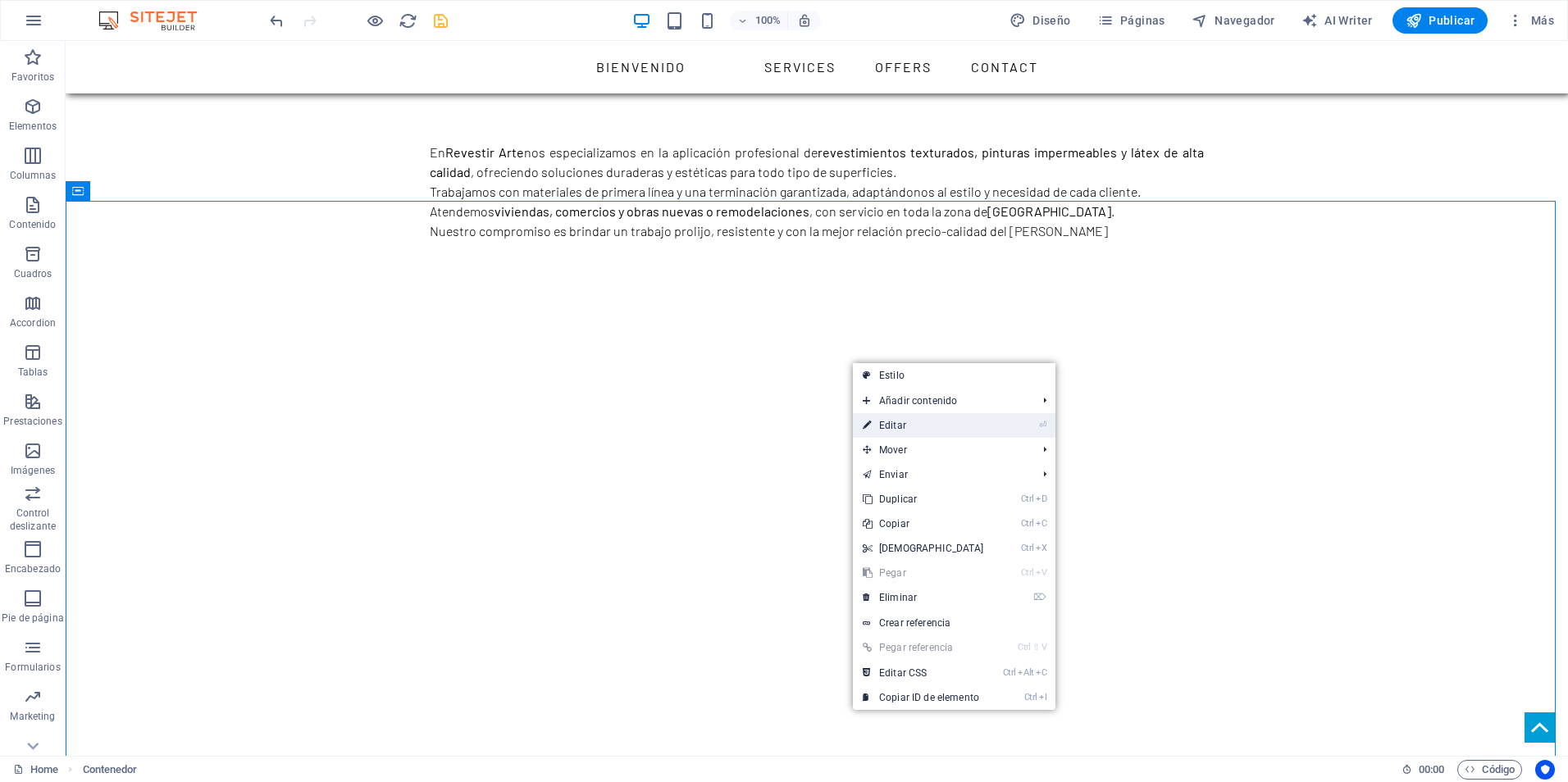
drag, startPoint x: 537, startPoint y: 338, endPoint x: 896, endPoint y: 419, distance: 368.0
click at [896, 419] on link "⏎ Editar" at bounding box center [923, 426] width 141 height 25
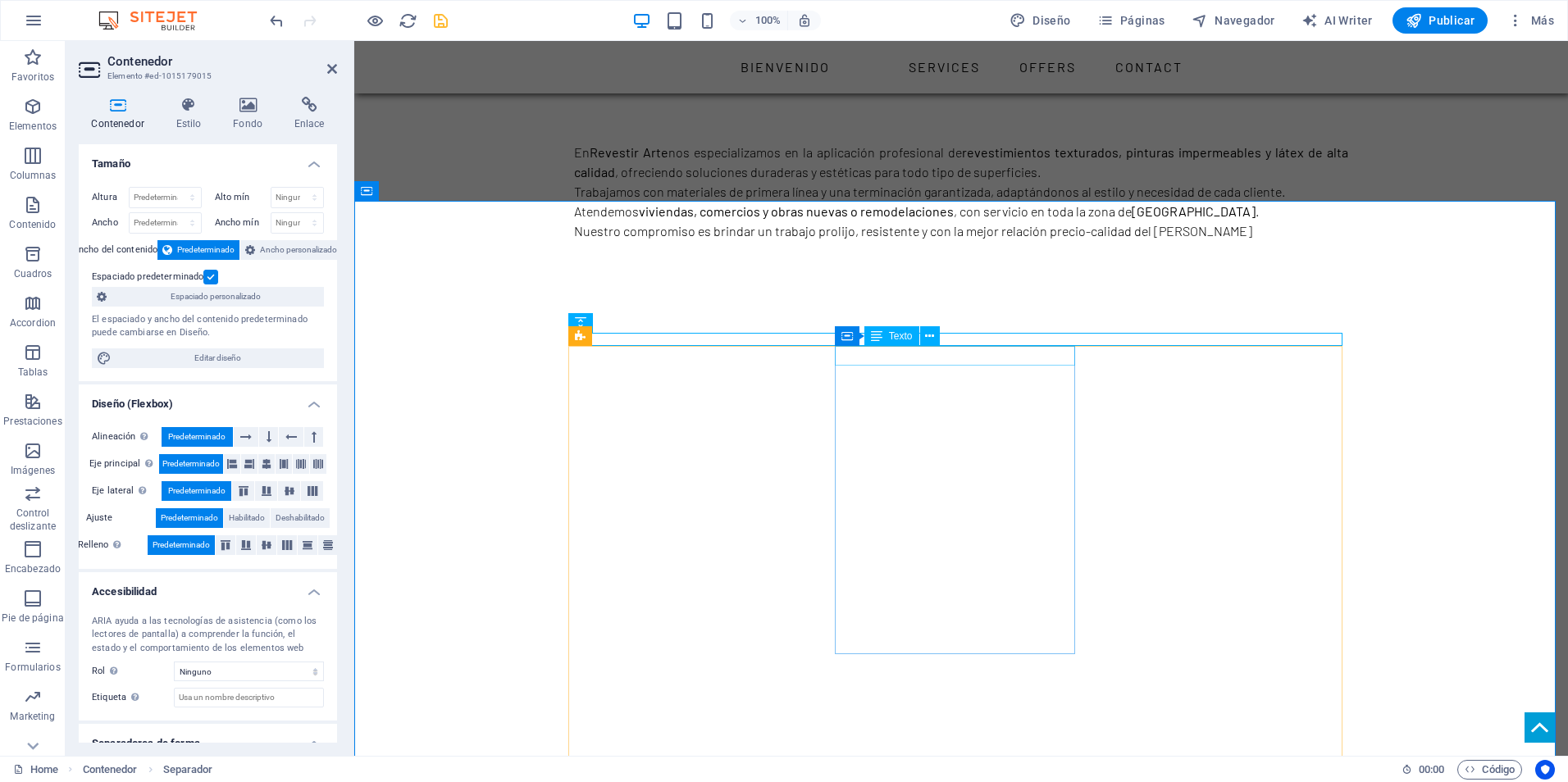
drag, startPoint x: 996, startPoint y: 350, endPoint x: 1286, endPoint y: 351, distance: 290.0
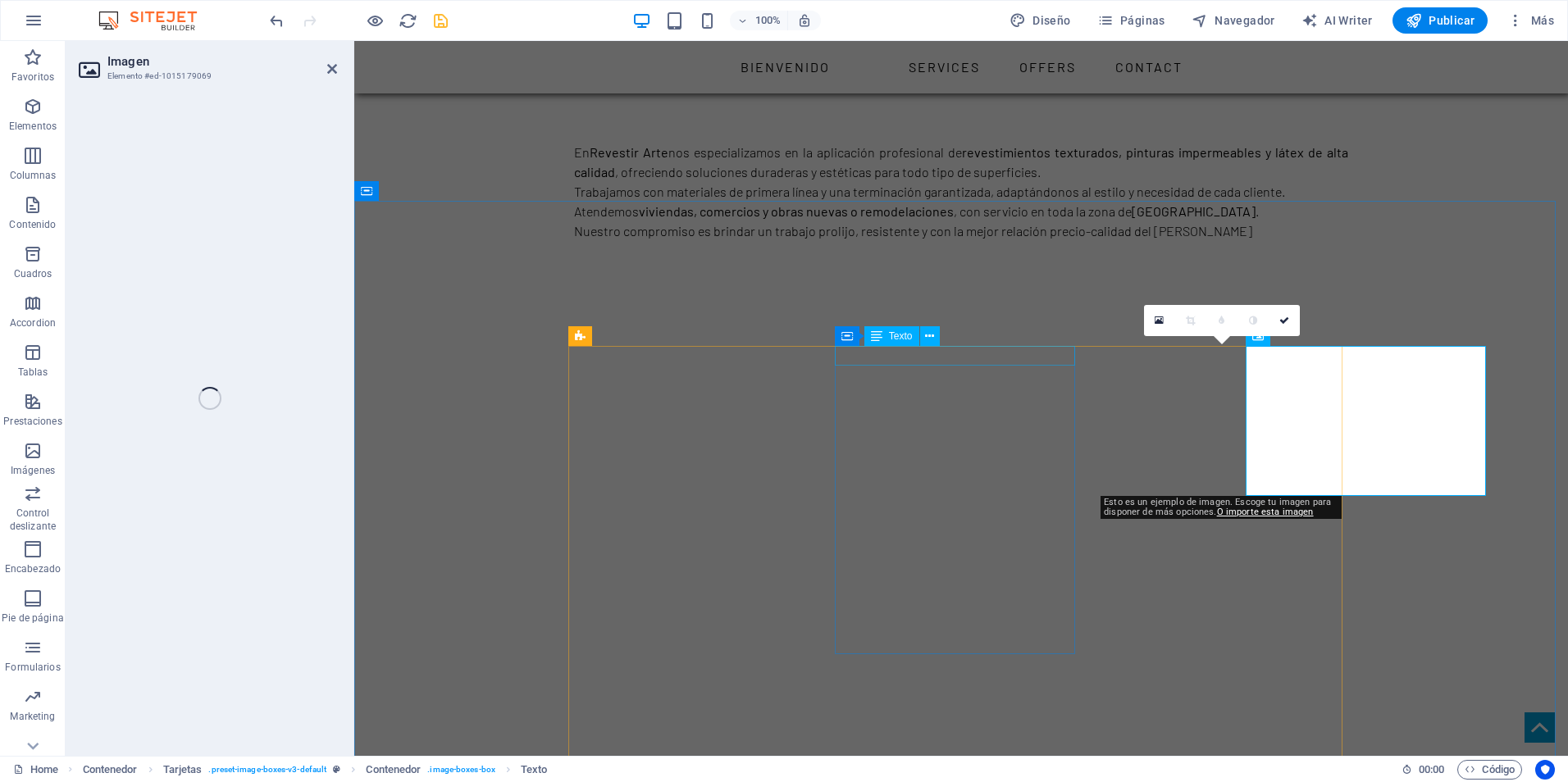
select select "%"
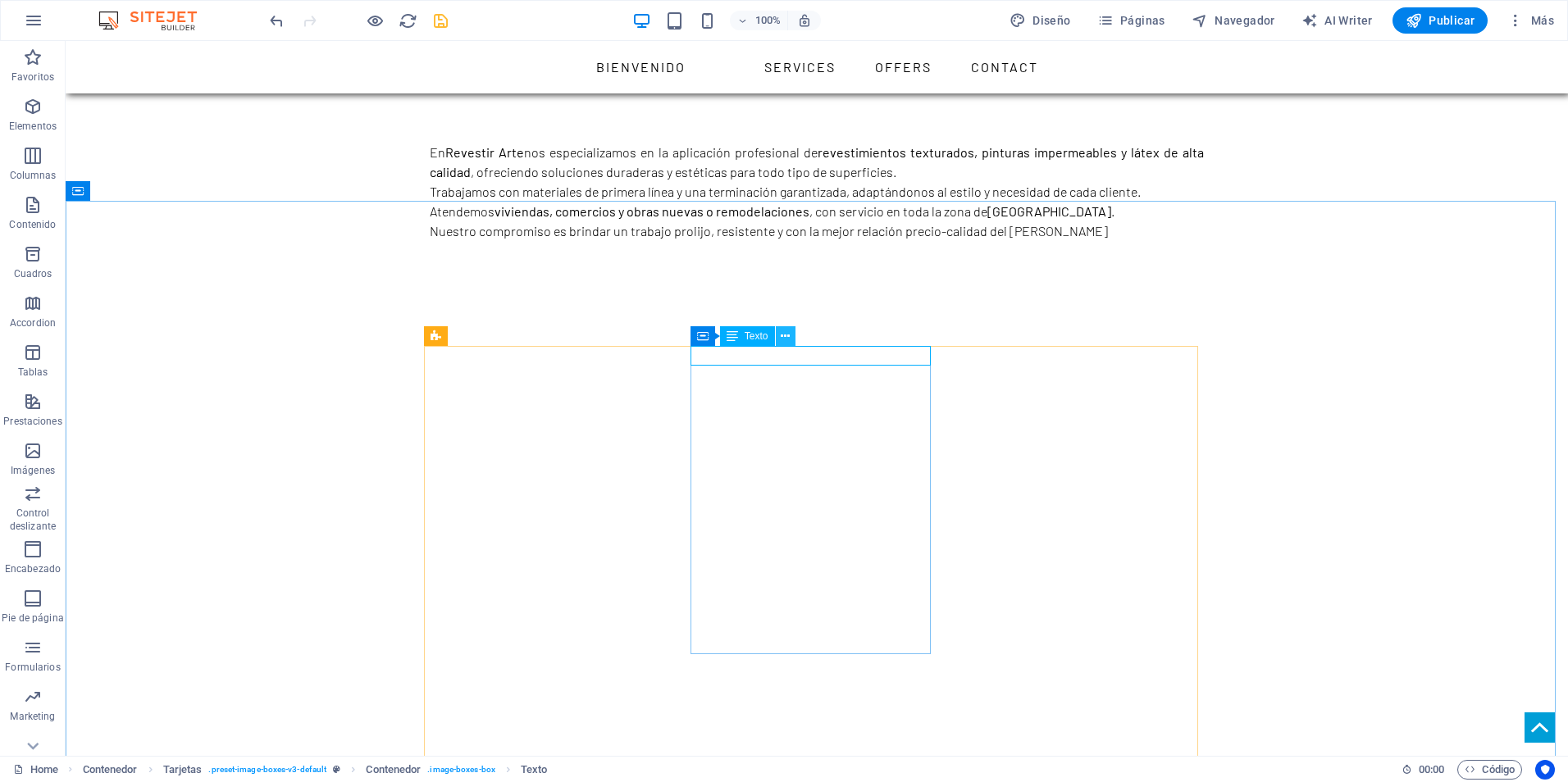
click at [795, 336] on button at bounding box center [786, 336] width 20 height 20
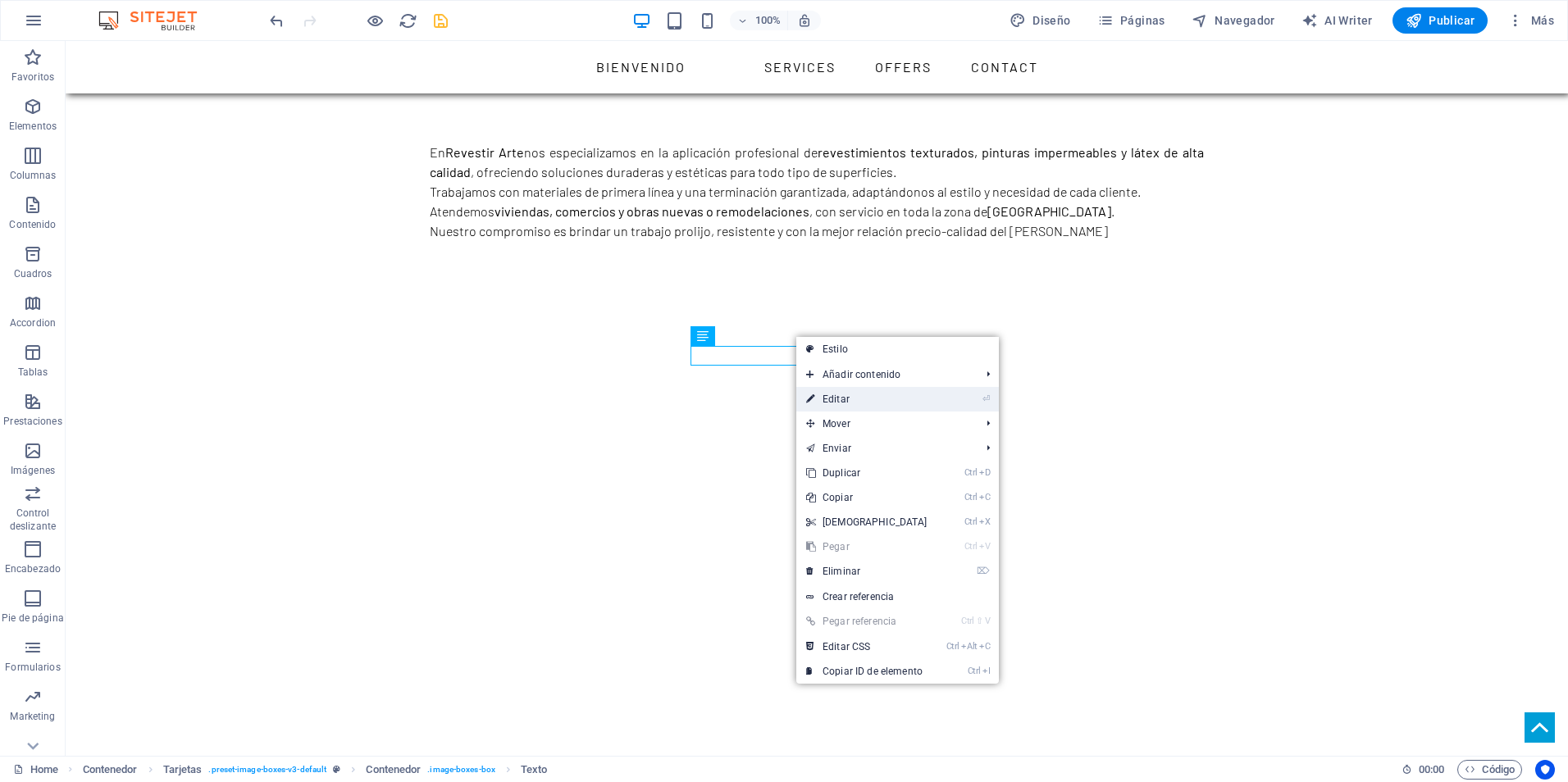
drag, startPoint x: 846, startPoint y: 398, endPoint x: 492, endPoint y: 356, distance: 356.5
click at [846, 398] on link "⏎ Editar" at bounding box center [866, 400] width 141 height 25
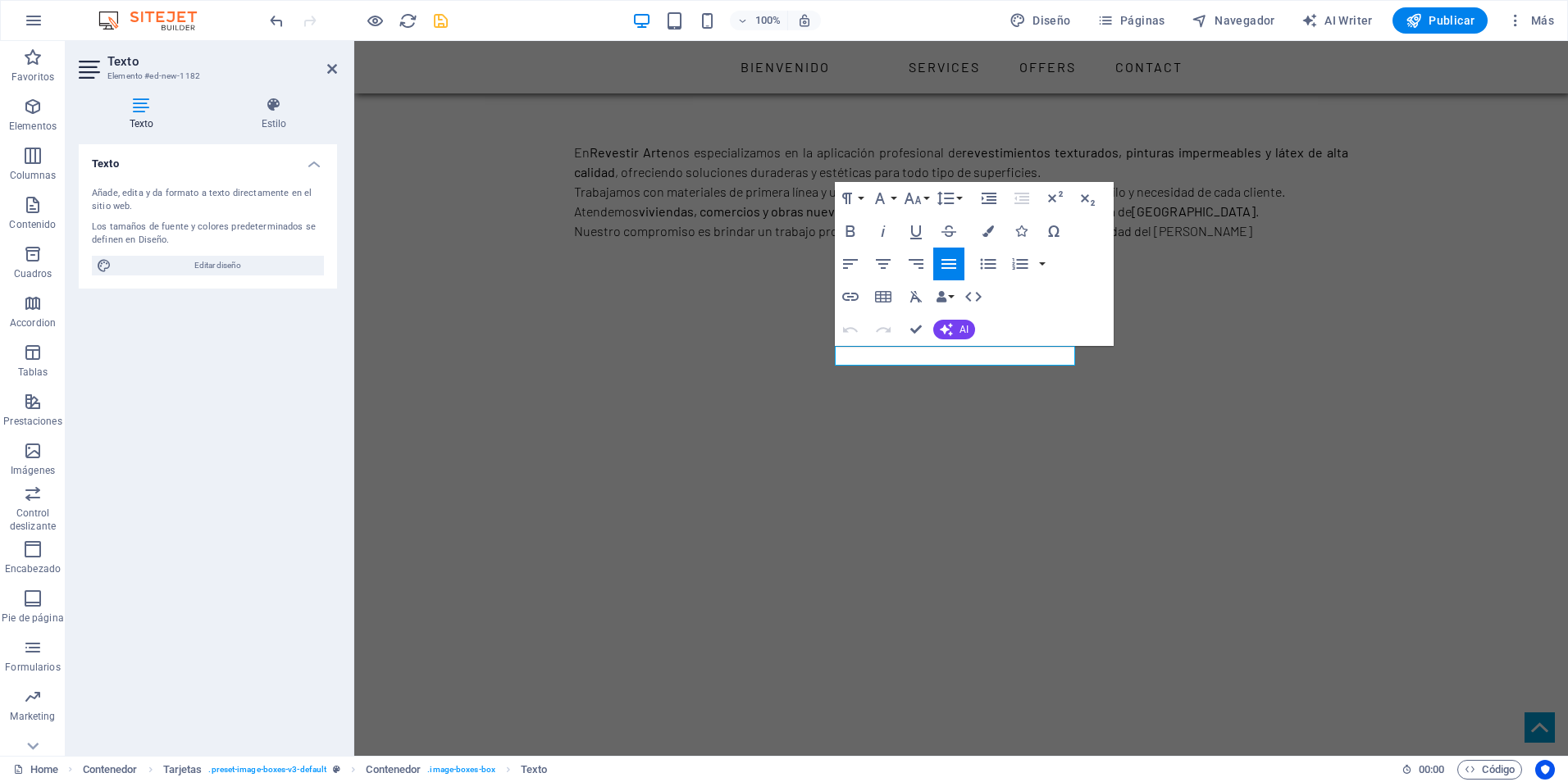
click at [1015, 344] on div "Paragraph Format Normal Heading 1 Heading 2 Heading 3 Heading 4 Heading 5 Headi…" at bounding box center [974, 264] width 279 height 164
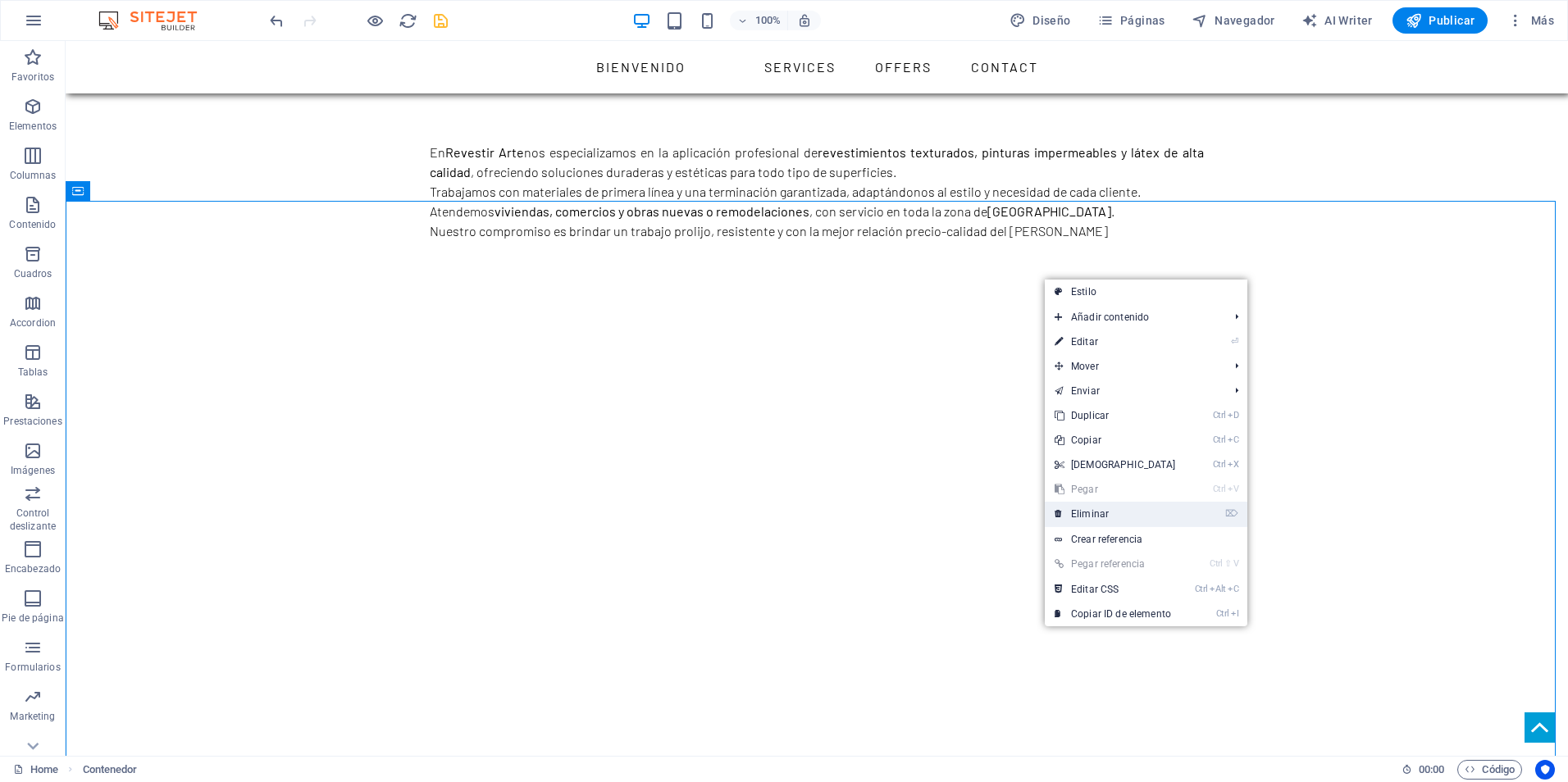
click at [1080, 513] on link "⌦ Eliminar" at bounding box center [1115, 514] width 141 height 25
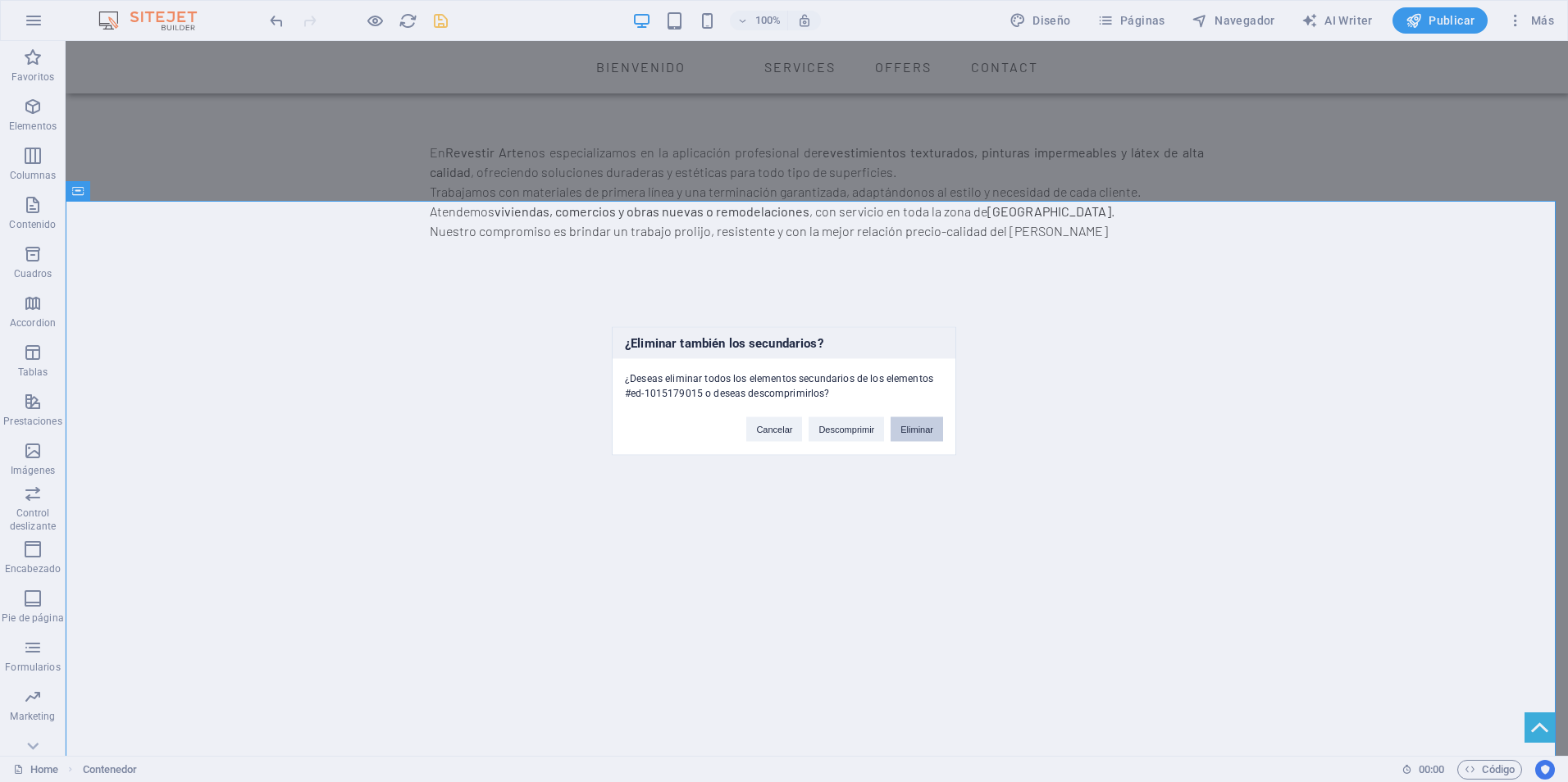
click at [916, 434] on button "Eliminar" at bounding box center [916, 430] width 52 height 25
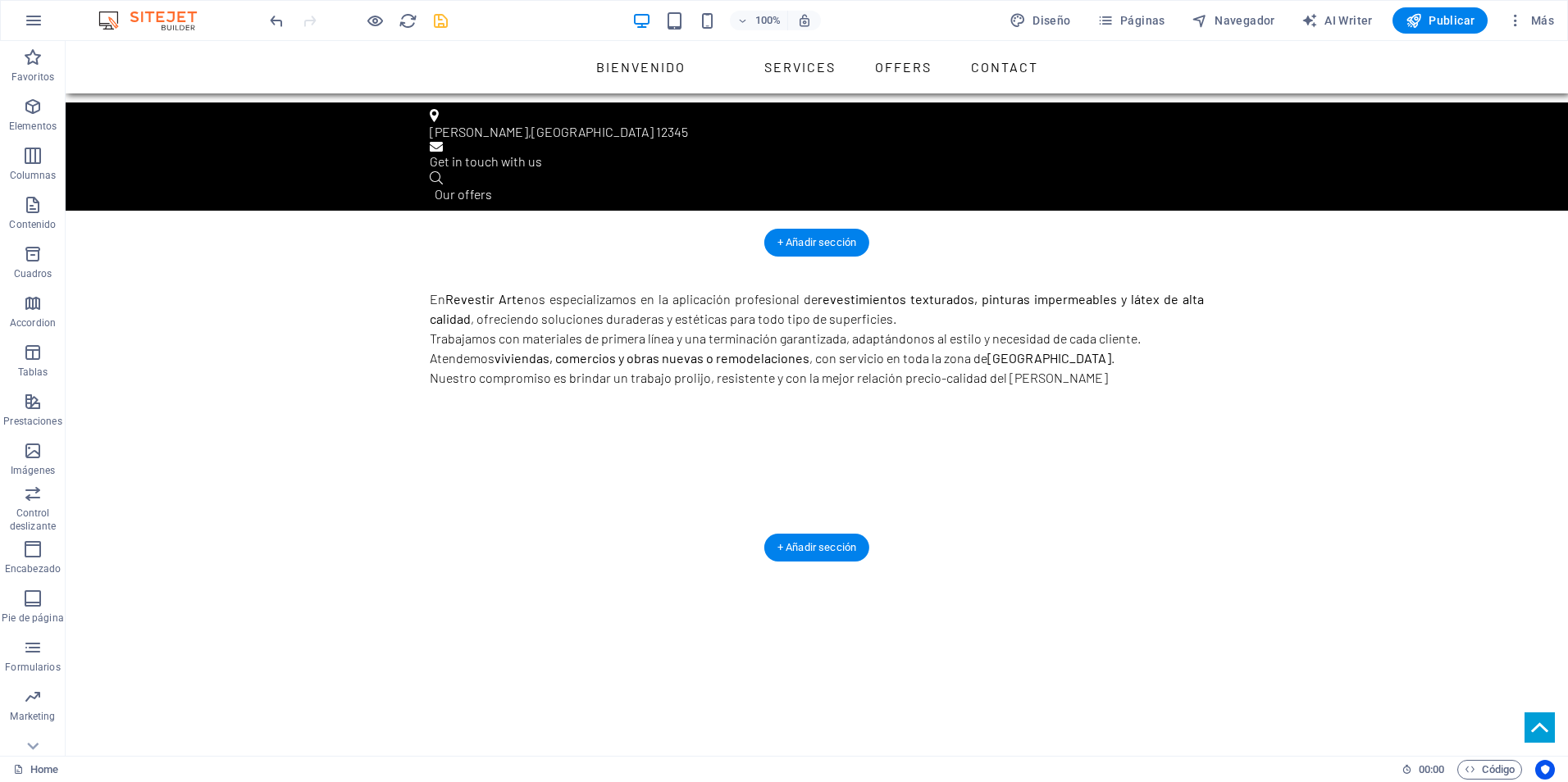
scroll to position [902, 0]
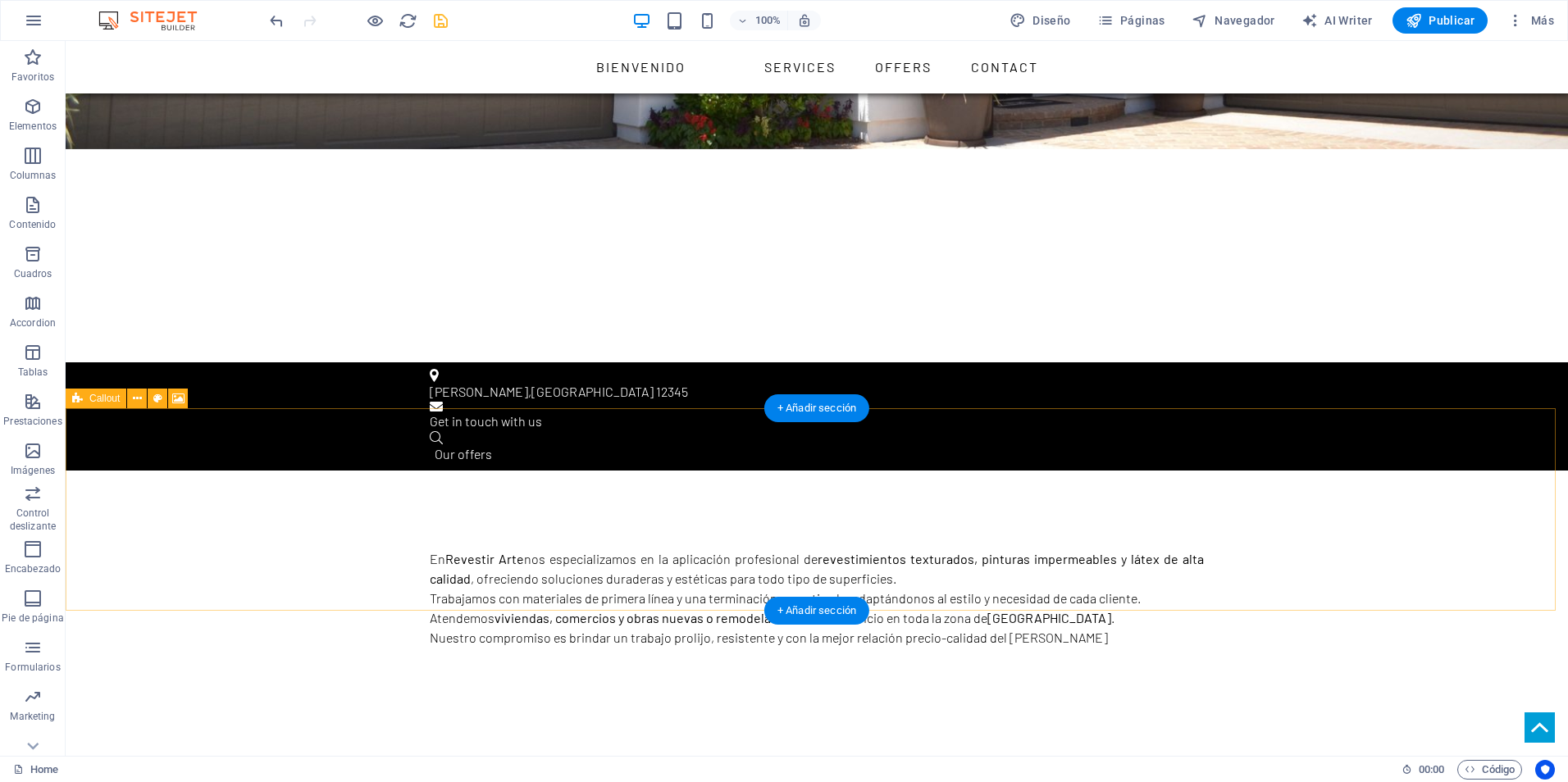
scroll to position [656, 0]
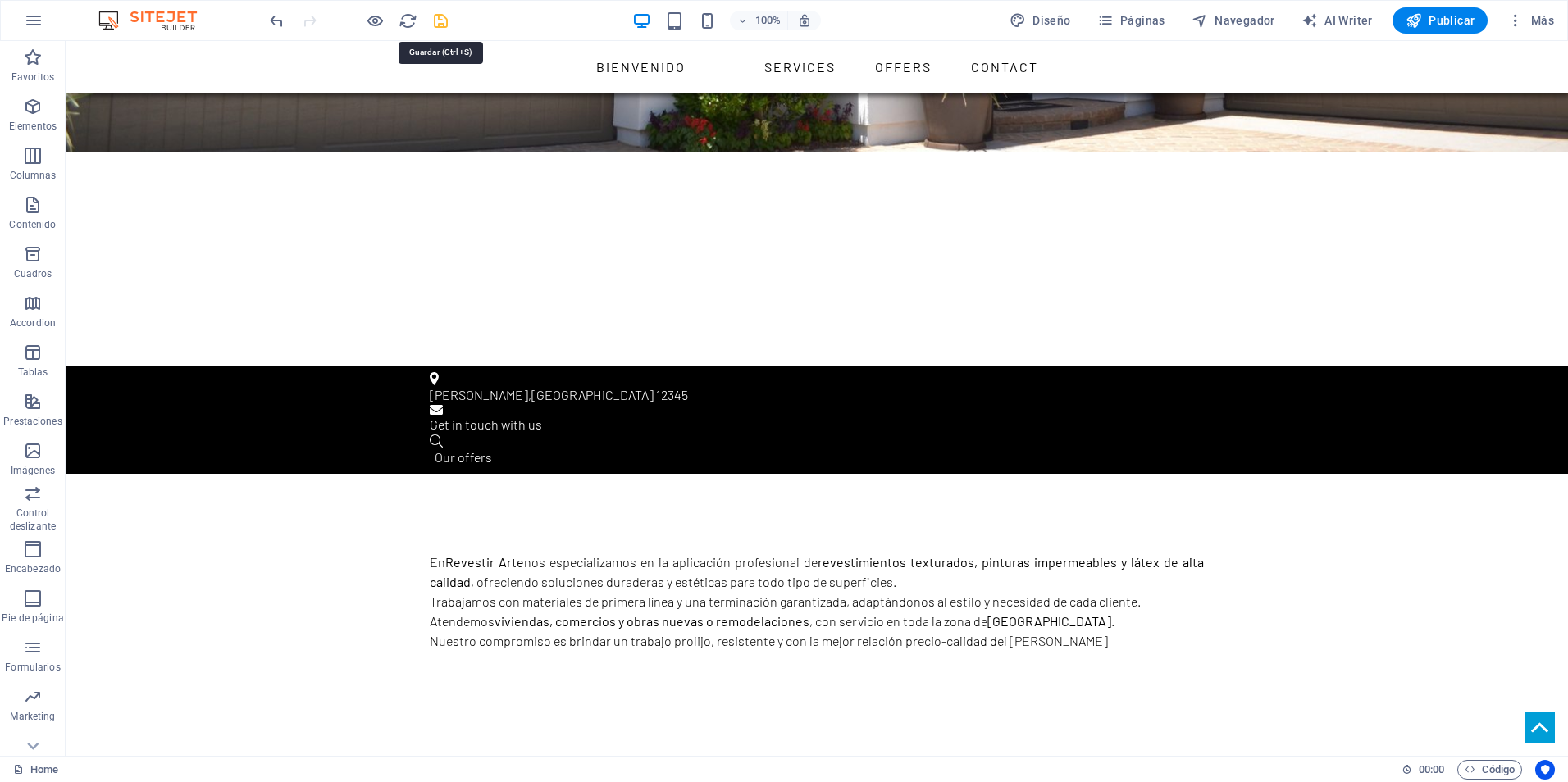
click at [442, 22] on icon "save" at bounding box center [441, 21] width 19 height 19
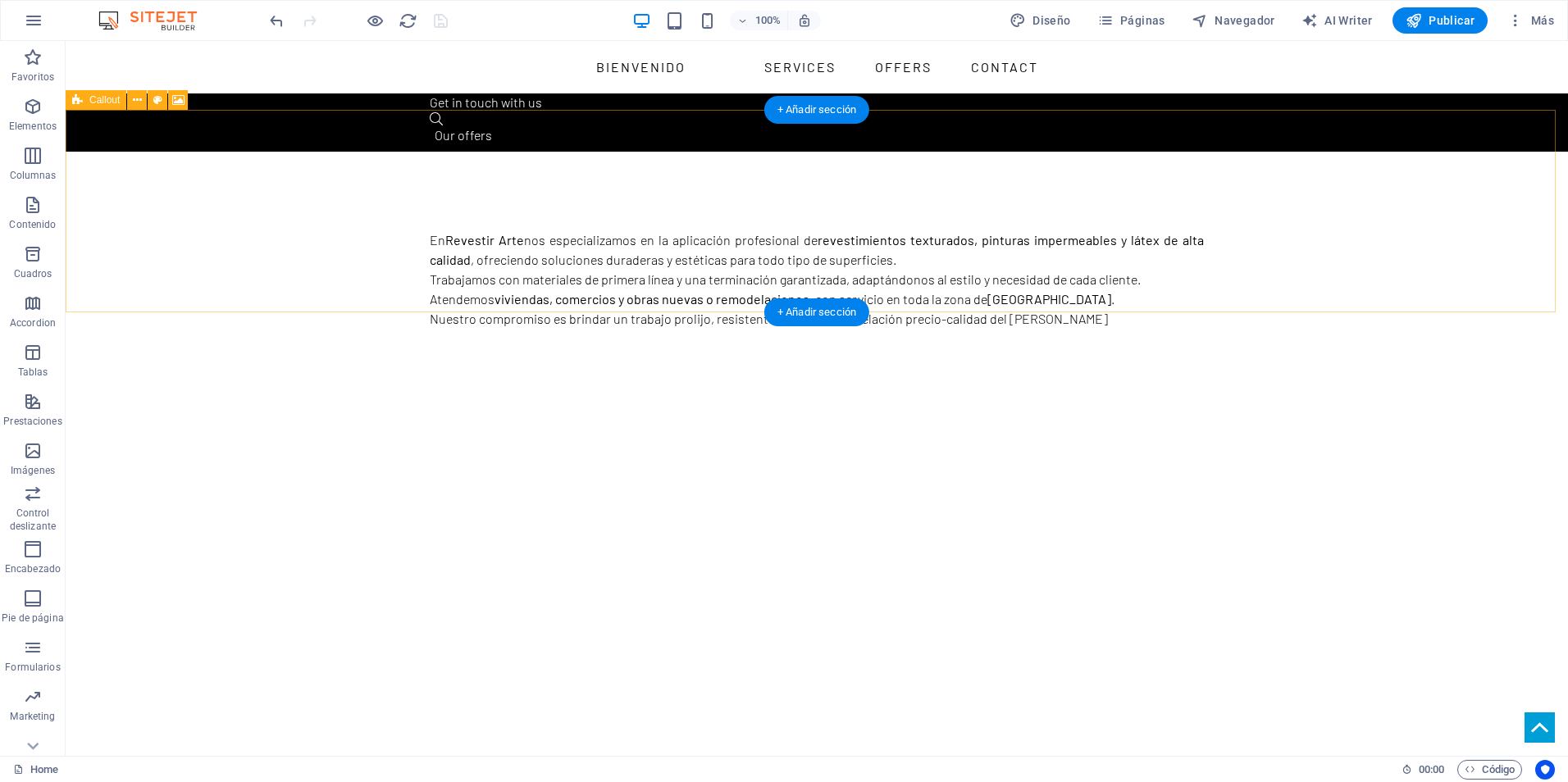
scroll to position [819, 0]
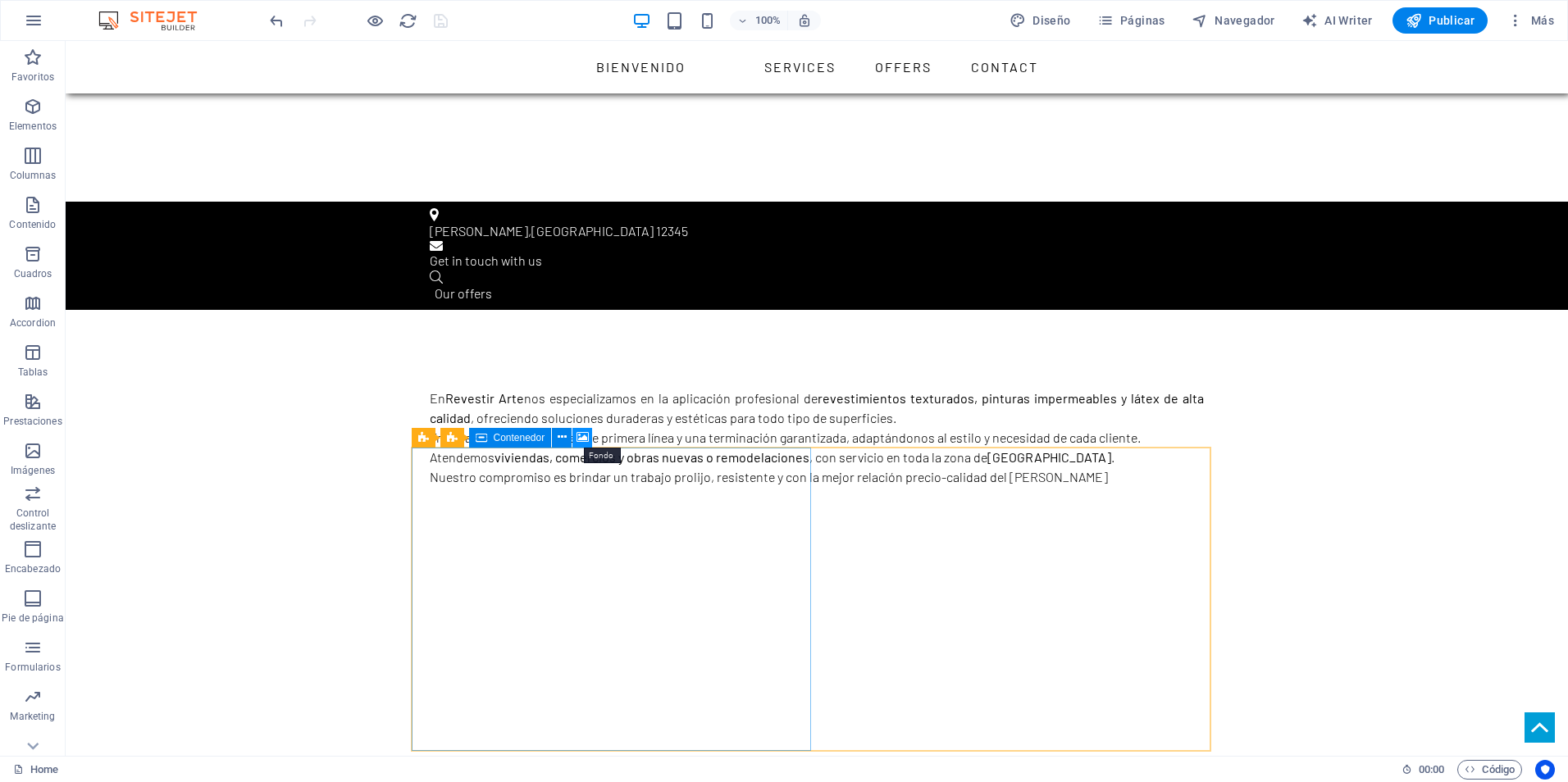
click at [588, 434] on icon at bounding box center [582, 437] width 12 height 17
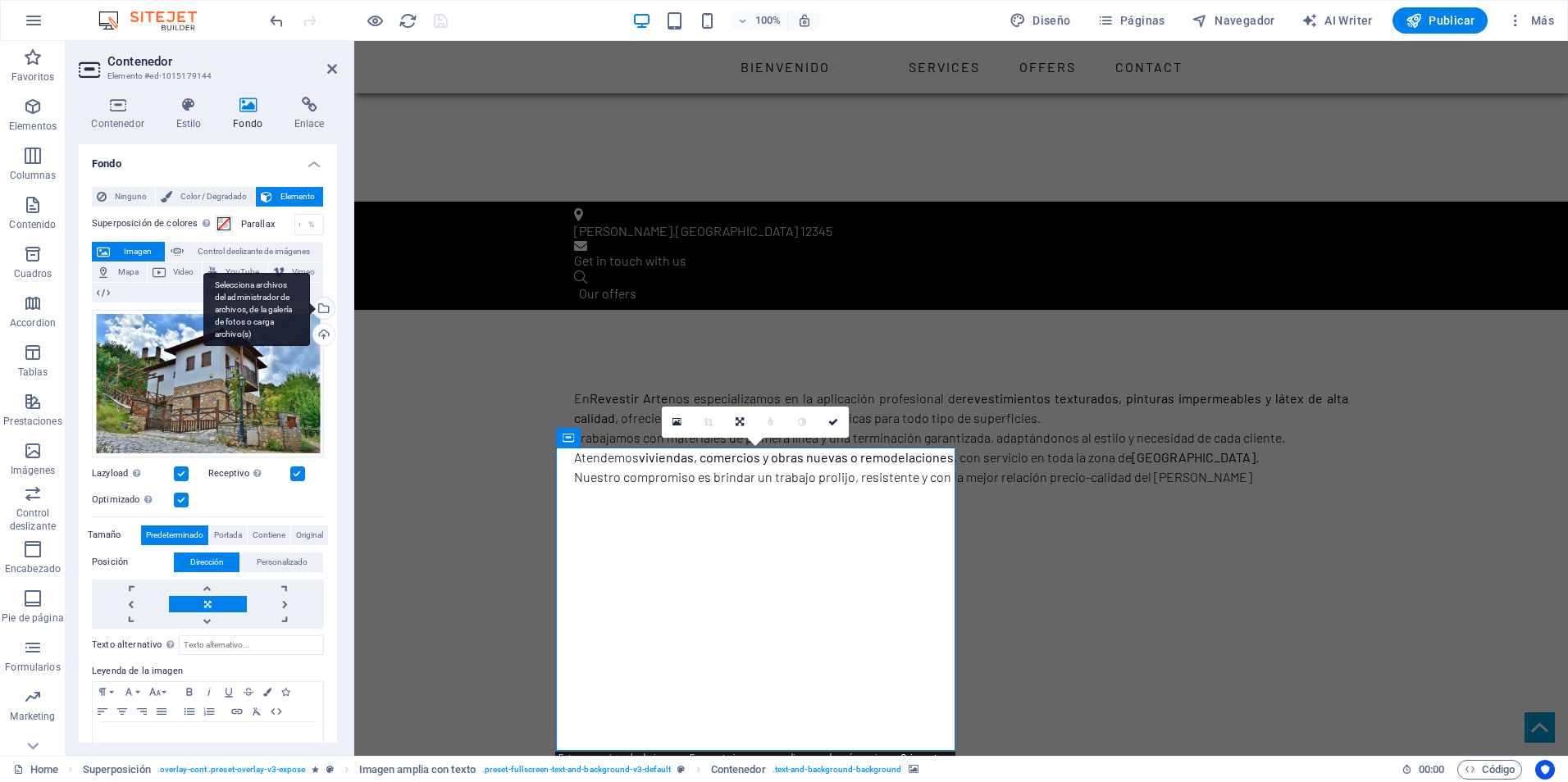
click at [319, 306] on div "Selecciona archivos del administrador de archivos, de la galería de fotos o car…" at bounding box center [322, 310] width 25 height 25
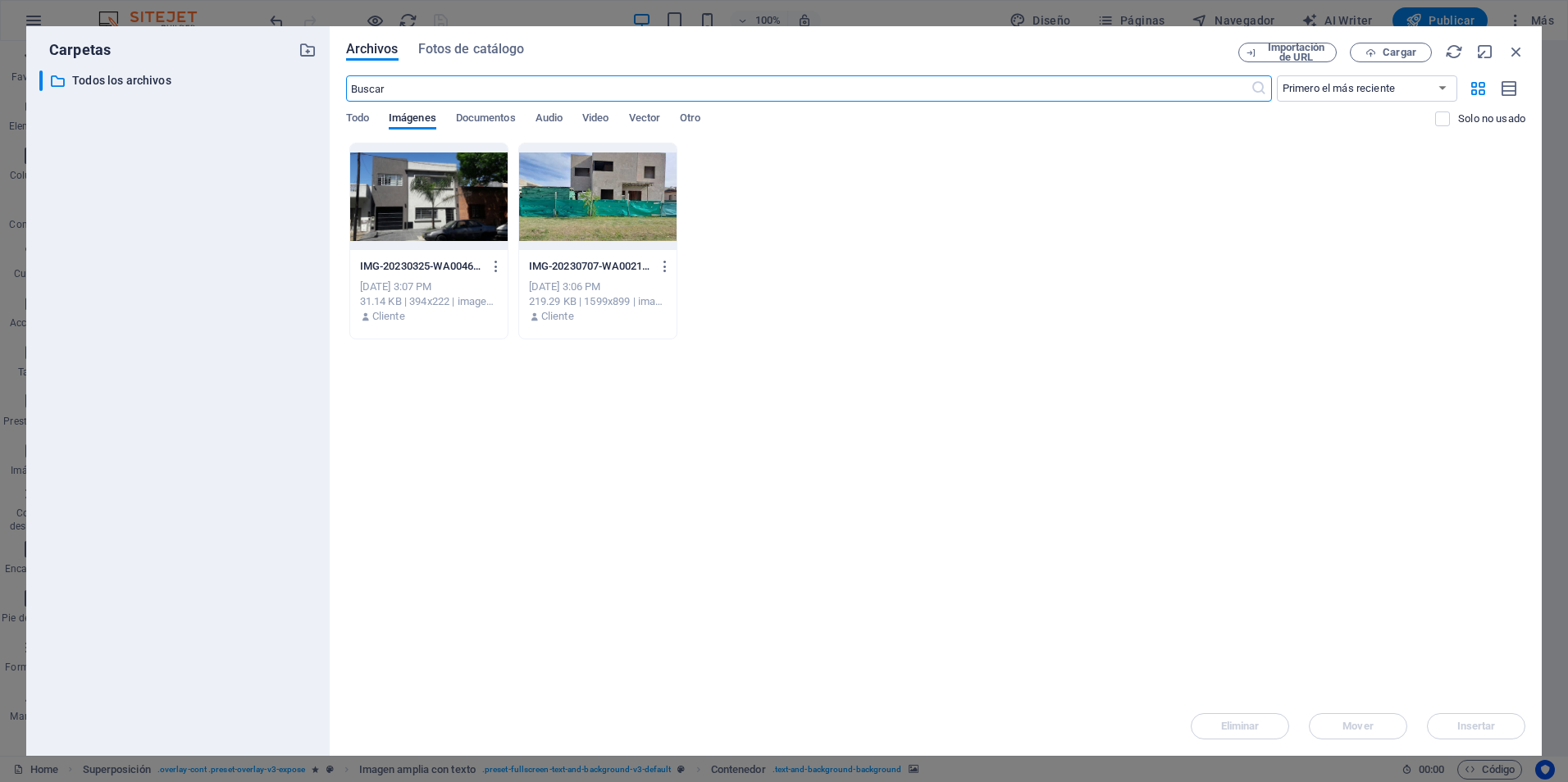
click at [467, 188] on div at bounding box center [428, 197] width 157 height 107
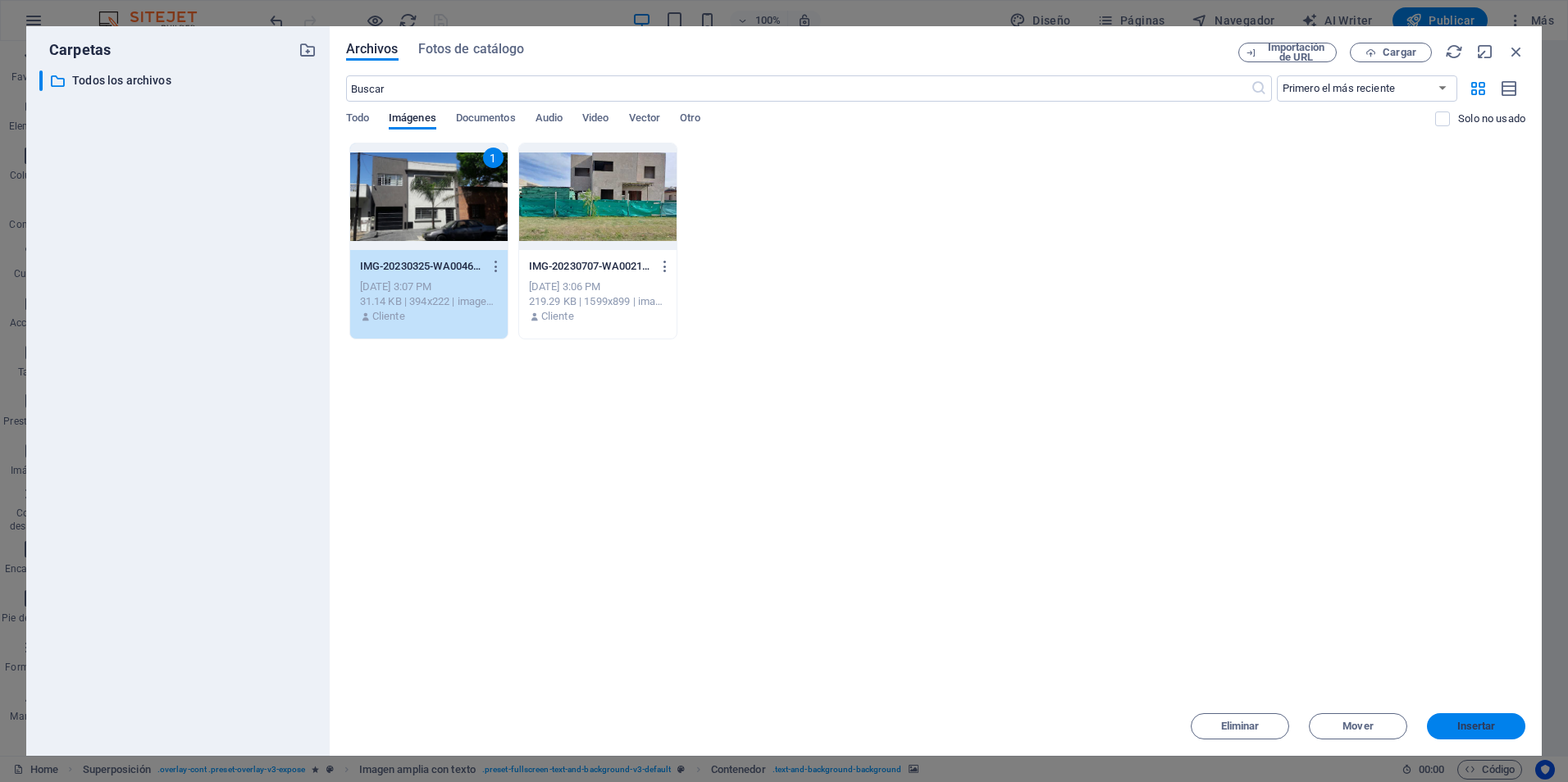
click at [1468, 726] on span "Insertar" at bounding box center [1476, 726] width 38 height 10
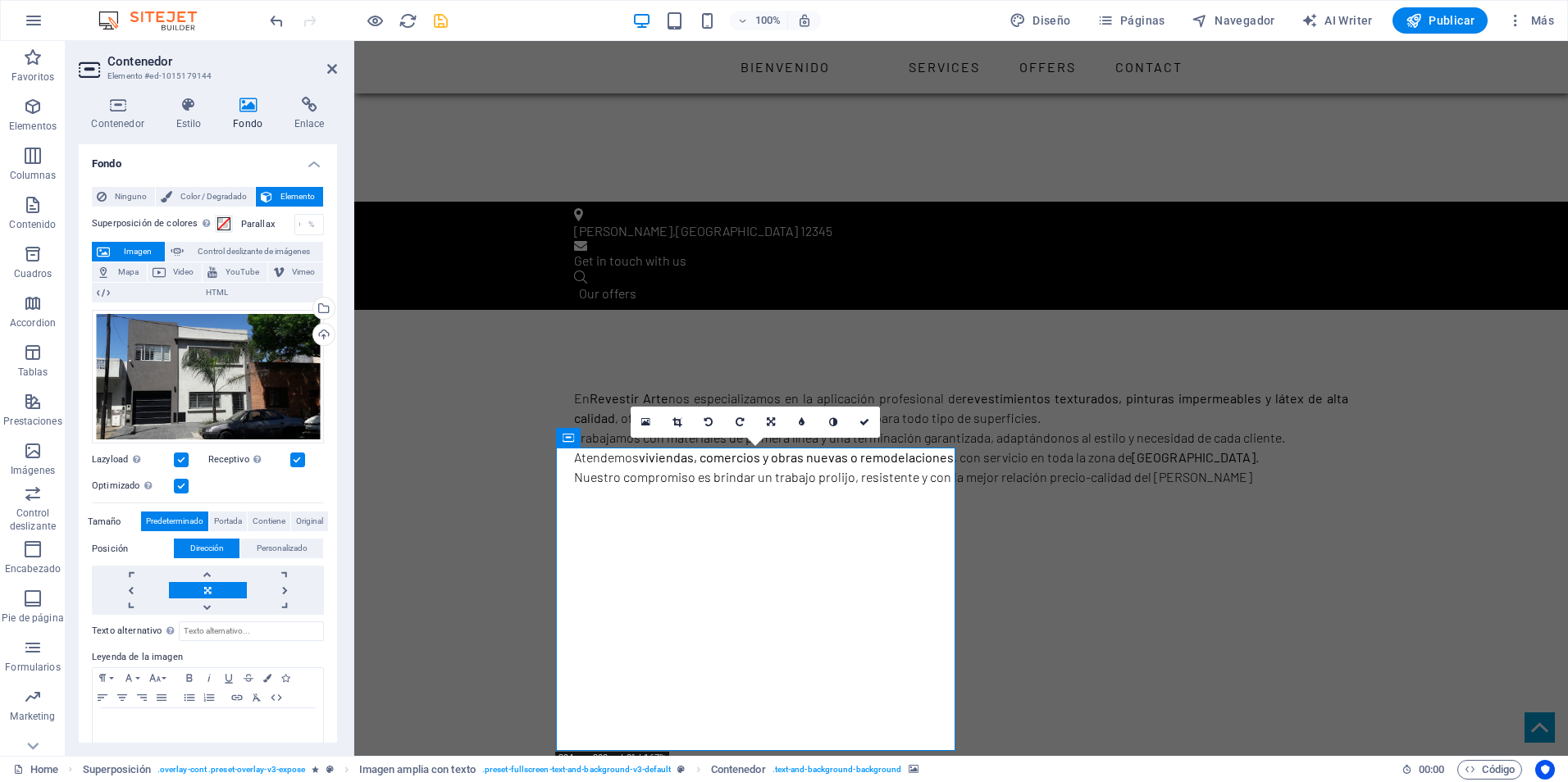
click at [440, 16] on icon "save" at bounding box center [441, 21] width 19 height 19
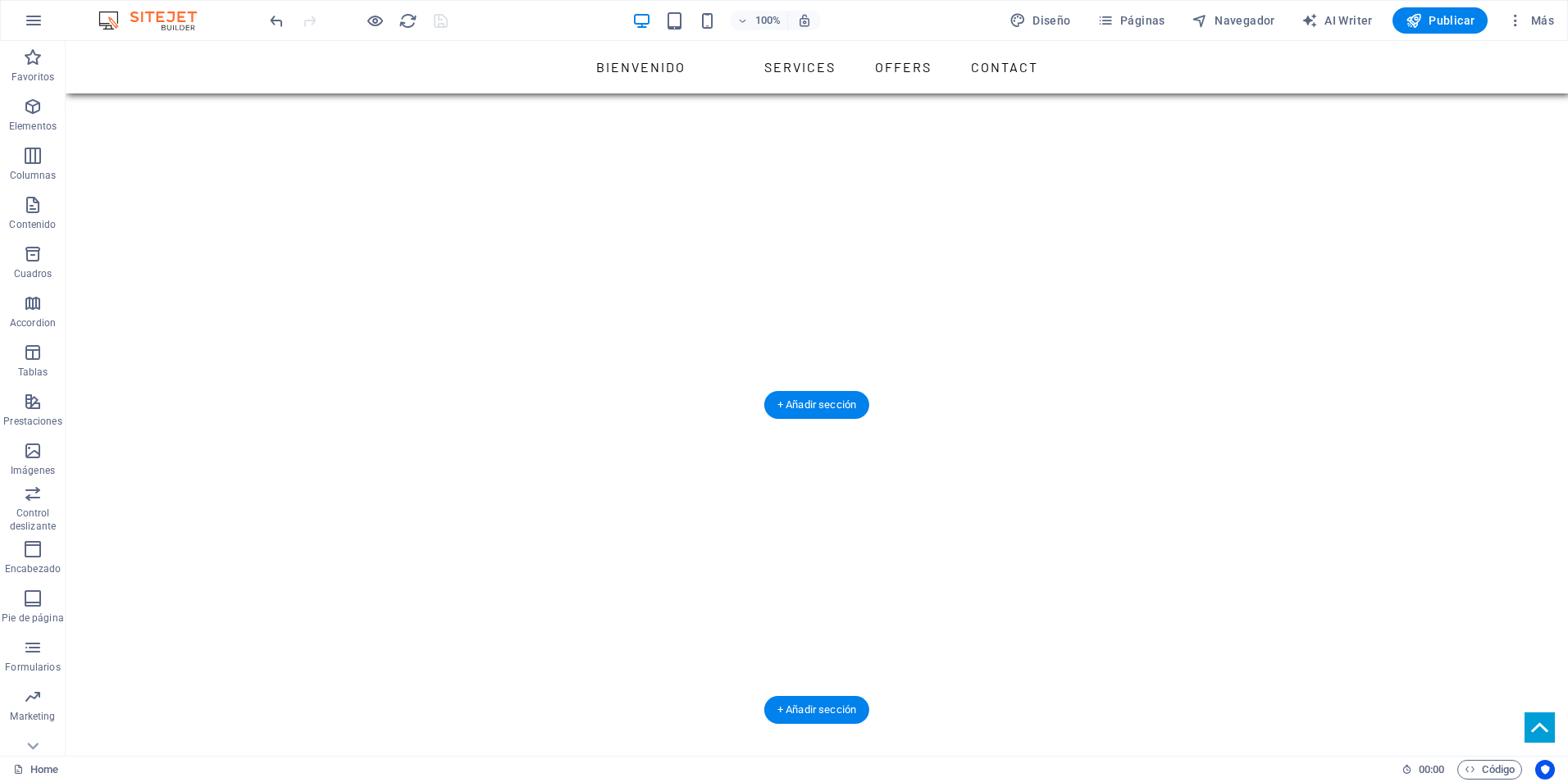
scroll to position [1230, 0]
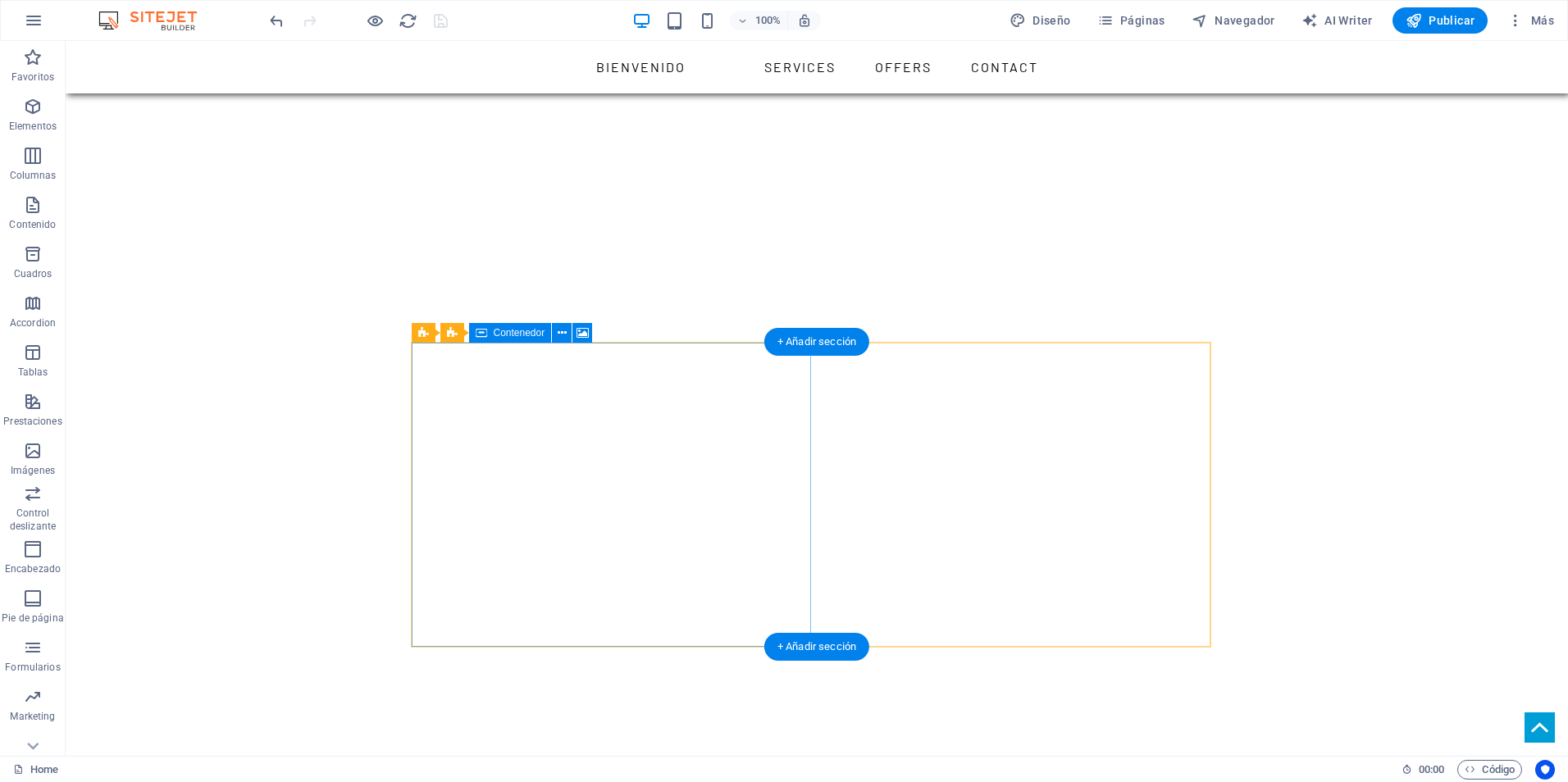
click at [592, 338] on button at bounding box center [582, 333] width 20 height 20
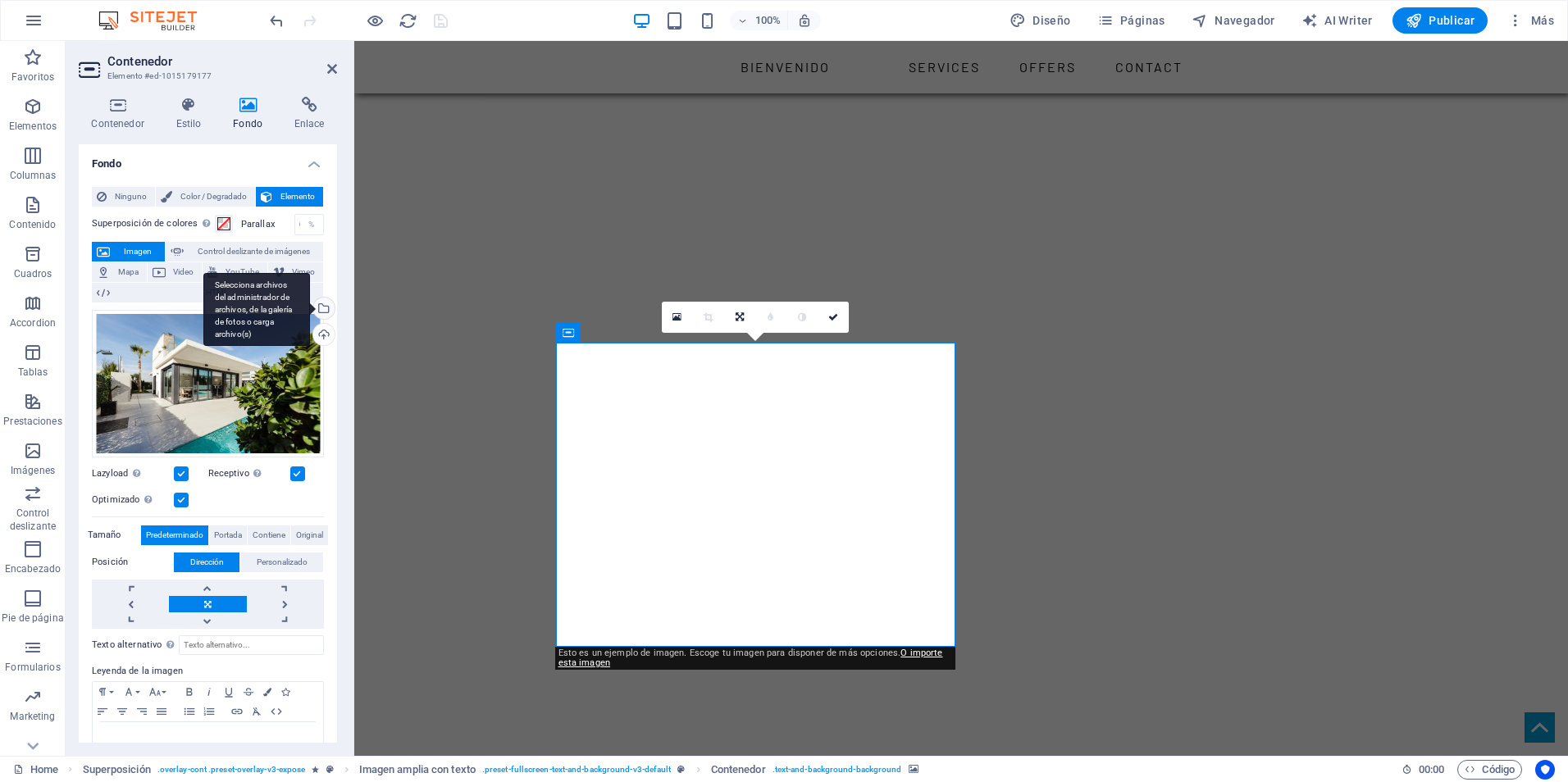
click at [310, 311] on div "Selecciona archivos del administrador de archivos, de la galería de fotos o car…" at bounding box center [257, 310] width 107 height 74
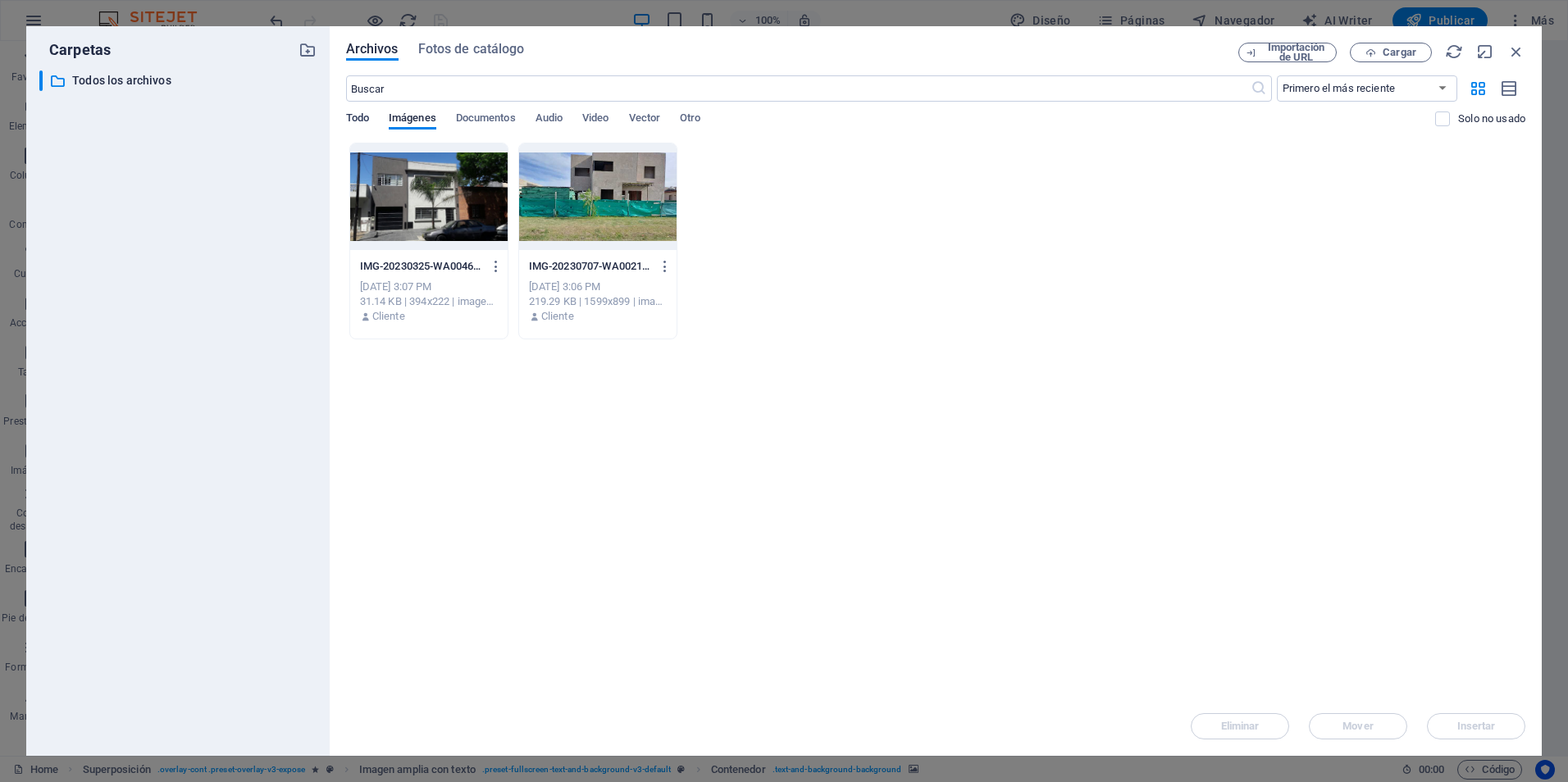
click at [359, 118] on span "Todo" at bounding box center [357, 120] width 23 height 23
click at [358, 118] on span "Todo" at bounding box center [357, 120] width 23 height 23
drag, startPoint x: 1520, startPoint y: 53, endPoint x: 1165, endPoint y: 12, distance: 357.4
click at [1520, 53] on icon "button" at bounding box center [1516, 52] width 18 height 18
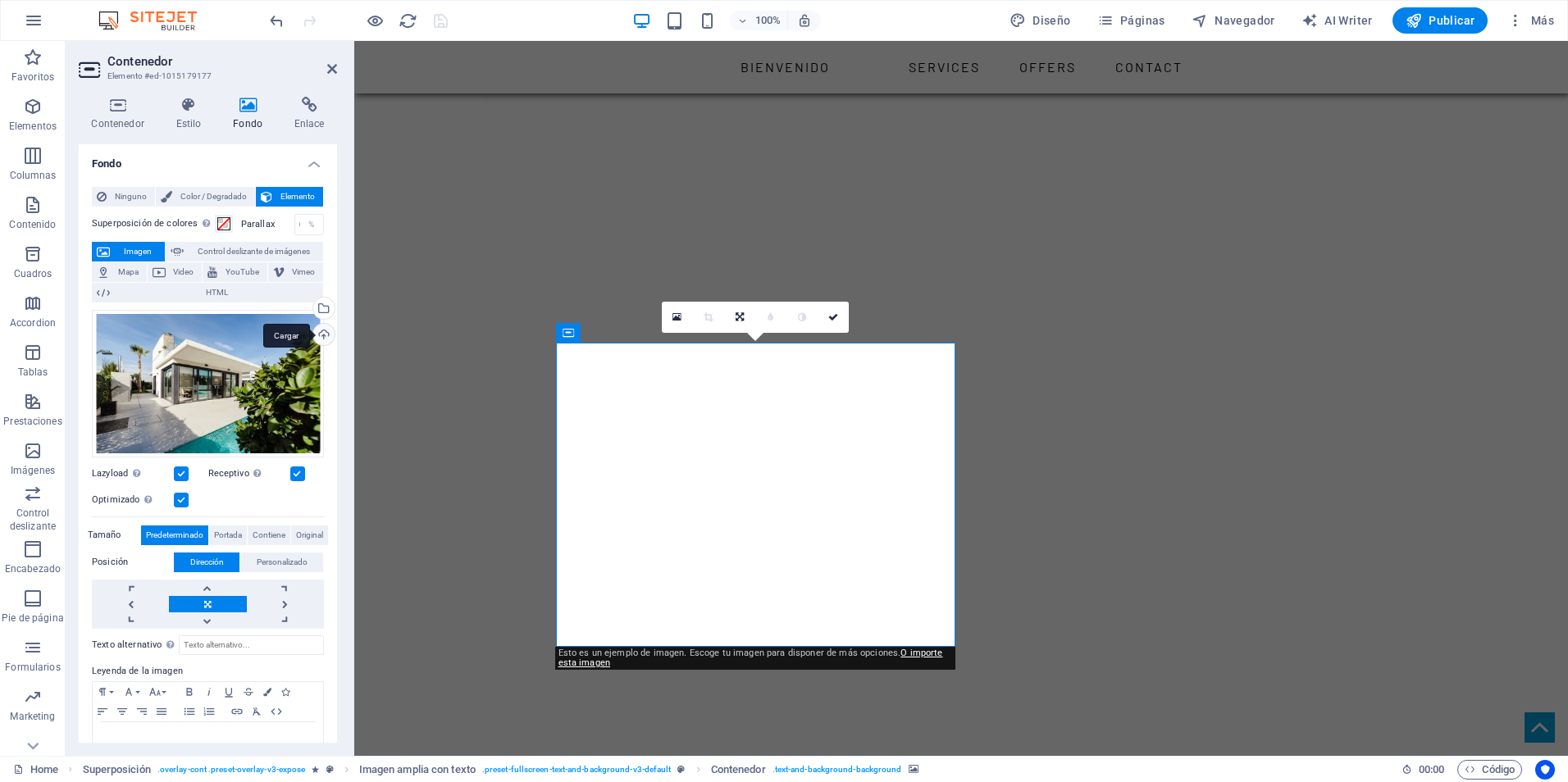
click at [315, 337] on div "Cargar" at bounding box center [322, 336] width 25 height 25
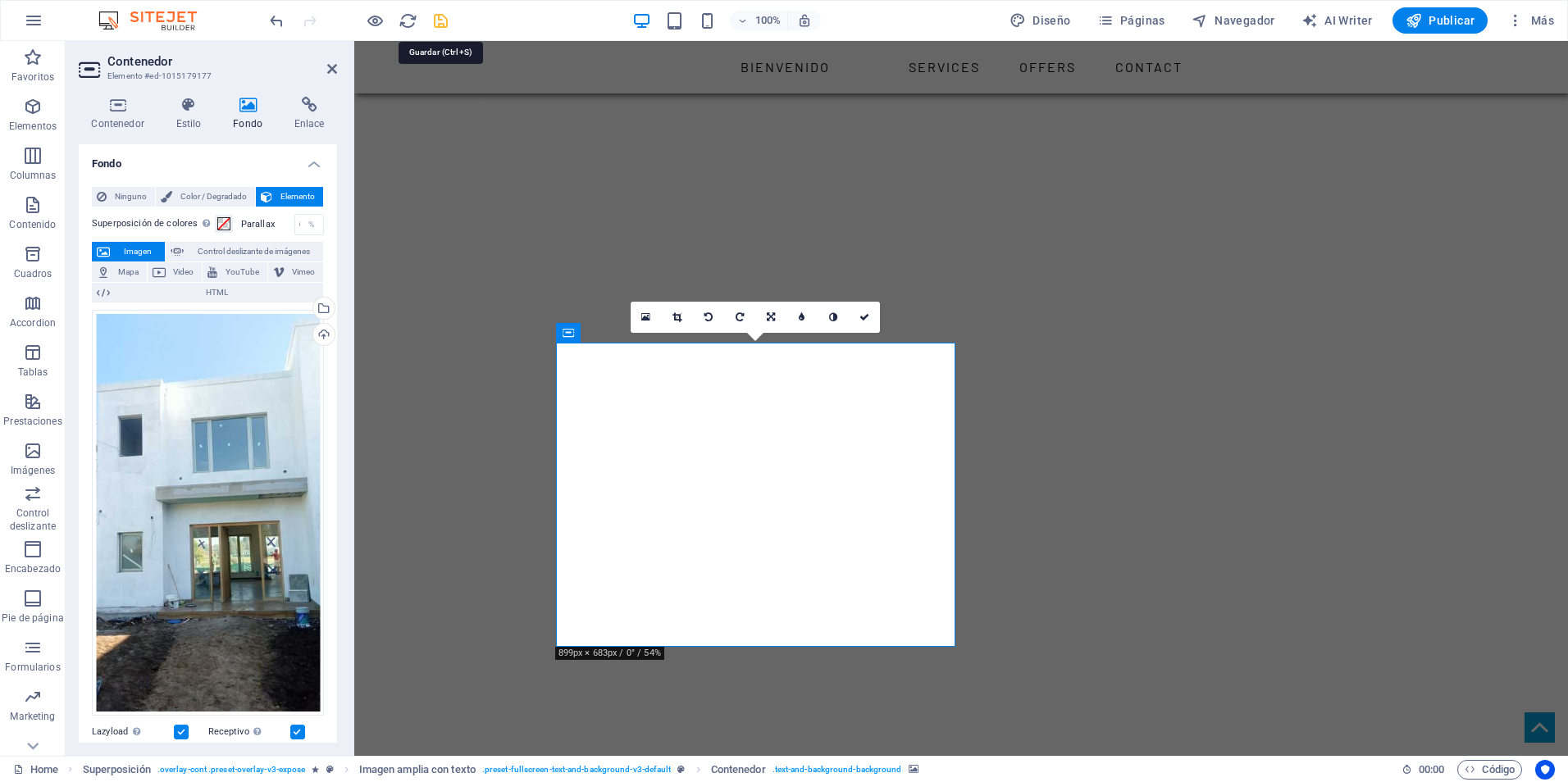
click at [439, 19] on icon "save" at bounding box center [441, 21] width 19 height 19
checkbox input "false"
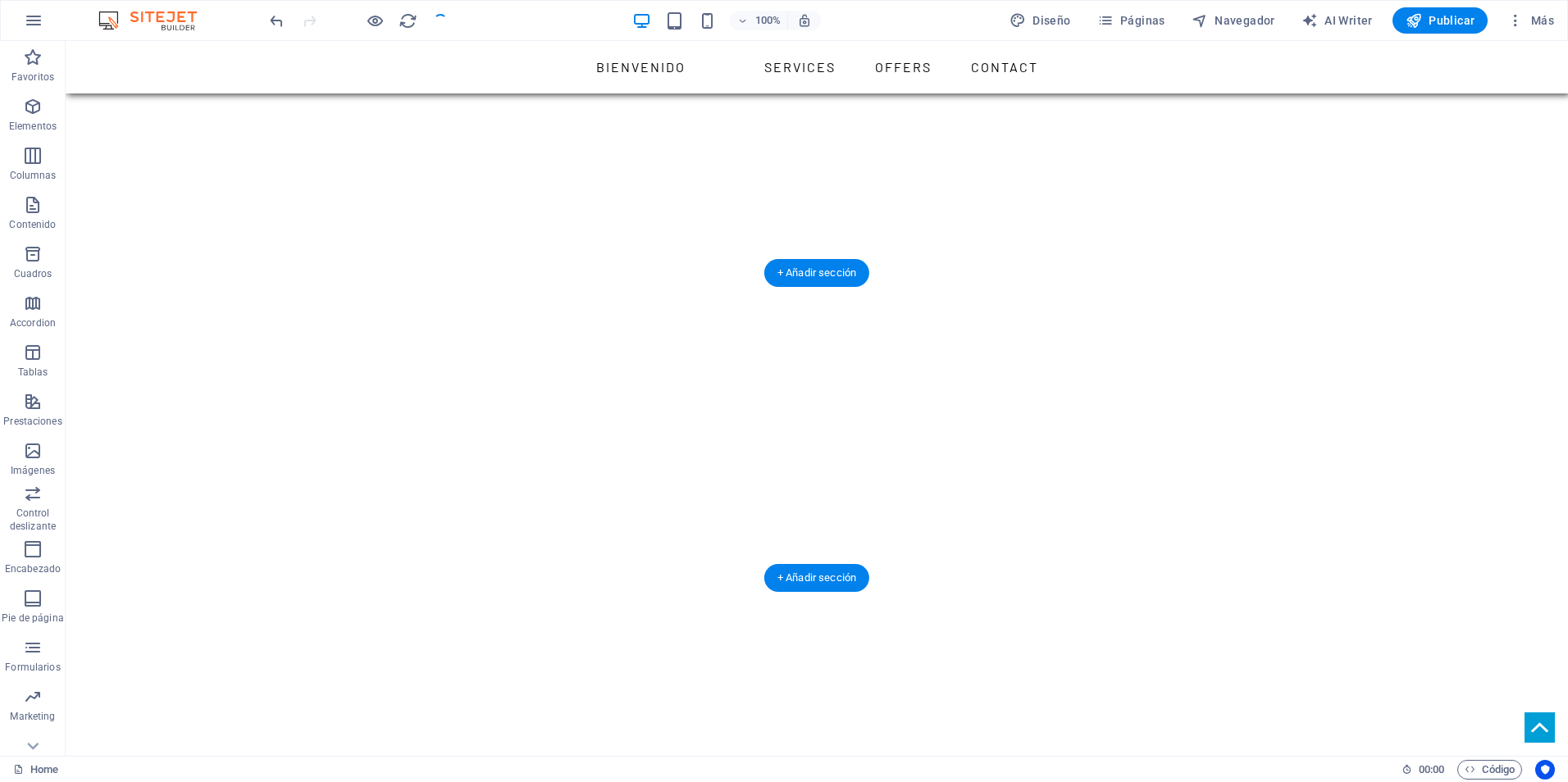
scroll to position [1476, 0]
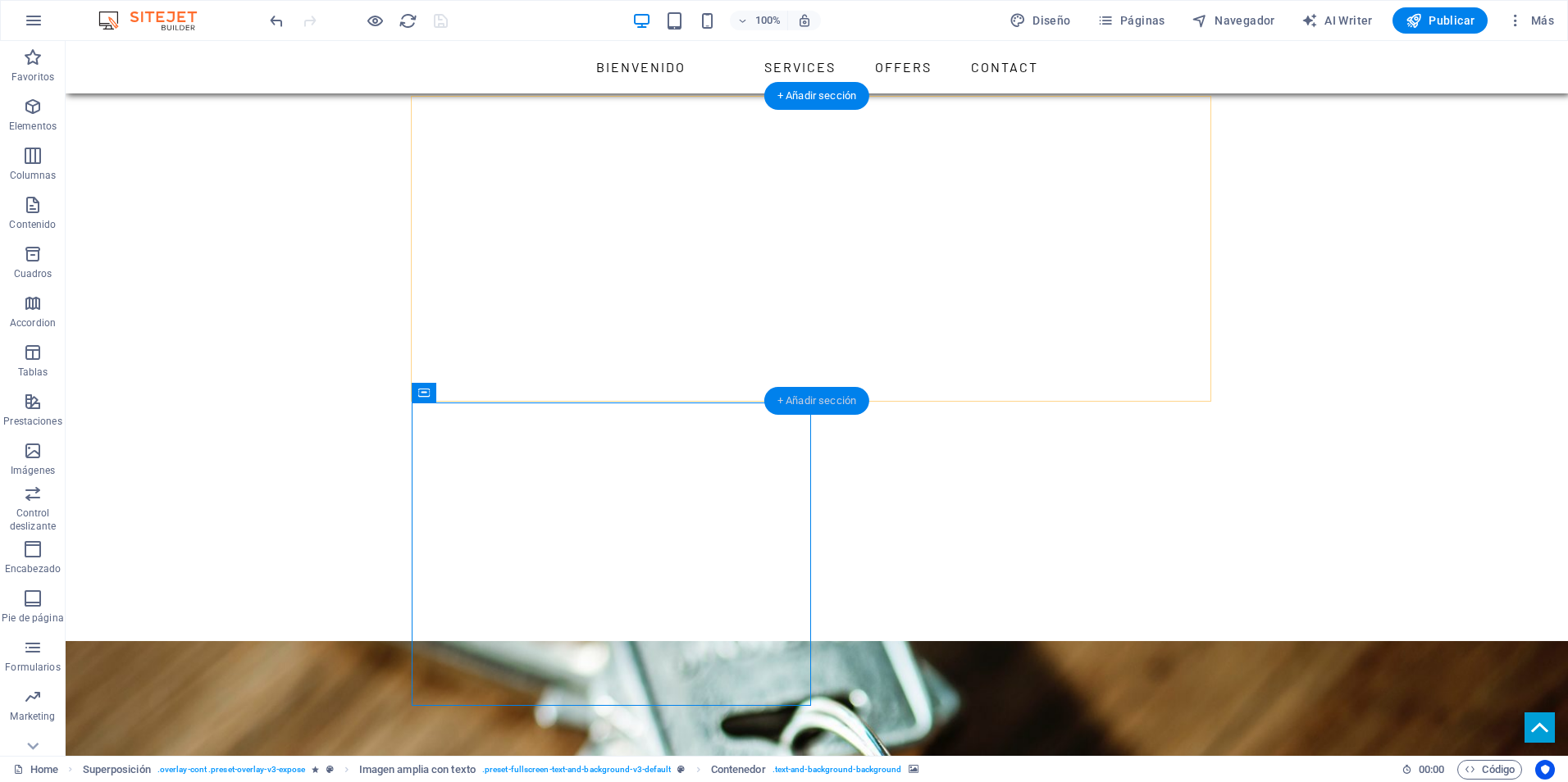
click at [816, 401] on div "+ Añadir sección" at bounding box center [817, 401] width 105 height 27
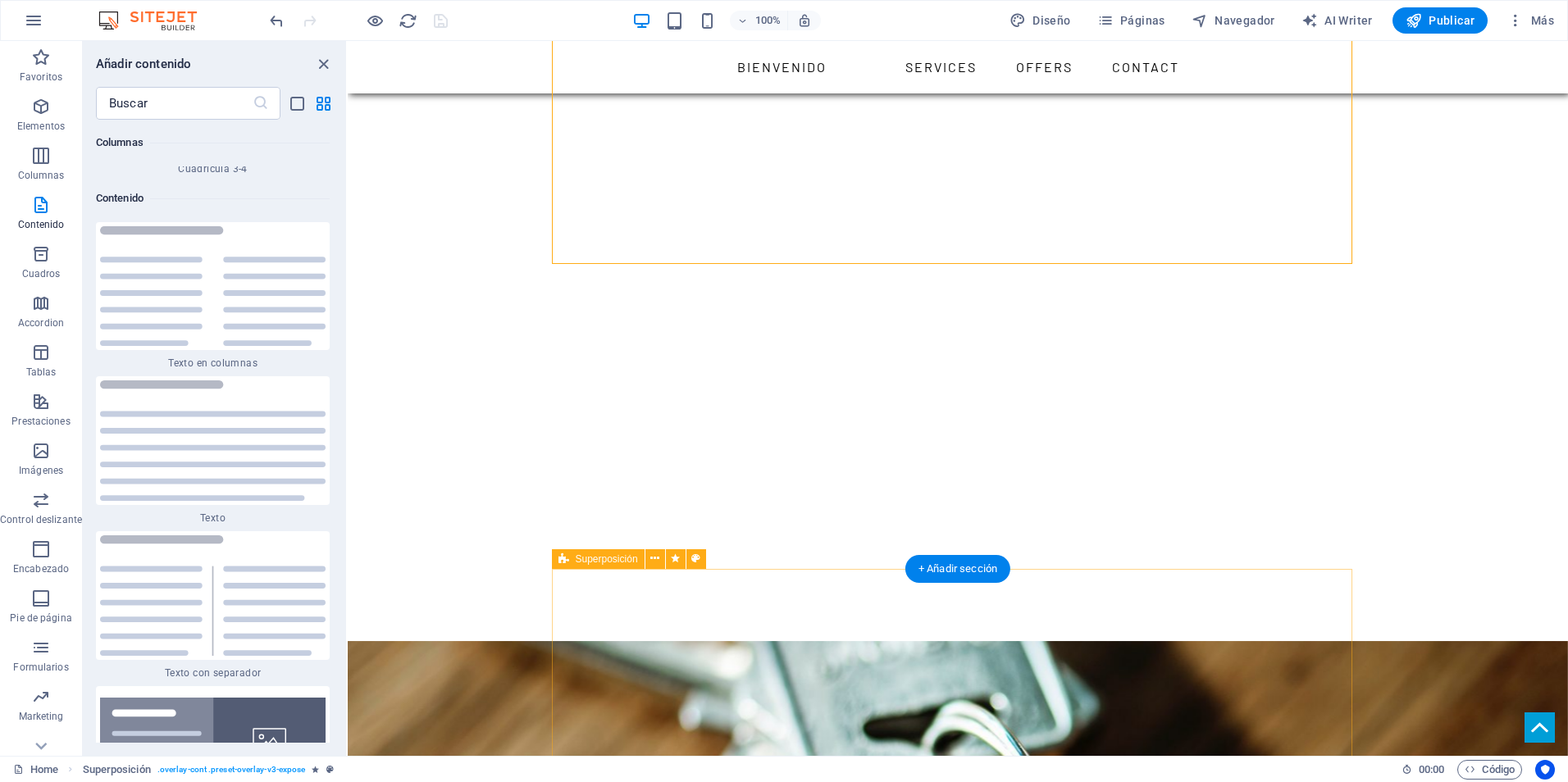
scroll to position [1721, 0]
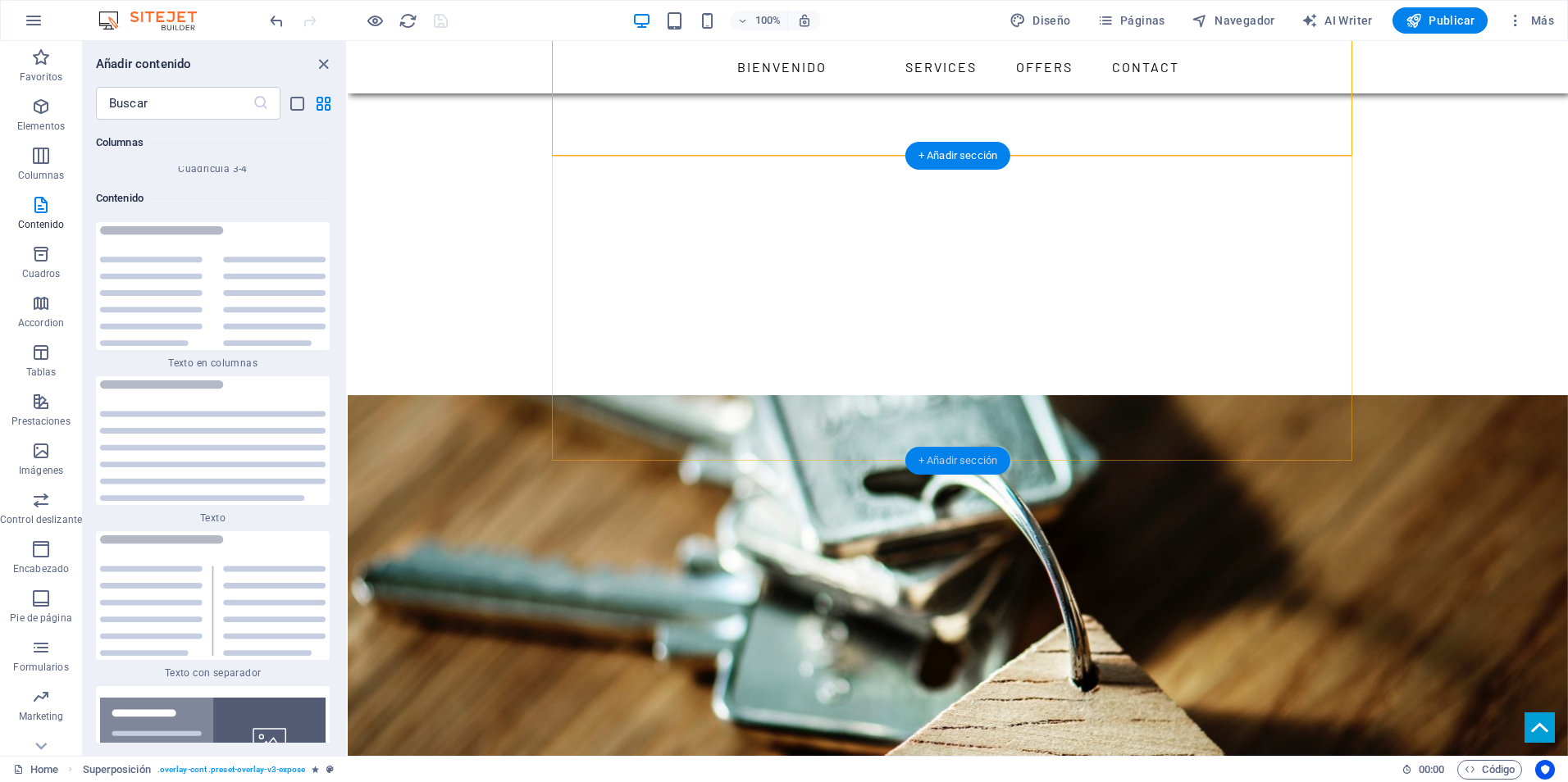
click at [933, 462] on div "+ Añadir sección" at bounding box center [958, 461] width 105 height 27
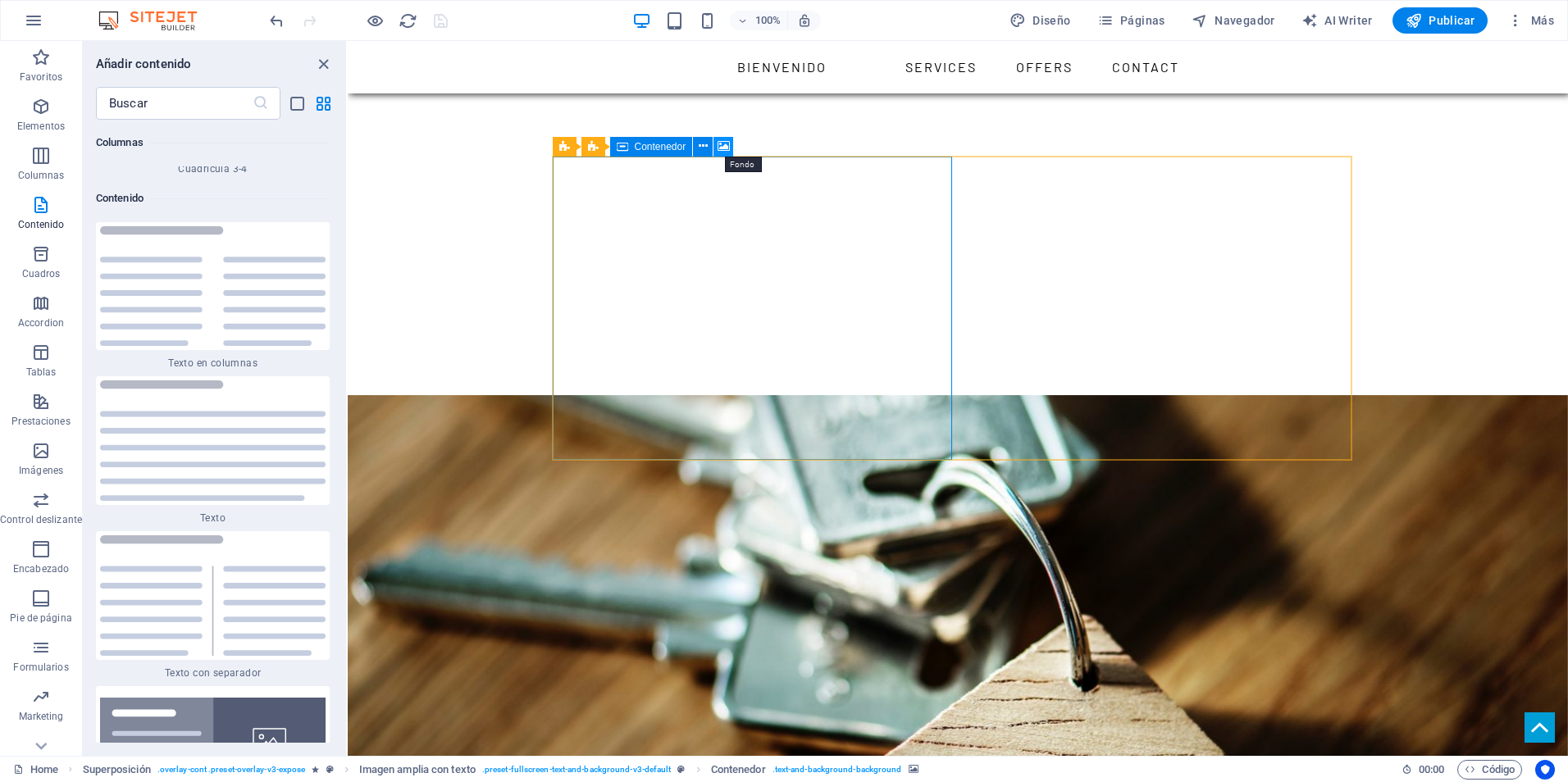
click at [724, 147] on icon at bounding box center [723, 146] width 12 height 17
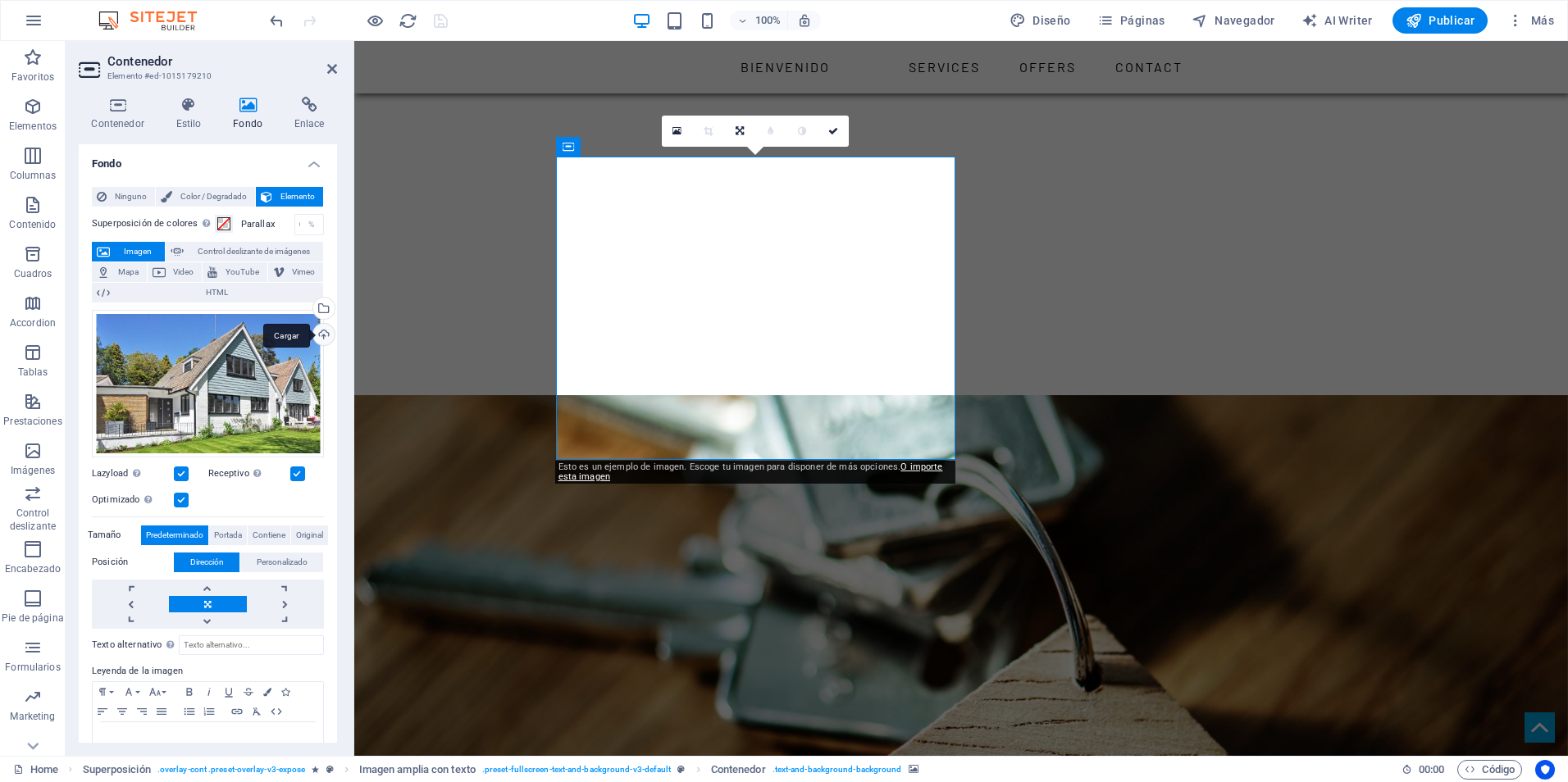
click at [317, 329] on div "Cargar" at bounding box center [322, 336] width 25 height 25
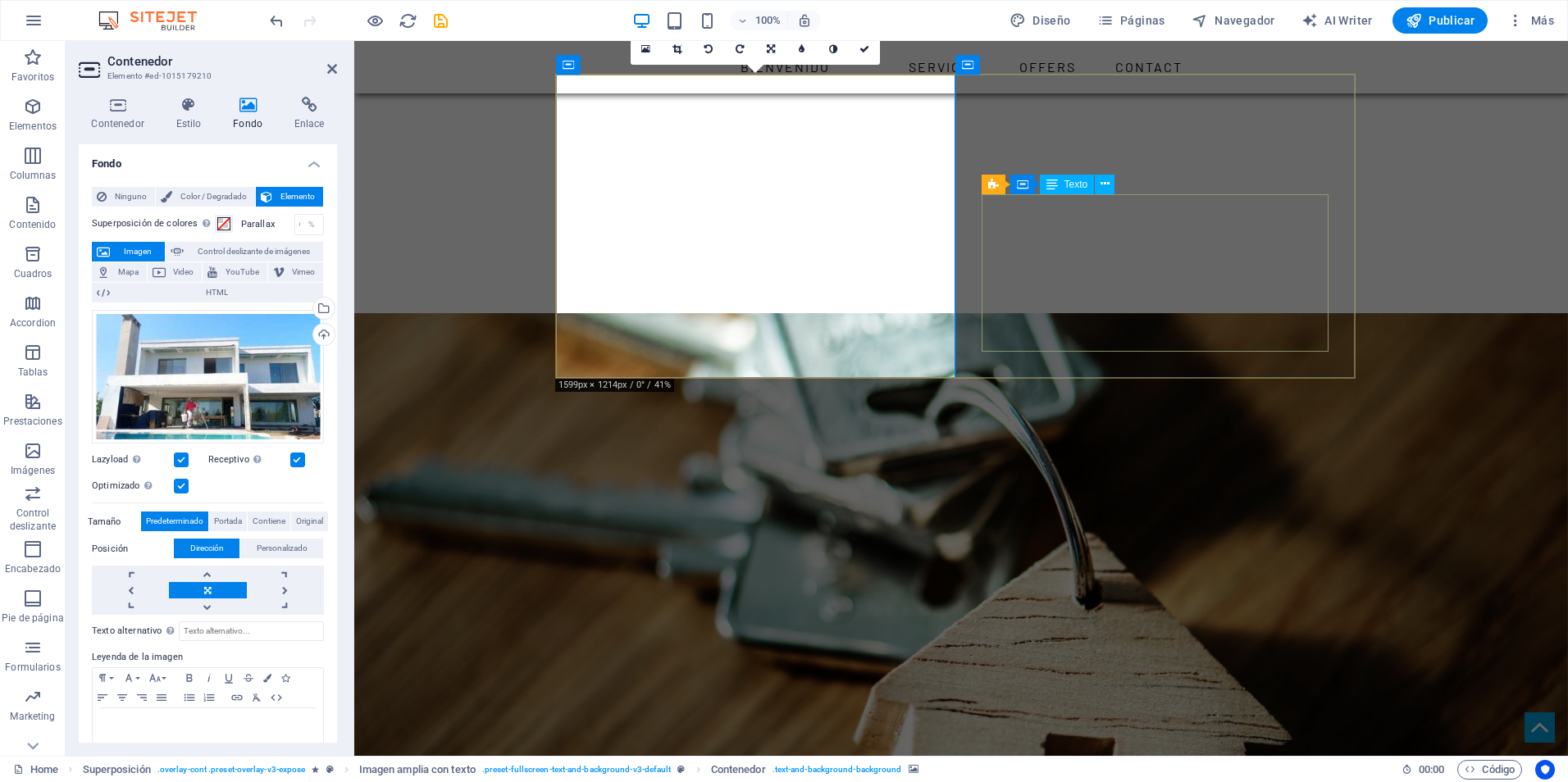
scroll to position [1476, 0]
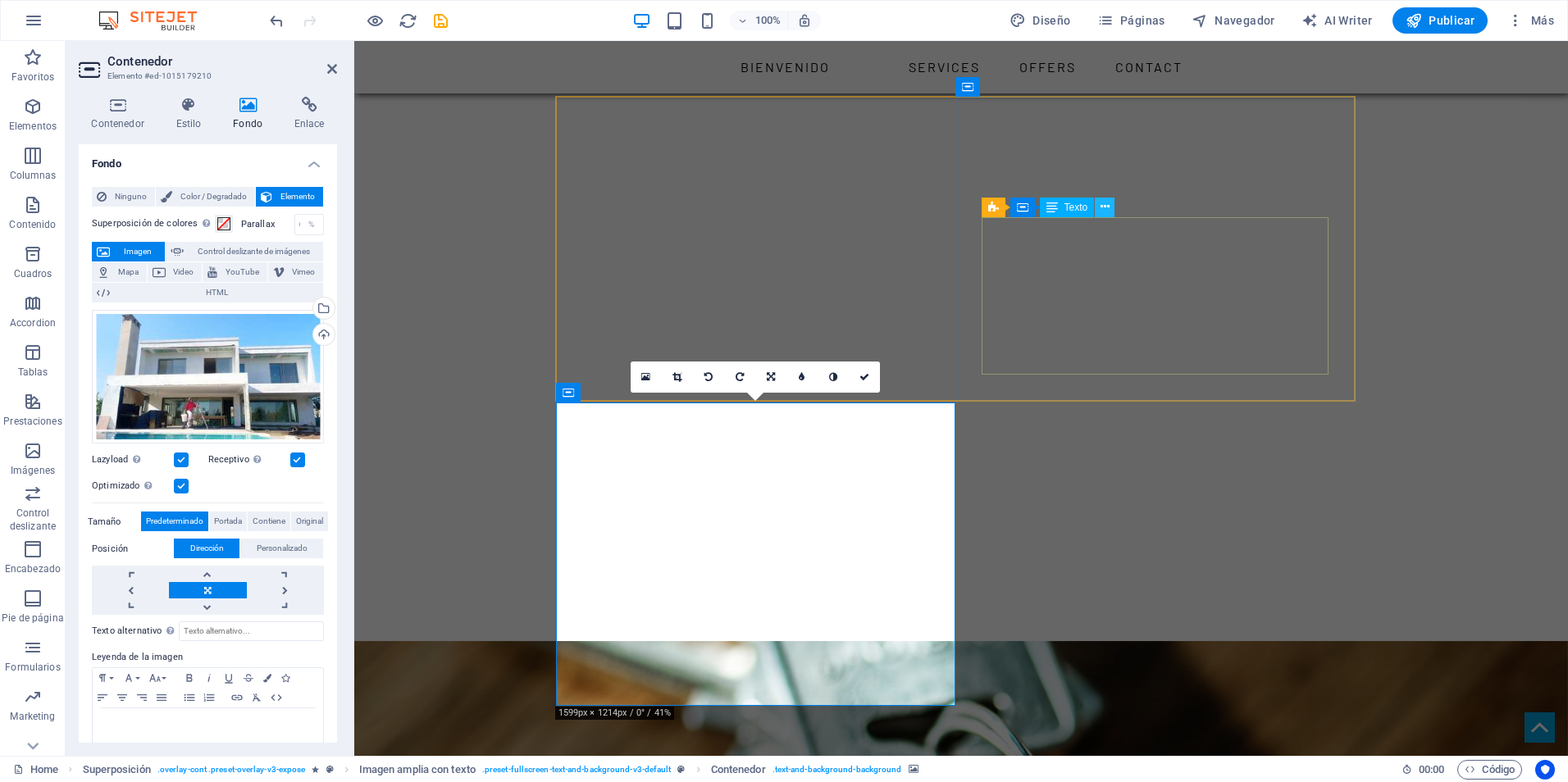
click at [1106, 205] on icon at bounding box center [1105, 207] width 9 height 17
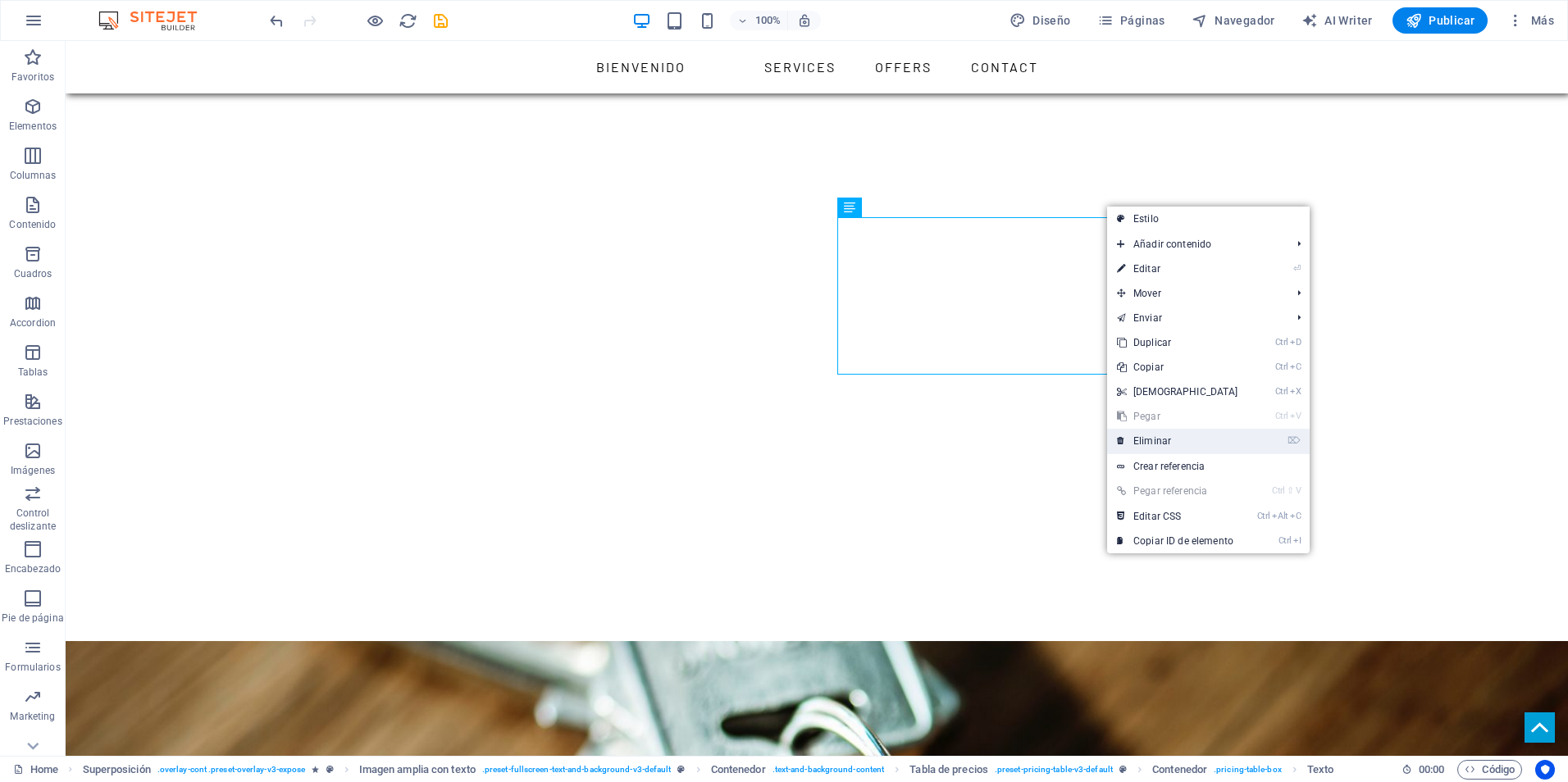
click at [1156, 438] on link "⌦ Eliminar" at bounding box center [1177, 441] width 141 height 25
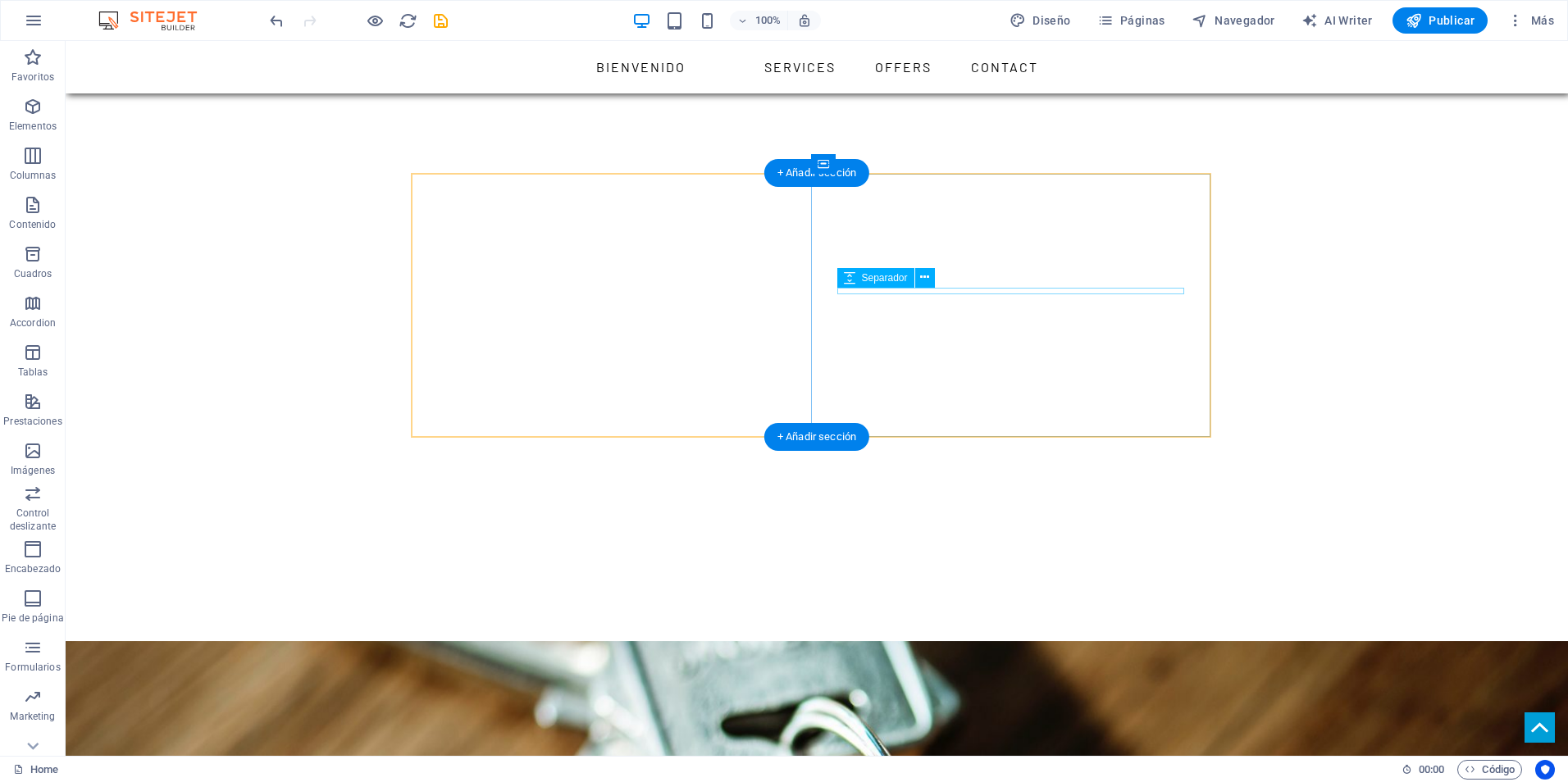
scroll to position [1312, 0]
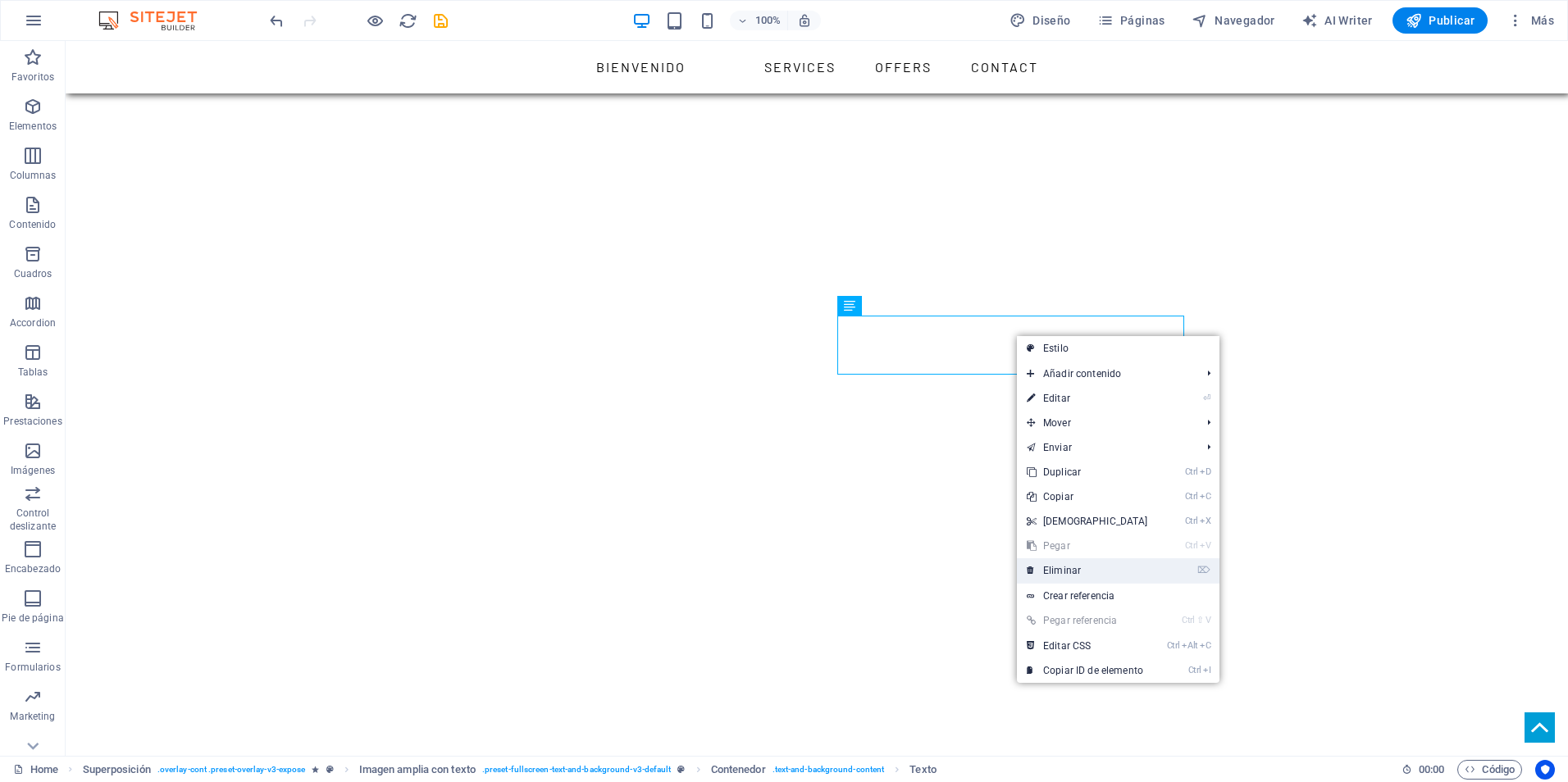
click at [1069, 564] on link "⌦ Eliminar" at bounding box center [1087, 570] width 141 height 25
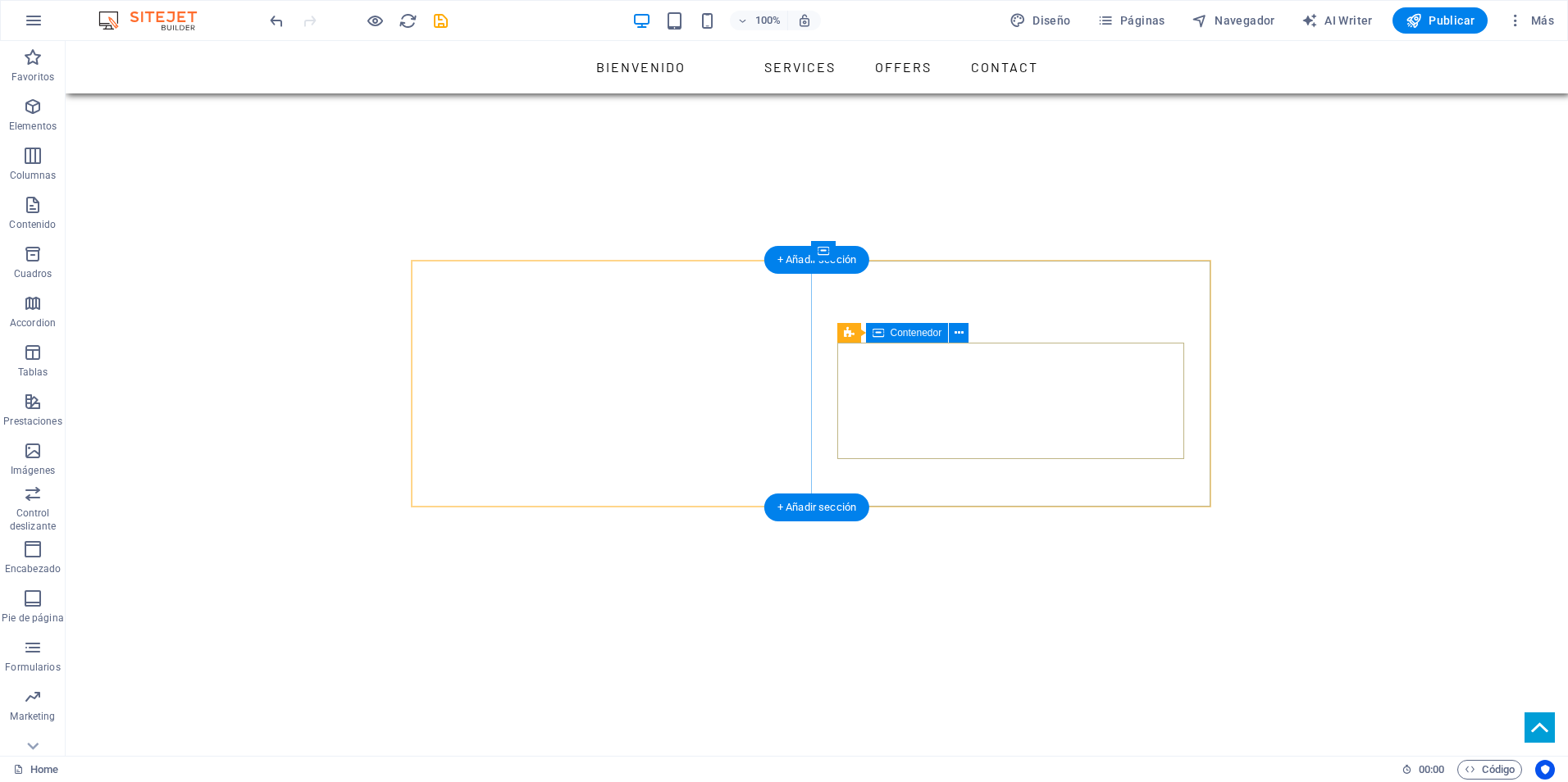
scroll to position [1230, 0]
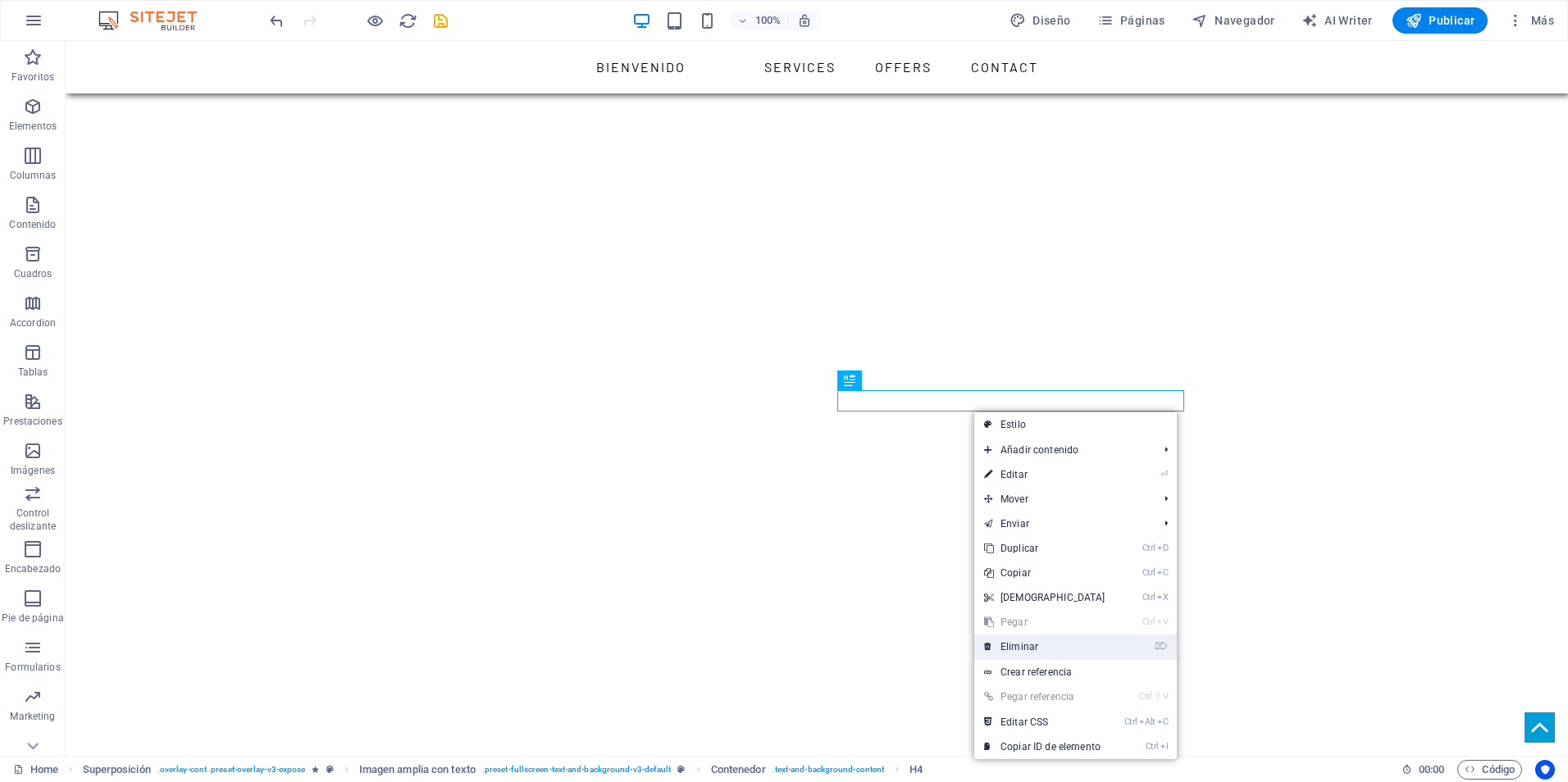
click at [1030, 643] on link "⌦ Eliminar" at bounding box center [1045, 647] width 141 height 25
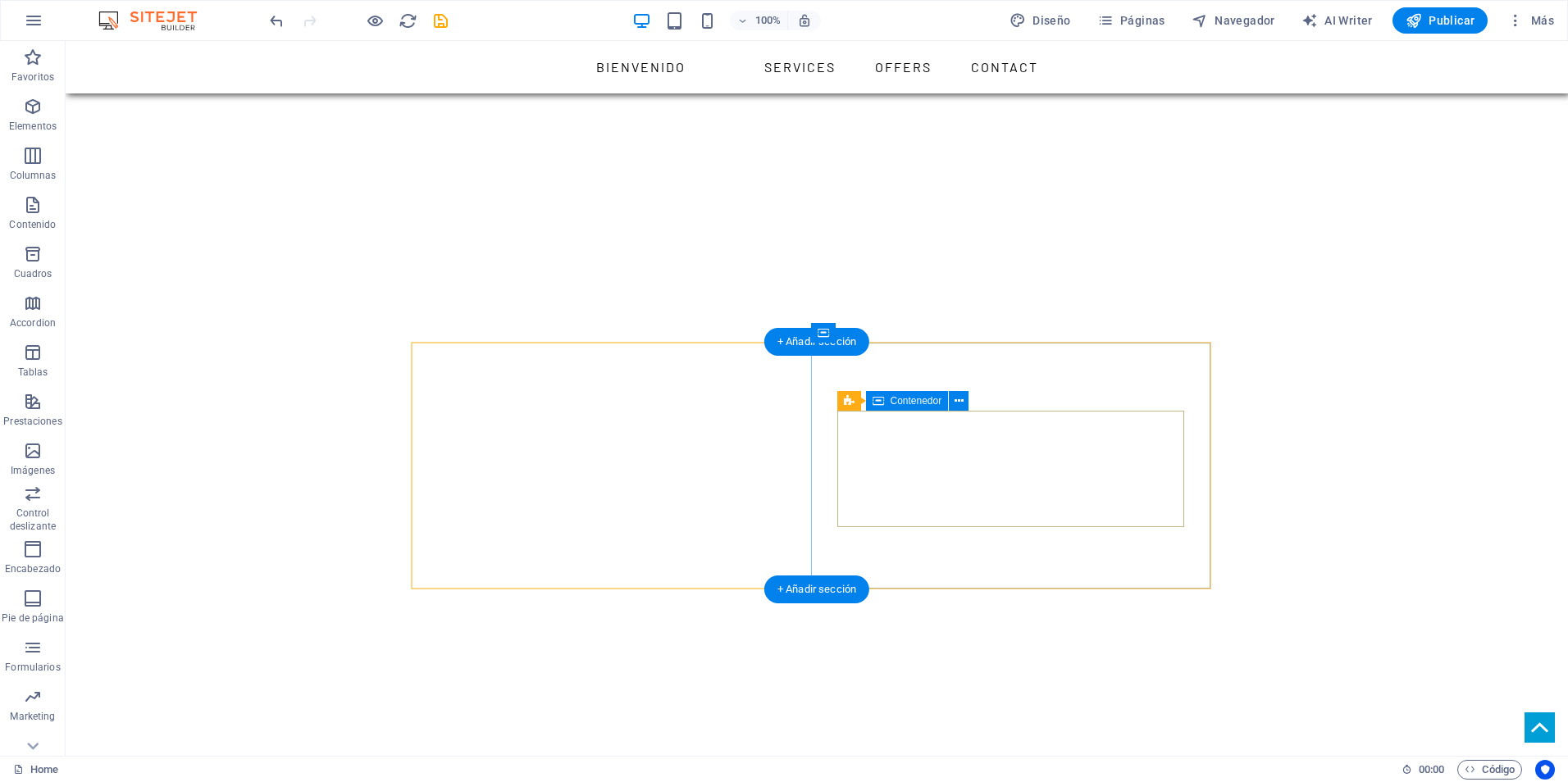
scroll to position [1148, 0]
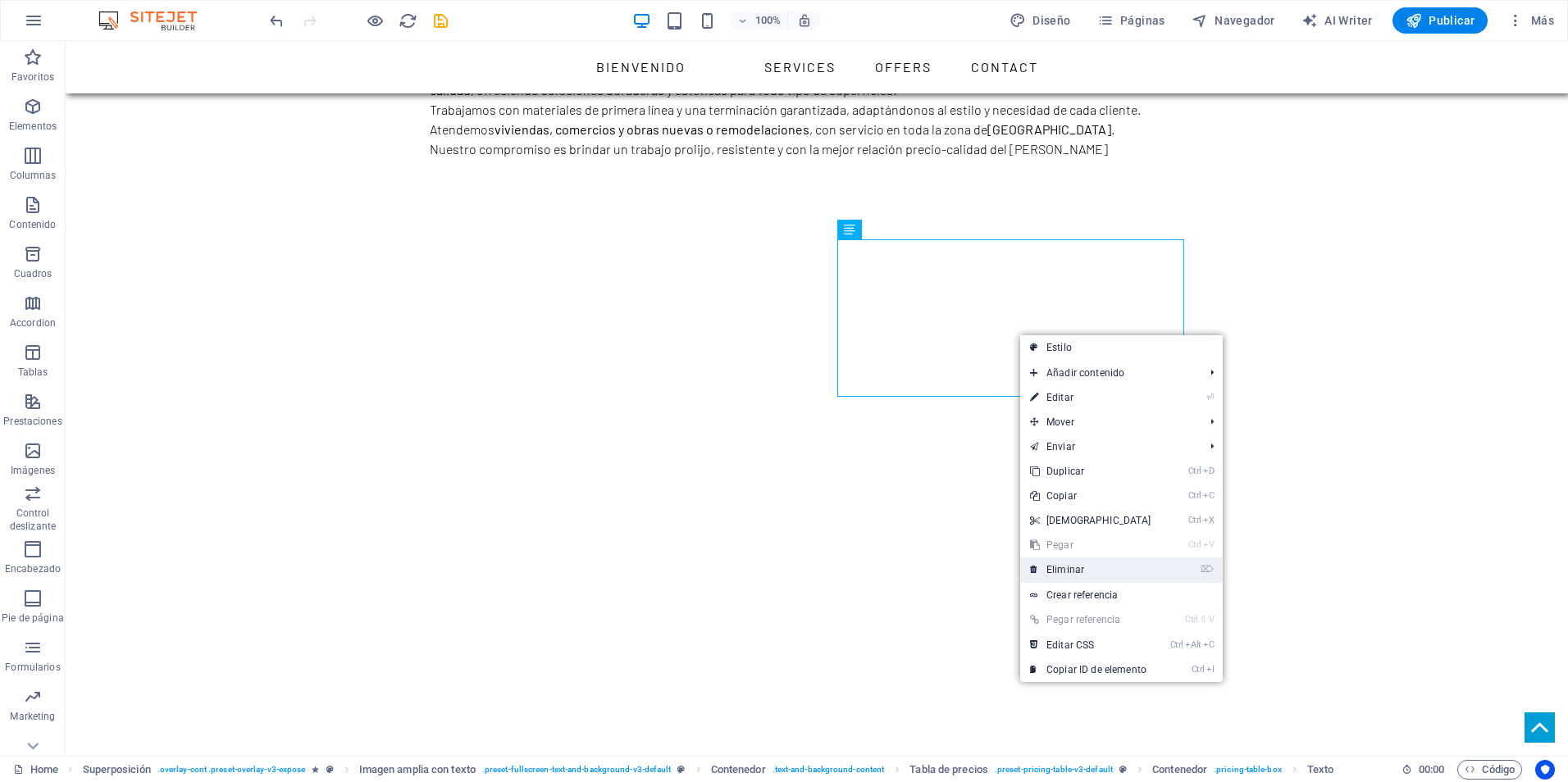
click at [1075, 563] on link "⌦ Eliminar" at bounding box center [1091, 570] width 141 height 25
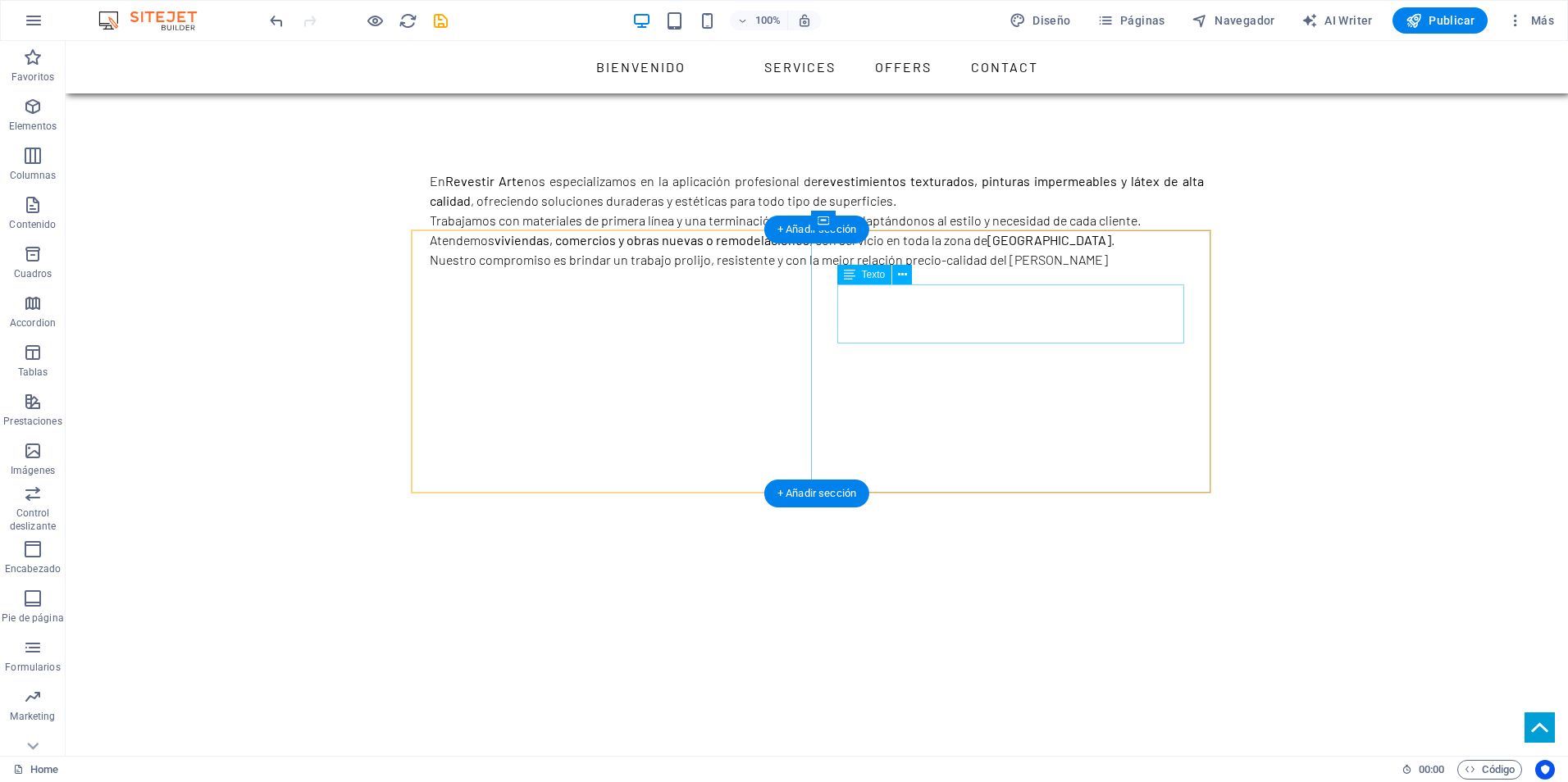
scroll to position [984, 0]
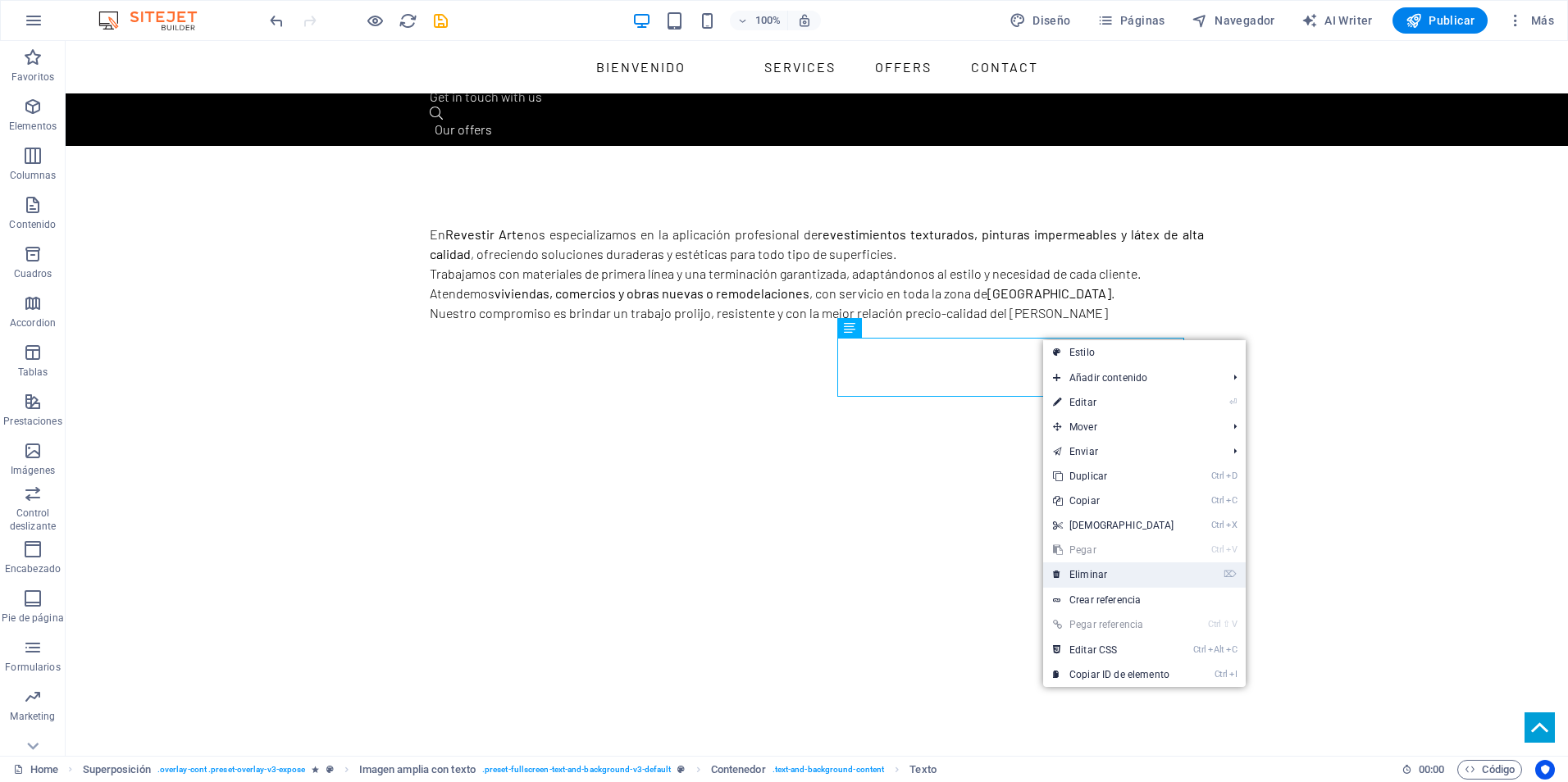
drag, startPoint x: 1091, startPoint y: 573, endPoint x: 1025, endPoint y: 532, distance: 77.7
click at [1091, 573] on link "⌦ Eliminar" at bounding box center [1113, 575] width 141 height 25
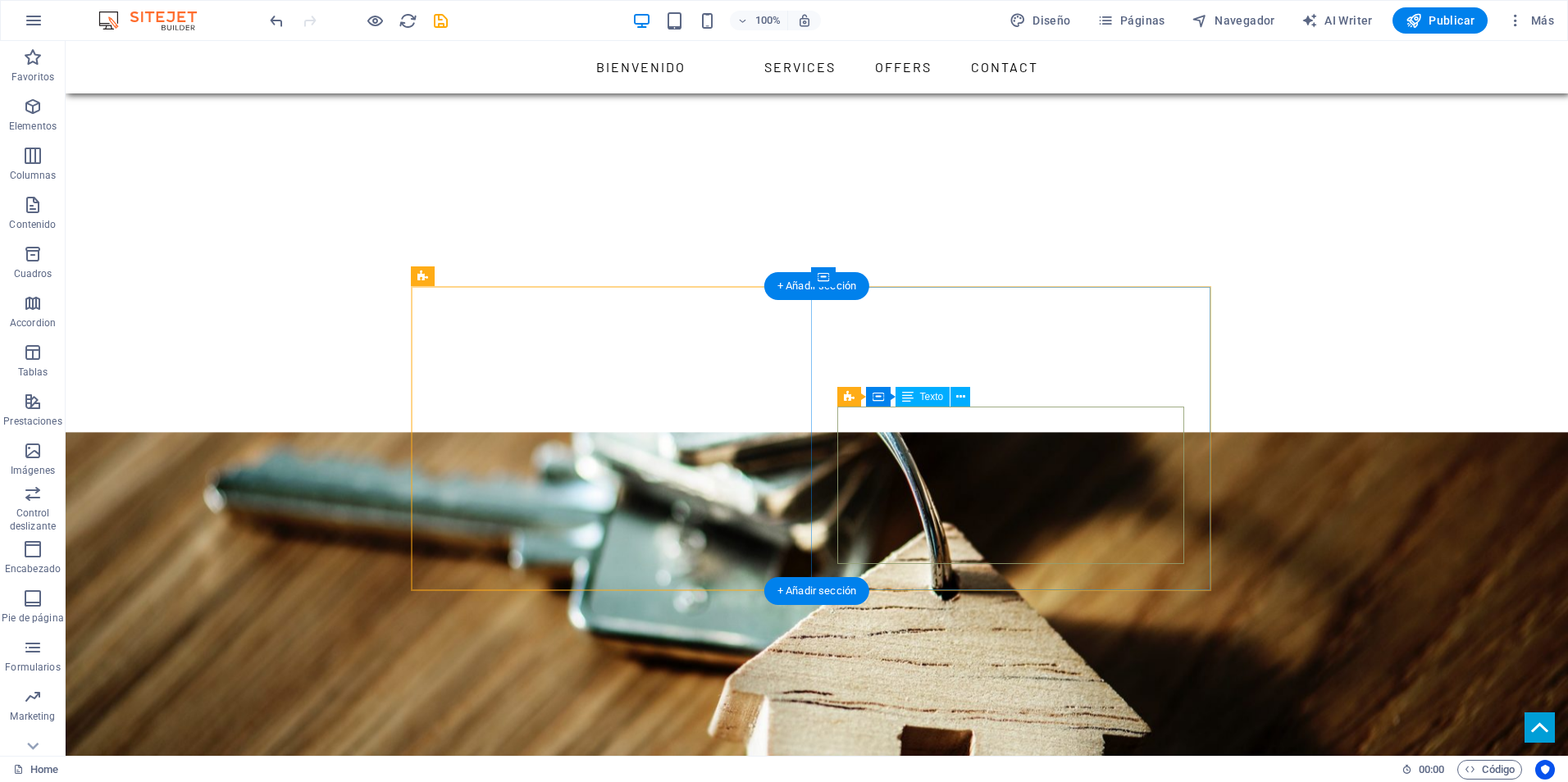
scroll to position [1476, 0]
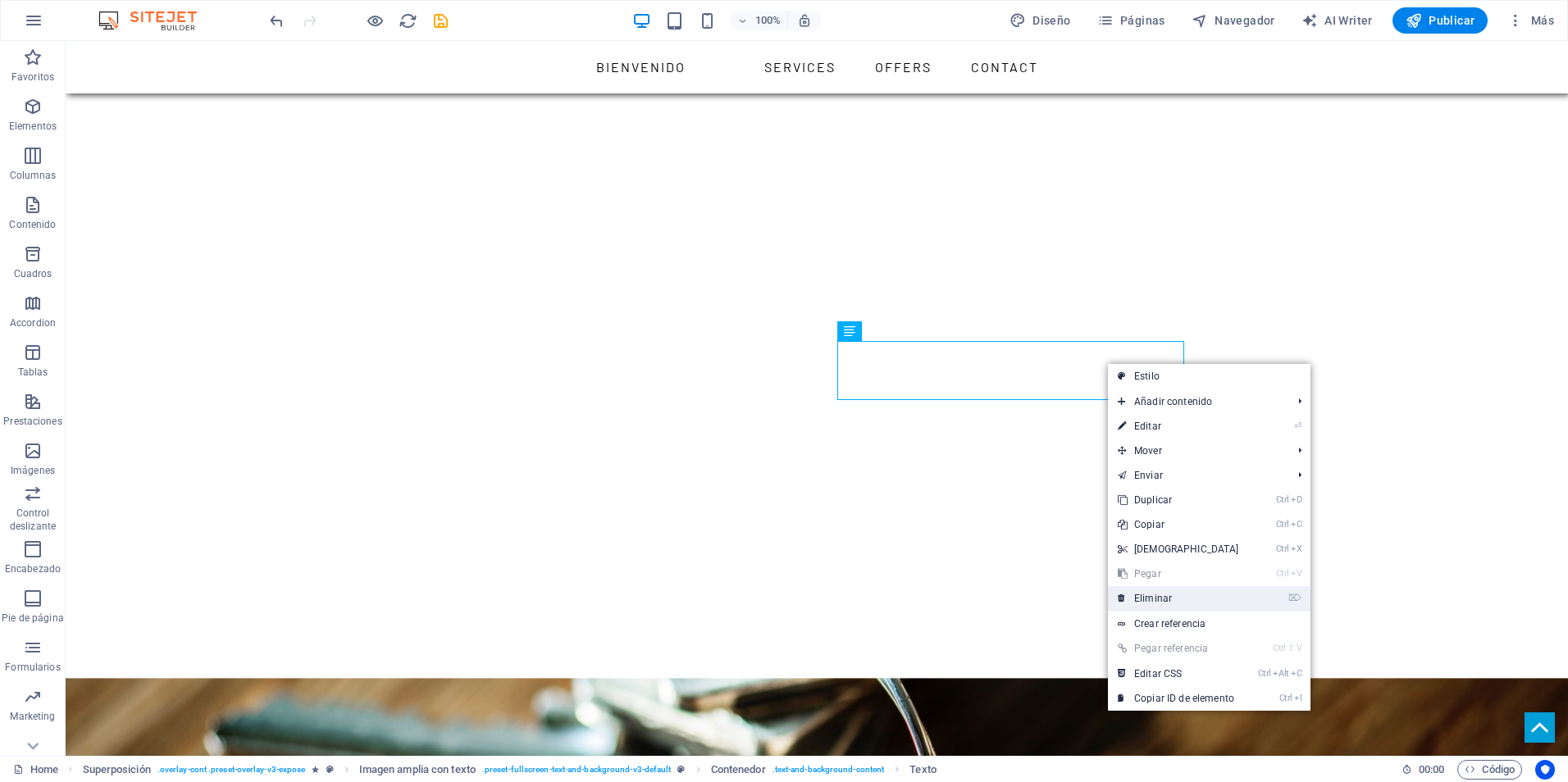
click at [1167, 597] on link "⌦ Eliminar" at bounding box center [1178, 599] width 141 height 25
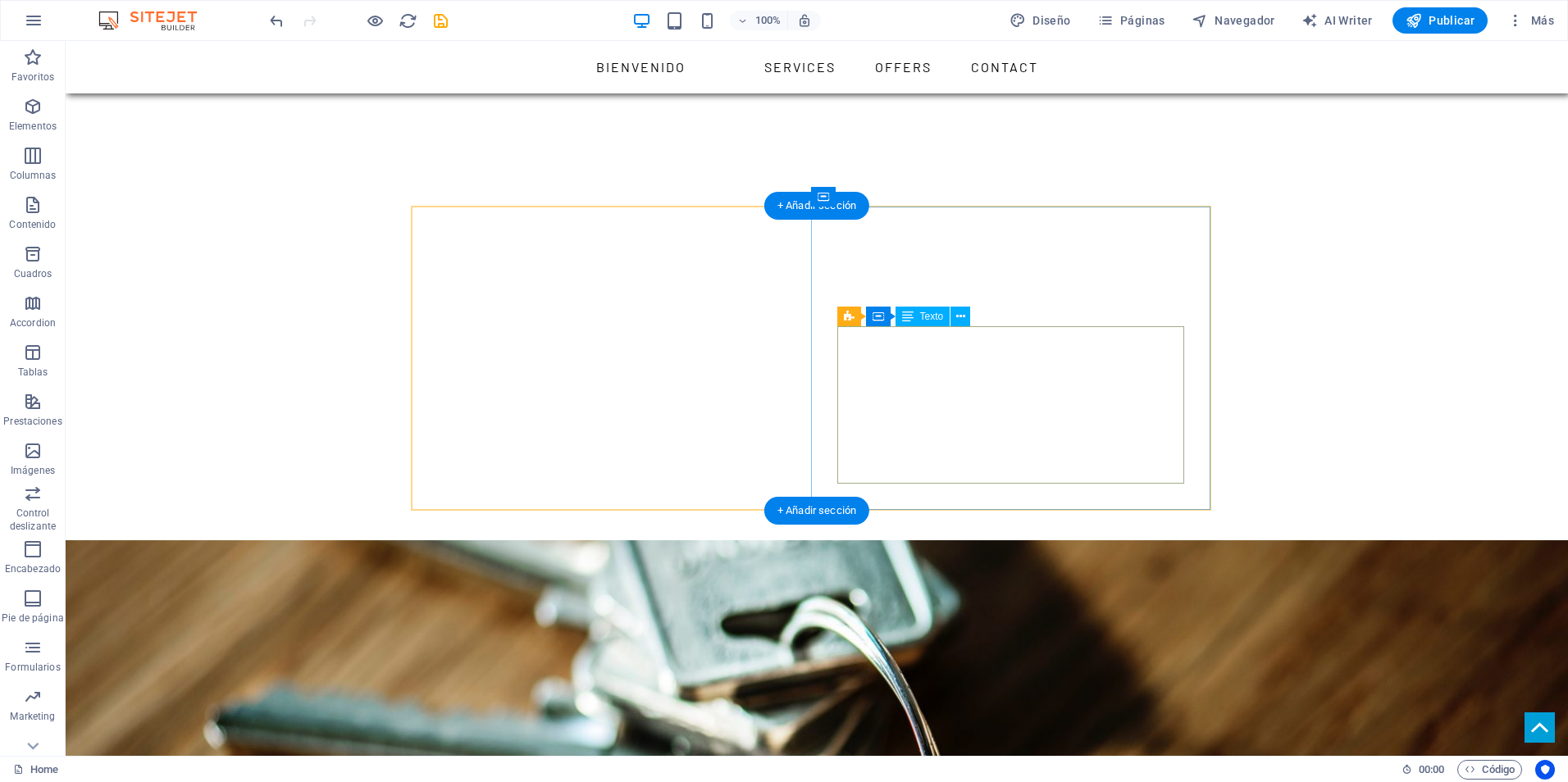
scroll to position [1804, 0]
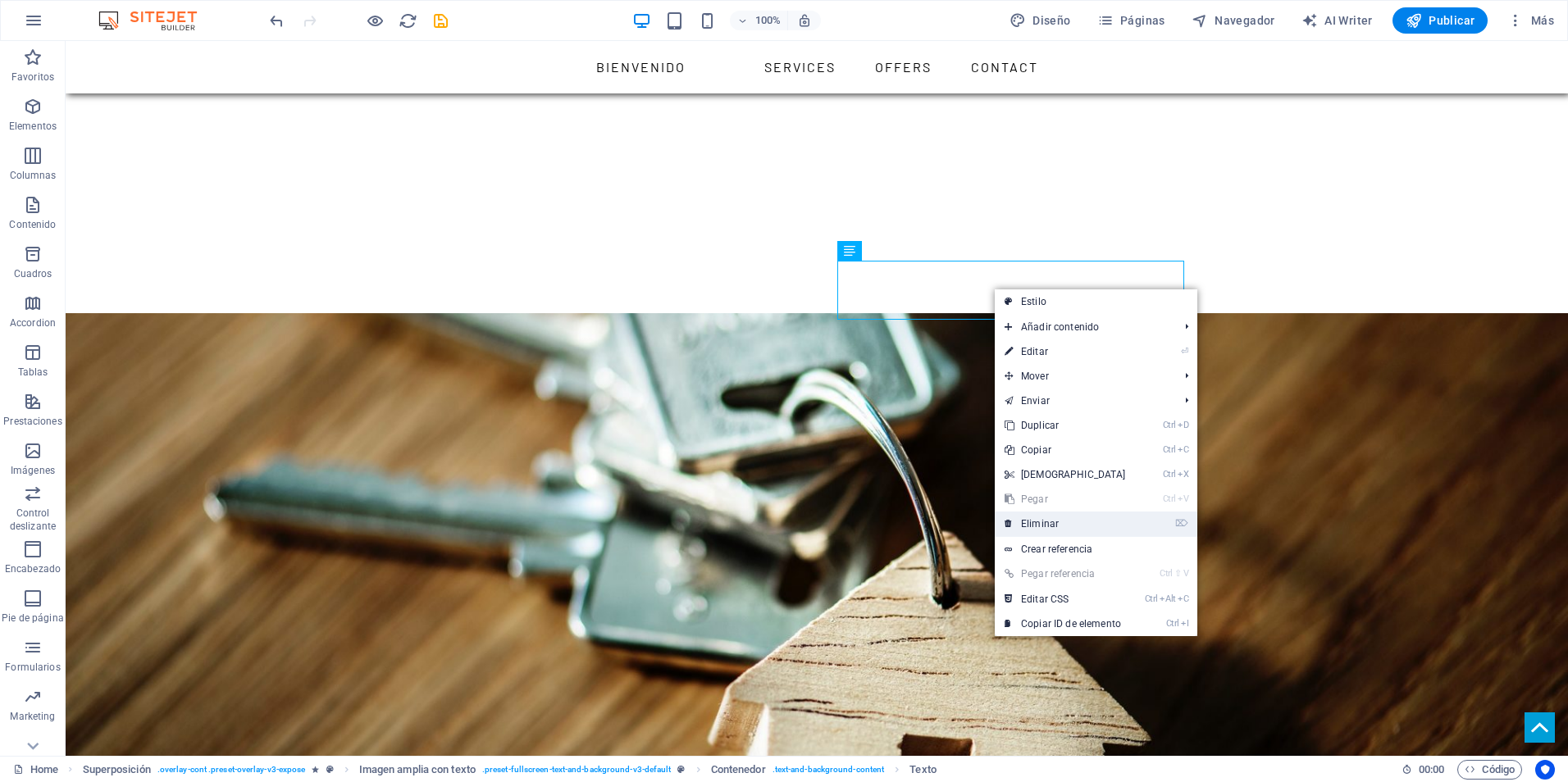
click at [1057, 525] on link "⌦ Eliminar" at bounding box center [1065, 524] width 141 height 25
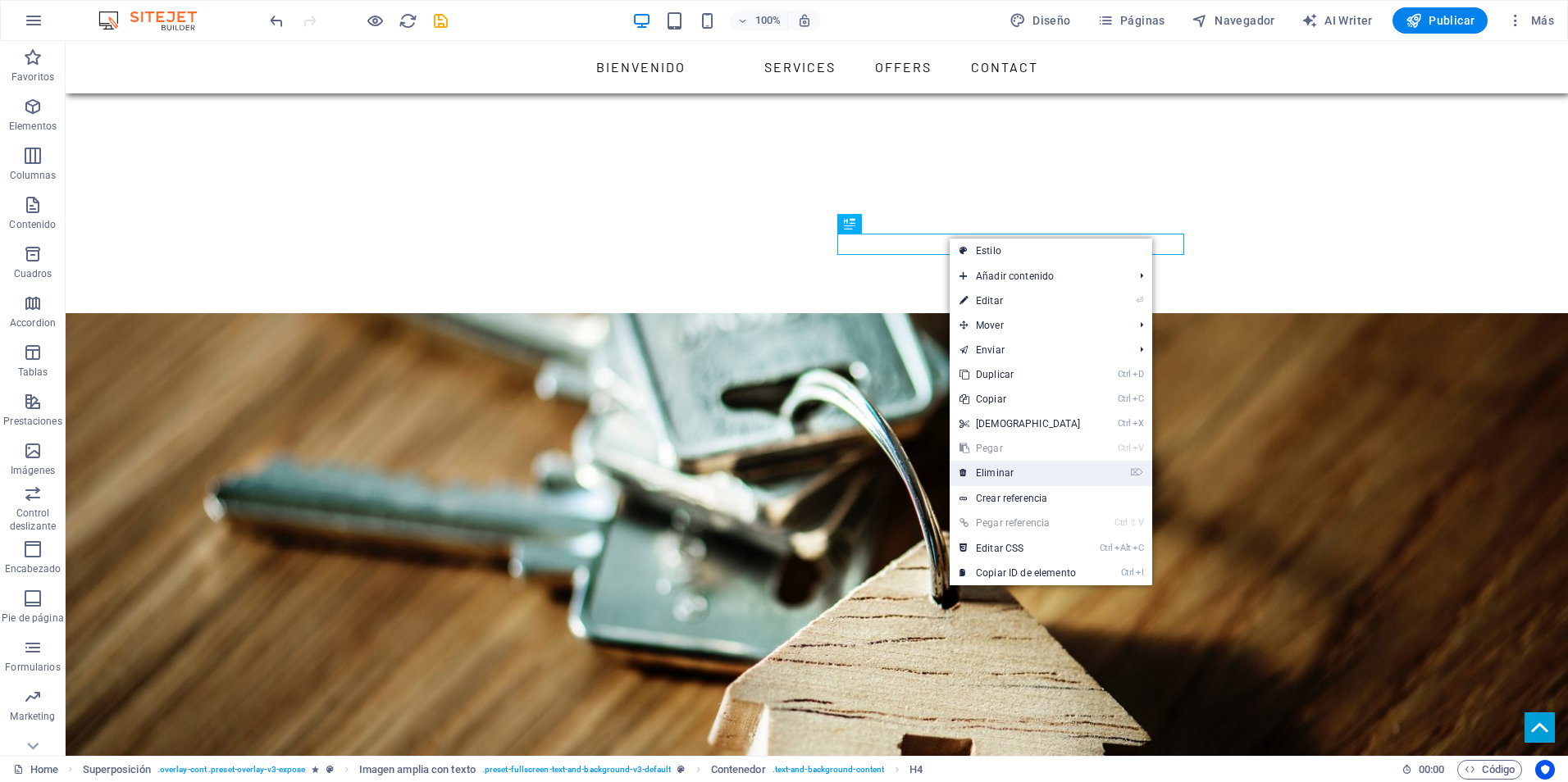
click at [998, 472] on link "⌦ Eliminar" at bounding box center [1020, 473] width 141 height 25
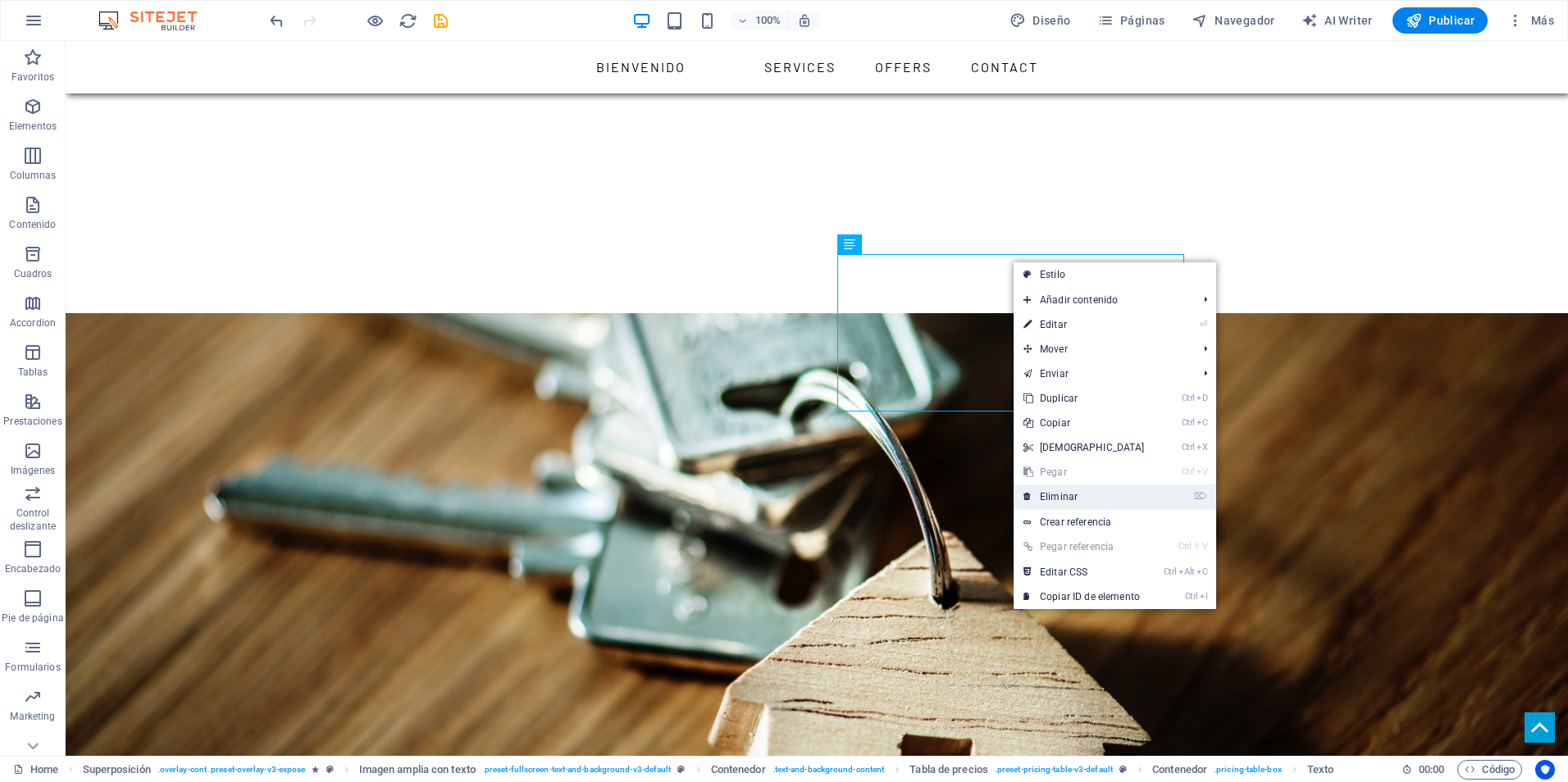
click at [1057, 495] on link "⌦ Eliminar" at bounding box center [1084, 497] width 141 height 25
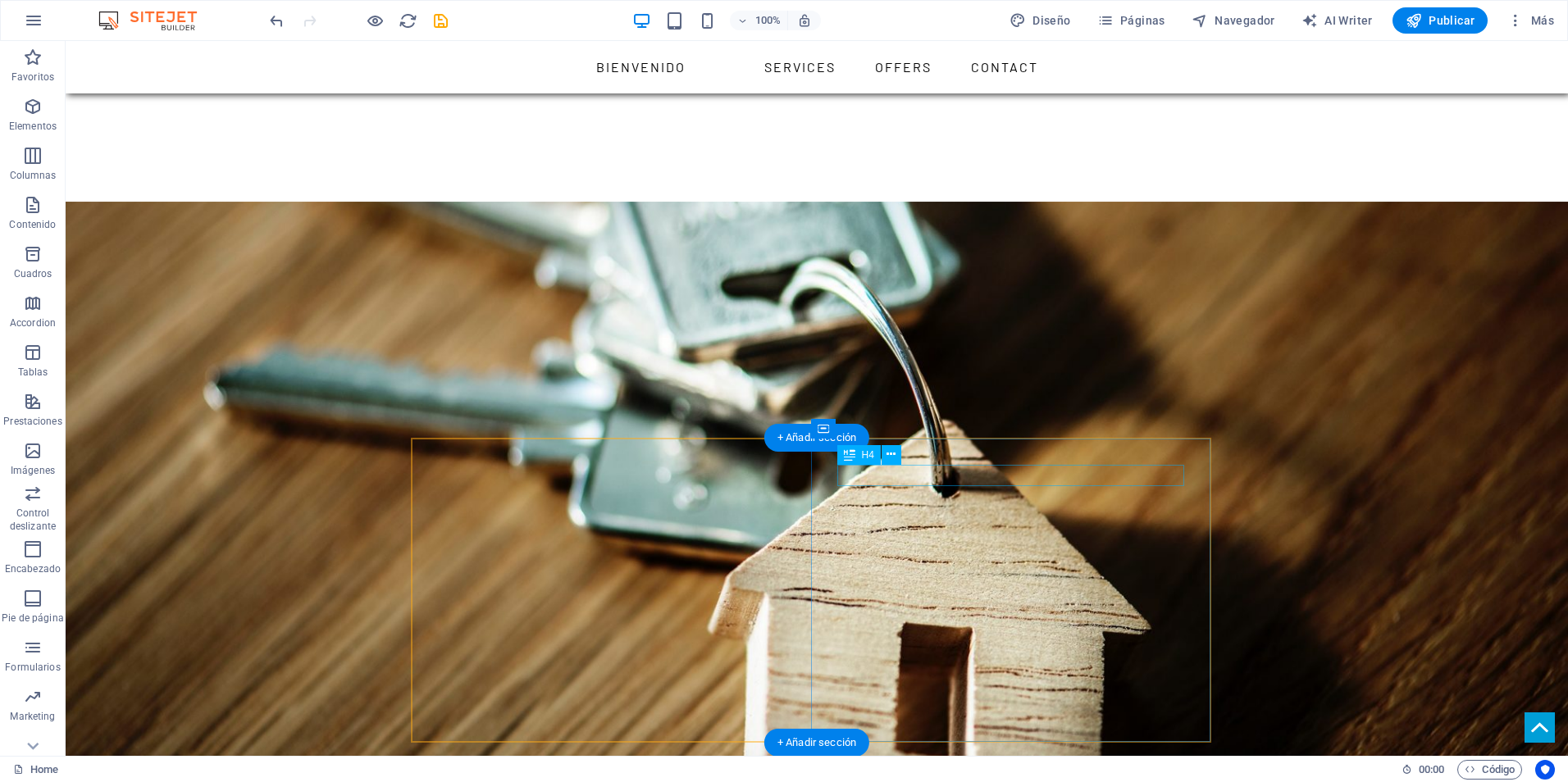
scroll to position [1968, 0]
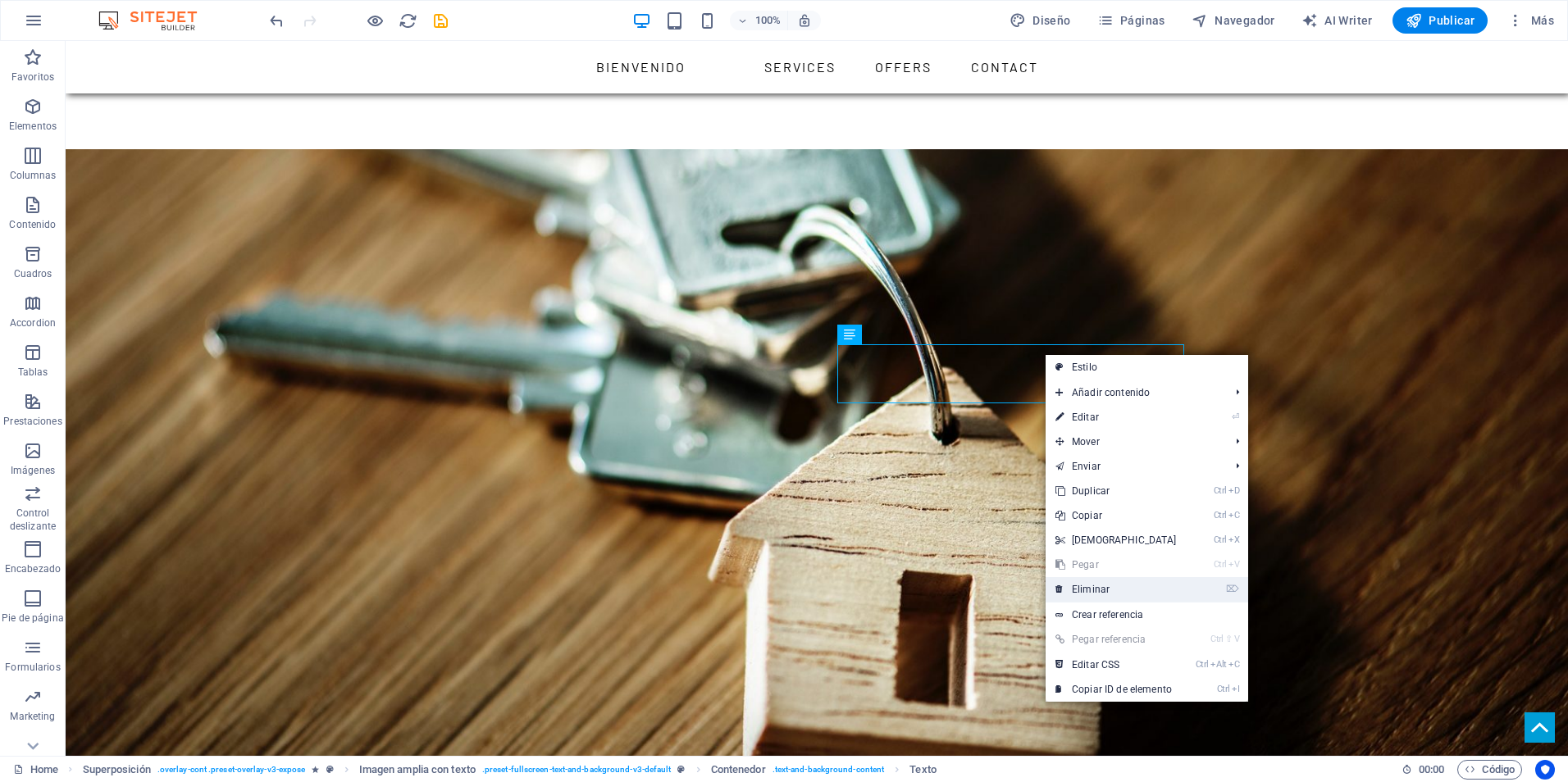
drag, startPoint x: 1107, startPoint y: 585, endPoint x: 977, endPoint y: 440, distance: 194.7
click at [1107, 585] on link "⌦ Eliminar" at bounding box center [1116, 590] width 141 height 25
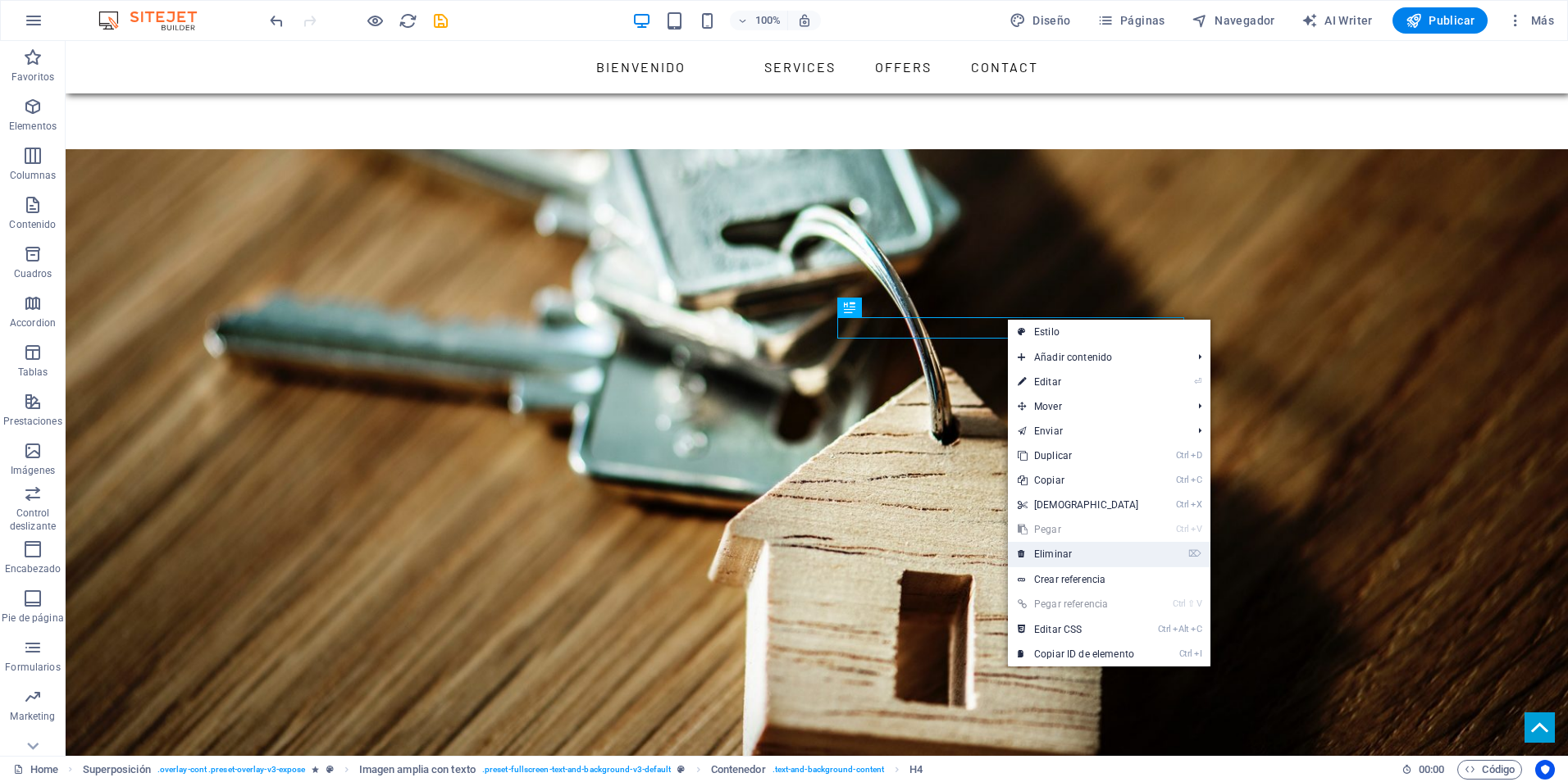
click at [1046, 551] on link "⌦ Eliminar" at bounding box center [1078, 555] width 141 height 25
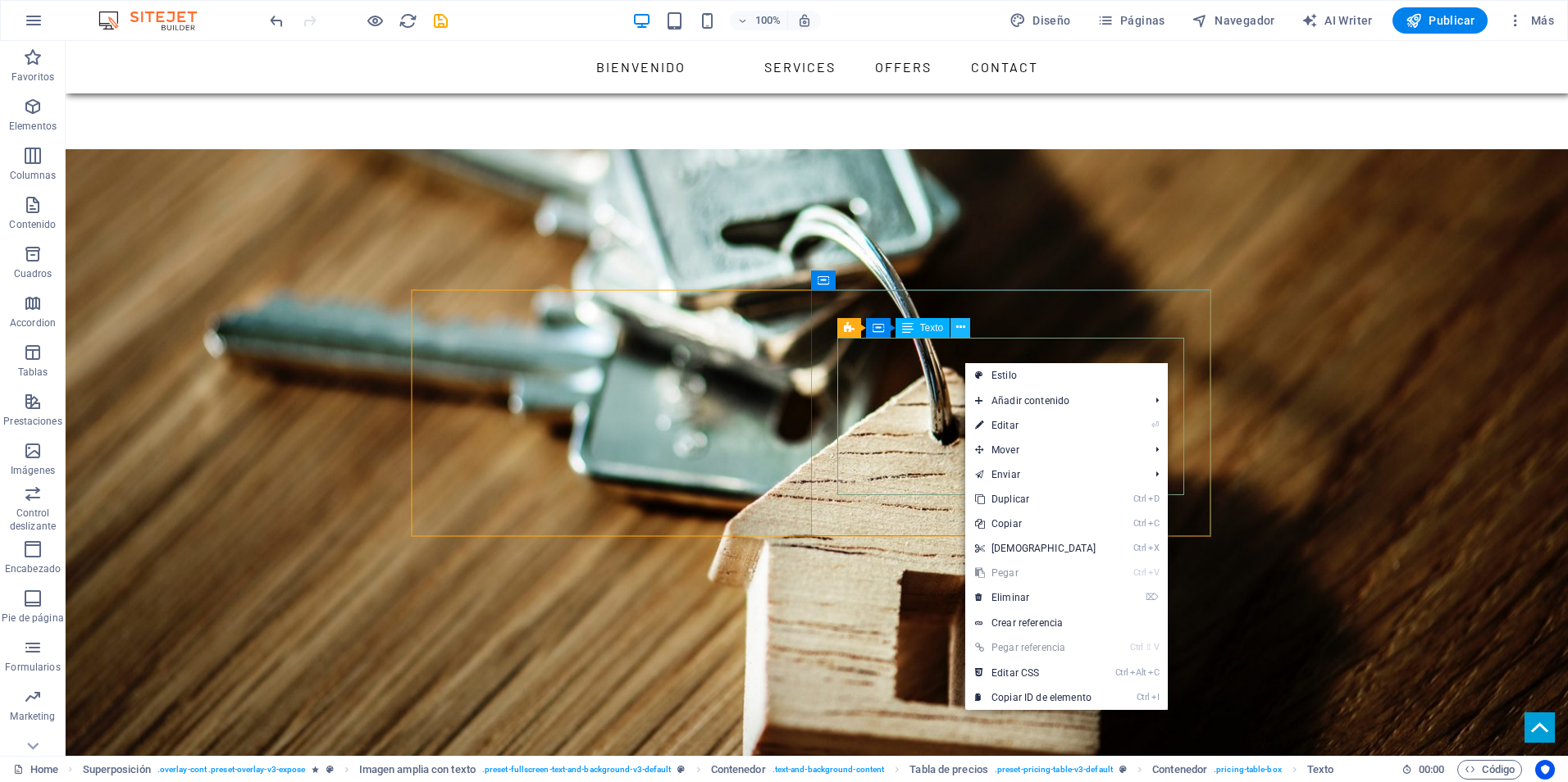
click at [966, 333] on button at bounding box center [961, 328] width 20 height 20
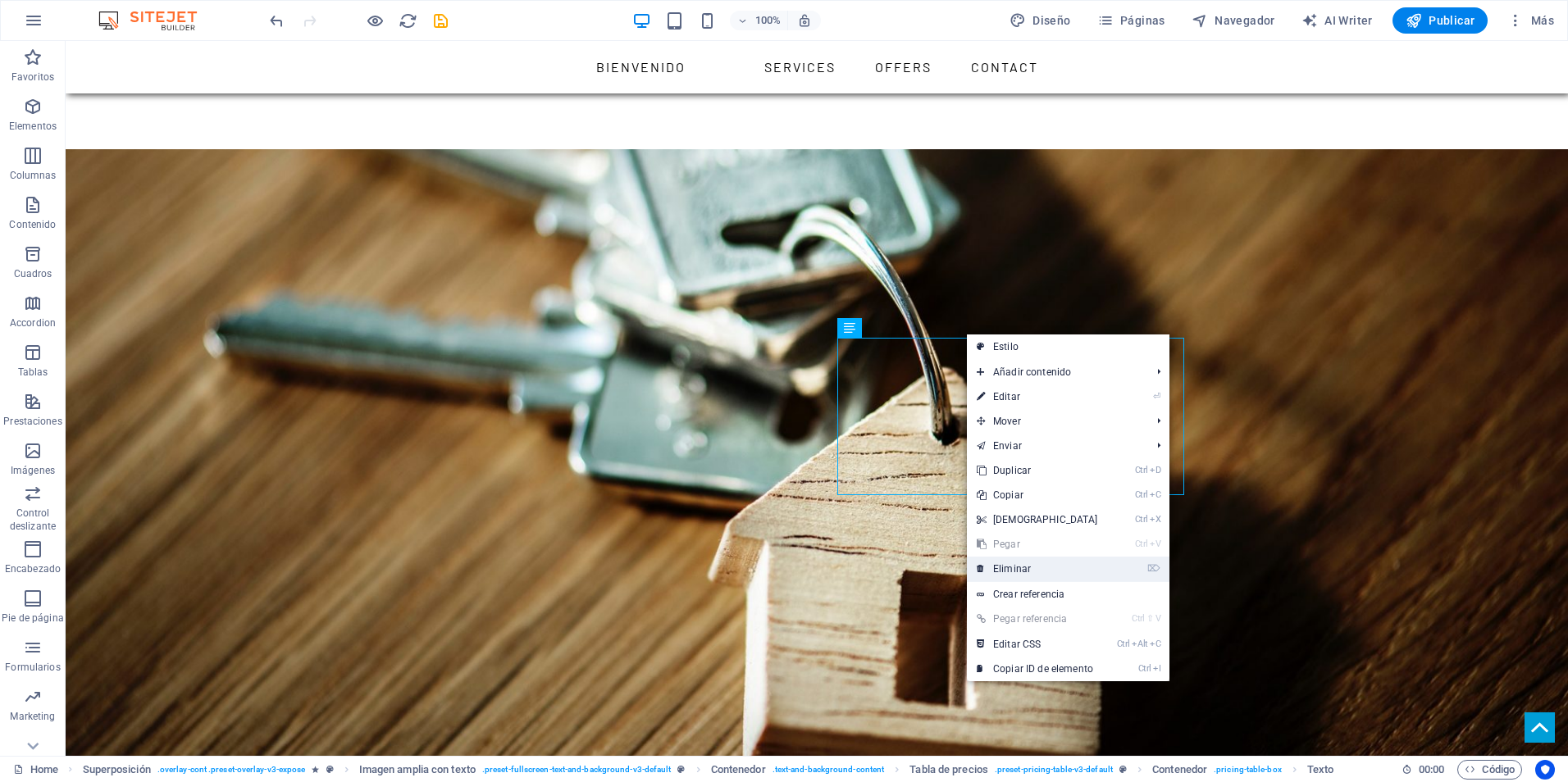
click at [1007, 573] on link "⌦ Eliminar" at bounding box center [1037, 569] width 141 height 25
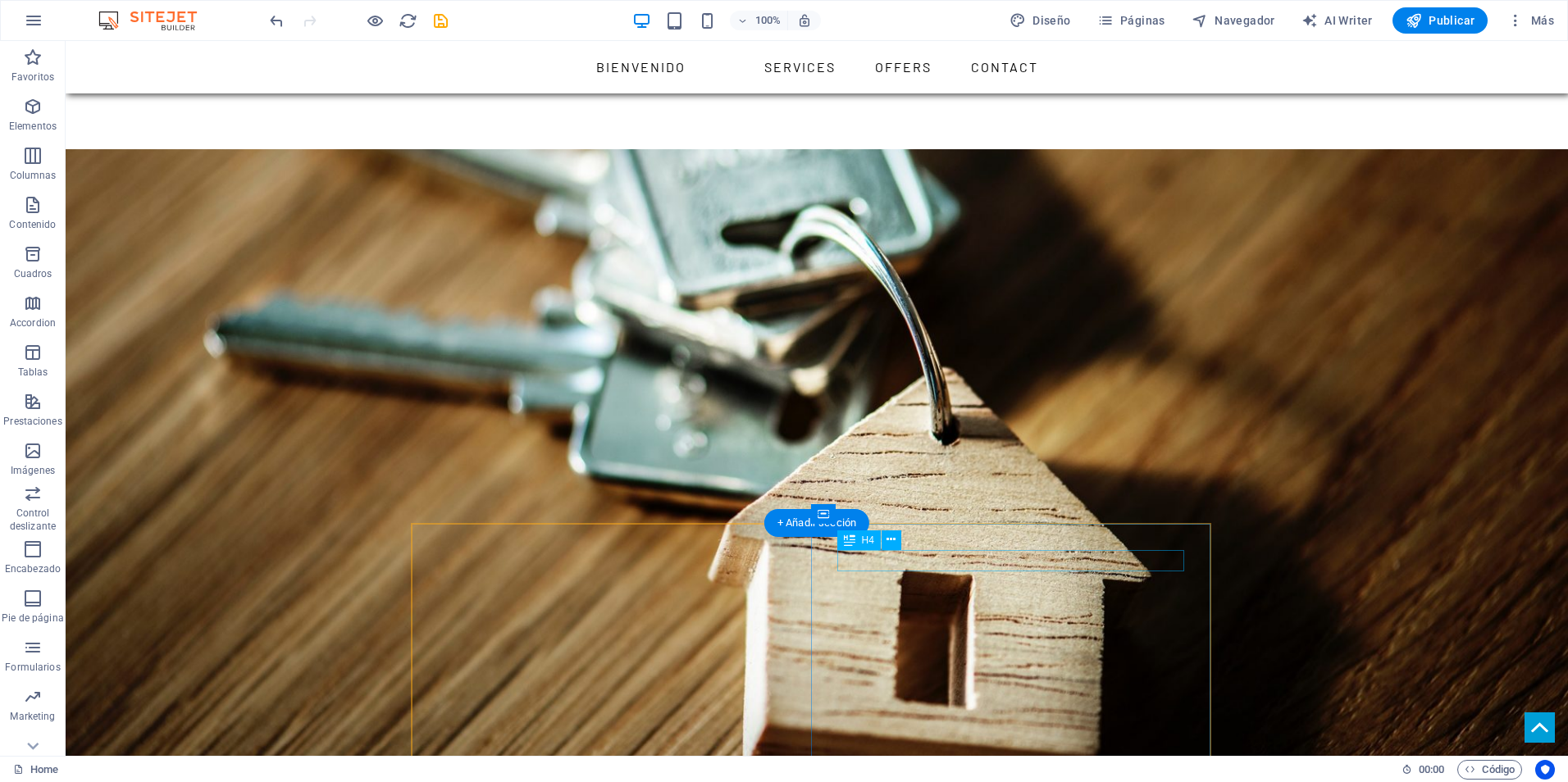
scroll to position [2050, 0]
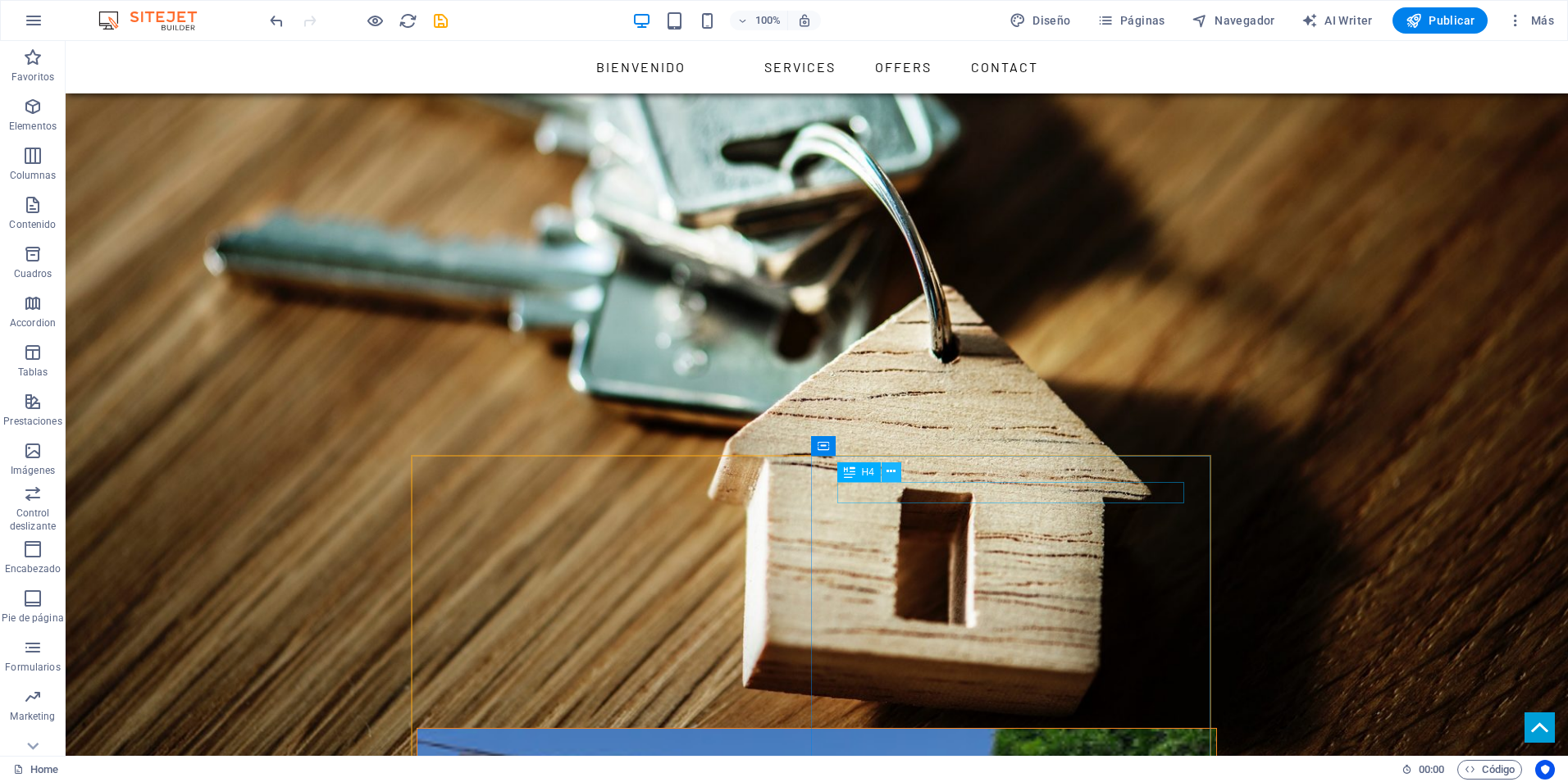
click at [900, 470] on button at bounding box center [891, 472] width 20 height 20
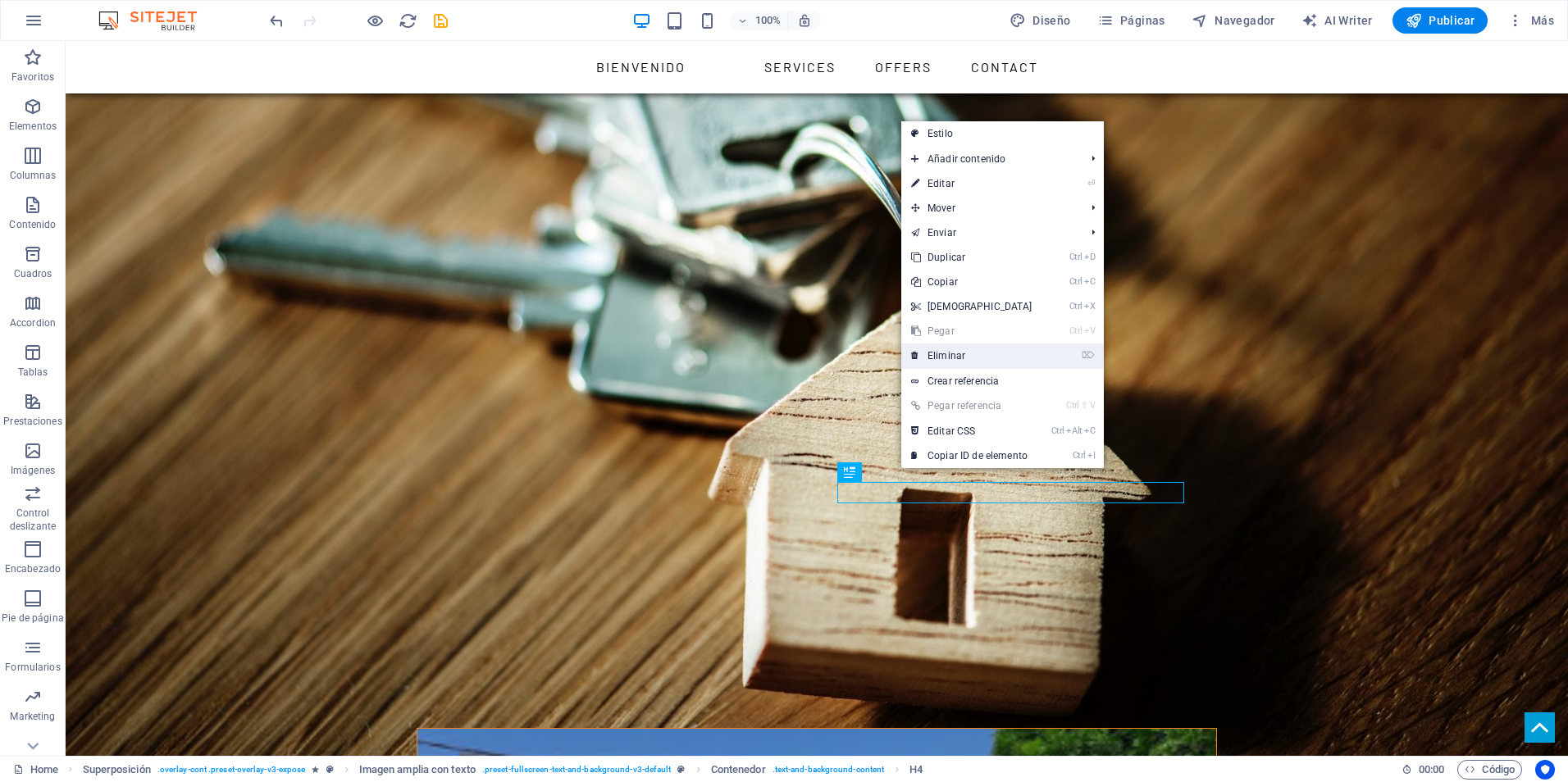
click at [953, 353] on link "⌦ Eliminar" at bounding box center [971, 356] width 141 height 25
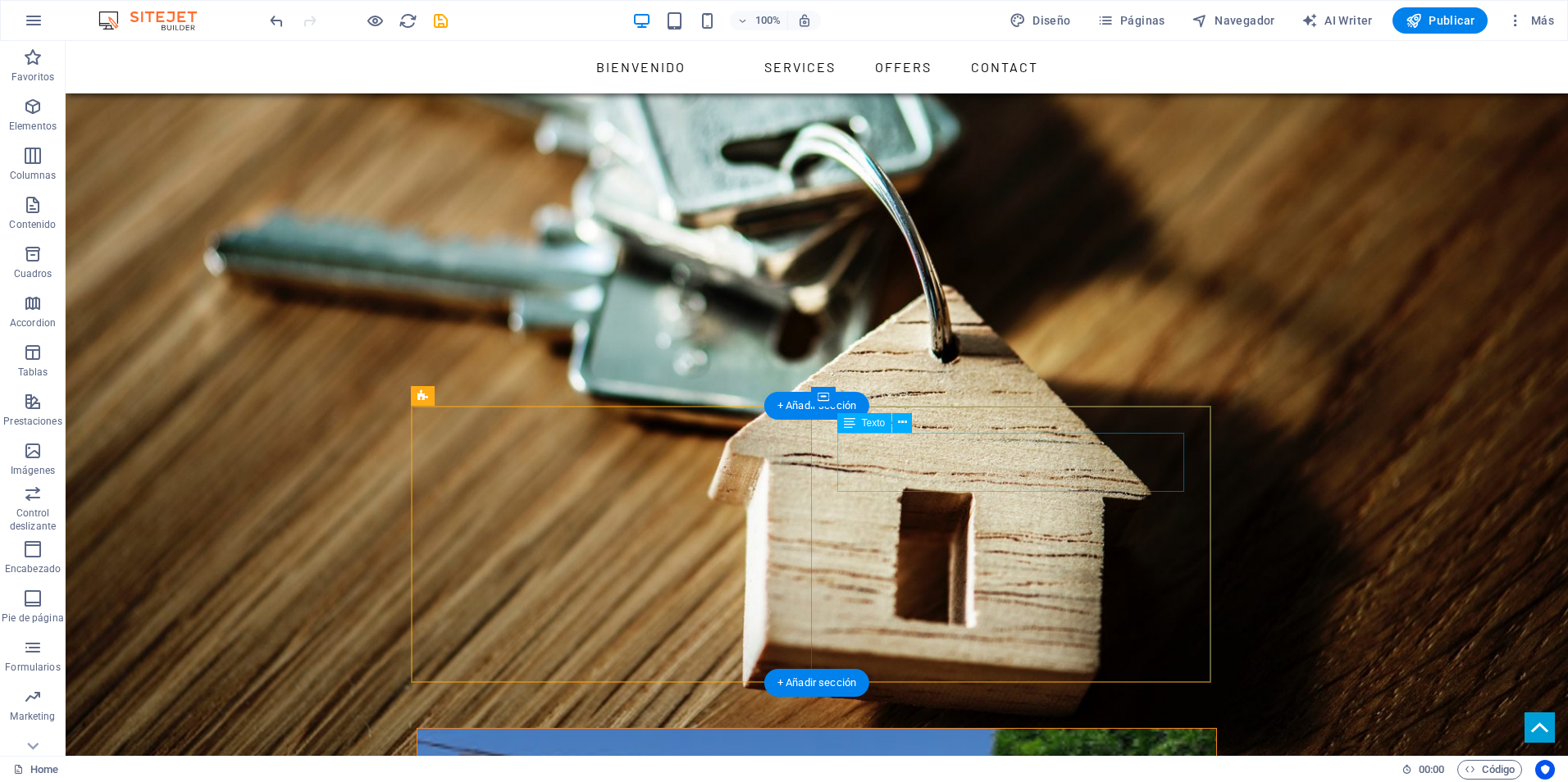
scroll to position [2132, 0]
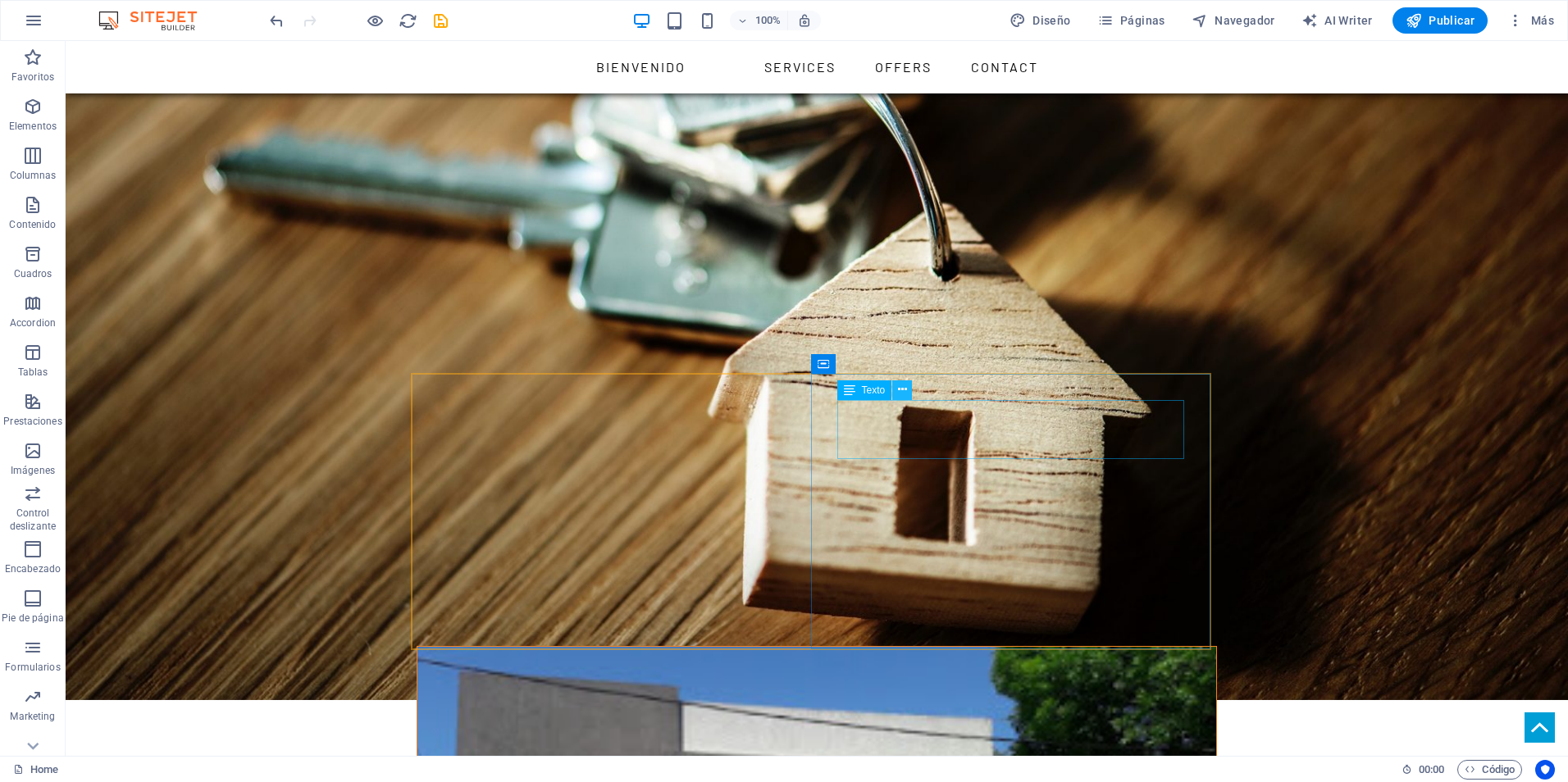
click at [905, 395] on icon at bounding box center [902, 390] width 9 height 17
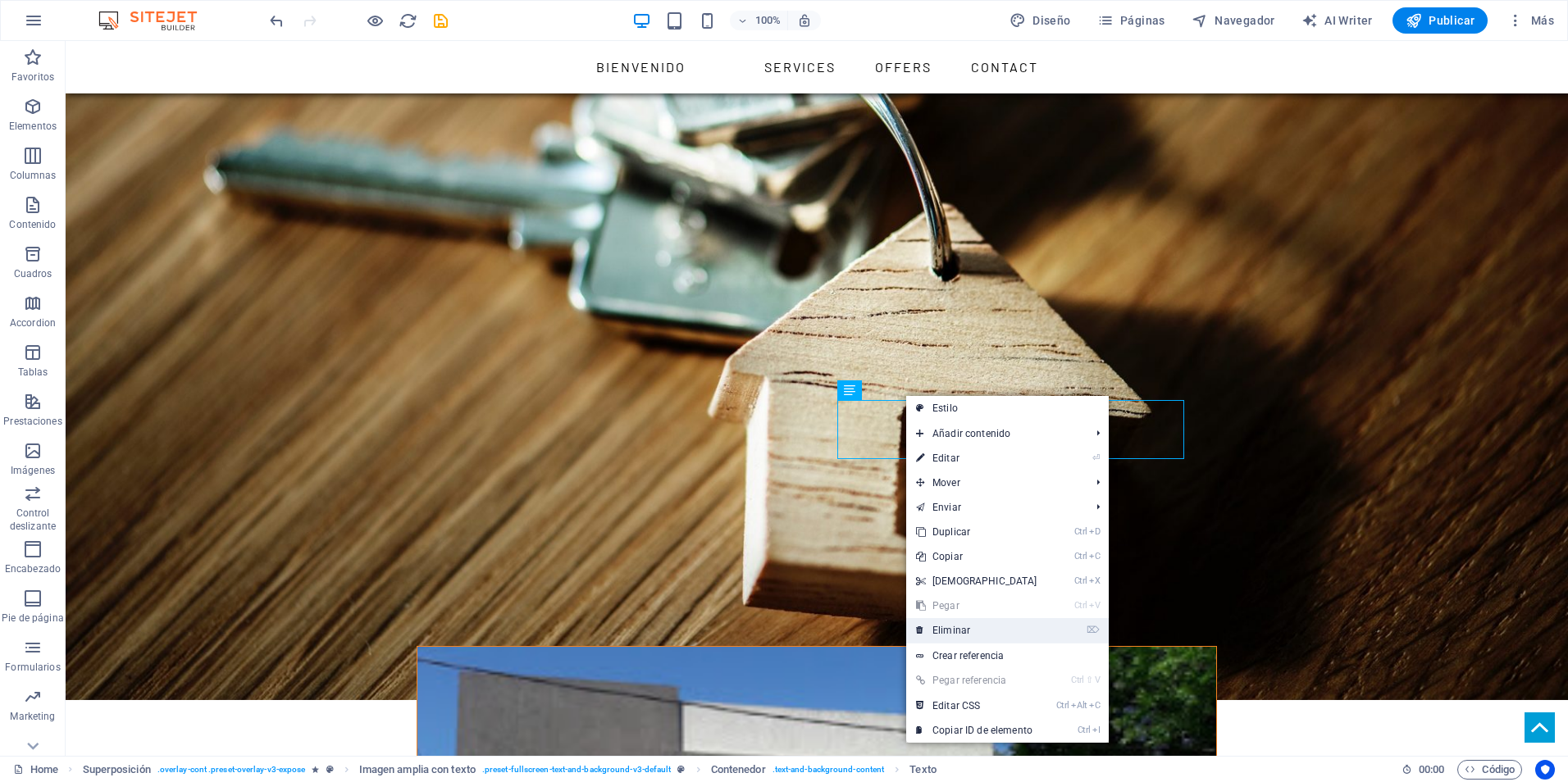
drag, startPoint x: 971, startPoint y: 627, endPoint x: 890, endPoint y: 581, distance: 93.2
click at [971, 627] on link "⌦ Eliminar" at bounding box center [976, 630] width 141 height 25
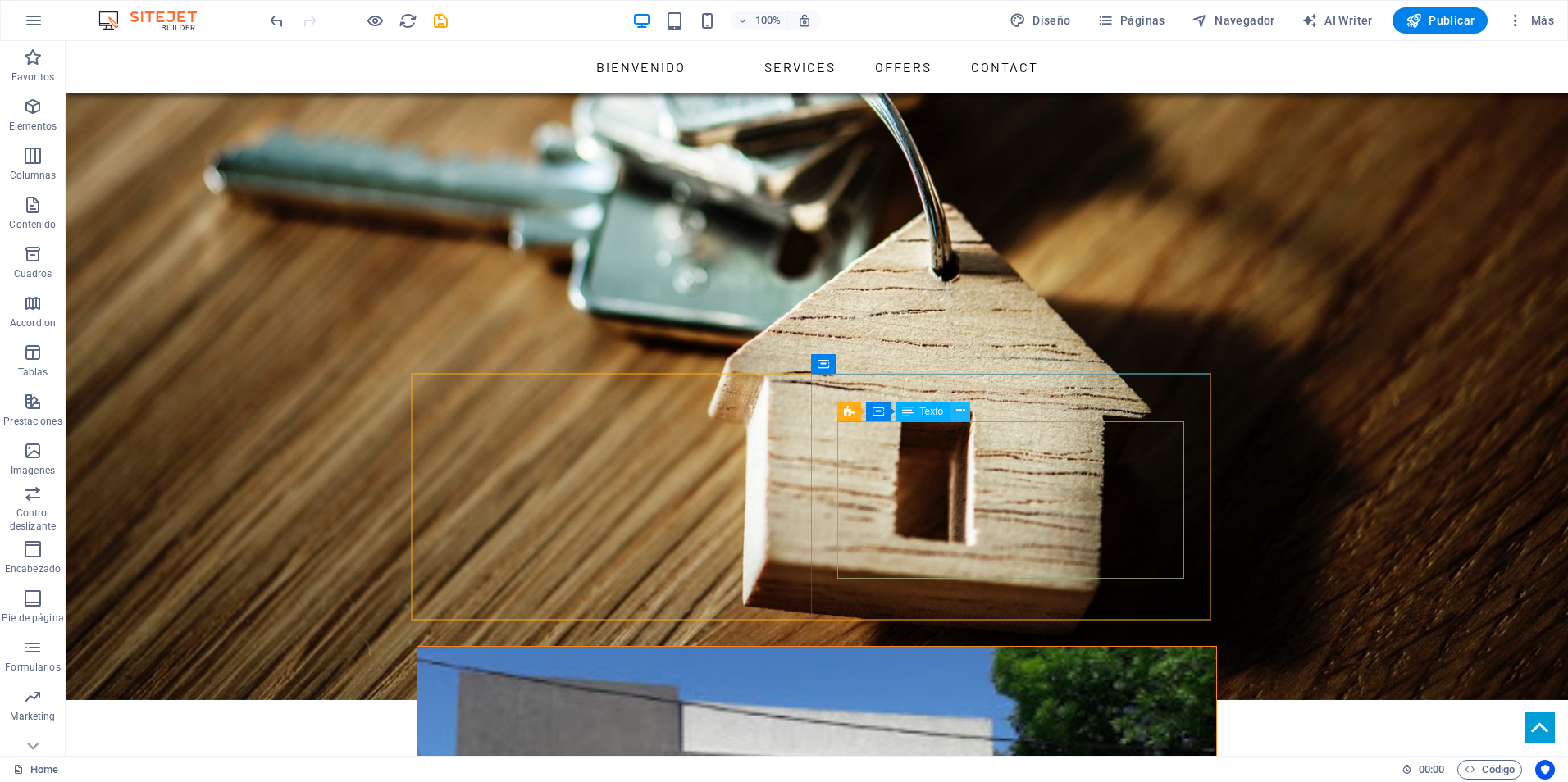
click at [959, 413] on icon at bounding box center [961, 411] width 9 height 17
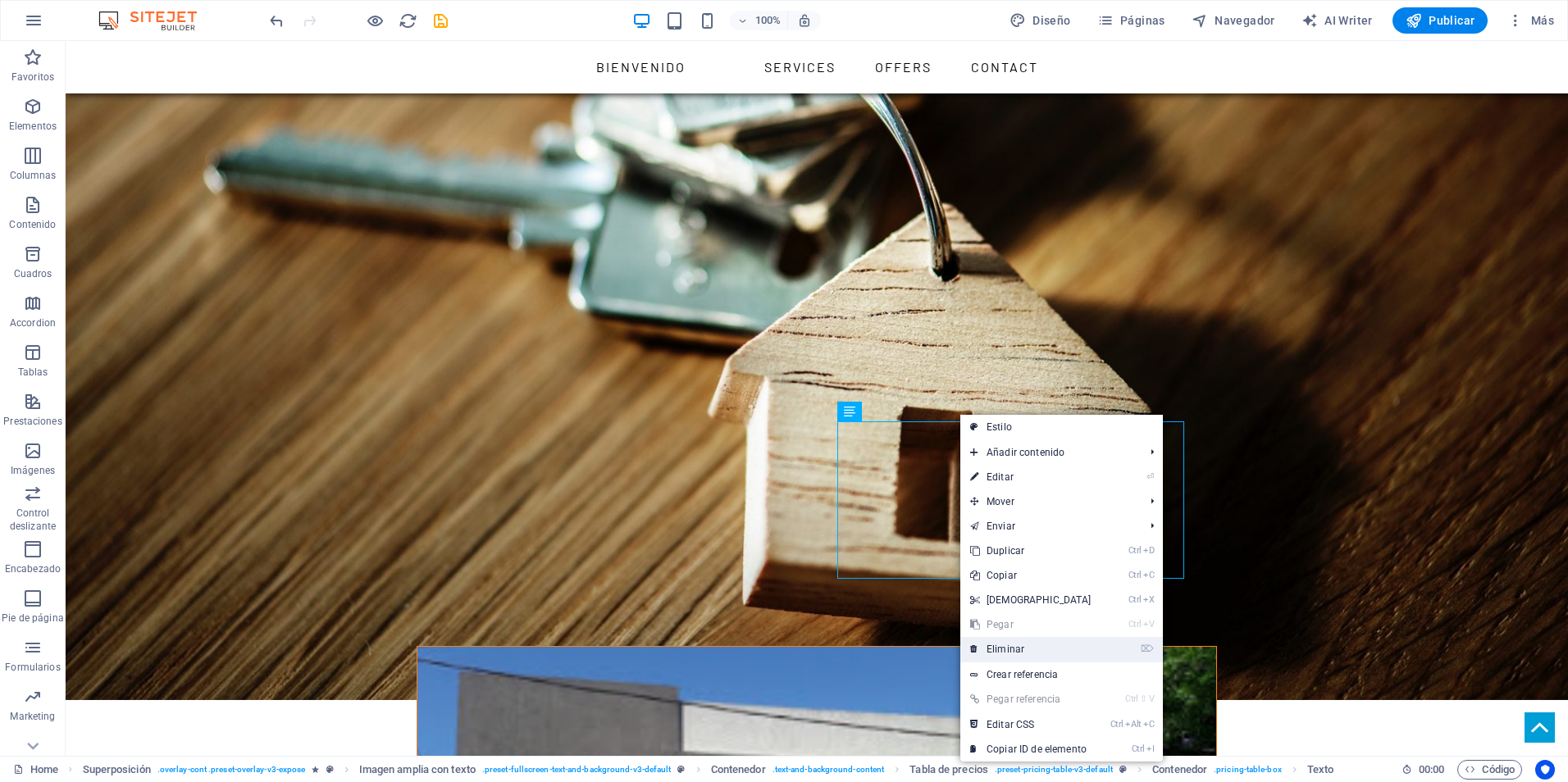
drag, startPoint x: 1018, startPoint y: 645, endPoint x: 949, endPoint y: 602, distance: 81.3
click at [1018, 645] on link "⌦ Eliminar" at bounding box center [1031, 650] width 141 height 25
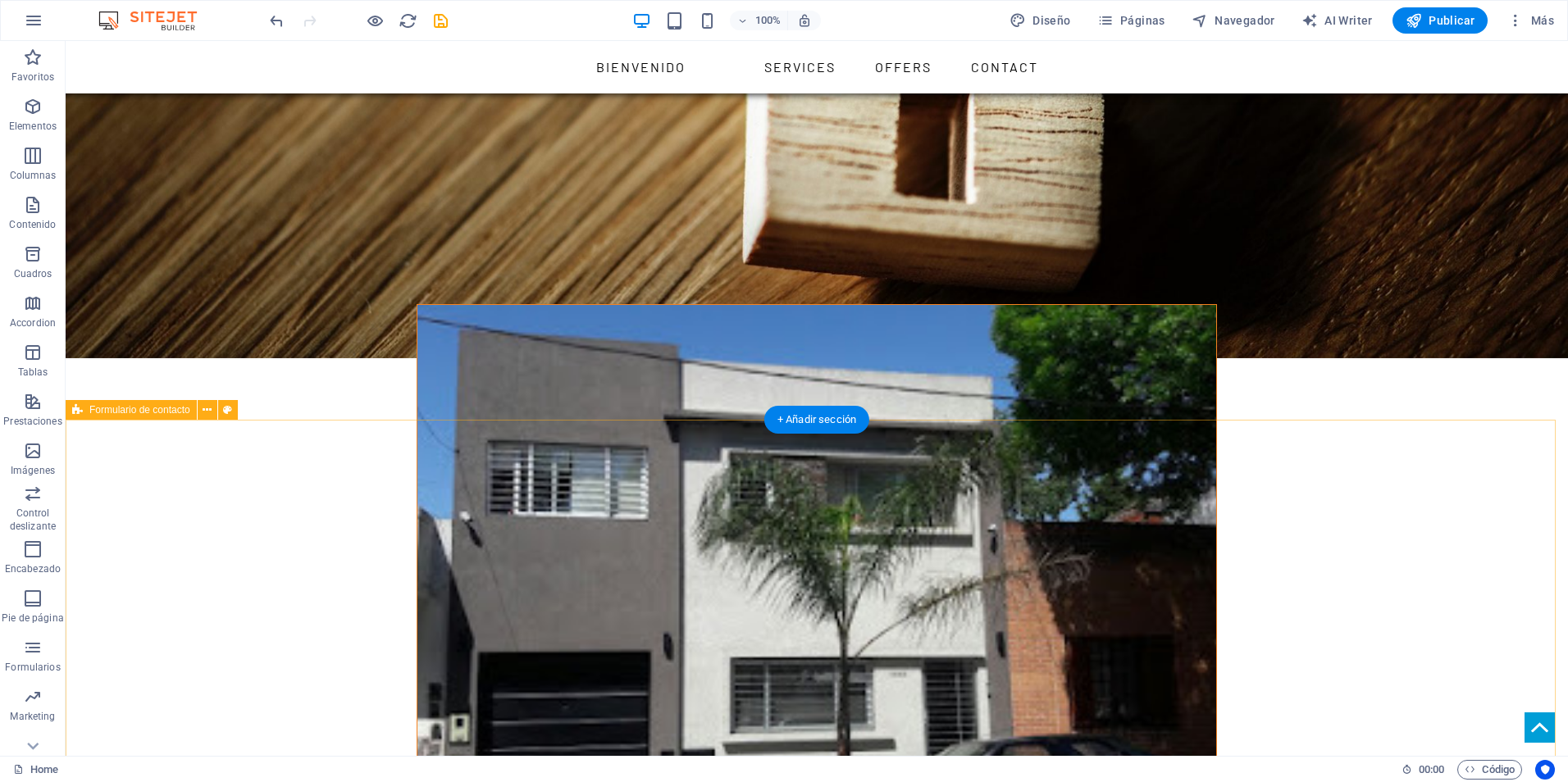
scroll to position [2459, 0]
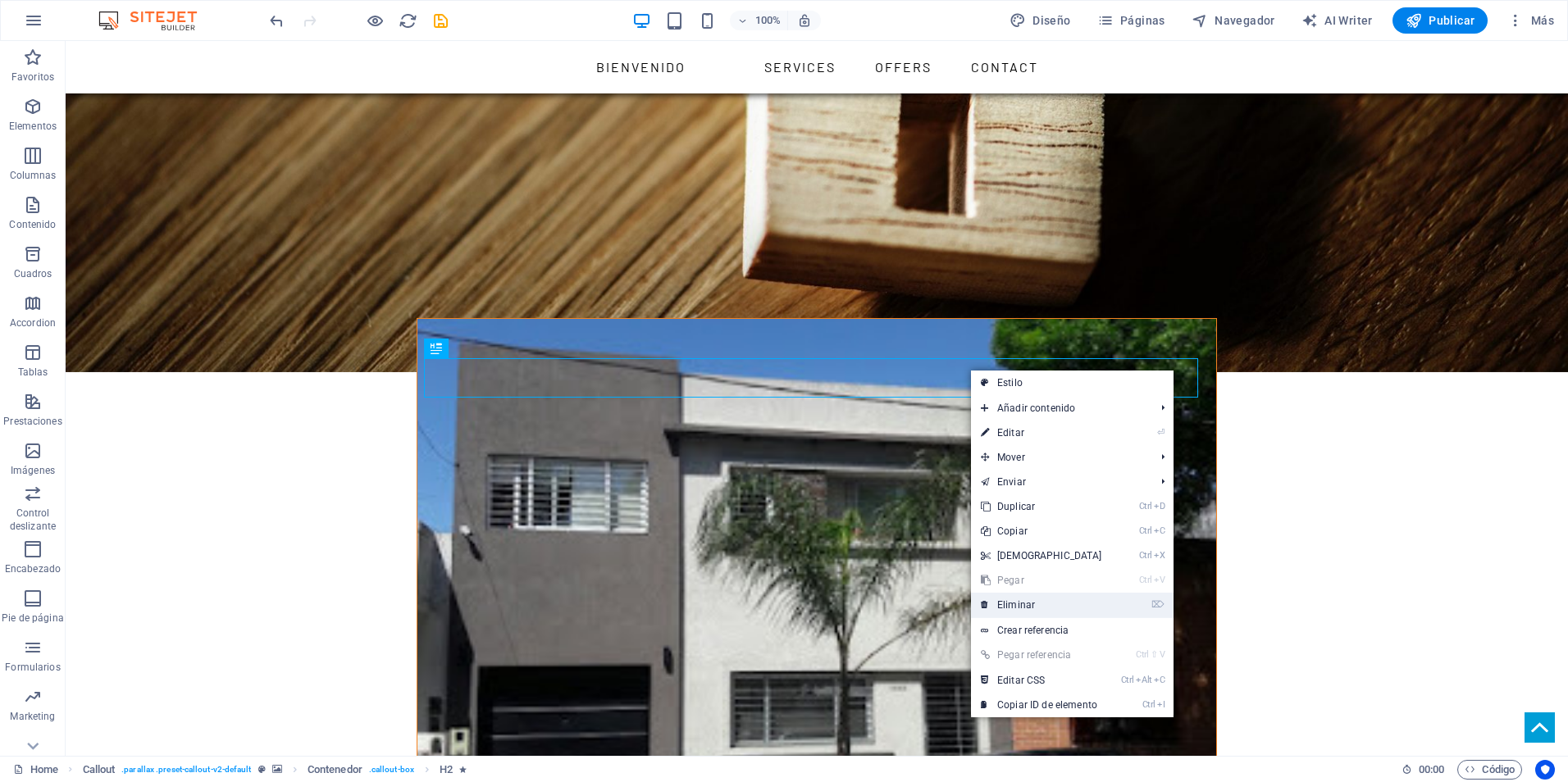
click at [1038, 601] on link "⌦ Eliminar" at bounding box center [1041, 605] width 141 height 25
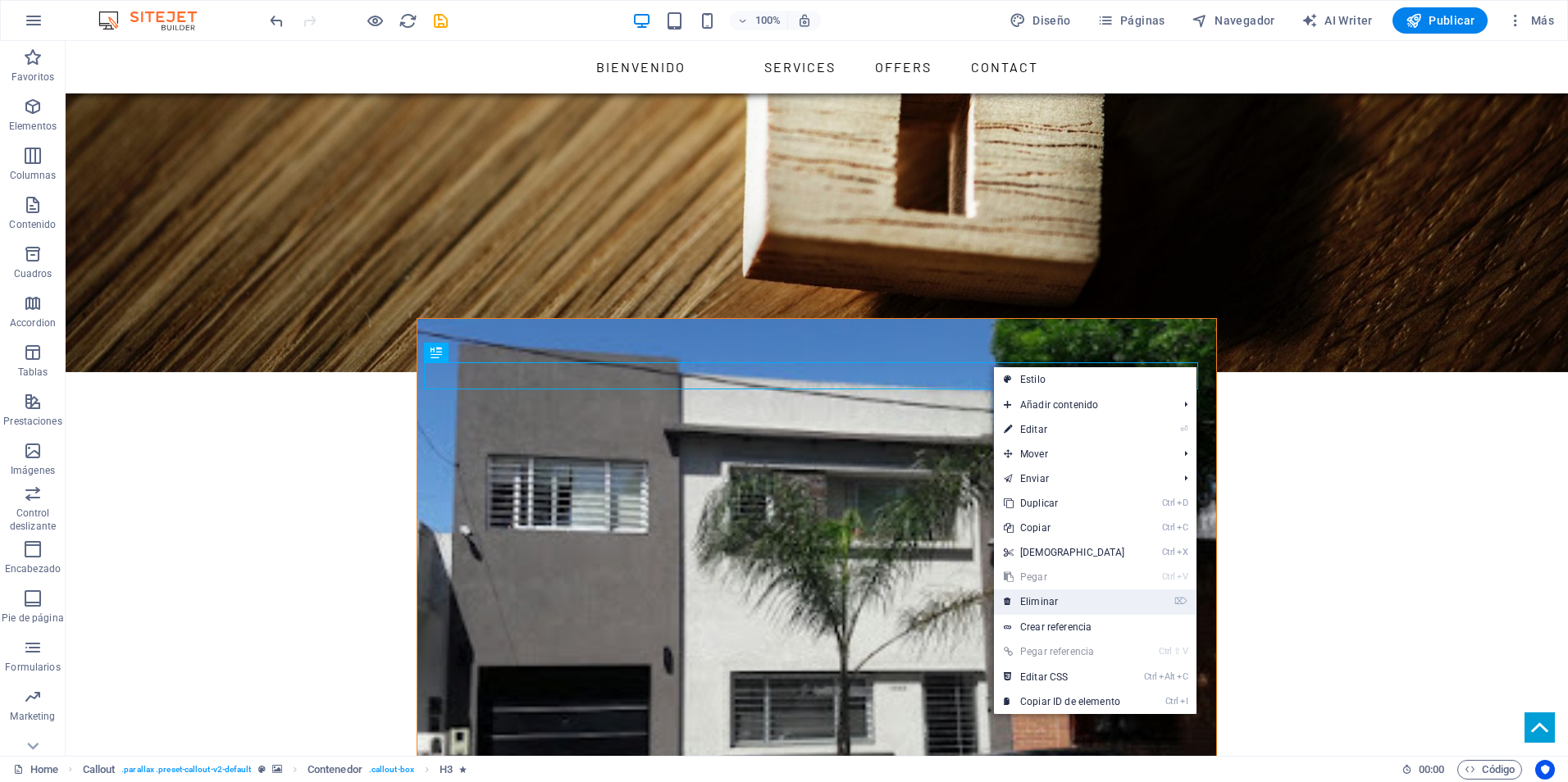
drag, startPoint x: 966, startPoint y: 552, endPoint x: 1038, endPoint y: 600, distance: 86.5
click at [1038, 600] on link "⌦ Eliminar" at bounding box center [1064, 602] width 141 height 25
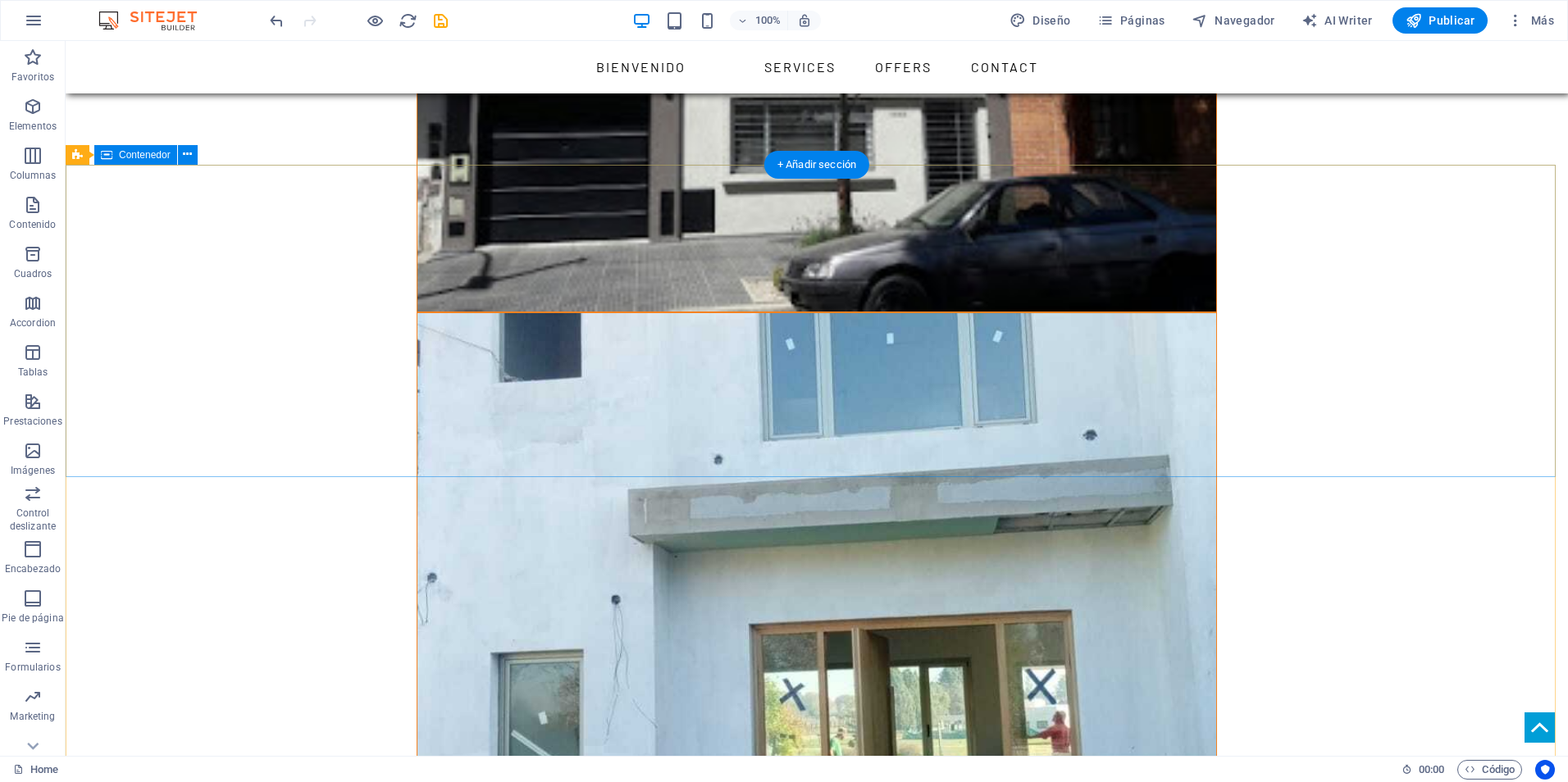
scroll to position [3220, 0]
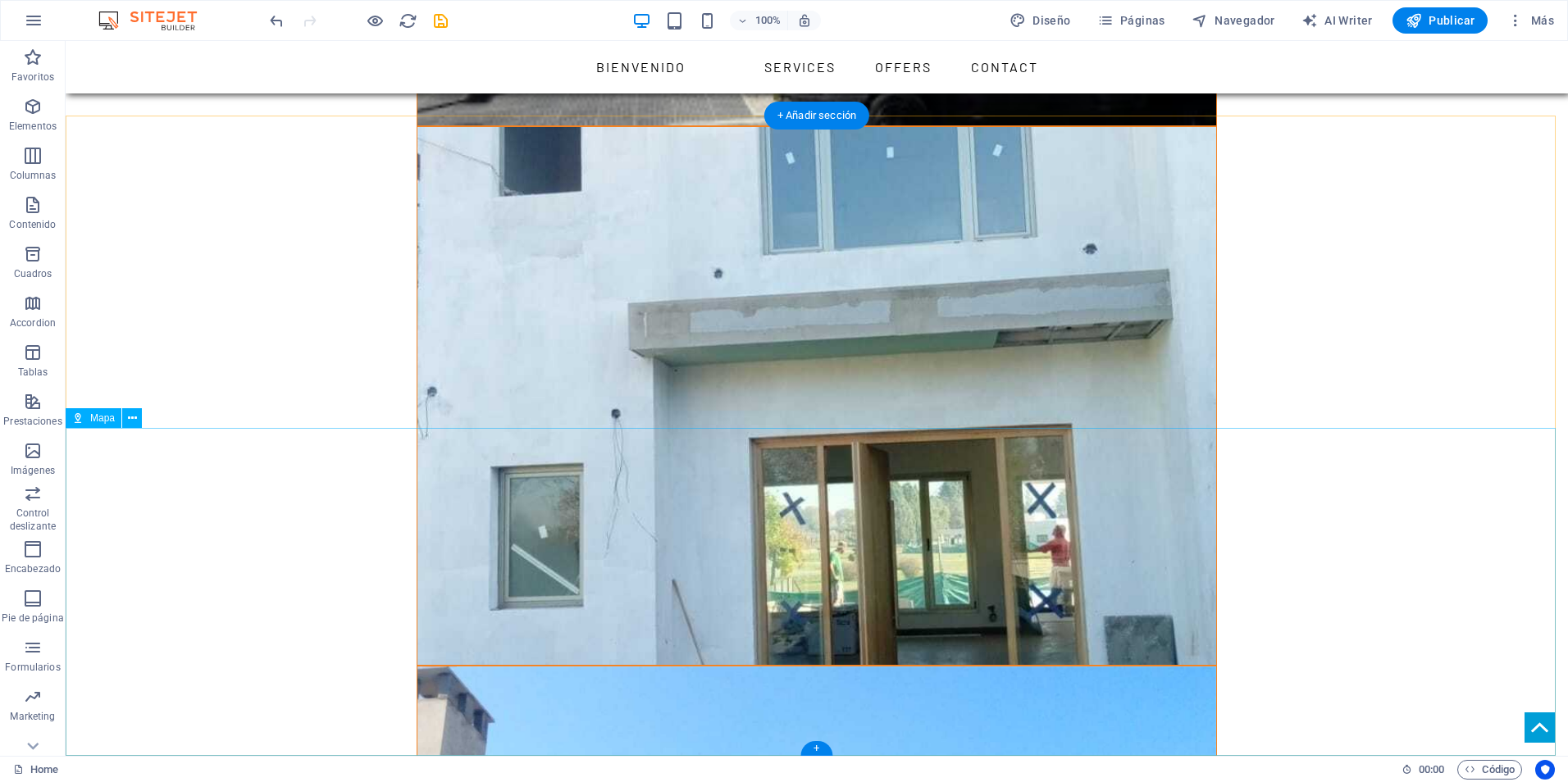
click at [822, 746] on div "+" at bounding box center [816, 749] width 32 height 15
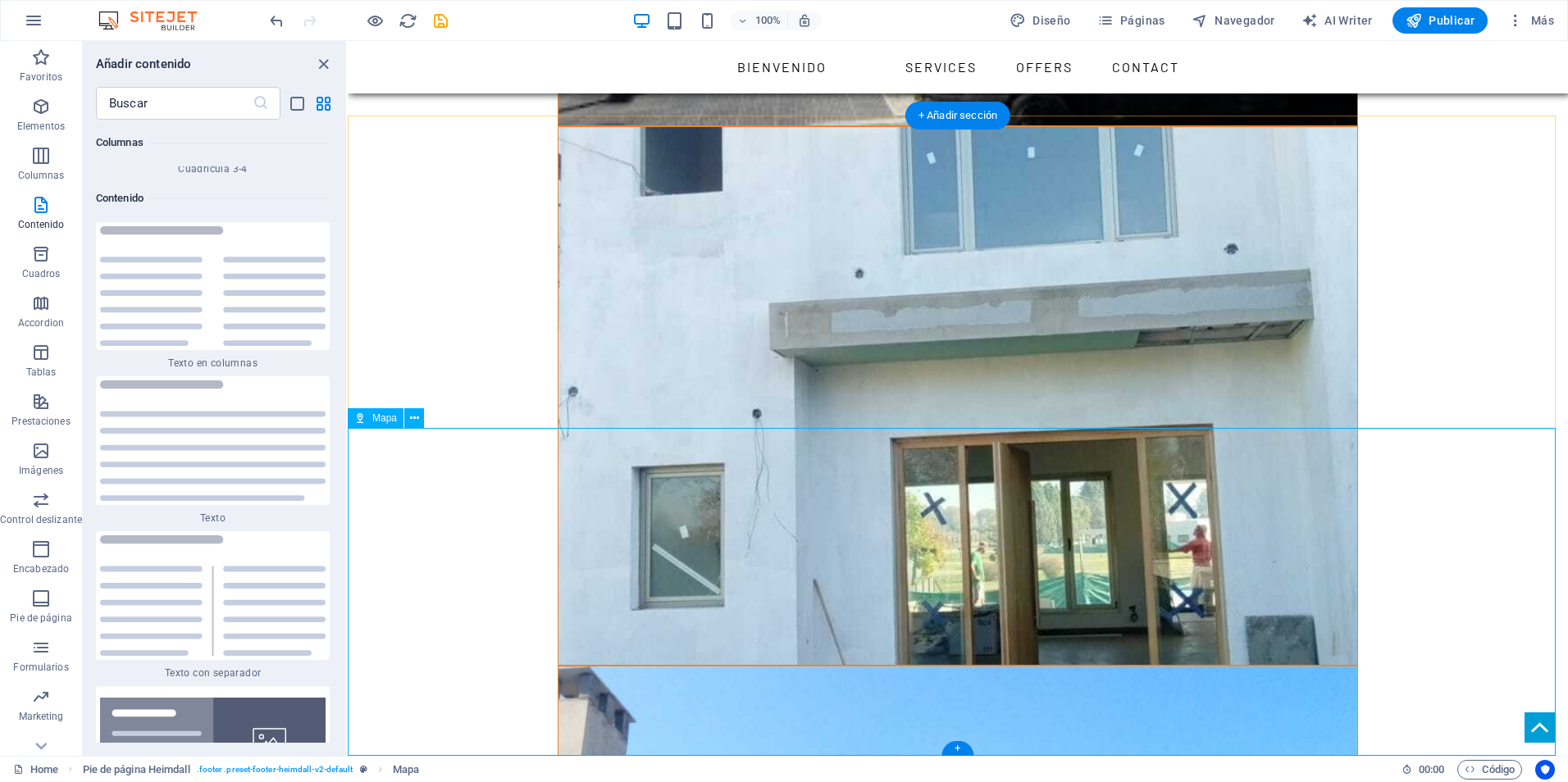
drag, startPoint x: 1194, startPoint y: 635, endPoint x: 1539, endPoint y: 613, distance: 345.7
click at [1536, 709] on div "Botón superior" at bounding box center [1470, 703] width 146 height 21
click at [1537, 709] on div "Botón superior" at bounding box center [1470, 703] width 146 height 21
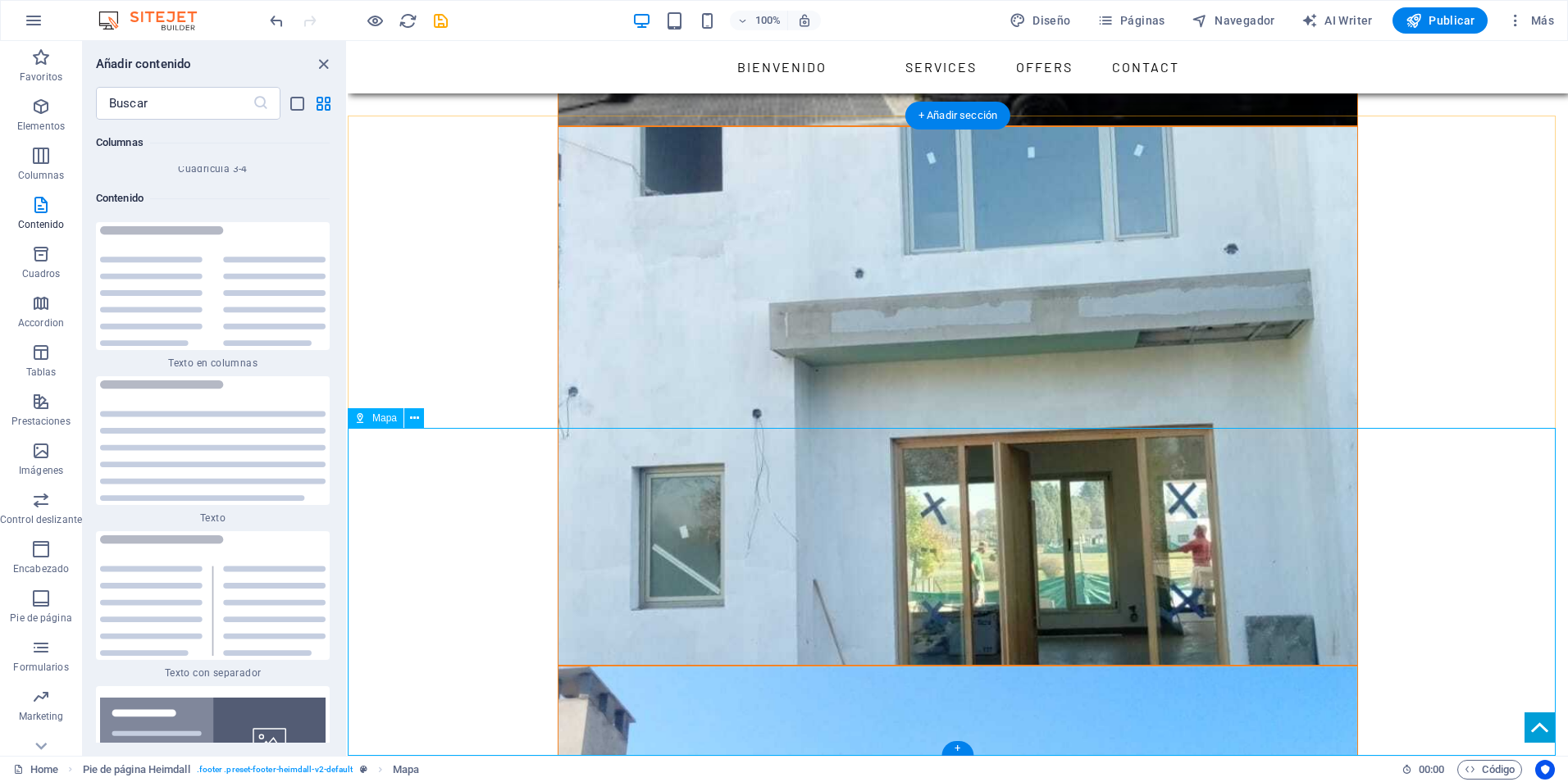
click at [414, 769] on span "Mapa" at bounding box center [407, 770] width 27 height 20
click at [411, 763] on span "Mapa" at bounding box center [407, 770] width 27 height 20
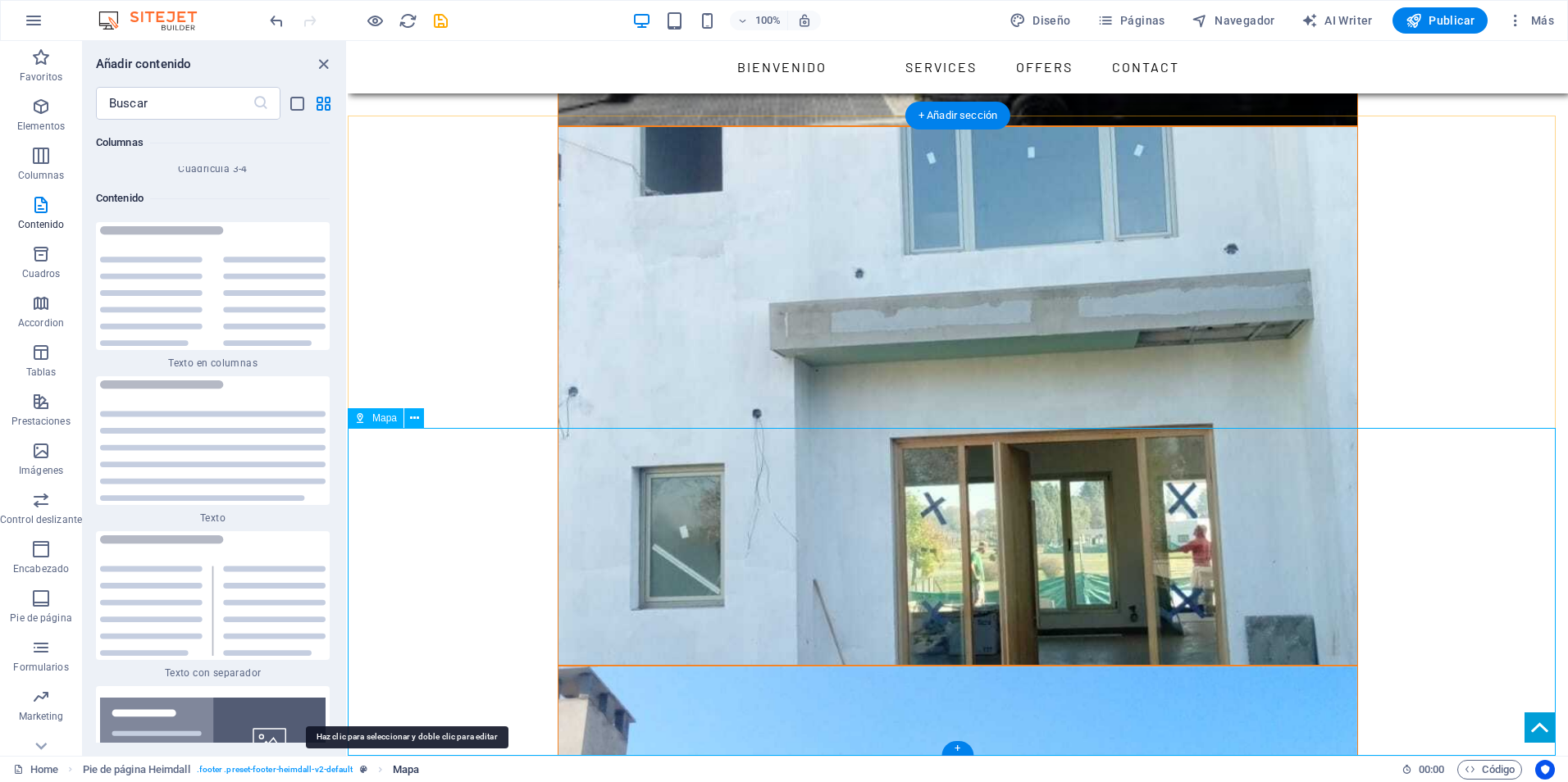
click at [411, 763] on span "Mapa" at bounding box center [407, 770] width 27 height 20
select select "1"
select select "px"
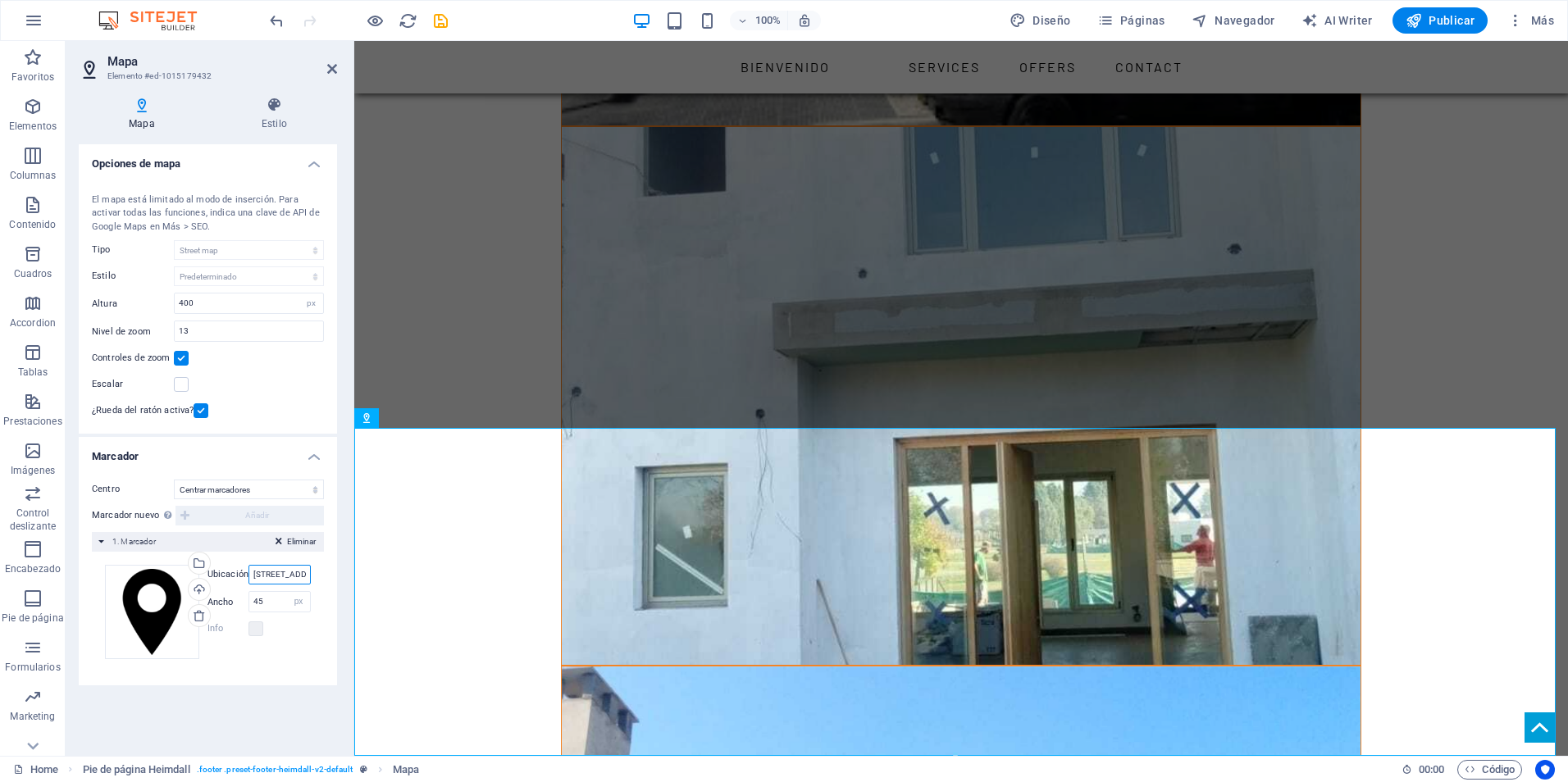
click at [300, 570] on input "401 F St NW Washington, DC 20001" at bounding box center [279, 575] width 62 height 20
click at [300, 531] on div "Centro No centrar Centrar marcadores Centrar y ampliar marcadores Marcador nuev…" at bounding box center [208, 575] width 258 height 219
click at [299, 536] on span "Eliminar" at bounding box center [302, 542] width 28 height 15
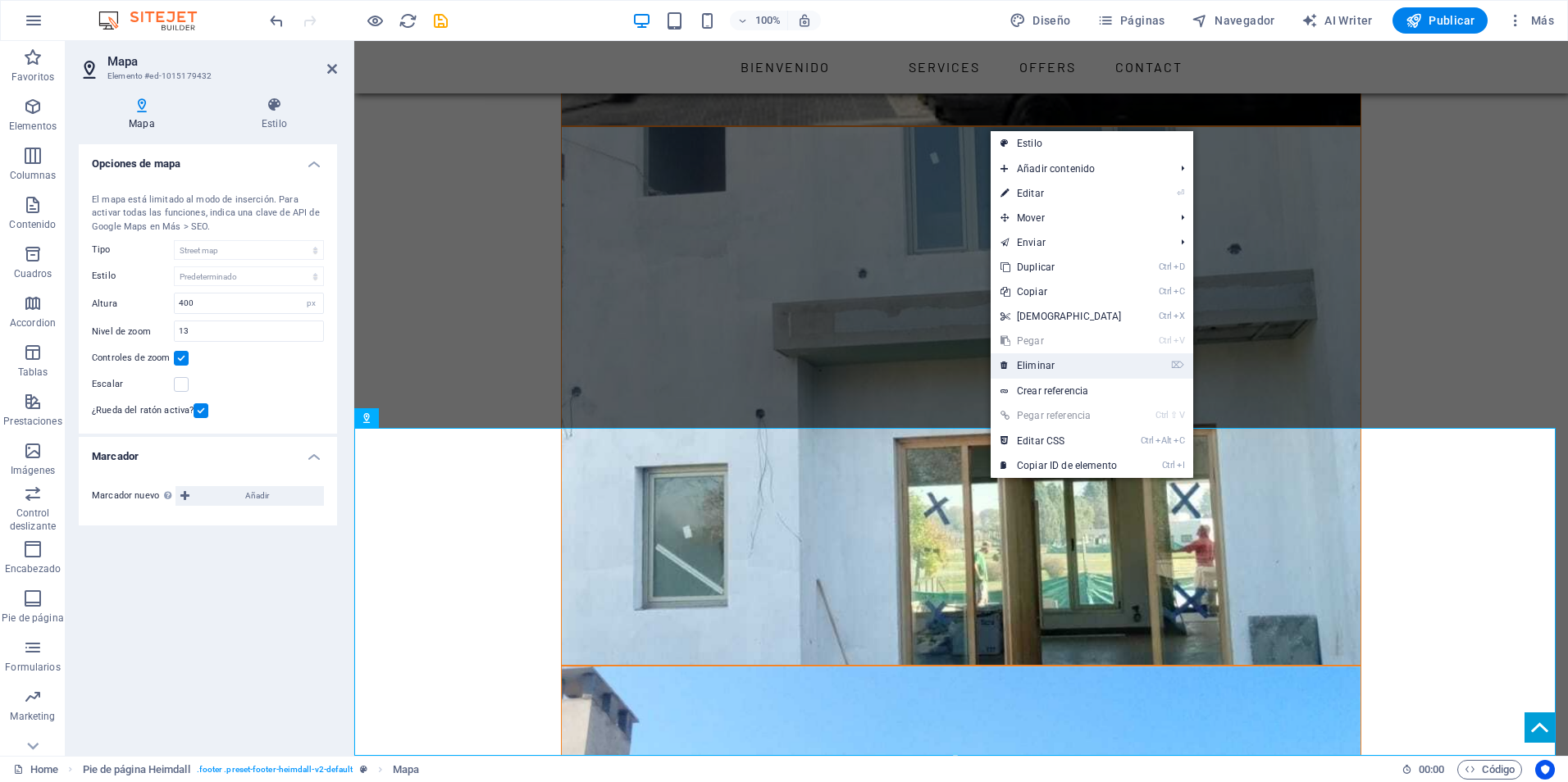
click at [1032, 368] on link "⌦ Eliminar" at bounding box center [1061, 366] width 141 height 25
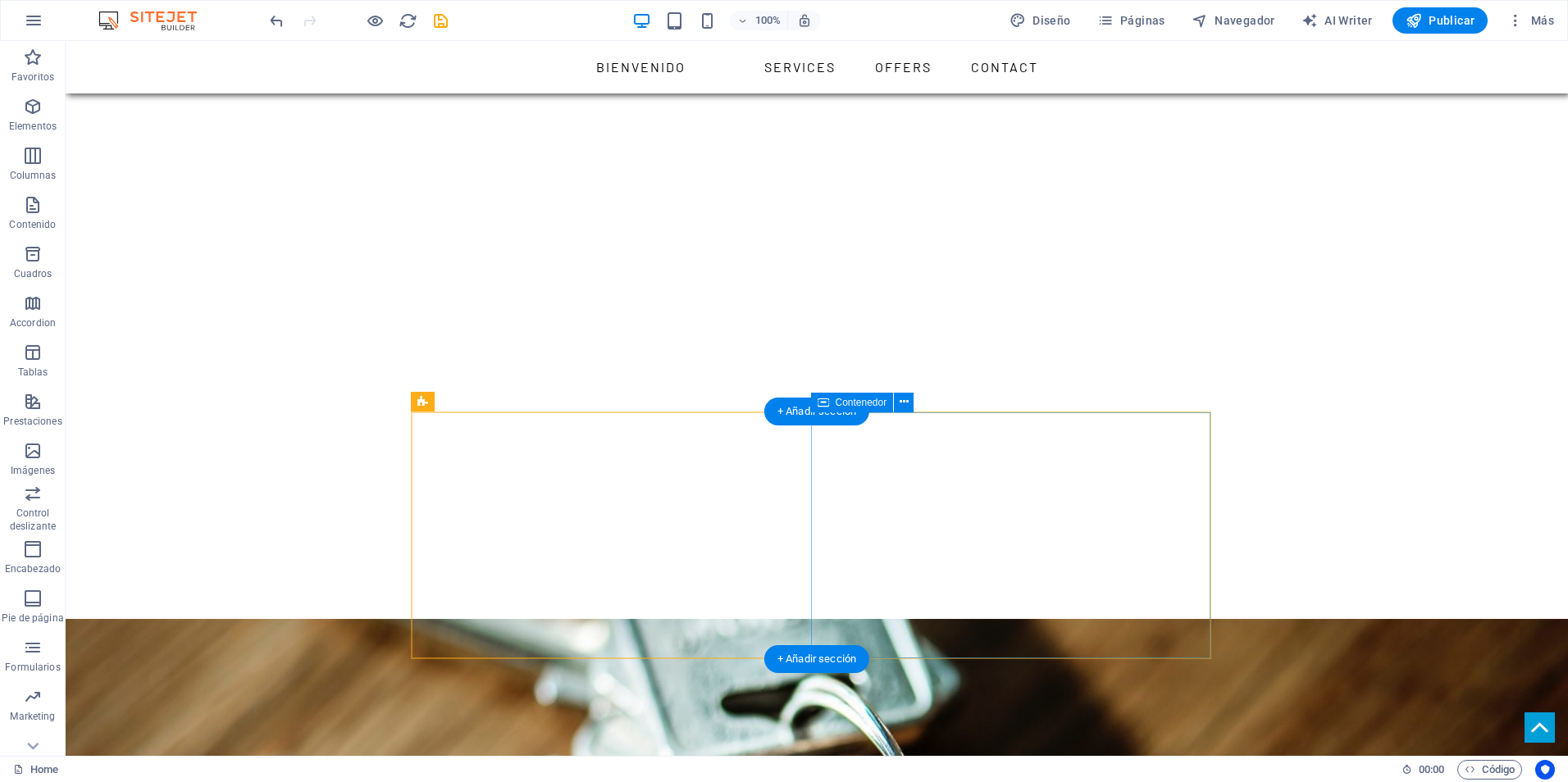
scroll to position [1334, 0]
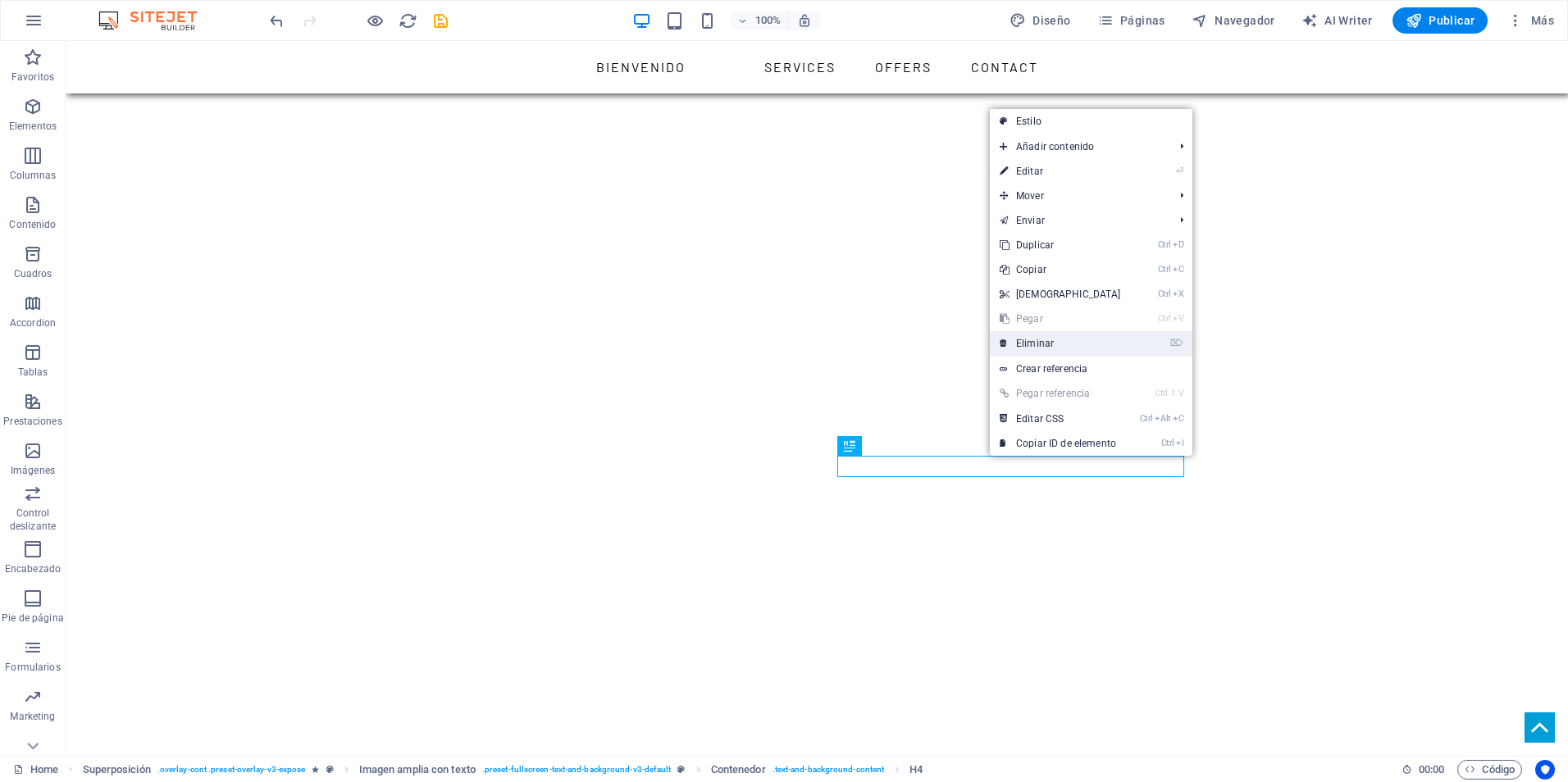
click at [1049, 336] on link "⌦ Eliminar" at bounding box center [1060, 344] width 141 height 25
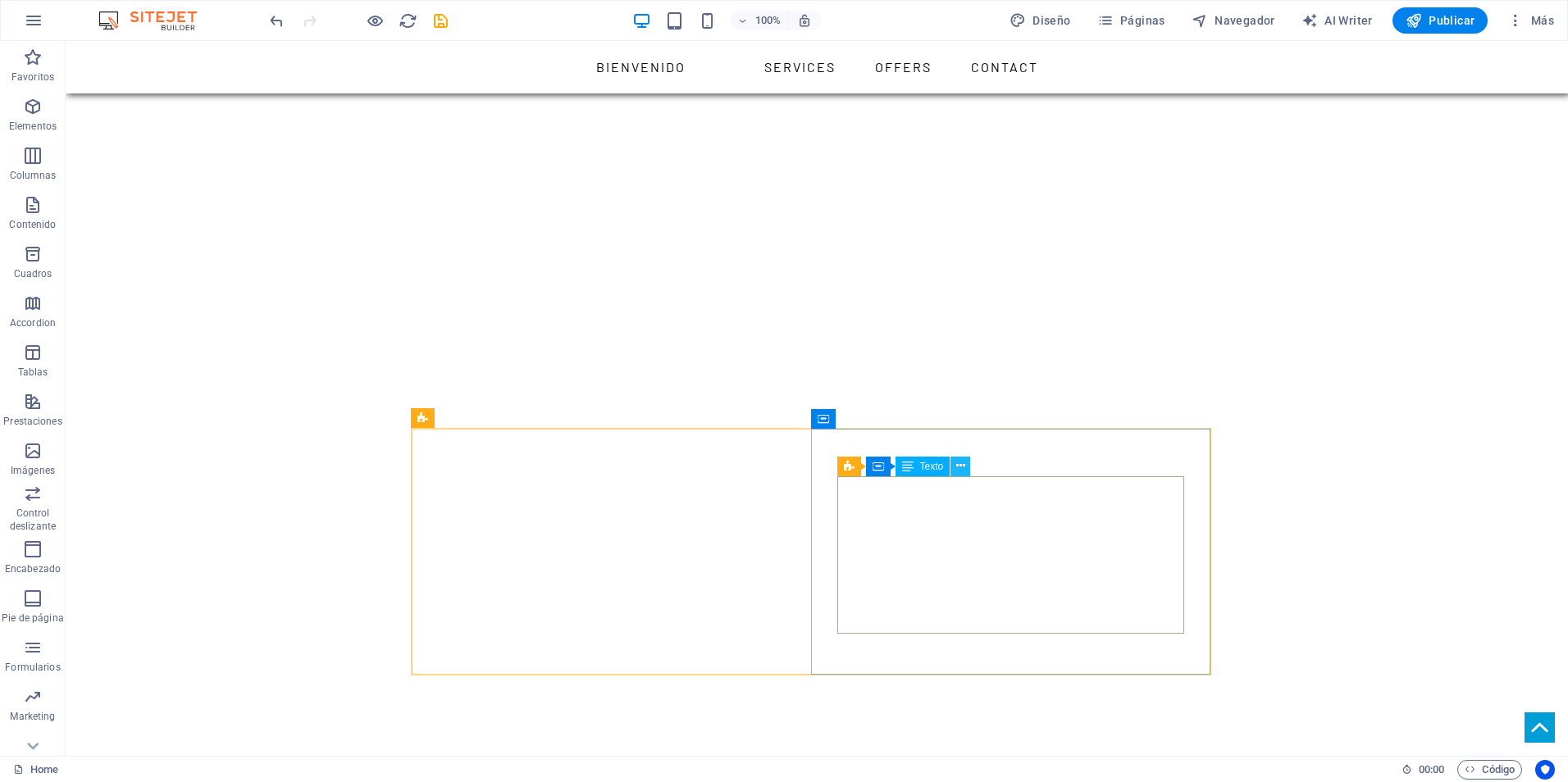
click at [957, 461] on icon at bounding box center [961, 466] width 9 height 17
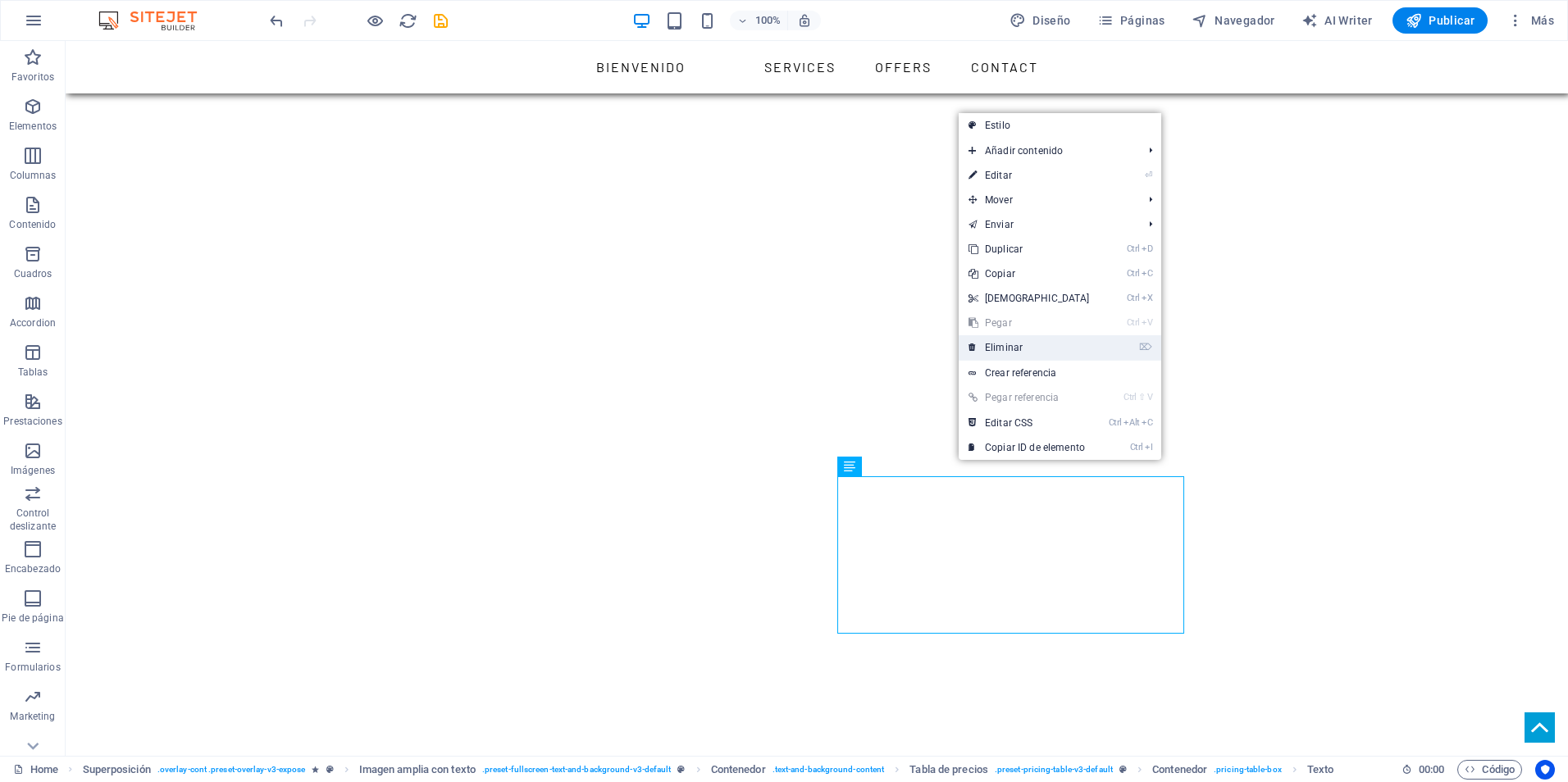
drag, startPoint x: 1004, startPoint y: 346, endPoint x: 940, endPoint y: 295, distance: 81.8
click at [1004, 346] on link "⌦ Eliminar" at bounding box center [1029, 348] width 141 height 25
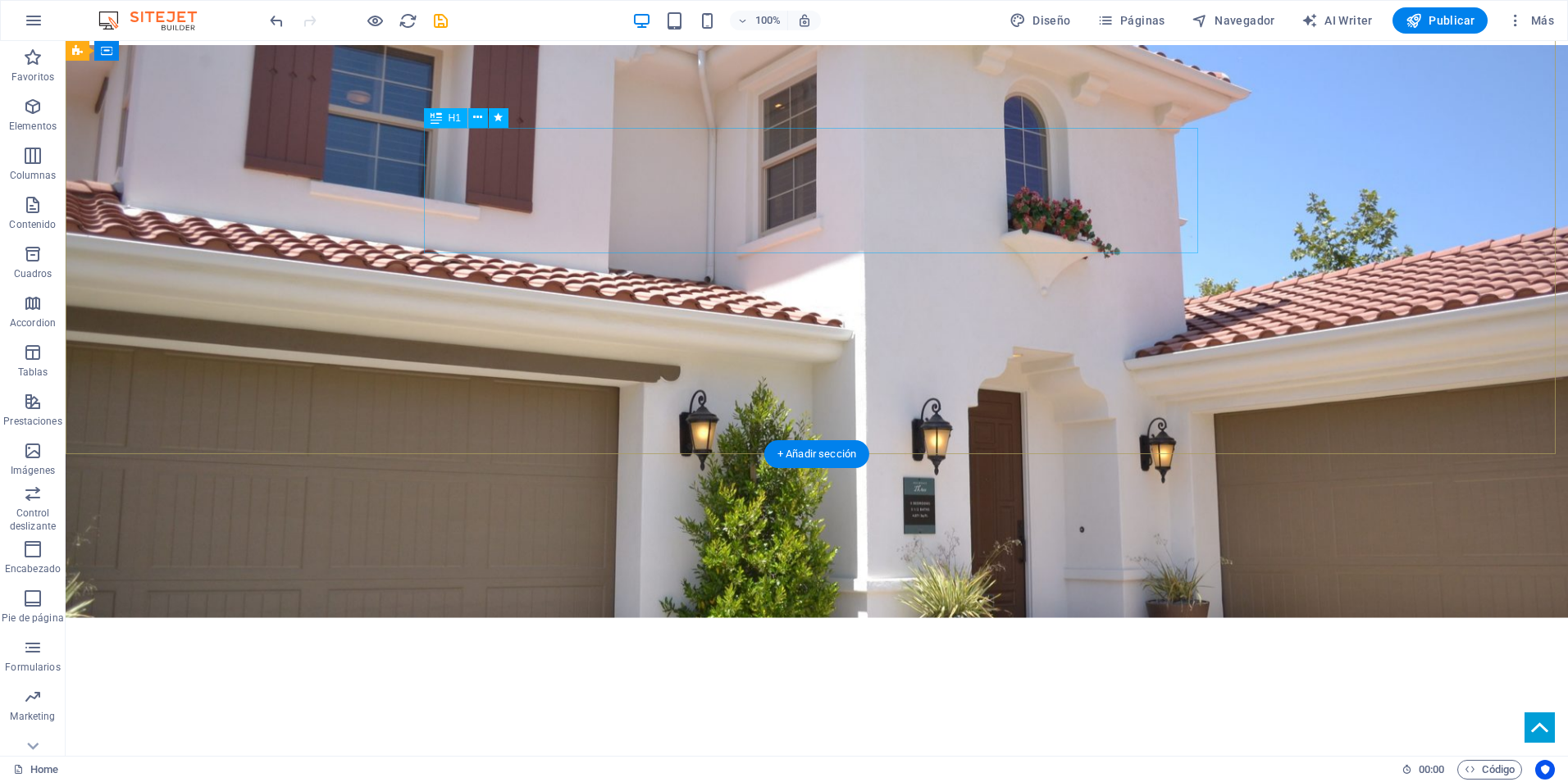
scroll to position [0, 0]
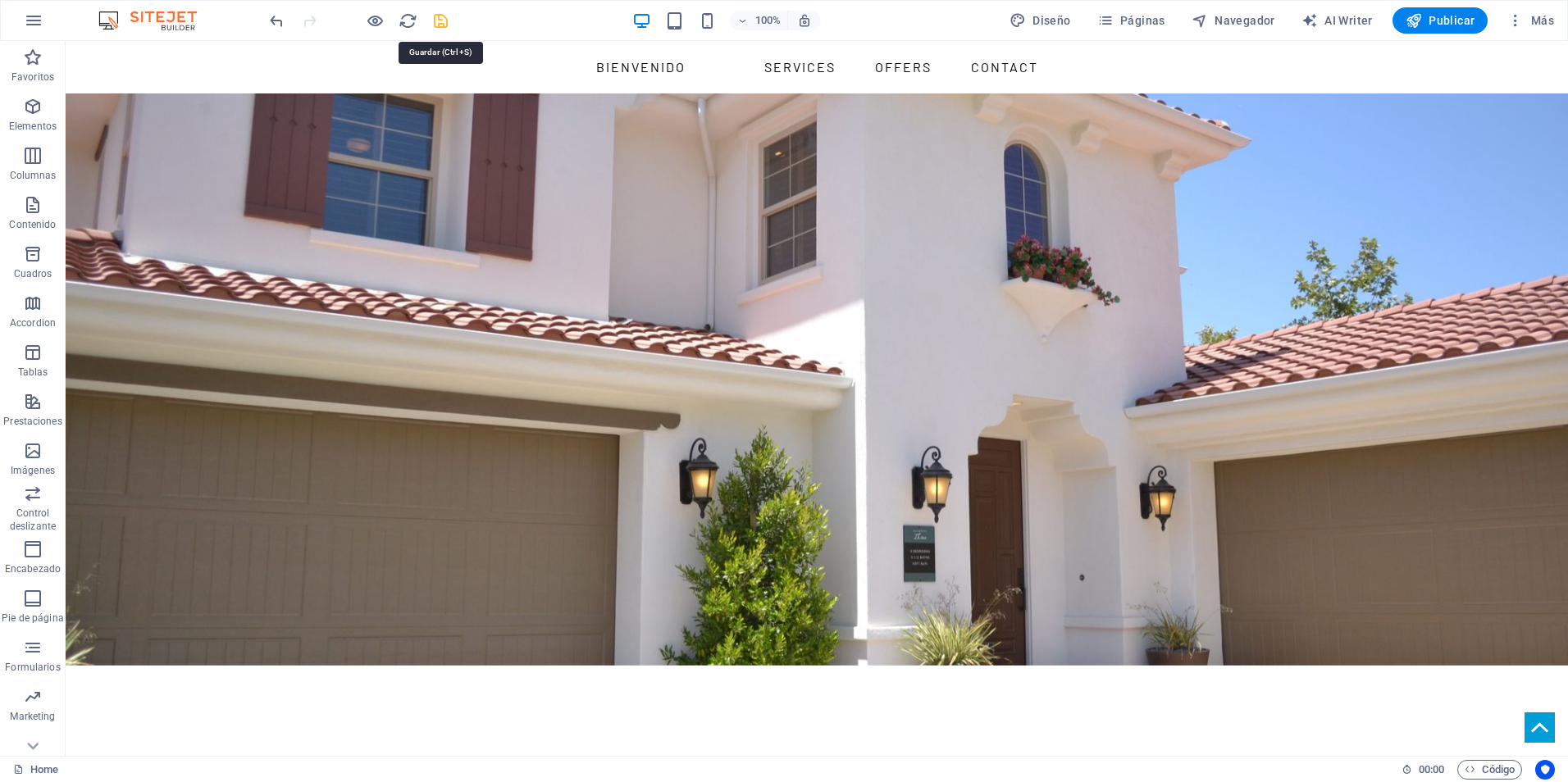
click at [441, 17] on icon "save" at bounding box center [441, 21] width 19 height 19
checkbox input "false"
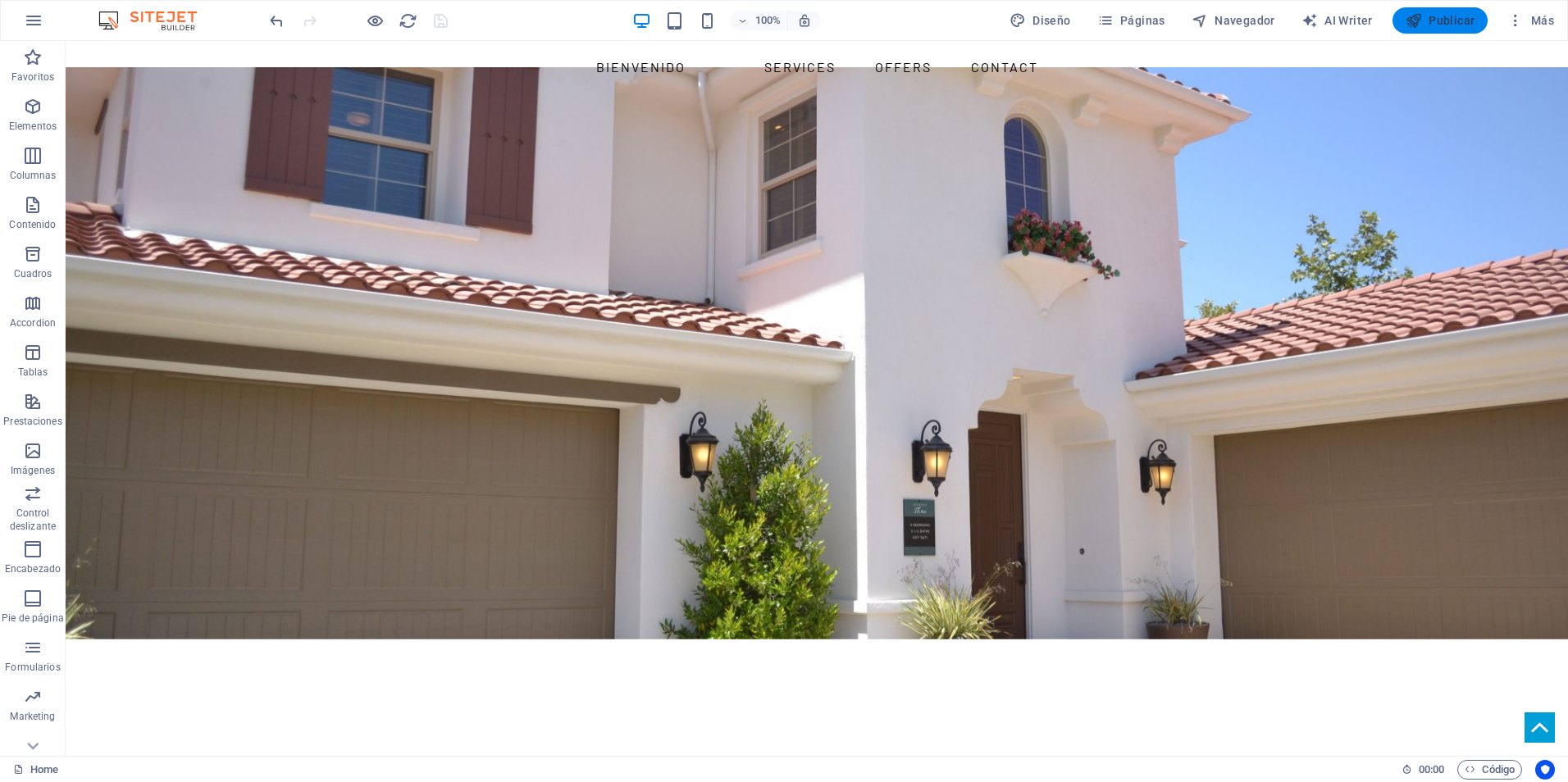
click at [1427, 19] on span "Publicar" at bounding box center [1441, 21] width 70 height 17
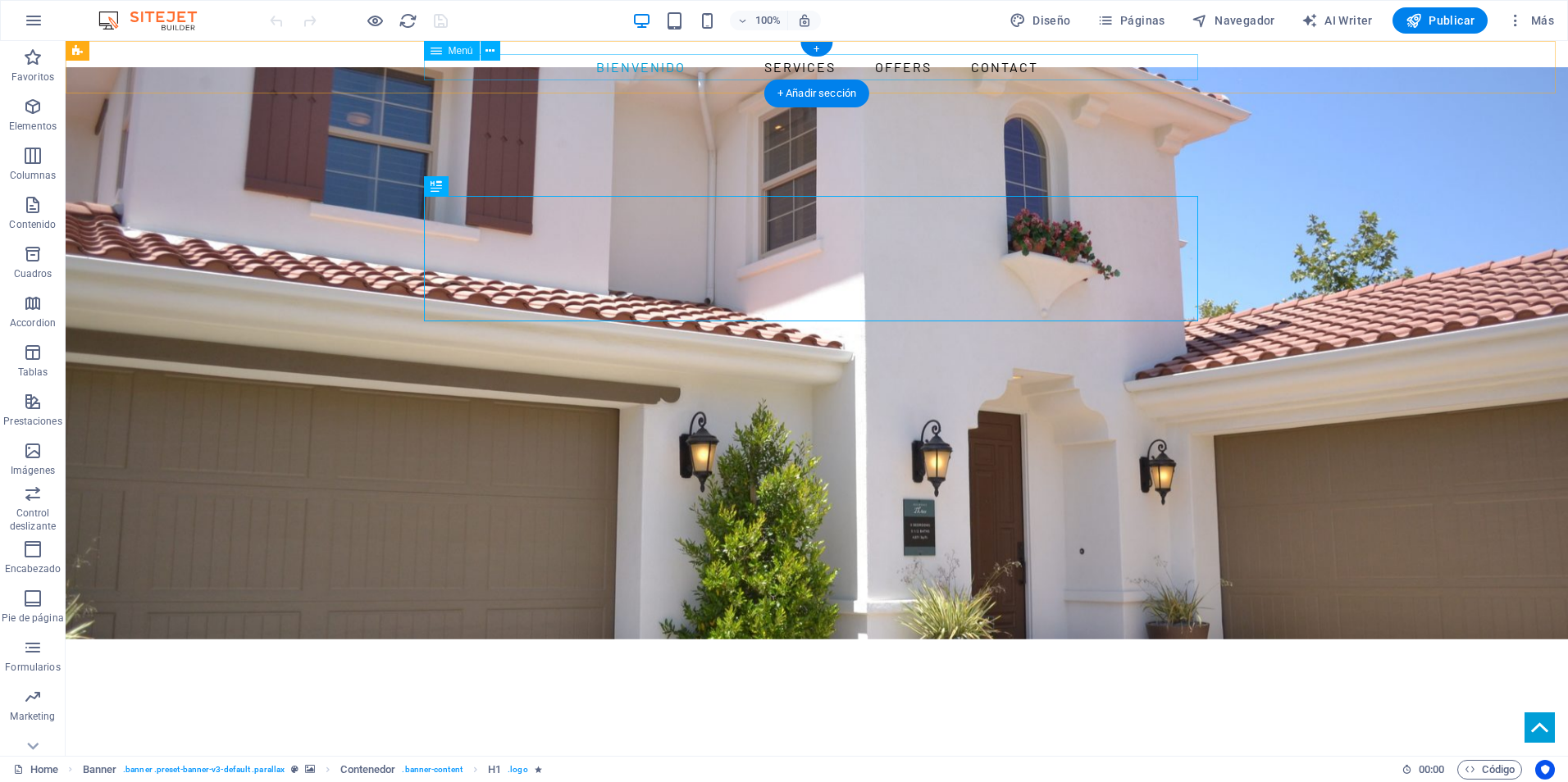
click at [1011, 68] on nav "BIENVENIDO Services Offers Contact" at bounding box center [816, 67] width 774 height 27
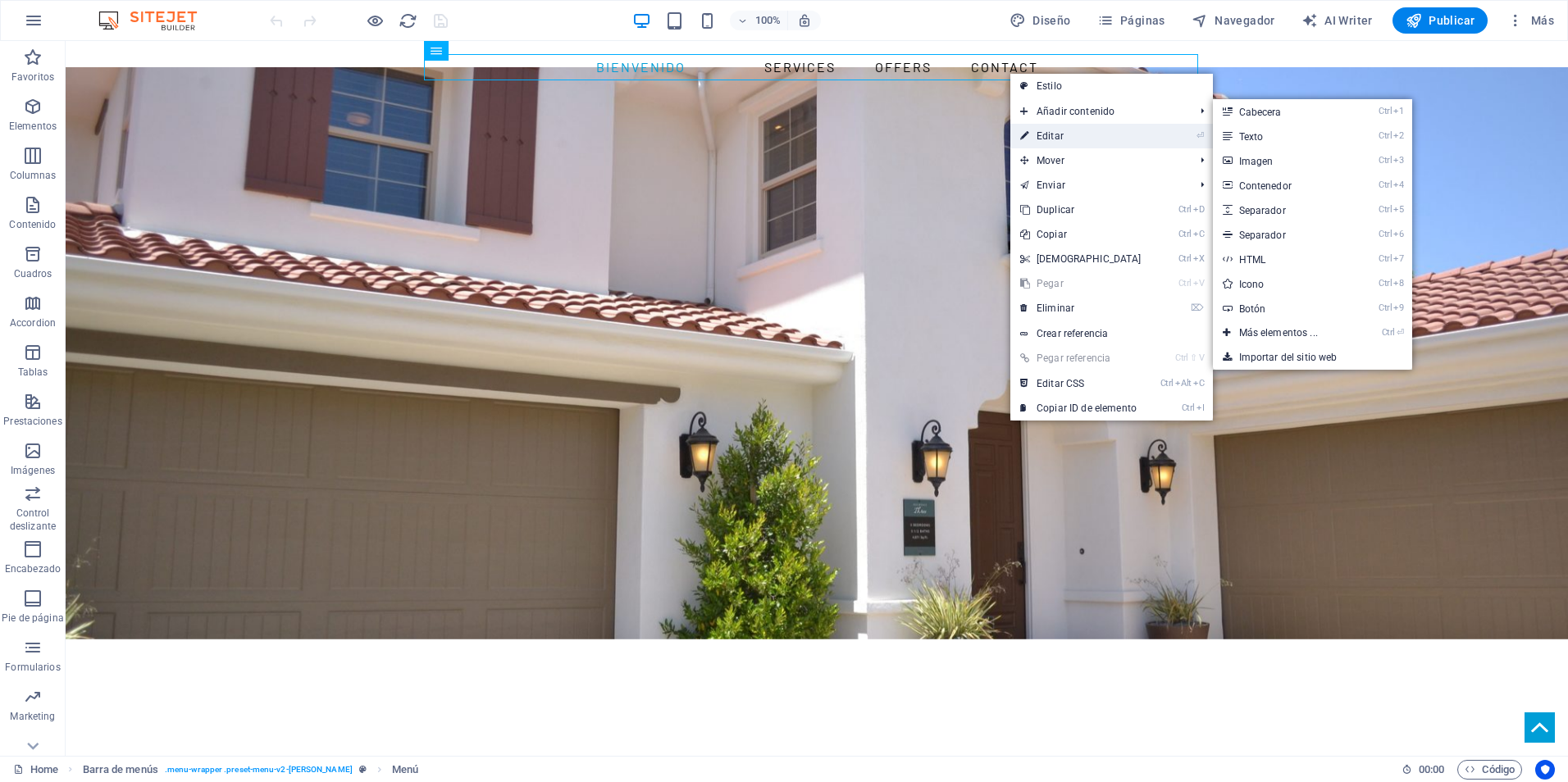
click at [1064, 134] on link "⏎ Editar" at bounding box center [1081, 137] width 141 height 25
select select
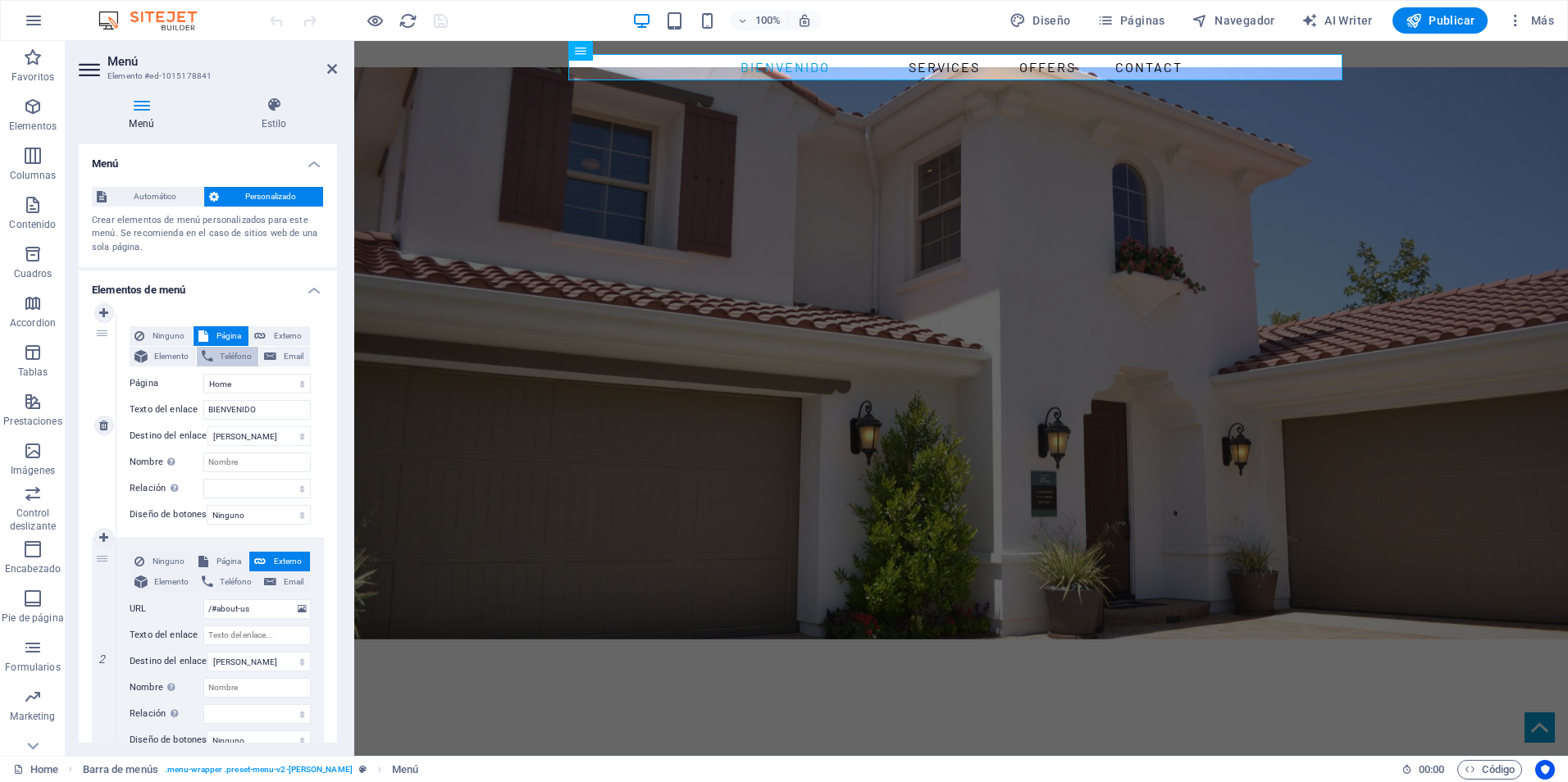
click at [240, 363] on span "Teléfono" at bounding box center [236, 356] width 36 height 20
select select
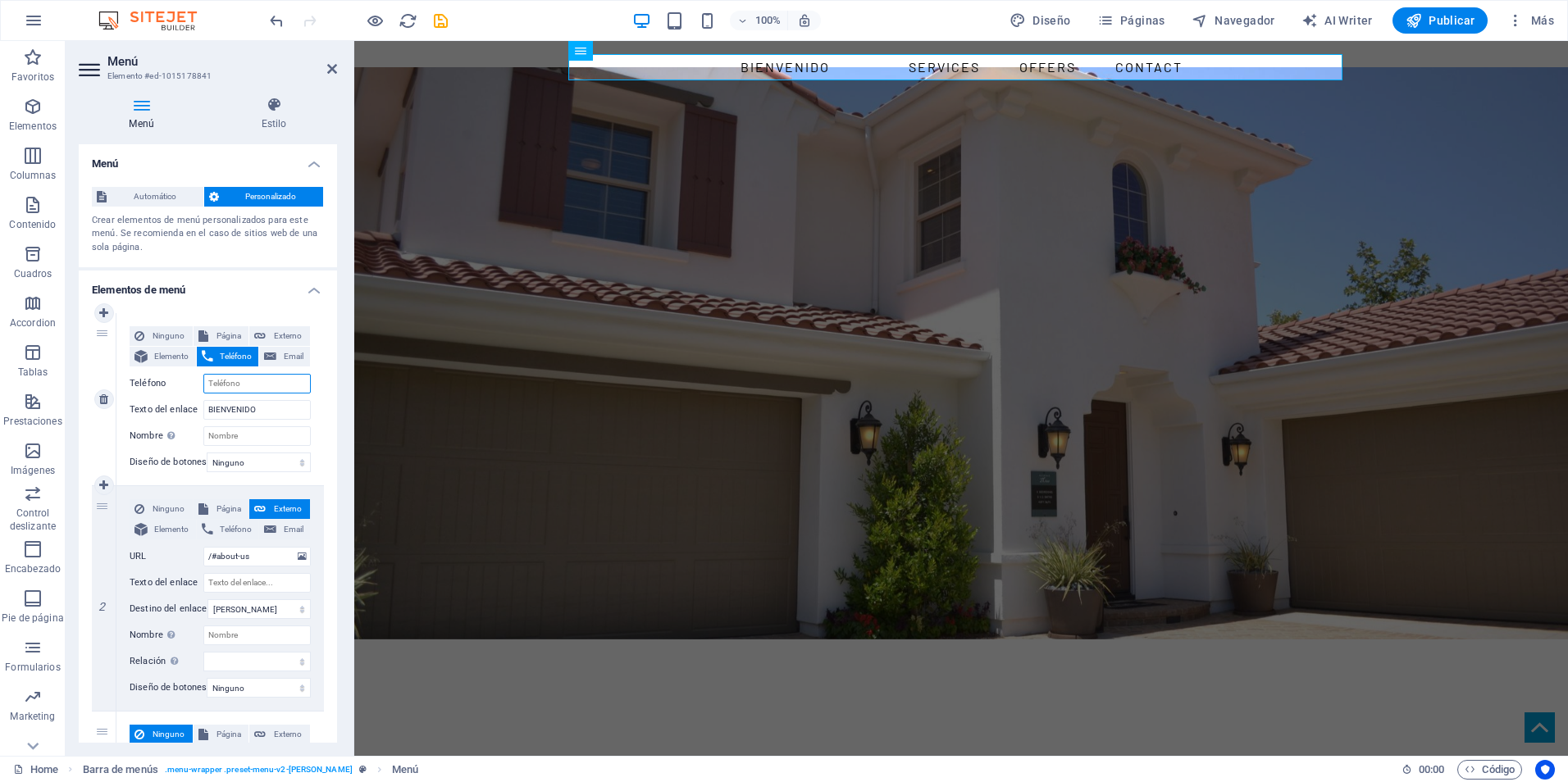
click at [247, 377] on input "Teléfono" at bounding box center [257, 384] width 107 height 20
type input "01137654777"
select select
click at [442, 16] on icon "save" at bounding box center [441, 21] width 19 height 19
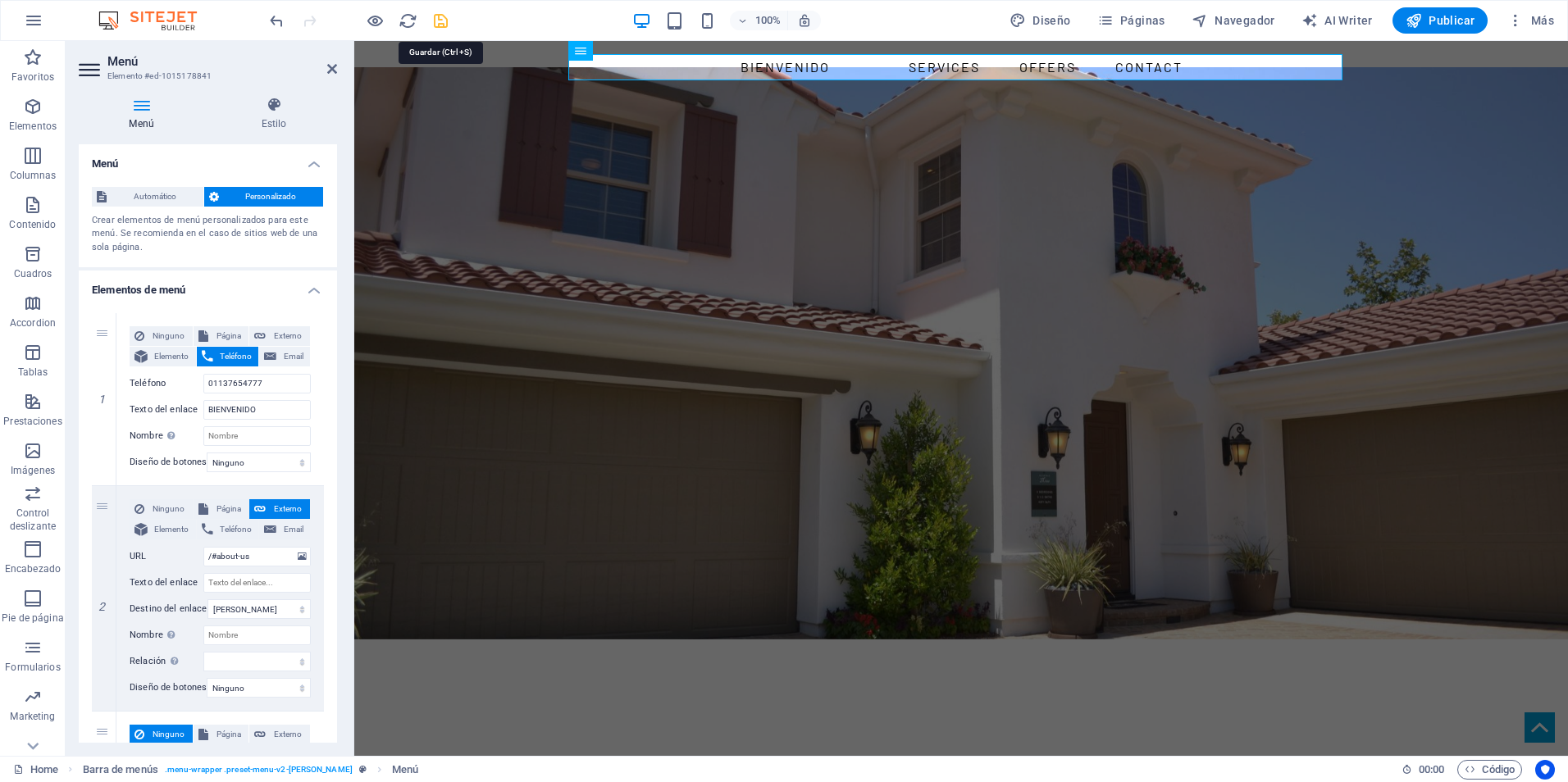
checkbox input "false"
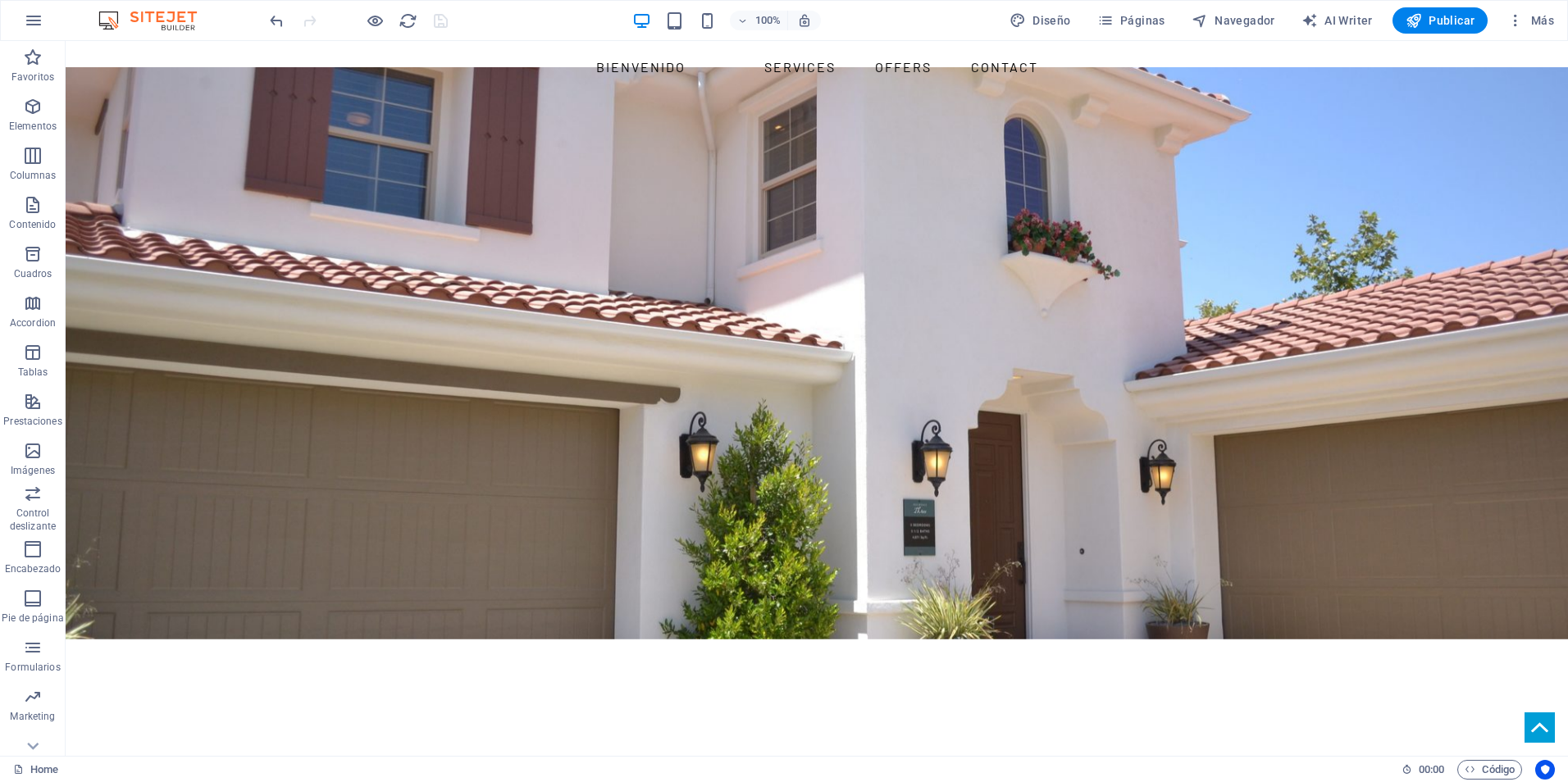
click at [1436, 7] on div "100% Diseño Páginas Navegador AI Writer Publicar Más" at bounding box center [784, 20] width 1566 height 39
click at [1441, 12] on span "Publicar" at bounding box center [1441, 21] width 70 height 17
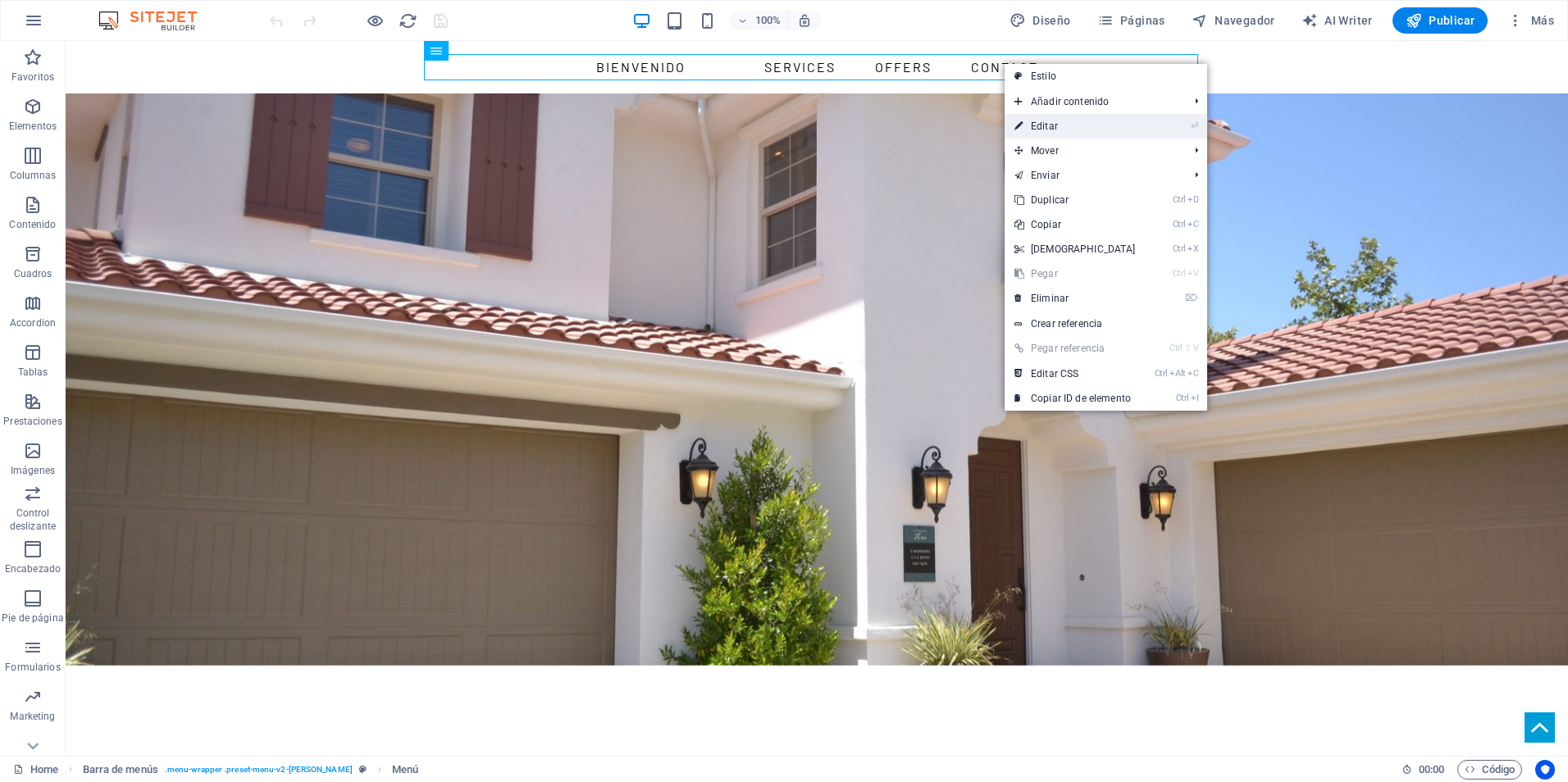
drag, startPoint x: 1053, startPoint y: 130, endPoint x: 620, endPoint y: 143, distance: 433.2
click at [1053, 130] on link "⏎ Editar" at bounding box center [1075, 127] width 141 height 25
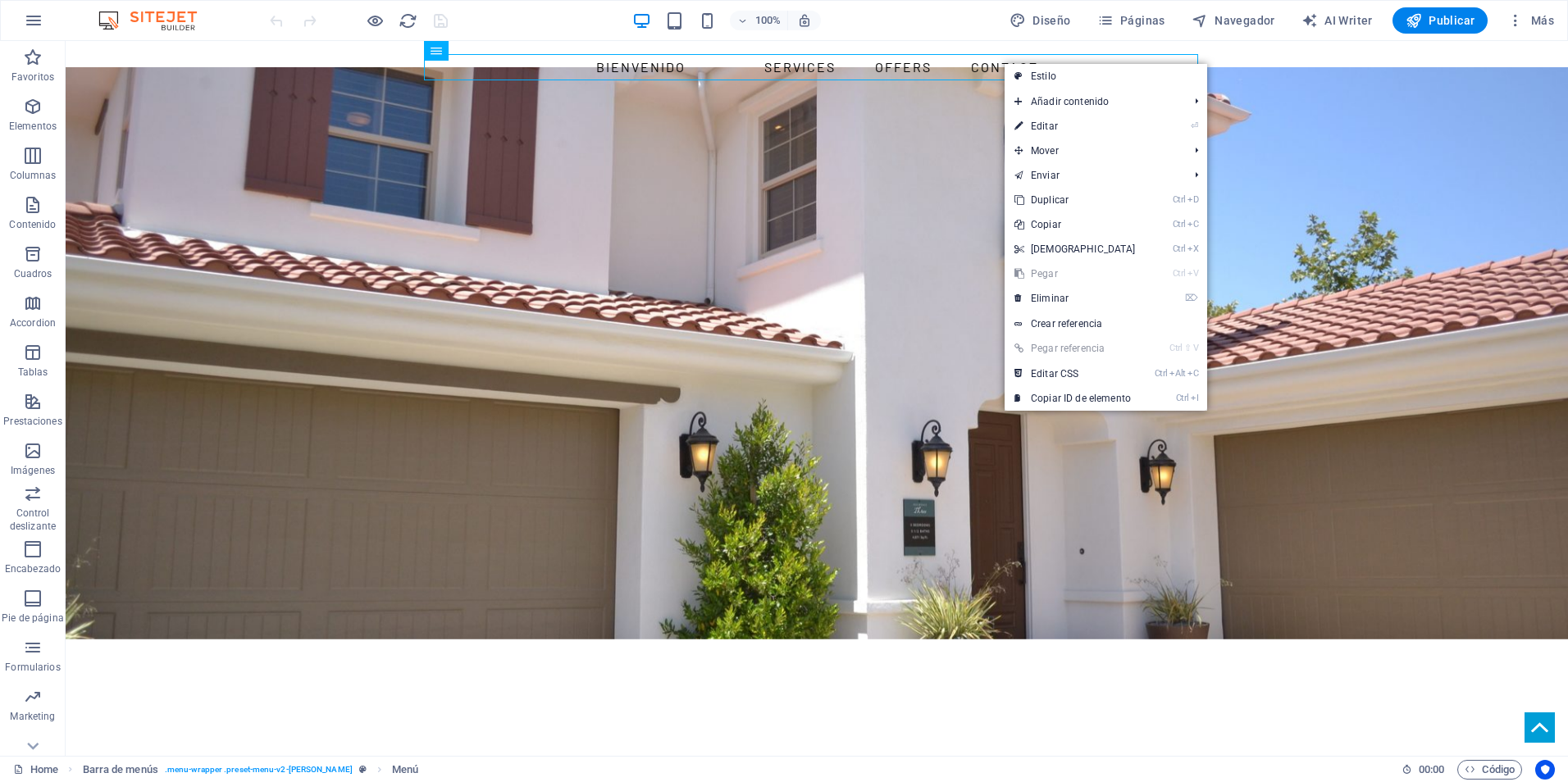
select select
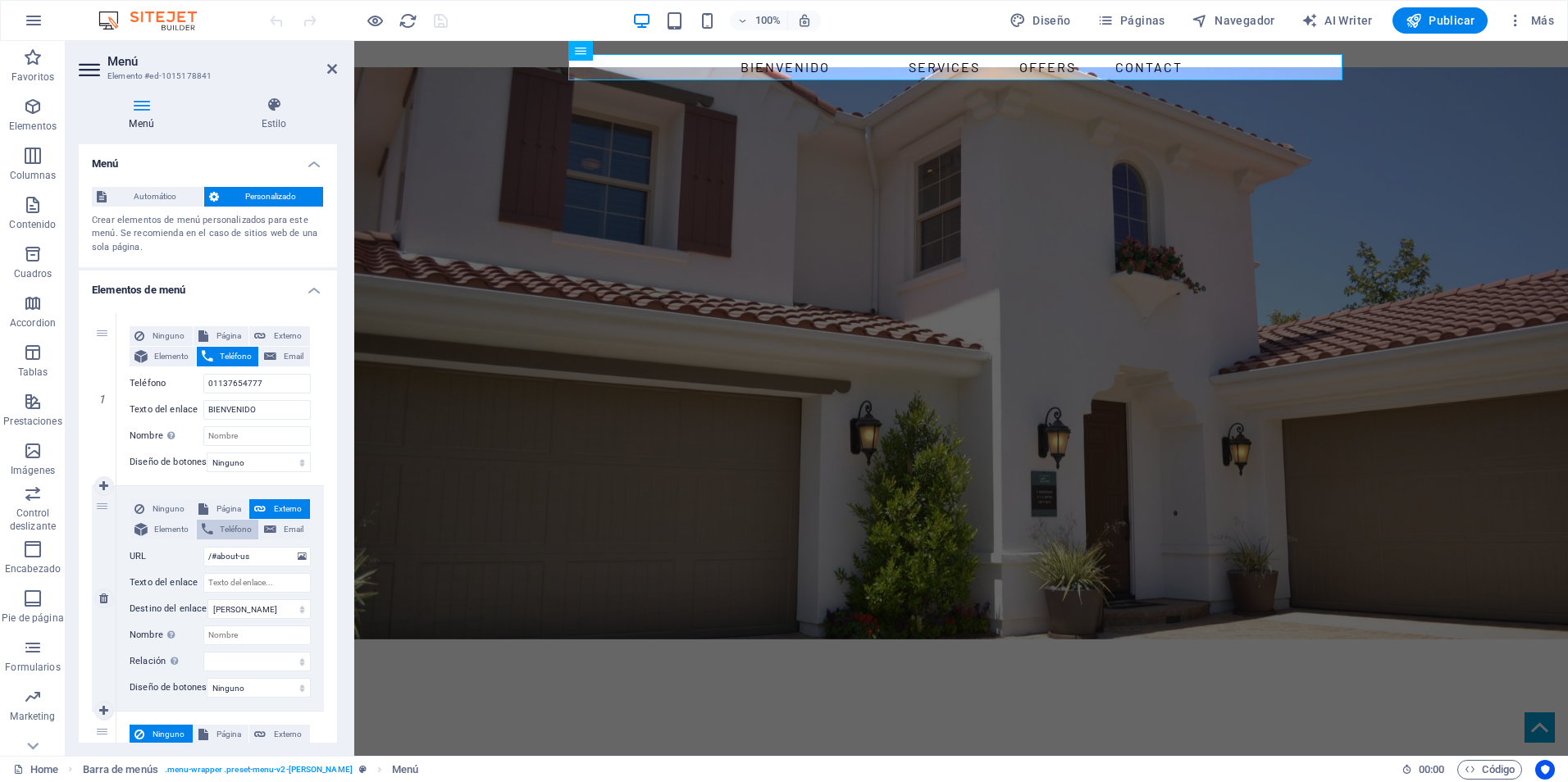
click at [234, 524] on span "Teléfono" at bounding box center [236, 530] width 36 height 20
select select
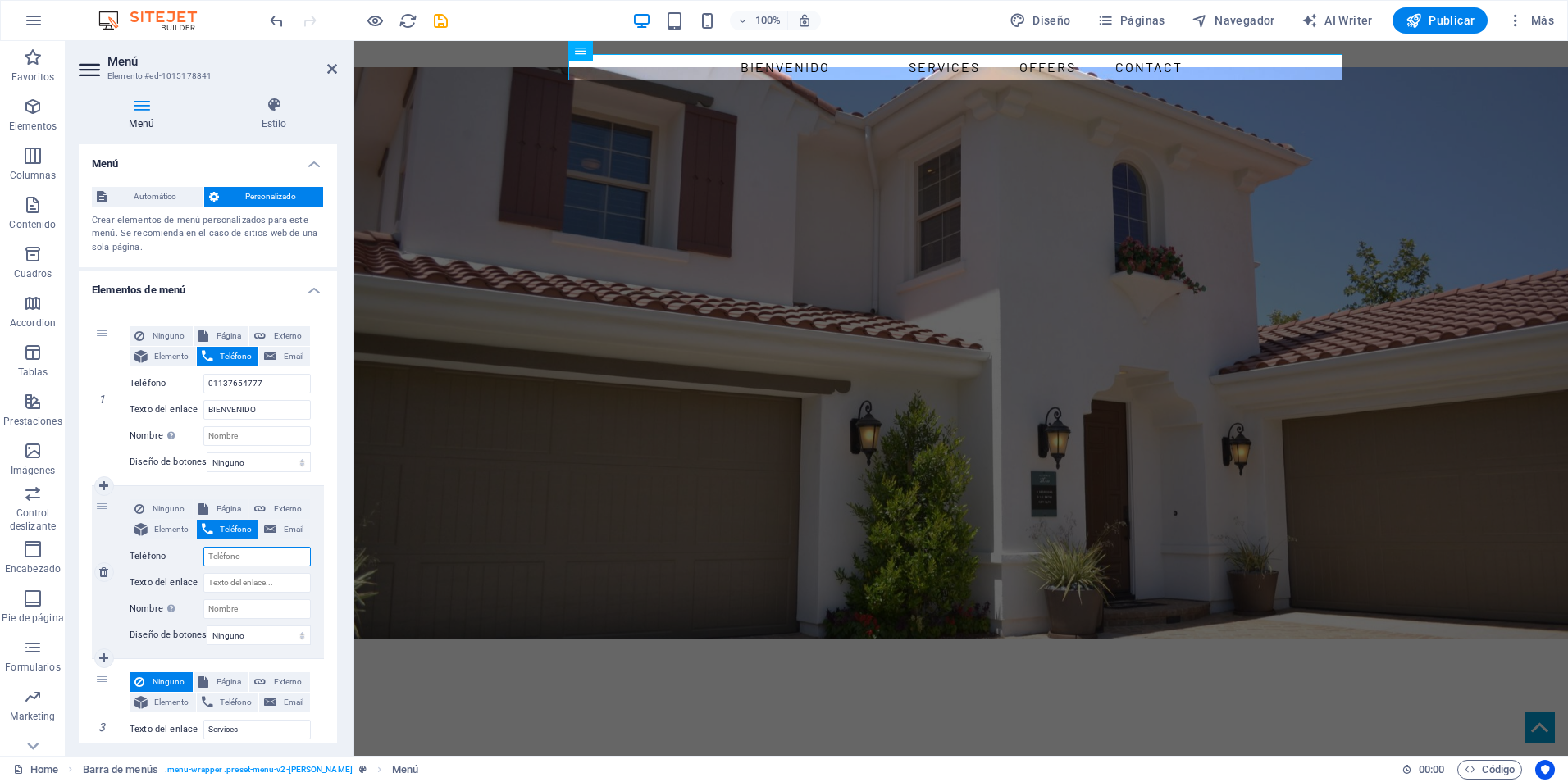
click at [269, 562] on input "Teléfono" at bounding box center [257, 557] width 107 height 20
type input "01137654777"
select select
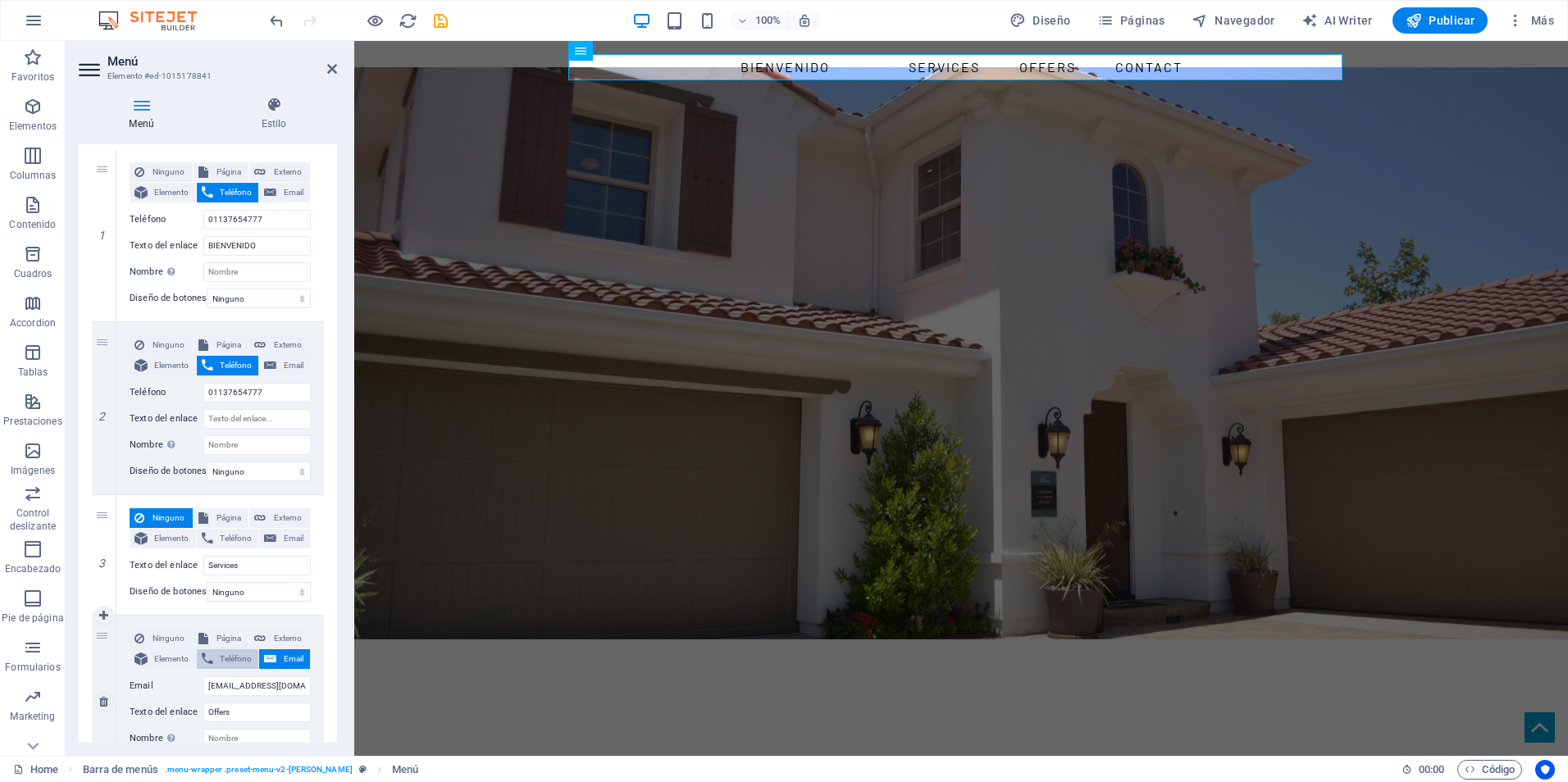
click at [210, 651] on icon at bounding box center [207, 660] width 12 height 20
click at [251, 681] on input "Teléfono" at bounding box center [257, 686] width 107 height 20
type input "01137654777"
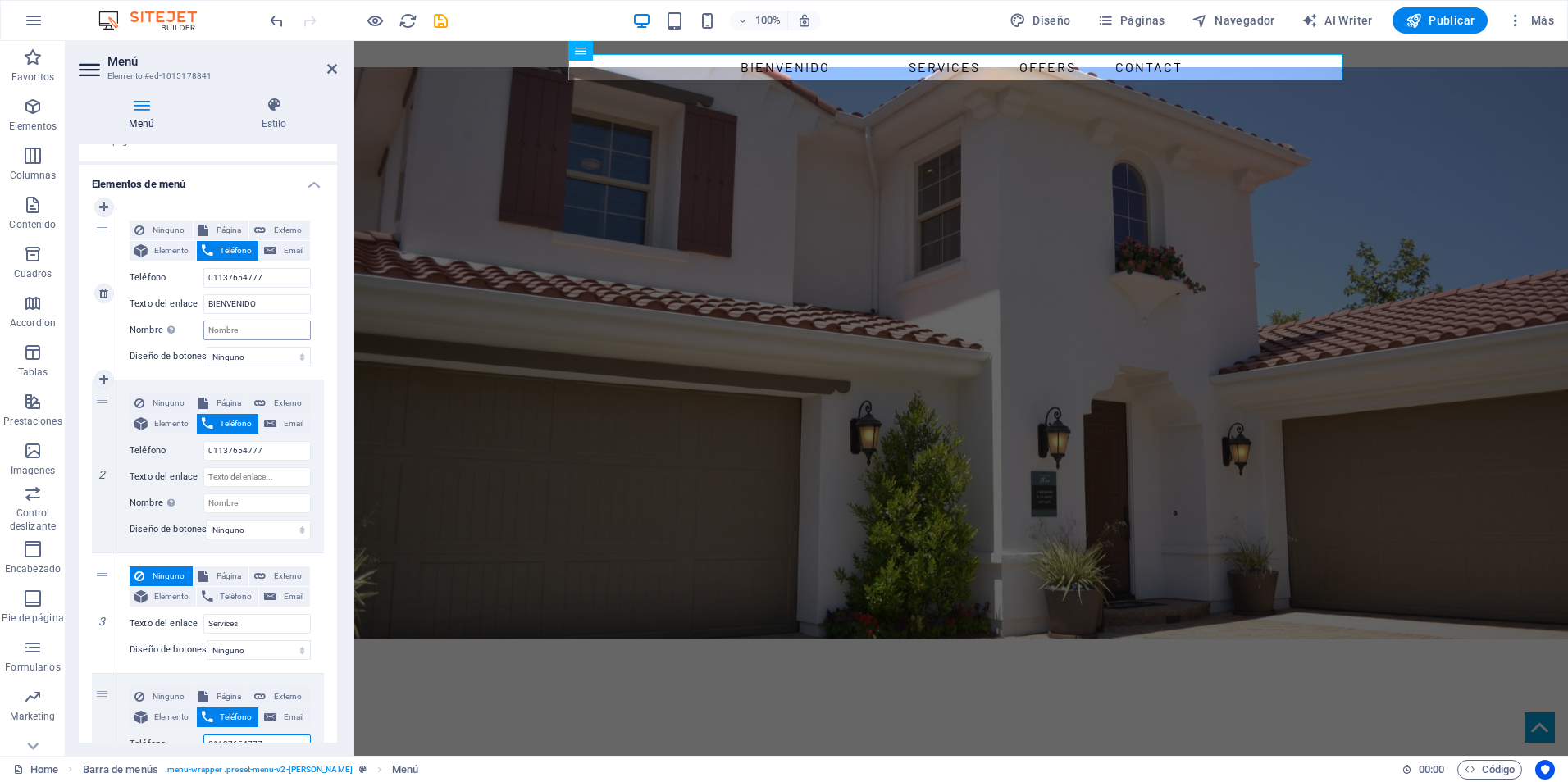
scroll to position [0, 0]
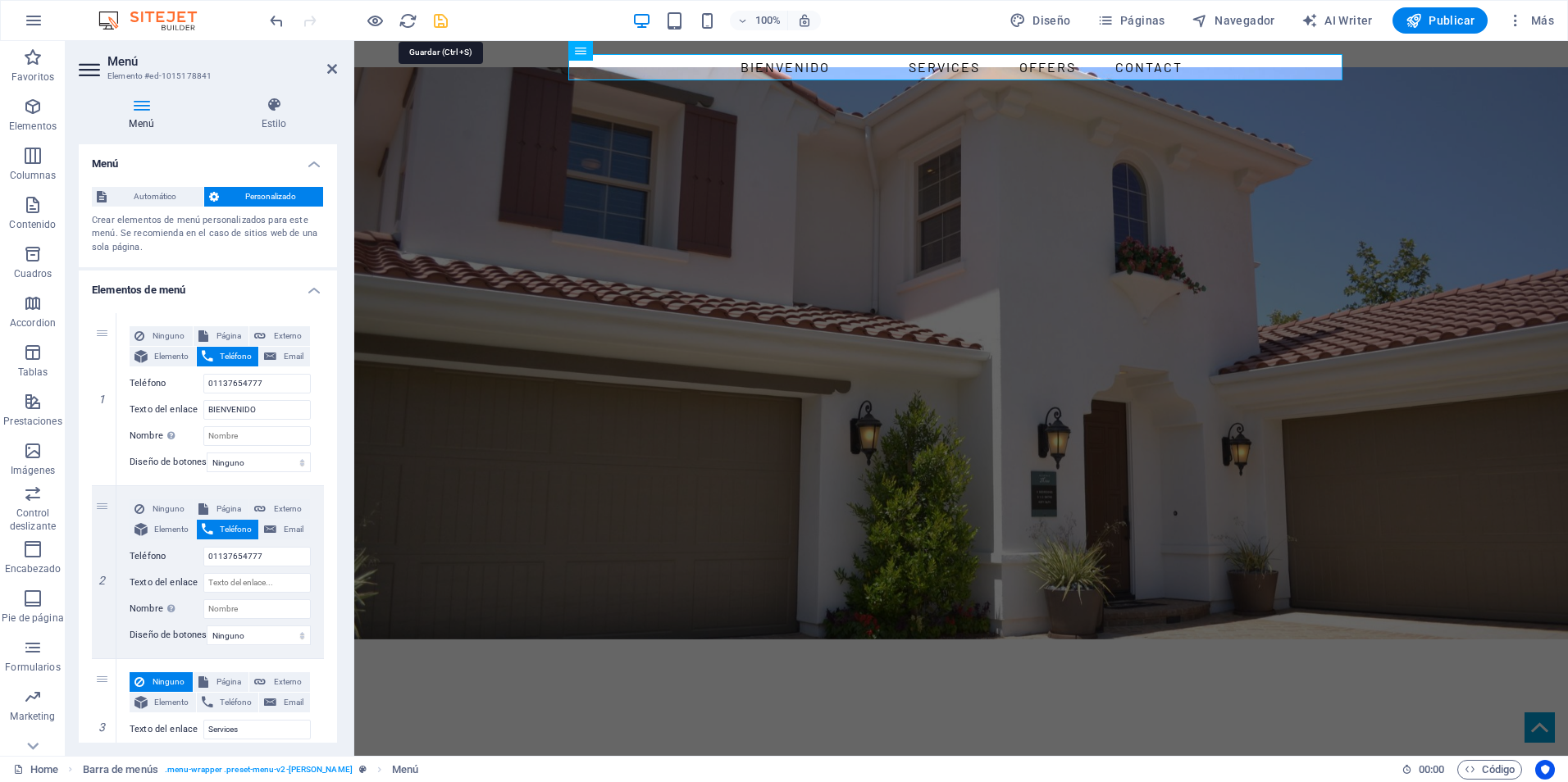
click at [444, 27] on icon "save" at bounding box center [441, 21] width 19 height 19
checkbox input "false"
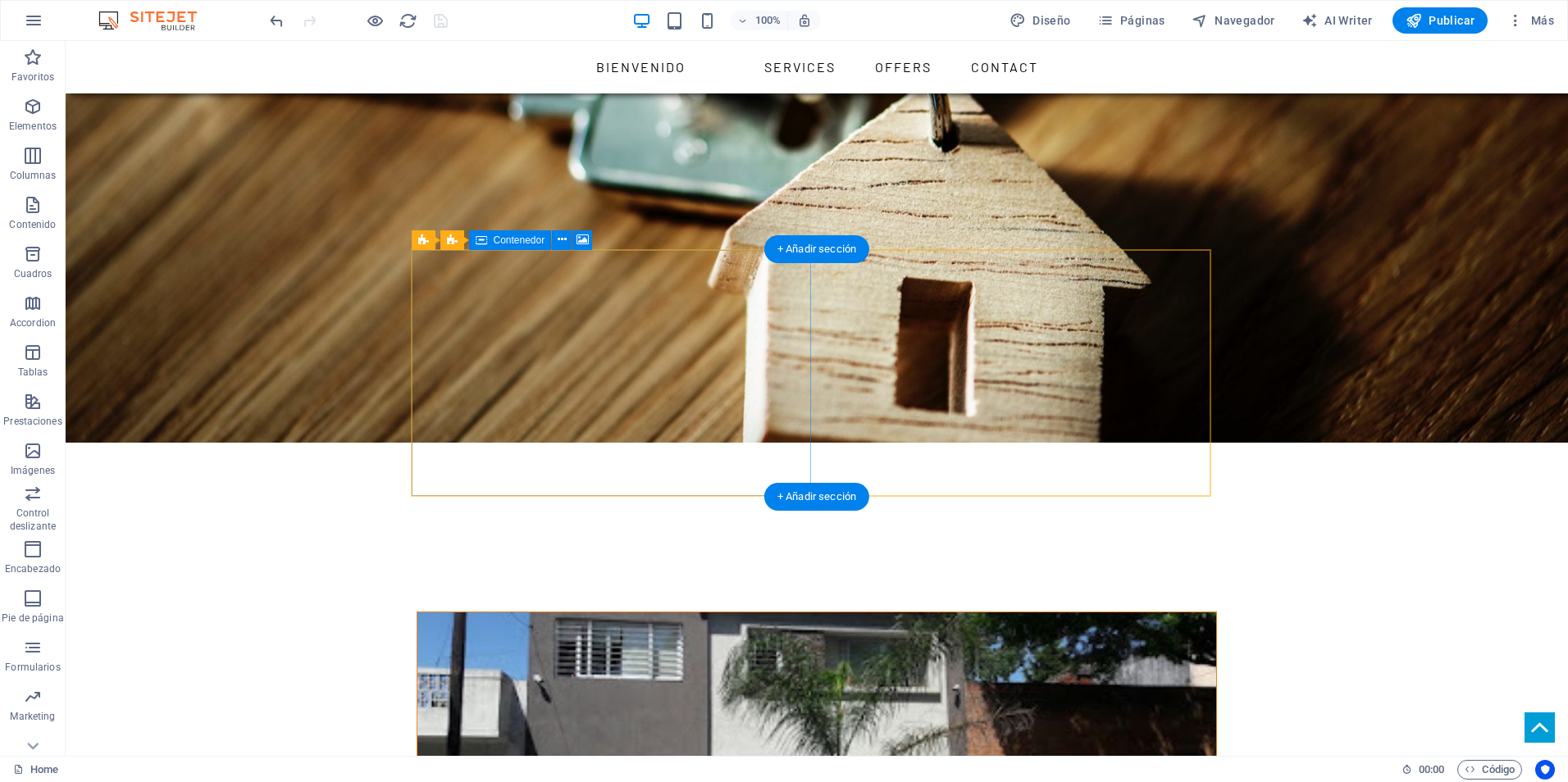
scroll to position [1804, 0]
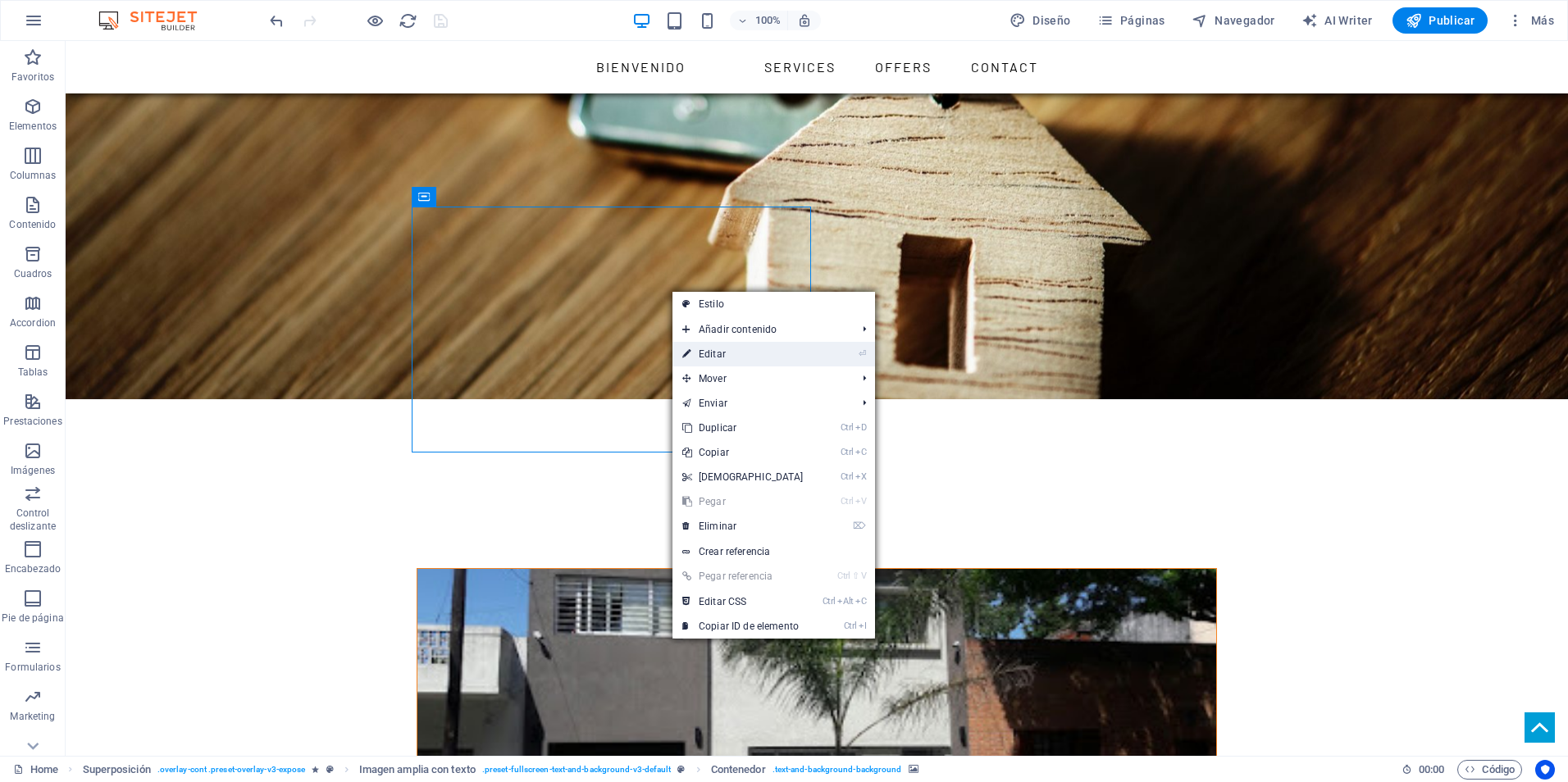
click at [714, 356] on link "⏎ Editar" at bounding box center [742, 355] width 141 height 25
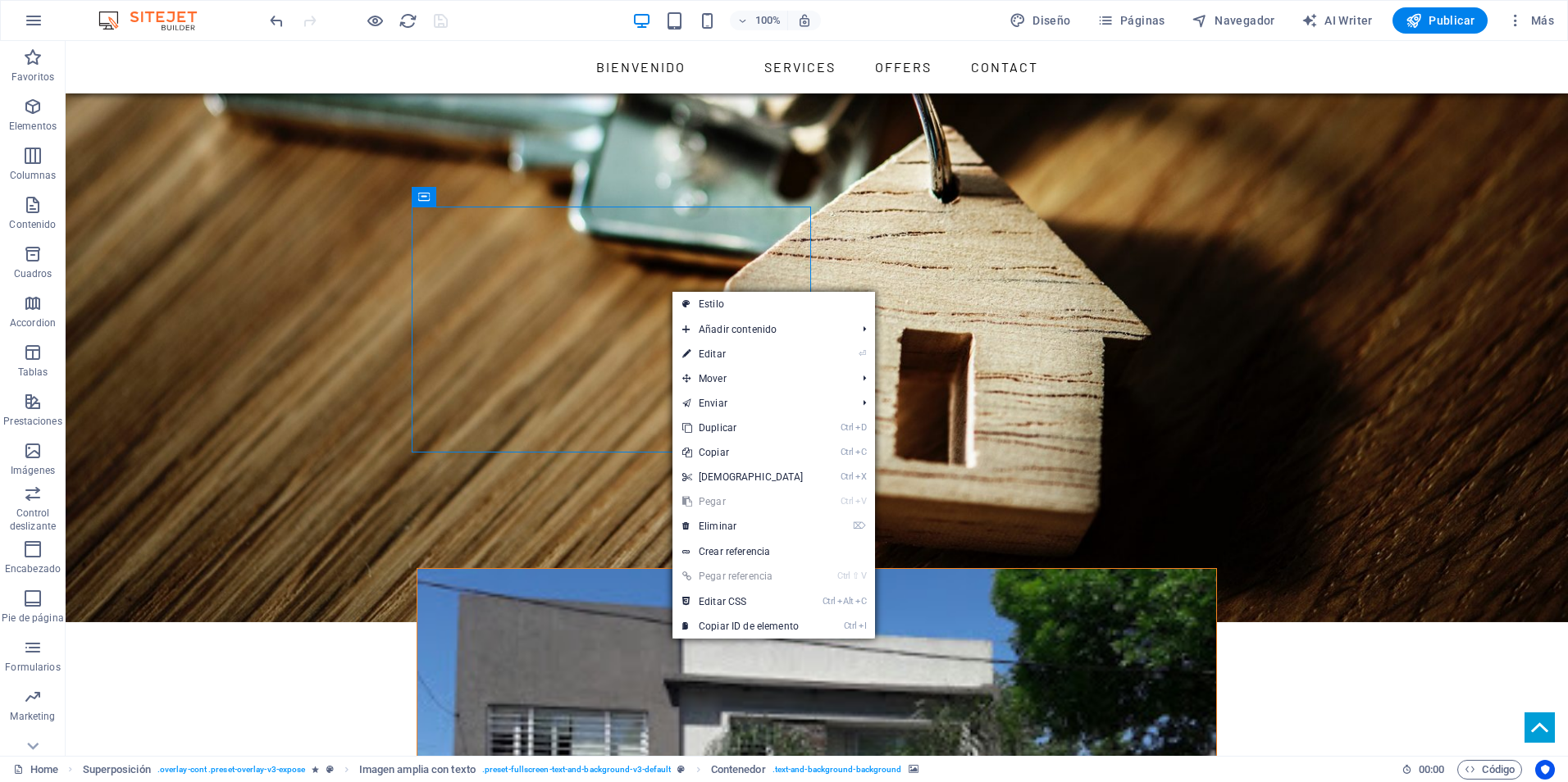
select select "px"
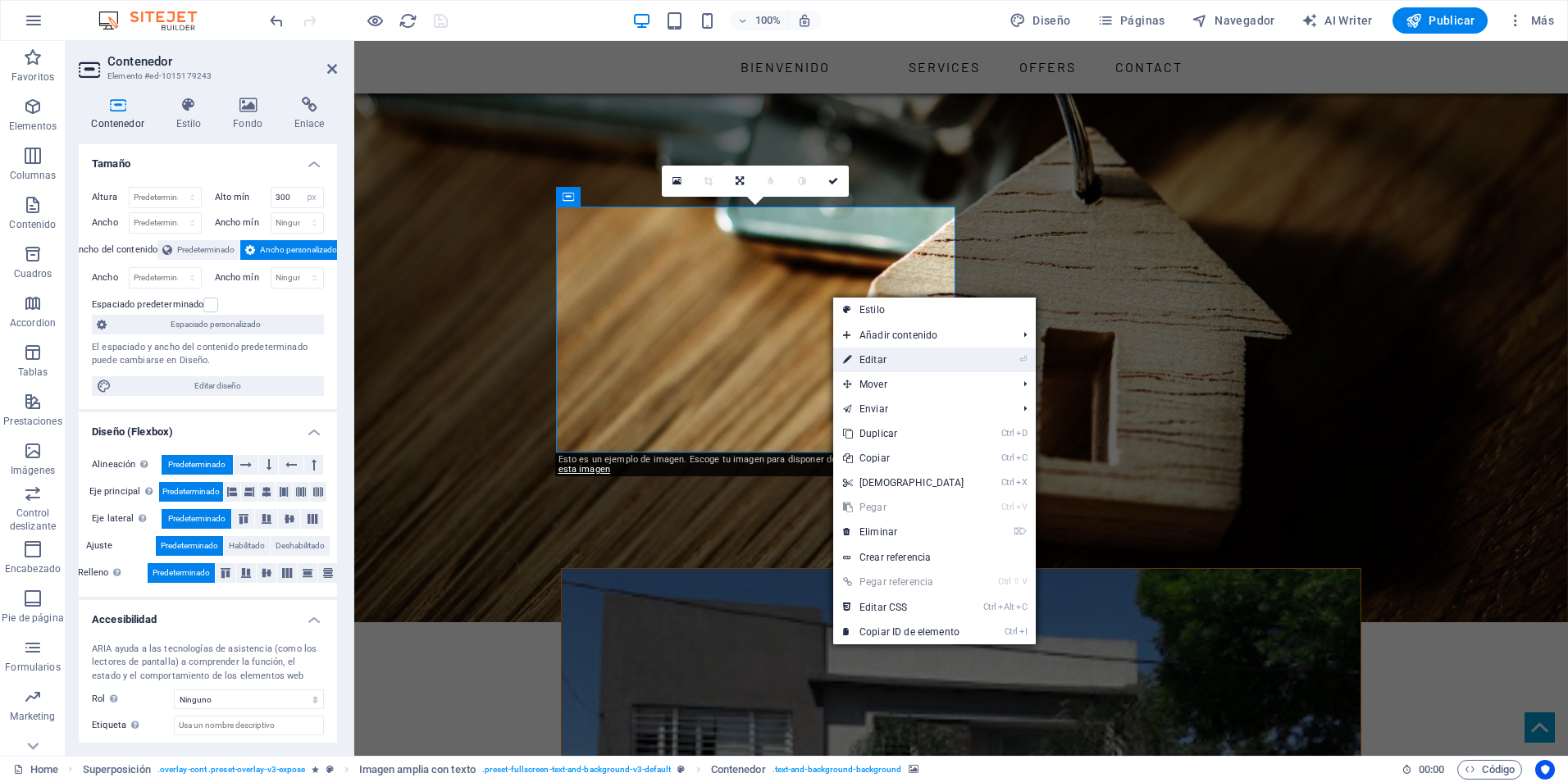
click at [853, 357] on link "⏎ Editar" at bounding box center [903, 360] width 141 height 25
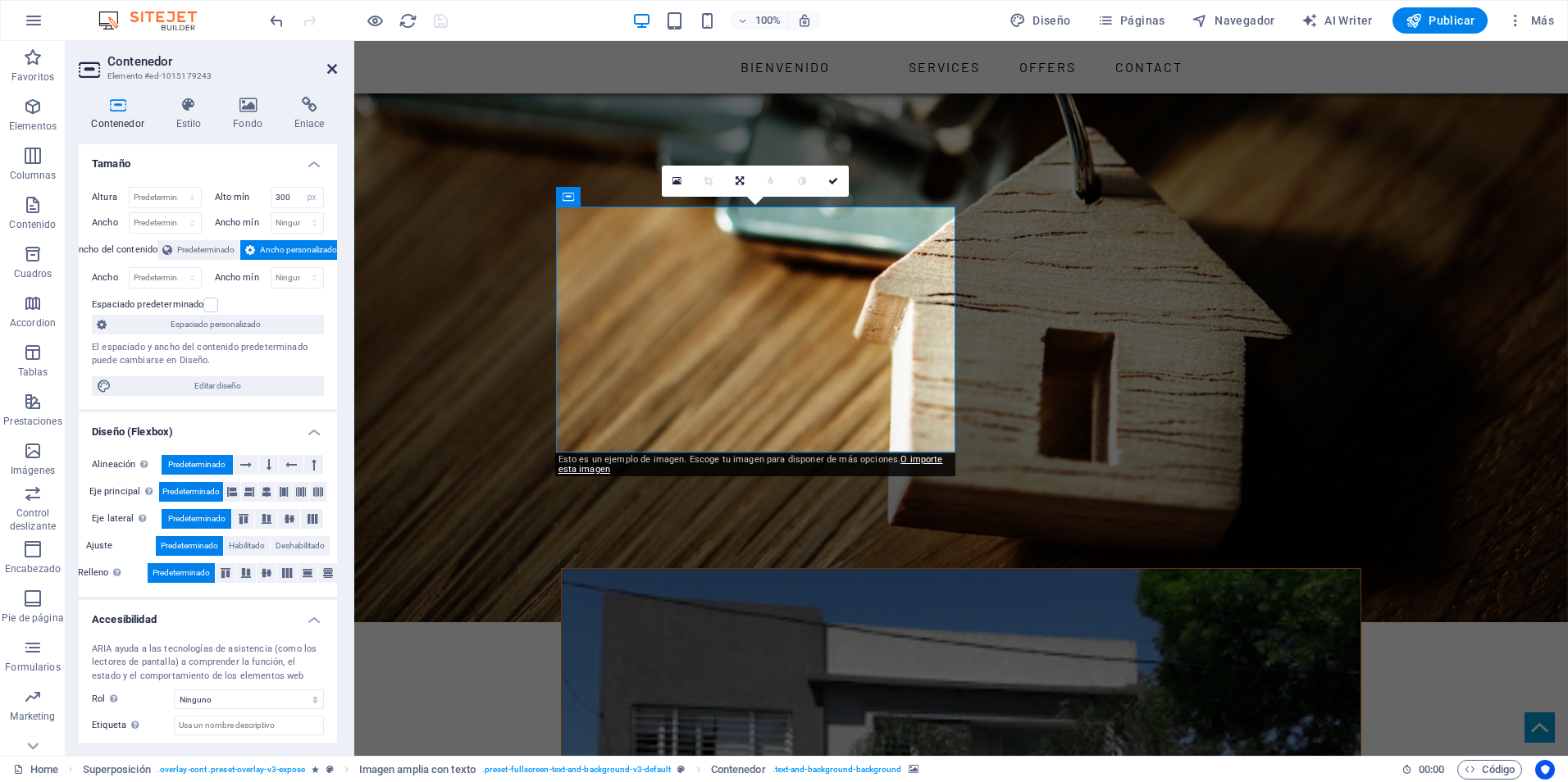
click at [327, 66] on icon at bounding box center [332, 69] width 10 height 13
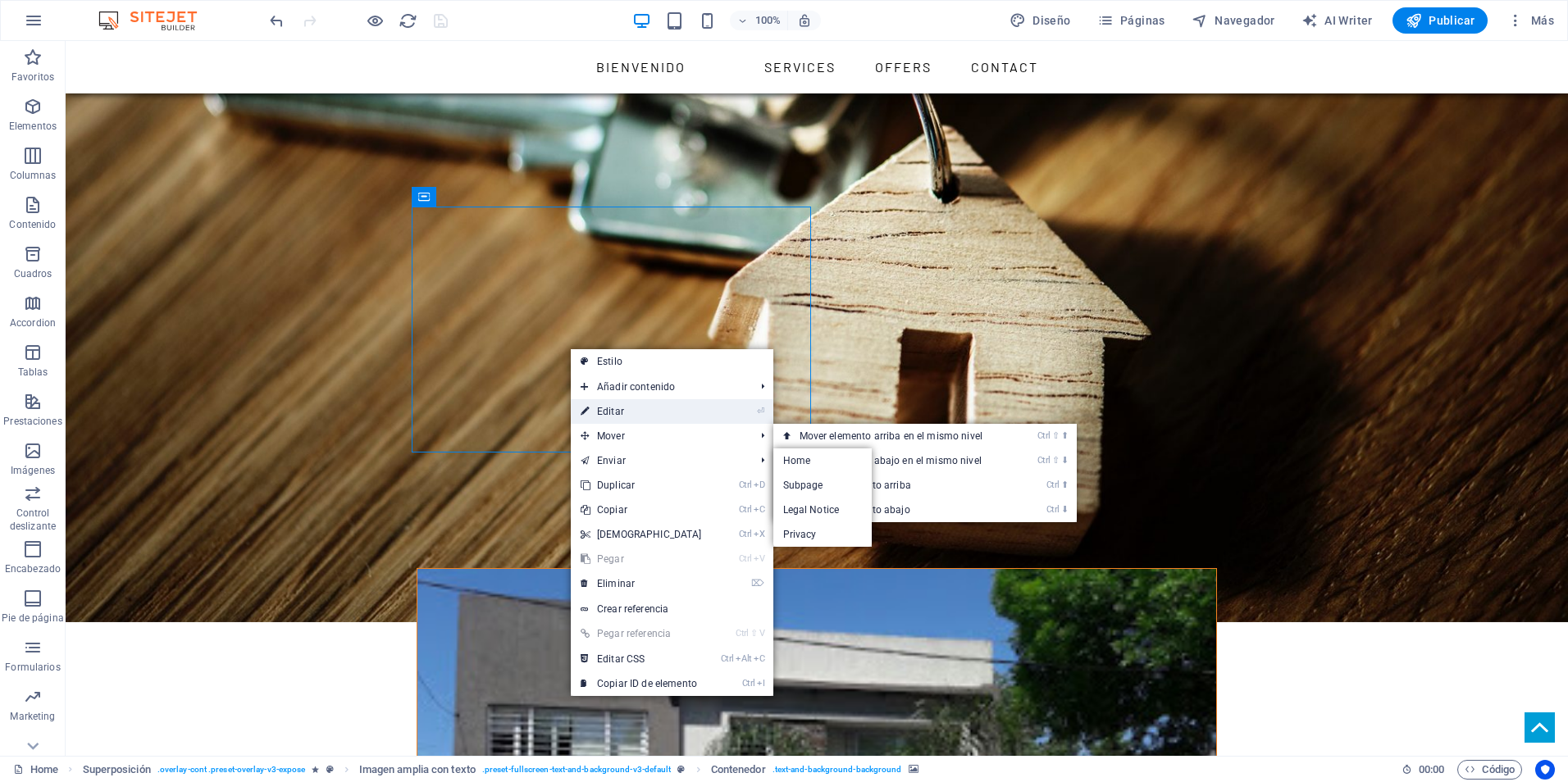
drag, startPoint x: 607, startPoint y: 401, endPoint x: 251, endPoint y: 358, distance: 358.6
click at [607, 401] on link "⏎ Editar" at bounding box center [641, 411] width 141 height 25
select select "px"
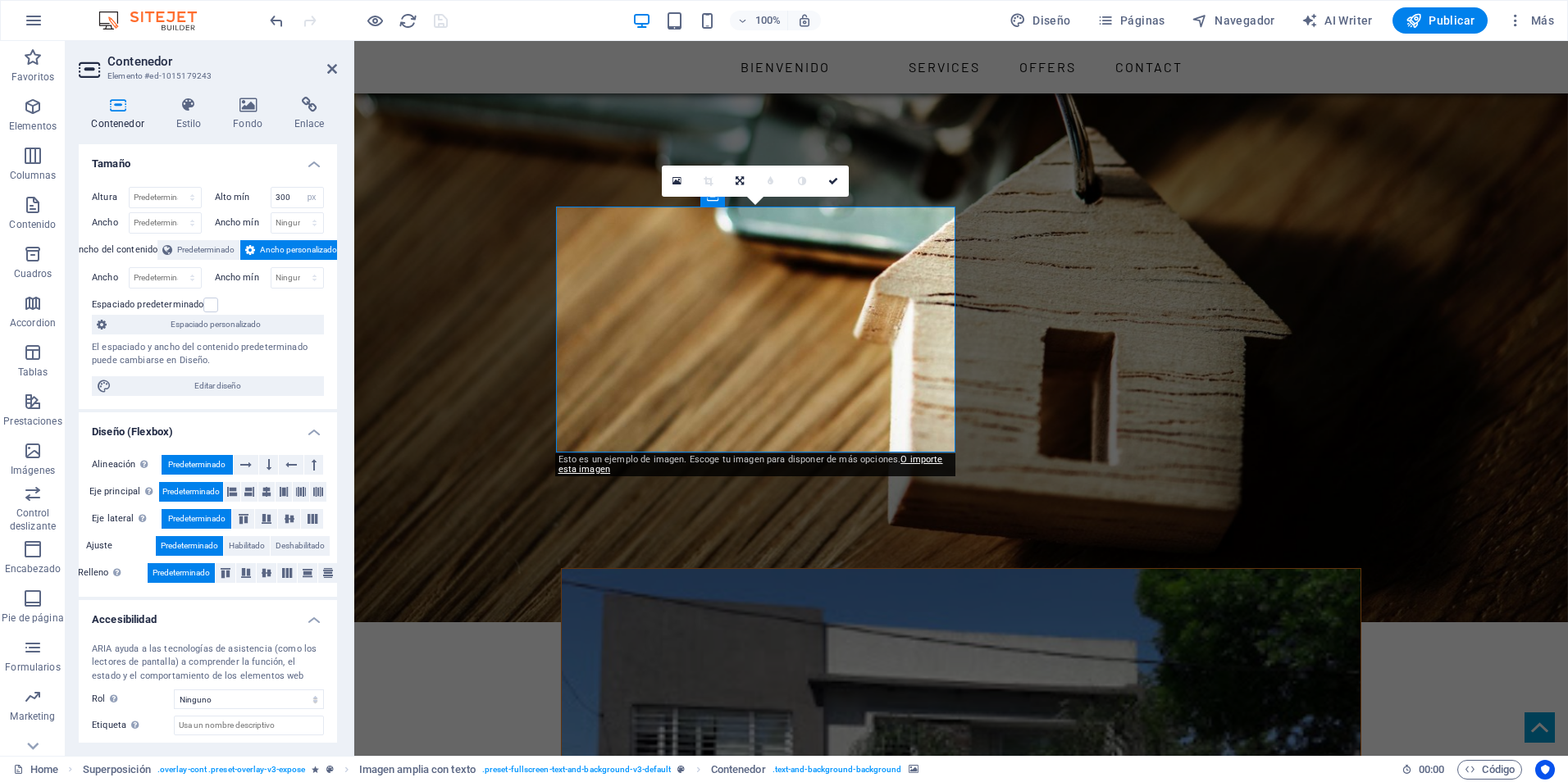
scroll to position [84, 0]
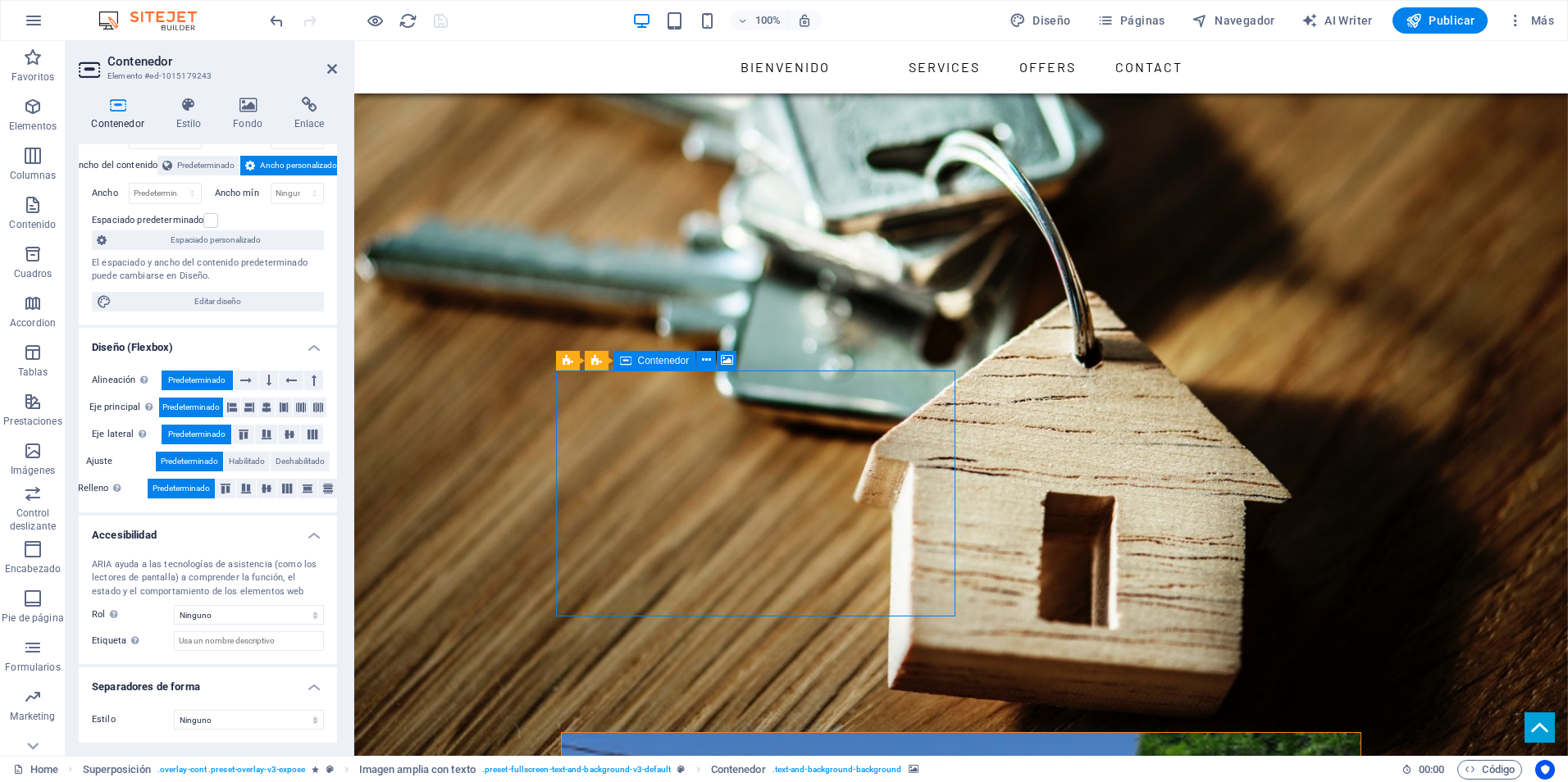
click at [706, 360] on icon at bounding box center [707, 360] width 9 height 17
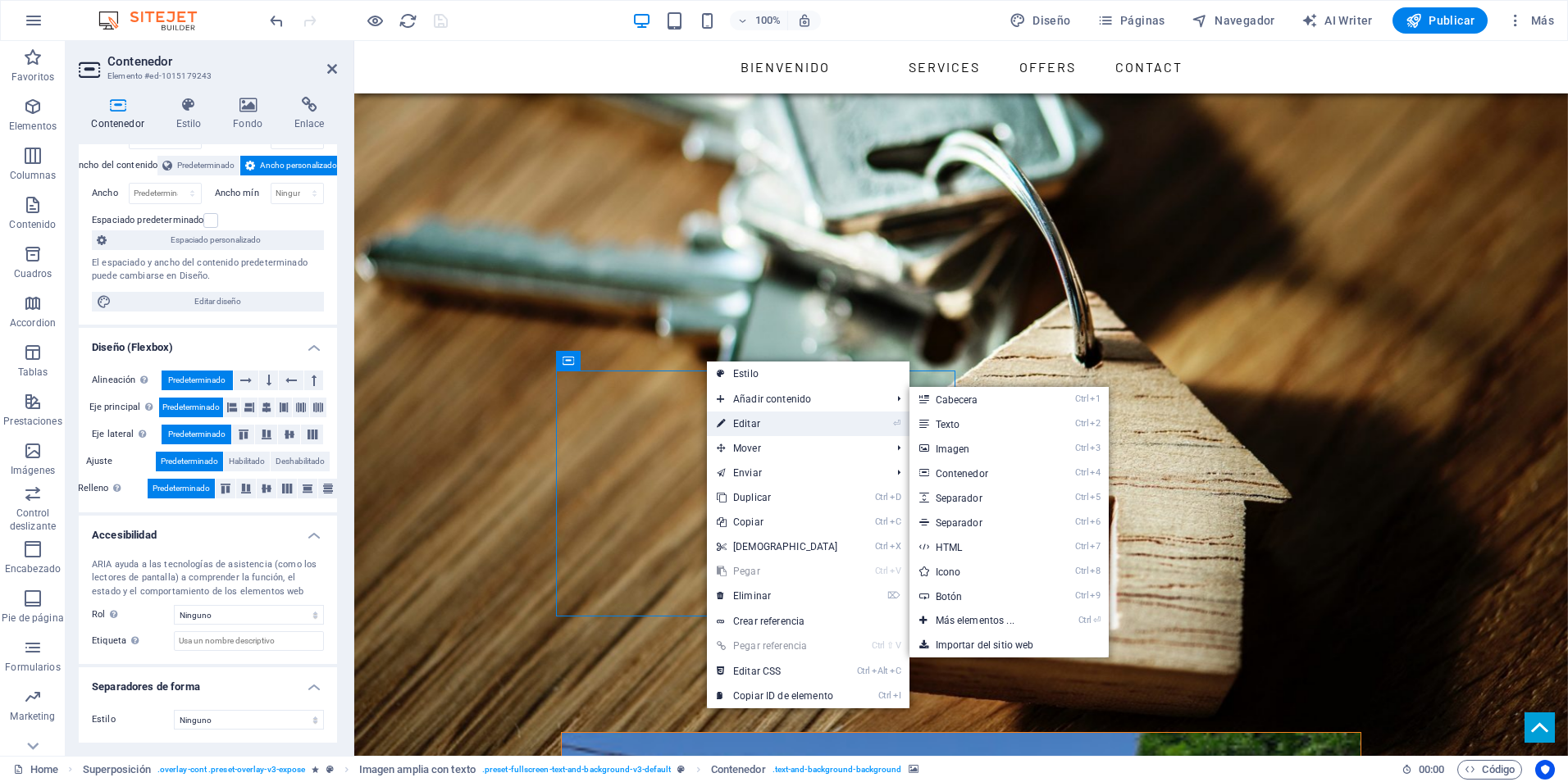
click at [766, 423] on link "⏎ Editar" at bounding box center [777, 424] width 141 height 25
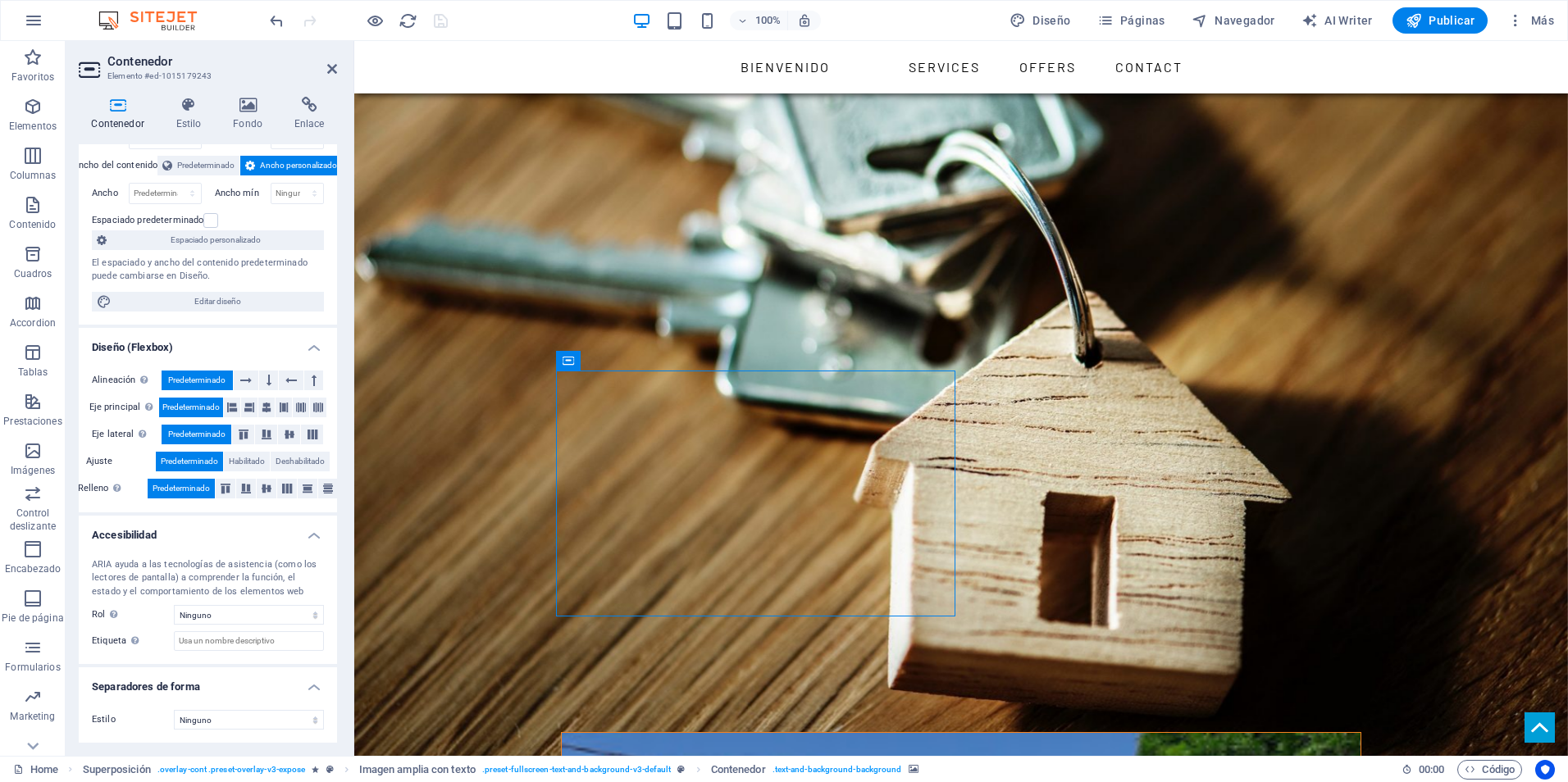
click at [332, 85] on div "Contenedor Estilo Fondo Enlace Tamaño Altura Predeterminado px rem % vh vw Alto…" at bounding box center [208, 419] width 285 height 672
click at [331, 76] on link at bounding box center [332, 69] width 10 height 14
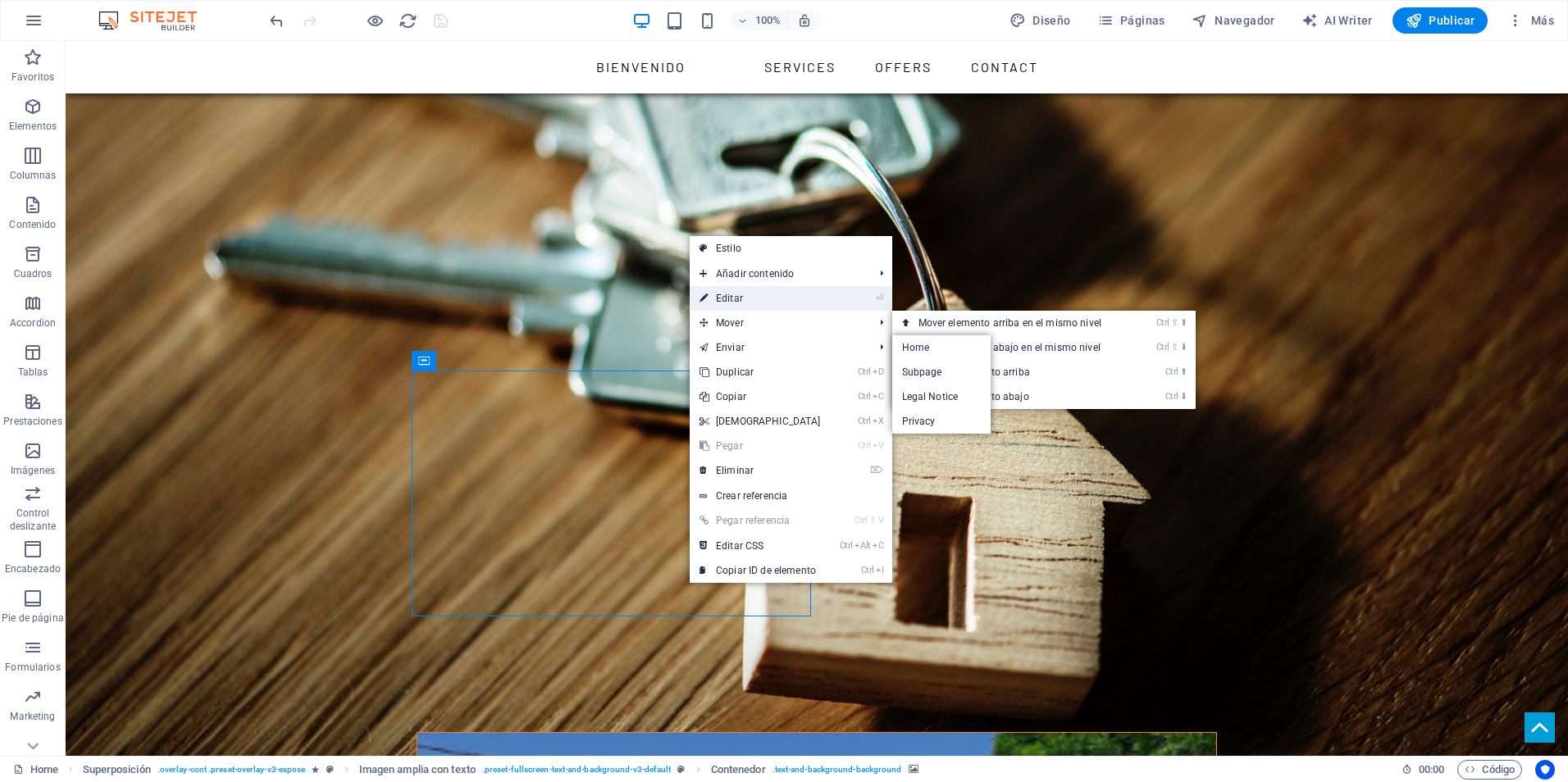
click at [732, 290] on link "⏎ Editar" at bounding box center [760, 299] width 141 height 25
select select "px"
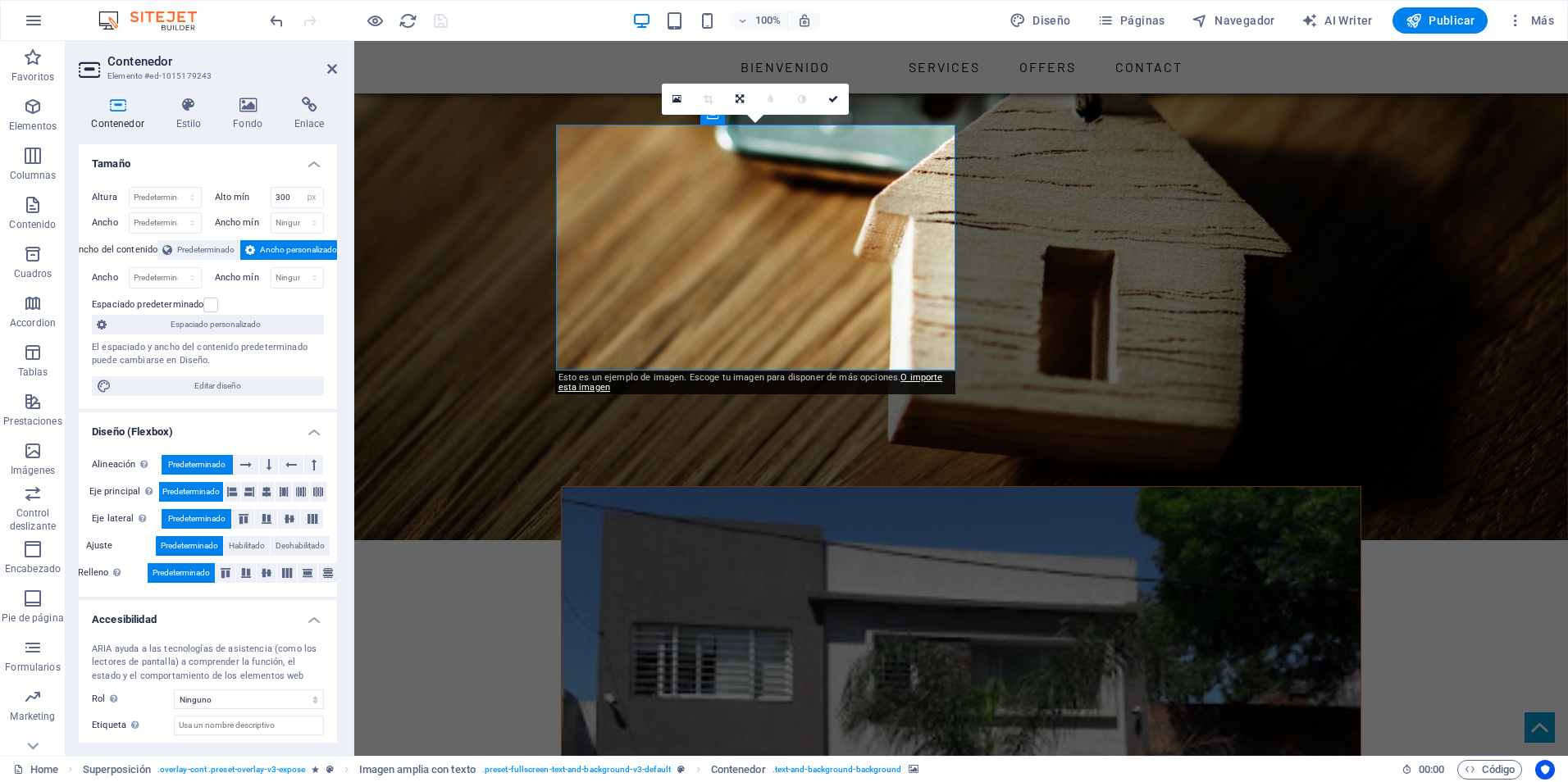
scroll to position [1557, 0]
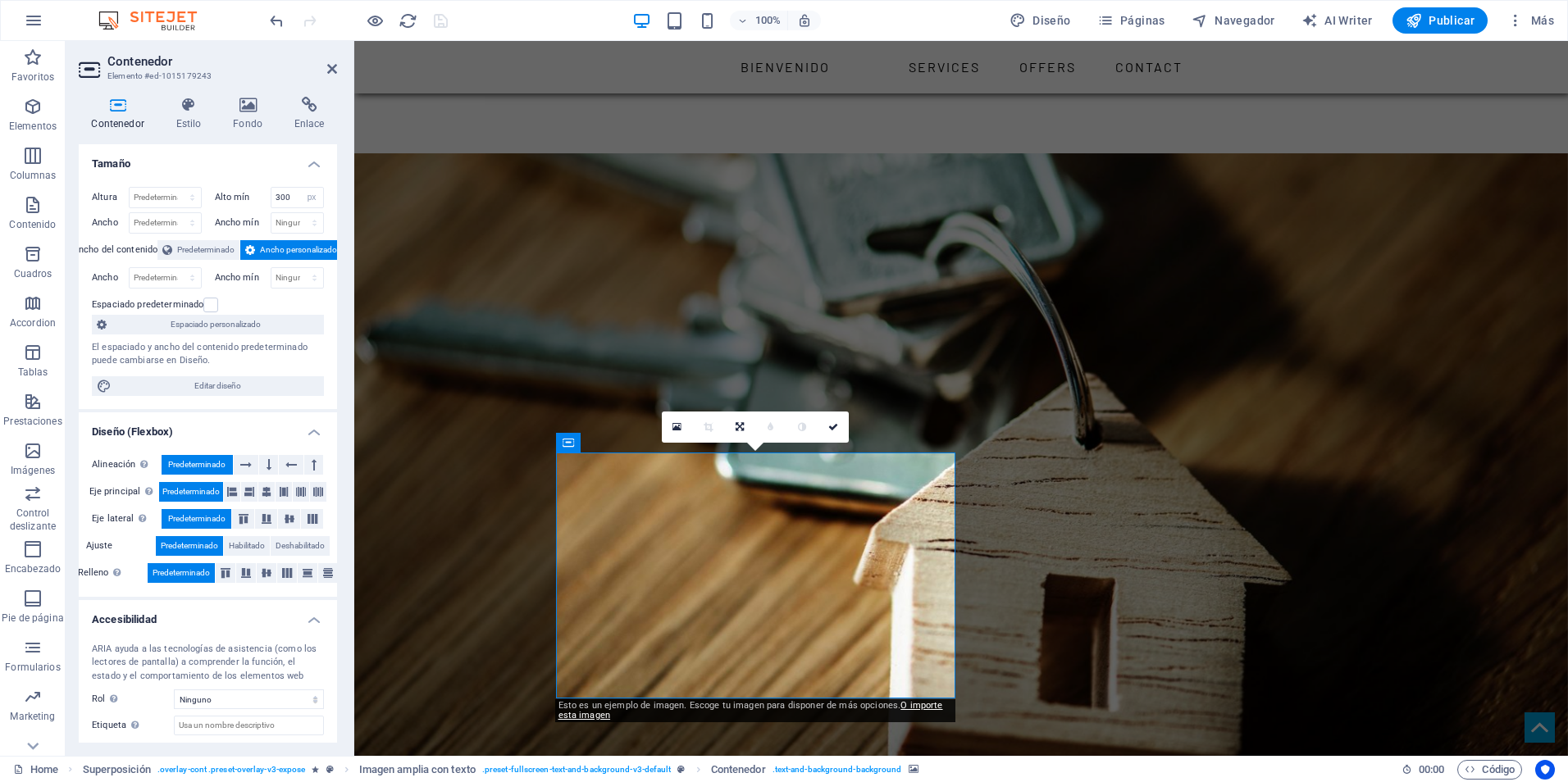
click at [724, 443] on div "0" at bounding box center [755, 426] width 187 height 31
click at [676, 424] on icon at bounding box center [677, 427] width 9 height 12
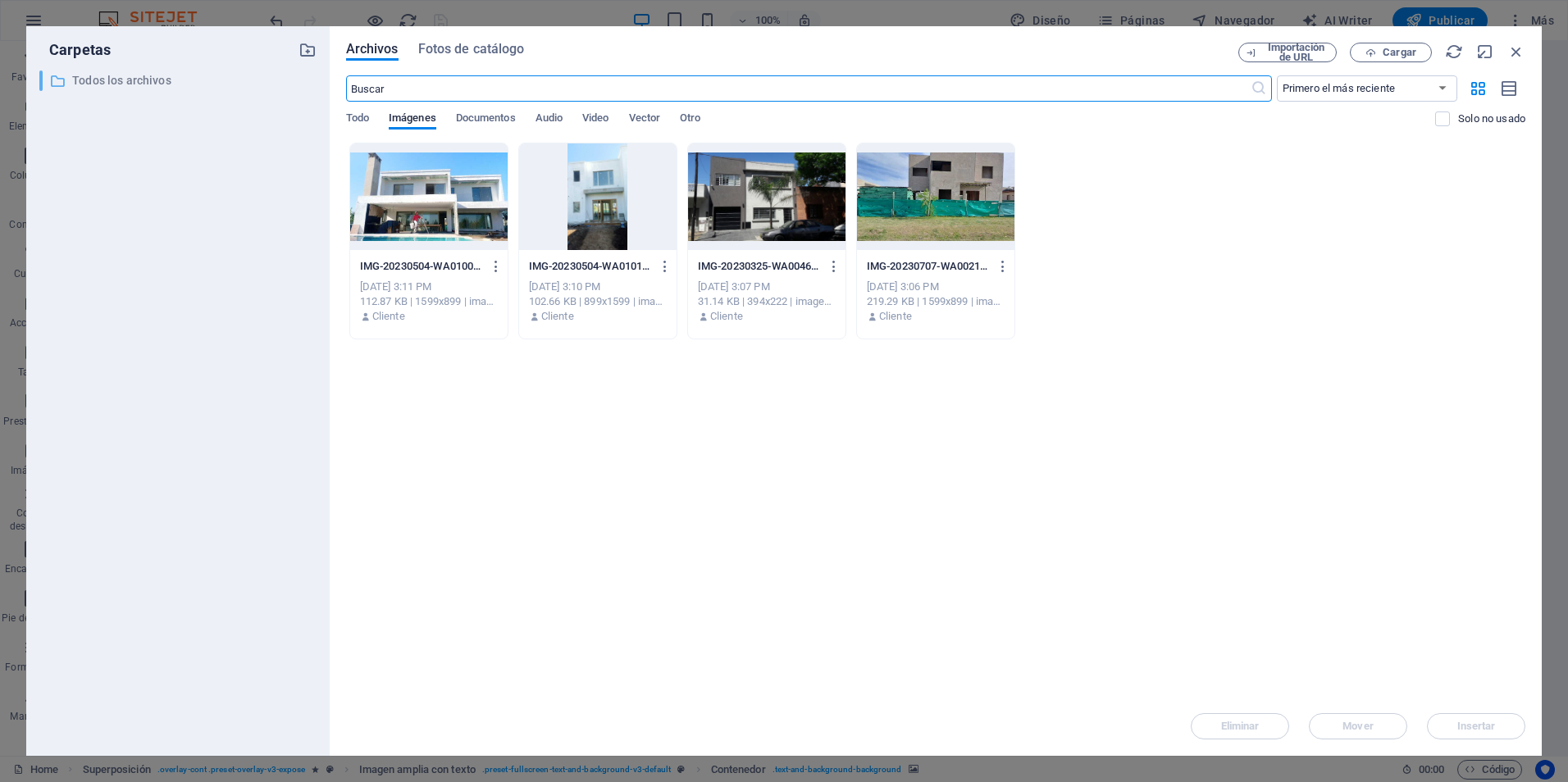
click at [103, 86] on p "Todos los archivos" at bounding box center [179, 81] width 214 height 19
click at [108, 78] on p "Todos los archivos" at bounding box center [179, 81] width 214 height 19
click at [109, 78] on p "Todos los archivos" at bounding box center [179, 81] width 214 height 19
click at [111, 78] on p "Todos los archivos" at bounding box center [179, 81] width 214 height 19
click at [1519, 50] on icon "button" at bounding box center [1516, 52] width 18 height 18
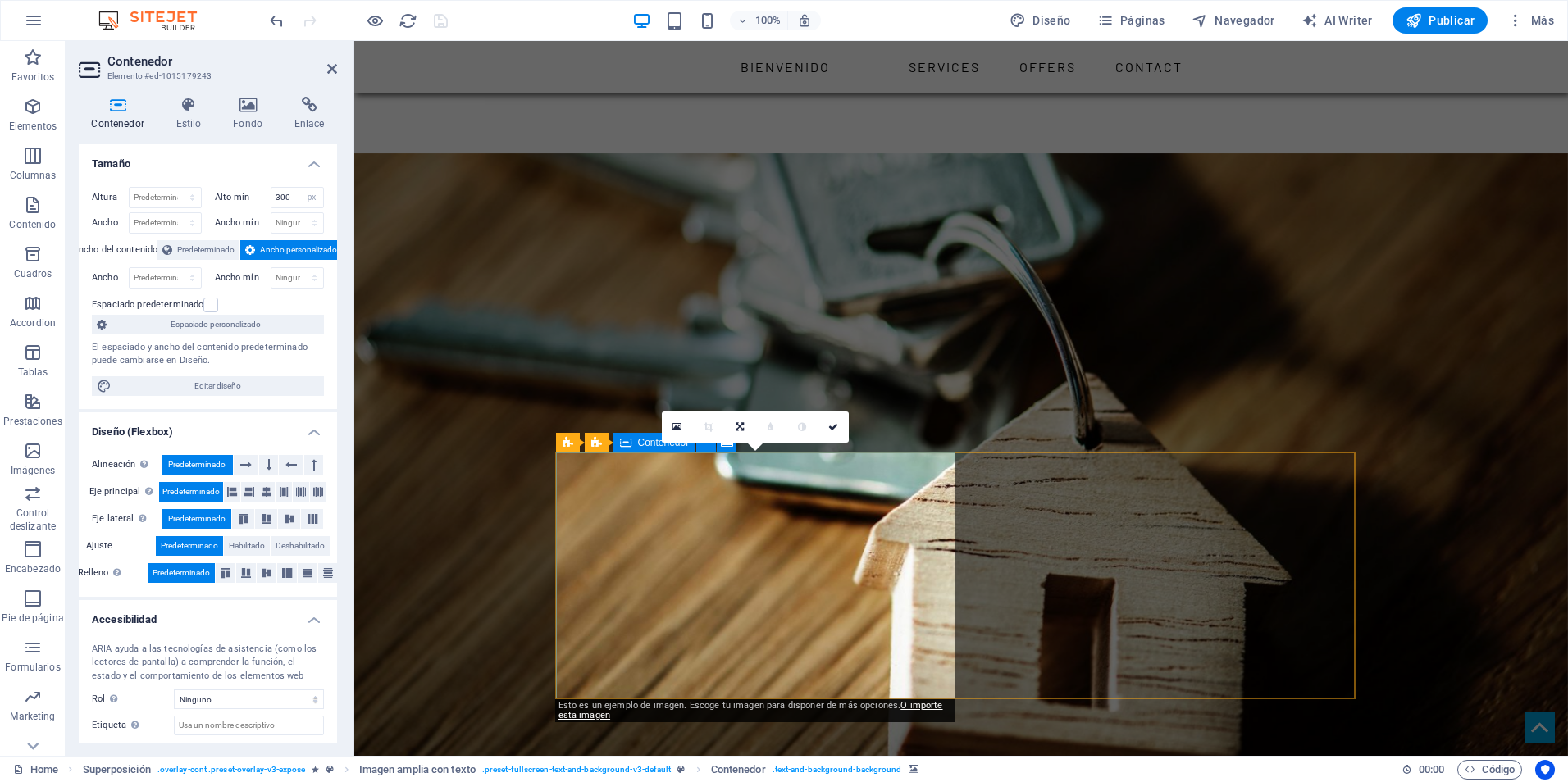
scroll to position [1804, 0]
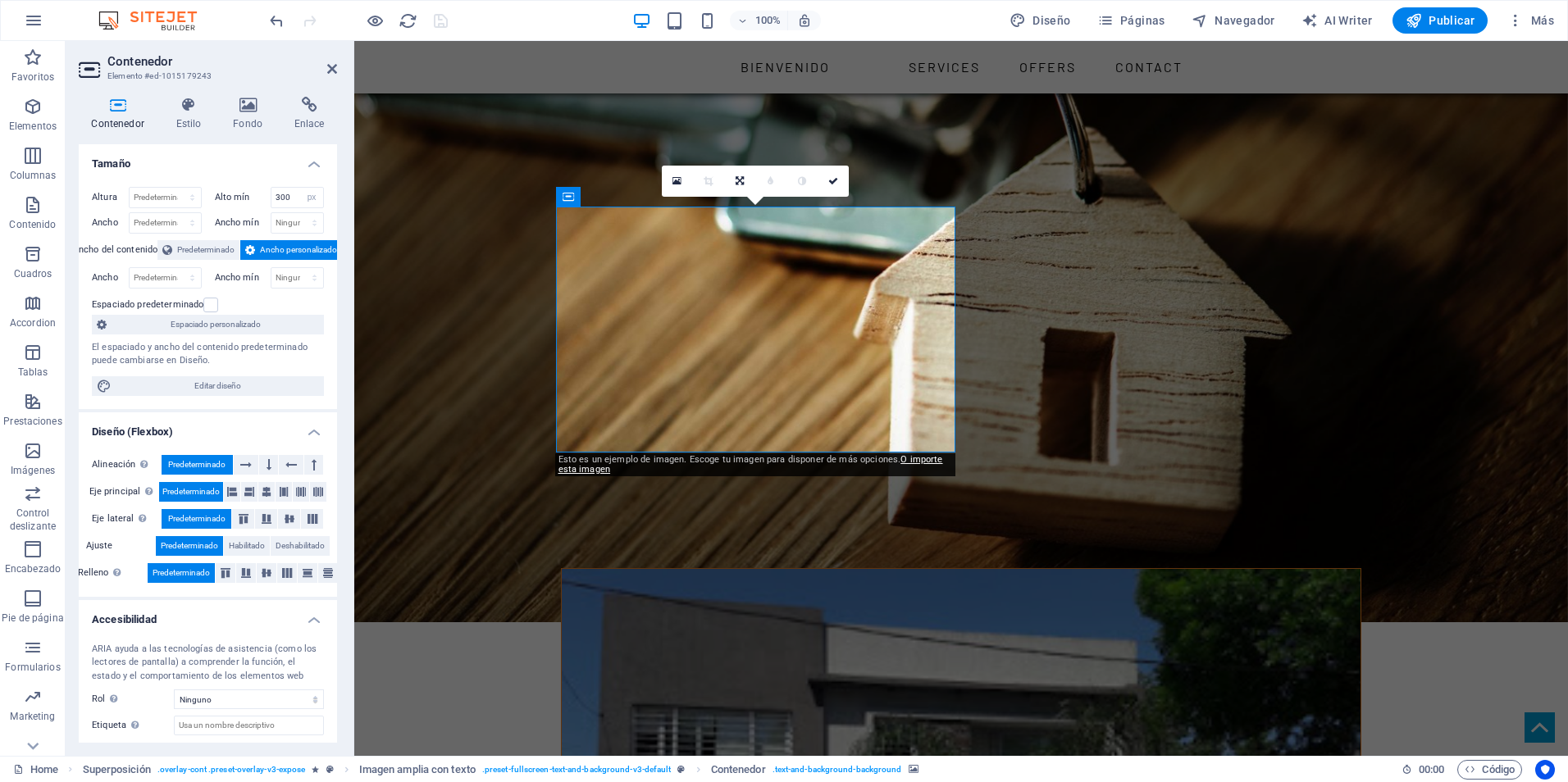
drag, startPoint x: 774, startPoint y: 349, endPoint x: 777, endPoint y: 358, distance: 9.5
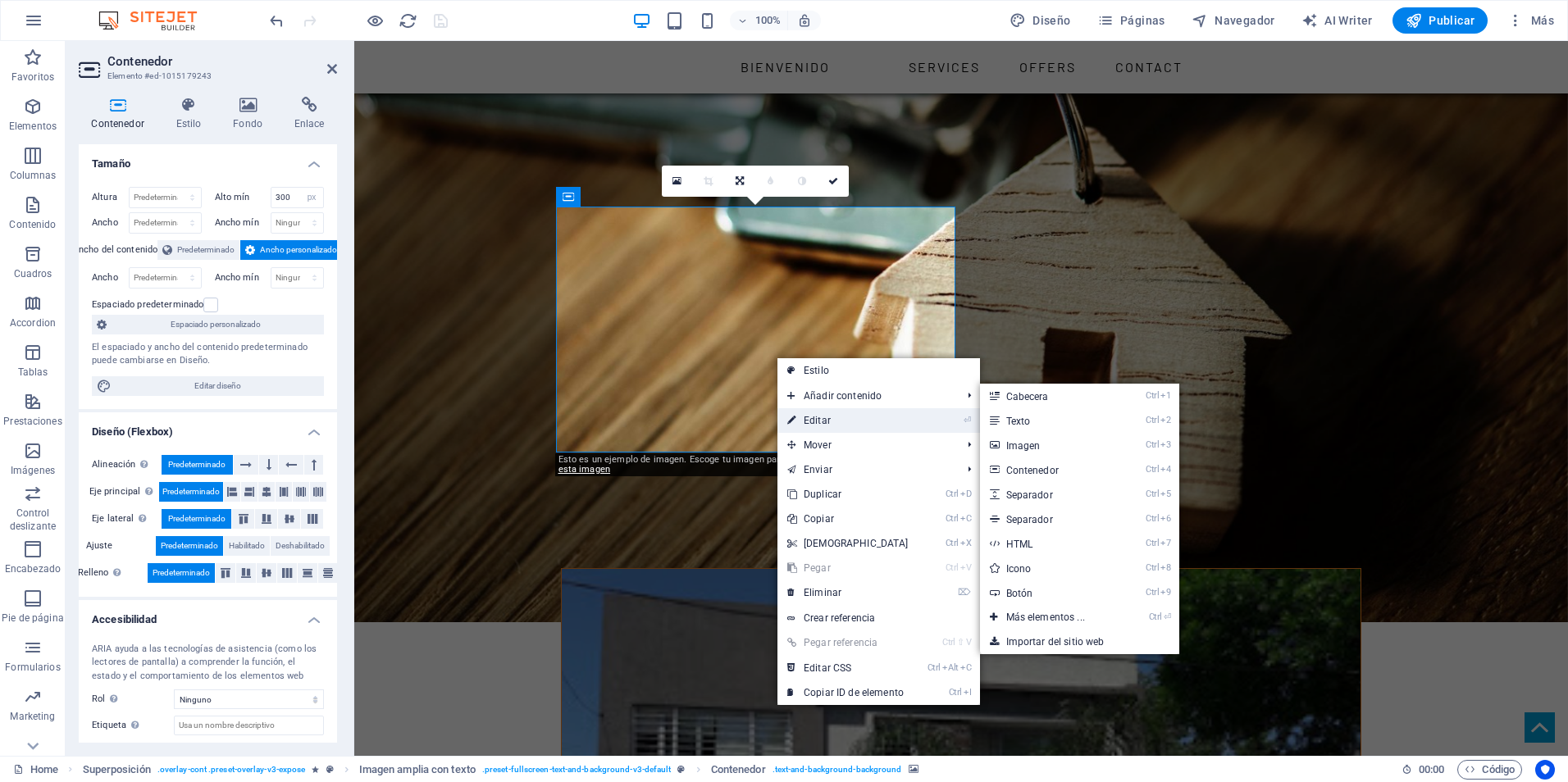
click at [833, 419] on link "⏎ Editar" at bounding box center [847, 421] width 141 height 25
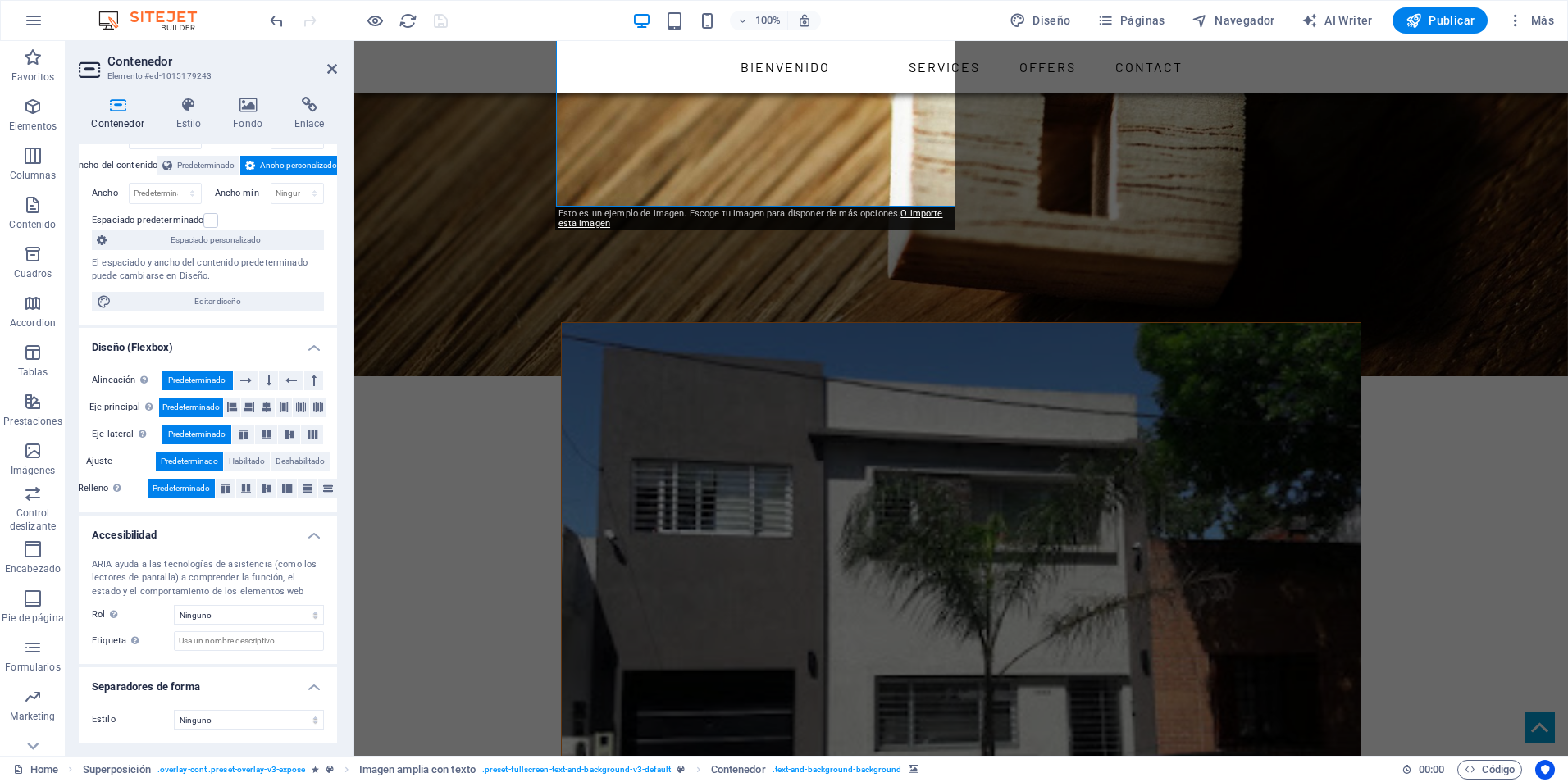
scroll to position [0, 0]
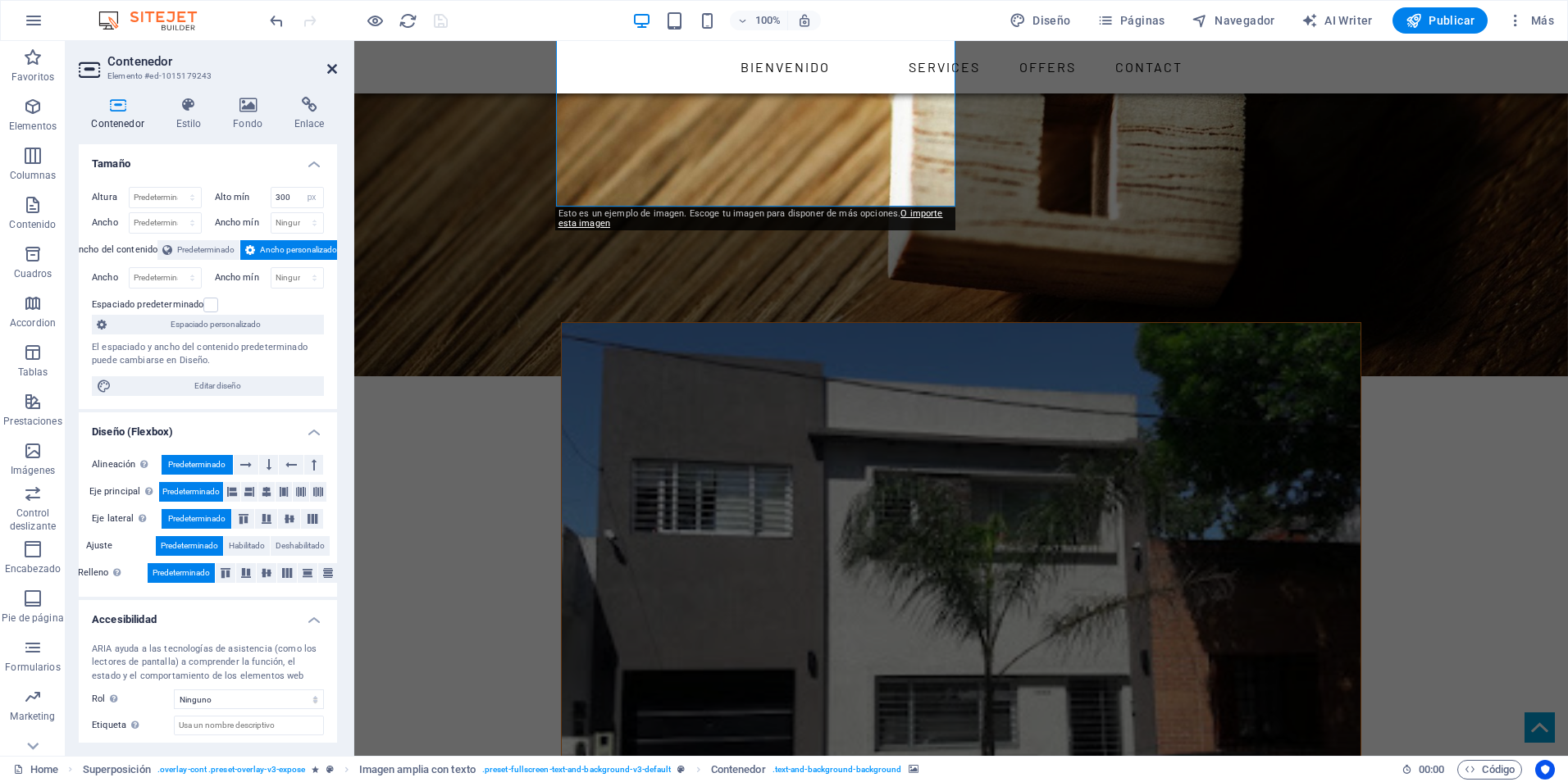
click at [335, 72] on icon at bounding box center [332, 69] width 10 height 13
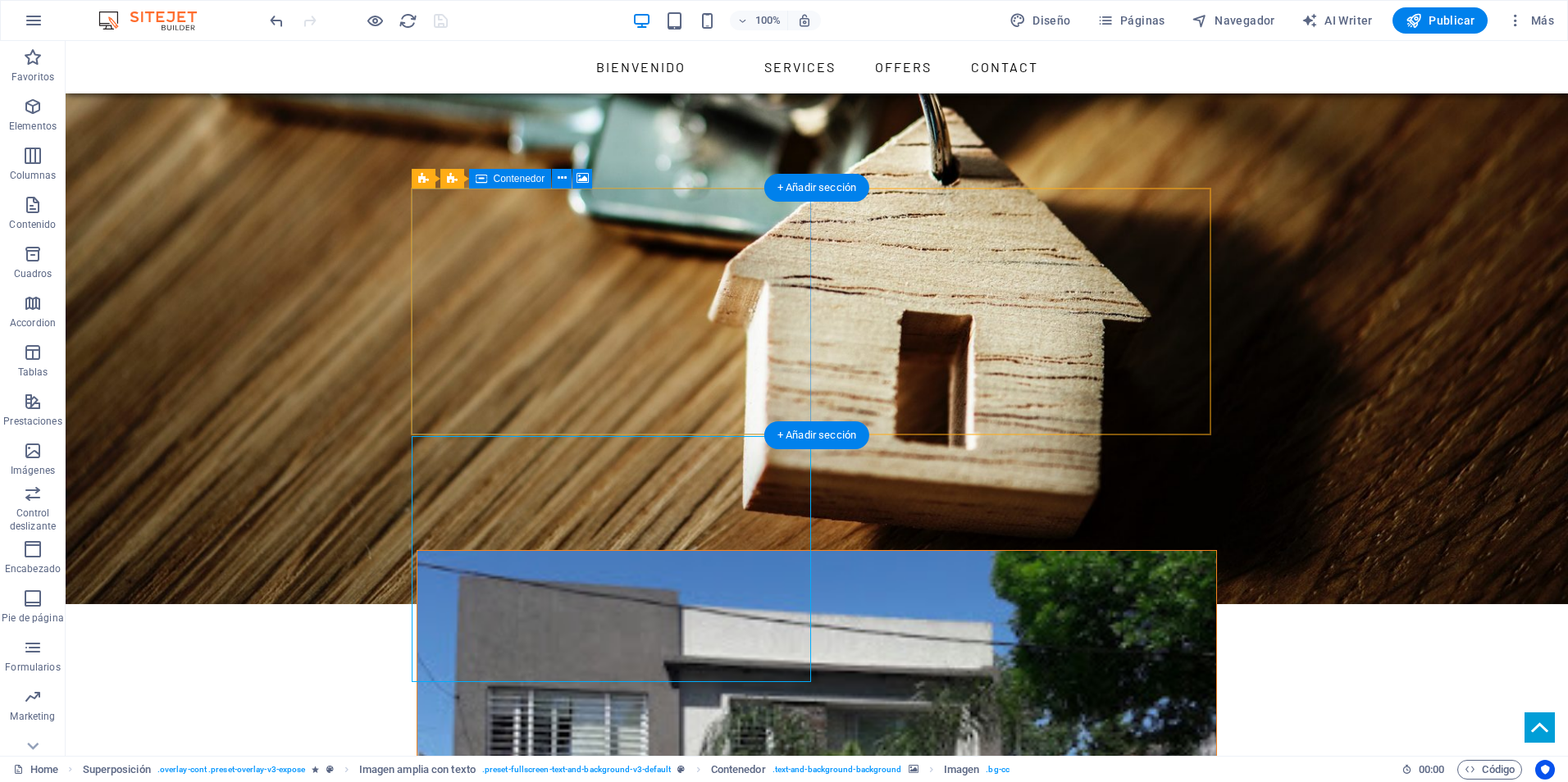
scroll to position [1721, 0]
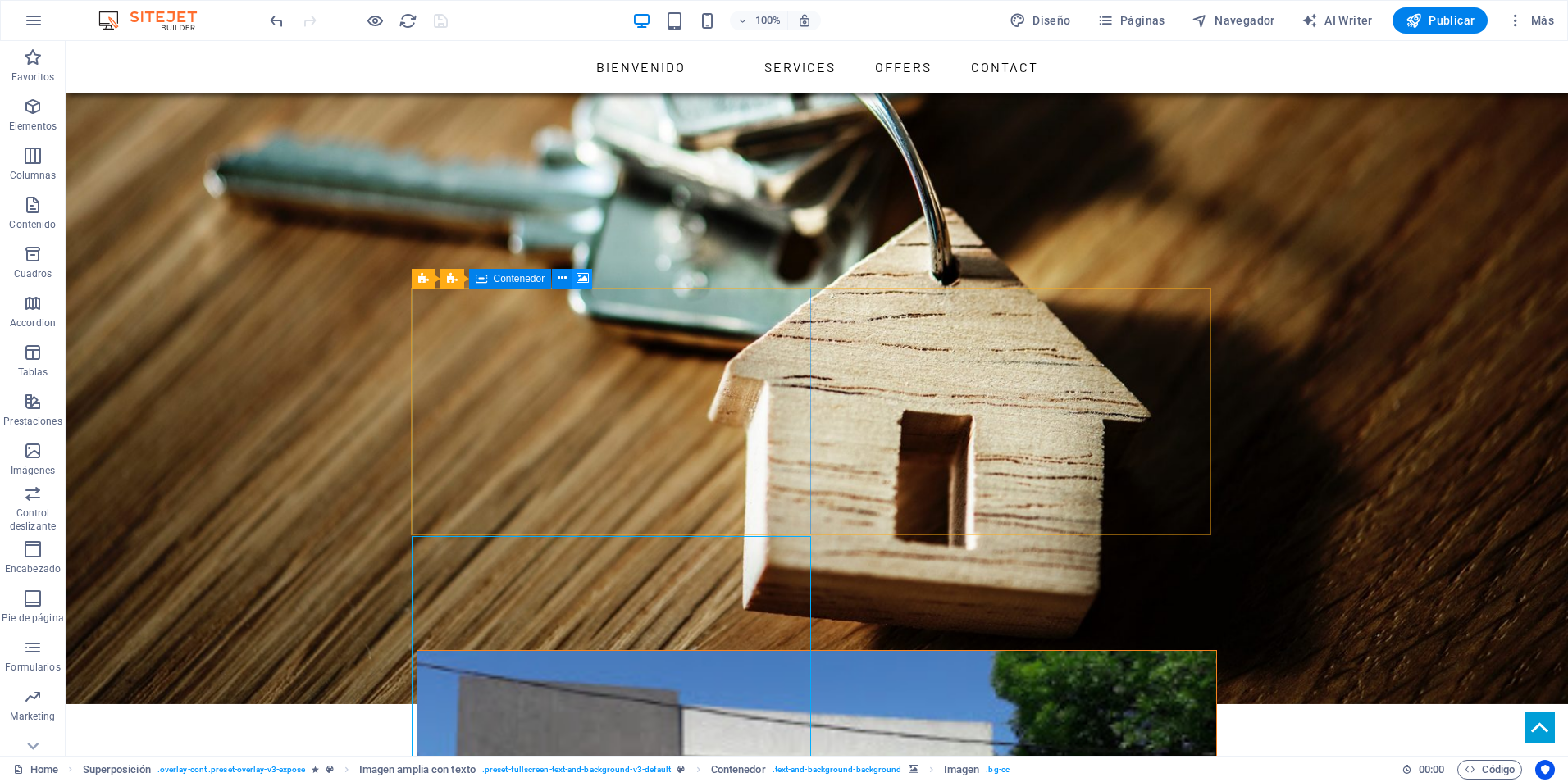
click at [579, 274] on icon at bounding box center [582, 278] width 12 height 17
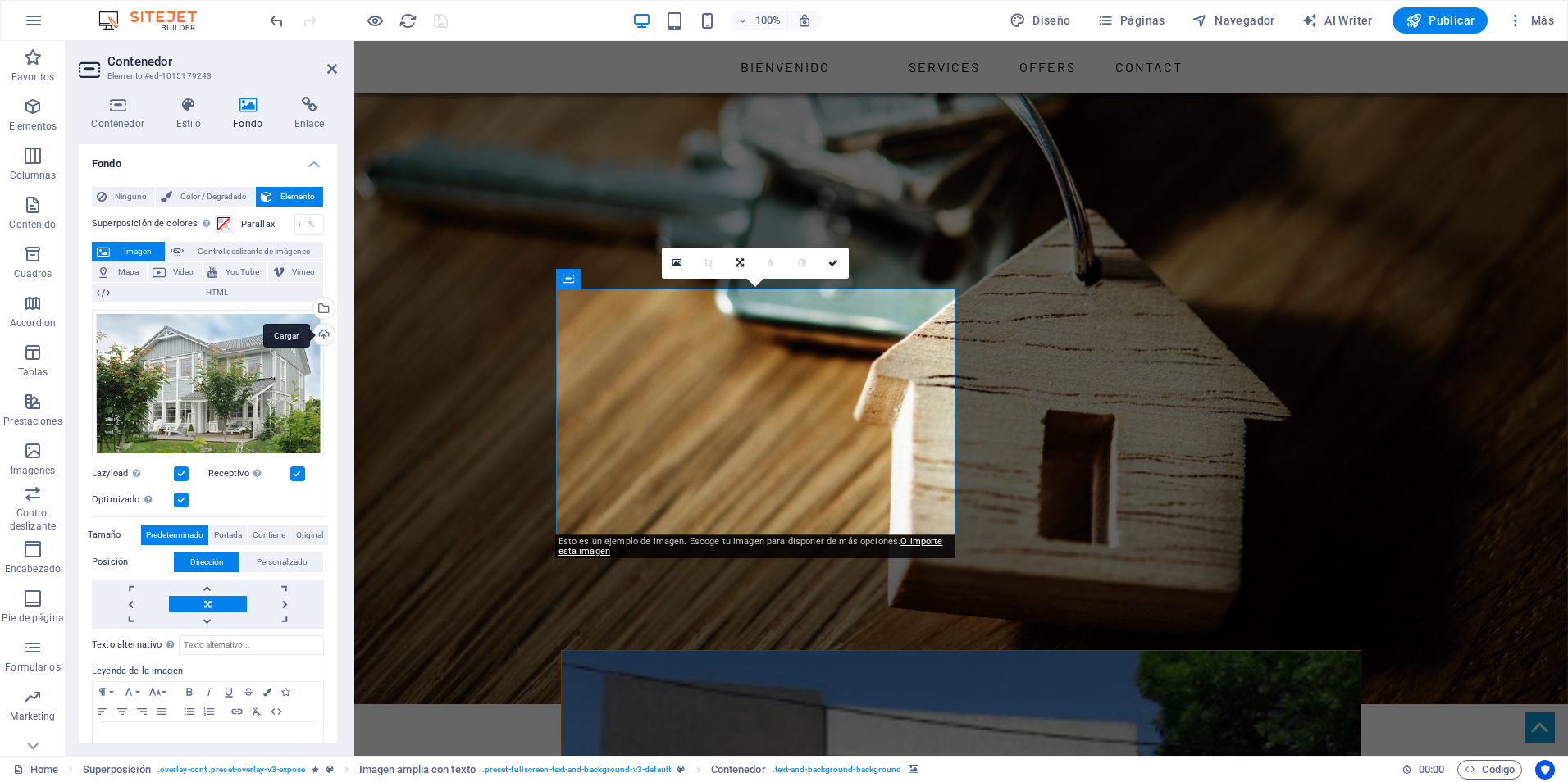
click at [323, 335] on div "Cargar" at bounding box center [322, 336] width 25 height 25
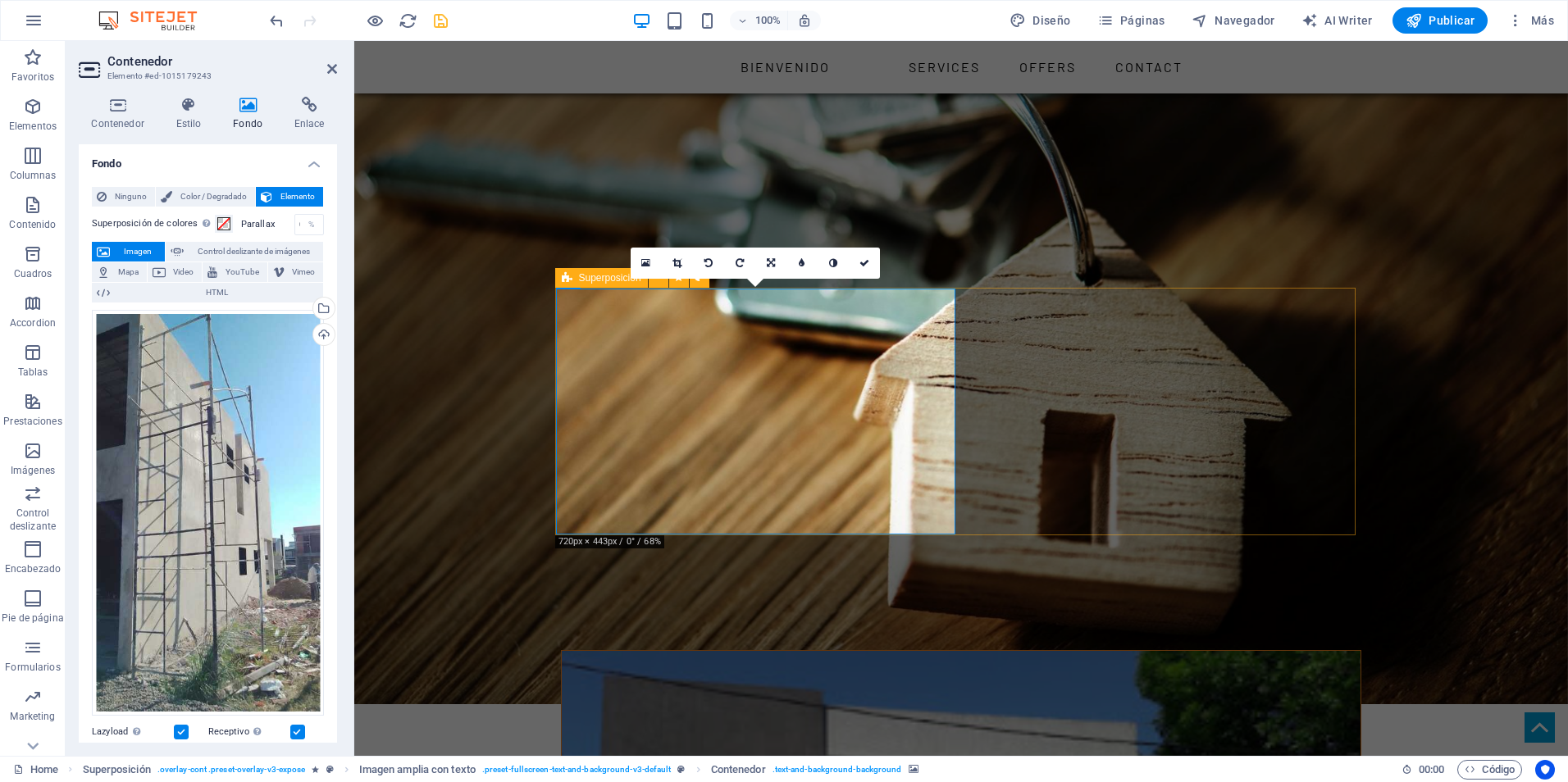
click at [436, 22] on icon "save" at bounding box center [441, 21] width 19 height 19
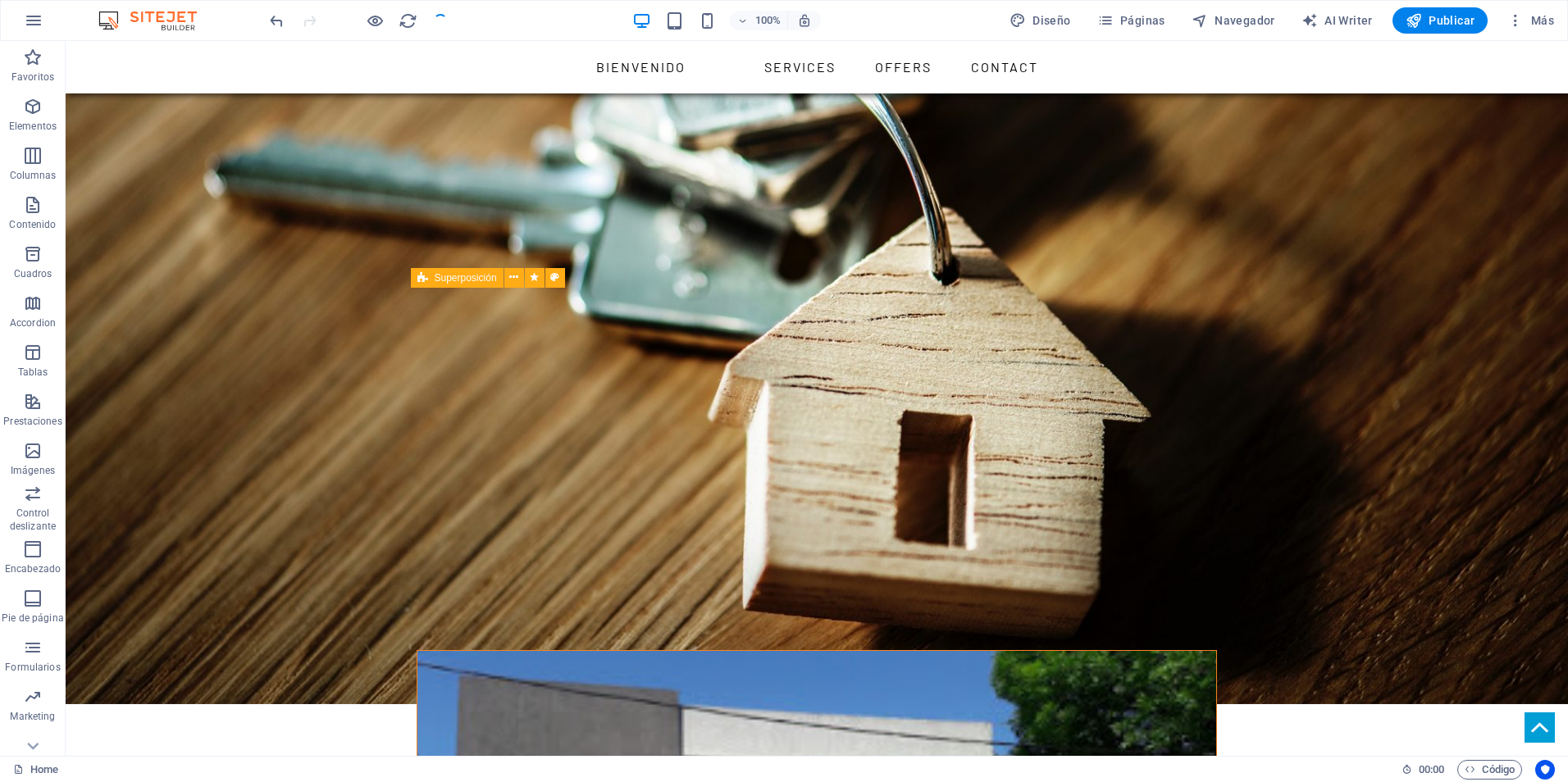
checkbox input "false"
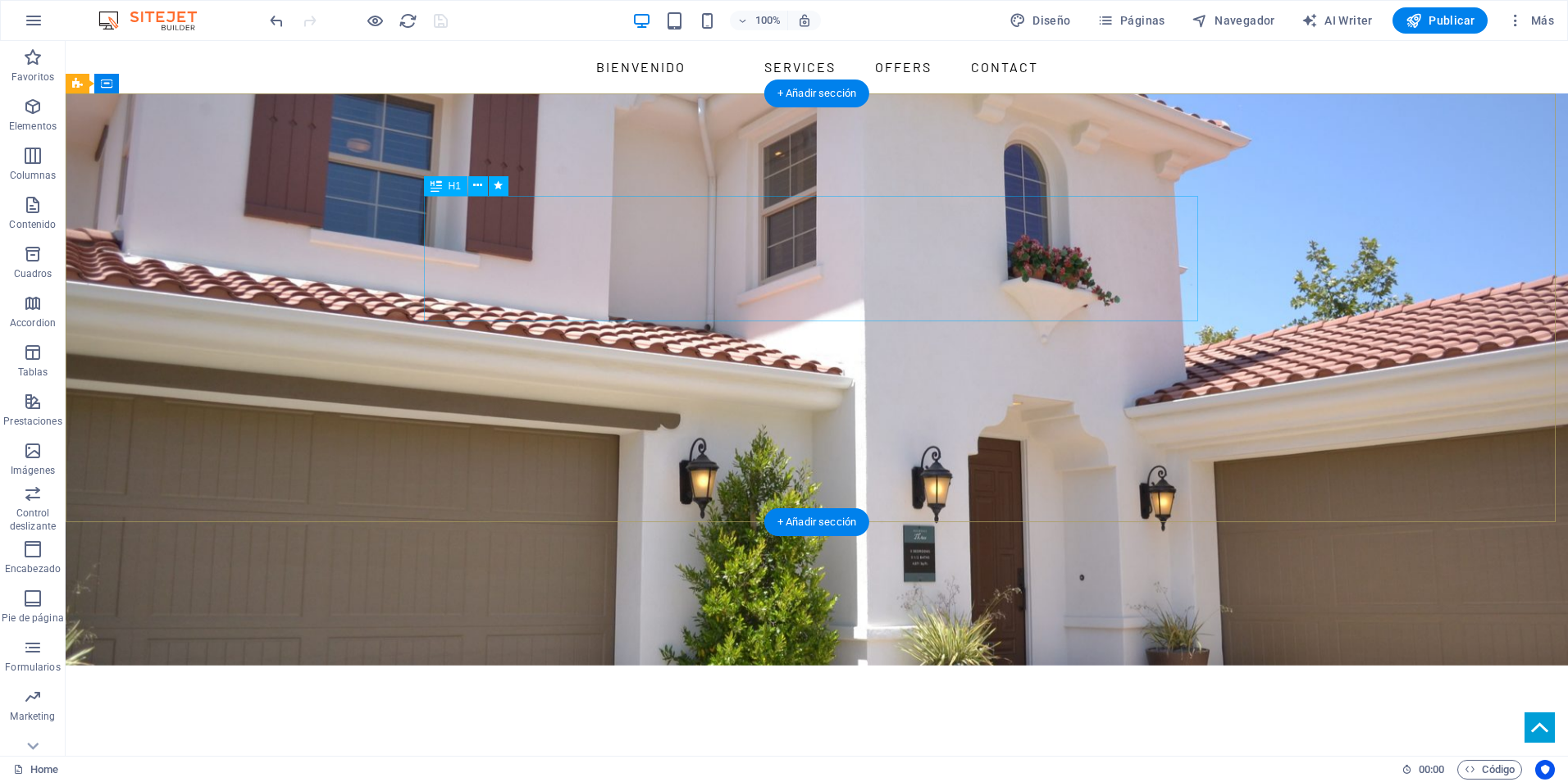
click at [882, 731] on div "BIENVENIDOS A REVISTIRARTE REVESTIMIENTOS TEXTURADOS" at bounding box center [816, 794] width 774 height 127
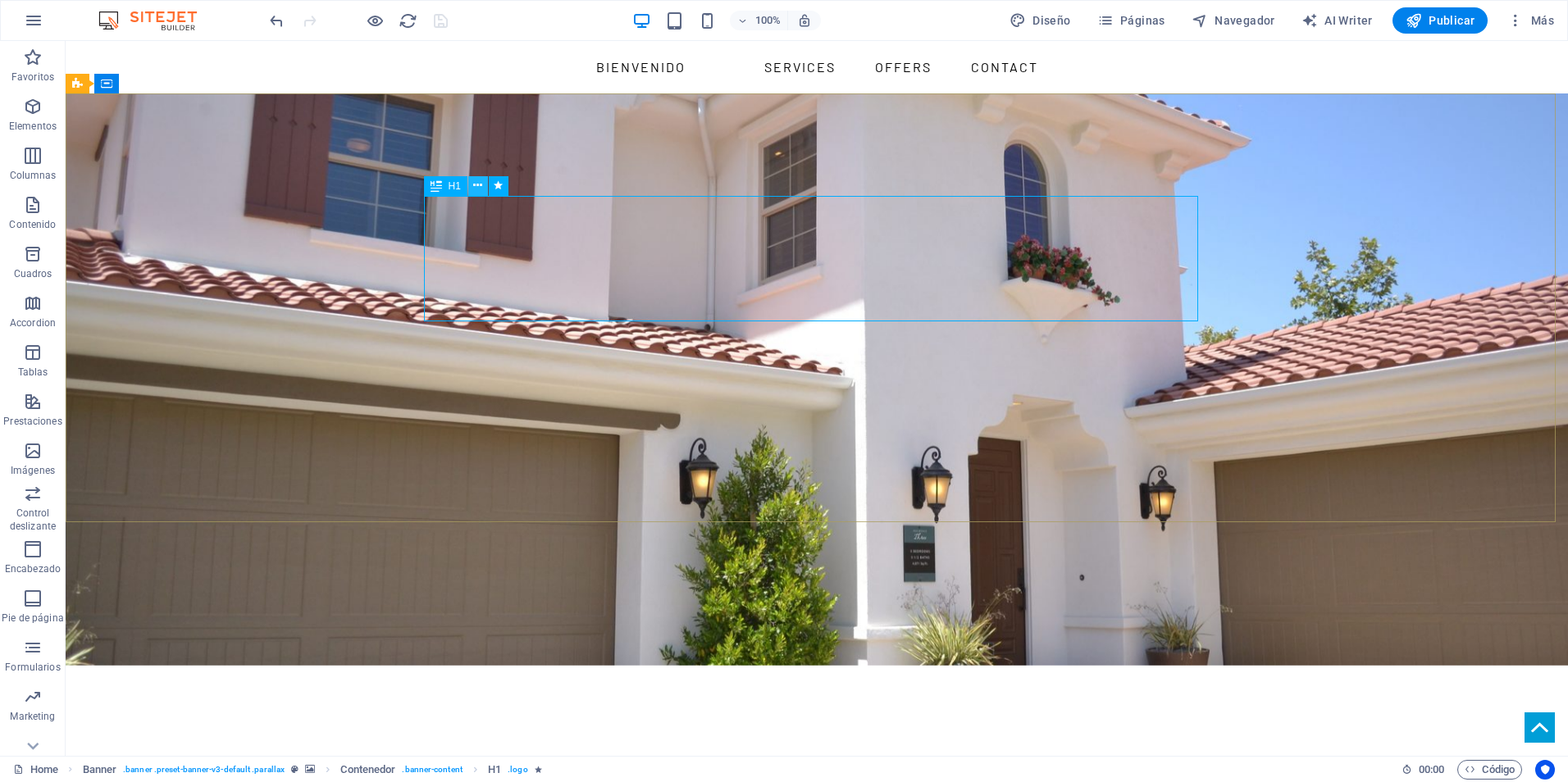
click at [487, 190] on button at bounding box center [478, 187] width 20 height 20
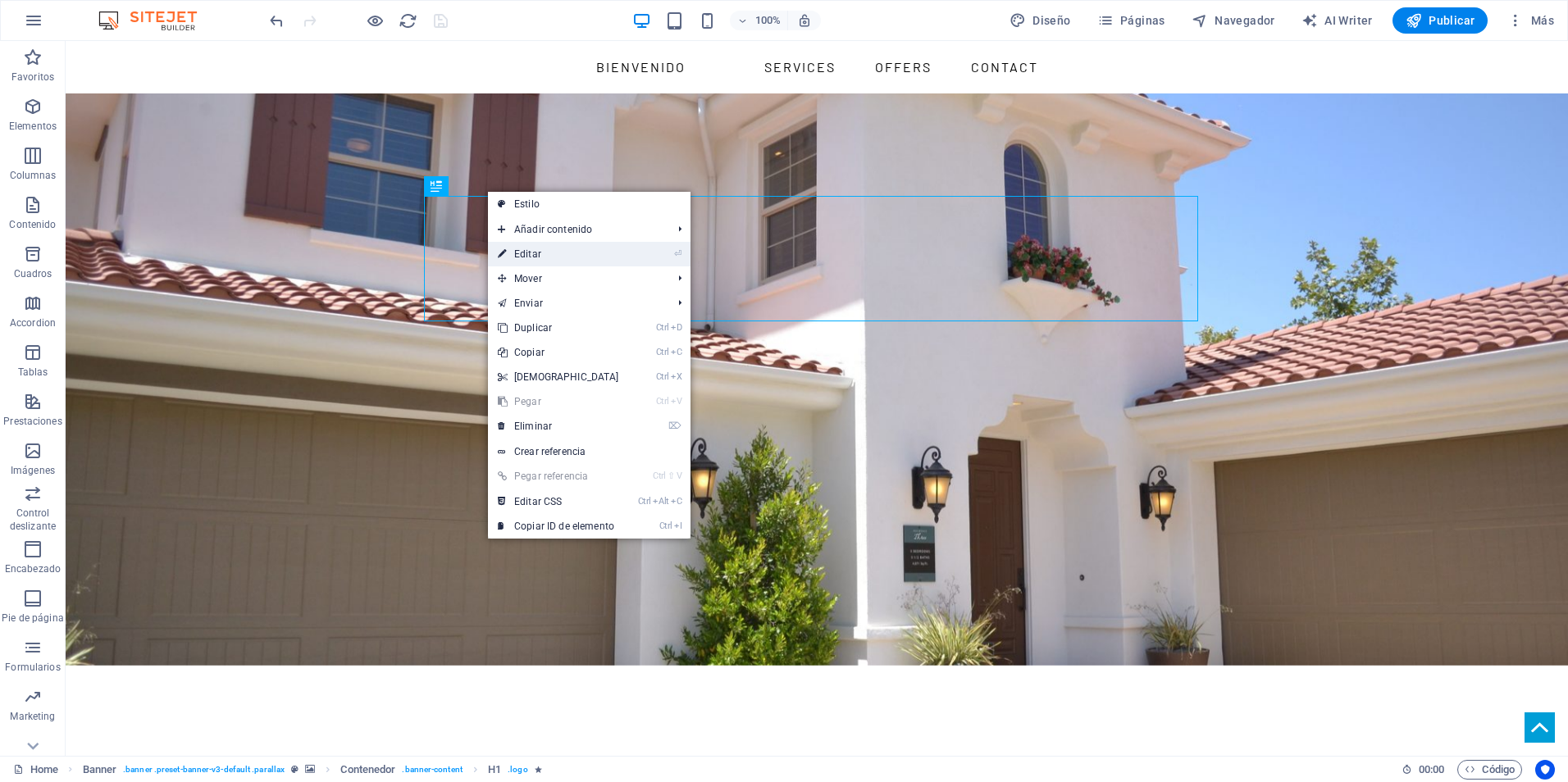
click at [548, 256] on link "⏎ Editar" at bounding box center [558, 254] width 141 height 25
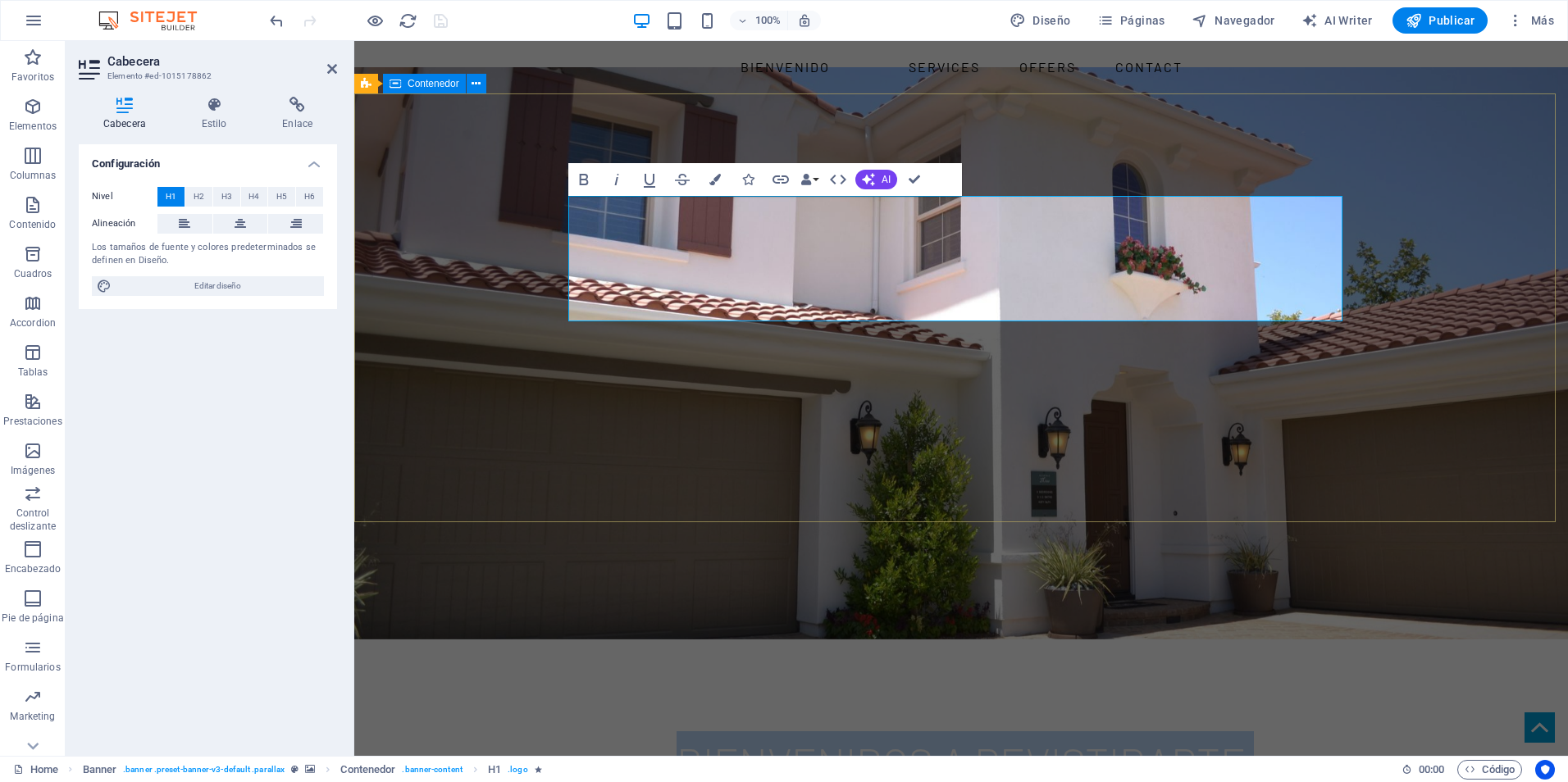
drag, startPoint x: 1351, startPoint y: 286, endPoint x: 1637, endPoint y: 284, distance: 286.0
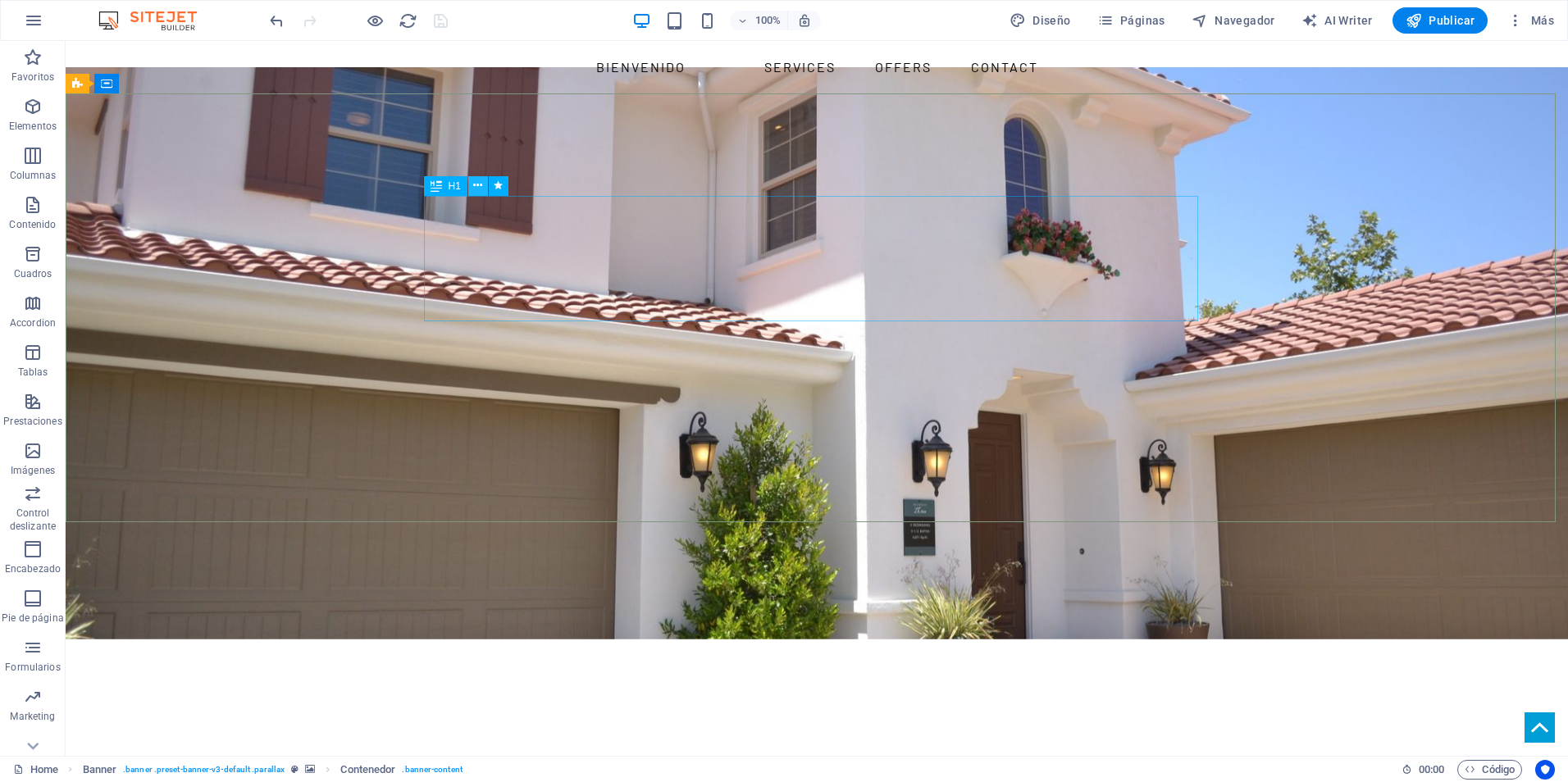
click at [483, 187] on button at bounding box center [478, 187] width 20 height 20
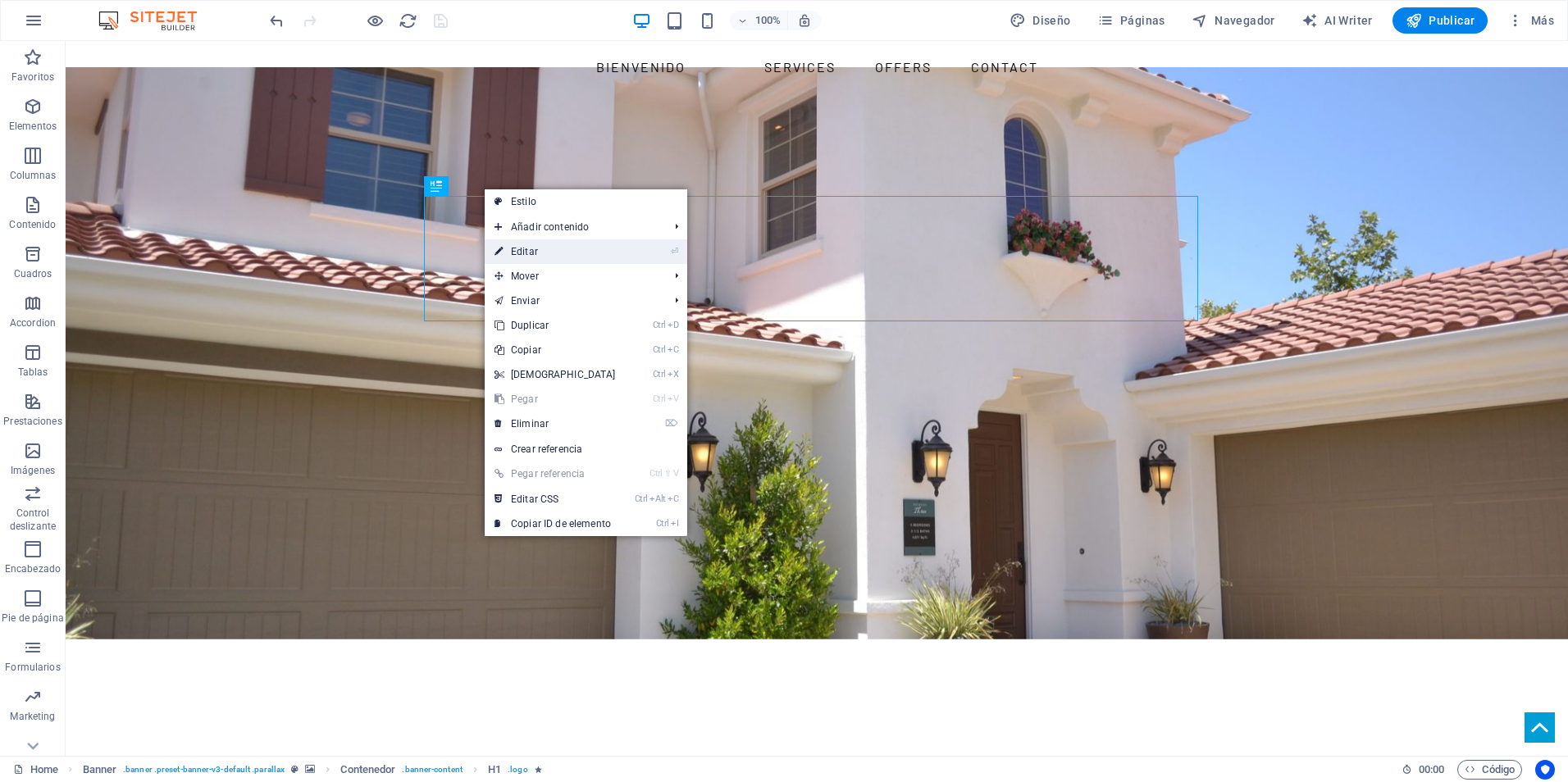
drag, startPoint x: 532, startPoint y: 251, endPoint x: 191, endPoint y: 207, distance: 343.8
click at [532, 251] on link "⏎ Editar" at bounding box center [555, 252] width 141 height 25
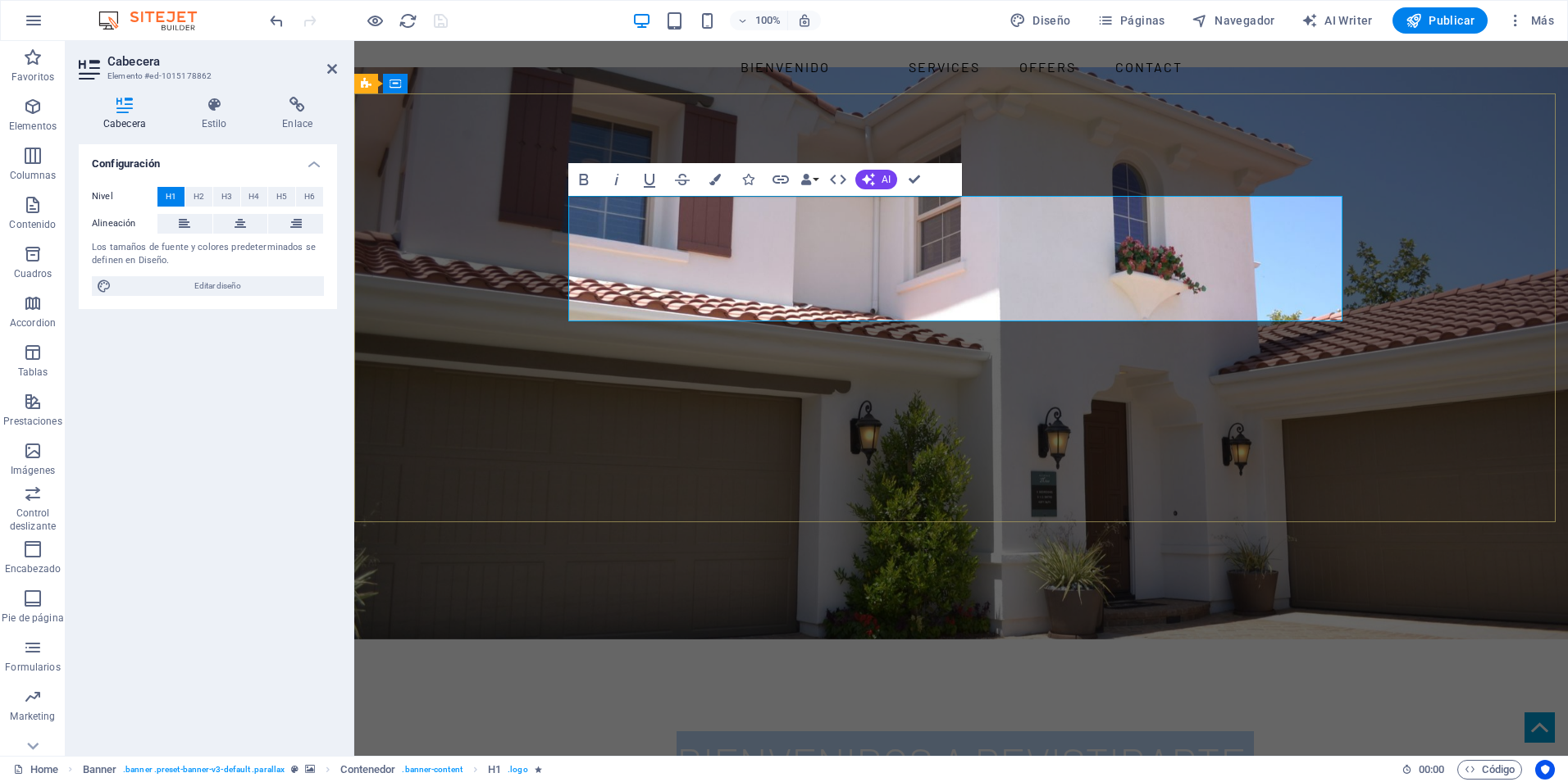
click at [1270, 731] on h1 "BIENVENIDOS A REVISTIRARTE REVESTIMIENTOS TEXTURADOS" at bounding box center [961, 794] width 774 height 127
click at [1274, 731] on h1 "BIENVENIDOS A REVISTIRARTE REVESTIMIENTOS TEXTURADOS" at bounding box center [961, 794] width 774 height 127
click at [667, 737] on span "BIENVENIDOS A REVISTIRARTE REVESTIMIENTOS TEXTURADOS" at bounding box center [961, 794] width 588 height 113
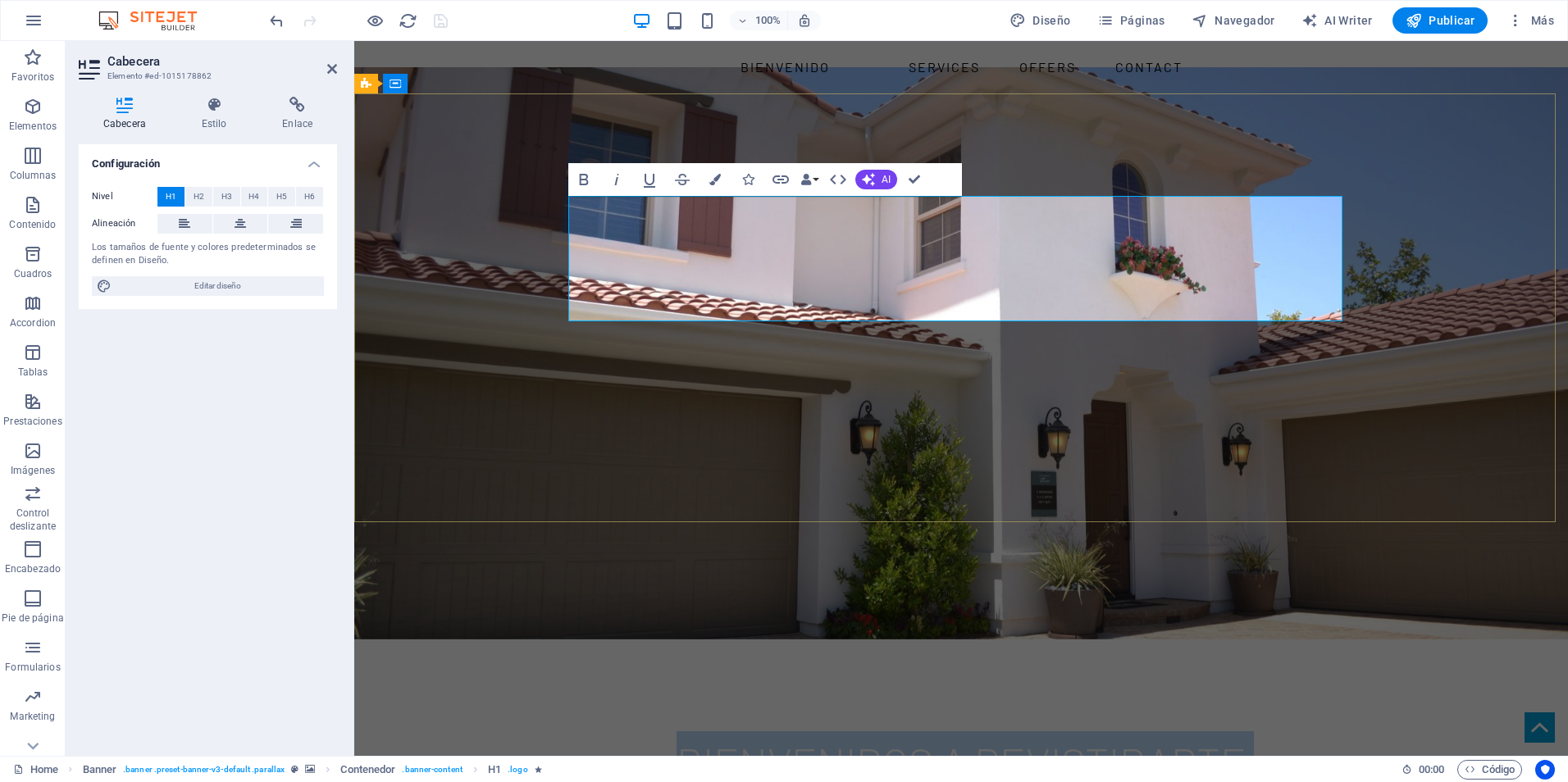
click at [667, 737] on span "BIENVENIDOS A REVISTIRARTE REVESTIMIENTOS TEXTURADOS" at bounding box center [961, 794] width 588 height 113
click at [638, 731] on h1 "BIENVENIDOS A REVISTIRARTE REVESTIMIENTOS TEXTURADOS" at bounding box center [961, 794] width 774 height 127
click at [640, 731] on h1 "BIENVENIDOS A REVISTIRARTE REVESTIMIENTOS TEXTURADOS" at bounding box center [961, 794] width 774 height 127
drag, startPoint x: 640, startPoint y: 291, endPoint x: 976, endPoint y: 269, distance: 336.7
click at [642, 731] on h1 "BIENVENIDOS A REVISTIRARTE REVESTIMIENTOS TEXTURADOS" at bounding box center [961, 794] width 774 height 127
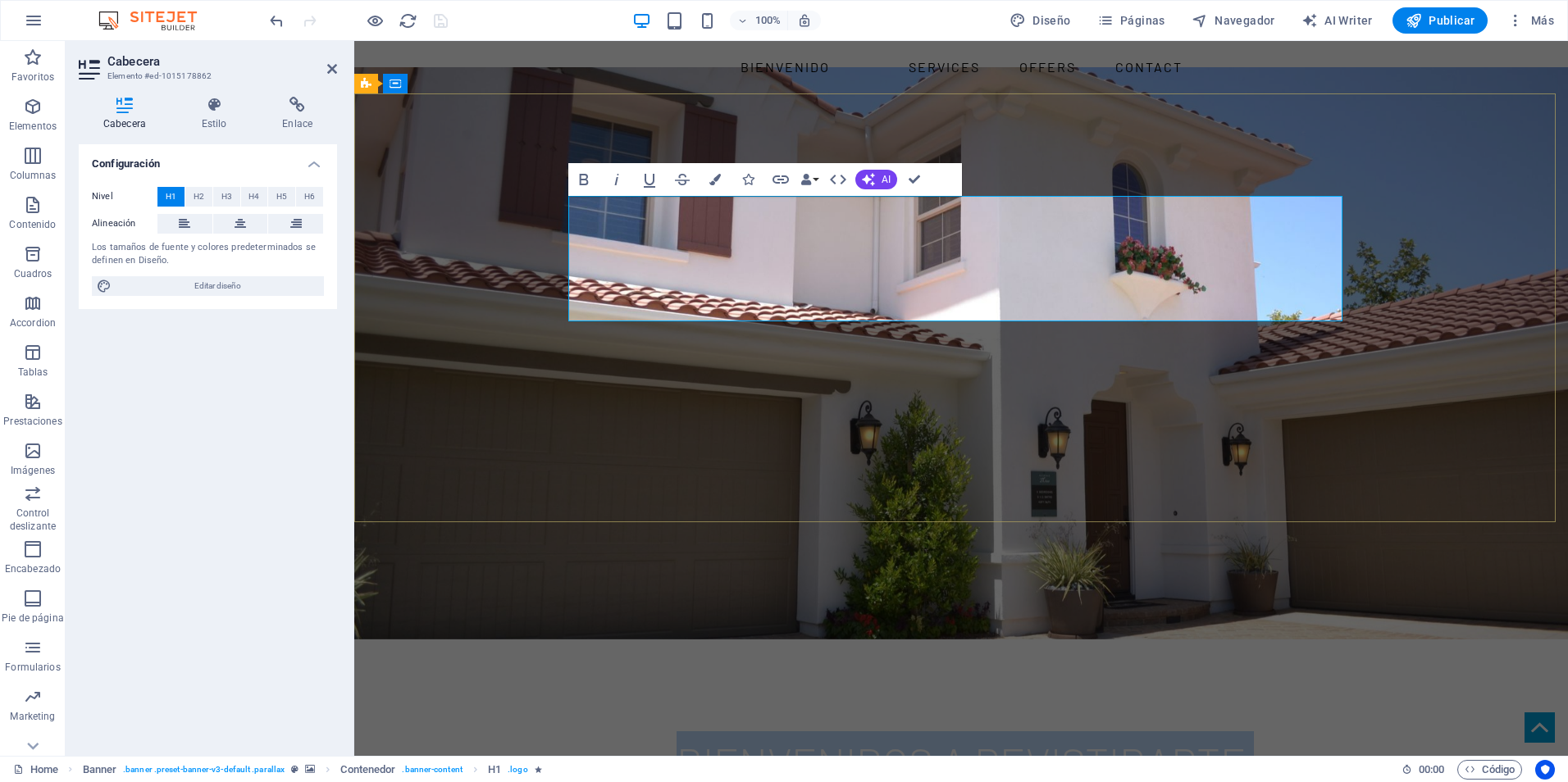
click at [1259, 731] on h1 "BIENVENIDOS A REVISTIRARTE REVESTIMIENTOS TEXTURADOS" at bounding box center [961, 794] width 774 height 127
click at [1267, 731] on h1 "BIENVENIDOS A REVISTIRARTE REVESTIMIENTOS TEXTURADOS" at bounding box center [961, 794] width 774 height 127
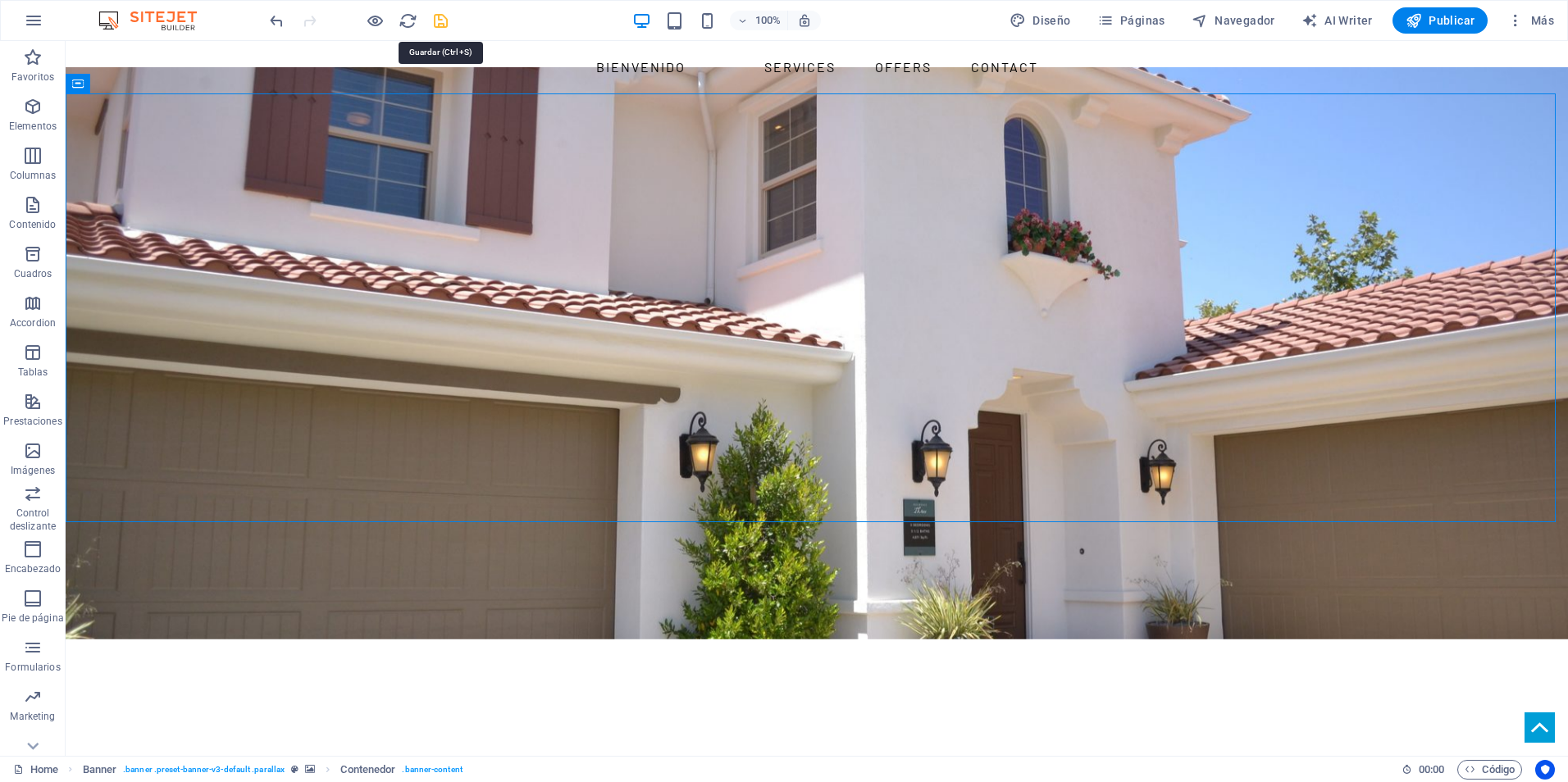
click at [436, 21] on icon "save" at bounding box center [441, 21] width 19 height 19
checkbox input "false"
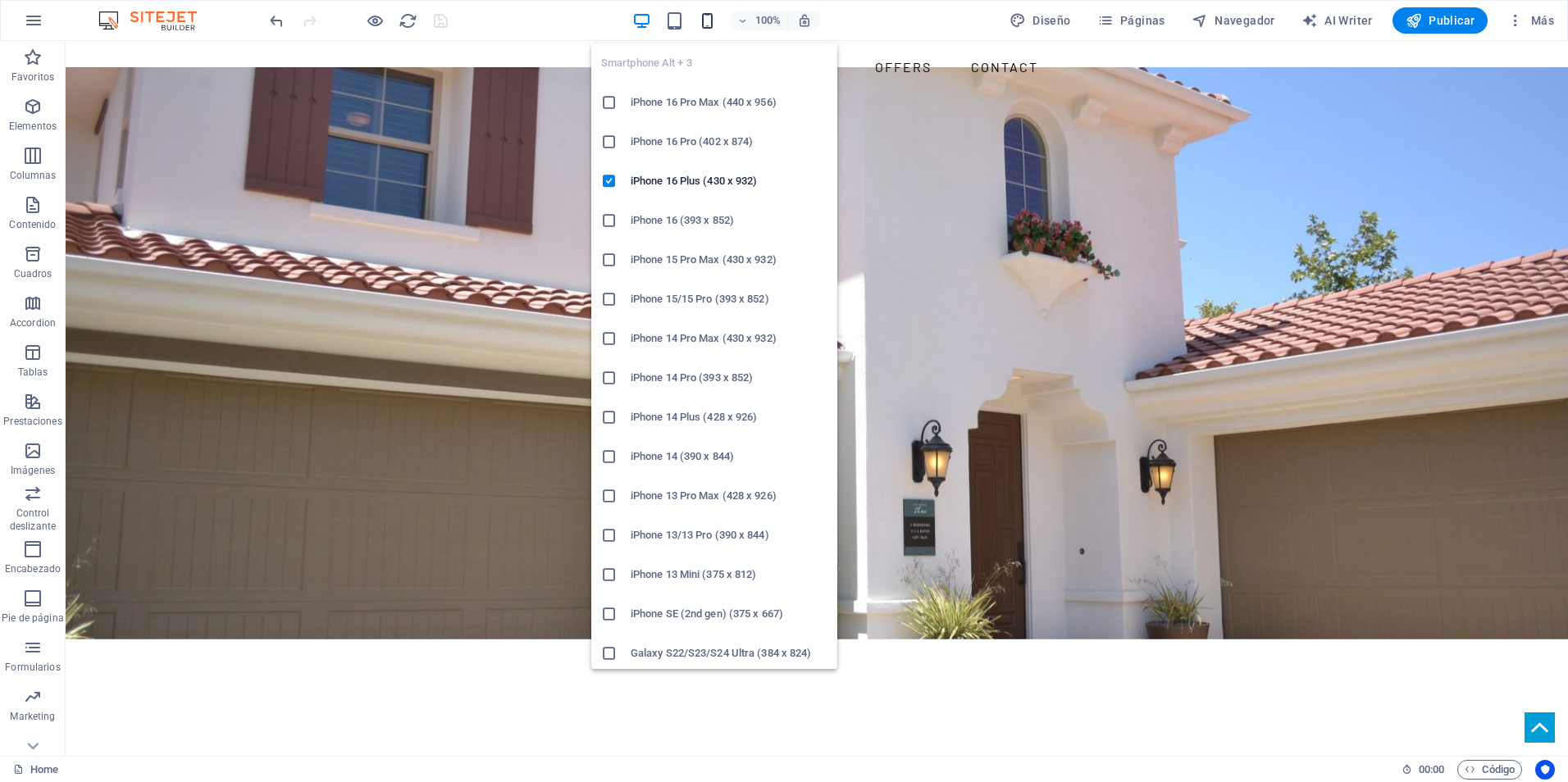
click at [708, 29] on icon "button" at bounding box center [707, 21] width 19 height 19
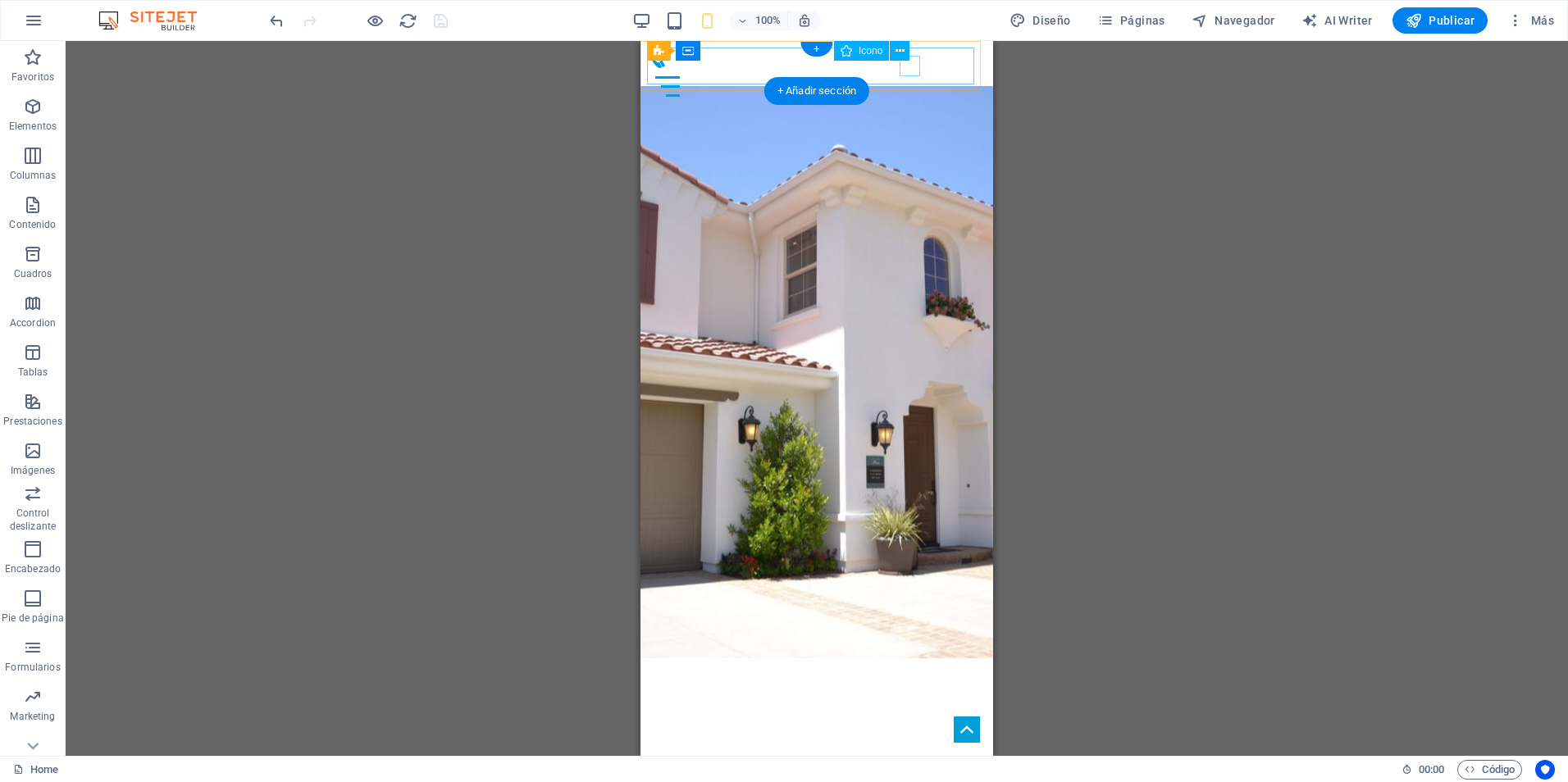
click at [908, 68] on figure at bounding box center [811, 57] width 327 height 21
click at [895, 47] on button at bounding box center [900, 51] width 20 height 20
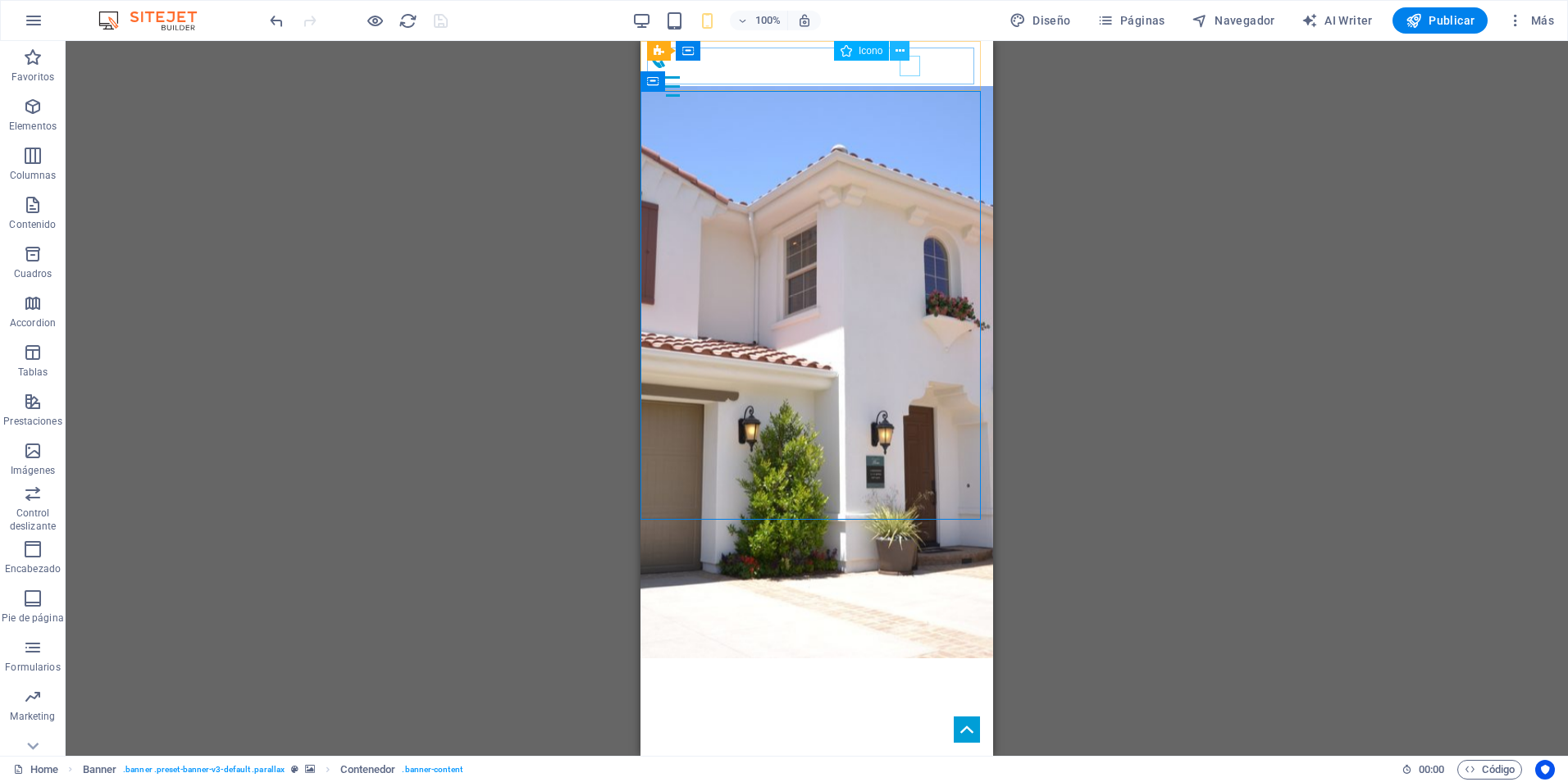
click at [896, 47] on icon at bounding box center [900, 51] width 9 height 17
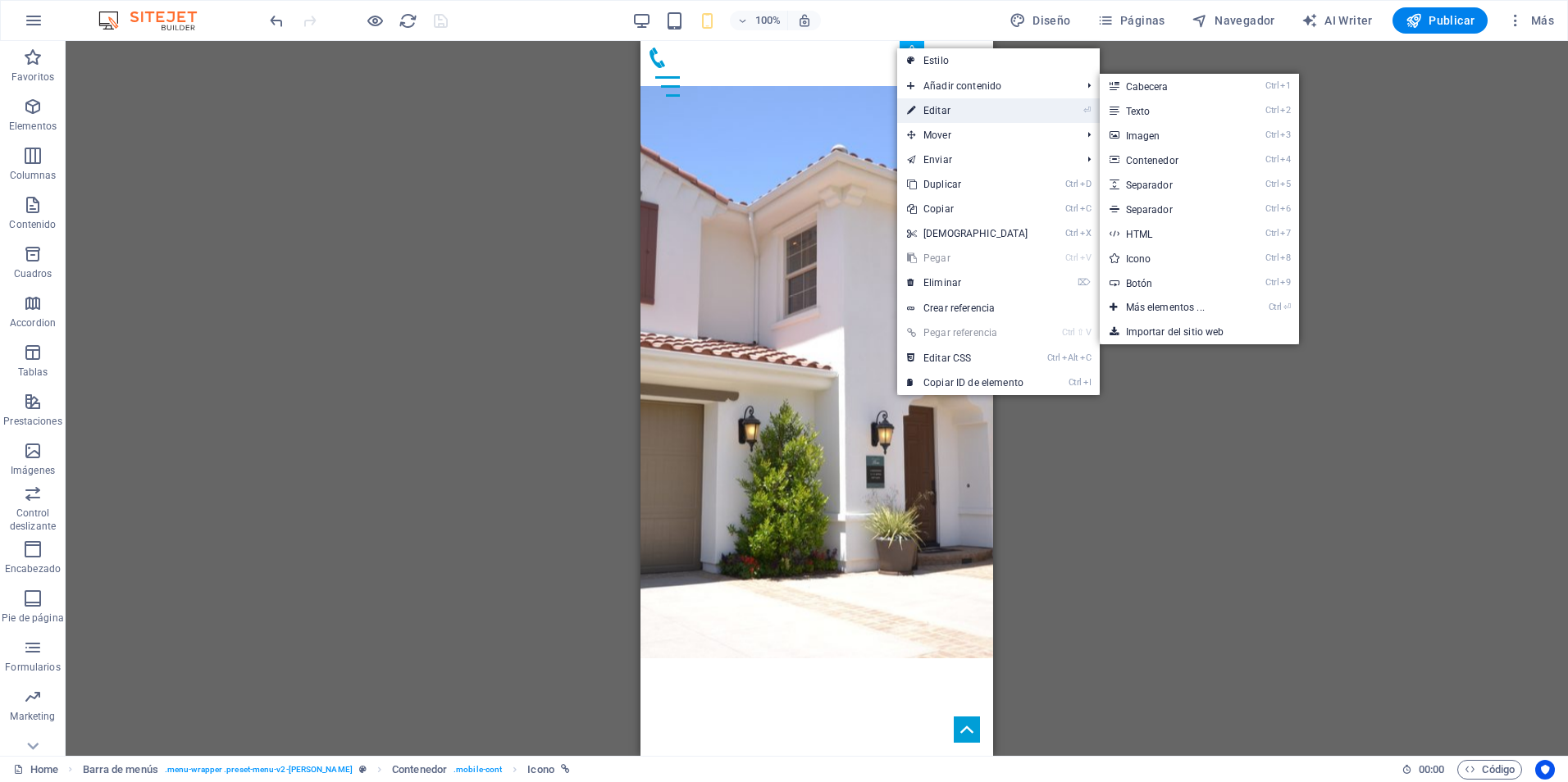
click at [935, 111] on link "⏎ Editar" at bounding box center [967, 111] width 141 height 25
select select "xMidYMid"
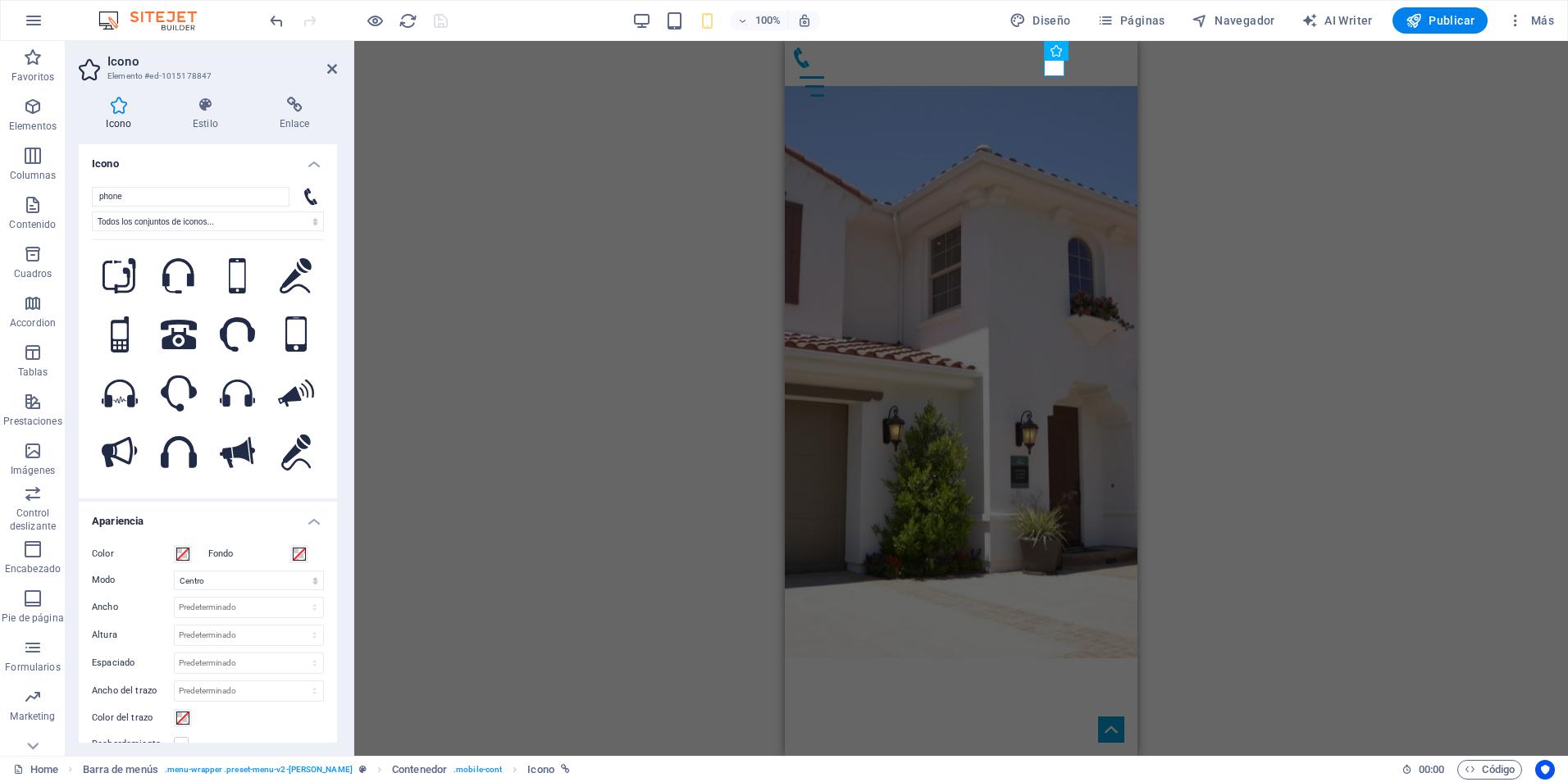
click at [537, 243] on div "H1 Banner Banner Contenedor Menú Barra de menús H2 Texto Texto Callout Contened…" at bounding box center [961, 398] width 1214 height 715
click at [480, 294] on div "H1 Banner Banner Contenedor Menú Barra de menús H2 Texto Texto Callout Contened…" at bounding box center [961, 398] width 1214 height 715
click at [1470, 226] on div "H1 Banner Banner Contenedor Menú Barra de menús H2 Texto Texto Callout Contened…" at bounding box center [961, 398] width 1214 height 715
click at [1101, 68] on div "Menu" at bounding box center [961, 87] width 340 height 37
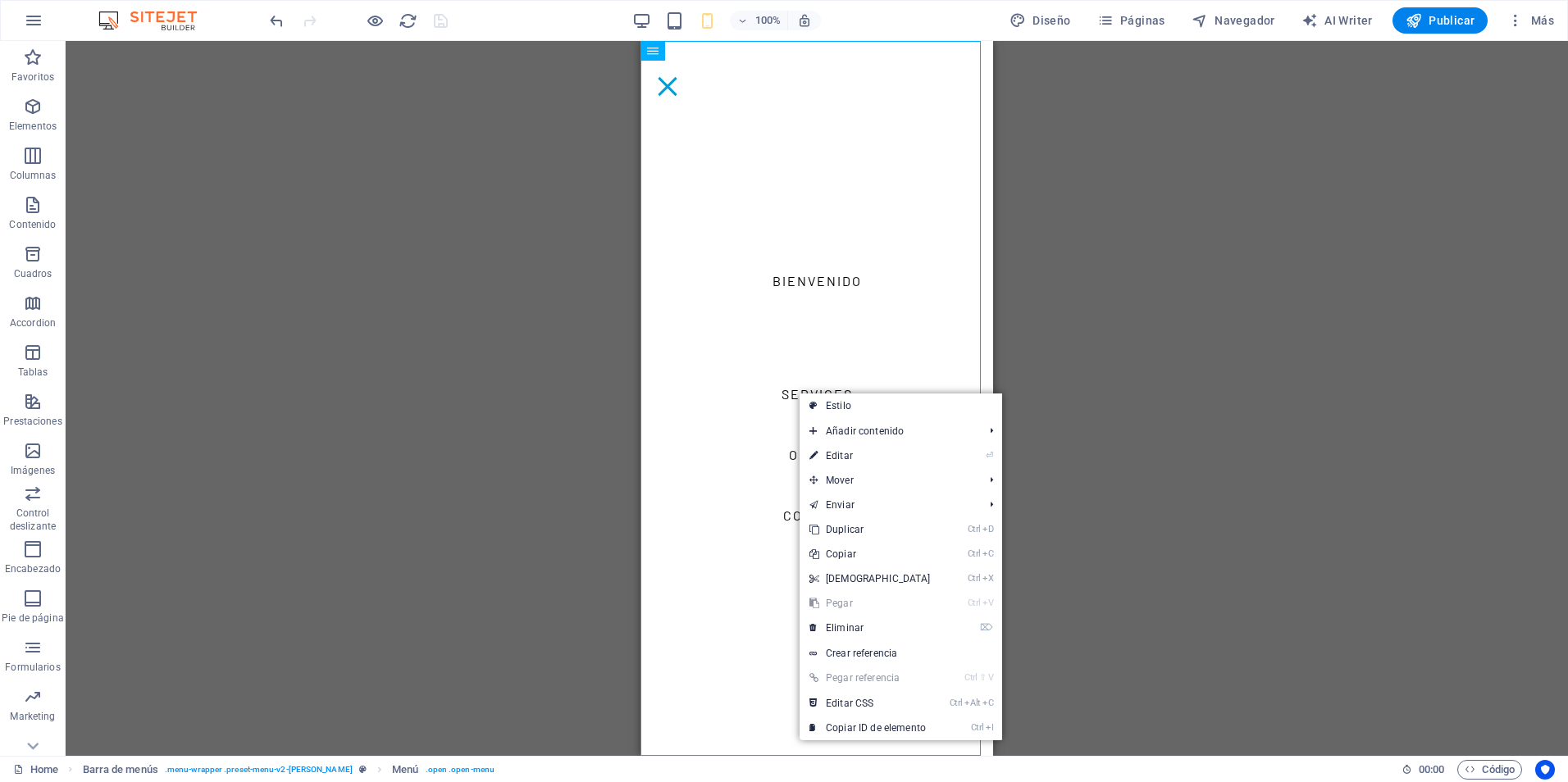
click at [437, 371] on div "H1 Banner Banner Contenedor Barra de menús Menú Barra de menús H2 Texto Texto C…" at bounding box center [817, 398] width 1503 height 715
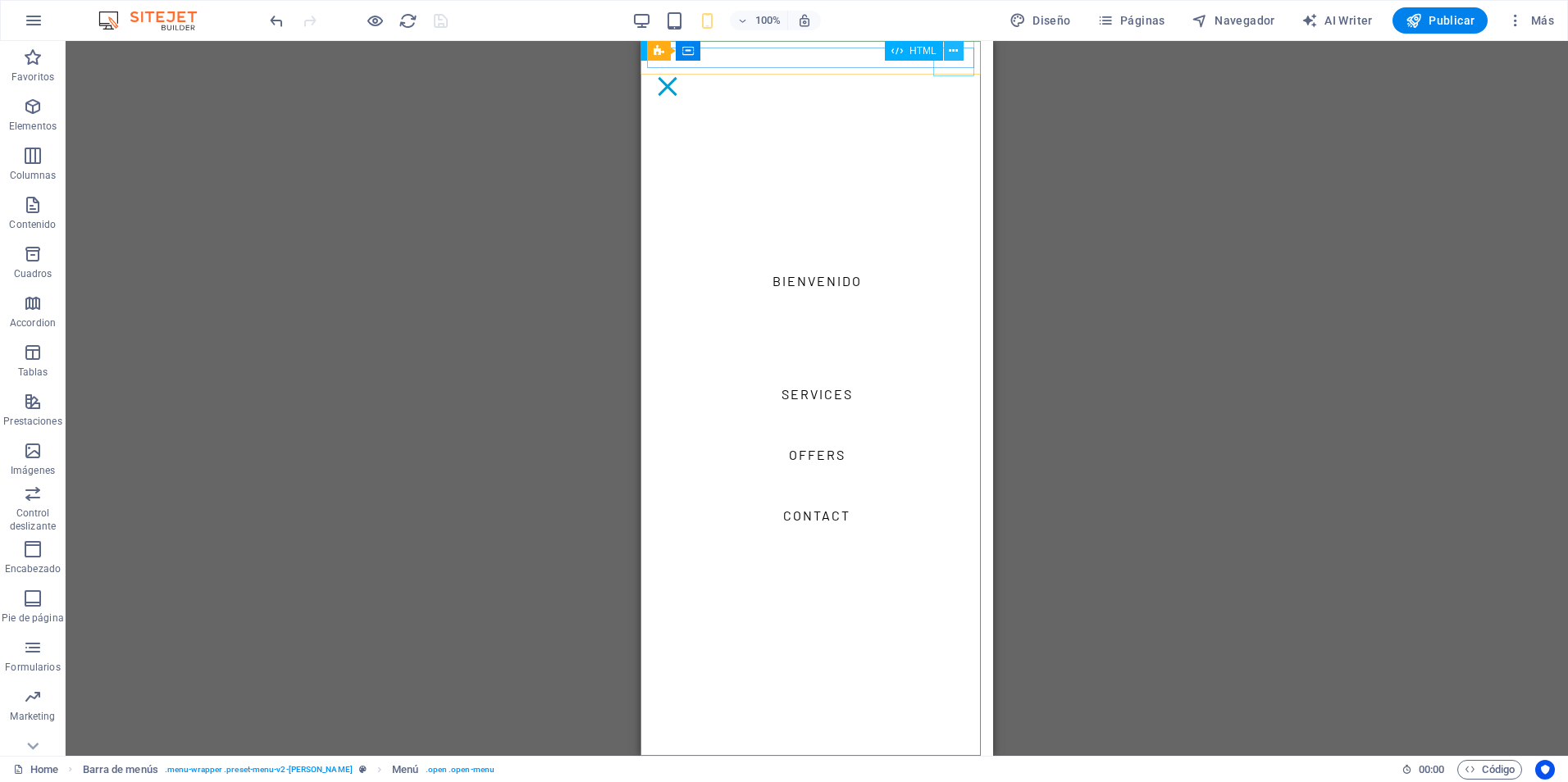
click at [946, 59] on button at bounding box center [954, 51] width 20 height 20
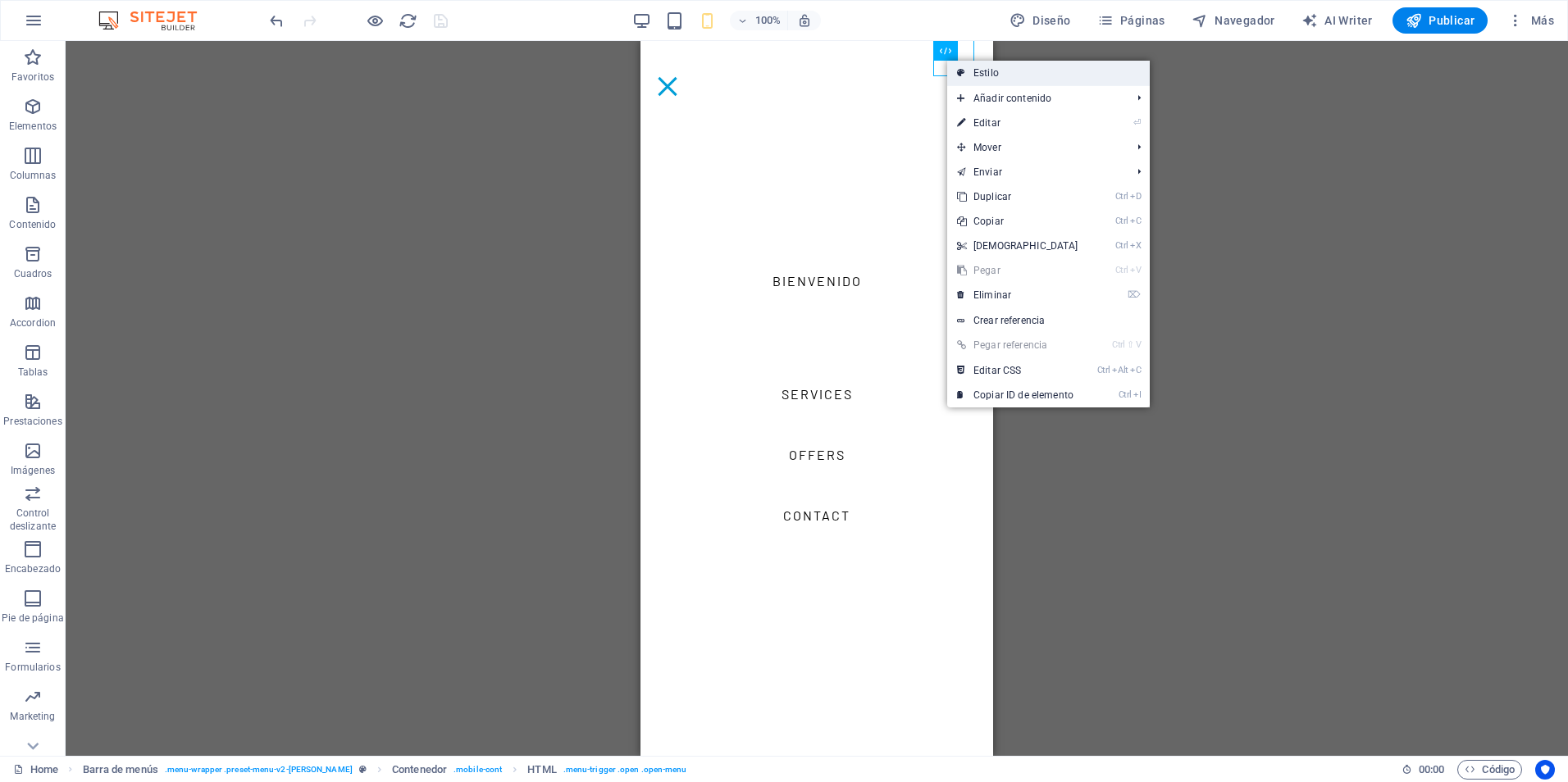
drag, startPoint x: 953, startPoint y: 62, endPoint x: 185, endPoint y: 36, distance: 768.4
click at [953, 62] on link "Estilo" at bounding box center [1048, 73] width 202 height 25
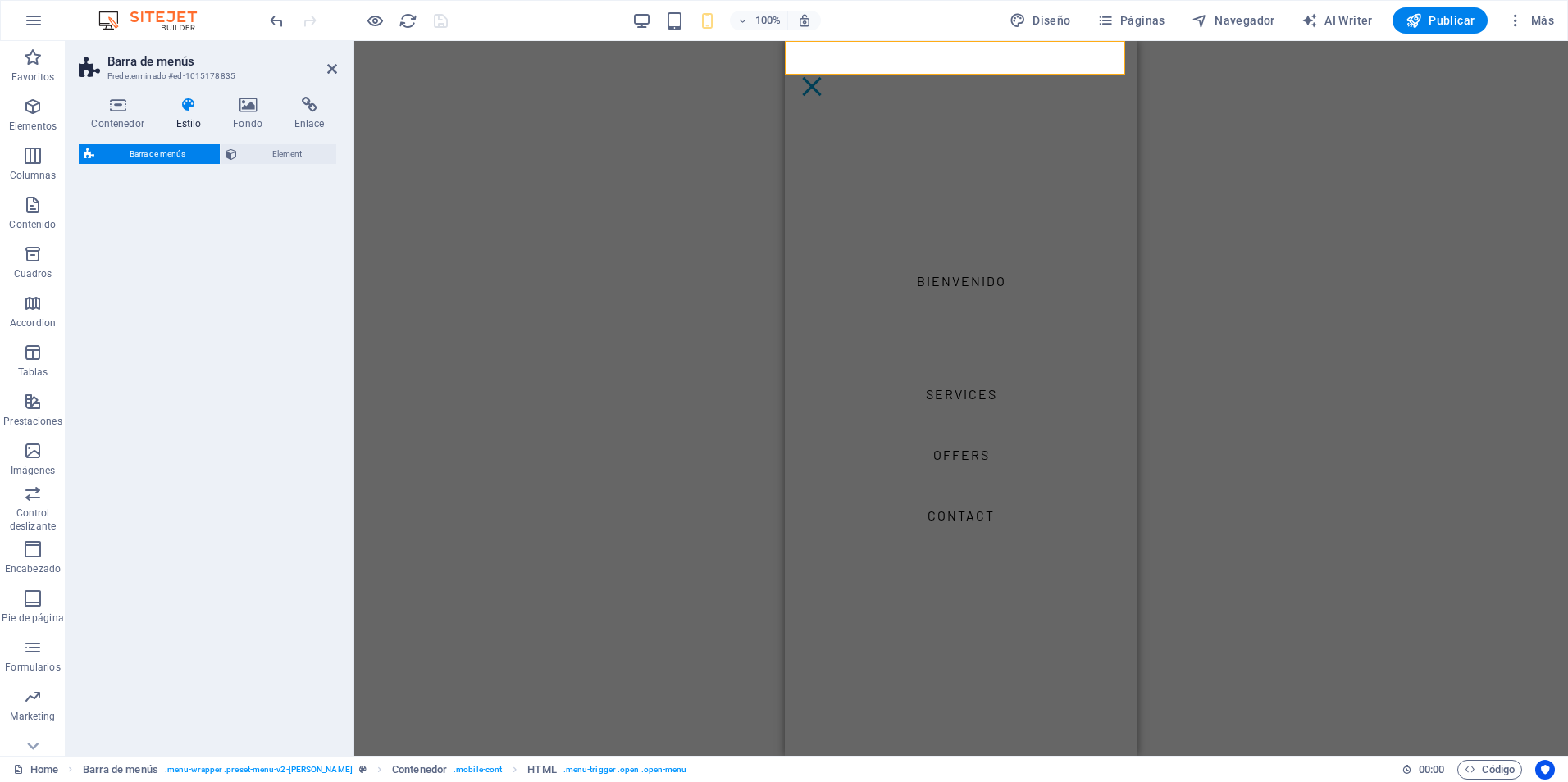
click at [505, 163] on div "H1 Banner Banner Contenedor Barra de menús Menú Barra de menús H2 Texto Texto C…" at bounding box center [961, 398] width 1214 height 715
drag, startPoint x: 1880, startPoint y: 97, endPoint x: 1097, endPoint y: 53, distance: 784.2
select select "rem"
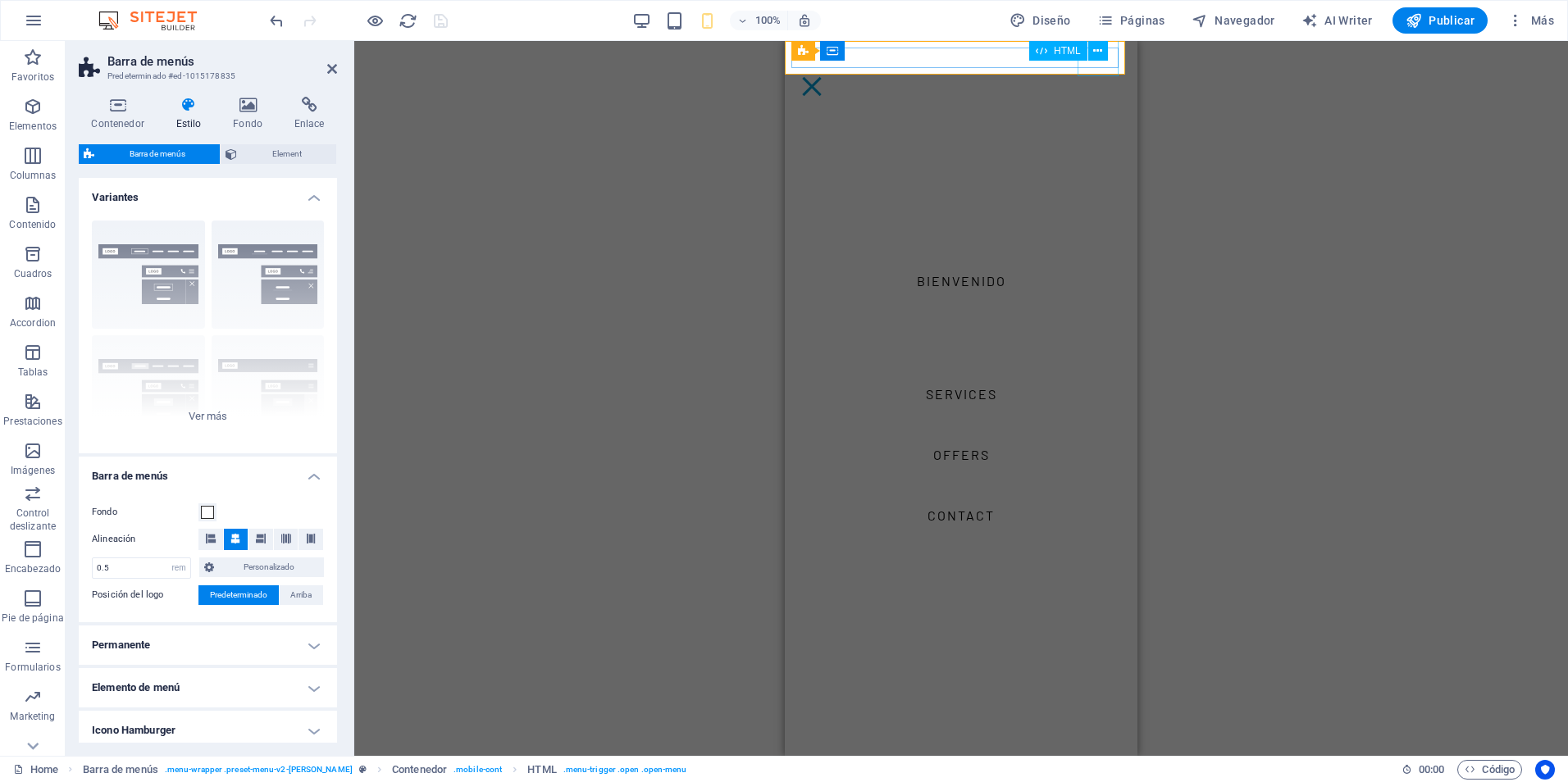
click at [1095, 56] on icon at bounding box center [1097, 51] width 9 height 17
click at [1094, 57] on icon at bounding box center [1097, 51] width 9 height 17
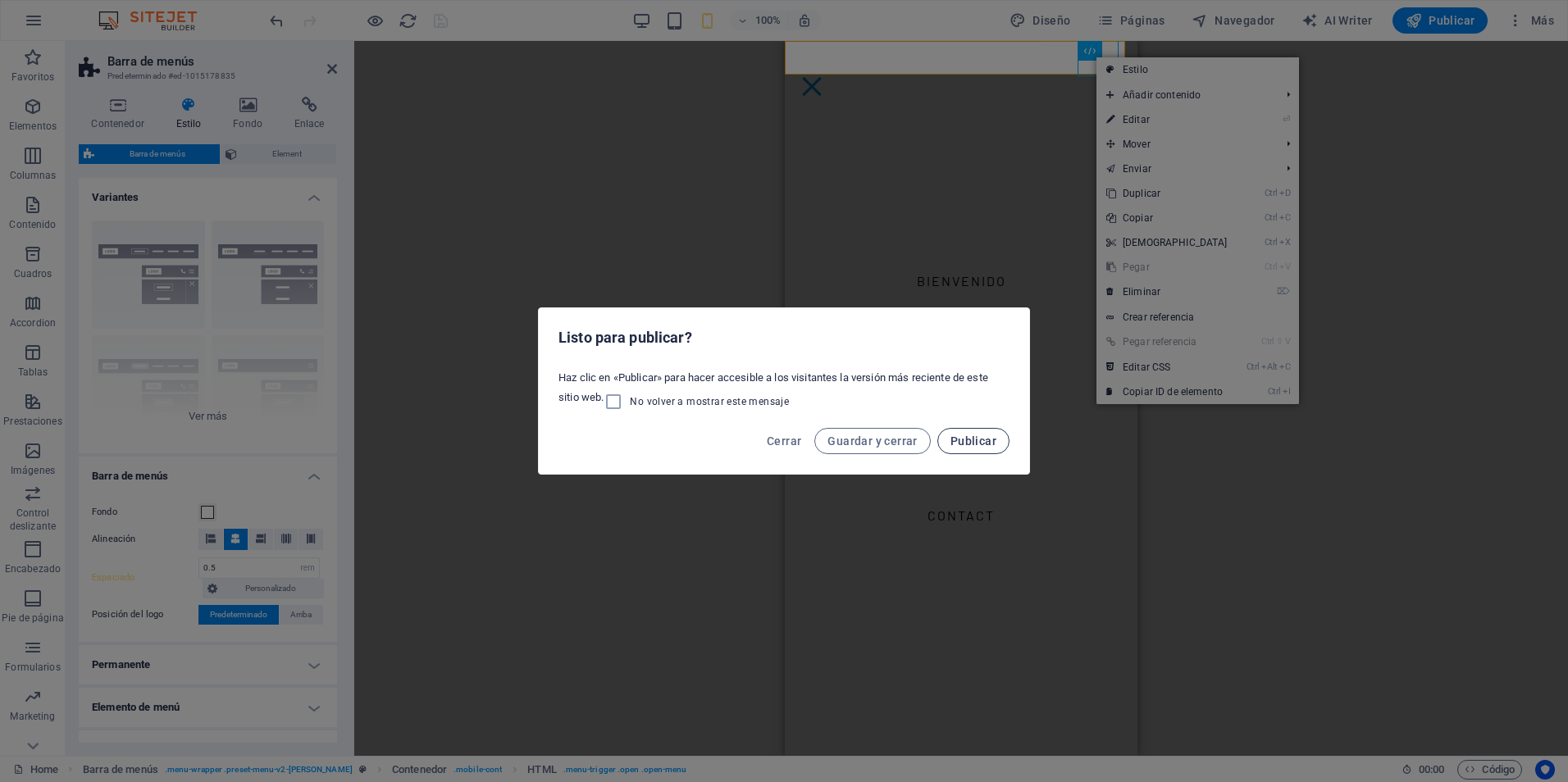
click at [961, 439] on span "Publicar" at bounding box center [973, 441] width 46 height 13
